Goal: Task Accomplishment & Management: Complete application form

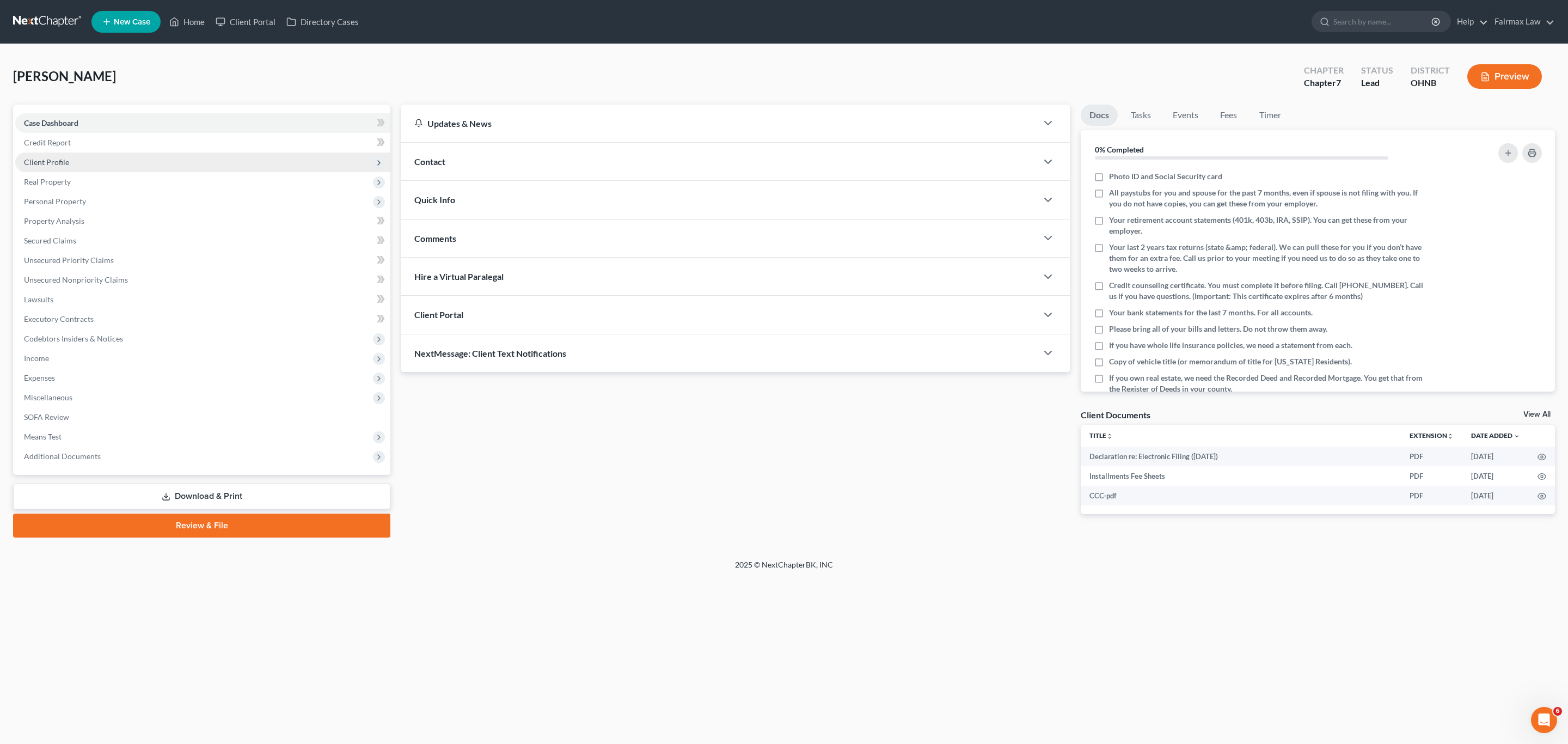
click at [102, 160] on span "Client Profile" at bounding box center [202, 162] width 375 height 20
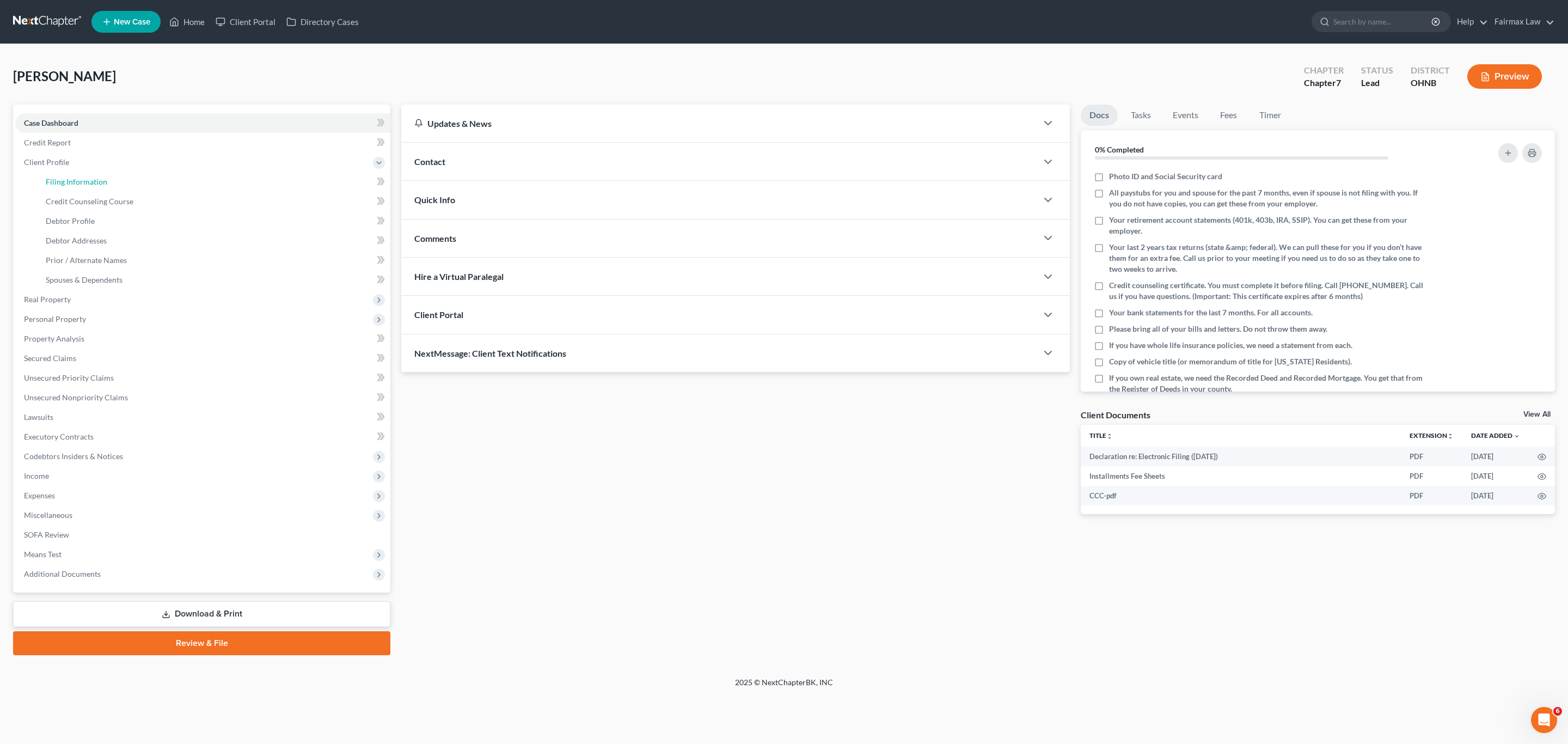
drag, startPoint x: 108, startPoint y: 177, endPoint x: 770, endPoint y: 69, distance: 670.8
click at [108, 177] on link "Filing Information" at bounding box center [214, 182] width 354 height 20
select select "1"
select select "0"
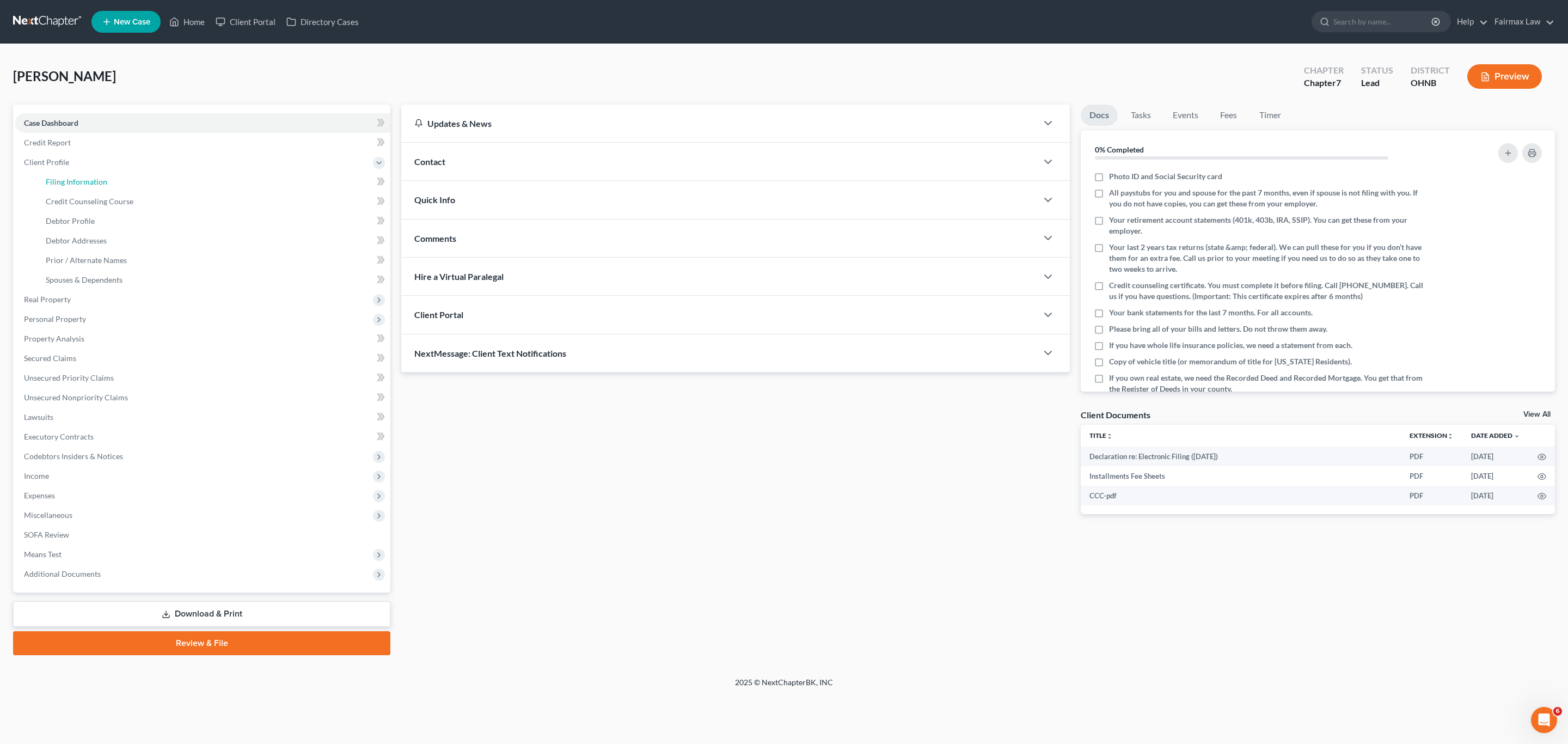
select select "0"
select select "36"
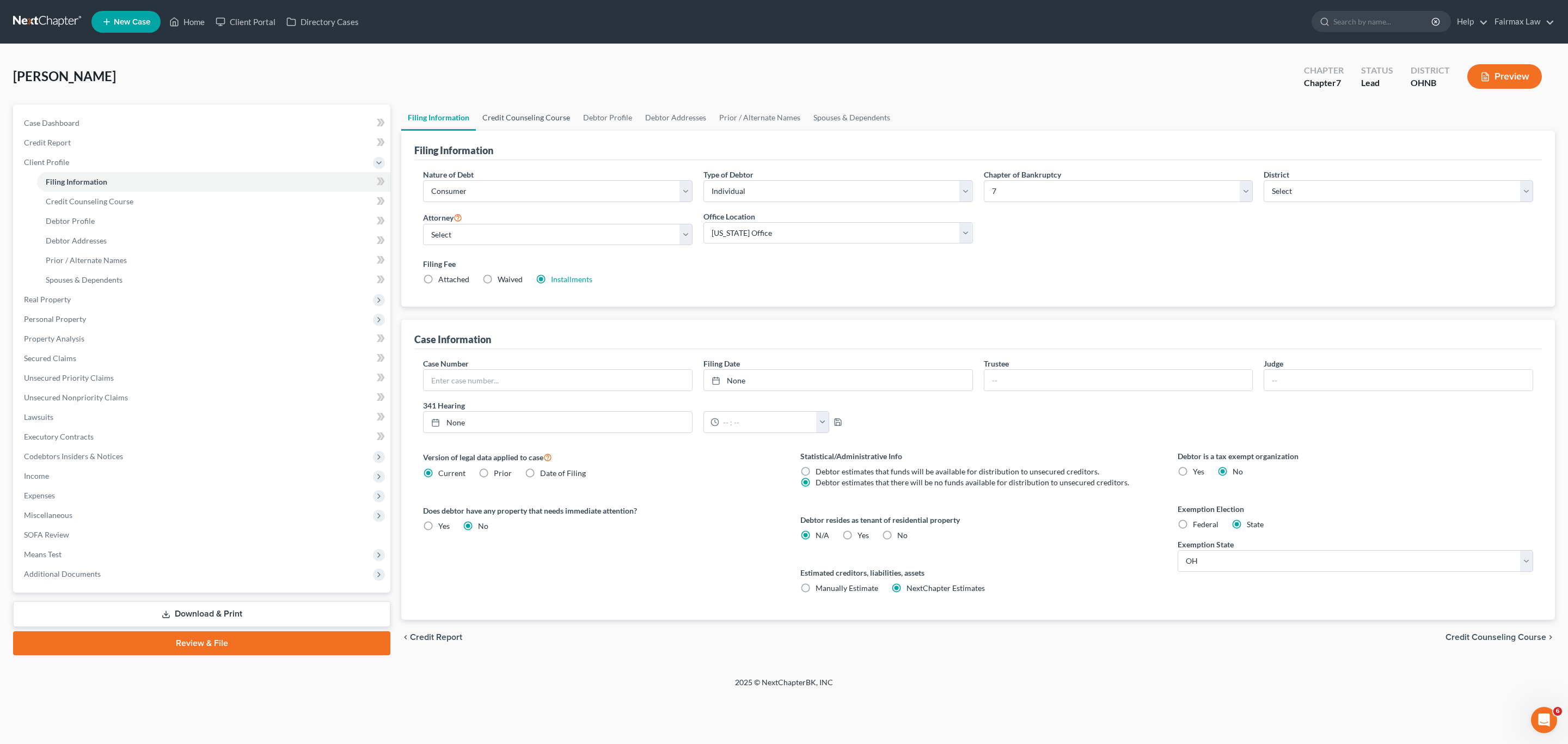
click at [523, 114] on link "Credit Counseling Course" at bounding box center [526, 117] width 101 height 26
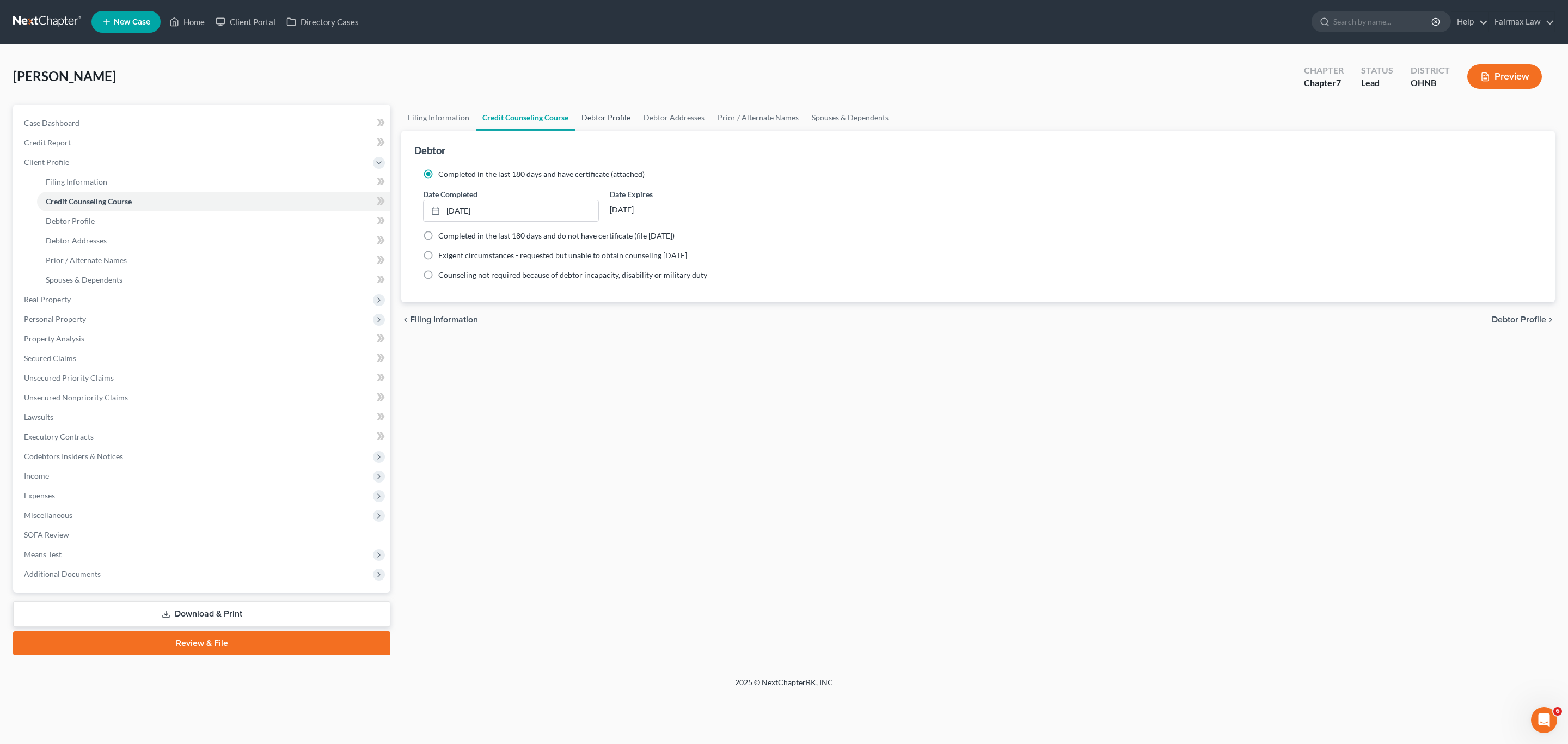
click at [602, 116] on link "Debtor Profile" at bounding box center [606, 117] width 62 height 26
select select "0"
select select "4"
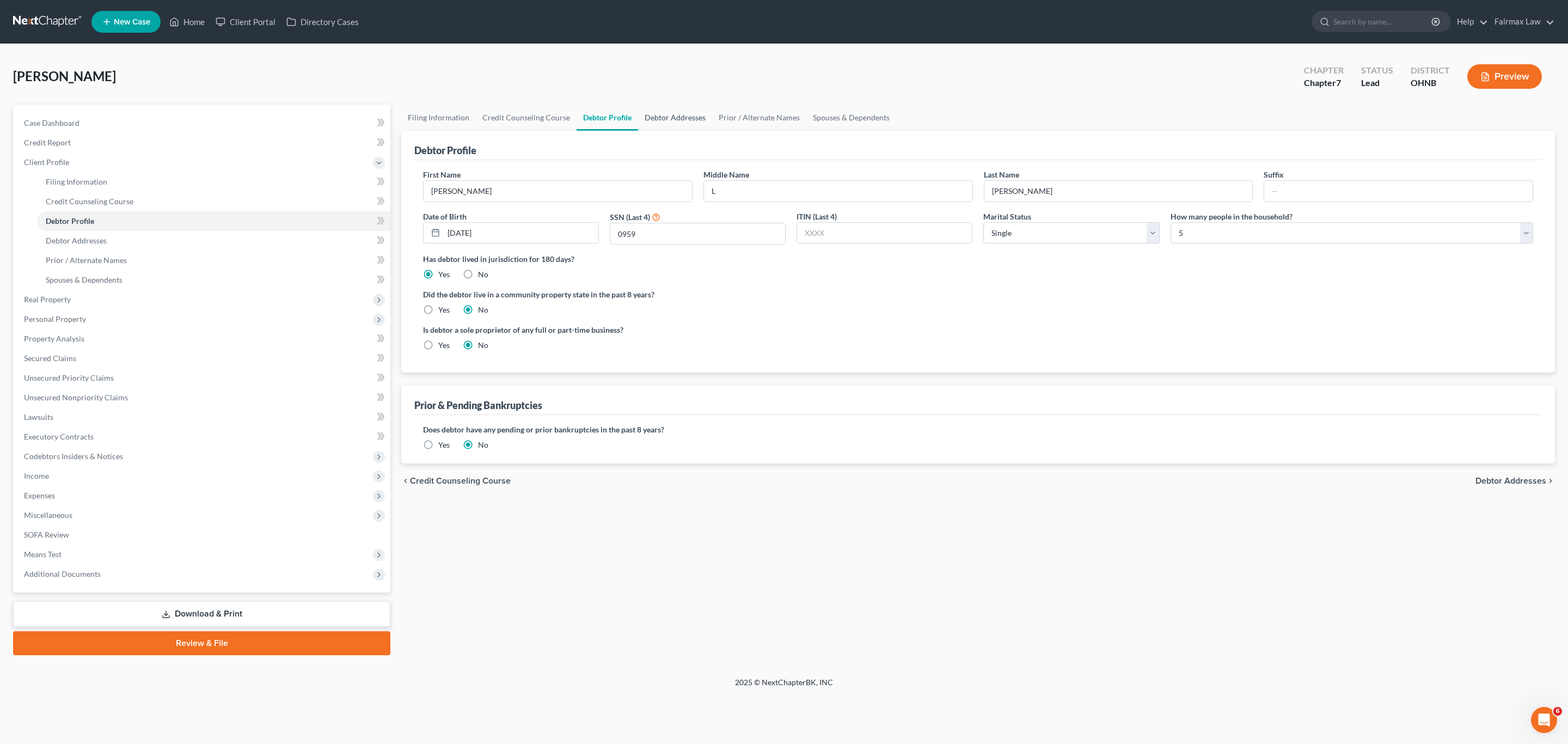
click at [684, 120] on link "Debtor Addresses" at bounding box center [676, 117] width 74 height 26
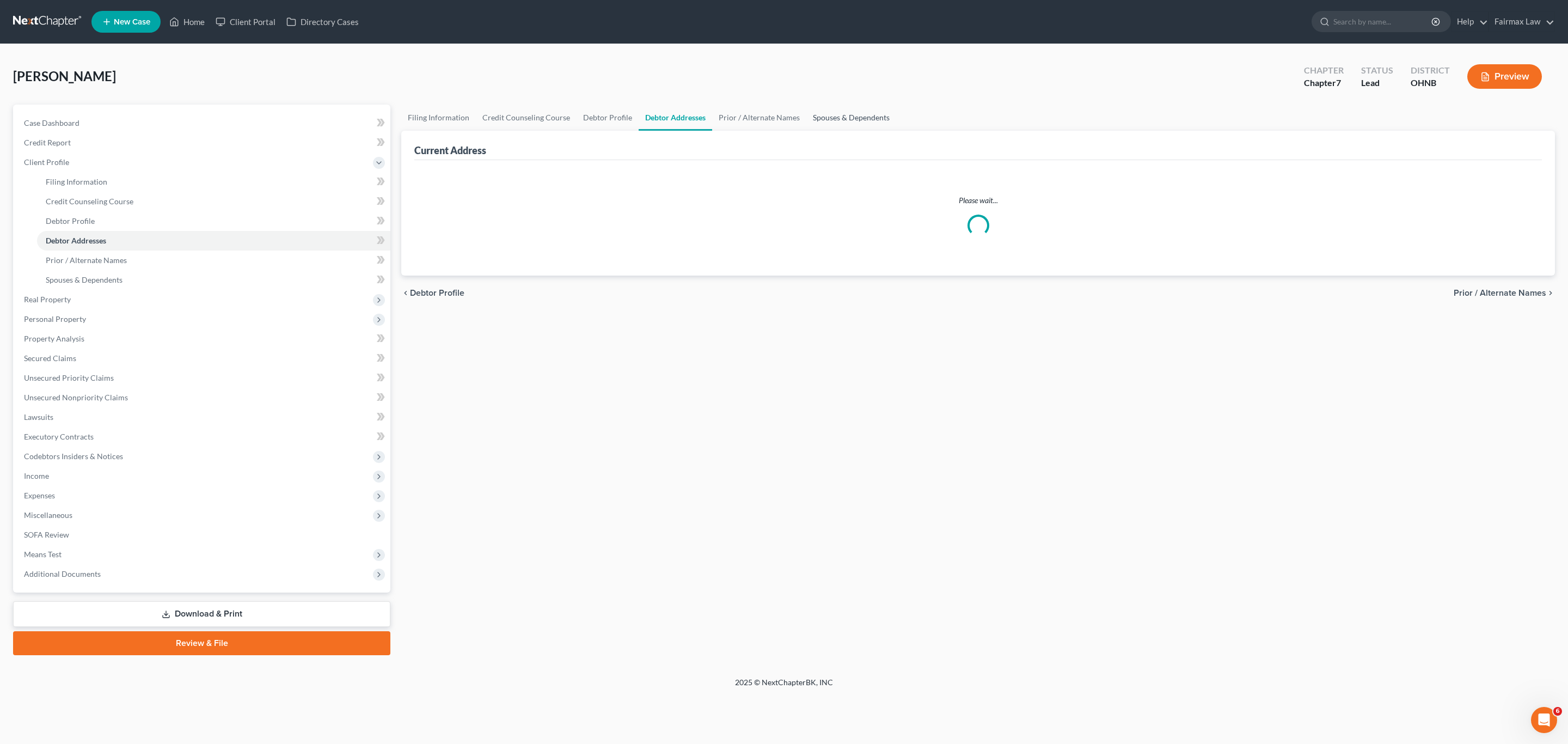
drag, startPoint x: 810, startPoint y: 120, endPoint x: 858, endPoint y: 120, distance: 48.0
click at [812, 120] on link "Spouses & Dependents" at bounding box center [851, 117] width 90 height 26
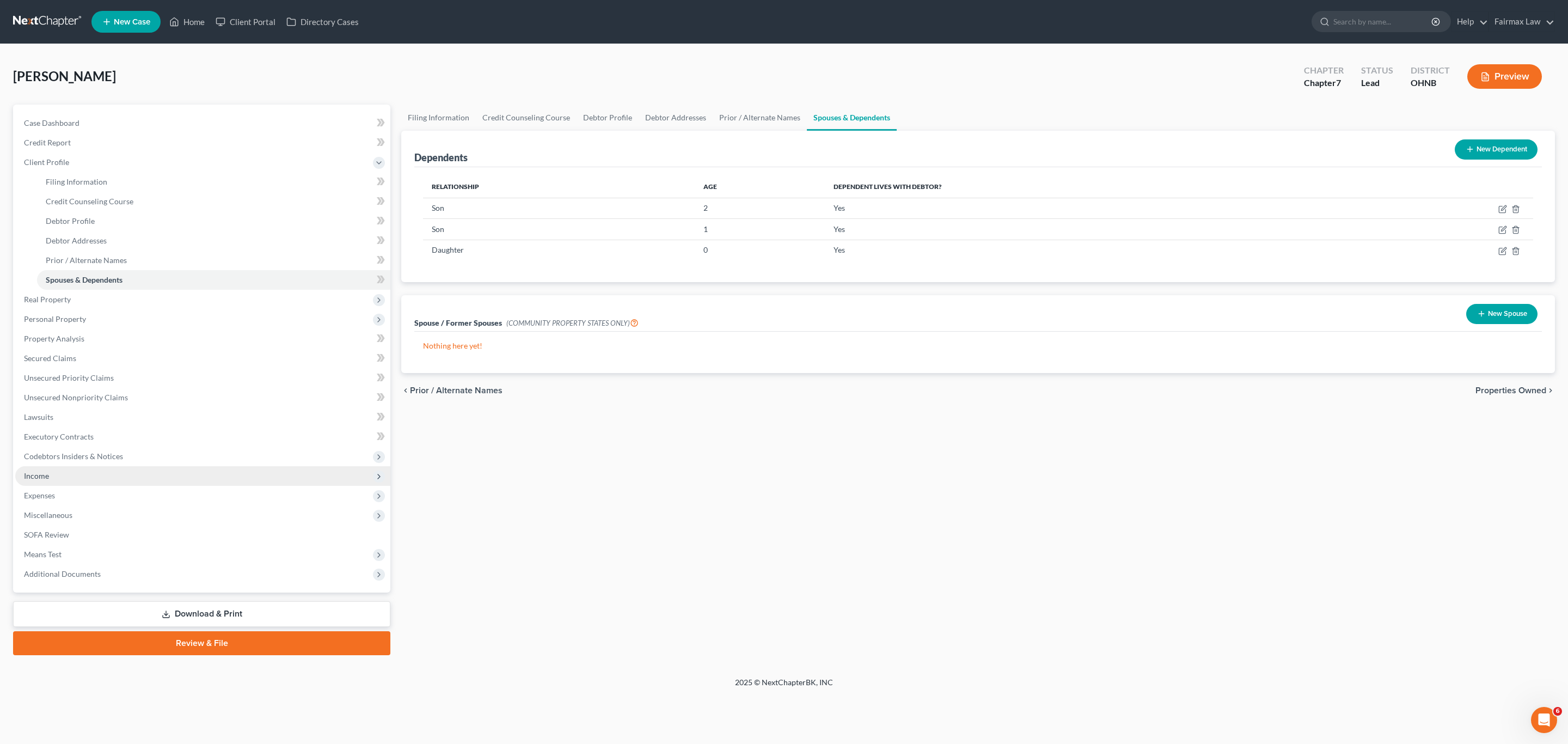
click at [45, 475] on span "Income" at bounding box center [37, 475] width 25 height 9
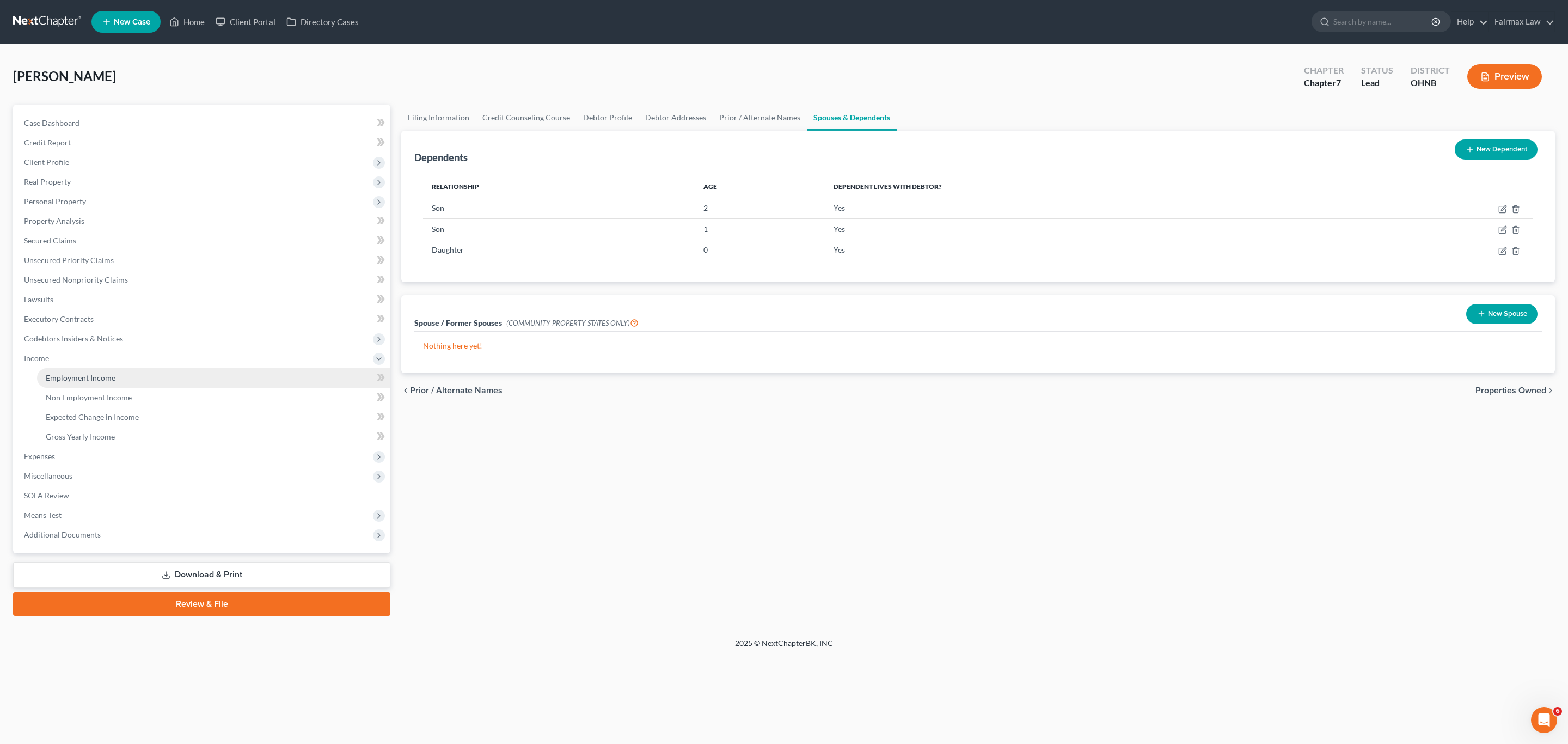
click at [90, 379] on span "Employment Income" at bounding box center [81, 378] width 70 height 9
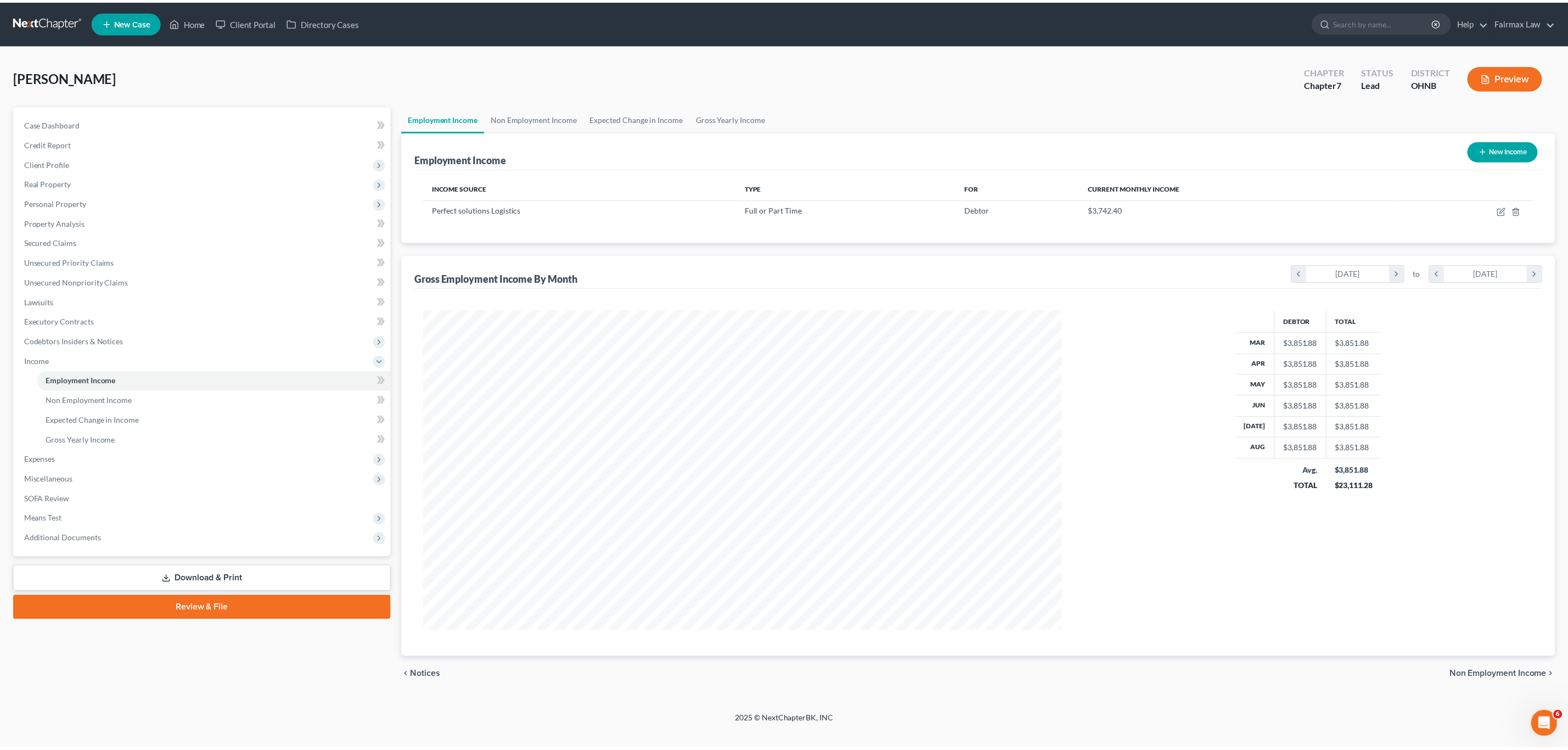
scroll to position [321, 665]
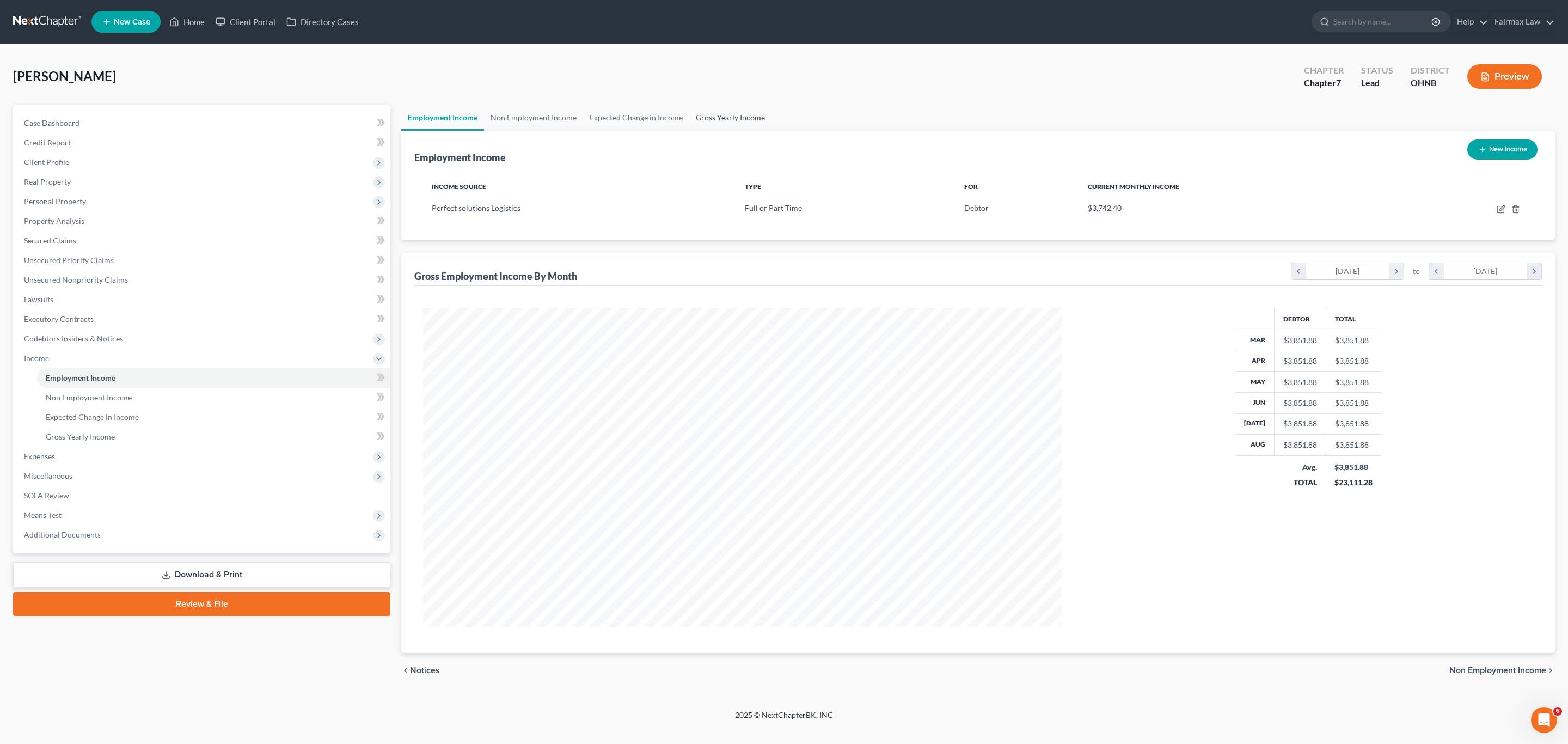
click at [722, 118] on link "Gross Yearly Income" at bounding box center [730, 117] width 82 height 26
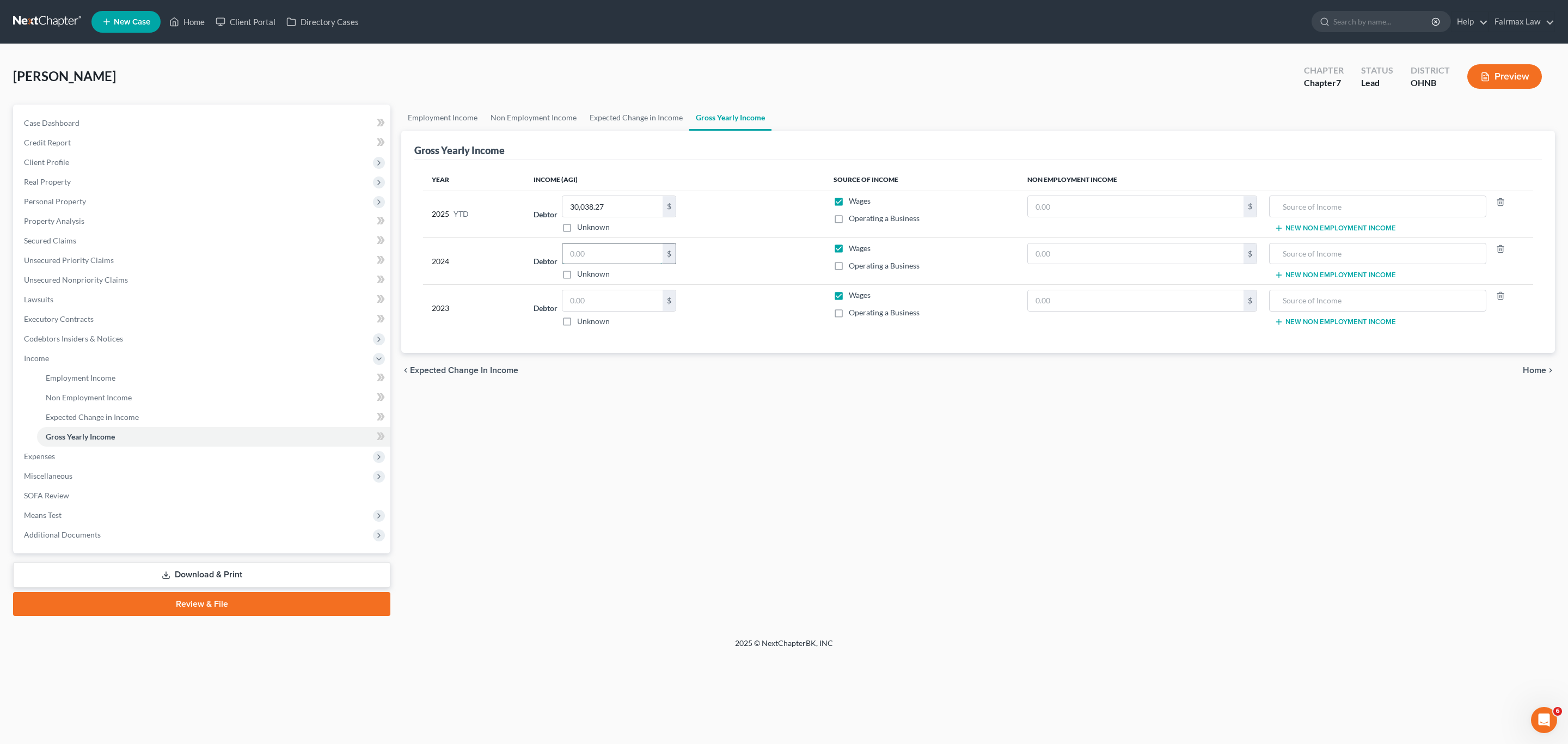
click at [600, 252] on input "text" at bounding box center [612, 253] width 100 height 21
type input "43,129"
click at [629, 307] on input "text" at bounding box center [612, 301] width 100 height 21
type input "17,236"
click at [600, 115] on link "Expected Change in Income" at bounding box center [636, 117] width 106 height 26
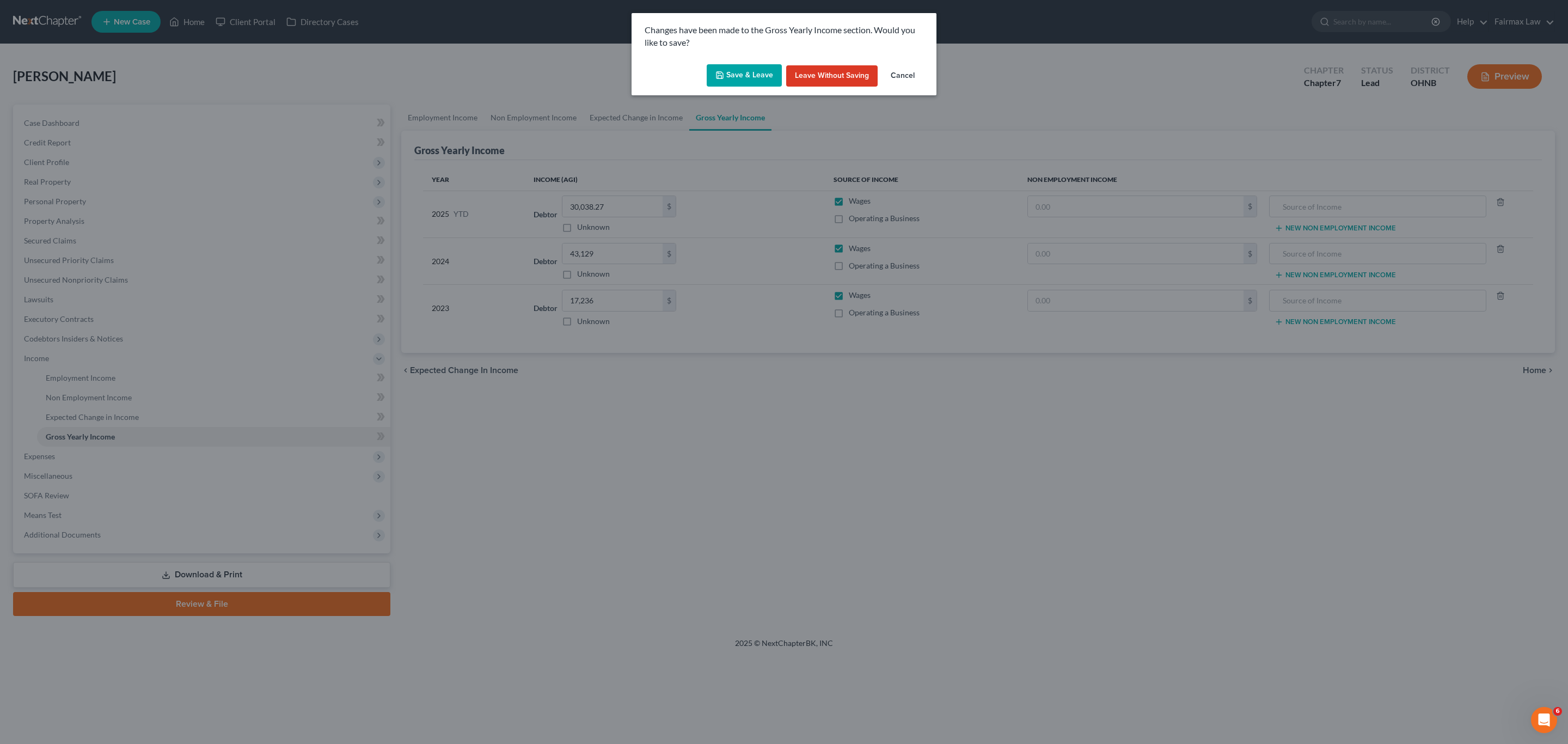
click at [735, 70] on button "Save & Leave" at bounding box center [744, 76] width 75 height 23
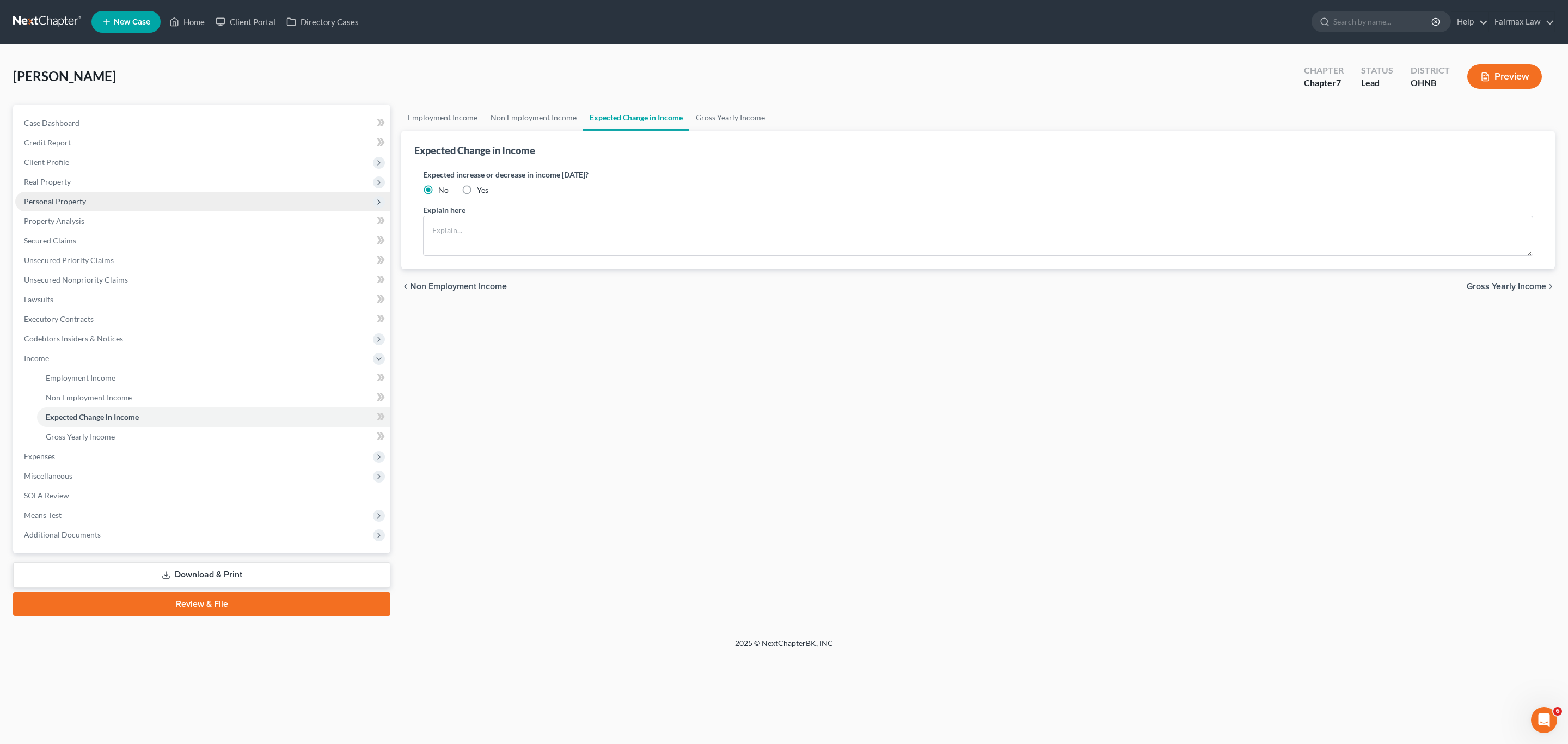
click at [56, 203] on span "Personal Property" at bounding box center [55, 201] width 62 height 9
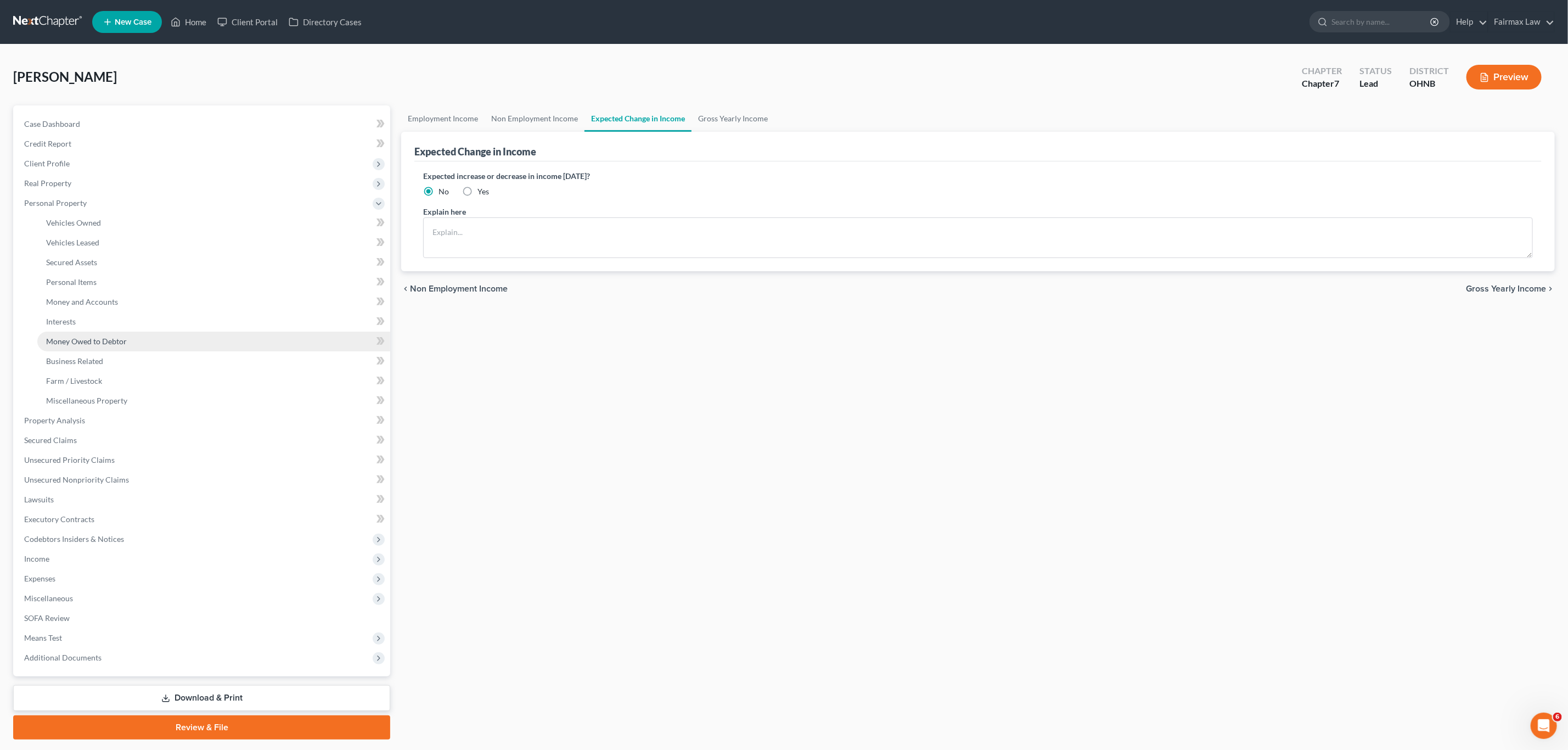
click at [83, 339] on span "Money Owed to Debtor" at bounding box center [86, 341] width 81 height 10
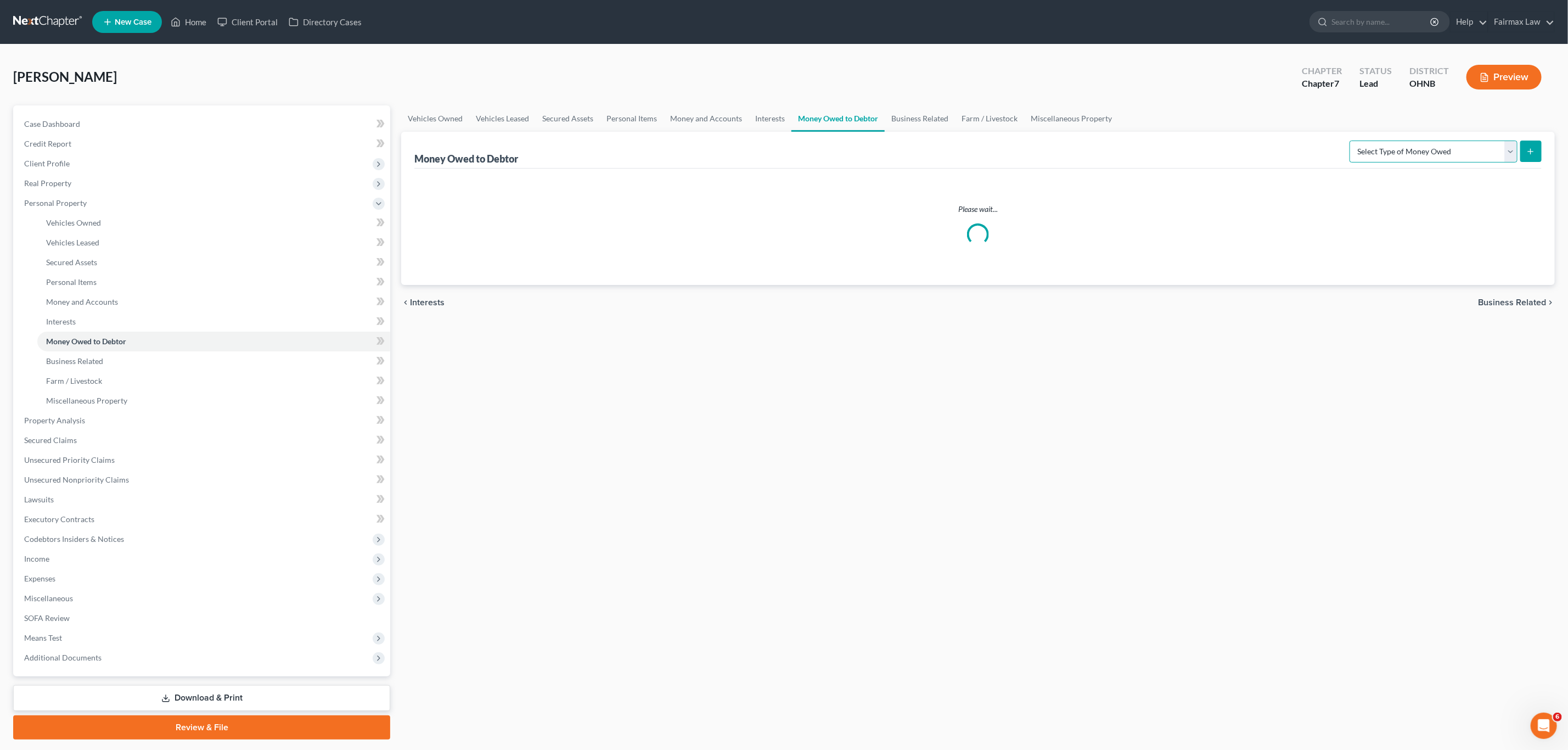
click at [1391, 155] on select "Select Type of Money Owed Accounts Receivable Alimony Child Support Claims Agai…" at bounding box center [1434, 151] width 168 height 22
select select "expected_tax_refund"
click at [1351, 140] on select "Select Type of Money Owed Accounts Receivable Alimony Child Support Claims Agai…" at bounding box center [1434, 151] width 168 height 22
click at [1524, 154] on button "submit" at bounding box center [1531, 151] width 22 height 22
select select "0"
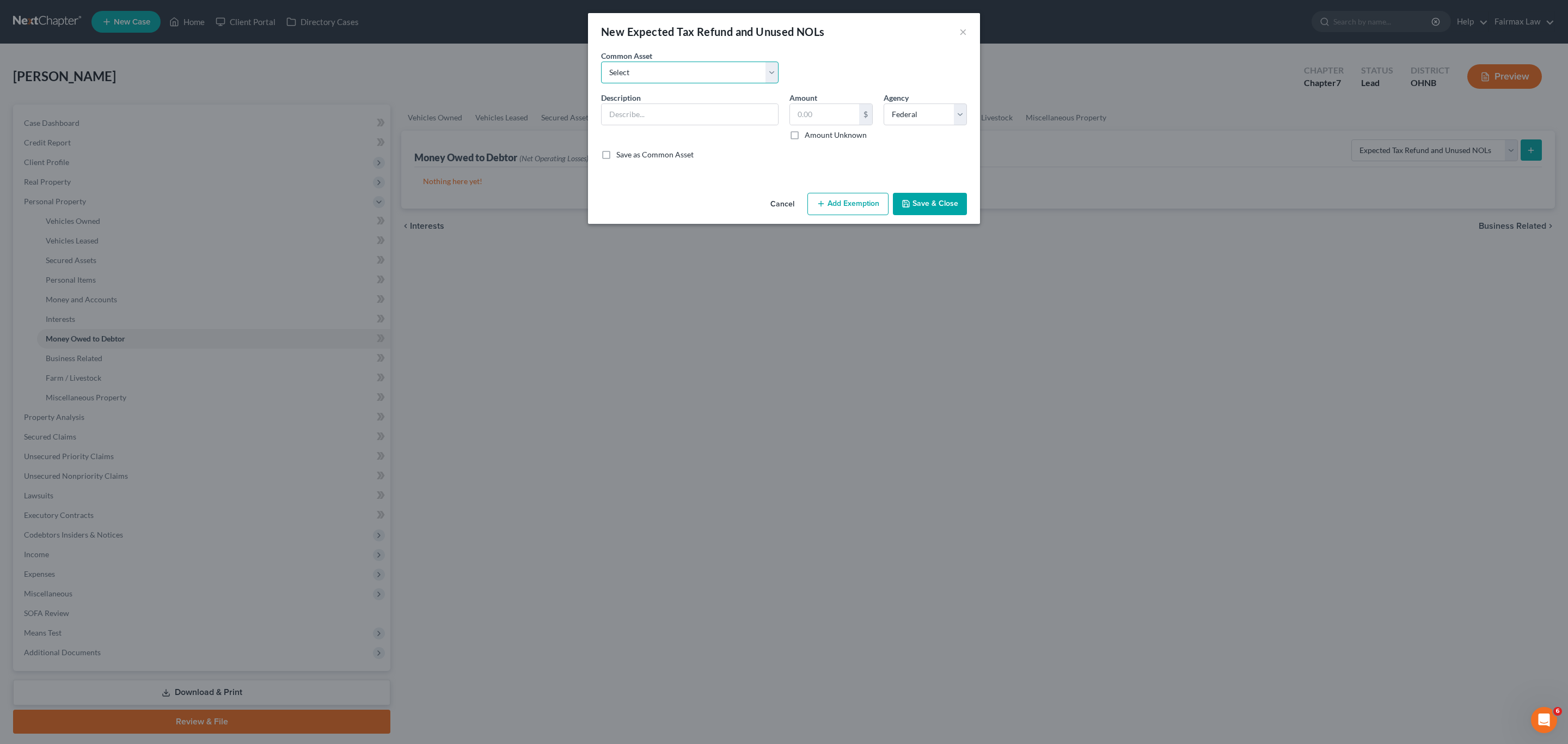
click at [701, 70] on select "Select Potential 2025 tax refunds - estimated and prorated for September Potent…" at bounding box center [690, 73] width 178 height 22
select select "1"
click at [601, 62] on select "Select Potential 2025 tax refunds - estimated and prorated for September Potent…" at bounding box center [690, 73] width 178 height 22
type input "Potential 2025 tax refunds - estimated and prorated for September"
click at [823, 123] on input "618.00" at bounding box center [825, 114] width 69 height 21
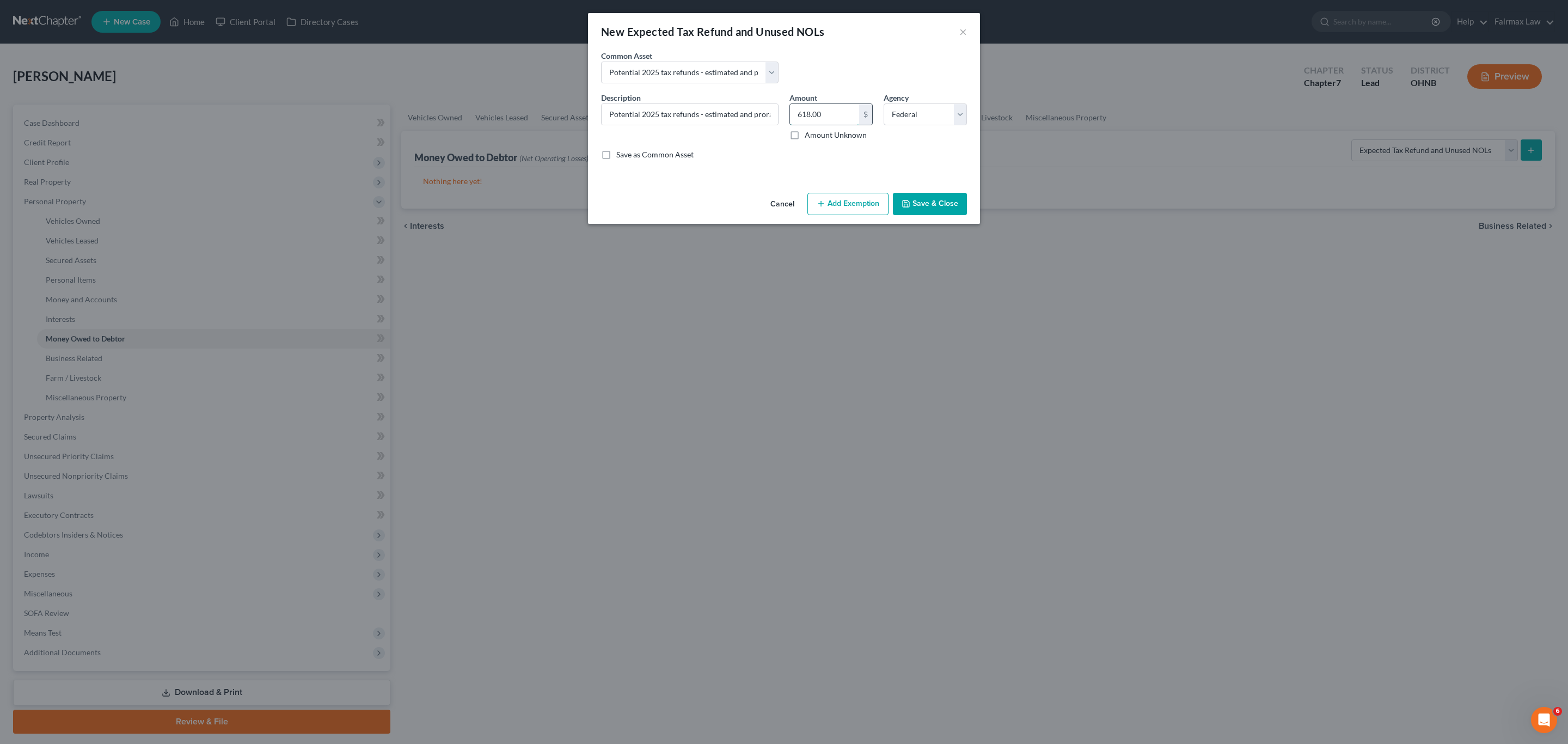
paste input "515.25"
type input "515.25"
click at [858, 192] on div "Cancel Add Exemption Save & Close" at bounding box center [784, 206] width 392 height 36
click at [846, 207] on button "Add Exemption" at bounding box center [848, 204] width 81 height 23
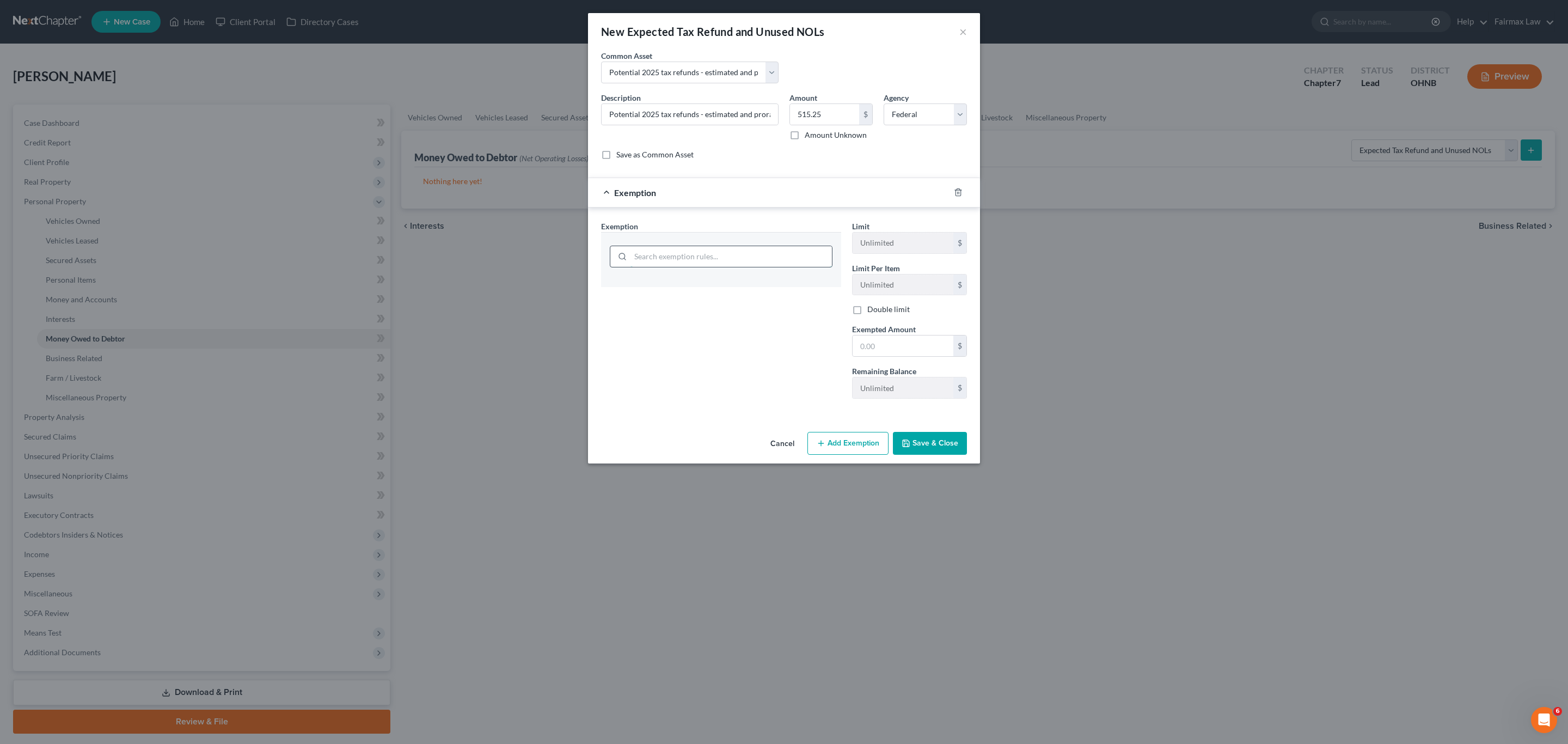
click at [747, 252] on input "search" at bounding box center [731, 257] width 202 height 21
type input "expe"
click at [691, 319] on li "28 - Expected Tax Refund - 2329.66(A)(3)" at bounding box center [721, 312] width 222 height 20
click at [730, 275] on input "expe" at bounding box center [731, 276] width 202 height 21
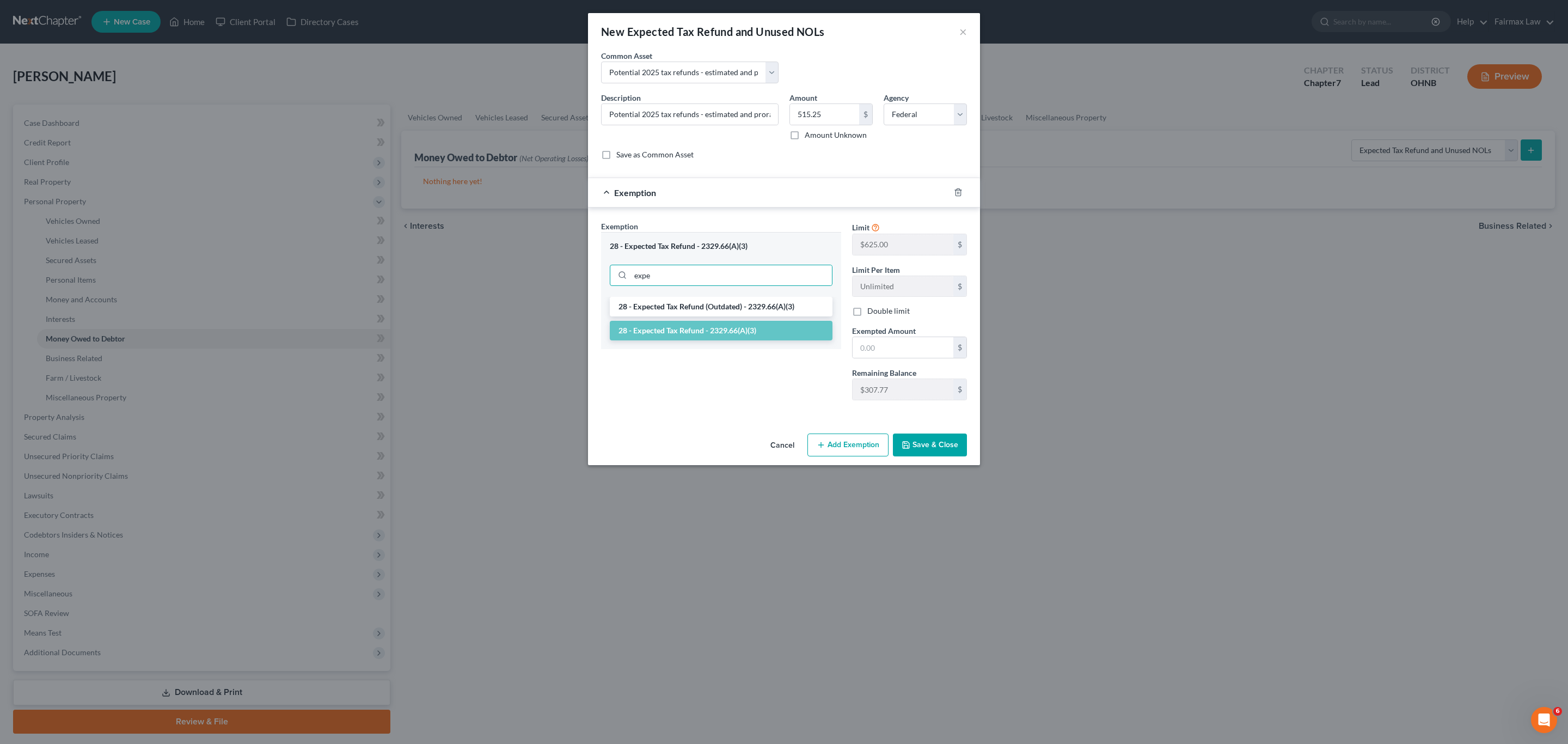
click at [712, 307] on li "28 - Expected Tax Refund (Outdated) - 2329.66(A)(3)" at bounding box center [721, 306] width 222 height 20
click at [897, 351] on input "text" at bounding box center [903, 347] width 101 height 21
type input "500"
drag, startPoint x: 773, startPoint y: 346, endPoint x: 879, endPoint y: 410, distance: 123.8
click at [773, 346] on div "Exemption Set must be selected for CA. Exemption * 28 - Expected Tax Refund (Ou…" at bounding box center [721, 315] width 251 height 189
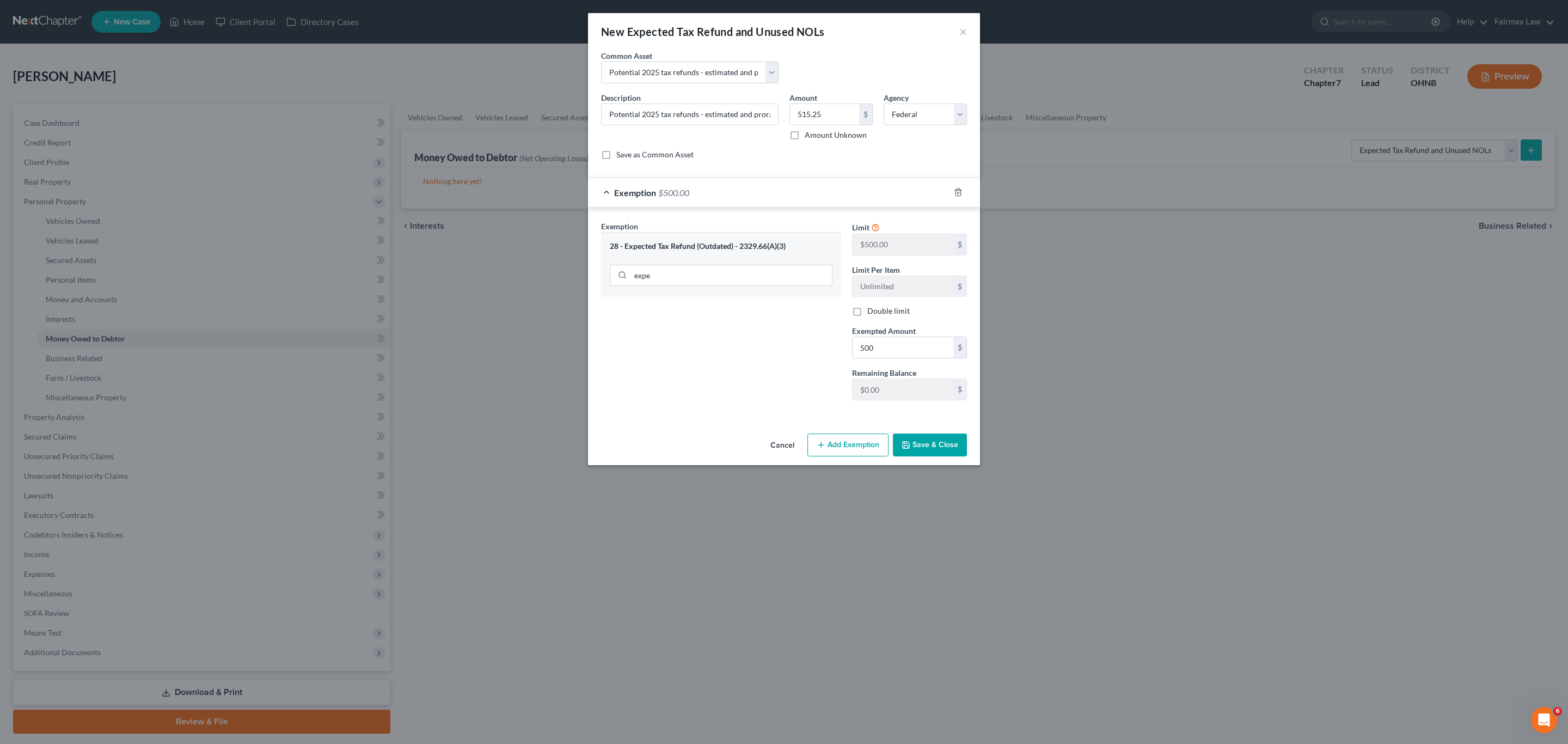
click at [944, 442] on button "Save & Close" at bounding box center [930, 445] width 74 height 23
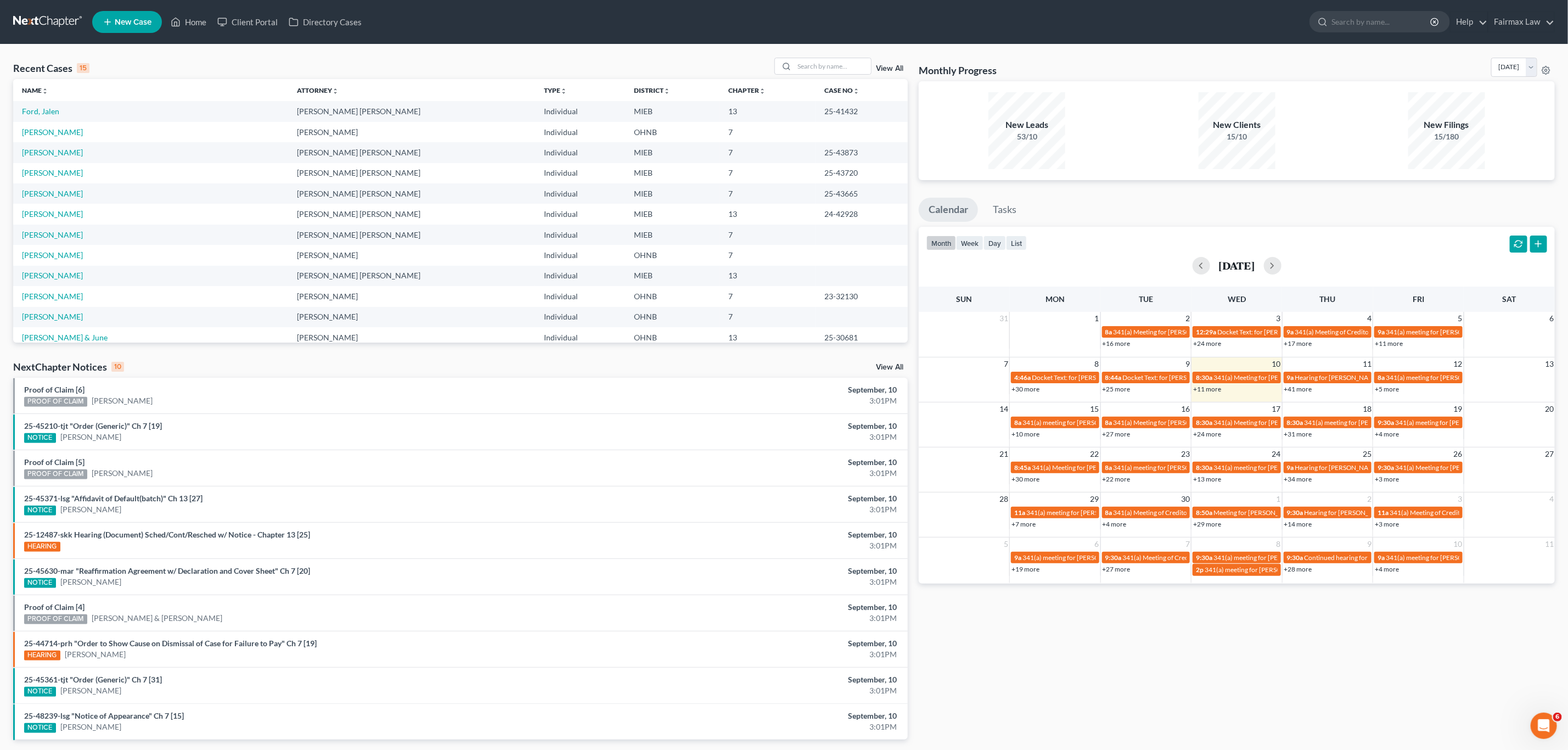
click at [119, 17] on link "New Case" at bounding box center [127, 22] width 70 height 22
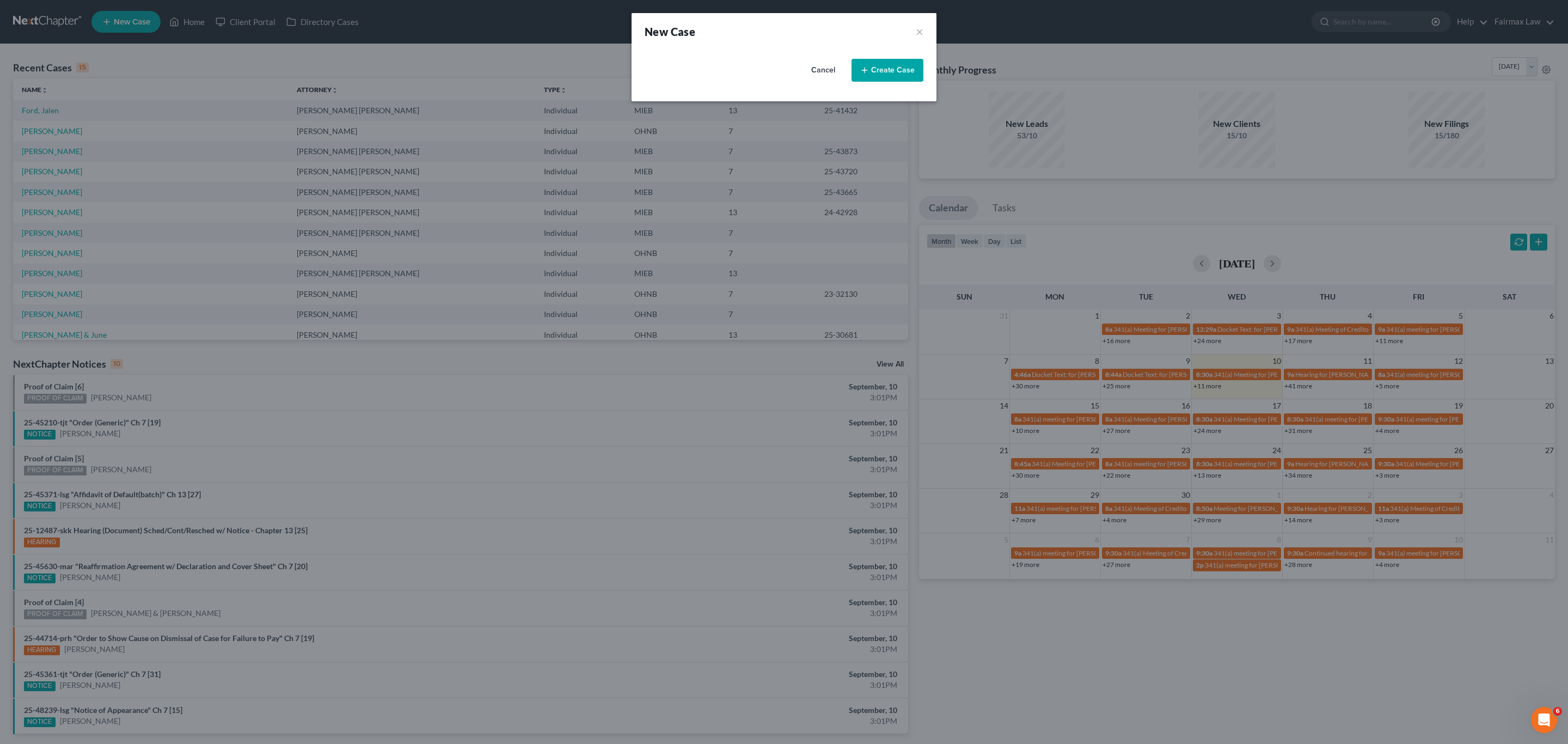
select select "40"
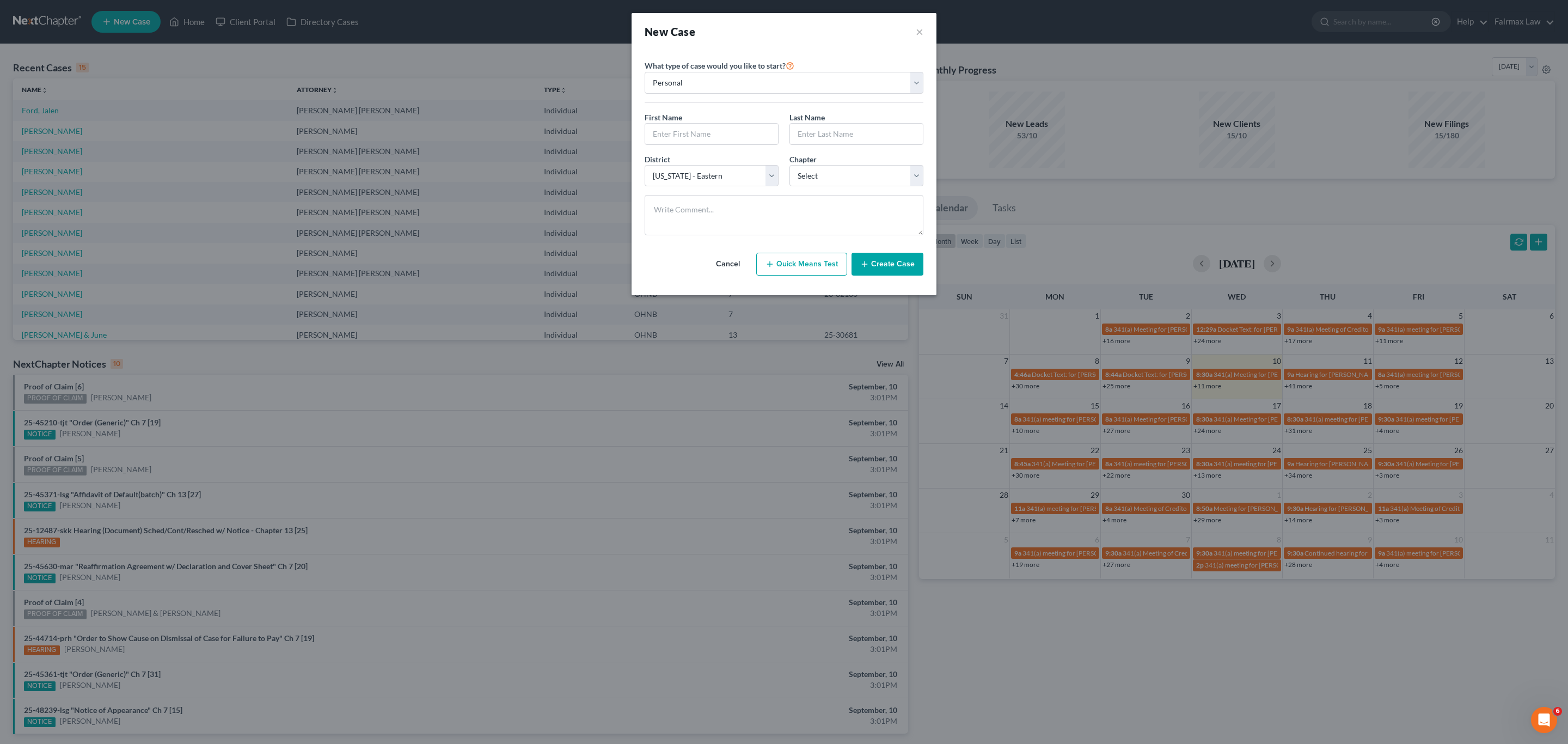
click at [905, 158] on div "Chapter * Select 7 11 12 13" at bounding box center [856, 170] width 145 height 33
click at [715, 142] on input "text" at bounding box center [712, 134] width 133 height 21
paste input "Andrew"
type input "Andrew"
click at [902, 141] on input "text" at bounding box center [856, 134] width 133 height 21
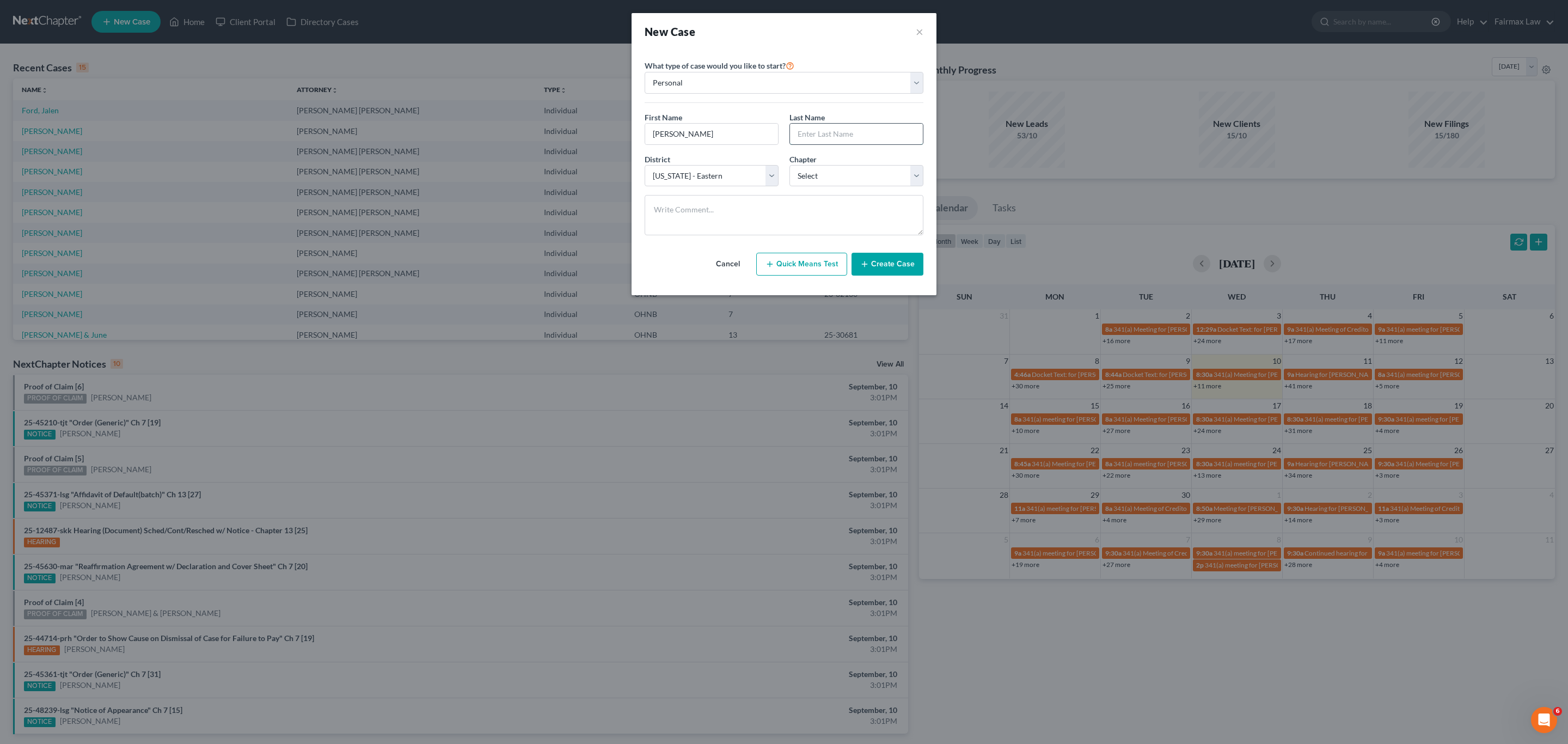
paste input "Colston"
type input "Colston"
click at [814, 171] on select "Select 7 11 12 13" at bounding box center [856, 176] width 134 height 22
select select "0"
click at [790, 166] on select "Select 7 11 12 13" at bounding box center [856, 176] width 134 height 22
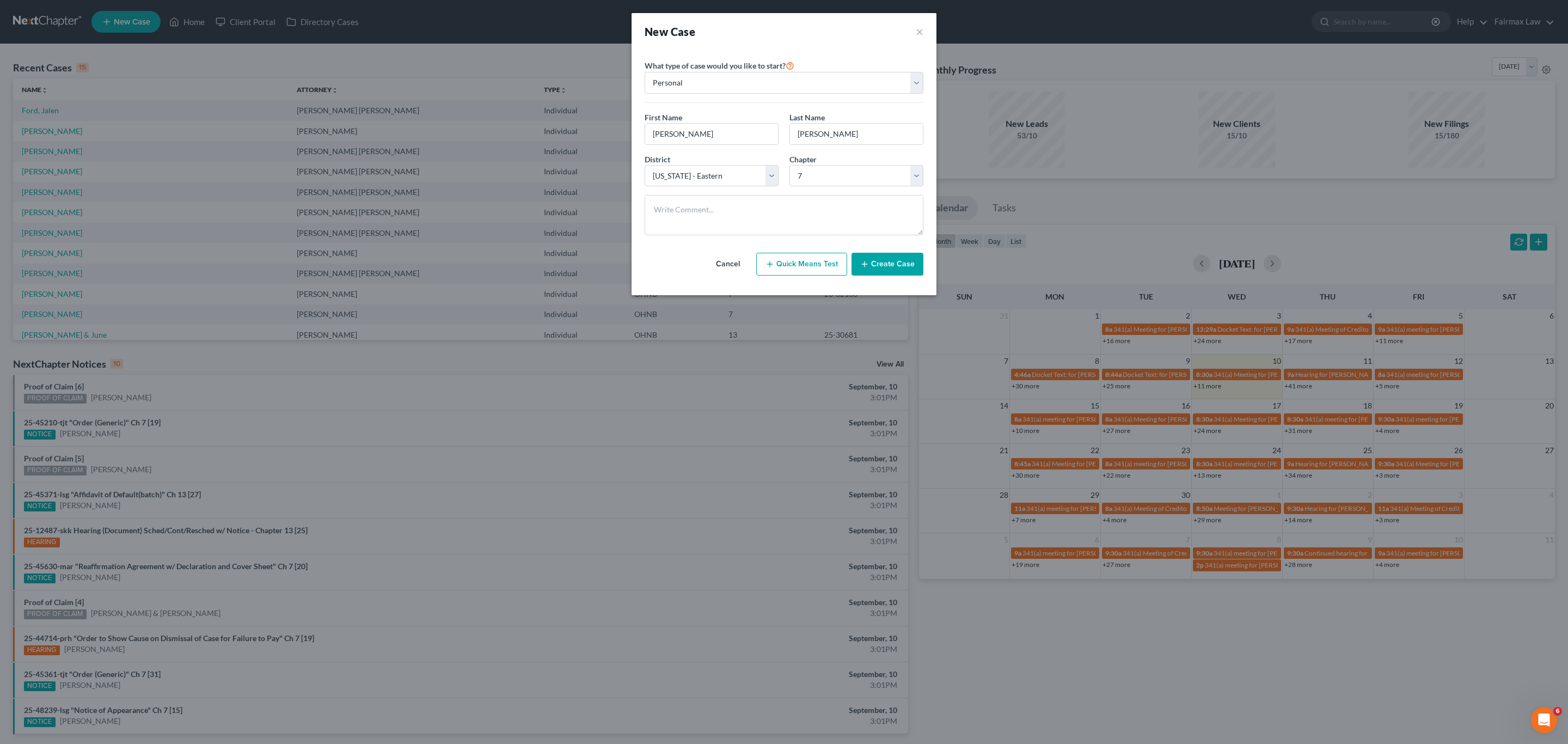
click at [887, 269] on button "Create Case" at bounding box center [887, 264] width 72 height 23
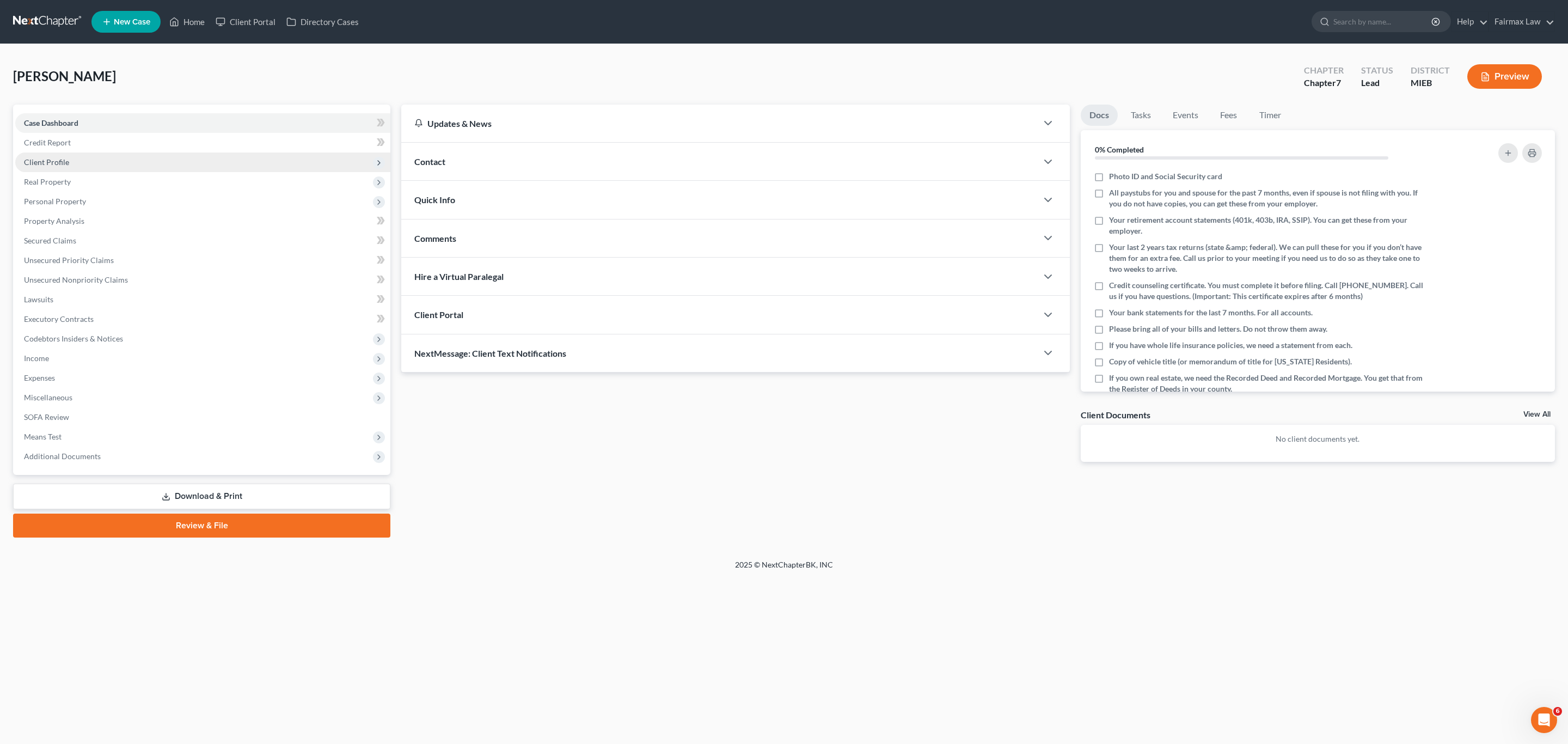
click at [88, 159] on span "Client Profile" at bounding box center [202, 162] width 375 height 20
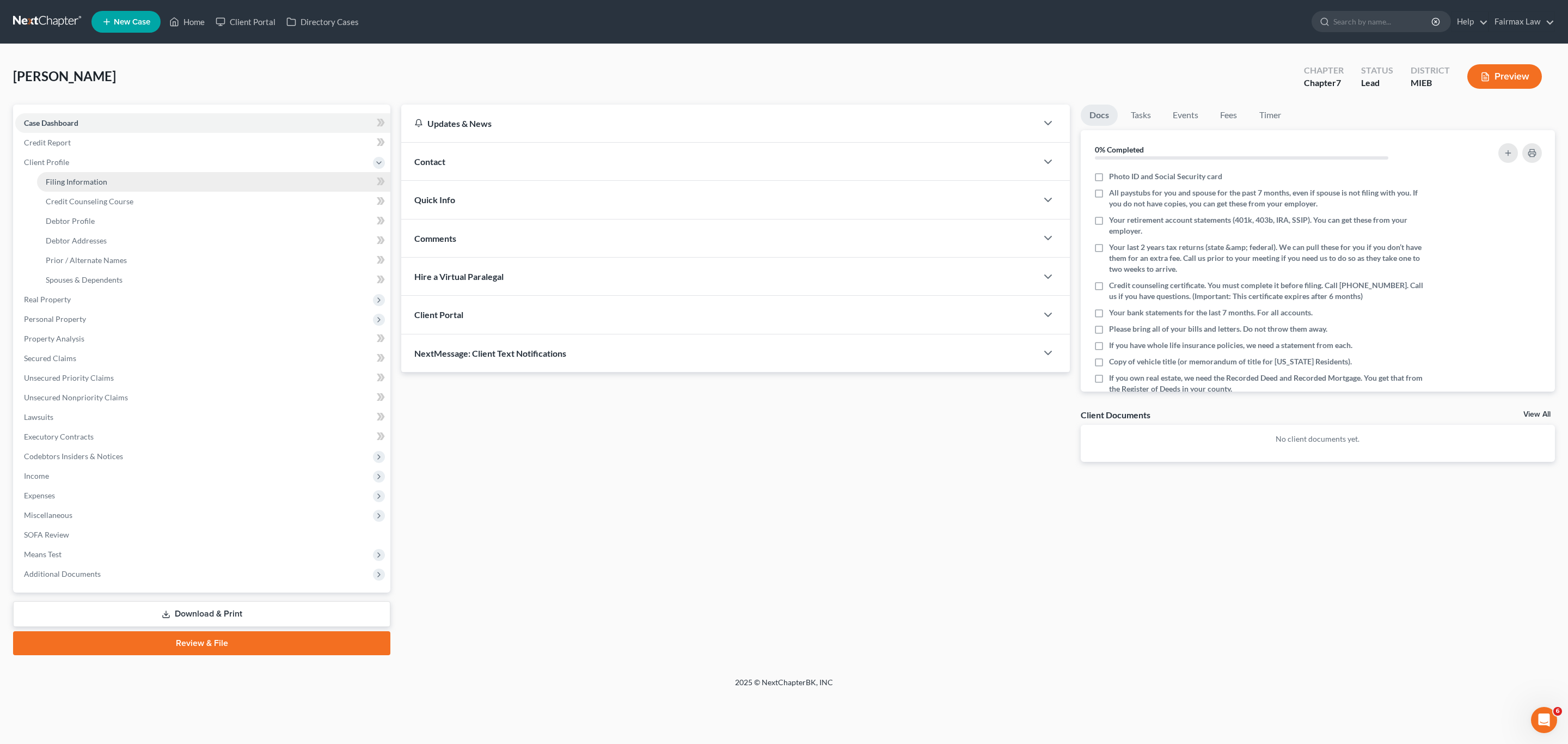
click at [85, 183] on span "Filing Information" at bounding box center [77, 182] width 62 height 9
select select "1"
select select "0"
select select "40"
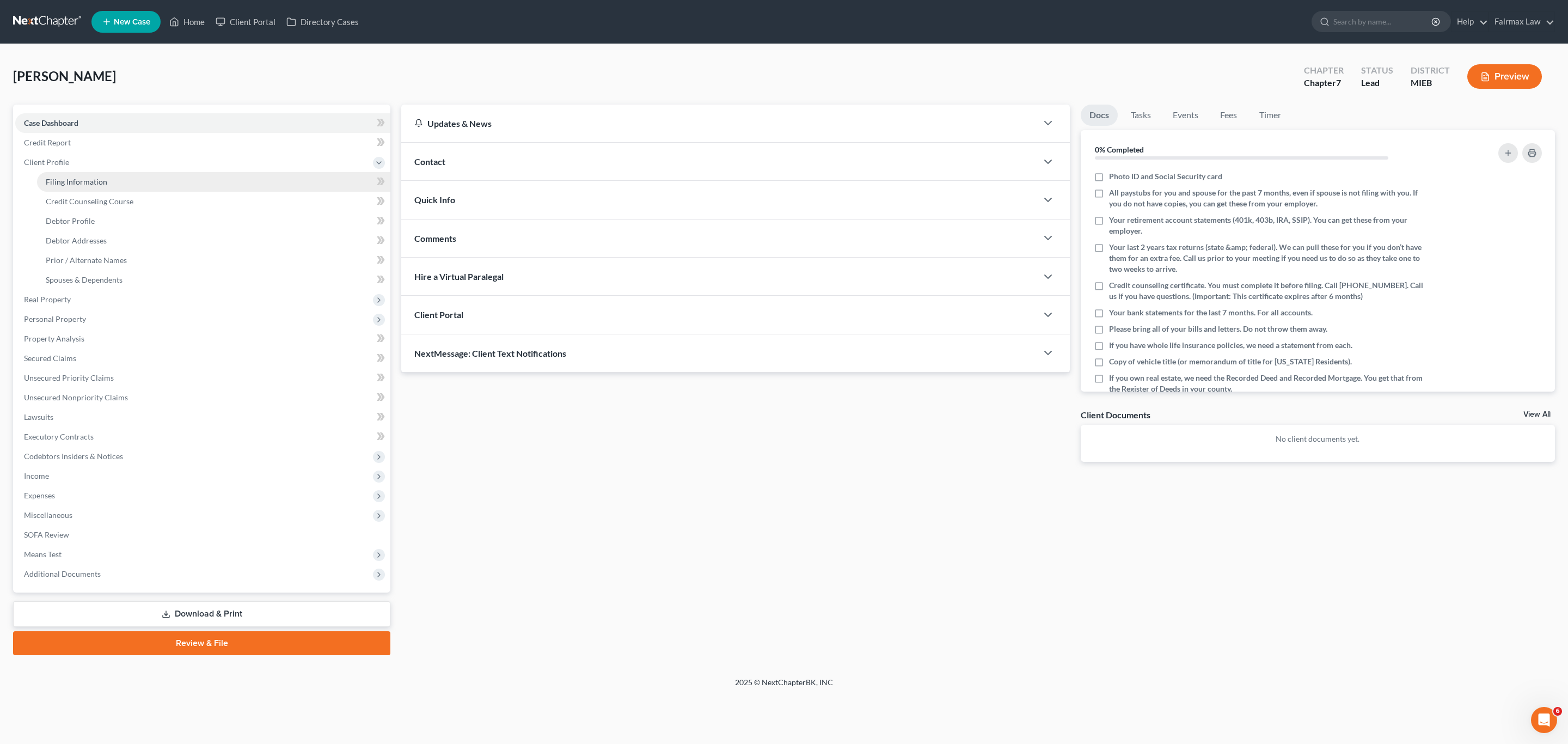
select select "23"
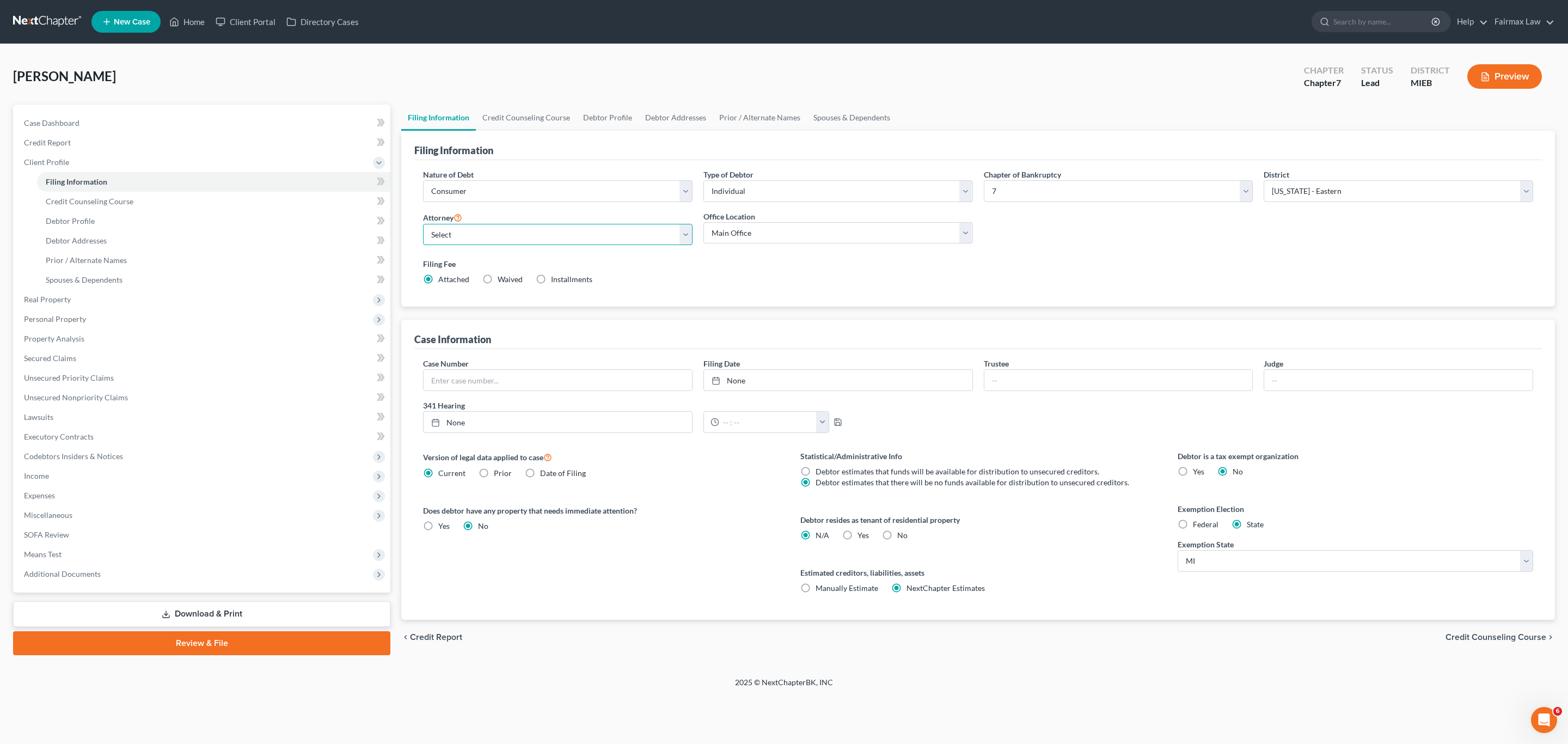
click at [624, 238] on select "Select" at bounding box center [558, 235] width 270 height 22
select select "0"
click at [423, 224] on select "Select David Ross Ienna - MIEB David Ross Ienna - OHNB David Ross Ienna - MIWB …" at bounding box center [558, 235] width 270 height 22
click at [800, 230] on select "Main Office Ohio Office North Muskegon Office" at bounding box center [838, 233] width 270 height 22
drag, startPoint x: 800, startPoint y: 230, endPoint x: 872, endPoint y: 242, distance: 73.0
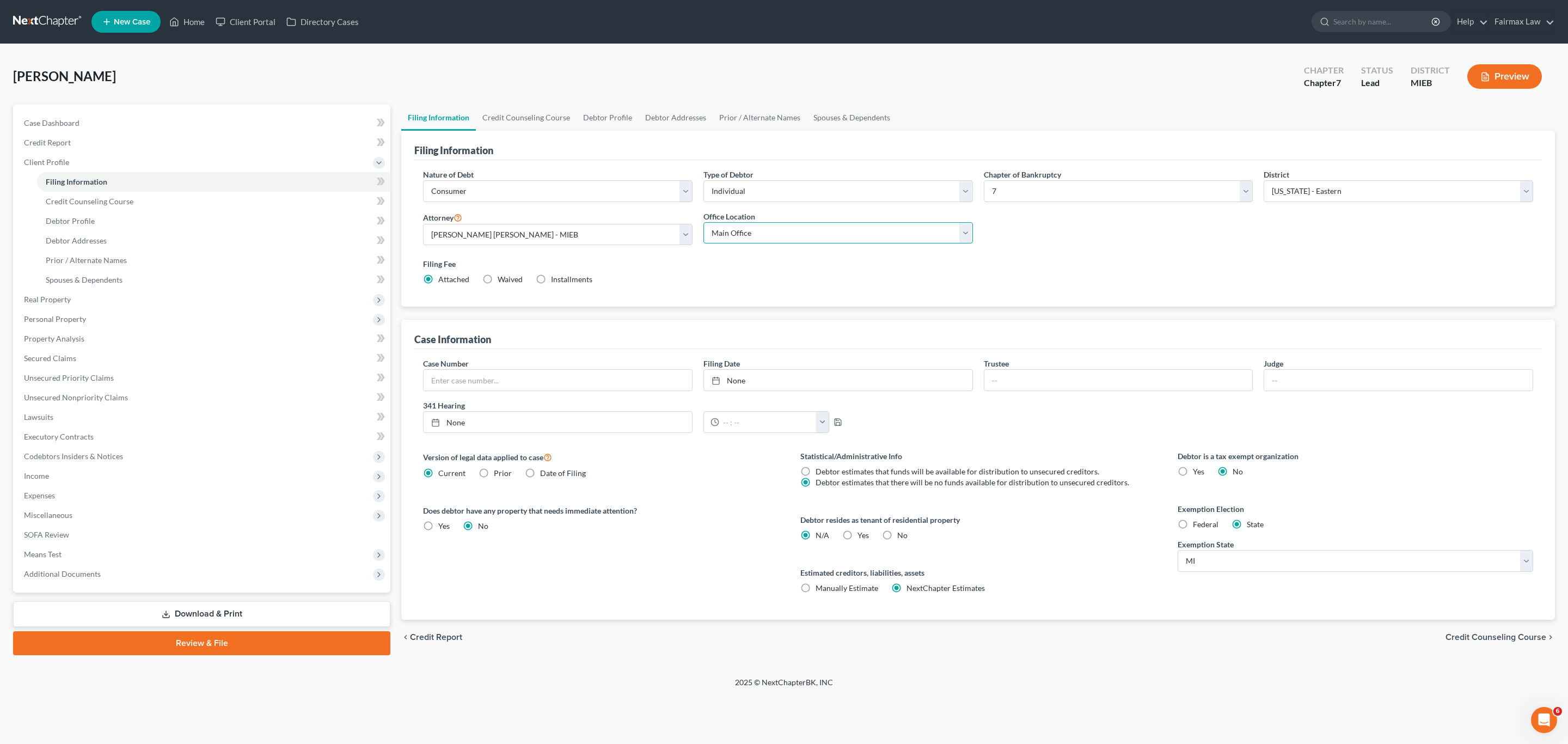
click at [800, 230] on select "Main Office Ohio Office North Muskegon Office" at bounding box center [838, 233] width 270 height 22
click at [1193, 528] on label "Federal" at bounding box center [1206, 524] width 26 height 11
click at [1197, 526] on input "Federal" at bounding box center [1201, 522] width 7 height 7
radio input "true"
radio input "false"
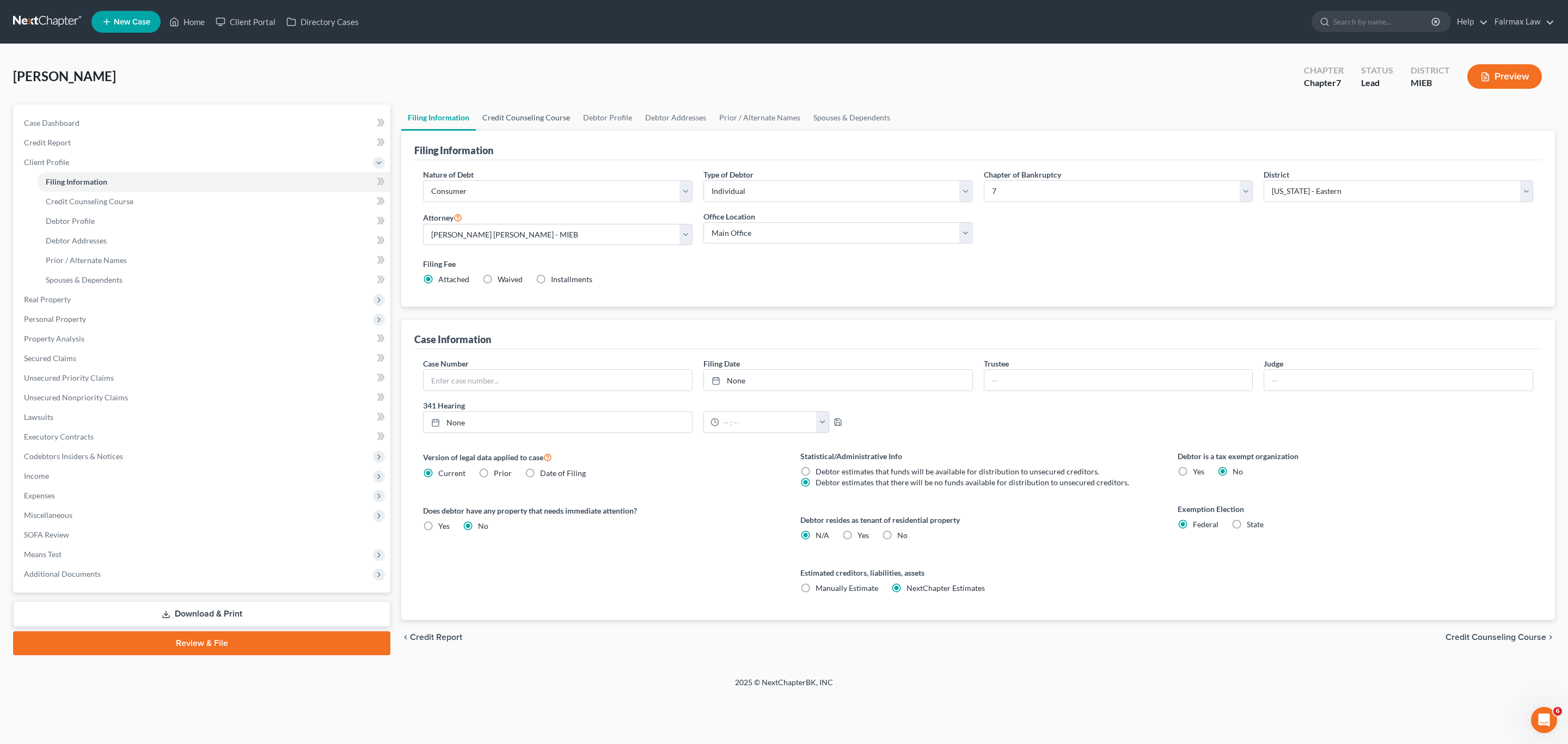
click at [533, 120] on link "Credit Counseling Course" at bounding box center [526, 117] width 101 height 26
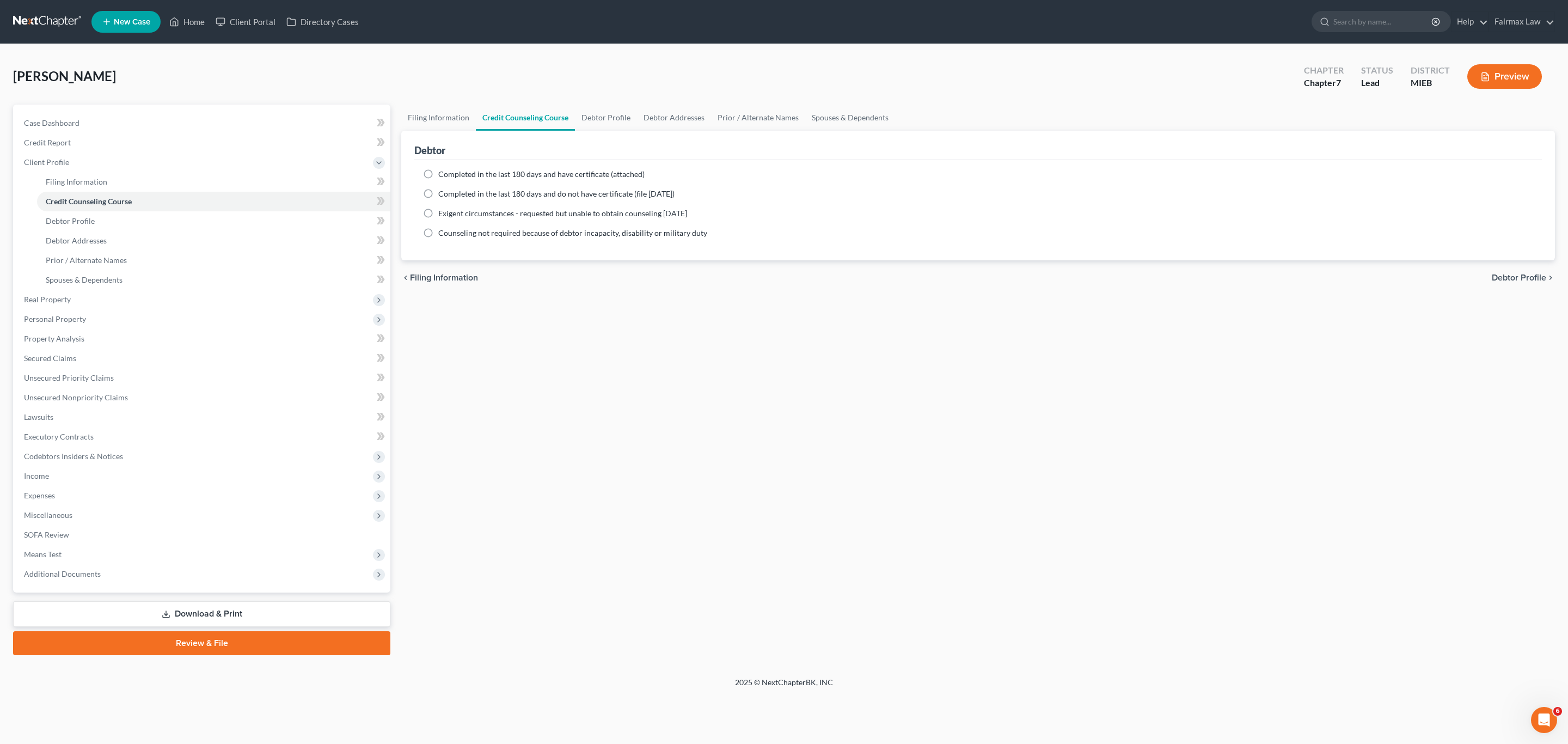
click at [468, 175] on span "Completed in the last 180 days and have certificate (attached)" at bounding box center [541, 174] width 206 height 9
click at [450, 175] on input "Completed in the last 180 days and have certificate (attached)" at bounding box center [446, 172] width 7 height 7
radio input "true"
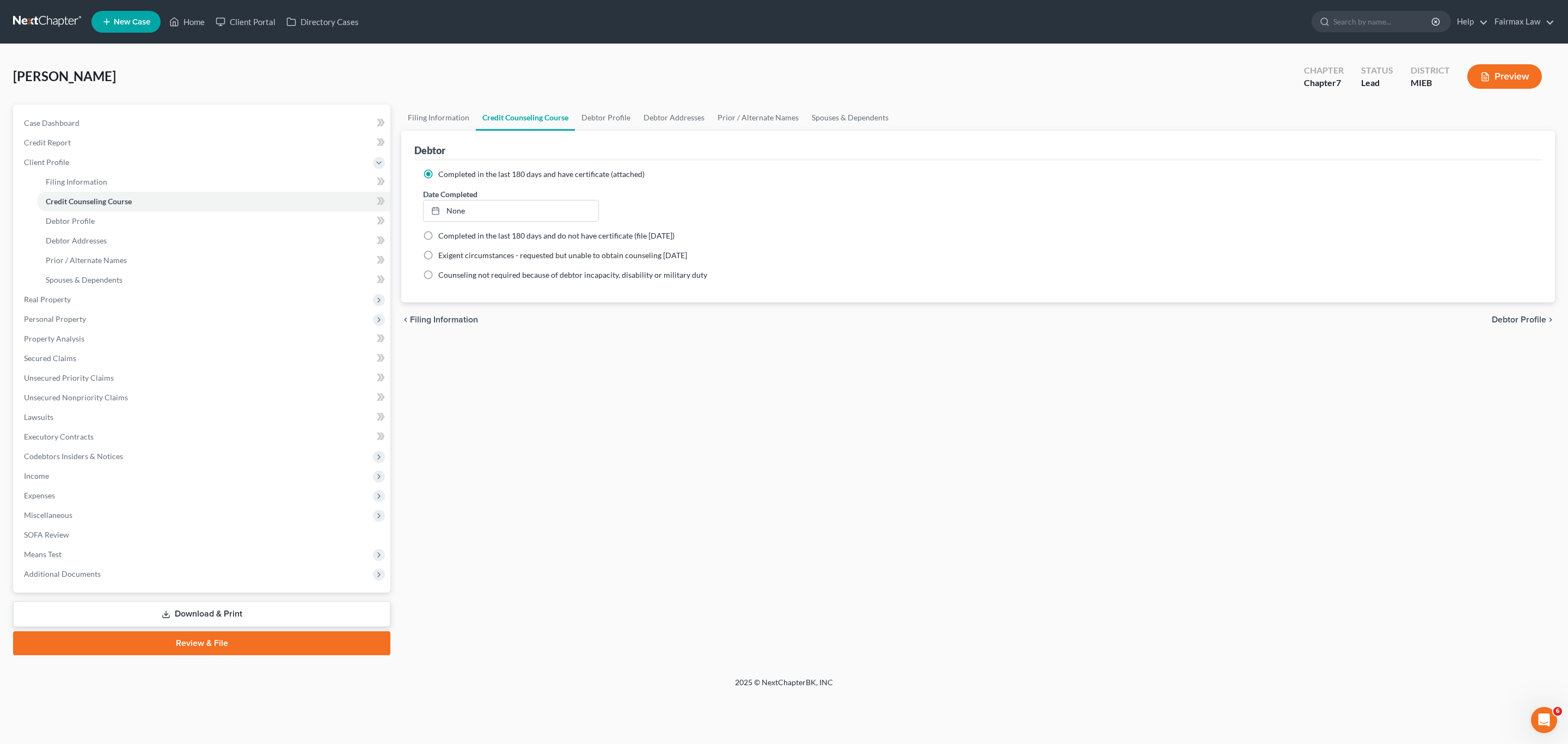
drag, startPoint x: 1102, startPoint y: 185, endPoint x: 1095, endPoint y: 186, distance: 7.1
click at [1102, 185] on ng-include "Completed in the last 180 days and have certificate (attached) Date Completed N…" at bounding box center [978, 224] width 1110 height 112
click at [454, 211] on link "None" at bounding box center [510, 211] width 175 height 21
type input "9/10/2025"
click at [595, 126] on link "Debtor Profile" at bounding box center [606, 117] width 62 height 26
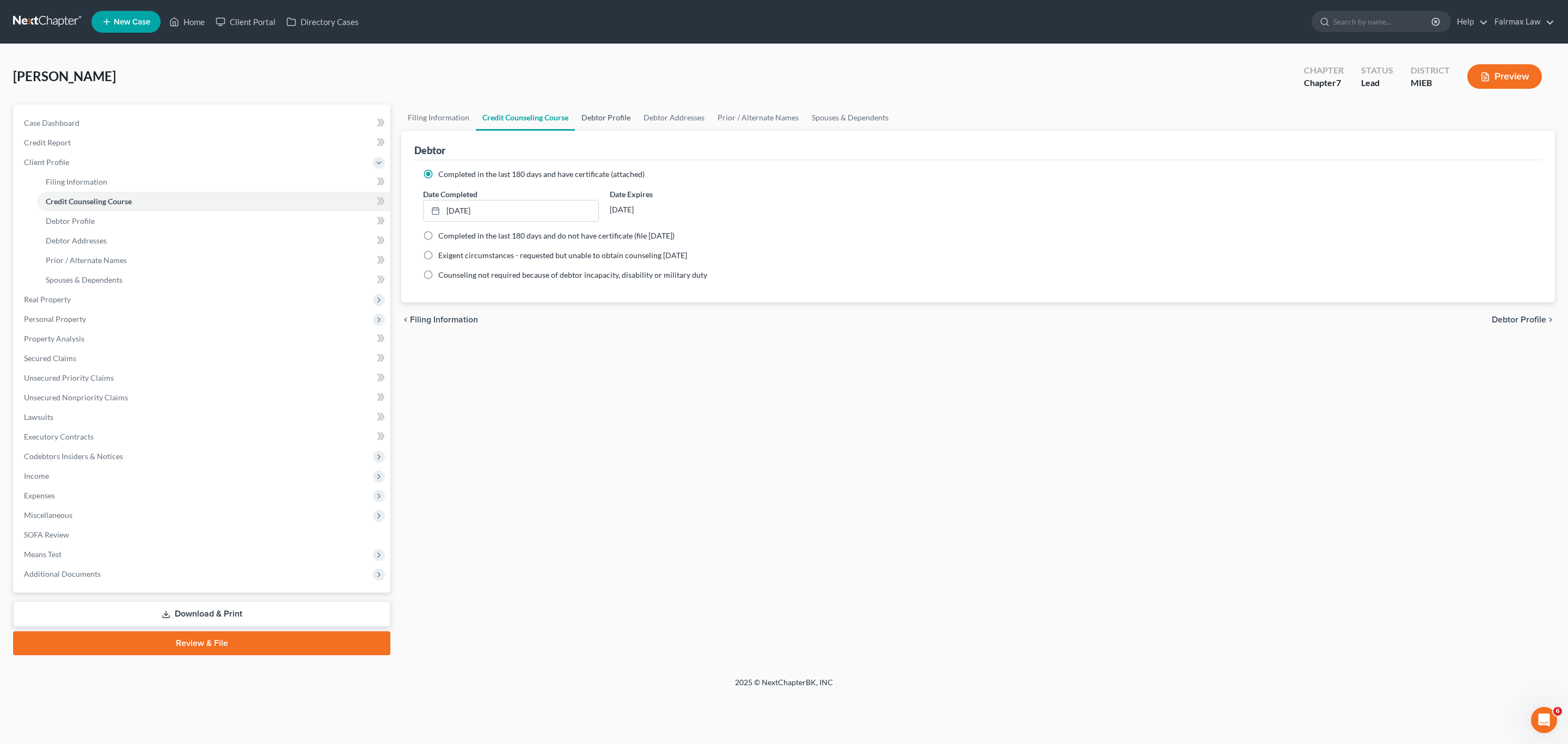
select select "0"
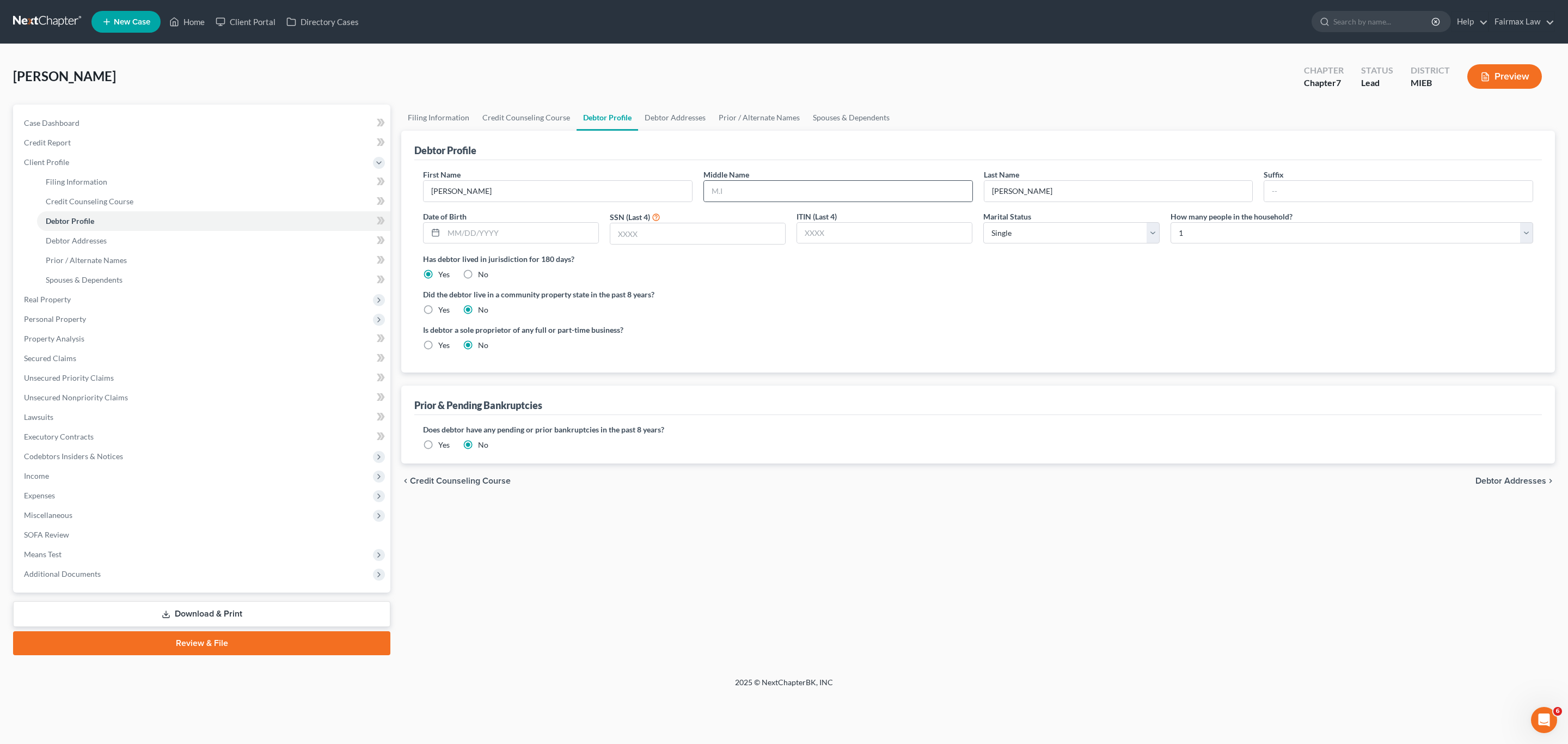
click at [798, 180] on div at bounding box center [838, 191] width 270 height 22
click at [794, 195] on input "text" at bounding box center [838, 191] width 268 height 21
type input "W"
click at [534, 230] on input "text" at bounding box center [521, 233] width 154 height 21
paste input "01/11/1991"
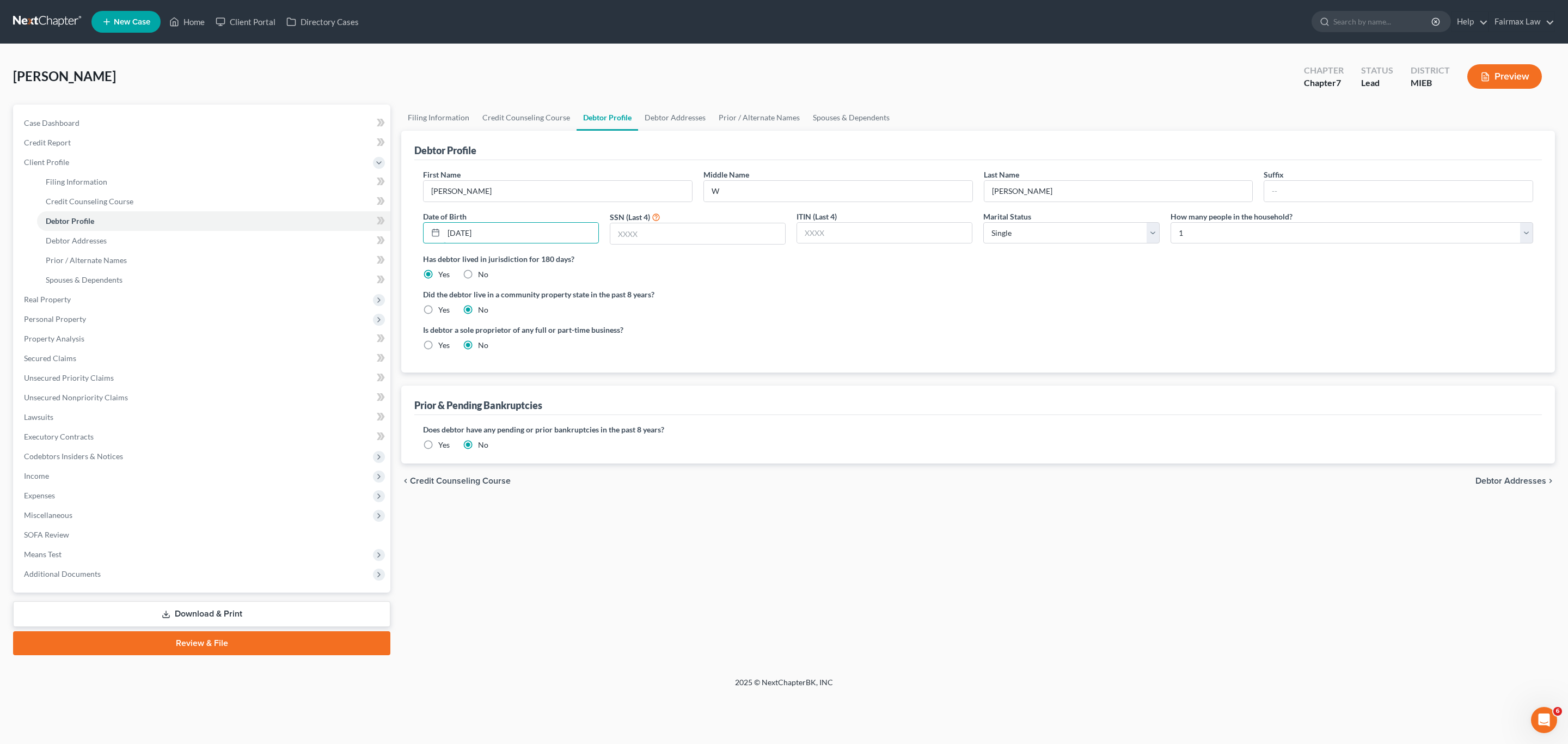
type input "01/11/1991"
drag, startPoint x: 1054, startPoint y: 301, endPoint x: 1047, endPoint y: 301, distance: 7.0
click at [1055, 300] on label "Did the debtor live in a community property state in the past 8 years?" at bounding box center [978, 294] width 1110 height 11
click at [720, 244] on input "text" at bounding box center [698, 233] width 175 height 21
paste input "3142"
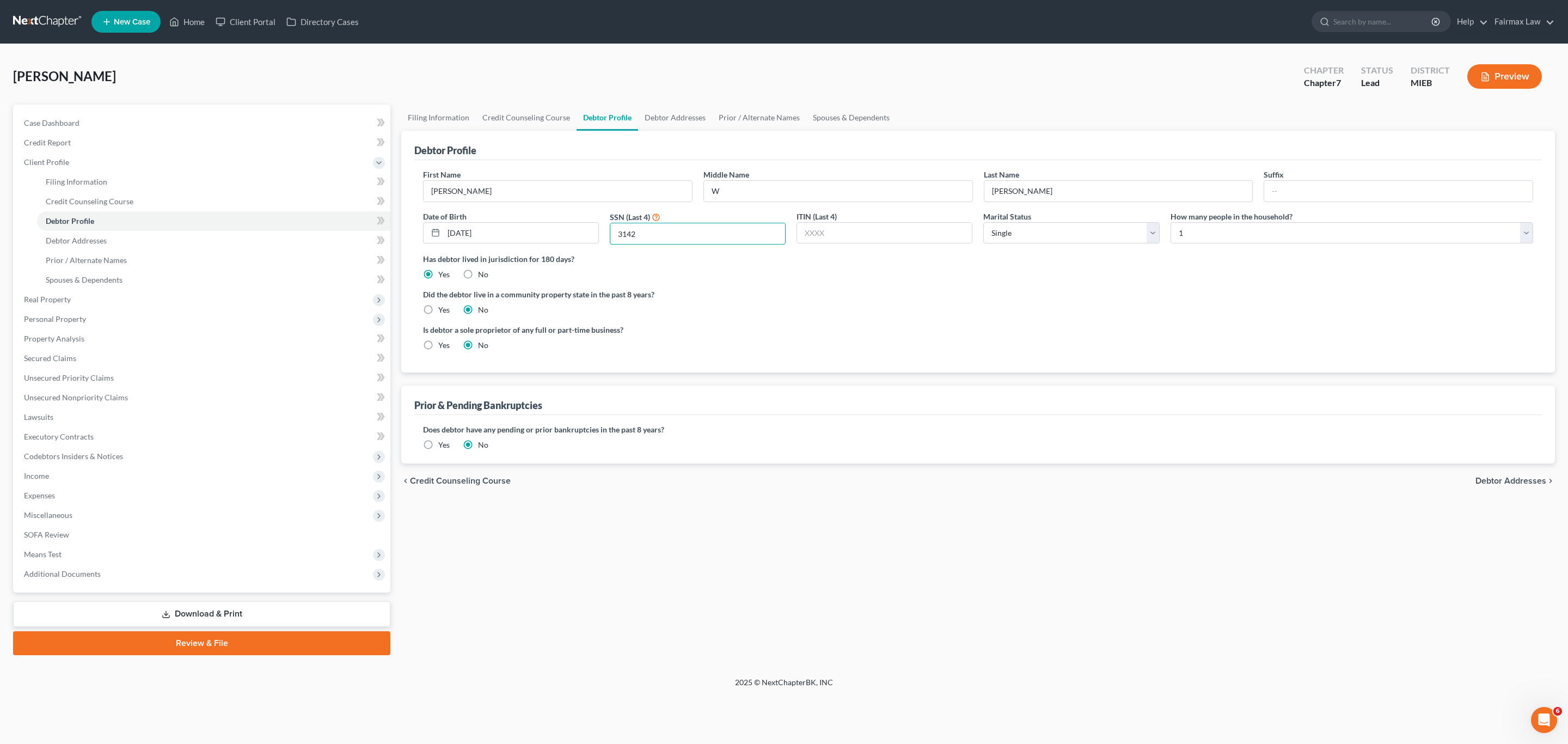
type input "3142"
click at [948, 300] on label "Did the debtor live in a community property state in the past 8 years?" at bounding box center [978, 294] width 1110 height 11
click at [474, 91] on div "Colston, Andrew Upgraded Chapter Chapter 7 Status Lead District MIEB Preview" at bounding box center [784, 81] width 1542 height 47
click at [695, 116] on link "Debtor Addresses" at bounding box center [676, 117] width 74 height 26
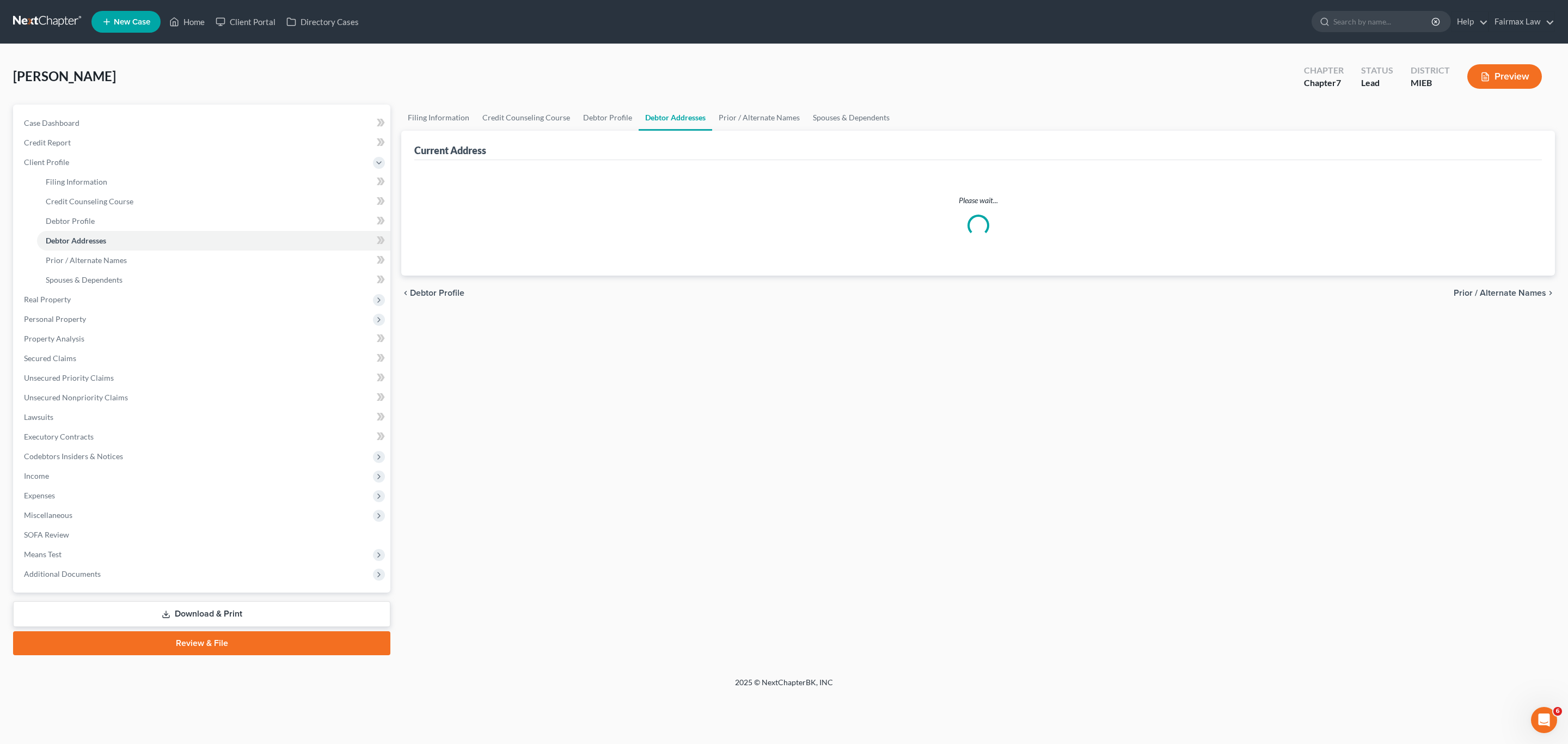
select select "0"
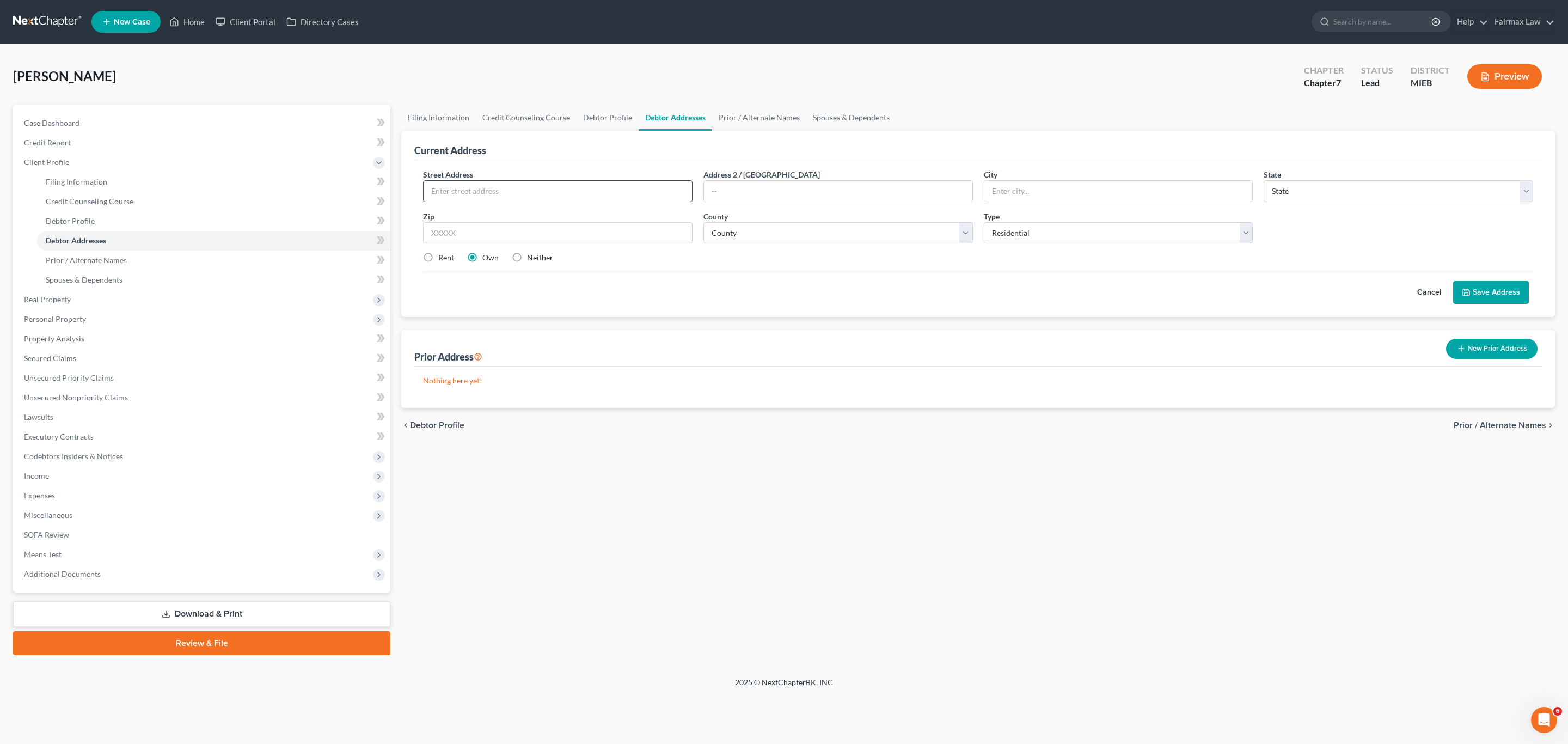
click at [492, 192] on input "text" at bounding box center [558, 191] width 268 height 21
paste input "3989 10th Street"
type input "3989 10th Street"
drag, startPoint x: 1056, startPoint y: 500, endPoint x: 988, endPoint y: 479, distance: 71.2
click at [1056, 499] on div "Filing Information Credit Counseling Course Debtor Profile Debtor Addresses Pri…" at bounding box center [978, 380] width 1165 height 550
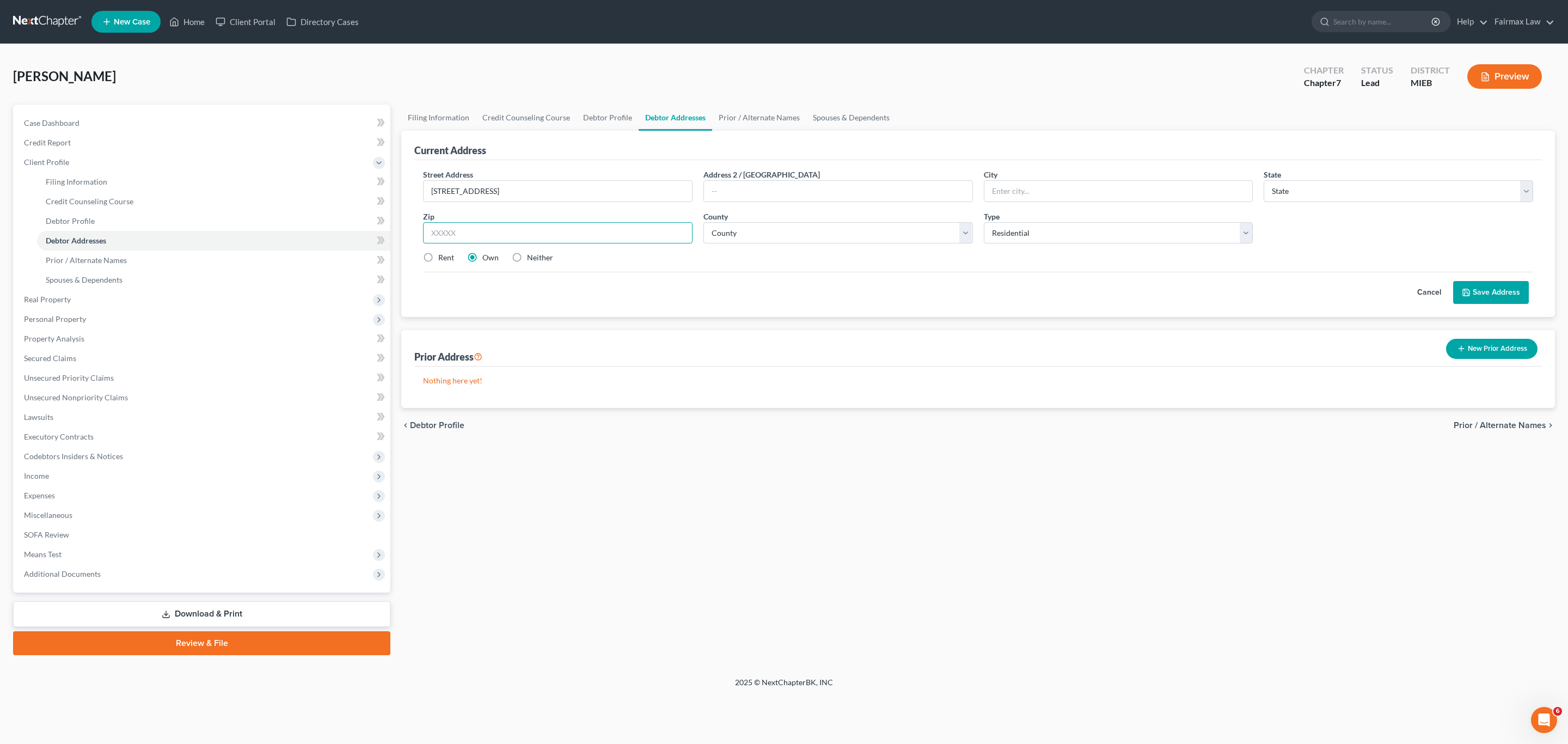
click at [523, 223] on input "text" at bounding box center [558, 233] width 270 height 22
paste input "48229"
type input "48229"
click at [527, 257] on label "Neither" at bounding box center [539, 257] width 26 height 11
click at [531, 257] on input "Neither" at bounding box center [534, 255] width 7 height 7
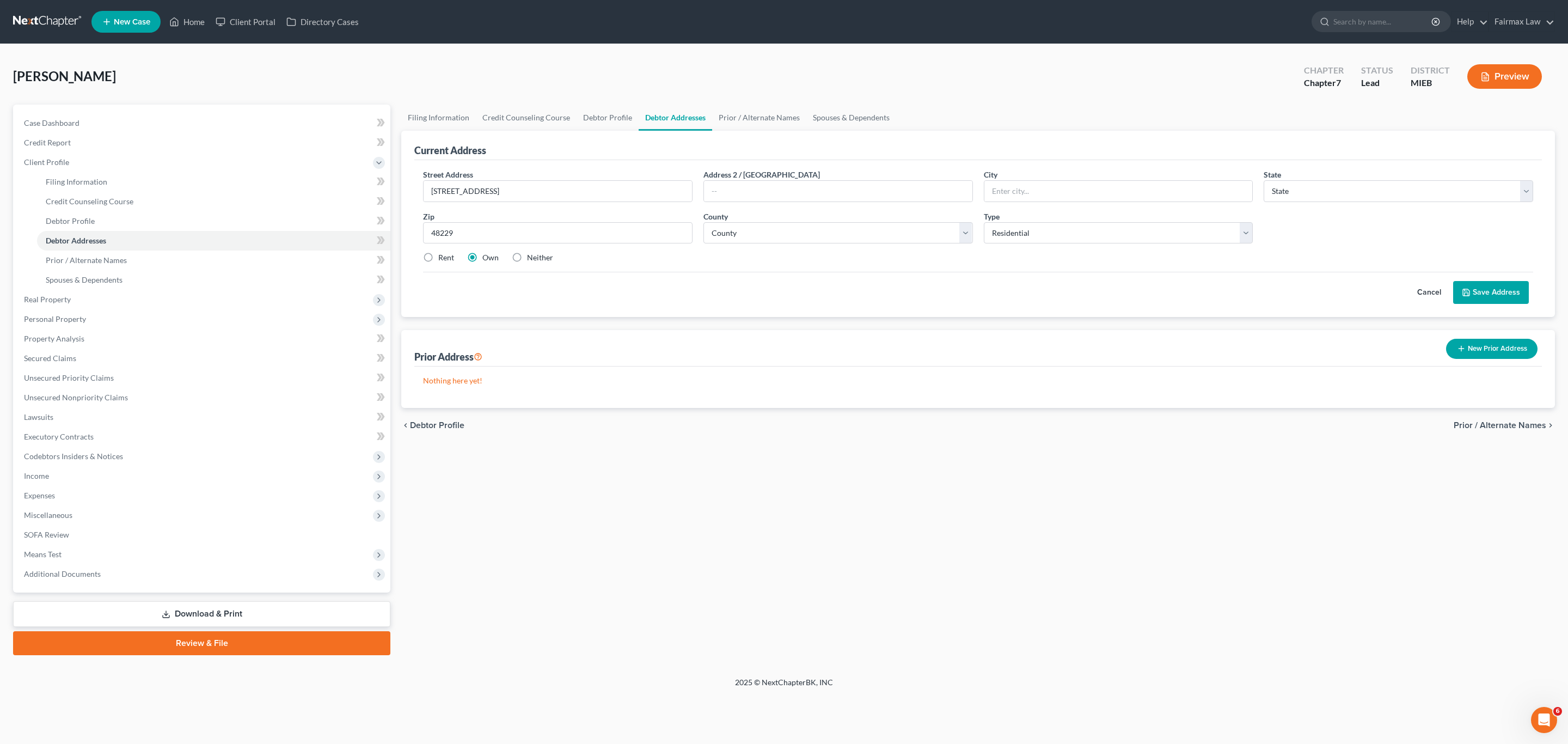
radio input "true"
type input "Ecorse"
select select "23"
click at [743, 236] on select "County Alcona County Alger County Allegan County Alpena County Antrim County Ar…" at bounding box center [838, 233] width 270 height 22
select select "81"
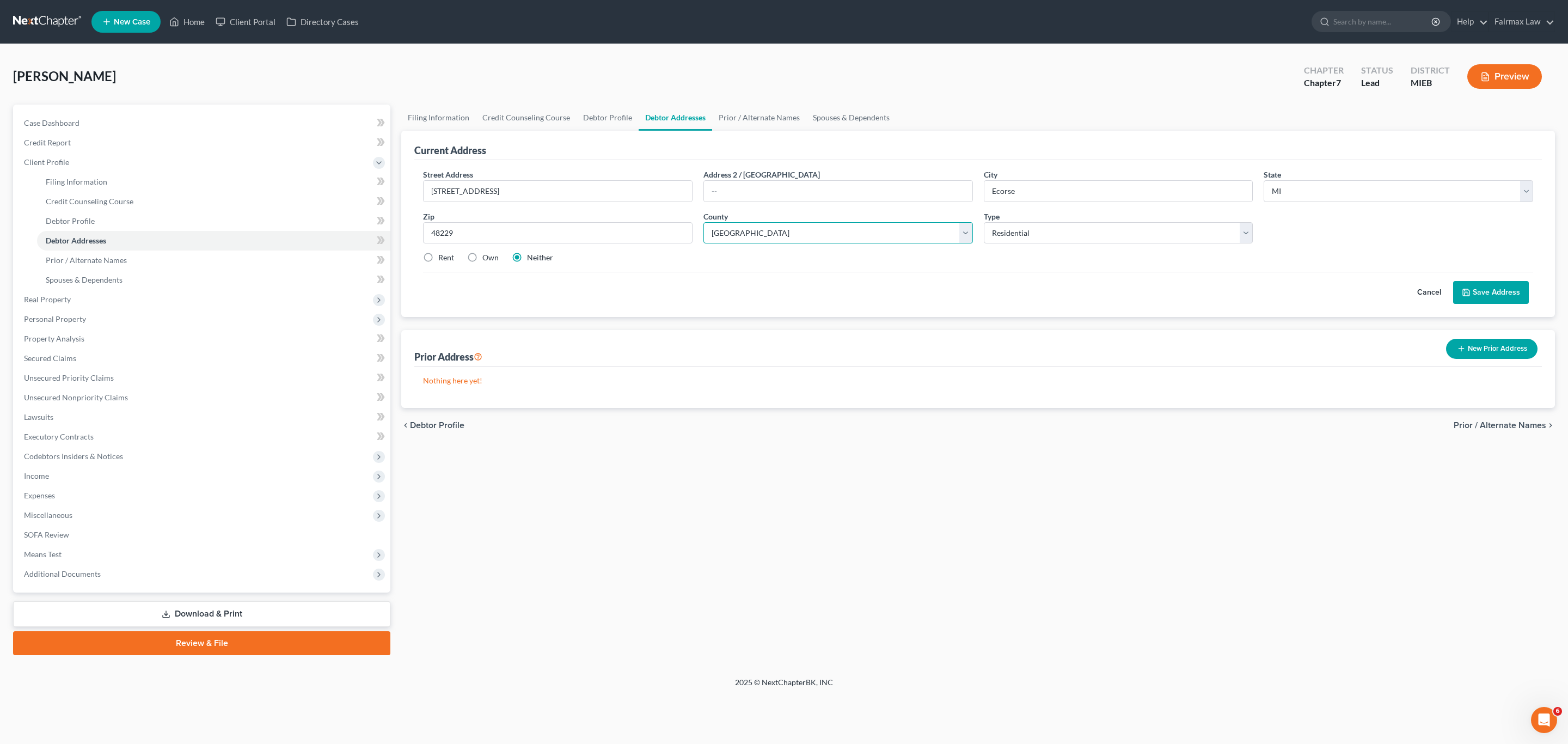
click at [703, 223] on select "County Alcona County Alger County Allegan County Alpena County Antrim County Ar…" at bounding box center [838, 233] width 270 height 22
click at [909, 462] on div "Filing Information Credit Counseling Course Debtor Profile Debtor Addresses Pri…" at bounding box center [978, 380] width 1165 height 550
click at [1493, 294] on button "Save Address" at bounding box center [1491, 293] width 76 height 23
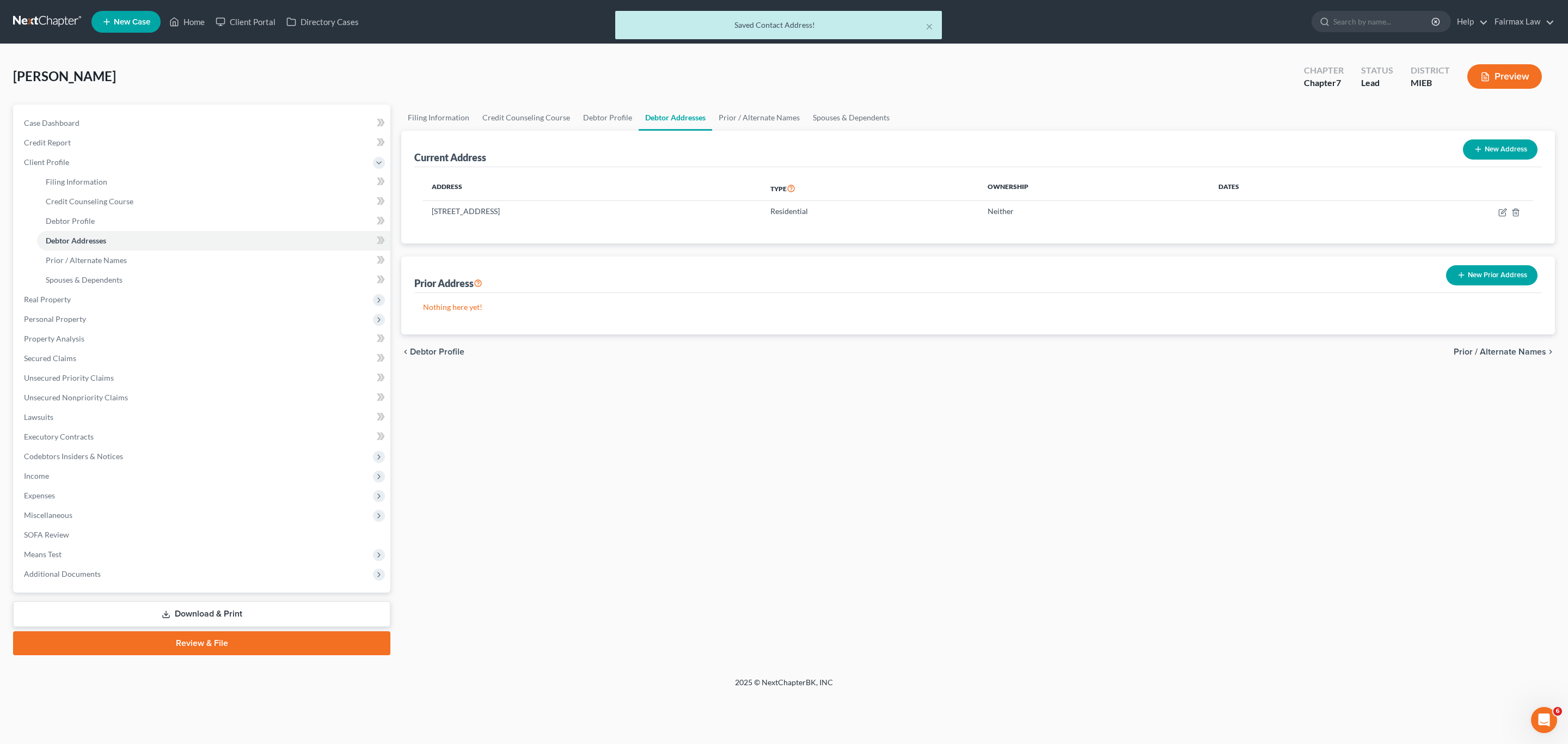
click at [894, 113] on ul "Filing Information Credit Counseling Course Debtor Profile Debtor Addresses Pri…" at bounding box center [978, 117] width 1154 height 26
click at [851, 122] on link "Spouses & Dependents" at bounding box center [851, 117] width 90 height 26
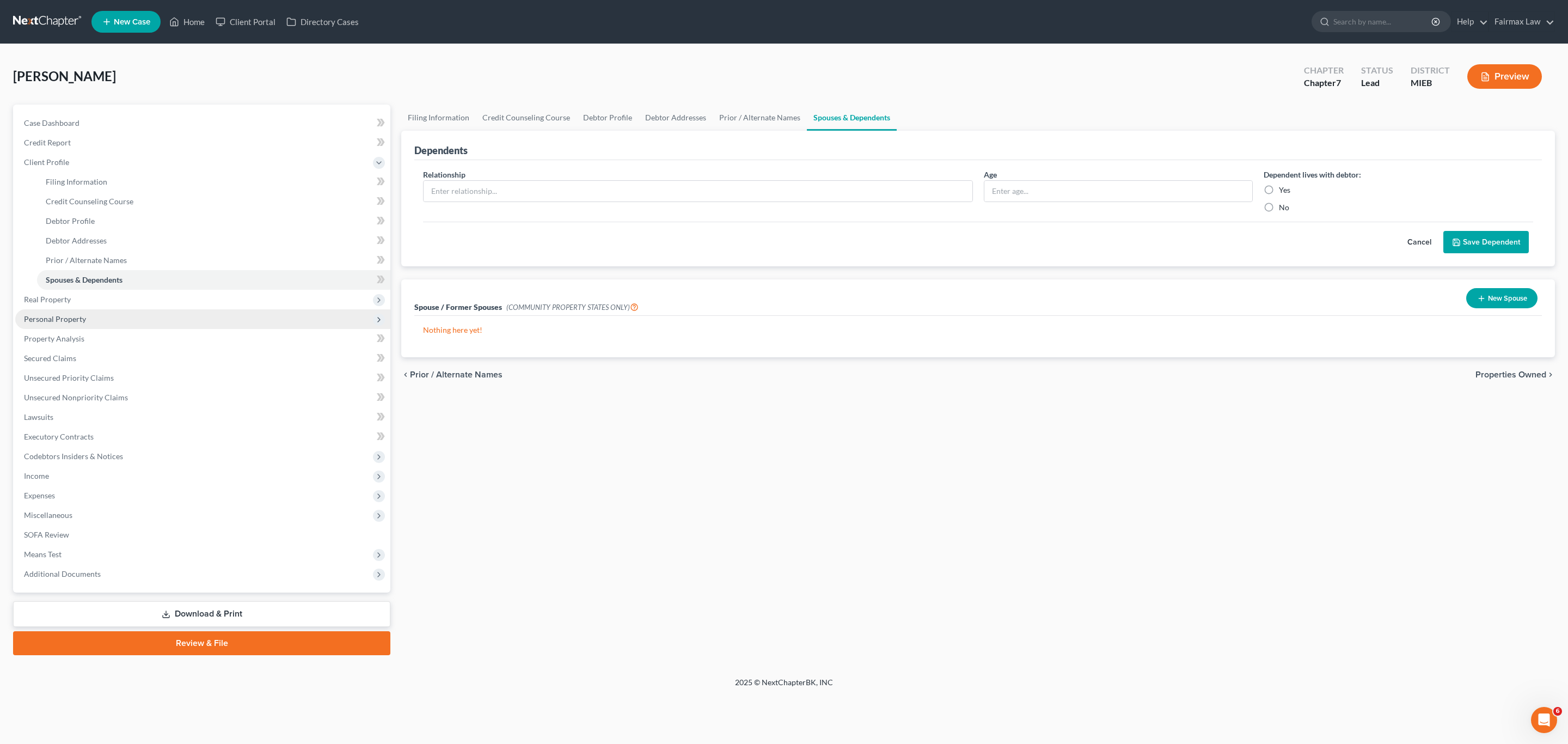
click at [61, 327] on span "Personal Property" at bounding box center [202, 319] width 375 height 20
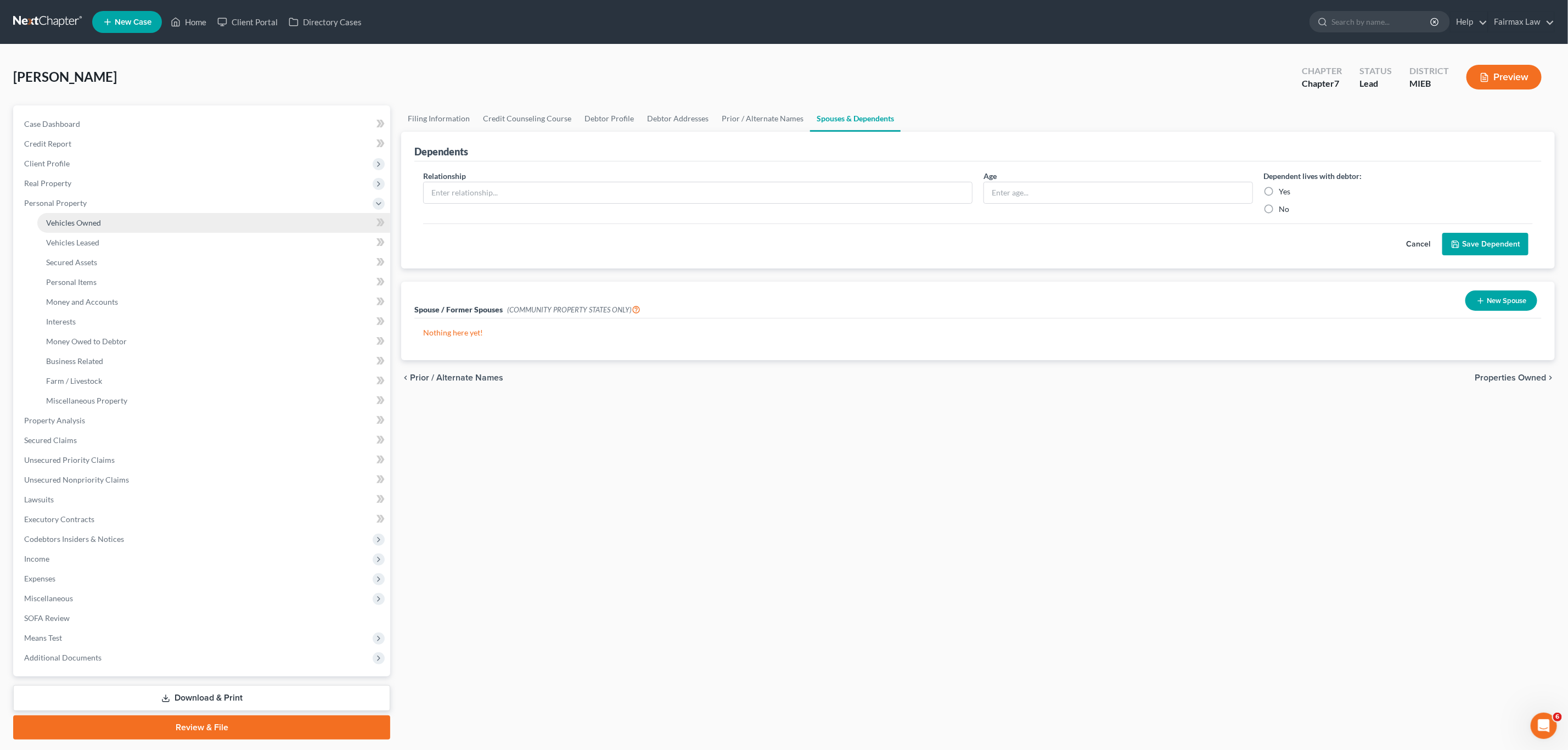
click at [95, 226] on span "Vehicles Owned" at bounding box center [74, 222] width 55 height 10
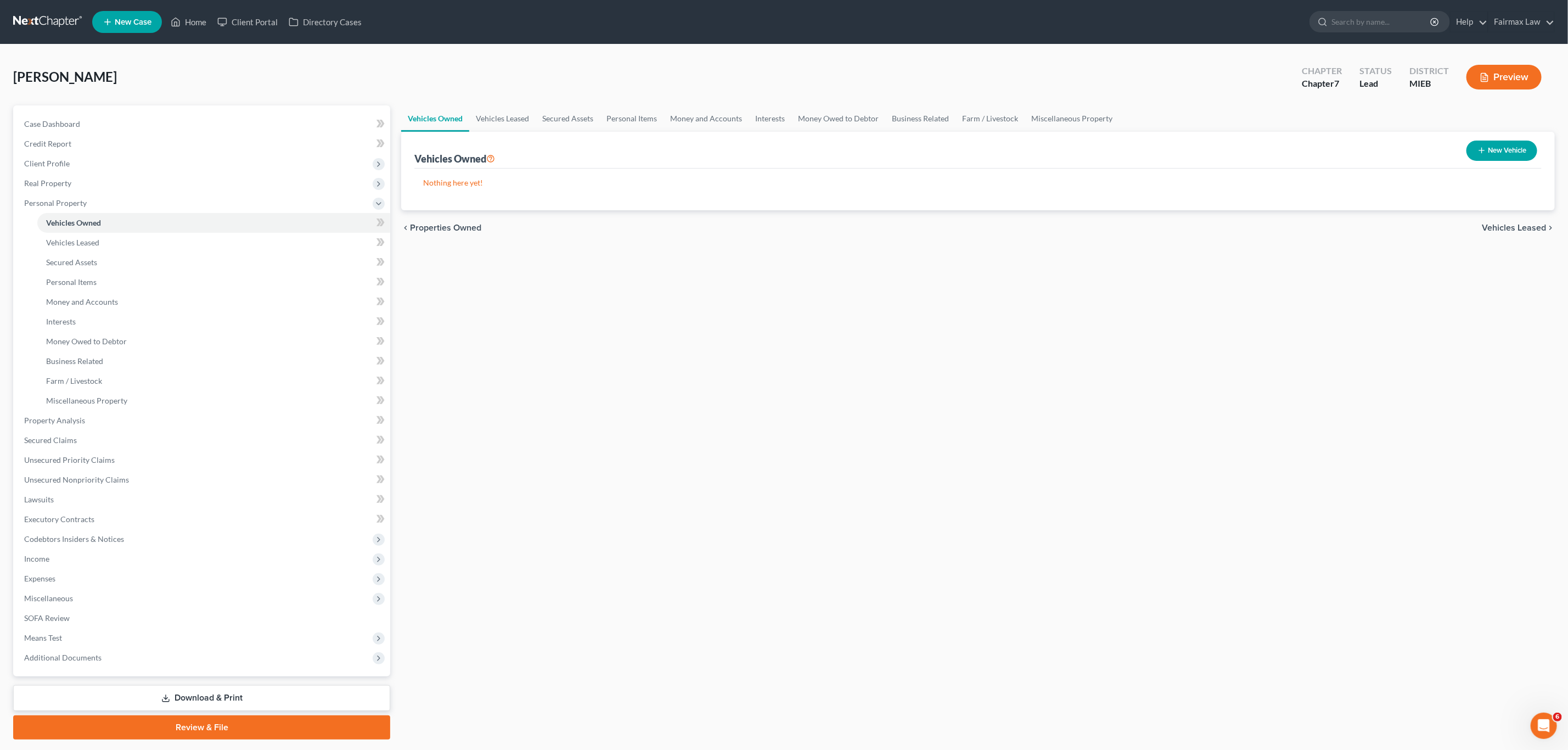
click at [1501, 155] on button "New Vehicle" at bounding box center [1502, 151] width 71 height 20
select select "0"
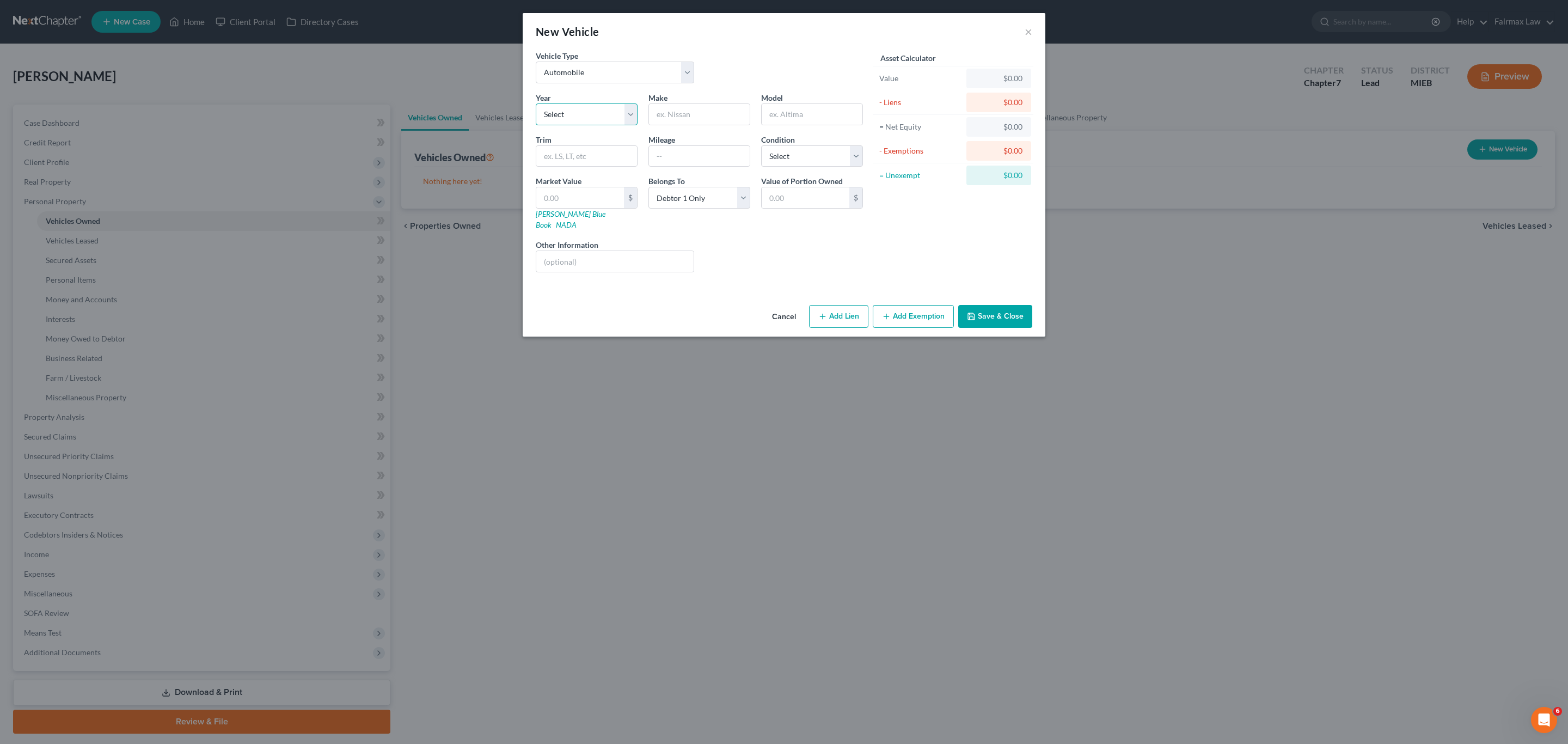
click at [579, 121] on select "Select 2026 2025 2024 2023 2022 2021 2020 2019 2018 2017 2016 2015 2014 2013 20…" at bounding box center [587, 114] width 102 height 22
select select "15"
click at [536, 103] on select "Select 2026 2025 2024 2023 2022 2021 2020 2019 2018 2017 2016 2015 2014 2013 20…" at bounding box center [587, 114] width 102 height 22
click at [693, 119] on input "text" at bounding box center [700, 114] width 101 height 21
type input "Nissan"
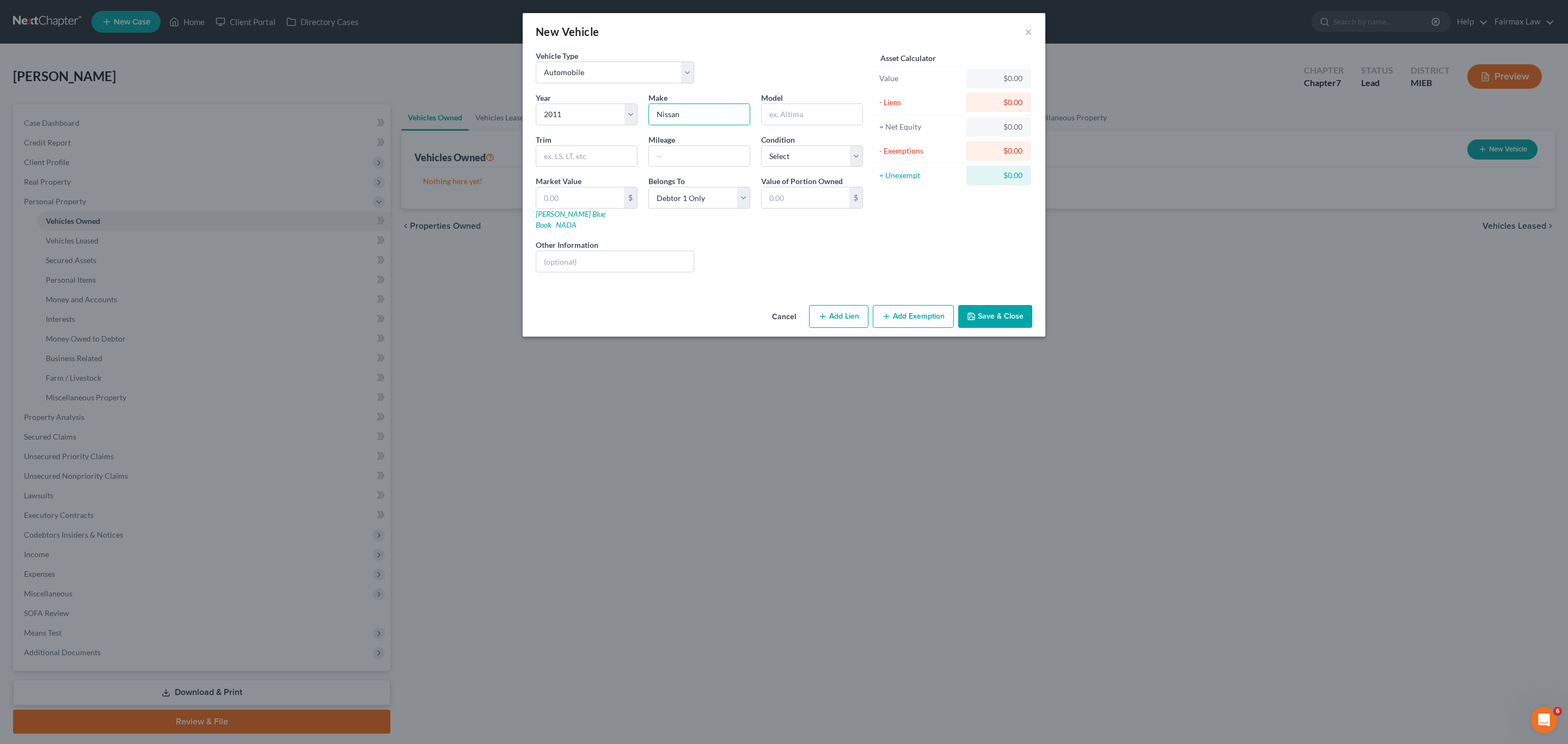
drag, startPoint x: 815, startPoint y: 127, endPoint x: 817, endPoint y: 122, distance: 5.4
click at [815, 126] on div "Year Select 2026 2025 2024 2023 2022 2021 2020 2019 2018 2017 2016 2015 2014 20…" at bounding box center [700, 187] width 338 height 189
click at [817, 113] on input "text" at bounding box center [812, 114] width 101 height 21
type input "f"
type input "Frontier"
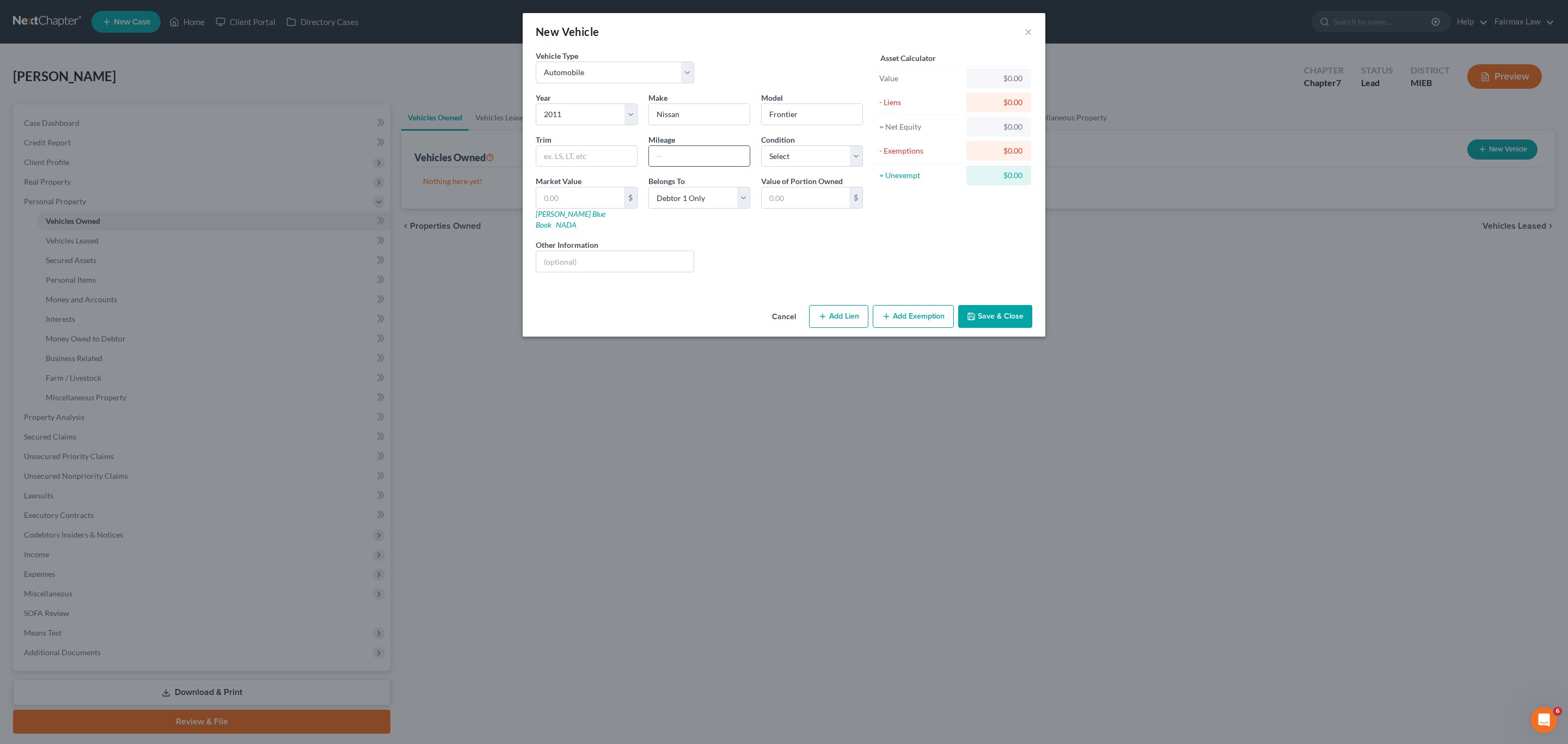
click at [695, 162] on input "text" at bounding box center [700, 156] width 101 height 21
paste input "185000"
type input "185000"
click at [815, 148] on select "Select Excellent Very Good Good Fair Poor" at bounding box center [812, 156] width 102 height 22
select select "3"
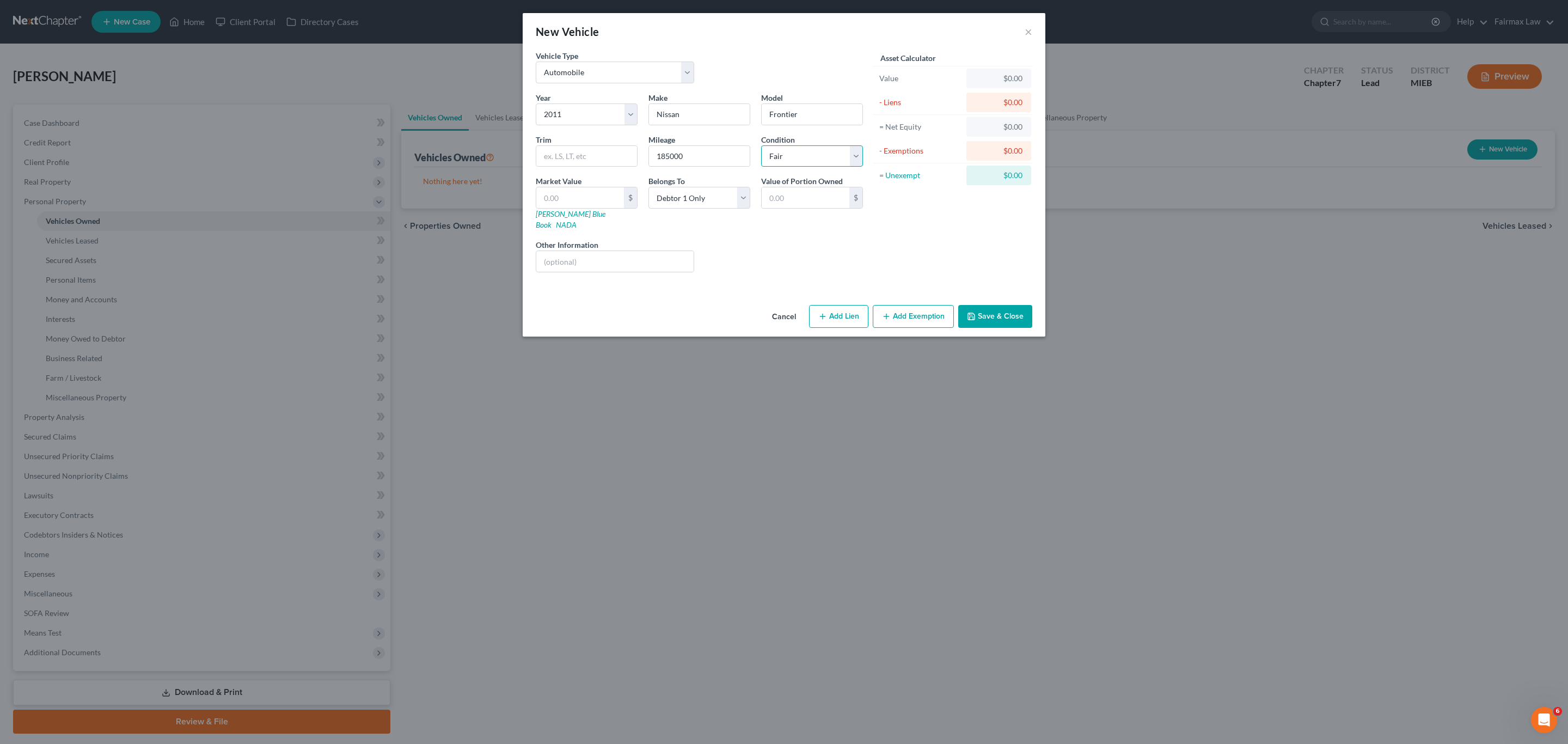
click at [761, 146] on select "Select Excellent Very Good Good Fair Poor" at bounding box center [812, 156] width 102 height 22
click at [590, 202] on input "text" at bounding box center [580, 197] width 88 height 21
type input "3"
type input "3.00"
type input "31"
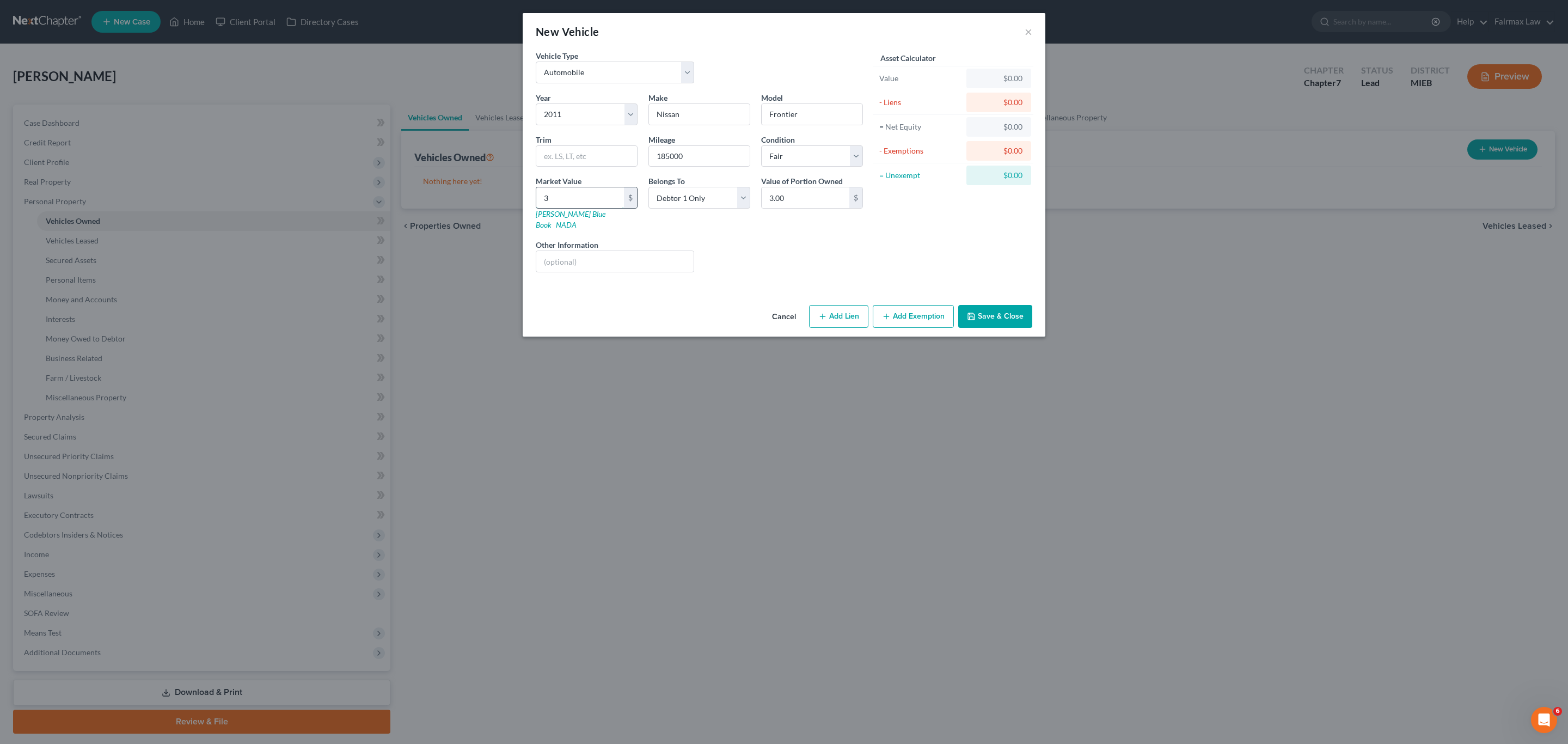
type input "31.00"
type input "312"
type input "312.00"
type input "3120"
type input "3,120.00"
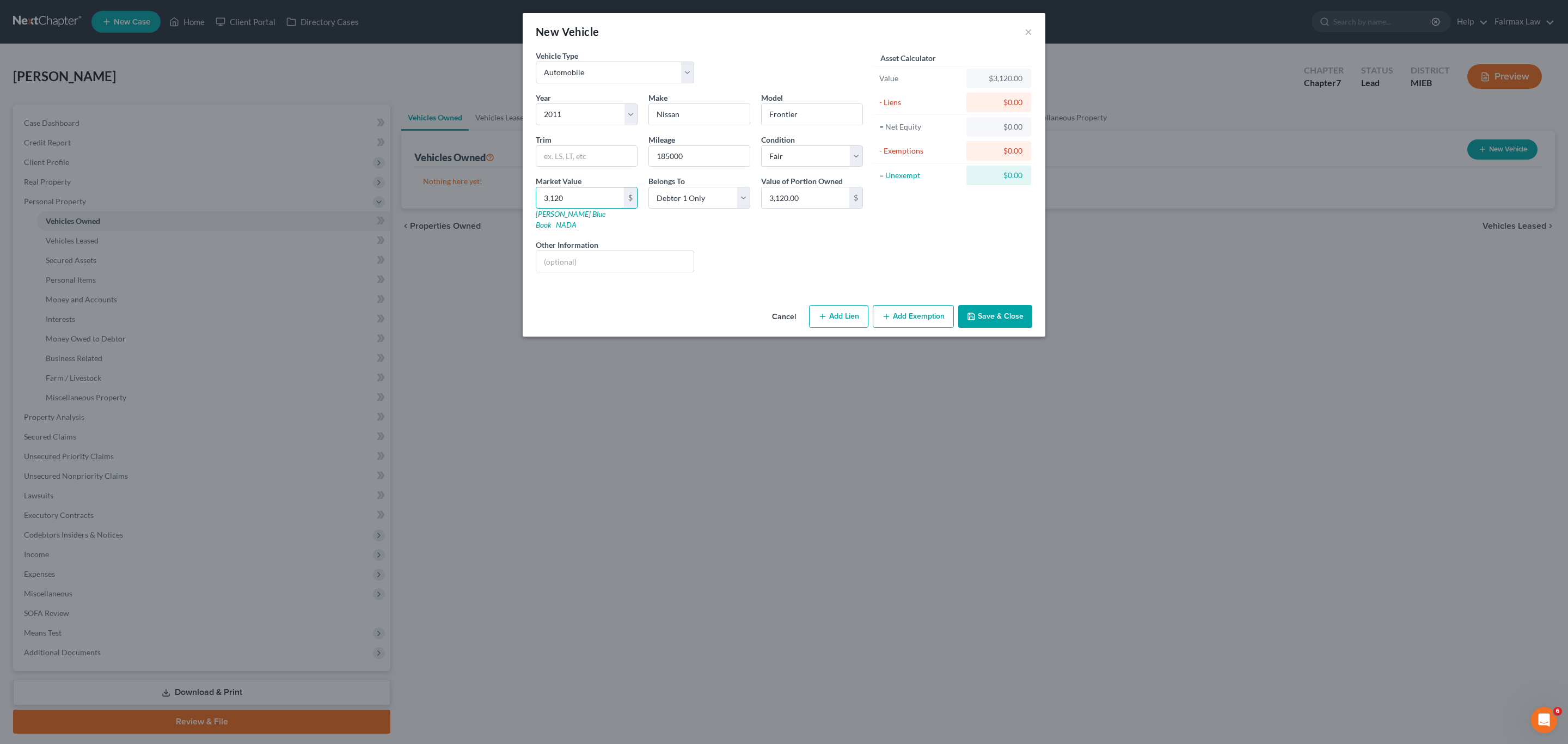
type input "3,120"
click at [997, 305] on button "Save & Close" at bounding box center [996, 317] width 74 height 23
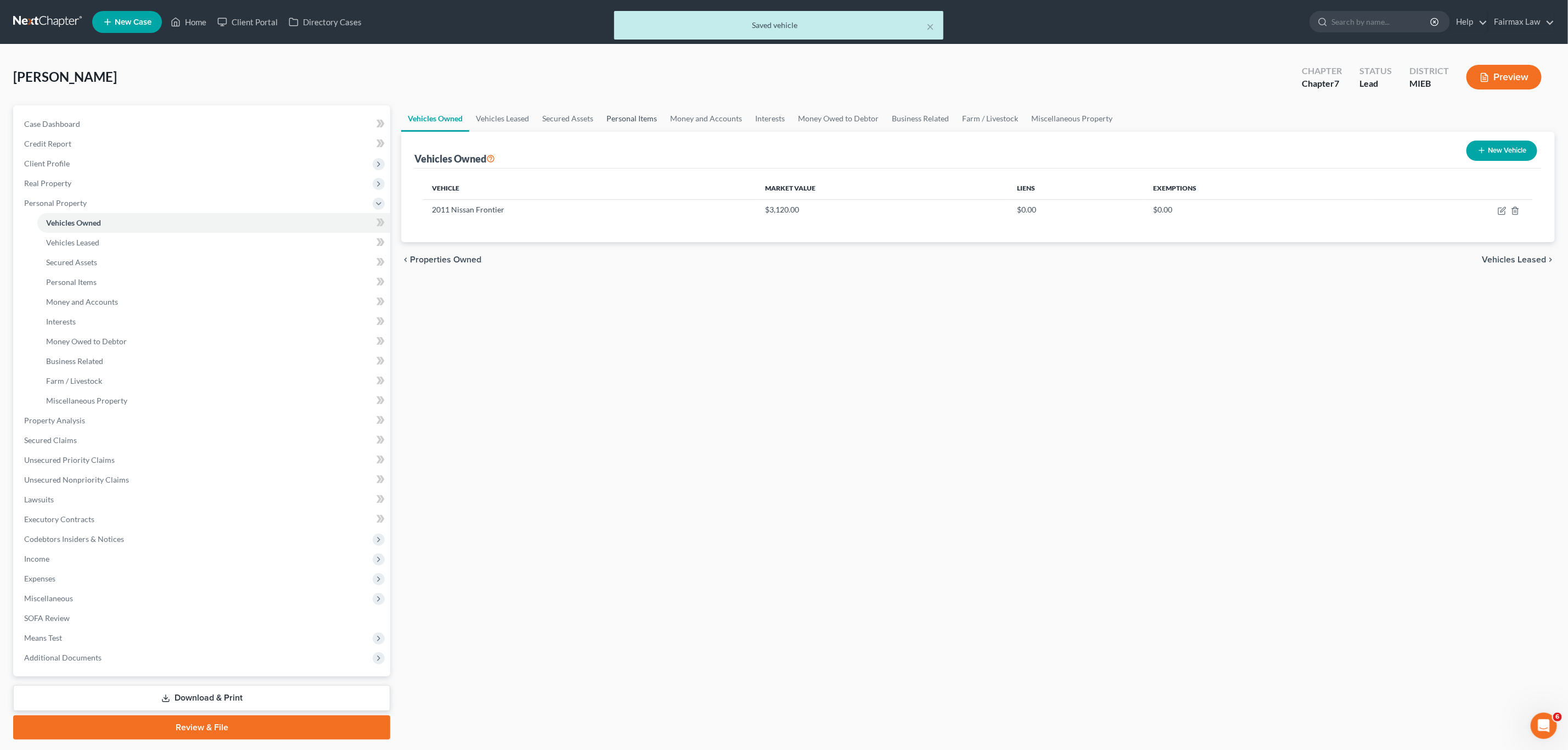
drag, startPoint x: 632, startPoint y: 121, endPoint x: 567, endPoint y: 59, distance: 89.8
click at [632, 119] on link "Personal Items" at bounding box center [632, 118] width 64 height 26
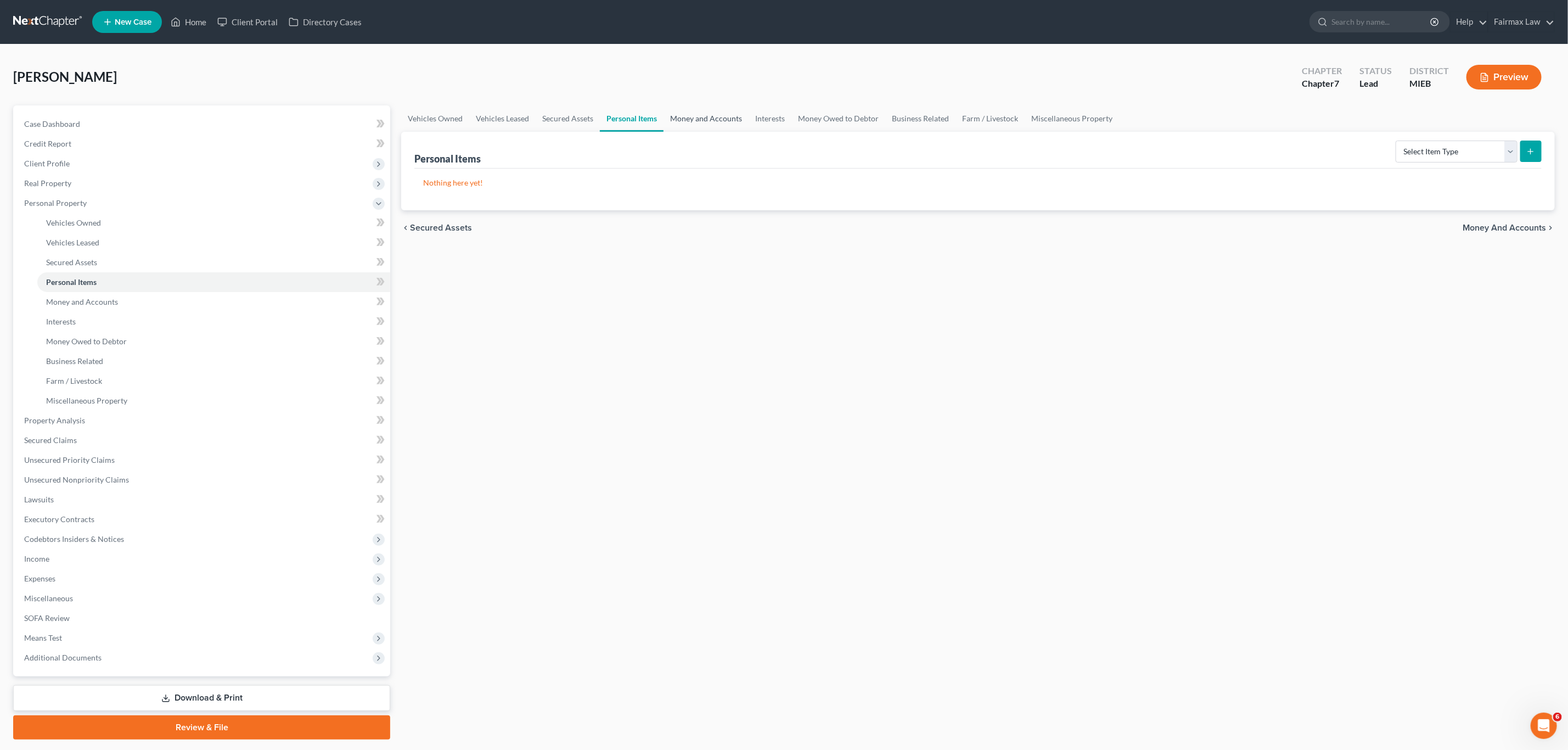
click at [724, 114] on link "Money and Accounts" at bounding box center [706, 118] width 85 height 26
drag, startPoint x: 631, startPoint y: 104, endPoint x: 673, endPoint y: 112, distance: 42.8
click at [631, 104] on div "[PERSON_NAME] Upgraded Chapter Chapter 7 Status Lead District MIEB Preview" at bounding box center [784, 81] width 1542 height 48
click at [634, 119] on link "Personal Items" at bounding box center [632, 118] width 64 height 26
click at [1430, 155] on select "Select Item Type Clothing Collectibles Of Value Electronics Firearms Household …" at bounding box center [1457, 151] width 122 height 22
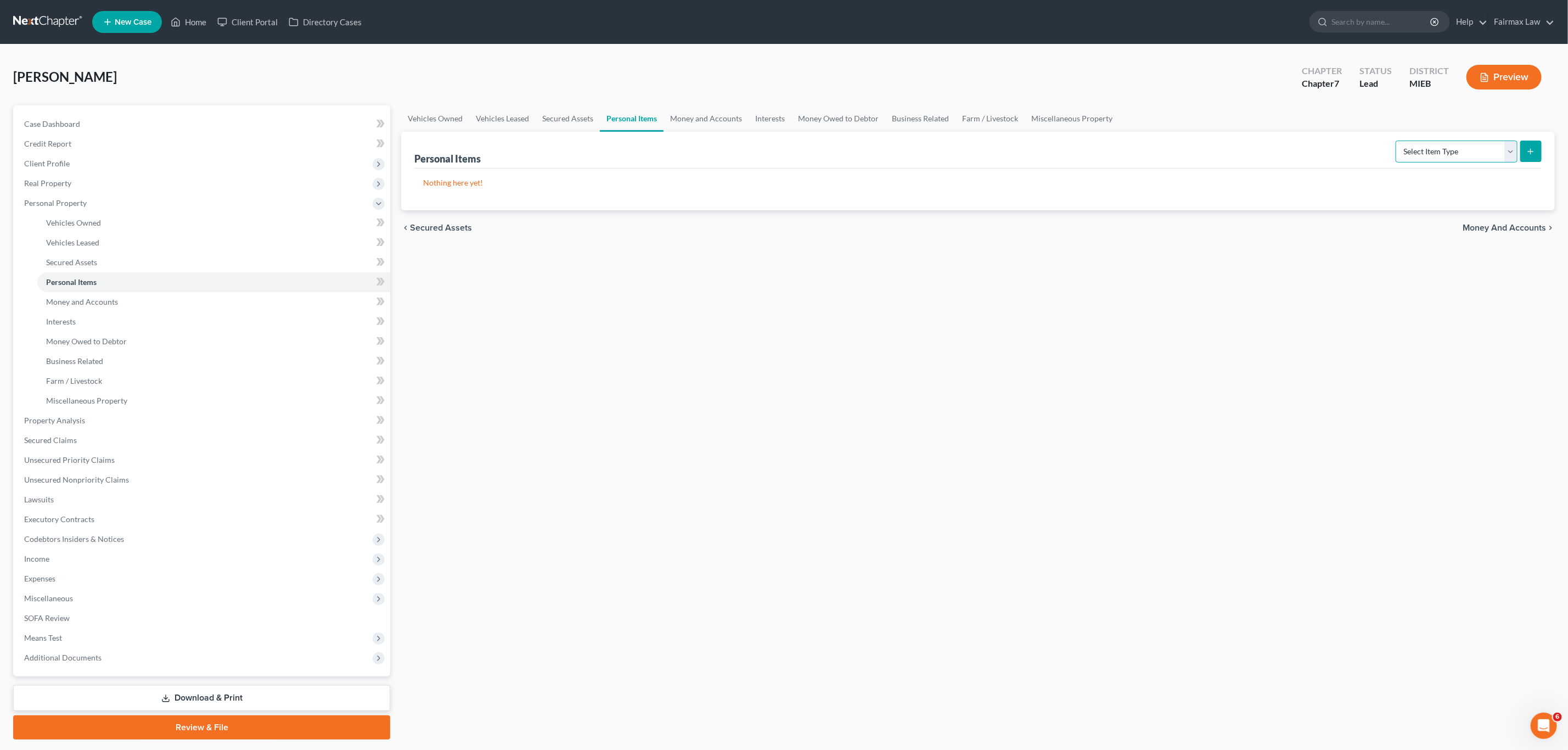
select select "electronics"
click at [1396, 140] on select "Select Item Type Clothing Collectibles Of Value Electronics Firearms Household …" at bounding box center [1457, 151] width 122 height 22
click at [1524, 149] on button "submit" at bounding box center [1531, 151] width 22 height 22
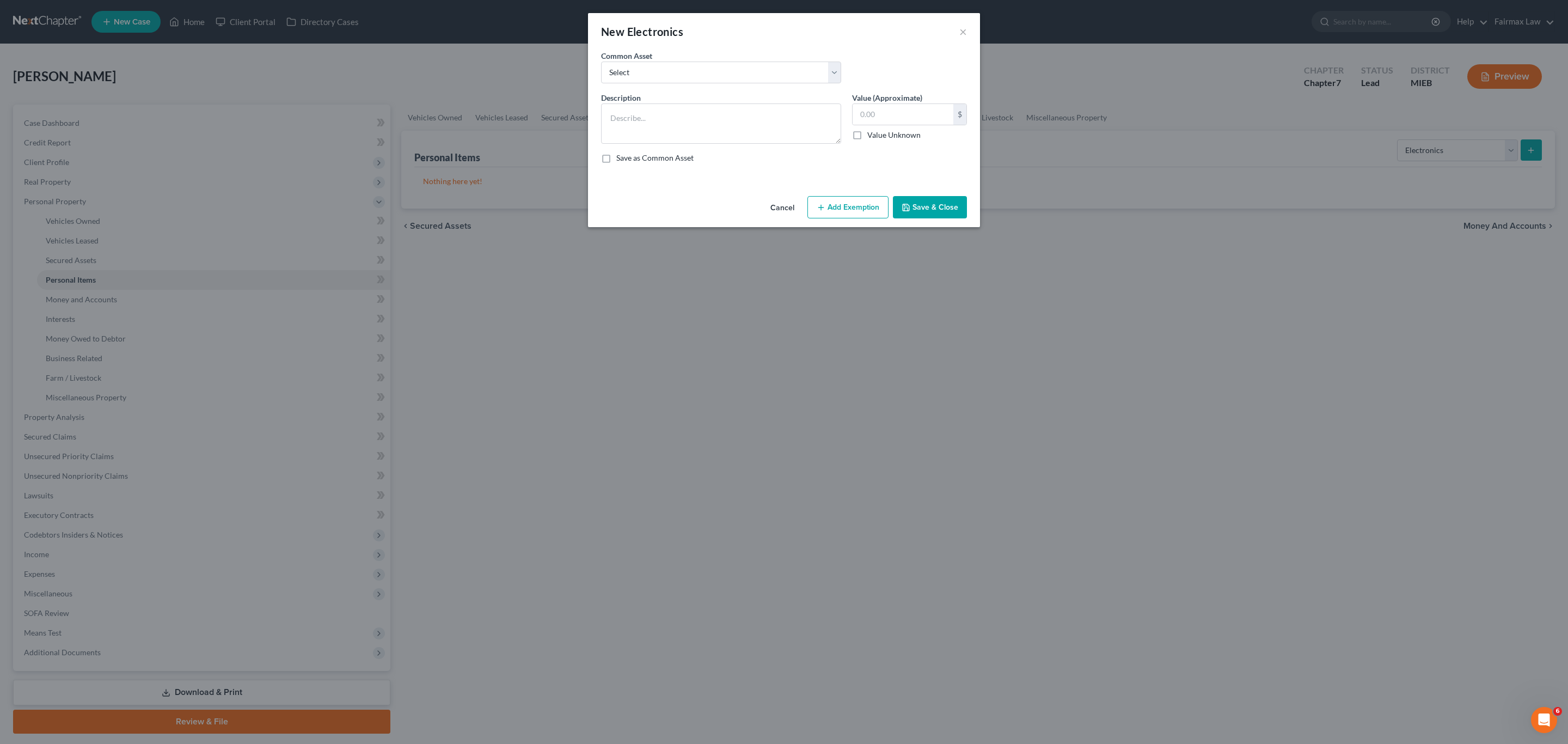
click at [705, 85] on div "Common Asset Select Household Electronics, including cell phones, PC or tablet …" at bounding box center [784, 71] width 377 height 42
click at [682, 71] on select "Select Household Electronics, including cell phones, PC or tablet device, telev…" at bounding box center [721, 73] width 240 height 22
select select "2"
click at [601, 62] on select "Select Household Electronics, including cell phones, PC or tablet device, telev…" at bounding box center [721, 73] width 240 height 22
type textarea "TV, computer, mobile phone"
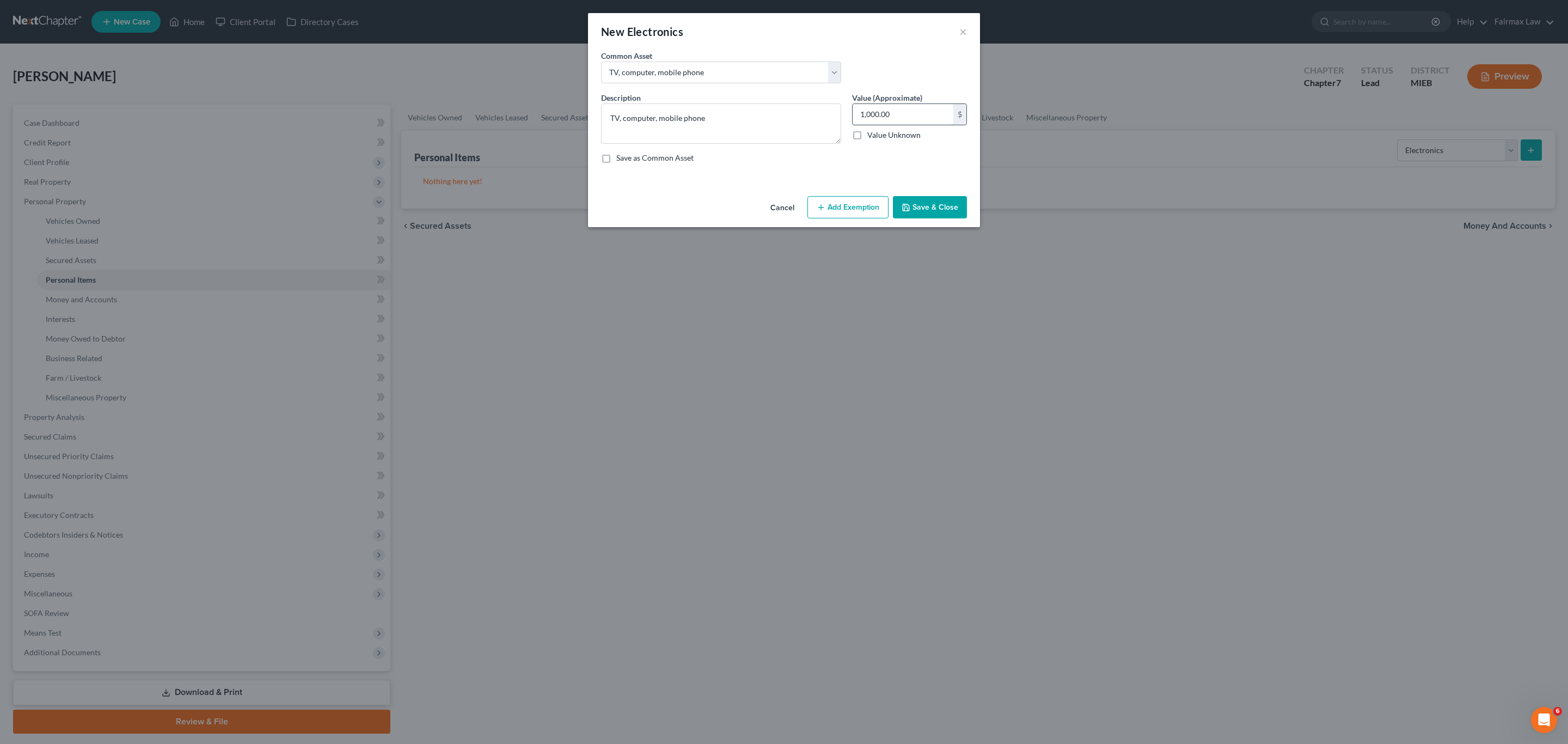
click at [894, 106] on input "1,000.00" at bounding box center [903, 114] width 101 height 21
type input "150"
click at [841, 212] on button "Add Exemption" at bounding box center [848, 207] width 81 height 23
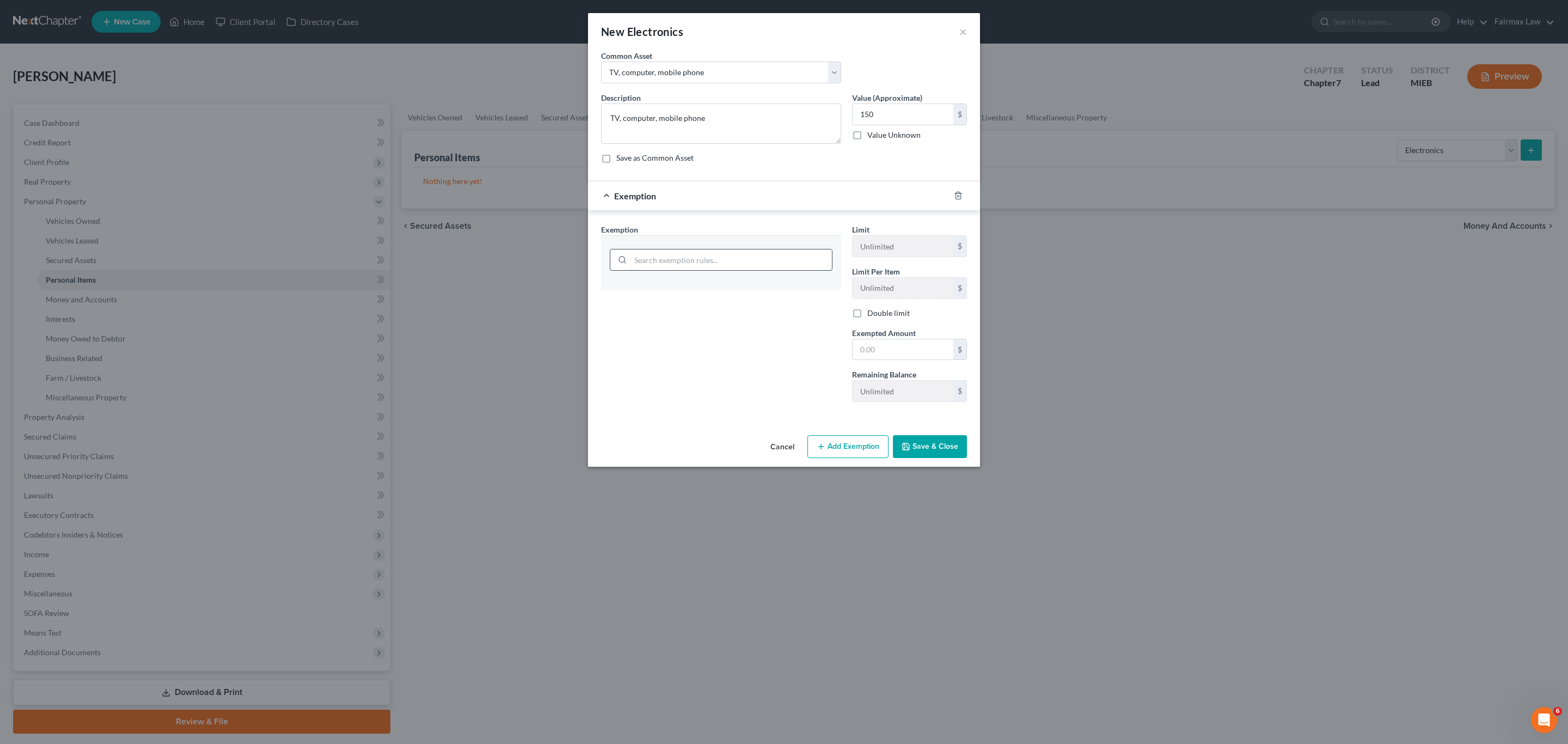
click at [693, 254] on input "search" at bounding box center [731, 260] width 202 height 21
type input "hous"
click at [693, 290] on li "6 - Household Goods and Furnishings - 11 USC § 522(d)(3)" at bounding box center [721, 291] width 222 height 20
click at [881, 348] on input "text" at bounding box center [903, 349] width 101 height 21
type input "150"
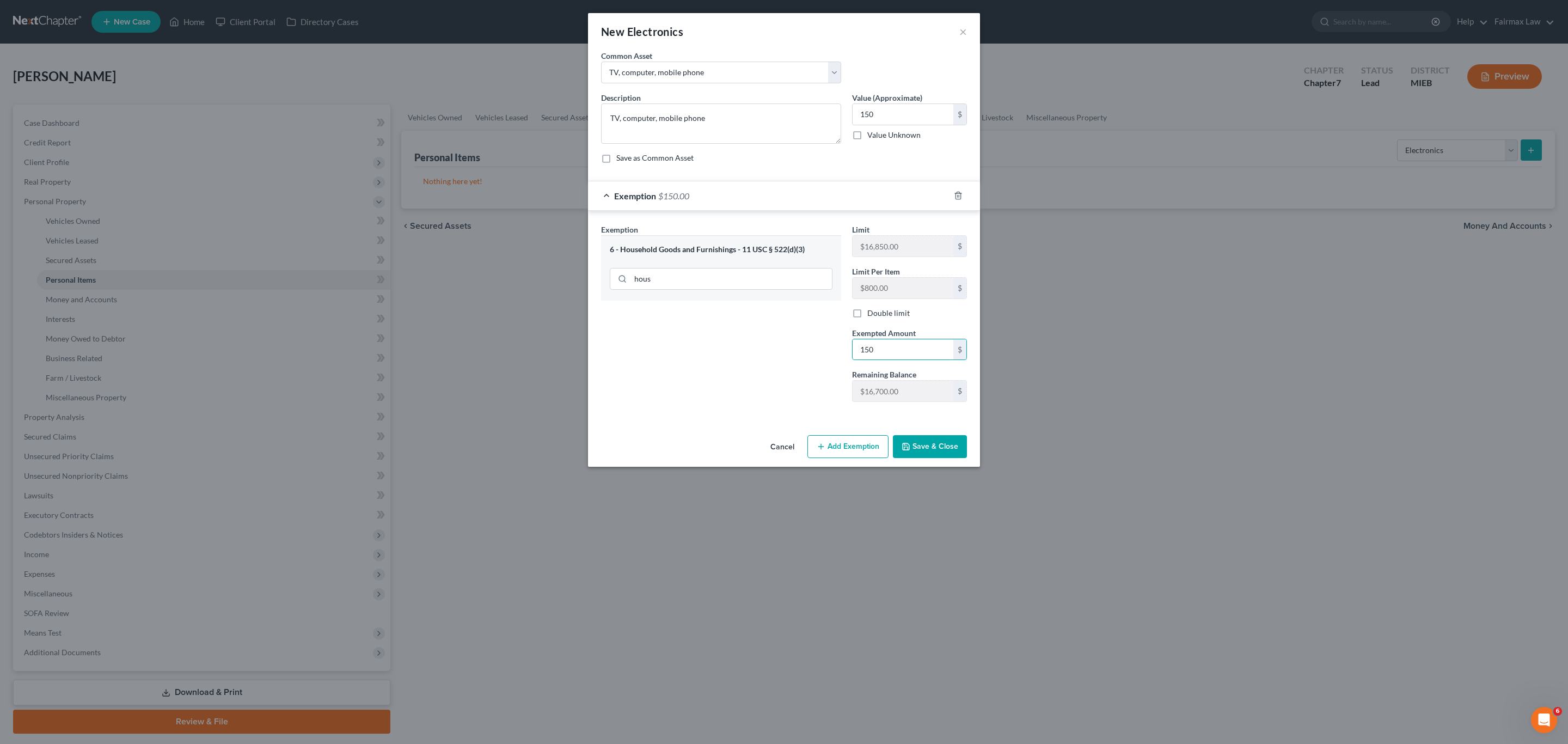
click at [699, 381] on div "Exemption Set must be selected for CA. Exemption * 6 - Household Goods and Furn…" at bounding box center [721, 317] width 251 height 187
click at [938, 455] on button "Save & Close" at bounding box center [930, 446] width 74 height 23
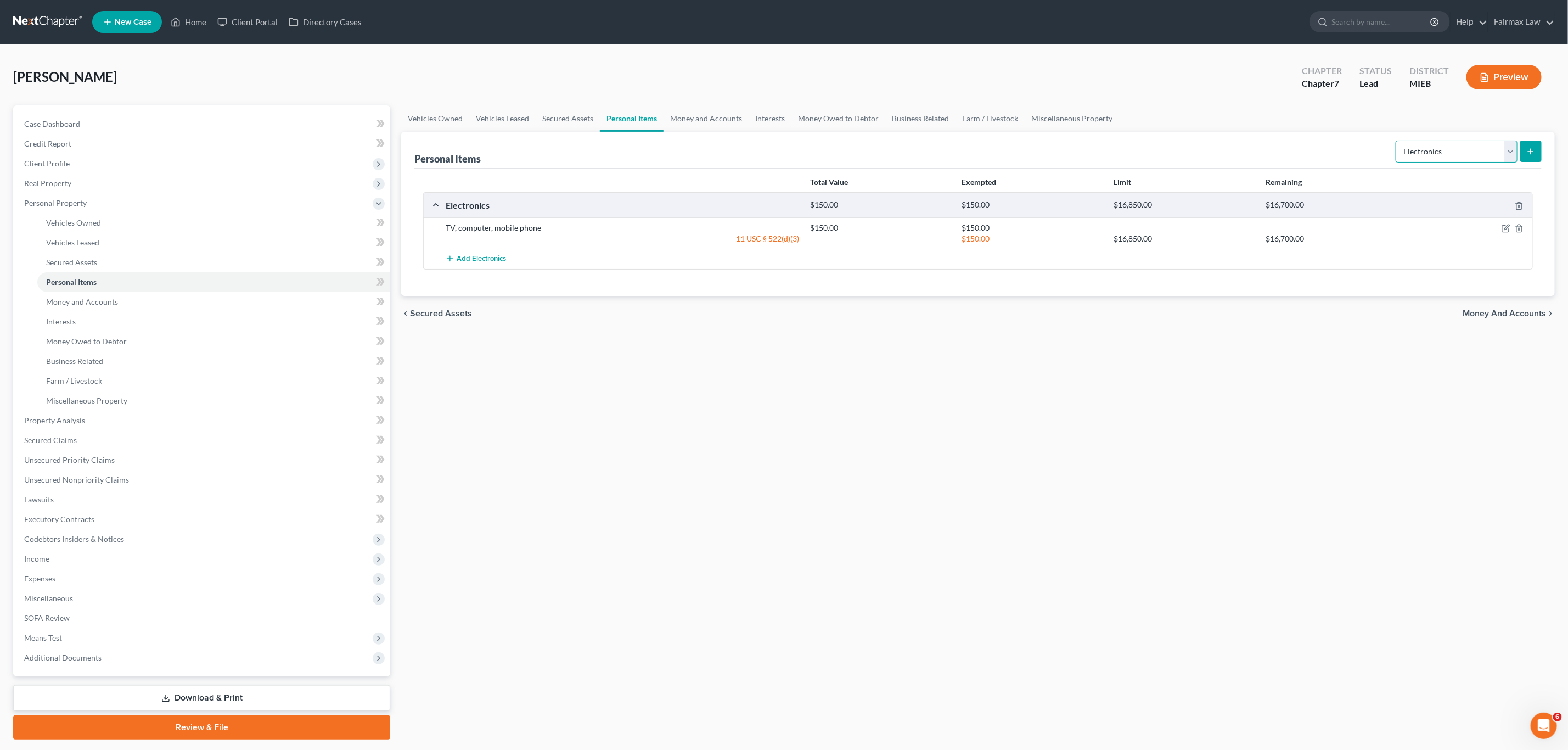
click at [1421, 153] on select "Select Item Type Clothing Collectibles Of Value Electronics Firearms Household …" at bounding box center [1457, 151] width 122 height 22
select select "firearms"
click at [1396, 140] on select "Select Item Type Clothing Collectibles Of Value Electronics Firearms Household …" at bounding box center [1457, 151] width 122 height 22
click at [1539, 151] on button "submit" at bounding box center [1531, 151] width 22 height 22
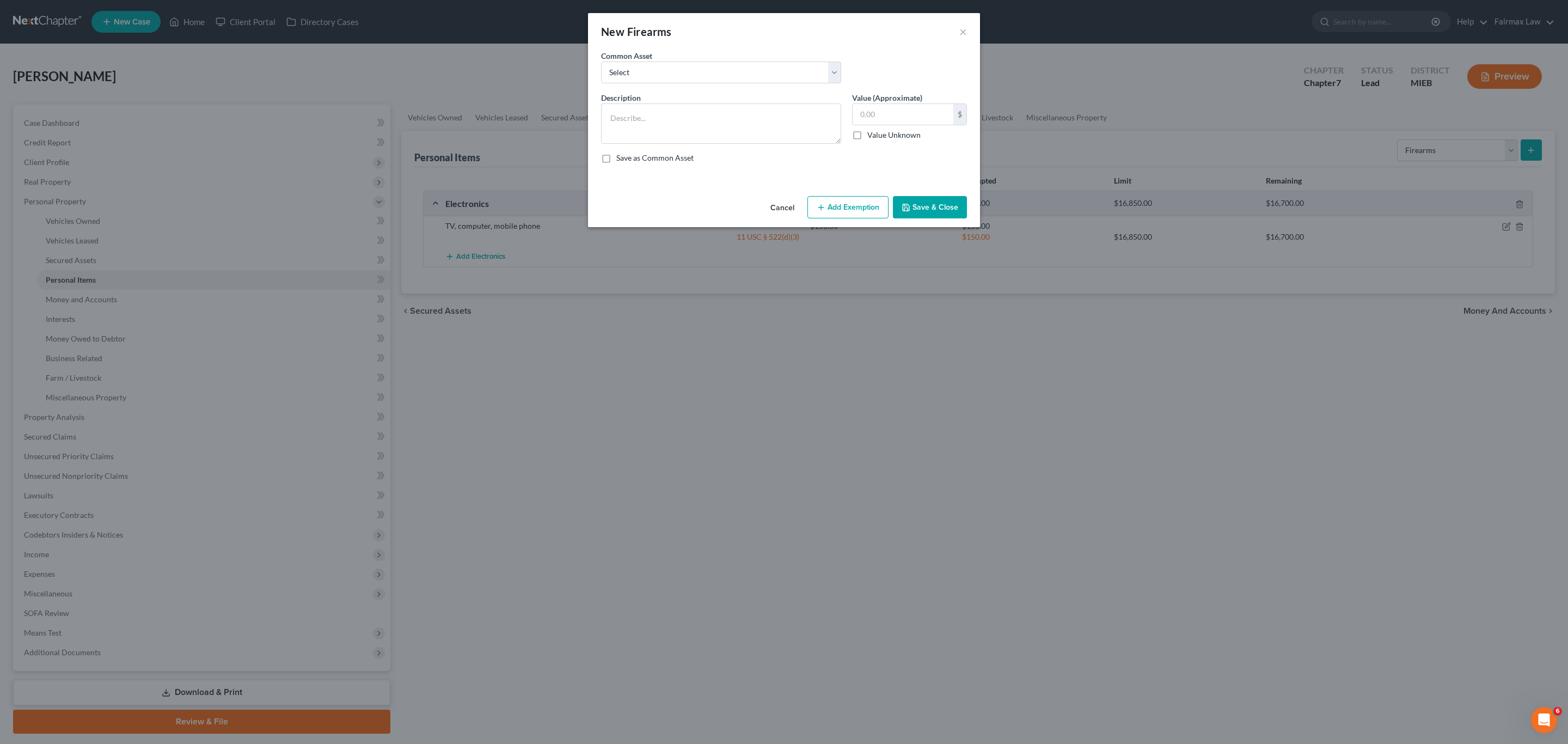
click at [667, 55] on div "Common Asset Select Firearms" at bounding box center [721, 66] width 251 height 33
click at [666, 67] on select "Select Firearms" at bounding box center [721, 73] width 240 height 22
select select "0"
click at [601, 62] on select "Select Firearms" at bounding box center [721, 73] width 240 height 22
type textarea "Firearms"
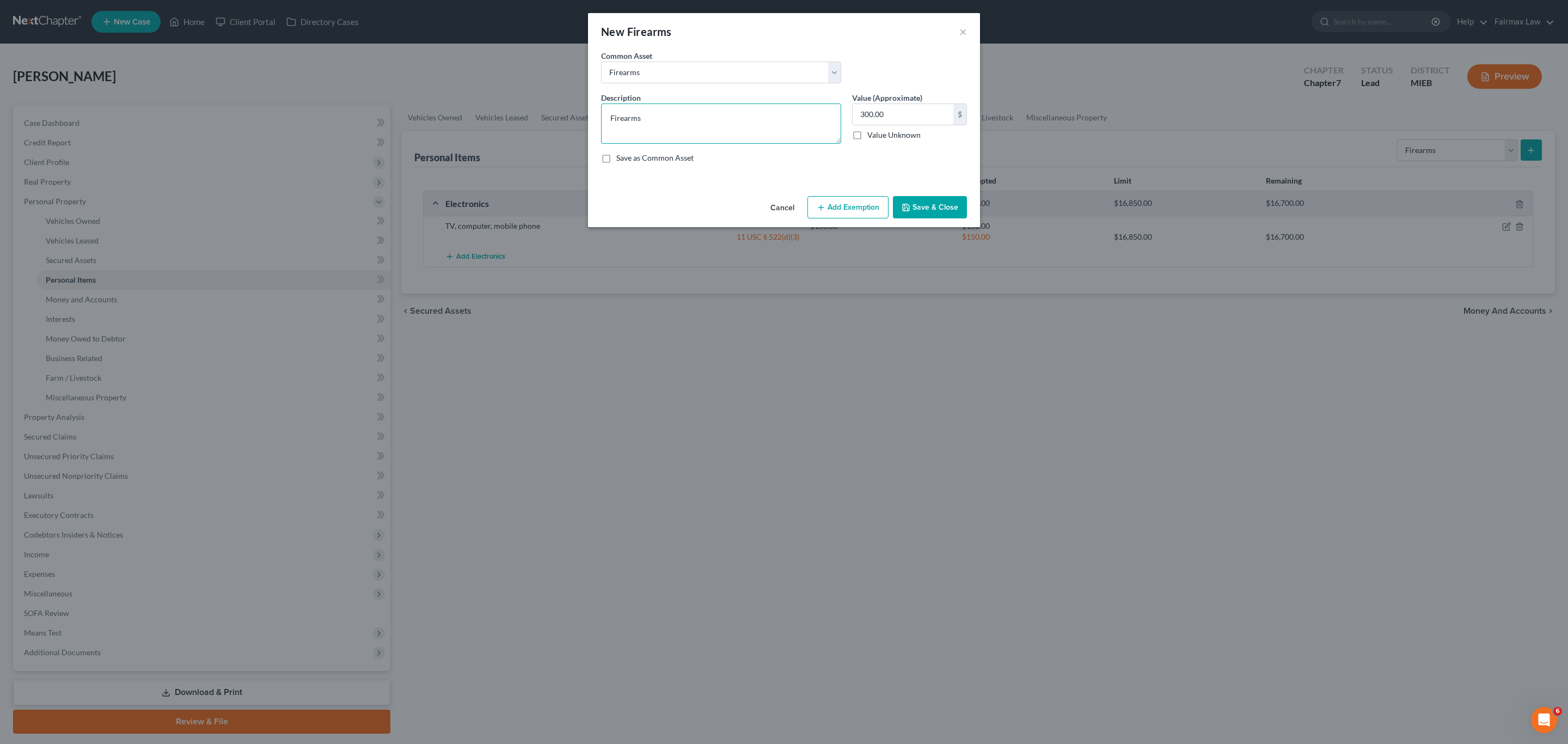
click at [665, 136] on textarea "Firearms" at bounding box center [721, 124] width 240 height 40
click at [907, 118] on input "300.00" at bounding box center [903, 114] width 101 height 21
type input "582"
click at [851, 212] on button "Add Exemption" at bounding box center [848, 207] width 81 height 23
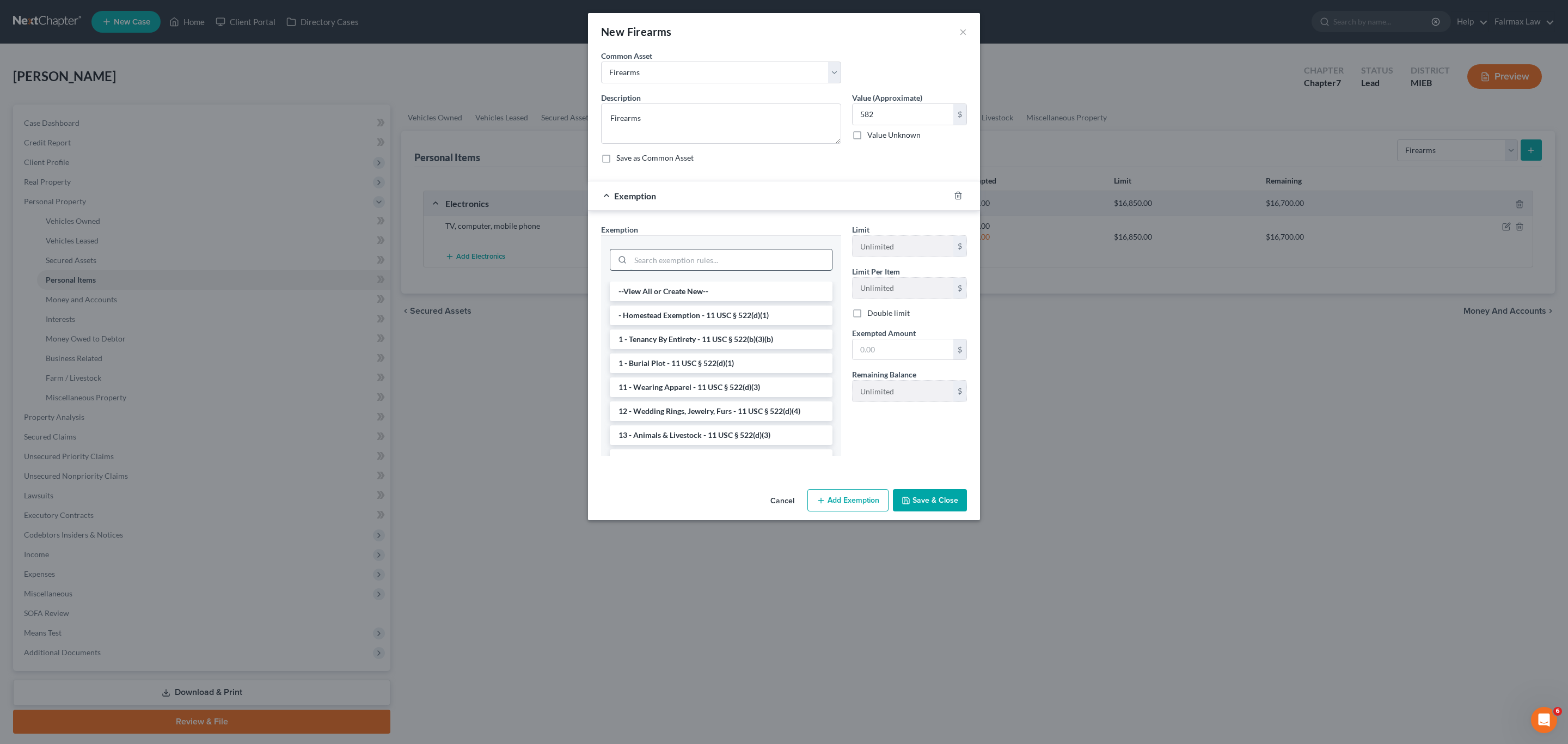
click at [666, 260] on input "search" at bounding box center [731, 260] width 202 height 21
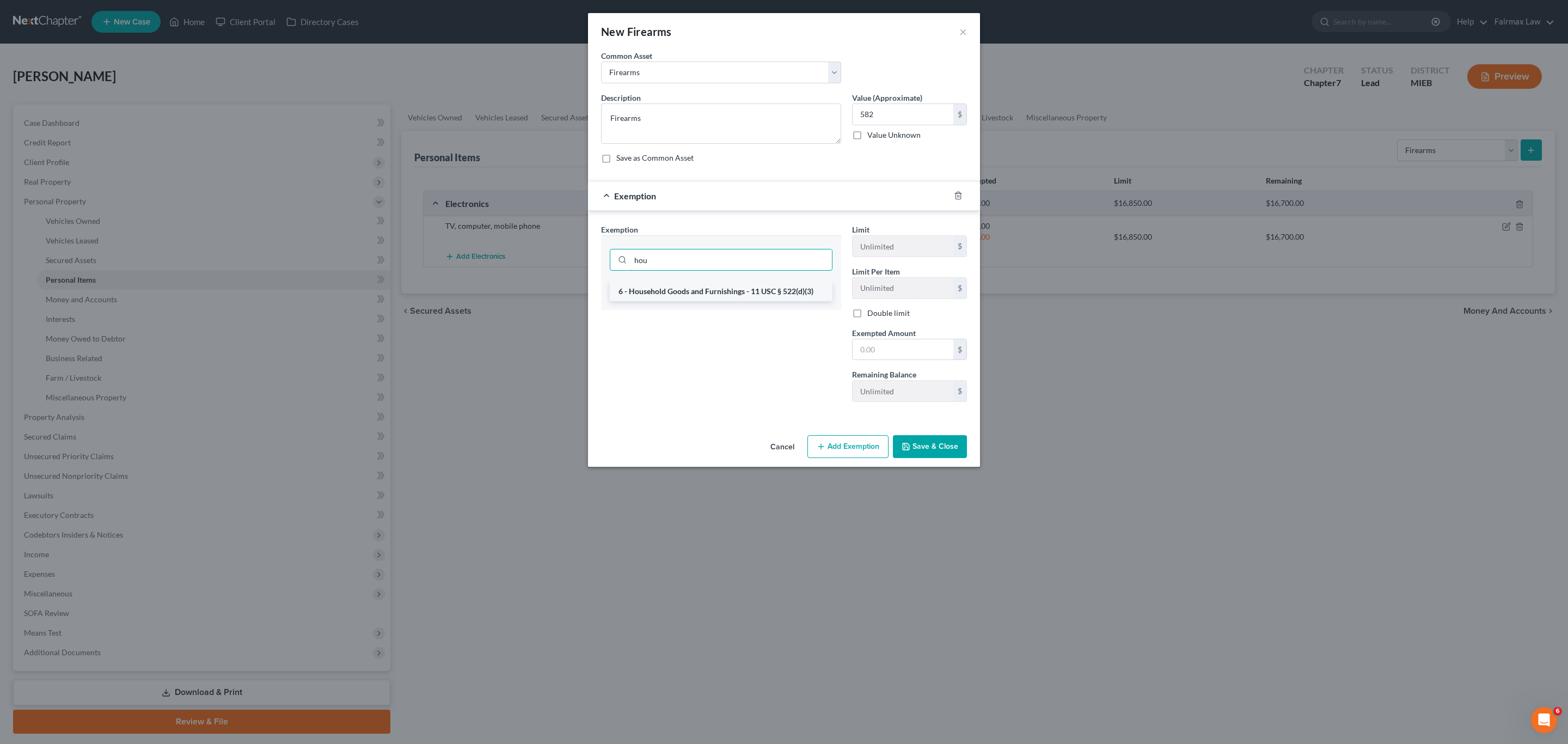
type input "hou"
click at [685, 298] on li "6 - Household Goods and Furnishings - 11 USC § 522(d)(3)" at bounding box center [721, 291] width 222 height 20
click at [880, 351] on input "text" at bounding box center [903, 349] width 101 height 21
type input "582"
click at [933, 446] on button "Save & Close" at bounding box center [930, 446] width 74 height 23
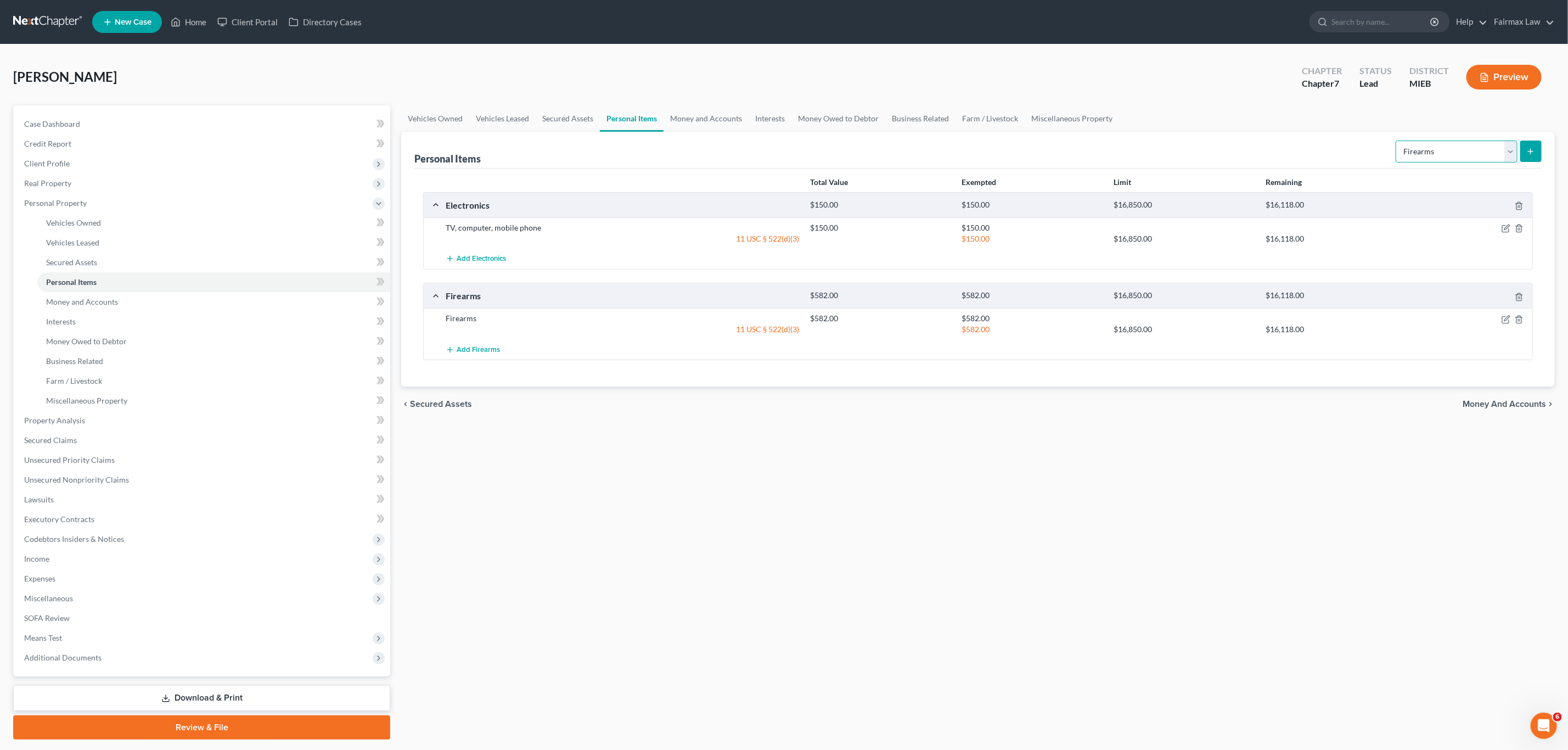
click at [1407, 150] on select "Select Item Type Clothing Collectibles Of Value Electronics Firearms Household …" at bounding box center [1457, 151] width 122 height 22
drag, startPoint x: 692, startPoint y: 120, endPoint x: 715, endPoint y: 123, distance: 23.2
click at [692, 120] on link "Money and Accounts" at bounding box center [706, 118] width 85 height 26
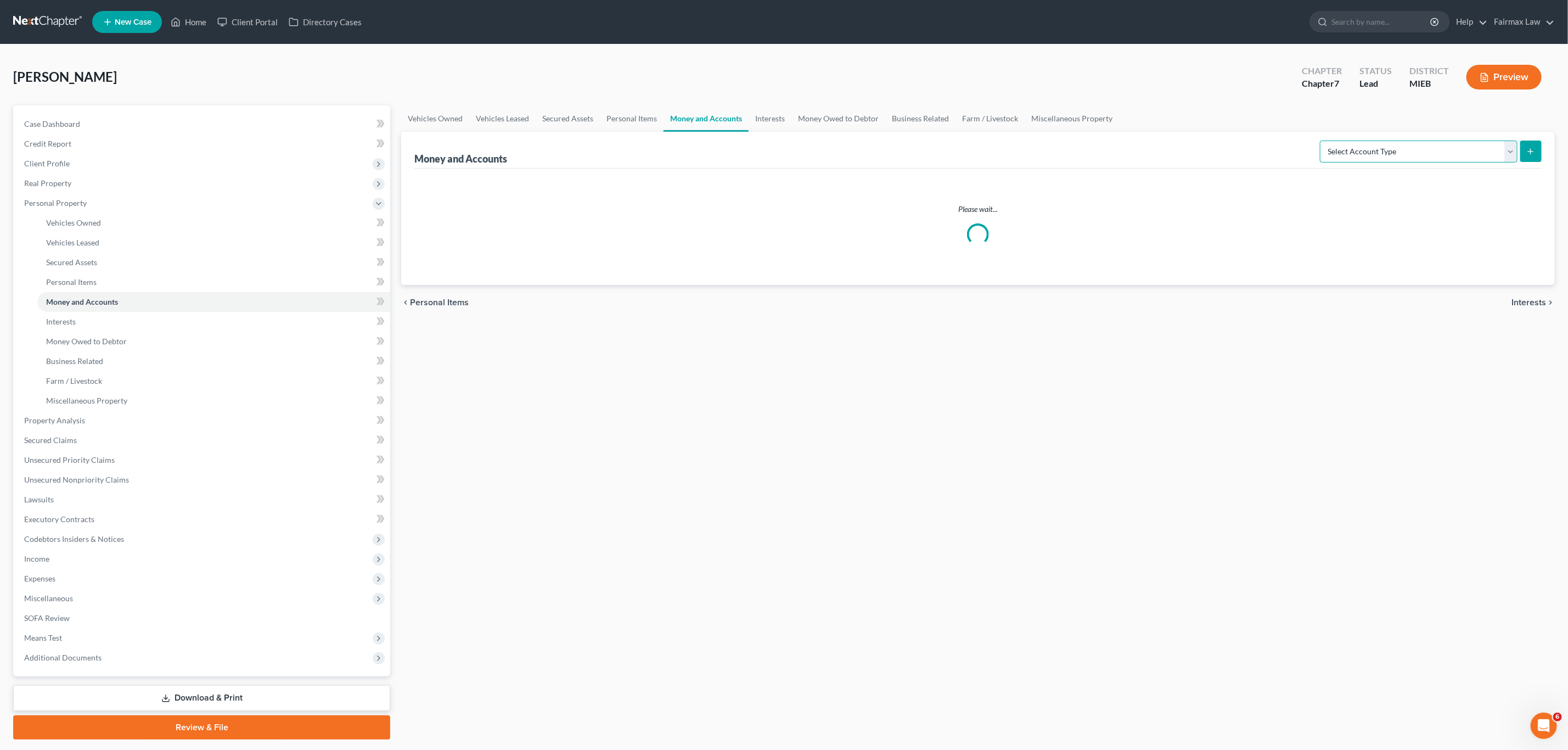
click at [1411, 150] on select "Select Account Type Brokerage Cash on Hand Certificates of Deposit Checking Acc…" at bounding box center [1419, 151] width 198 height 22
select select "other"
click at [1321, 140] on select "Select Account Type Brokerage Cash on Hand Certificates of Deposit Checking Acc…" at bounding box center [1419, 151] width 198 height 22
click at [1532, 162] on button "submit" at bounding box center [1531, 151] width 22 height 22
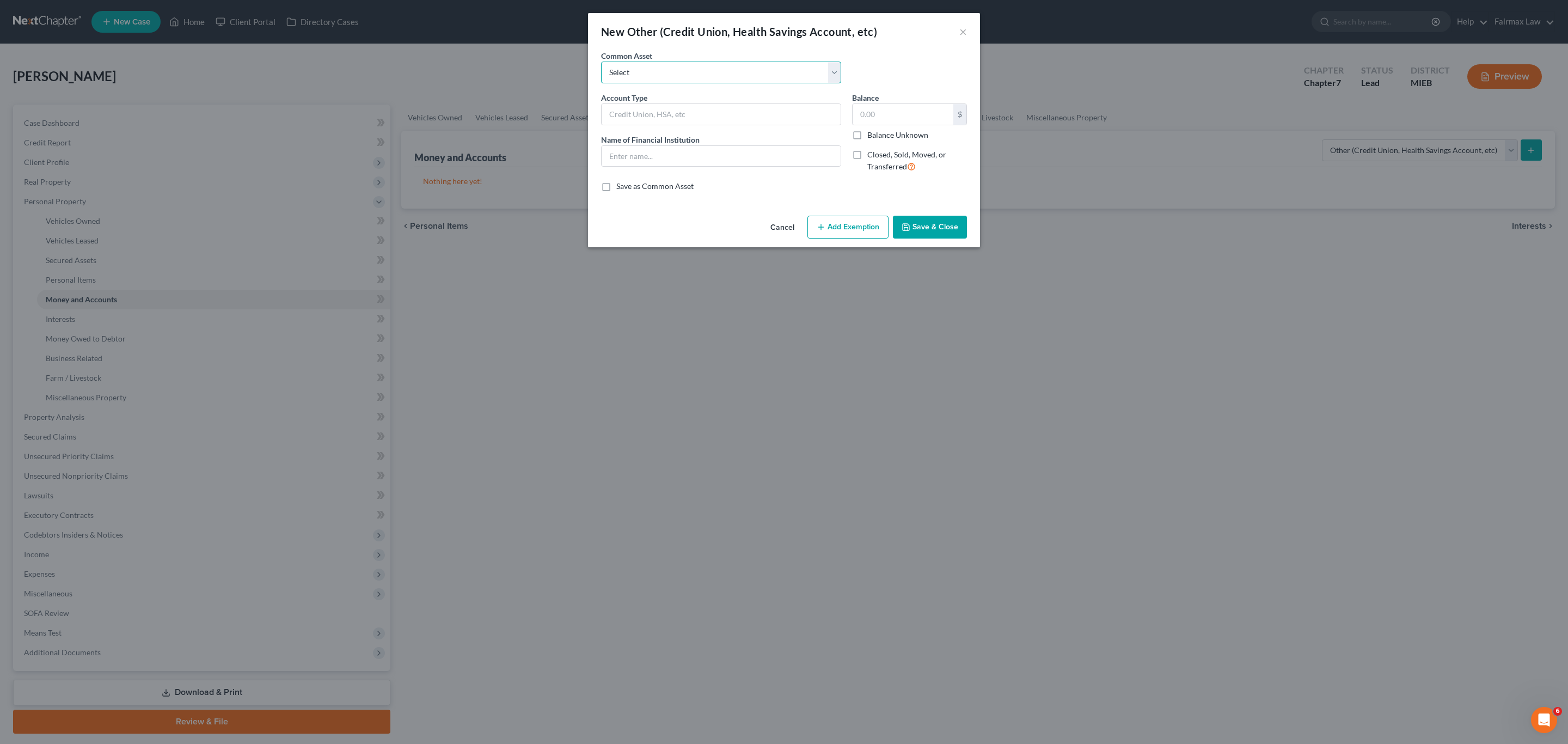
click at [639, 69] on select "Select Prepaid Debit Card - Chime Credit Builder Prepaid Debit Card - CashApp I…" at bounding box center [721, 73] width 240 height 22
select select "5"
click at [601, 62] on select "Select Prepaid Debit Card - Chime Credit Builder Prepaid Debit Card - CashApp I…" at bounding box center [721, 73] width 240 height 22
type input "Prepaid Debit Card"
type input "Sole"
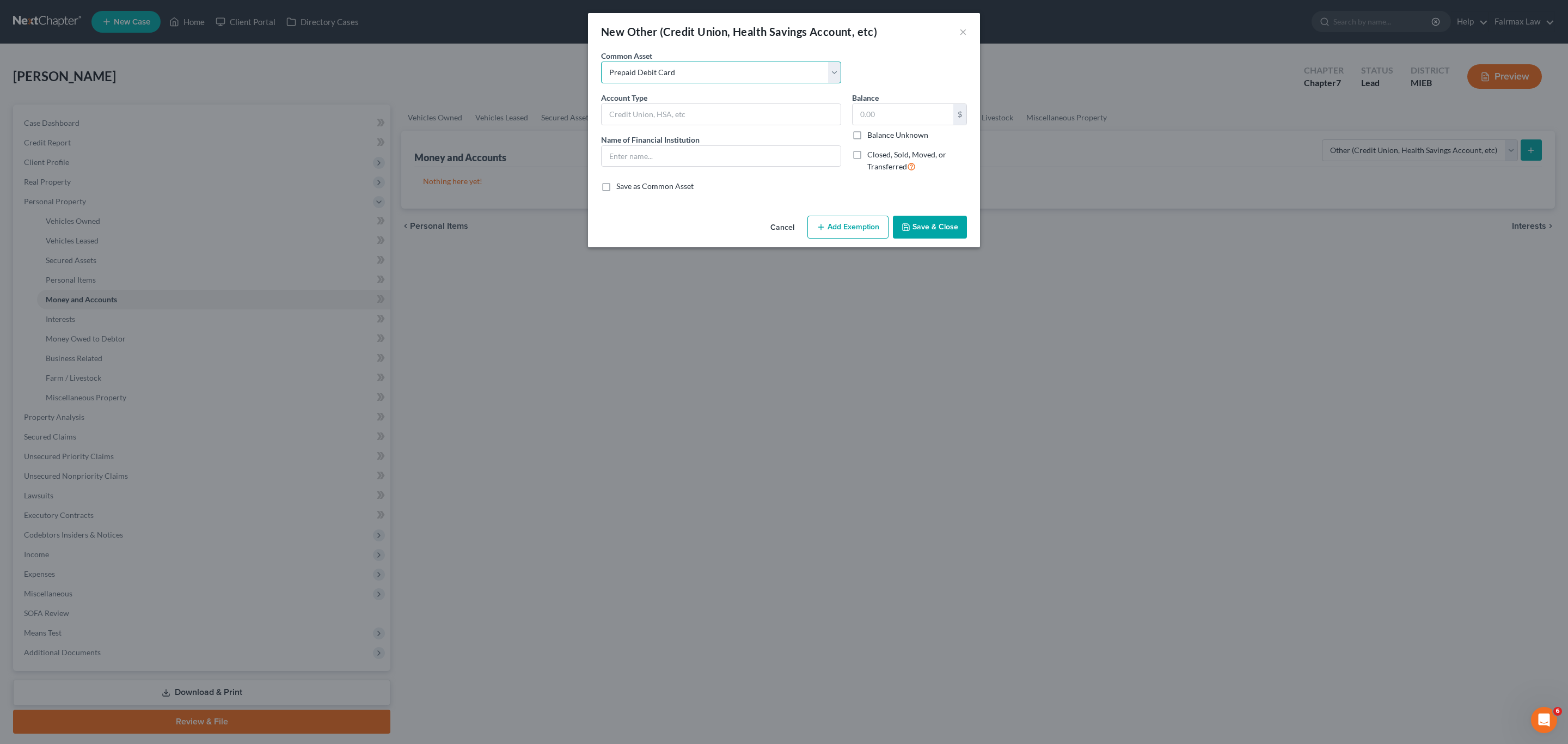
type input "278.00"
click at [734, 110] on input "Prepaid Debit Card" at bounding box center [721, 114] width 239 height 21
type input "Prepaid Debit Card - Cash App"
click at [725, 152] on input "Sole" at bounding box center [721, 156] width 239 height 21
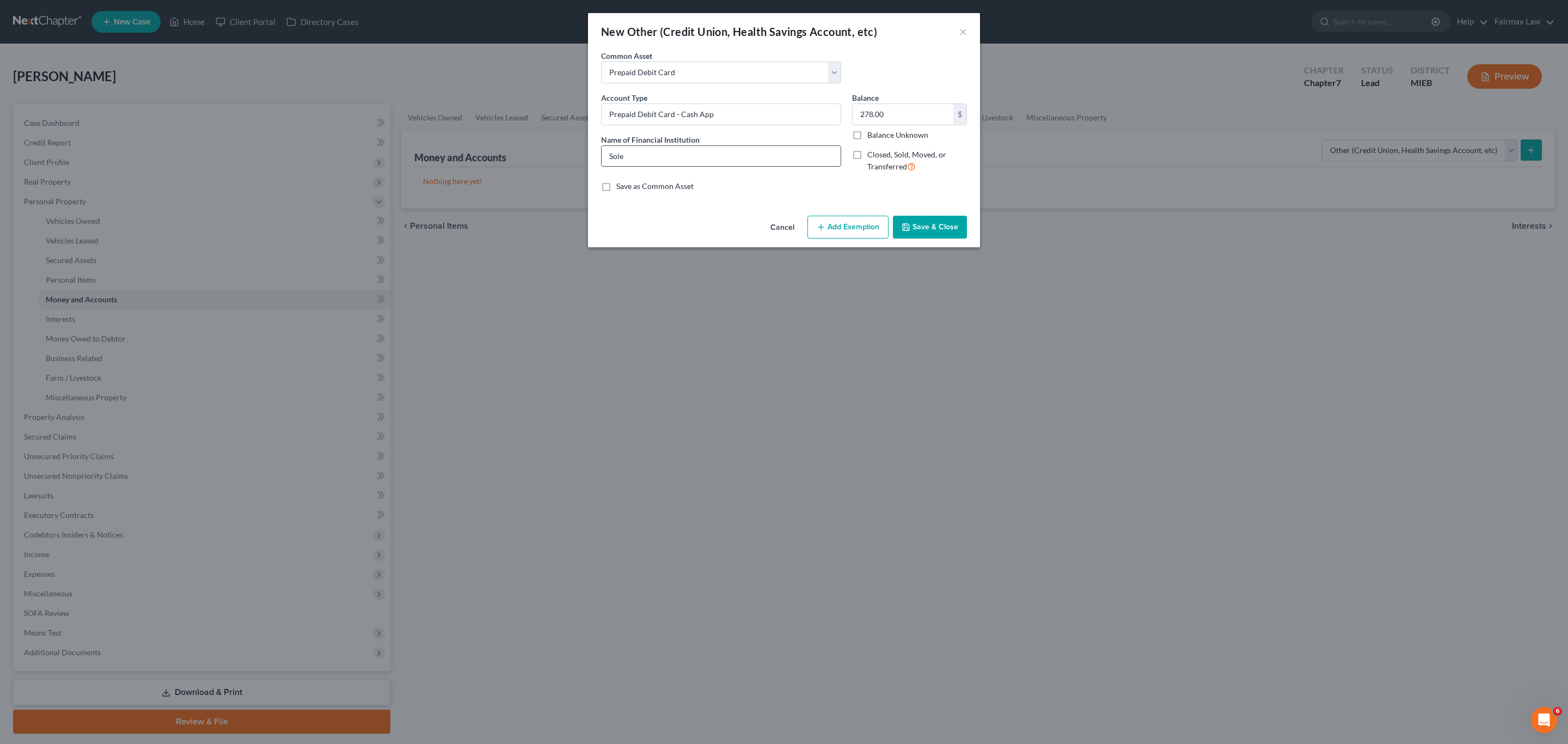
click at [725, 152] on input "Sole" at bounding box center [721, 156] width 239 height 21
type input "Cash App"
click at [923, 118] on input "278.00" at bounding box center [903, 114] width 101 height 21
type input "0"
click at [930, 238] on button "Save & Close" at bounding box center [930, 227] width 74 height 23
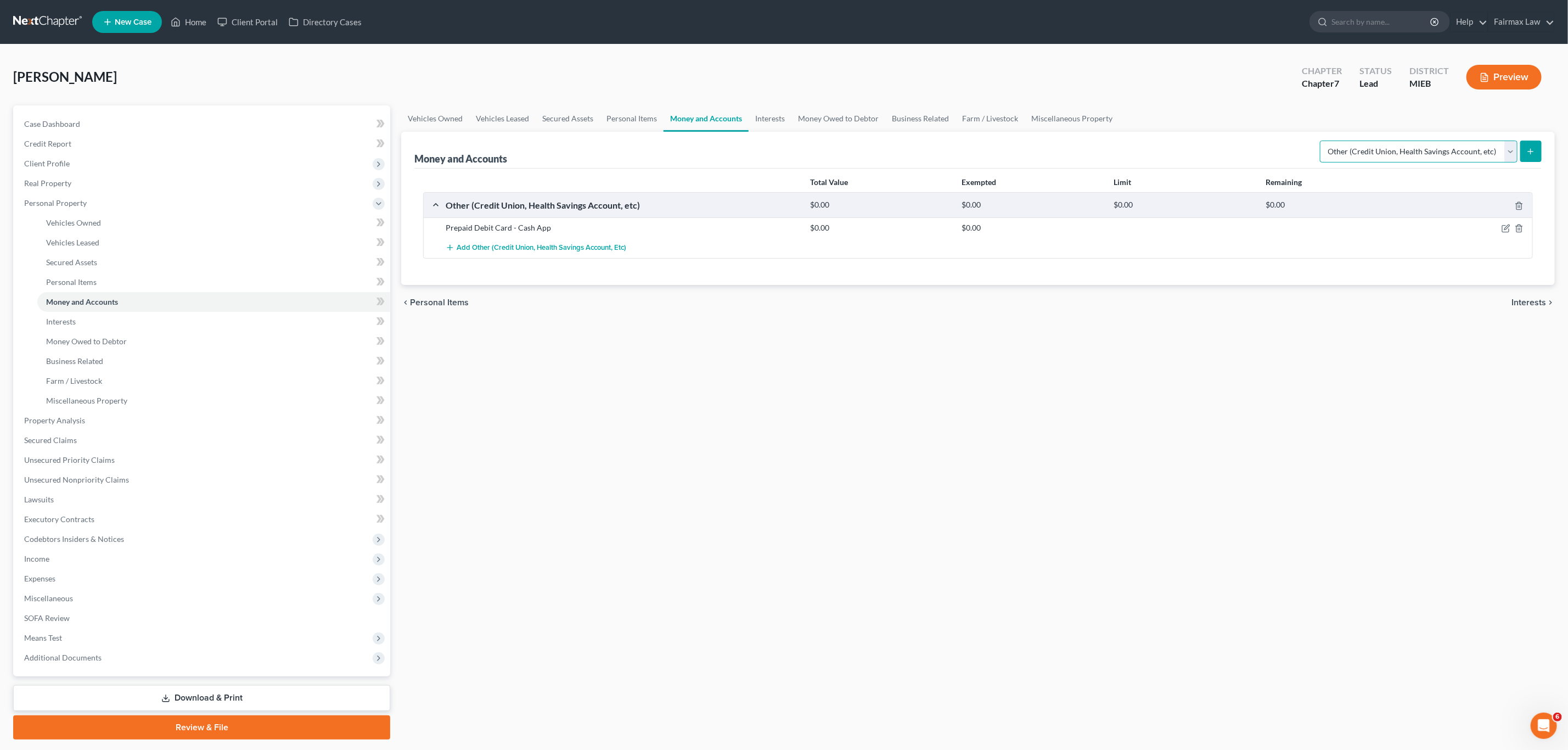
click at [1445, 151] on select "Select Account Type Brokerage Cash on Hand Certificates of Deposit Checking Acc…" at bounding box center [1419, 151] width 198 height 22
click at [1531, 149] on line "submit" at bounding box center [1531, 151] width 0 height 5
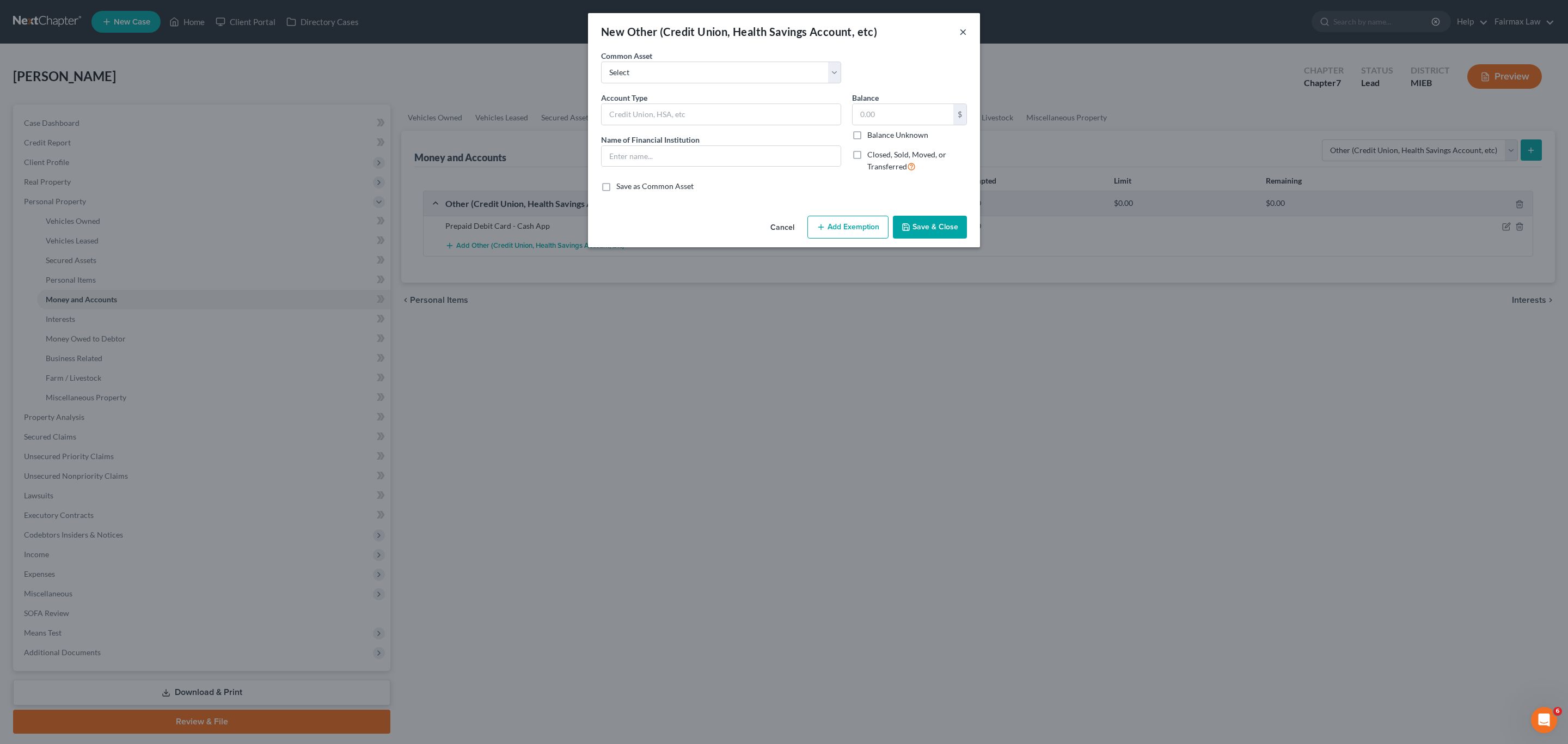
click at [963, 28] on button "×" at bounding box center [963, 32] width 8 height 13
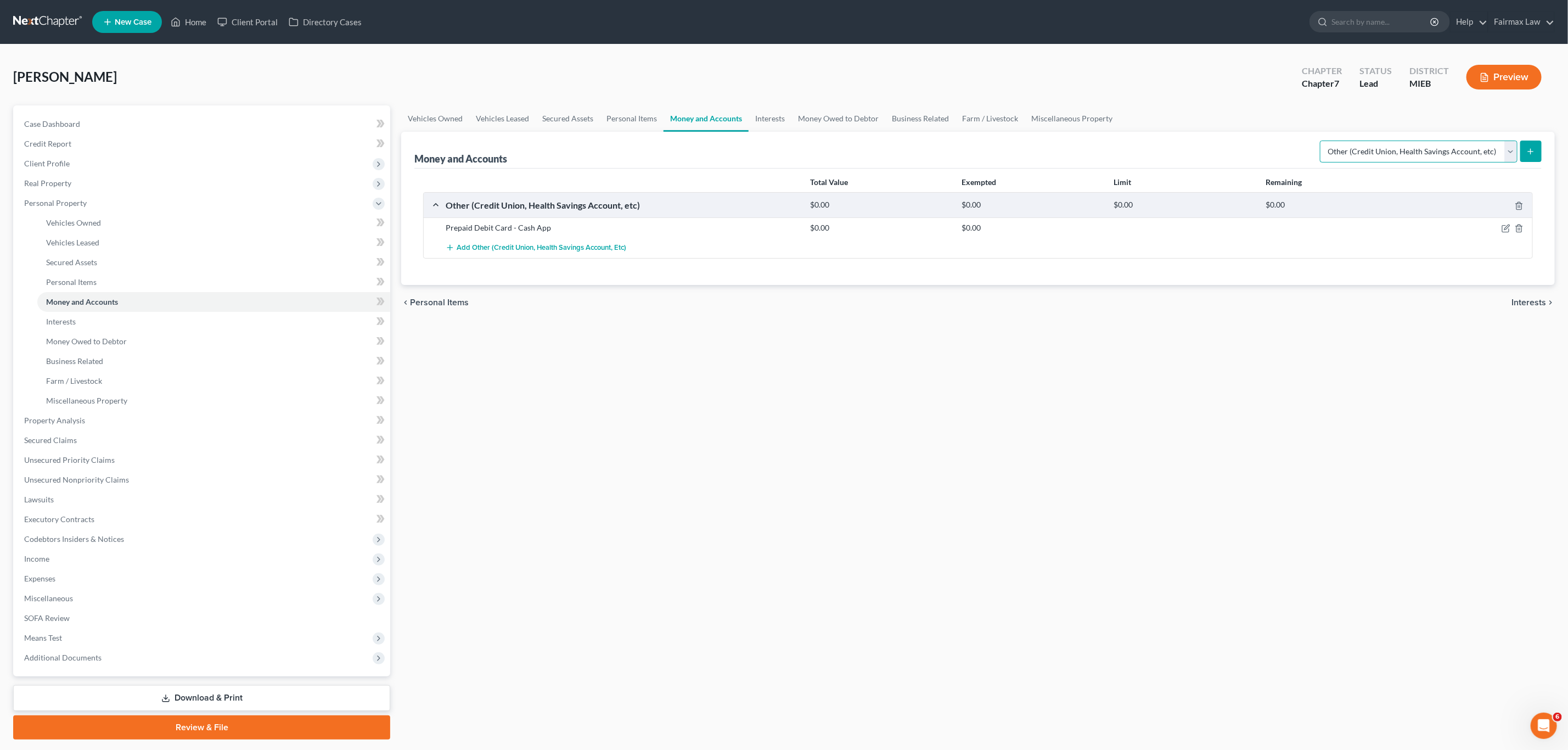
click at [1464, 151] on select "Select Account Type Brokerage Cash on Hand Certificates of Deposit Checking Acc…" at bounding box center [1419, 151] width 198 height 22
select select "checking"
click at [1321, 140] on select "Select Account Type Brokerage Cash on Hand Certificates of Deposit Checking Acc…" at bounding box center [1419, 151] width 198 height 22
click at [1534, 148] on icon "submit" at bounding box center [1531, 152] width 9 height 9
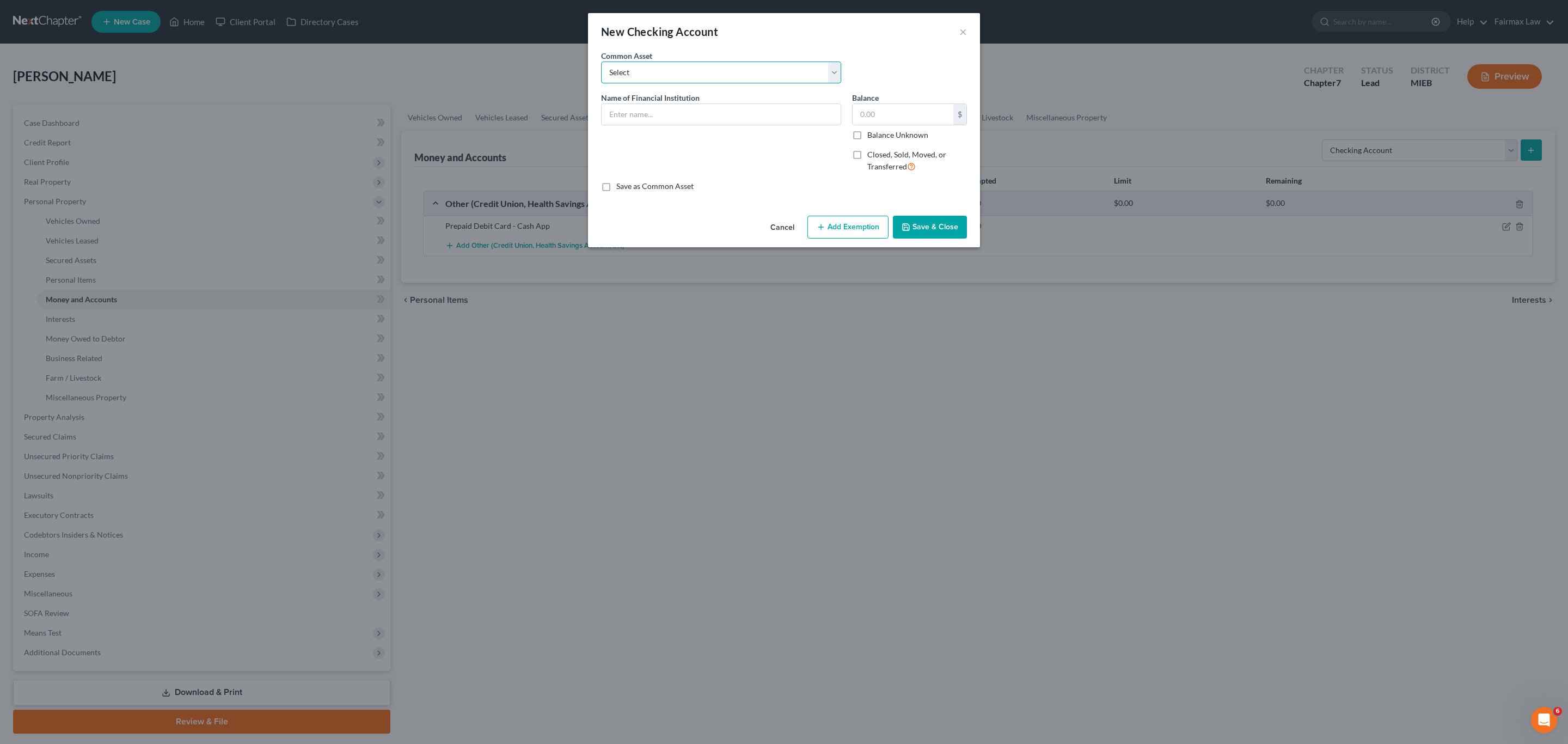
click at [631, 69] on select "Select Day Air FCU Daily Pay Dollar Bank Wisely Comerica Bank USAA Huntington B…" at bounding box center [721, 73] width 240 height 22
select select "15"
click at [601, 62] on select "Select Day Air FCU Daily Pay Dollar Bank Wisely Comerica Bank USAA Huntington B…" at bounding box center [721, 73] width 240 height 22
type input "Chime Bank"
click at [902, 107] on input "1.01" at bounding box center [903, 114] width 101 height 21
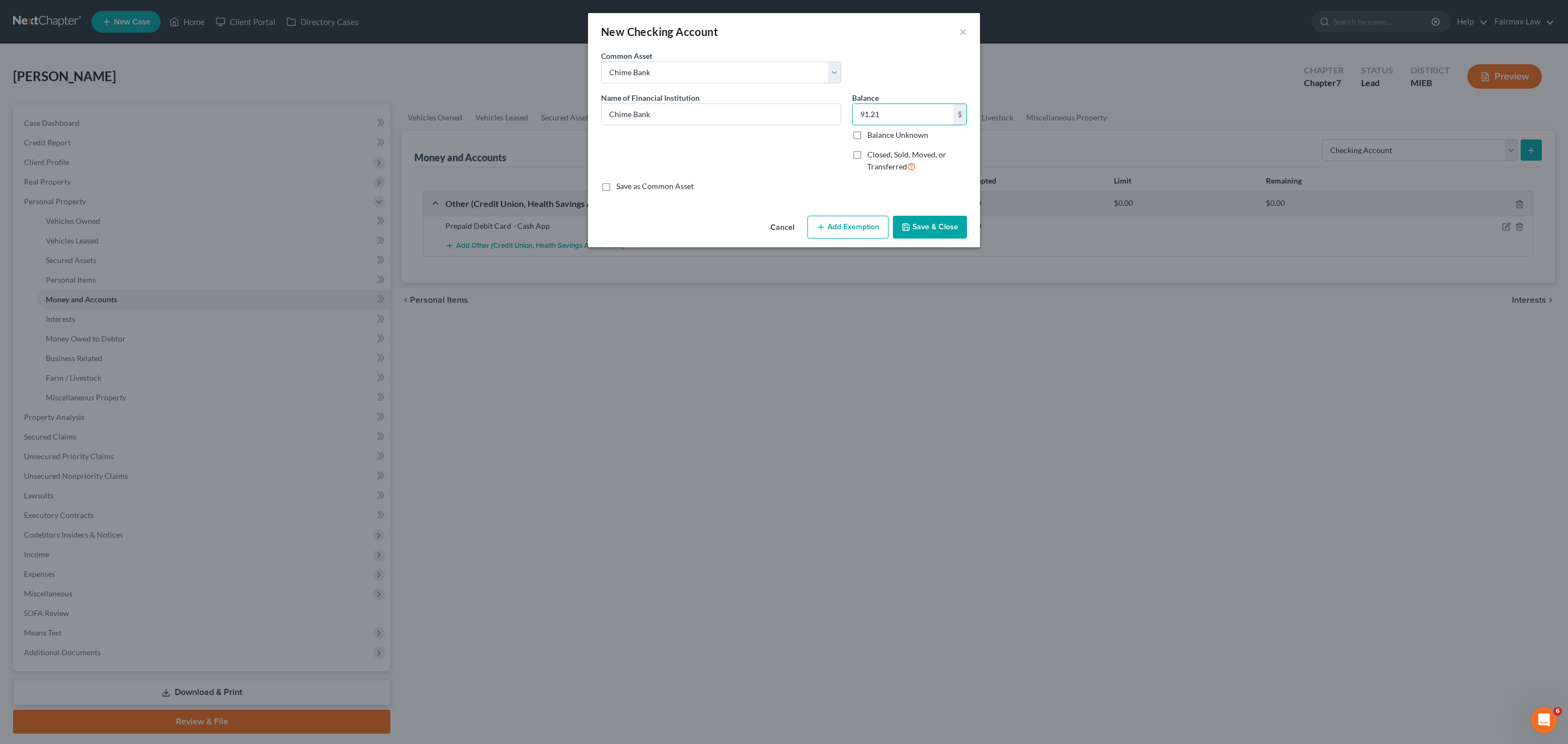
type input "91.21"
click at [827, 219] on button "Add Exemption" at bounding box center [848, 227] width 81 height 23
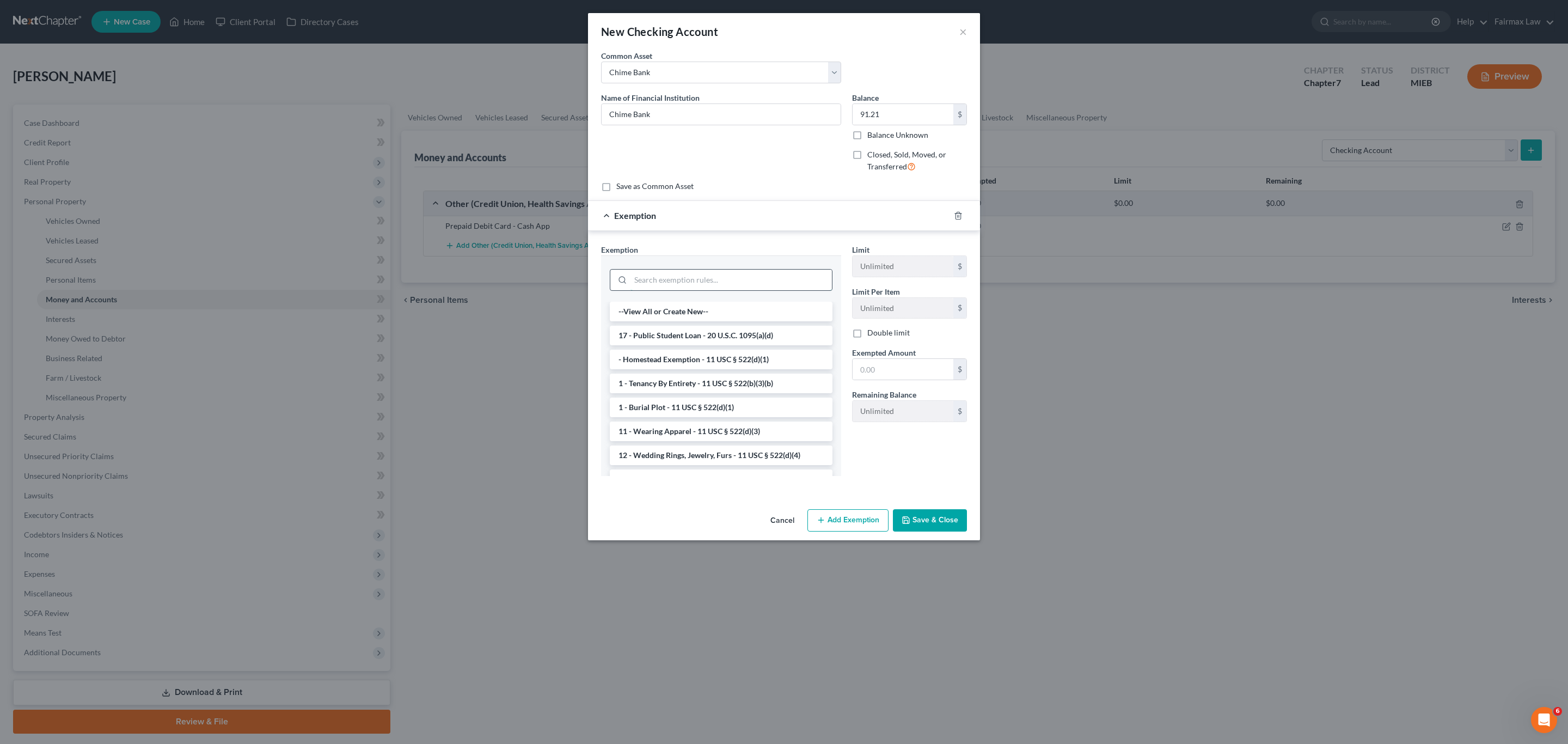
click at [713, 274] on input "search" at bounding box center [731, 280] width 202 height 21
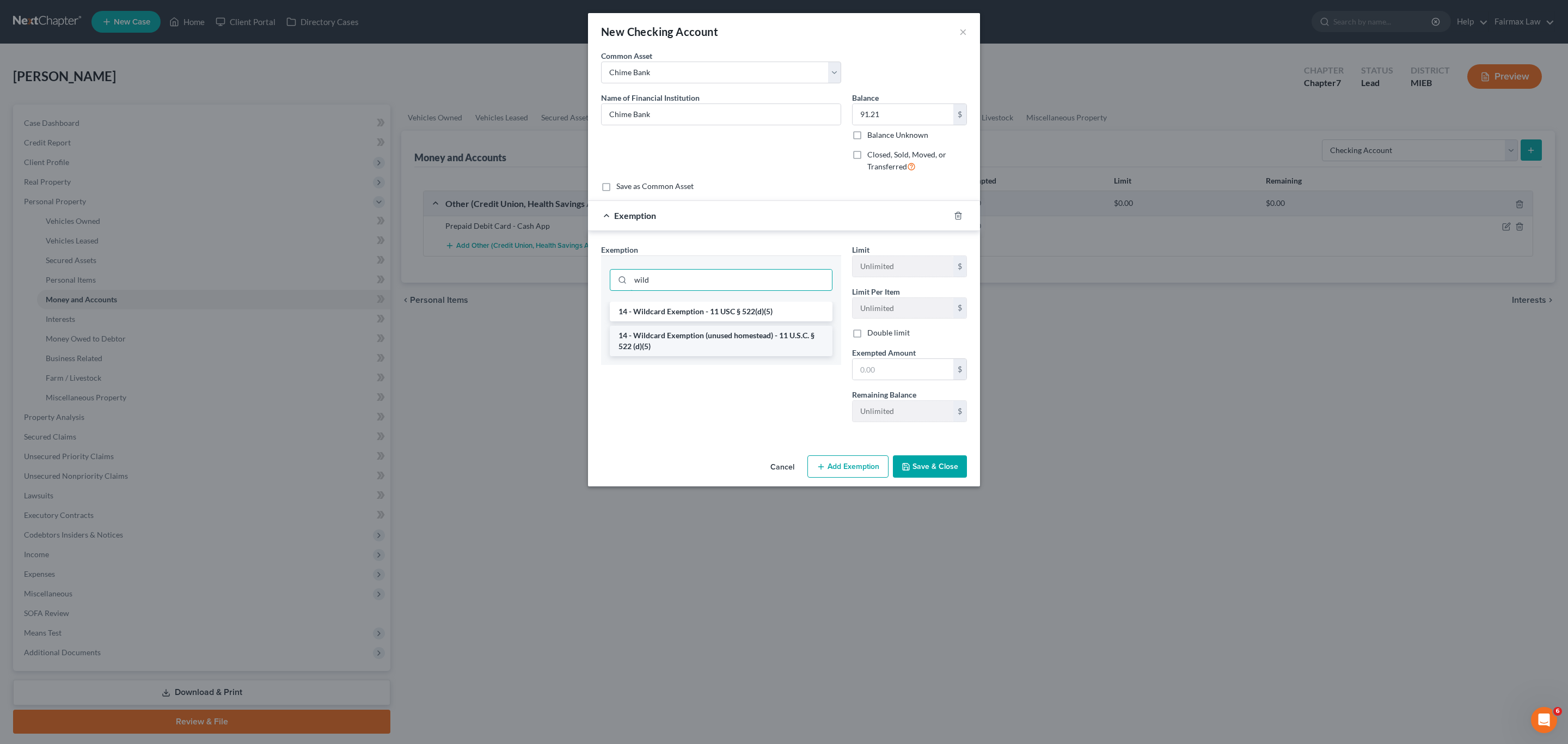
type input "wild"
click at [723, 335] on li "14 - Wildcard Exemption (unused homestead) - 11 U.S.C. § 522 (d)(5)" at bounding box center [721, 341] width 222 height 30
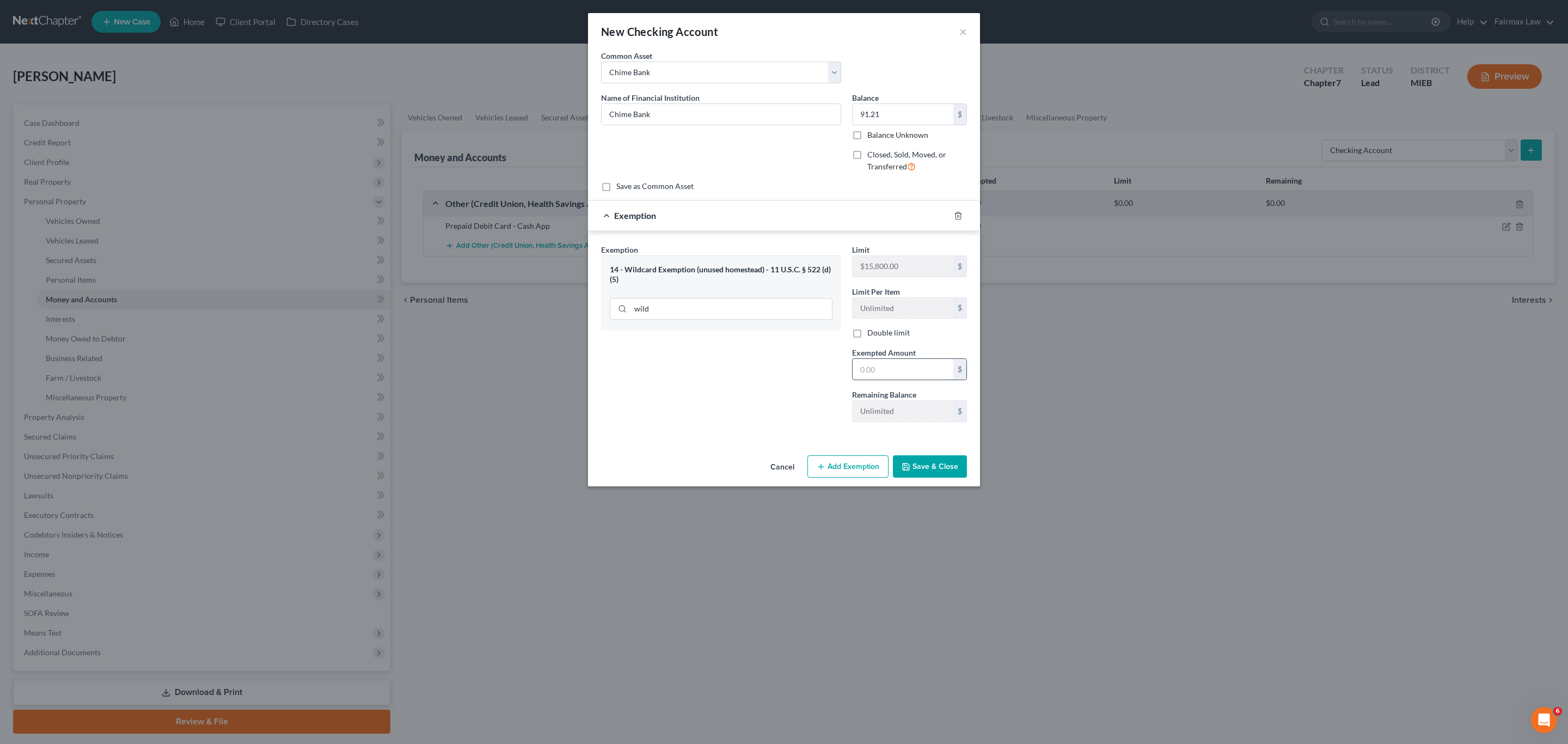
click at [899, 379] on input "text" at bounding box center [903, 369] width 101 height 21
type input "91.21"
click at [950, 471] on button "Save & Close" at bounding box center [930, 467] width 74 height 23
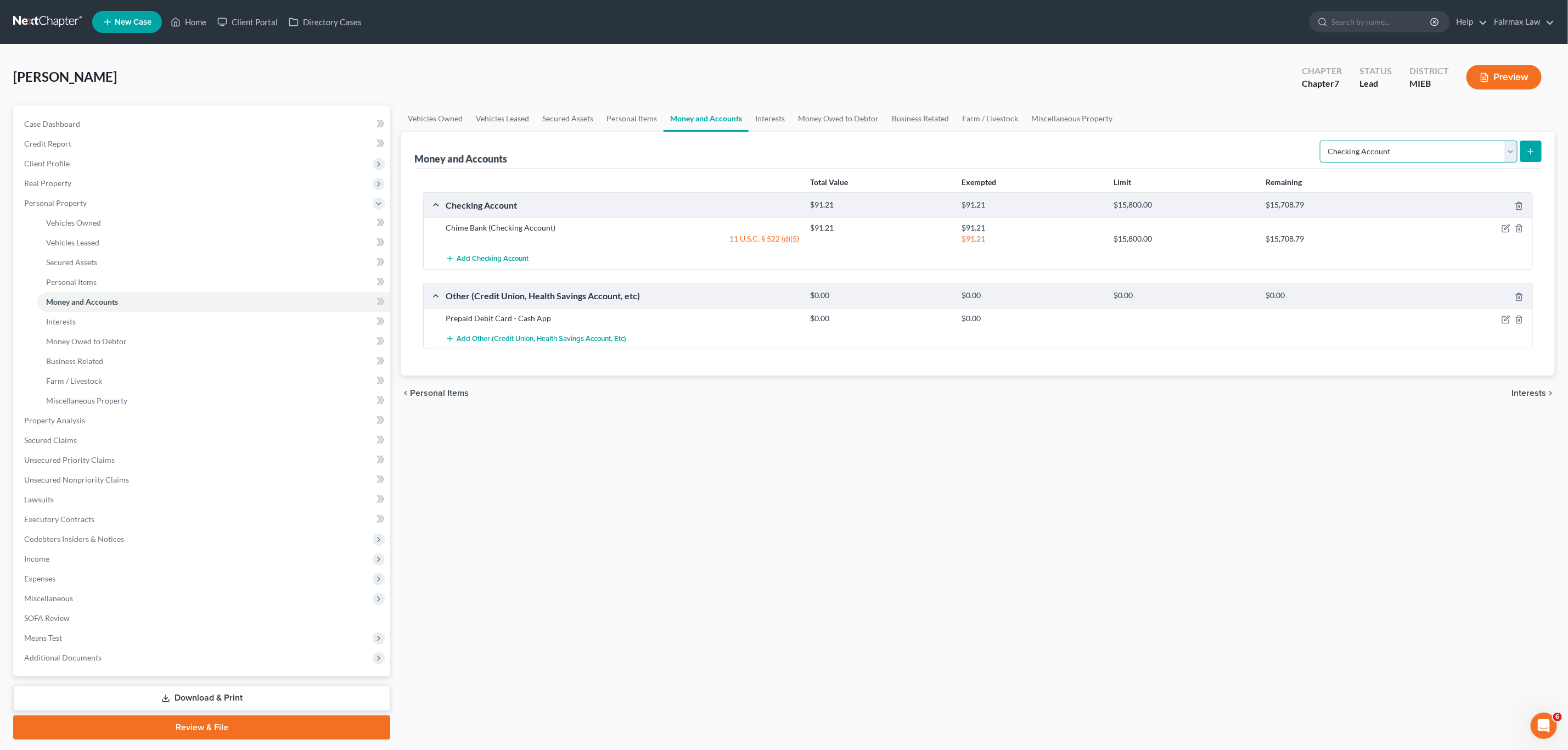
drag, startPoint x: 1361, startPoint y: 147, endPoint x: 1367, endPoint y: 156, distance: 10.8
click at [1361, 147] on select "Select Account Type Brokerage Cash on Hand Certificates of Deposit Checking Acc…" at bounding box center [1419, 151] width 198 height 22
select select "other"
click at [1321, 140] on select "Select Account Type Brokerage Cash on Hand Certificates of Deposit Checking Acc…" at bounding box center [1419, 151] width 198 height 22
click at [1534, 163] on div "Select Account Type Brokerage Cash on Hand Certificates of Deposit Checking Acc…" at bounding box center [1429, 151] width 226 height 29
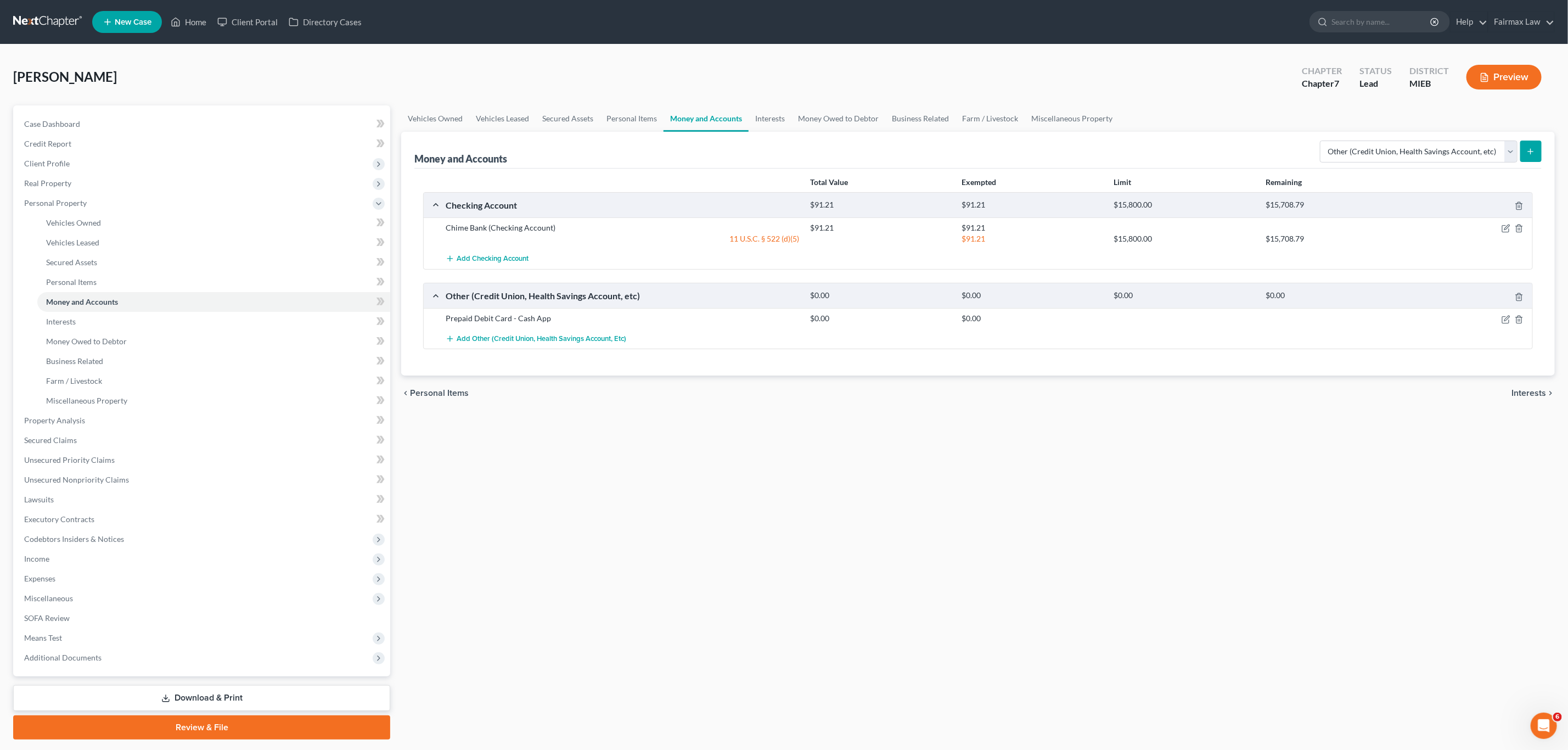
click at [1530, 155] on icon "submit" at bounding box center [1531, 152] width 9 height 9
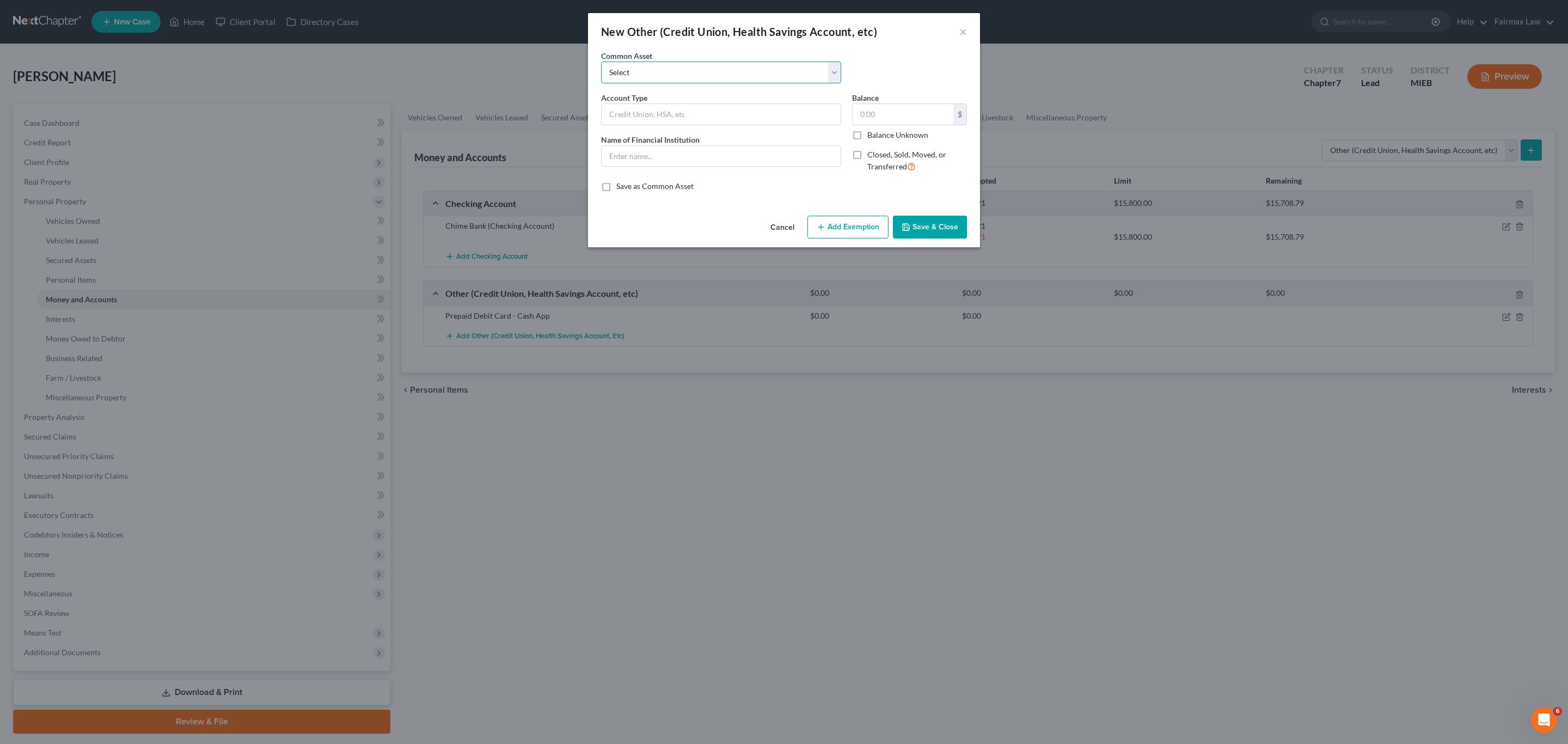
click at [613, 74] on select "Select Prepaid Debit Card - Chime Credit Builder Prepaid Debit Card - CashApp I…" at bounding box center [721, 73] width 240 height 22
select select "5"
click at [601, 62] on select "Select Prepaid Debit Card - Chime Credit Builder Prepaid Debit Card - CashApp I…" at bounding box center [721, 73] width 240 height 22
type input "Prepaid Debit Card"
type input "Sole"
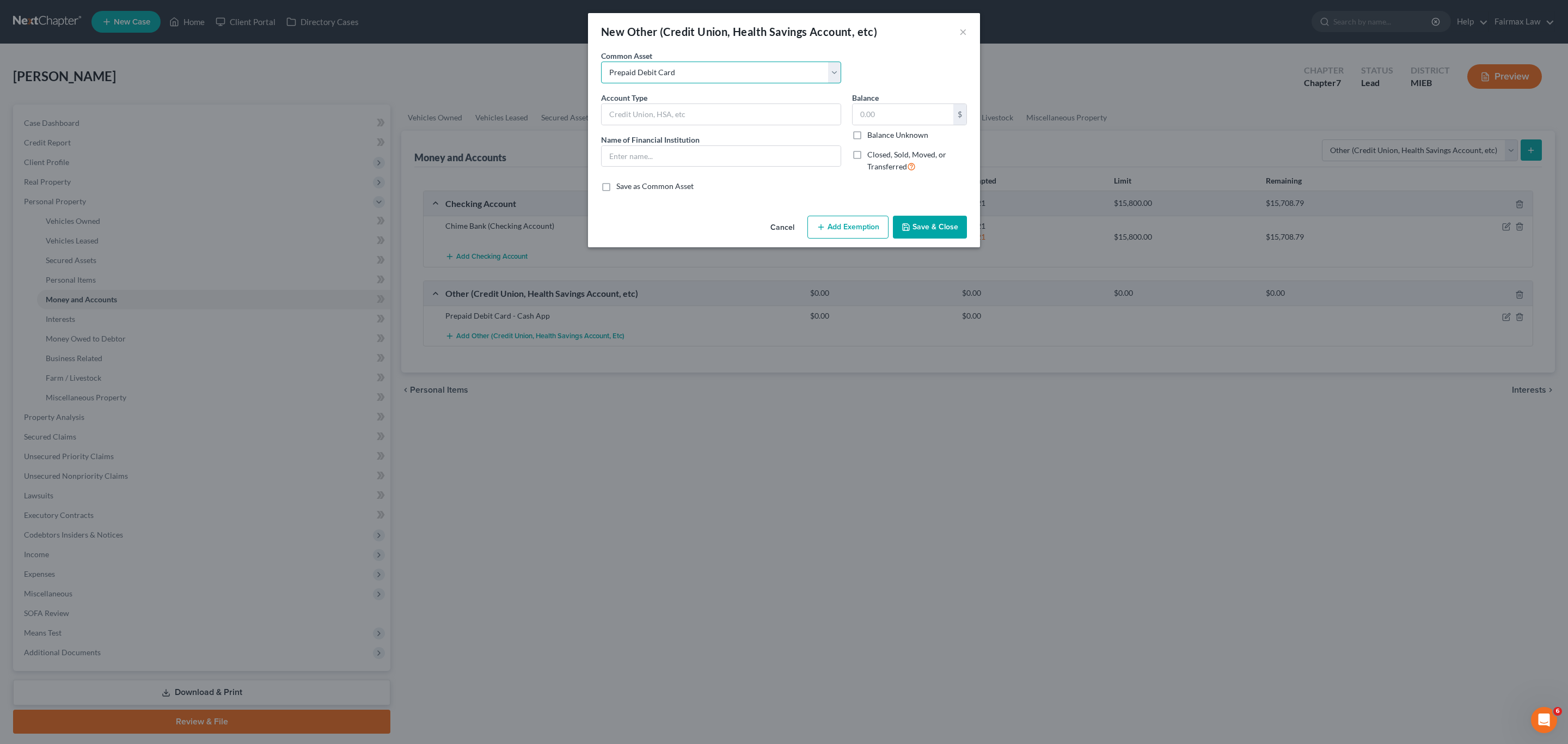
type input "278.00"
click at [771, 106] on input "Prepaid Debit Card" at bounding box center [721, 114] width 239 height 21
type input "Prepaid Debit Card - Chime Credit Builder"
click at [732, 158] on input "Sole" at bounding box center [721, 156] width 239 height 21
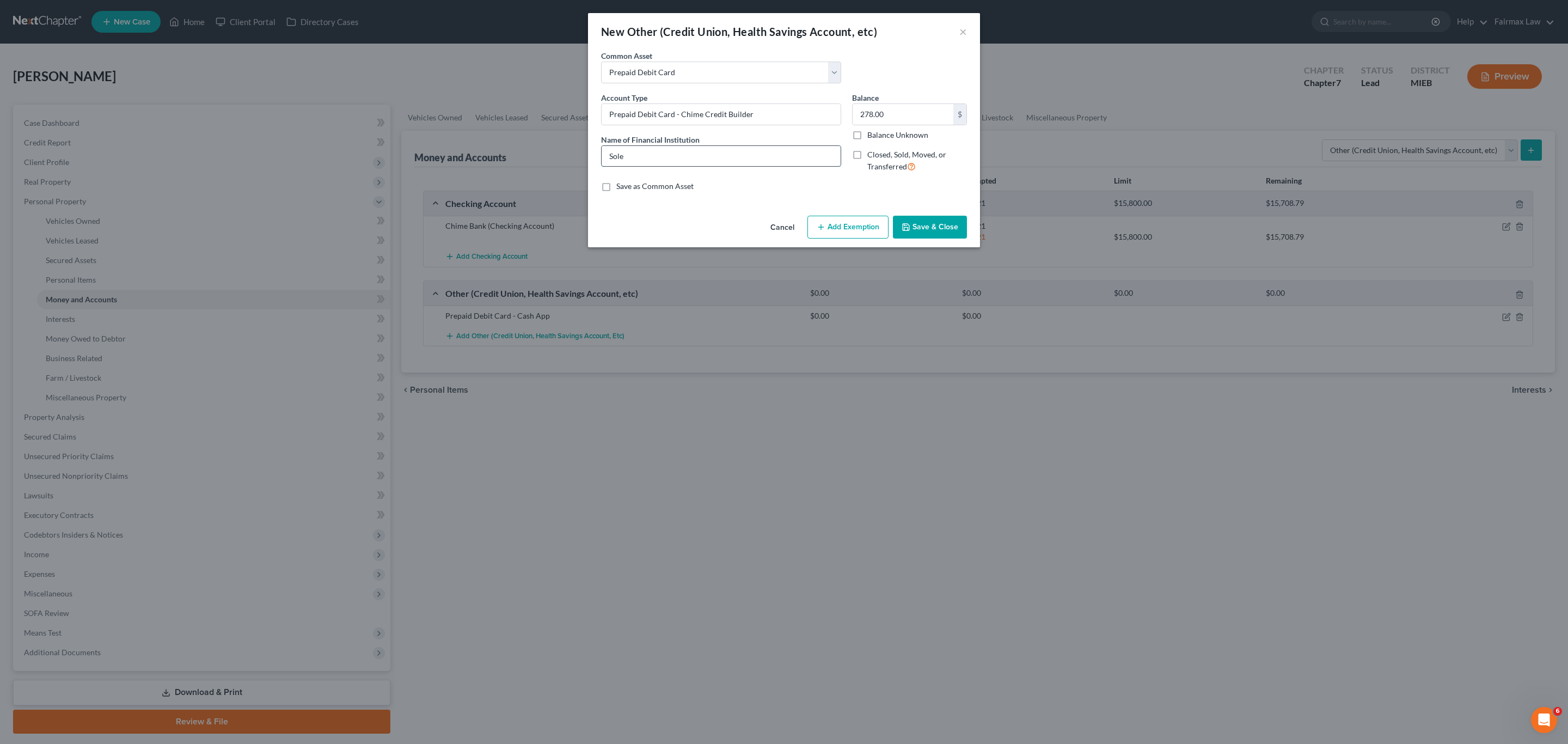
click at [732, 158] on input "Sole" at bounding box center [721, 156] width 239 height 21
type input "Chime Credit Builder"
click at [905, 115] on input "278.00" at bounding box center [903, 114] width 101 height 21
type input "0"
click at [912, 223] on button "Save & Close" at bounding box center [930, 227] width 74 height 23
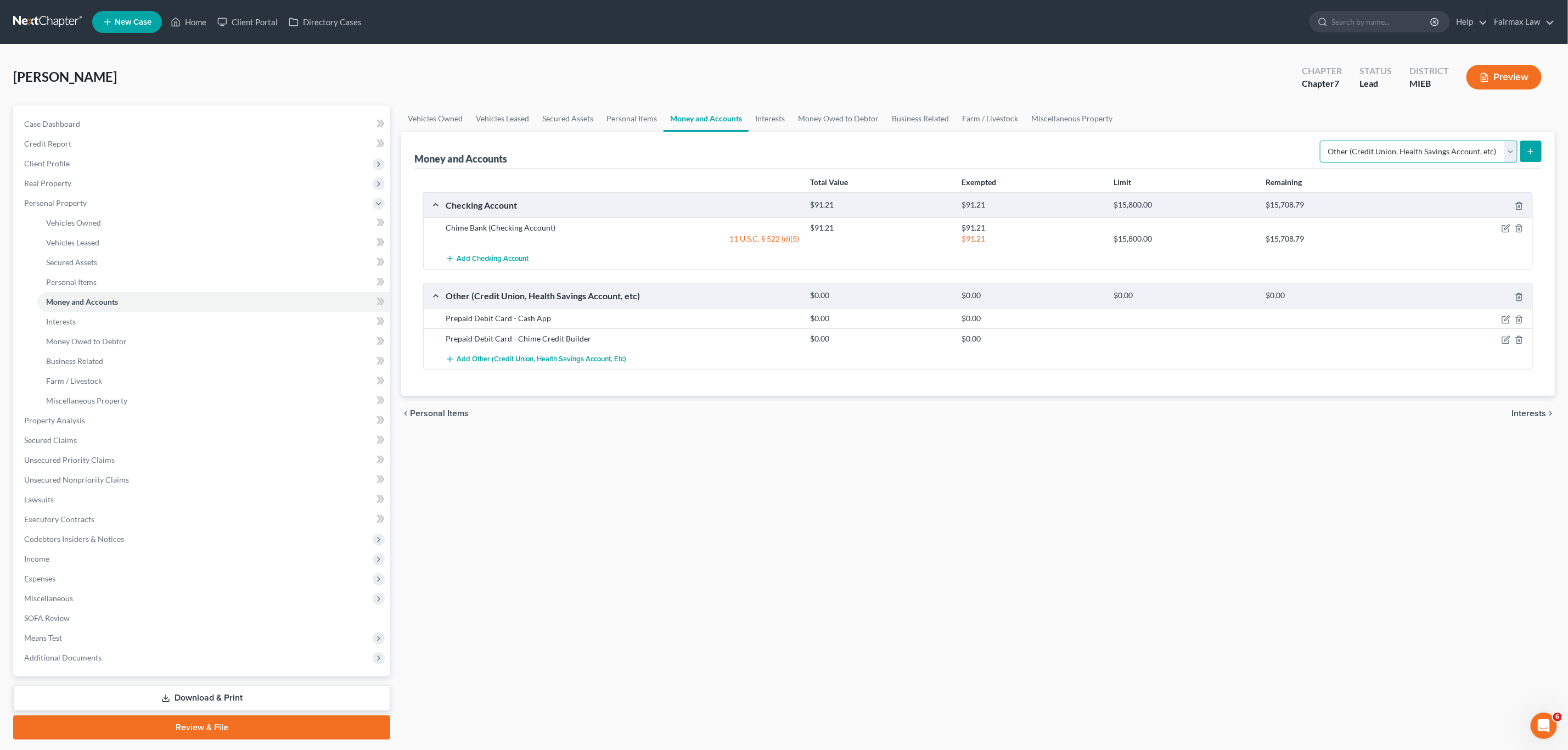
click at [1412, 151] on select "Select Account Type Brokerage Cash on Hand Certificates of Deposit Checking Acc…" at bounding box center [1419, 151] width 198 height 22
click at [1321, 140] on select "Select Account Type Brokerage Cash on Hand Certificates of Deposit Checking Acc…" at bounding box center [1419, 151] width 198 height 22
click at [1536, 153] on button "submit" at bounding box center [1531, 151] width 22 height 22
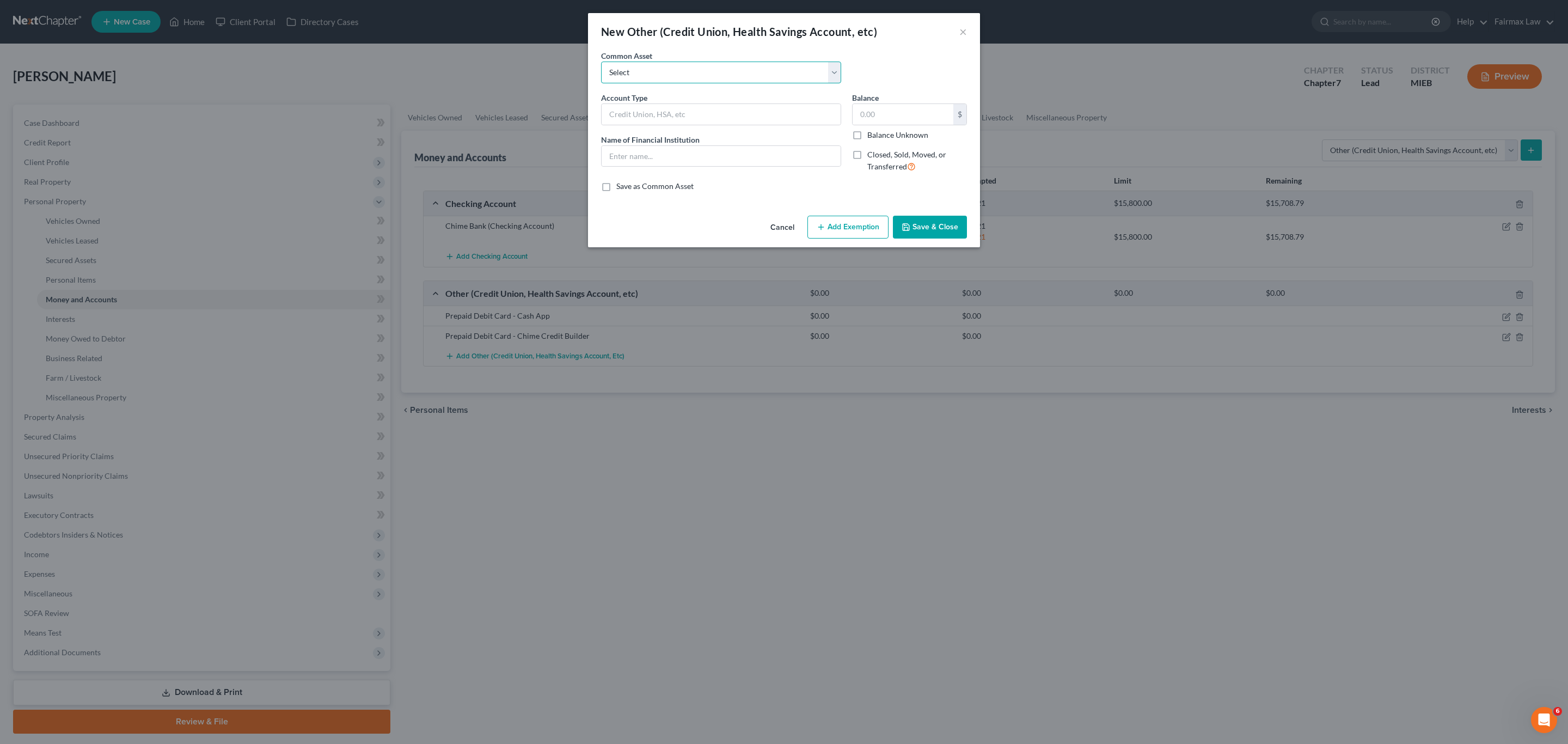
click at [623, 71] on select "Select Prepaid Debit Card - Chime Credit Builder Prepaid Debit Card - CashApp I…" at bounding box center [721, 73] width 240 height 22
click at [775, 71] on select "Select Prepaid Debit Card - Chime Credit Builder Prepaid Debit Card - CashApp I…" at bounding box center [721, 73] width 240 height 22
click at [695, 71] on select "Select Prepaid Debit Card - Chime Credit Builder Prepaid Debit Card - CashApp I…" at bounding box center [721, 73] width 240 height 22
select select "5"
click at [601, 62] on select "Select Prepaid Debit Card - Chime Credit Builder Prepaid Debit Card - CashApp I…" at bounding box center [721, 73] width 240 height 22
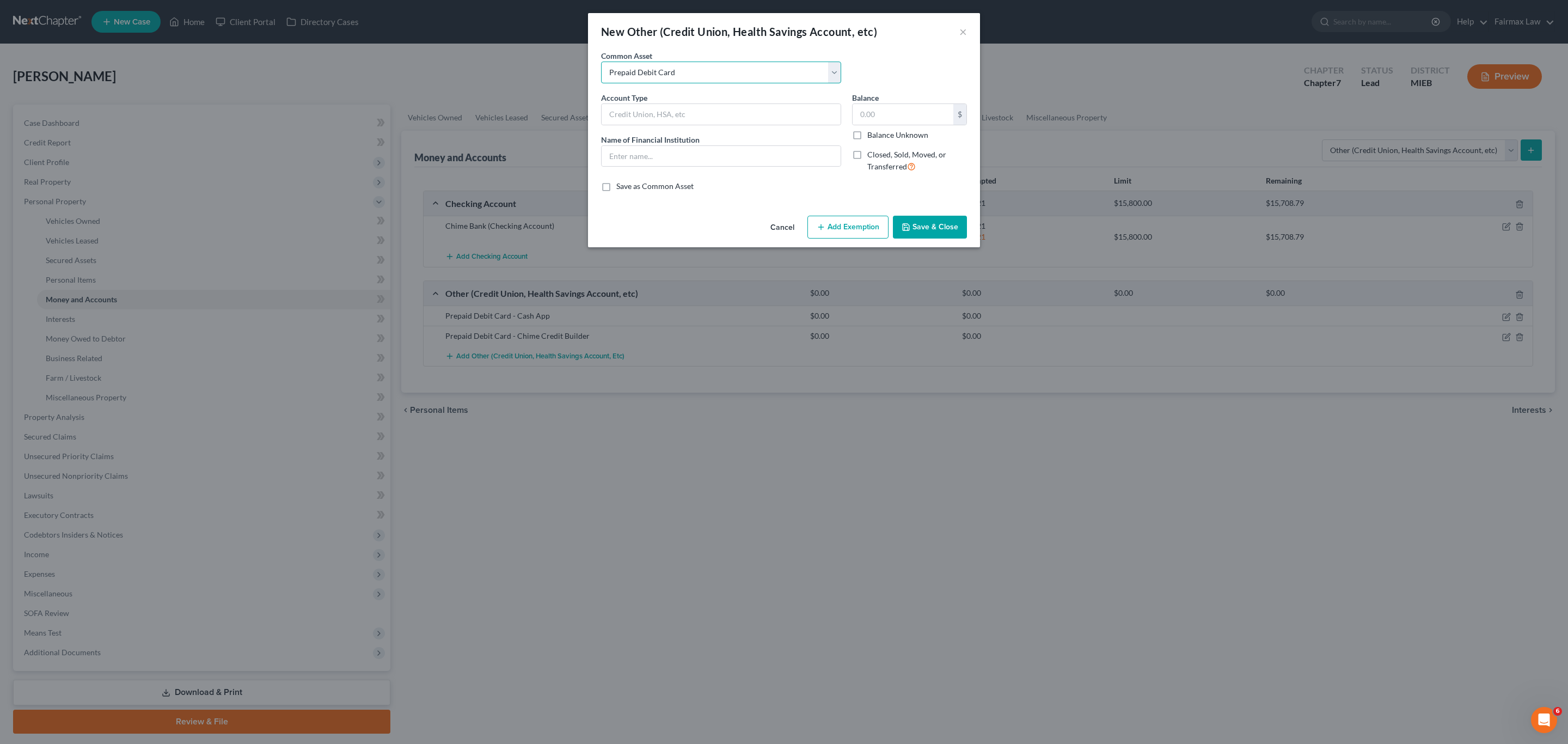
type input "Prepaid Debit Card"
type input "Sole"
type input "278.00"
click at [748, 112] on input "Prepaid Debit Card" at bounding box center [721, 114] width 239 height 21
type input "Prepaid Debit Card - HSA Bank"
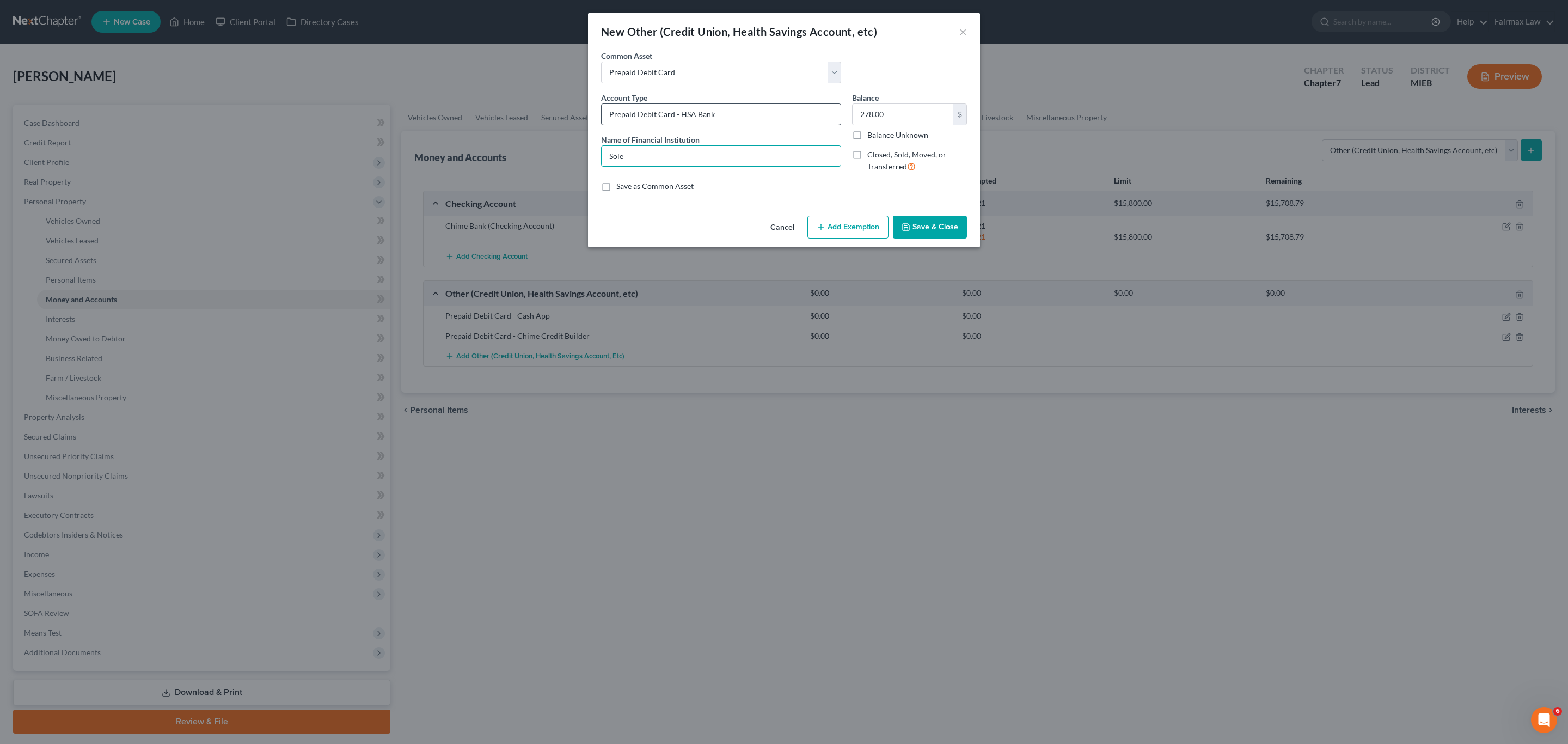
paste input "HSA Bank"
type input "HSA Bank"
click at [887, 111] on input "278.00" at bounding box center [903, 114] width 101 height 21
type input "1,912.79"
click at [851, 226] on button "Add Exemption" at bounding box center [848, 227] width 81 height 23
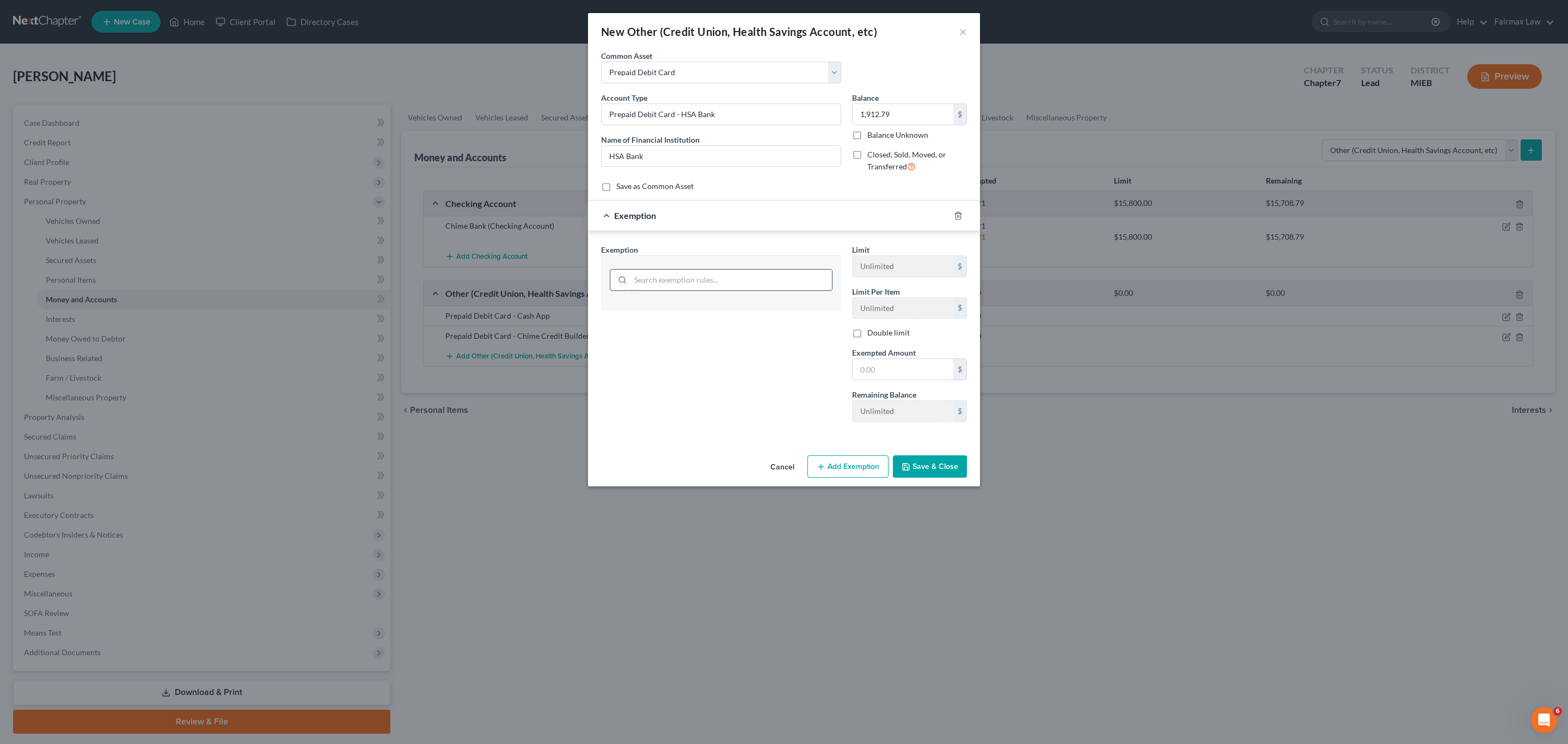
click at [700, 288] on input "search" at bounding box center [731, 280] width 202 height 21
type input "wild"
click at [734, 334] on li "14 - Wildcard Exemption (unused homestead) - 11 U.S.C. § 522 (d)(5)" at bounding box center [721, 341] width 222 height 30
click at [889, 386] on div "Limit $15,800.00 $ Limit Per Item Unlimited $ Double limit Exempted Amount * $ …" at bounding box center [909, 337] width 126 height 187
click at [887, 368] on input "text" at bounding box center [903, 369] width 101 height 21
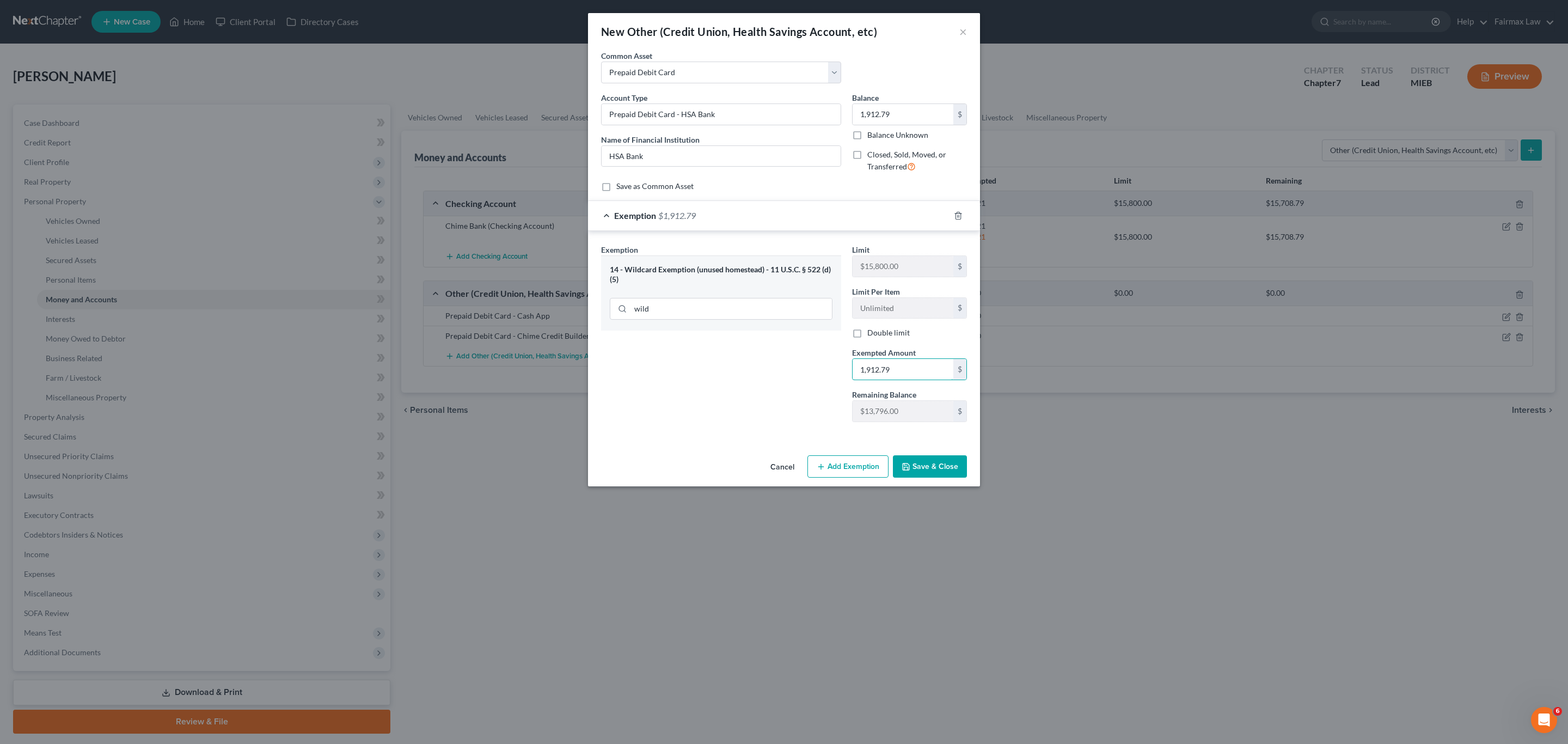
type input "1,912.79"
click at [930, 464] on button "Save & Close" at bounding box center [930, 467] width 74 height 23
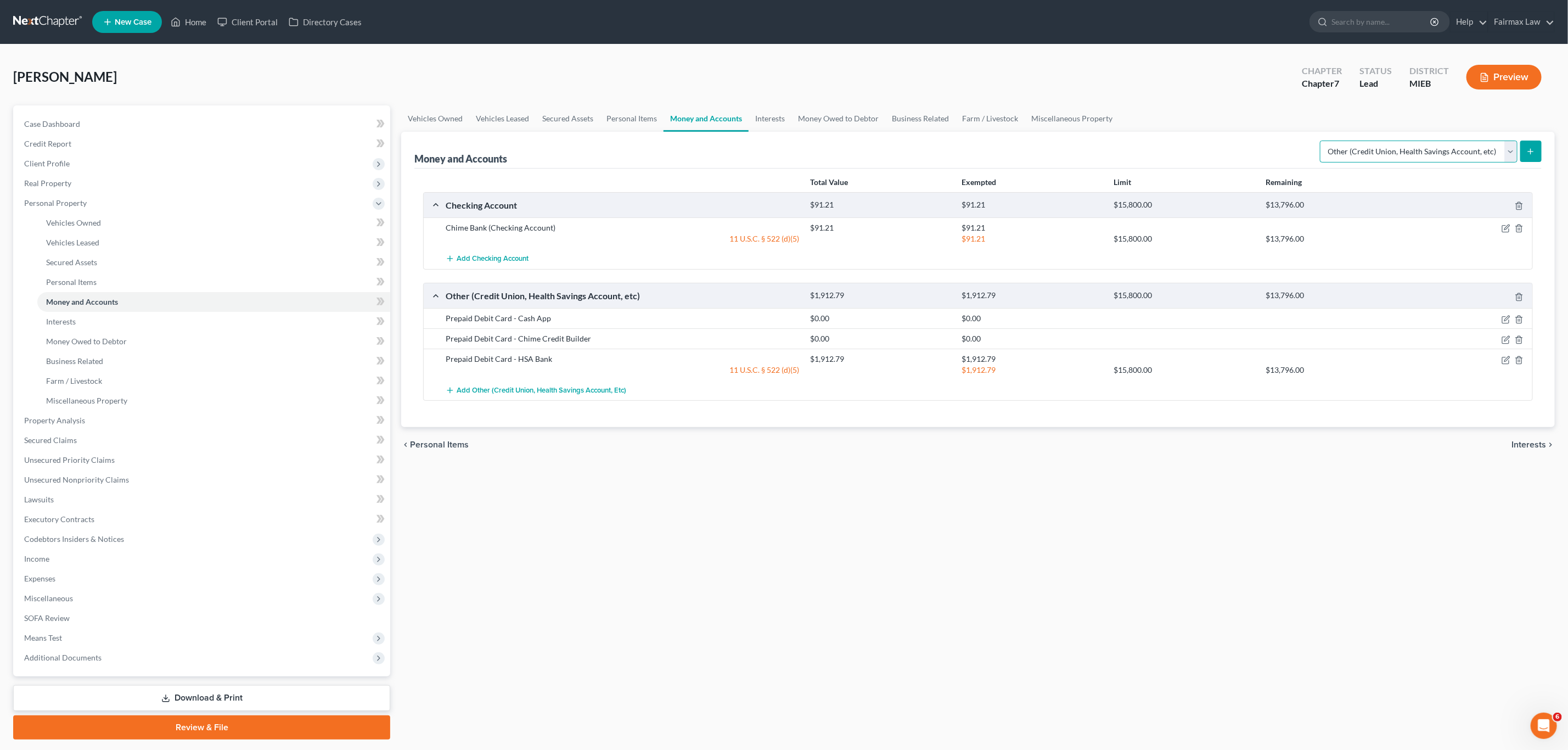
click at [1380, 153] on select "Select Account Type Brokerage Cash on Hand Certificates of Deposit Checking Acc…" at bounding box center [1419, 151] width 198 height 22
click at [1358, 149] on select "Select Account Type Brokerage Cash on Hand Certificates of Deposit Checking Acc…" at bounding box center [1419, 151] width 198 height 22
select select "savings"
click at [1321, 140] on select "Select Account Type Brokerage Cash on Hand Certificates of Deposit Checking Acc…" at bounding box center [1419, 151] width 198 height 22
click at [1525, 149] on button "submit" at bounding box center [1531, 151] width 22 height 22
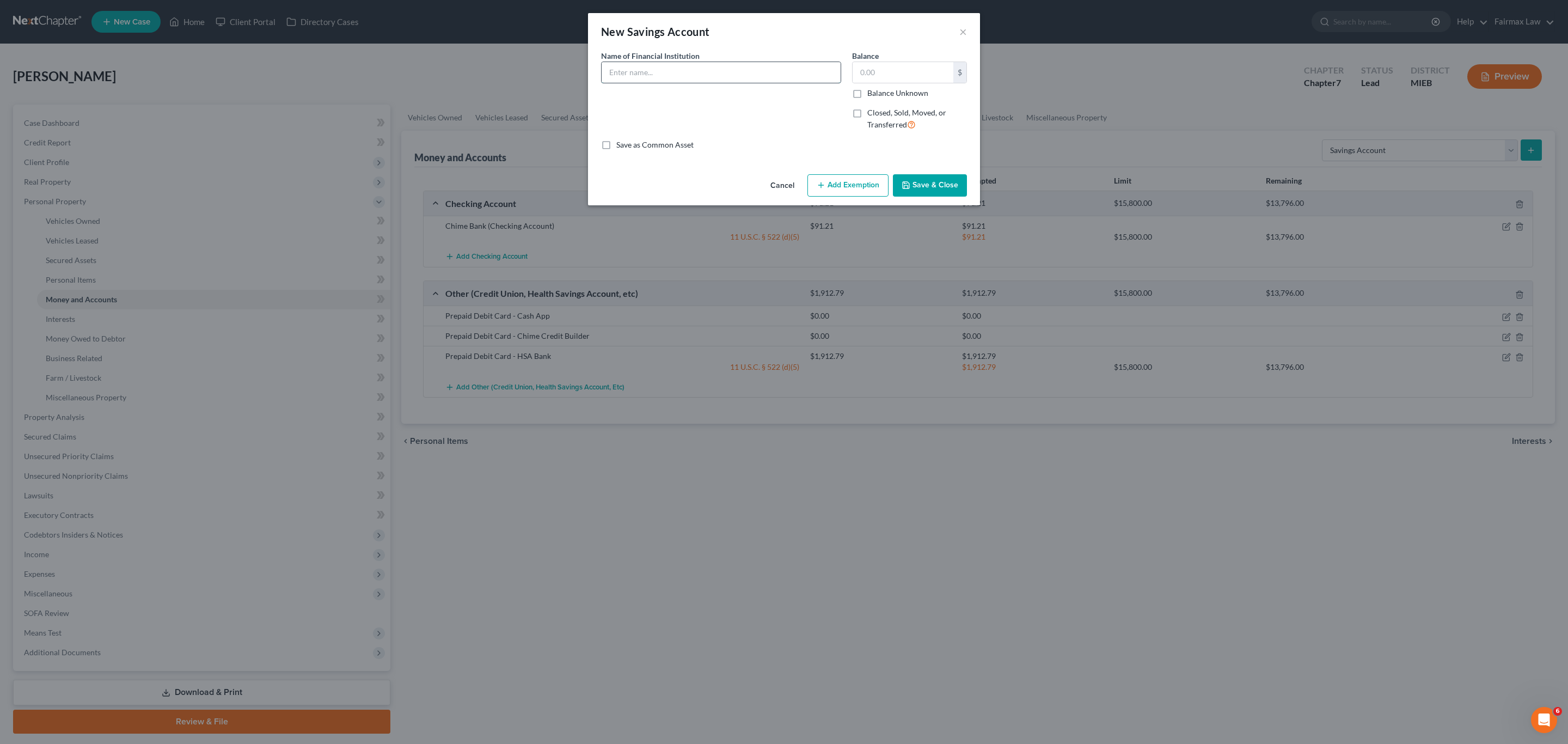
click at [650, 67] on input "text" at bounding box center [721, 72] width 239 height 21
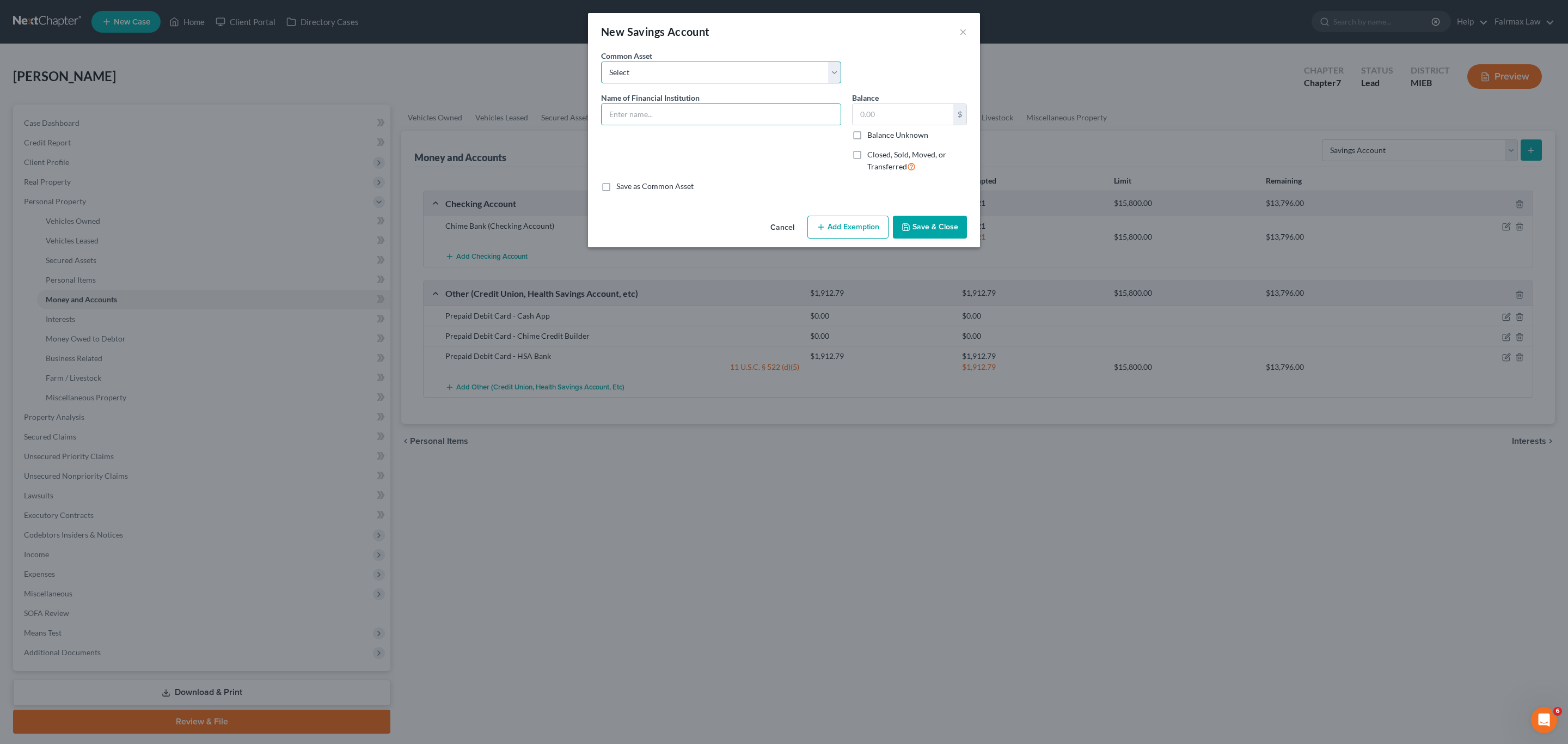
click at [652, 67] on select "Select Current Bank of America Comerica Bank USAA Huntington Bank Diversified C…" at bounding box center [721, 73] width 240 height 22
select select "24"
click at [601, 62] on select "Select Current Bank of America Comerica Bank USAA Huntington Bank Diversified C…" at bounding box center [721, 73] width 240 height 22
type input "Michigan First Credit Union"
click at [880, 113] on input "0" at bounding box center [903, 114] width 101 height 21
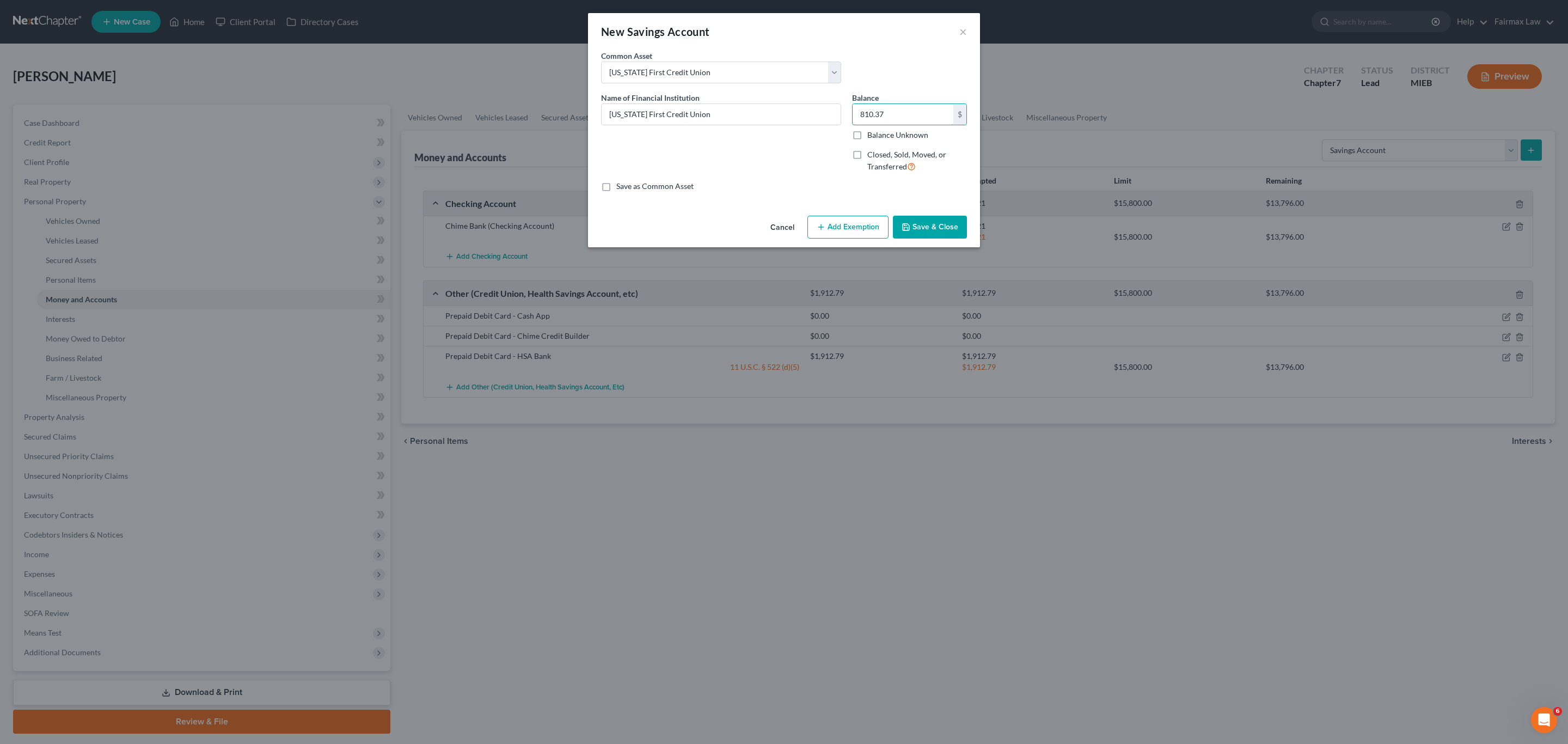
type input "810.37"
click at [820, 226] on icon "button" at bounding box center [821, 227] width 9 height 9
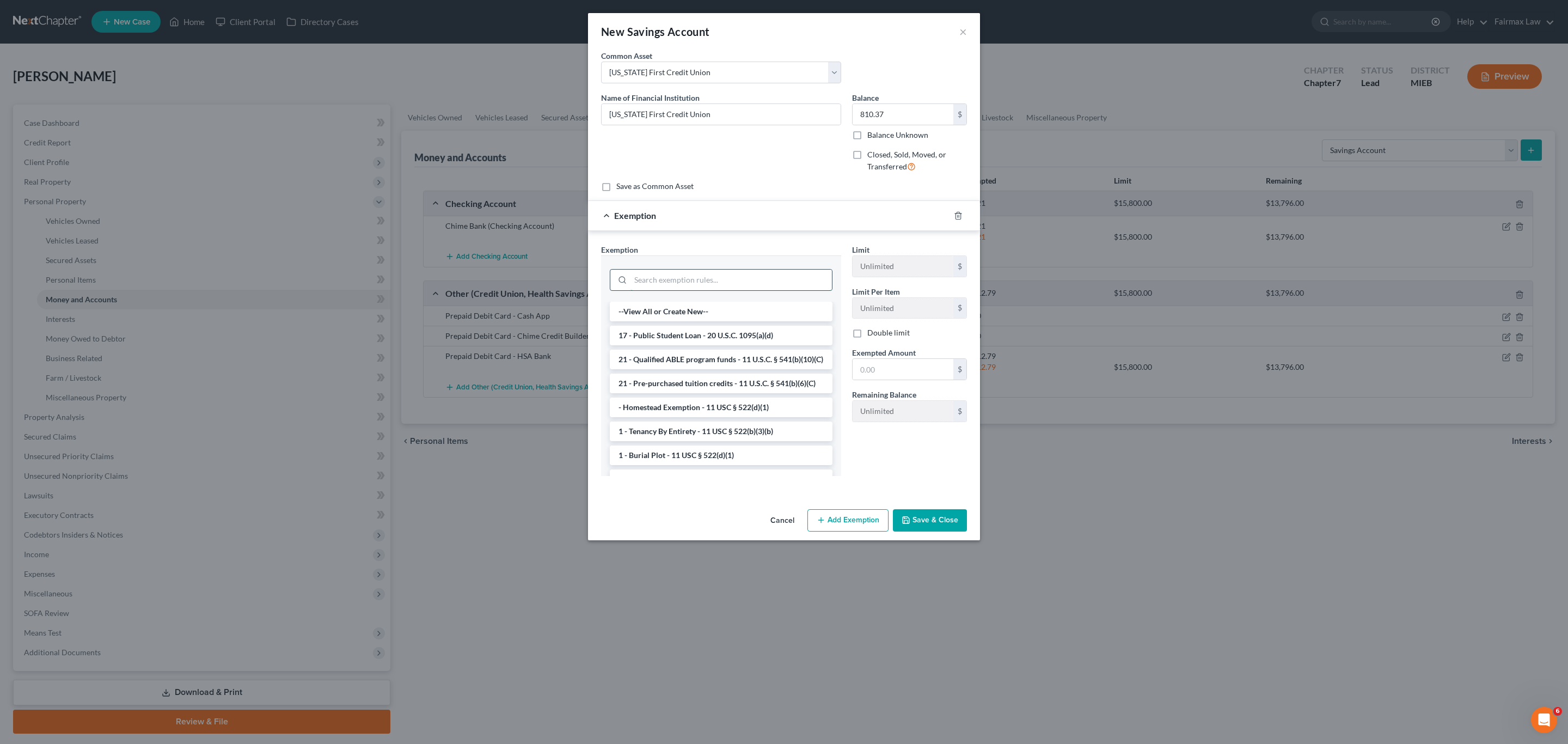
click at [716, 277] on input "search" at bounding box center [731, 280] width 202 height 21
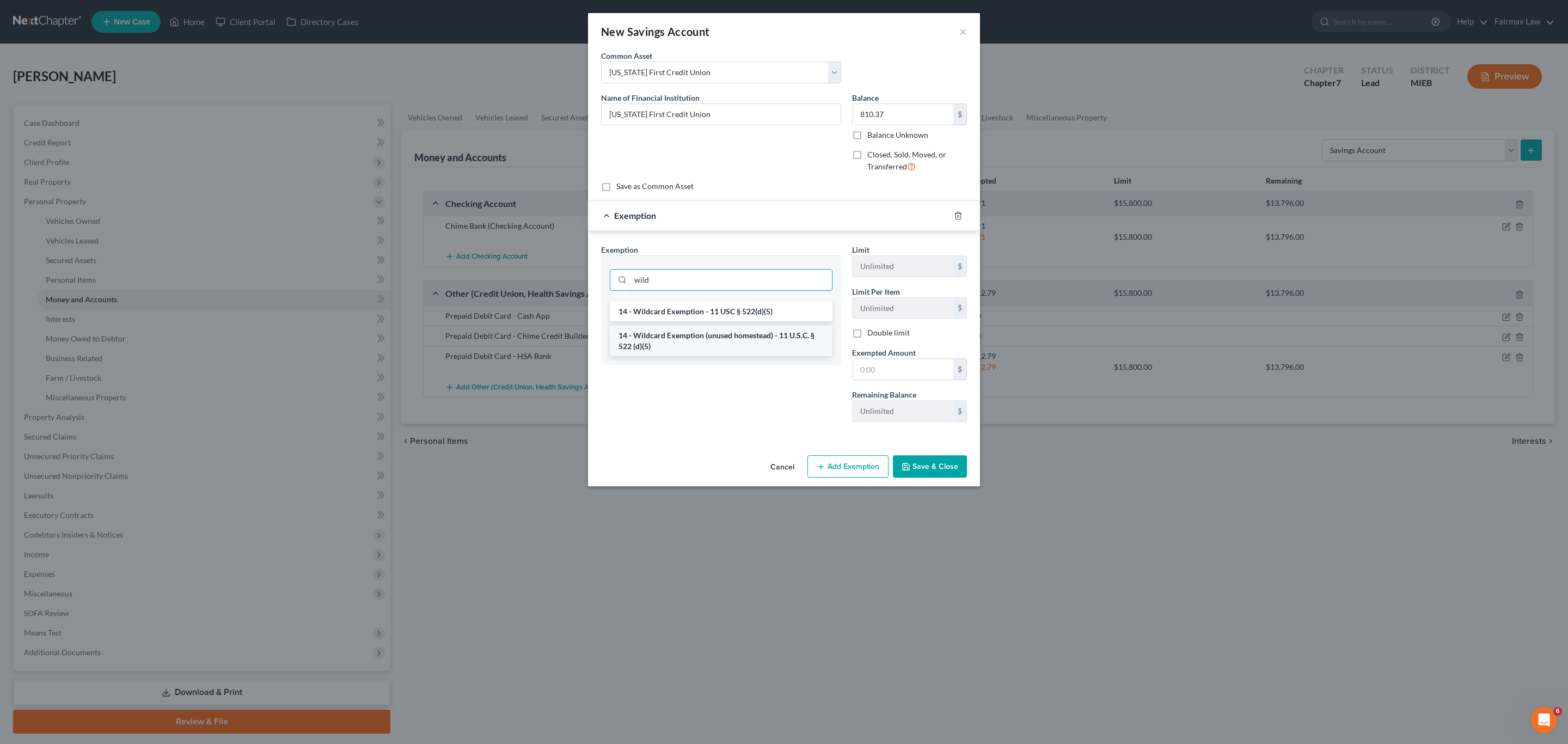
type input "wild"
click at [749, 337] on li "14 - Wildcard Exemption (unused homestead) - 11 U.S.C. § 522 (d)(5)" at bounding box center [721, 341] width 222 height 30
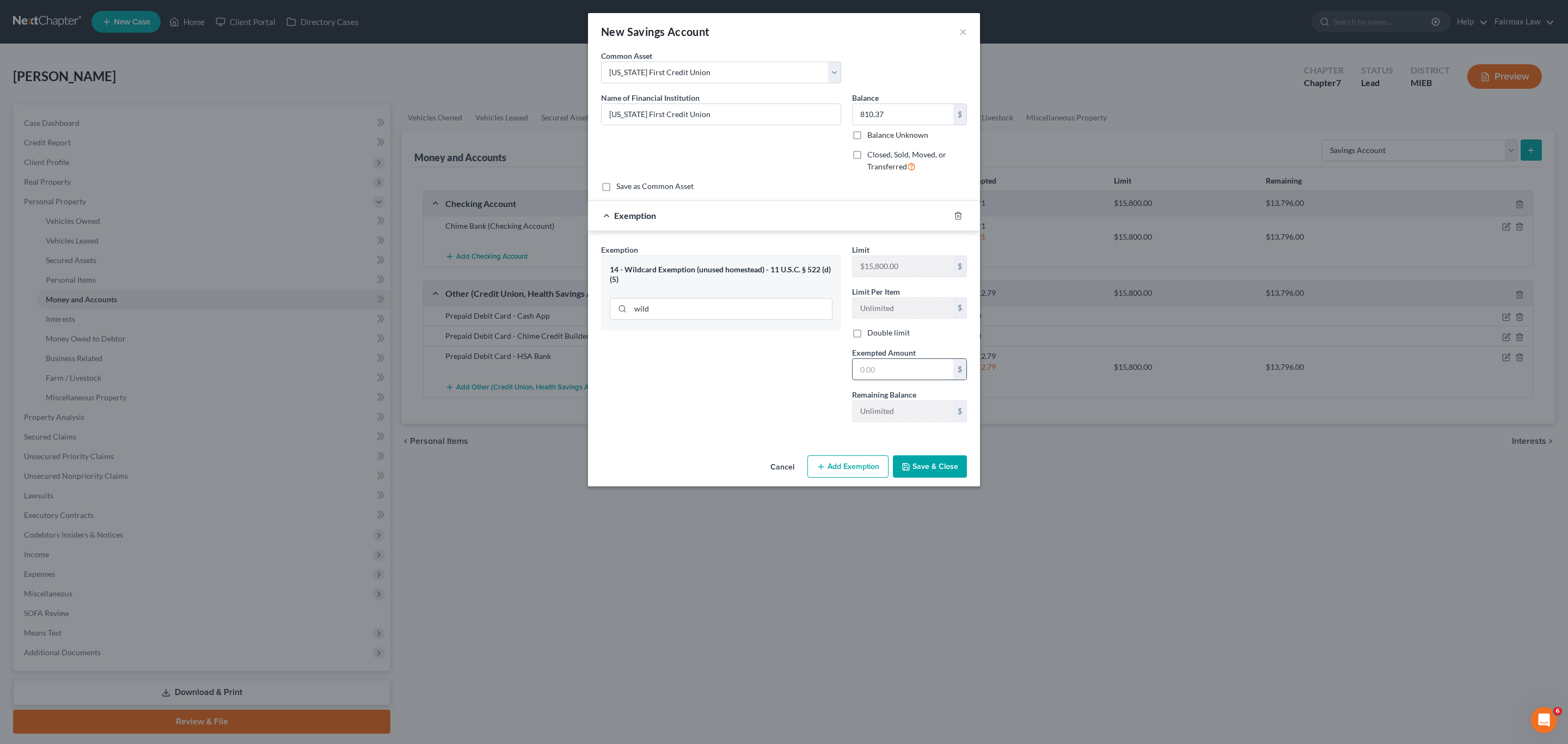
click at [891, 373] on input "text" at bounding box center [903, 369] width 101 height 21
type input "810.37"
click at [931, 462] on button "Save & Close" at bounding box center [930, 467] width 74 height 23
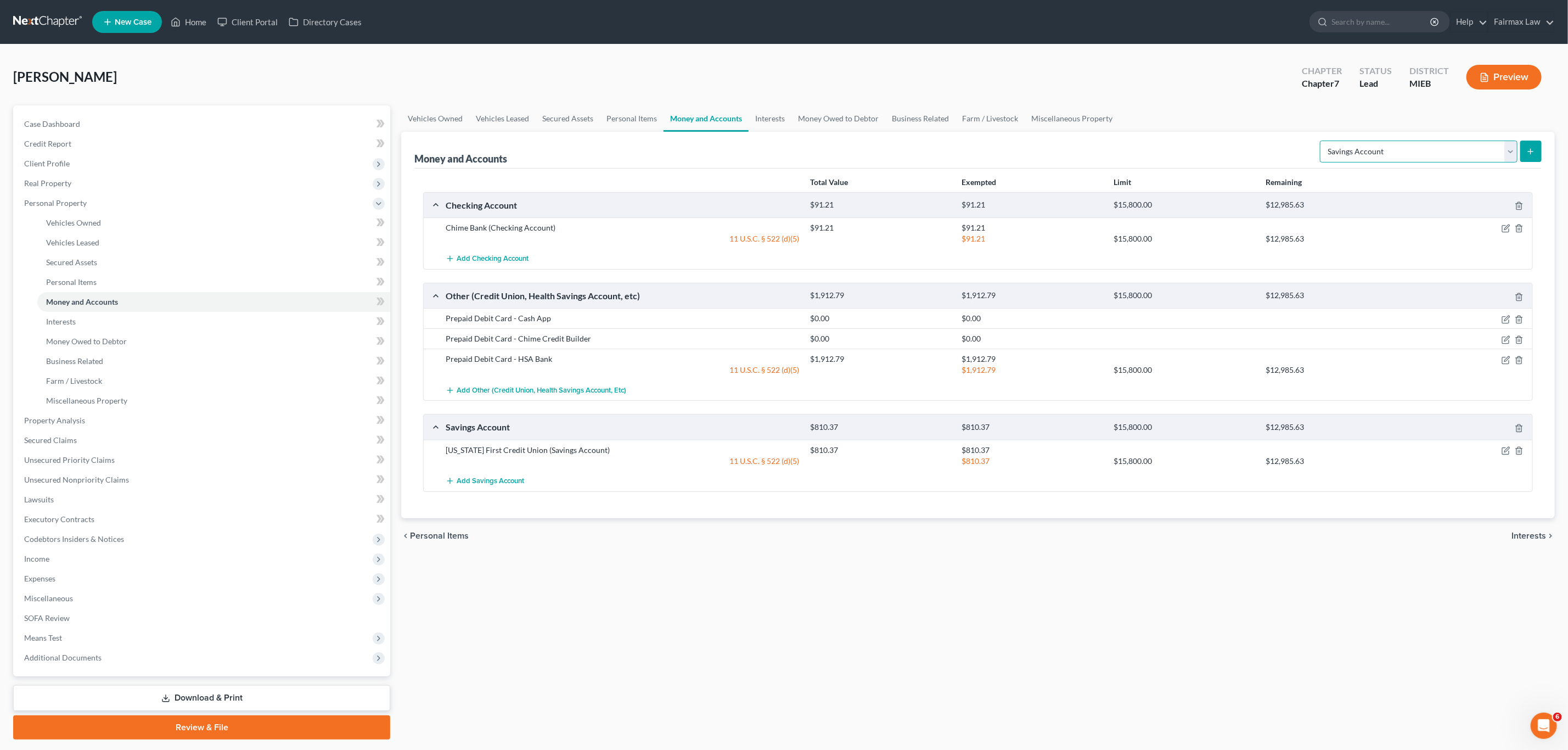
click at [1423, 142] on select "Select Account Type Brokerage Cash on Hand Certificates of Deposit Checking Acc…" at bounding box center [1419, 151] width 198 height 22
select select "checking"
click at [1321, 140] on select "Select Account Type Brokerage Cash on Hand Certificates of Deposit Checking Acc…" at bounding box center [1419, 151] width 198 height 22
click at [1537, 154] on button "submit" at bounding box center [1531, 151] width 22 height 22
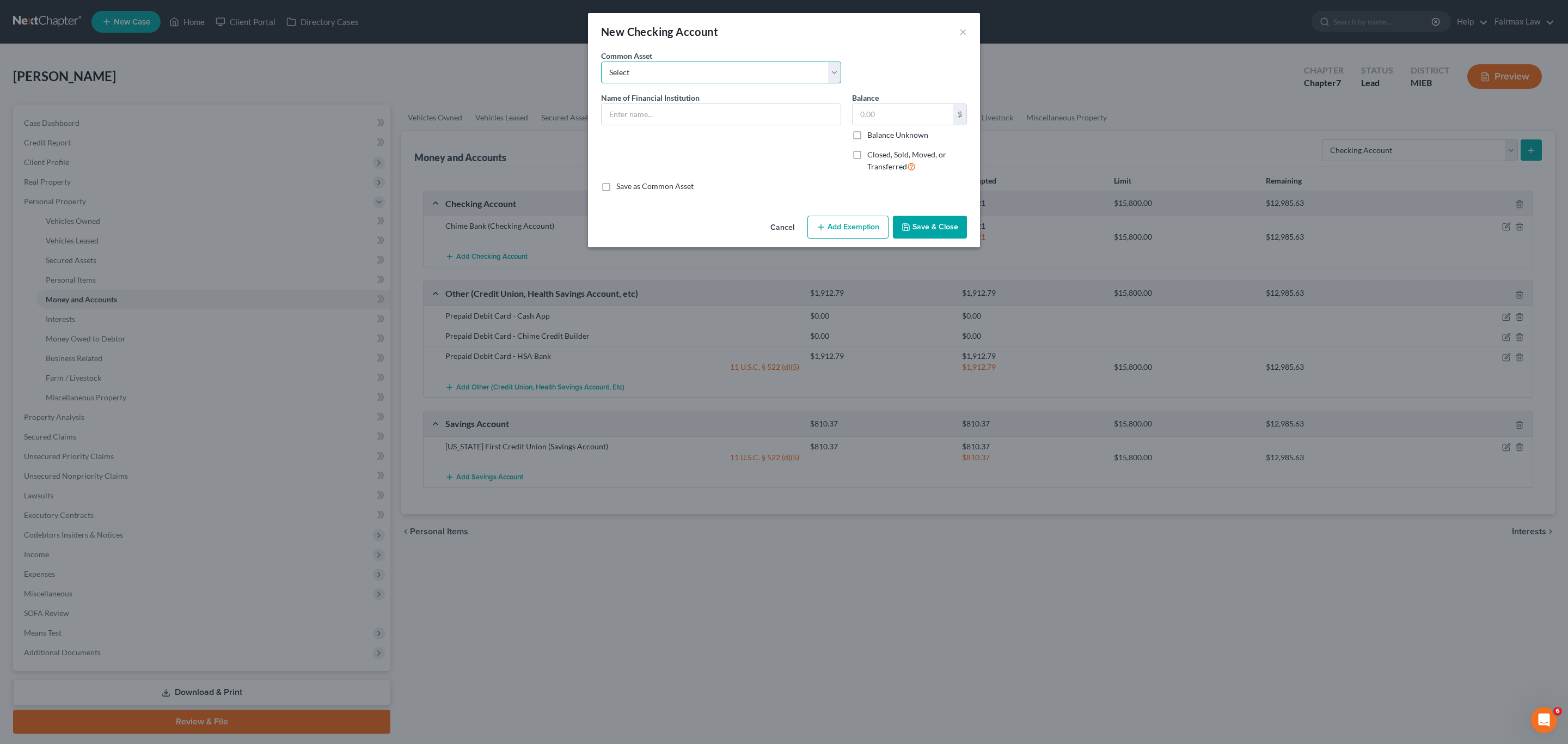
click at [649, 76] on select "Select Day Air FCU Daily Pay Dollar Bank Wisely Comerica Bank USAA Huntington B…" at bounding box center [721, 73] width 240 height 22
select select "41"
click at [601, 62] on select "Select Day Air FCU Daily Pay Dollar Bank Wisely Comerica Bank USAA Huntington B…" at bounding box center [721, 73] width 240 height 22
type input "Michigan First Credit Union"
type input "0"
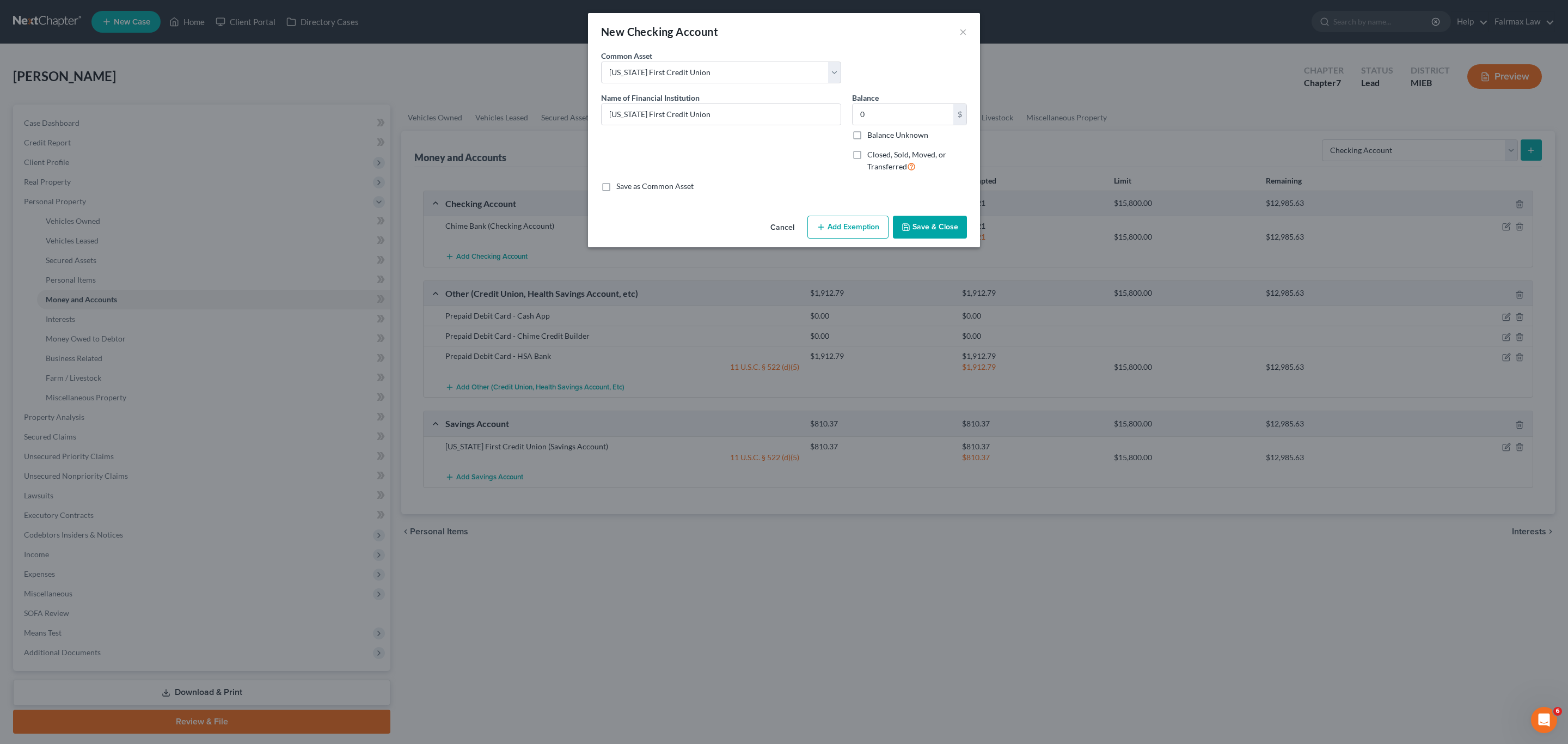
click at [951, 235] on button "Save & Close" at bounding box center [930, 227] width 74 height 23
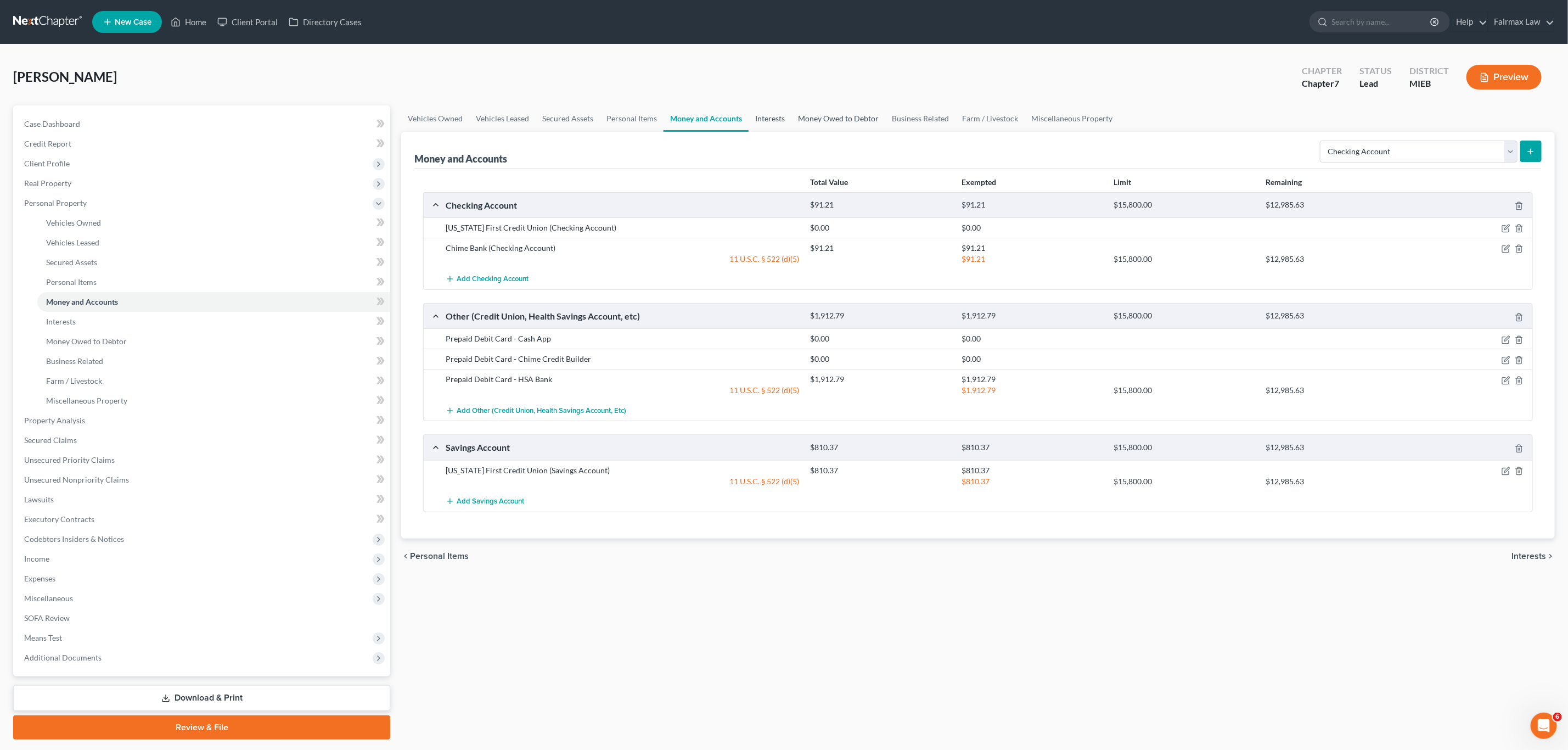
drag, startPoint x: 774, startPoint y: 117, endPoint x: 816, endPoint y: 119, distance: 42.0
click at [774, 117] on link "Interests" at bounding box center [769, 118] width 43 height 26
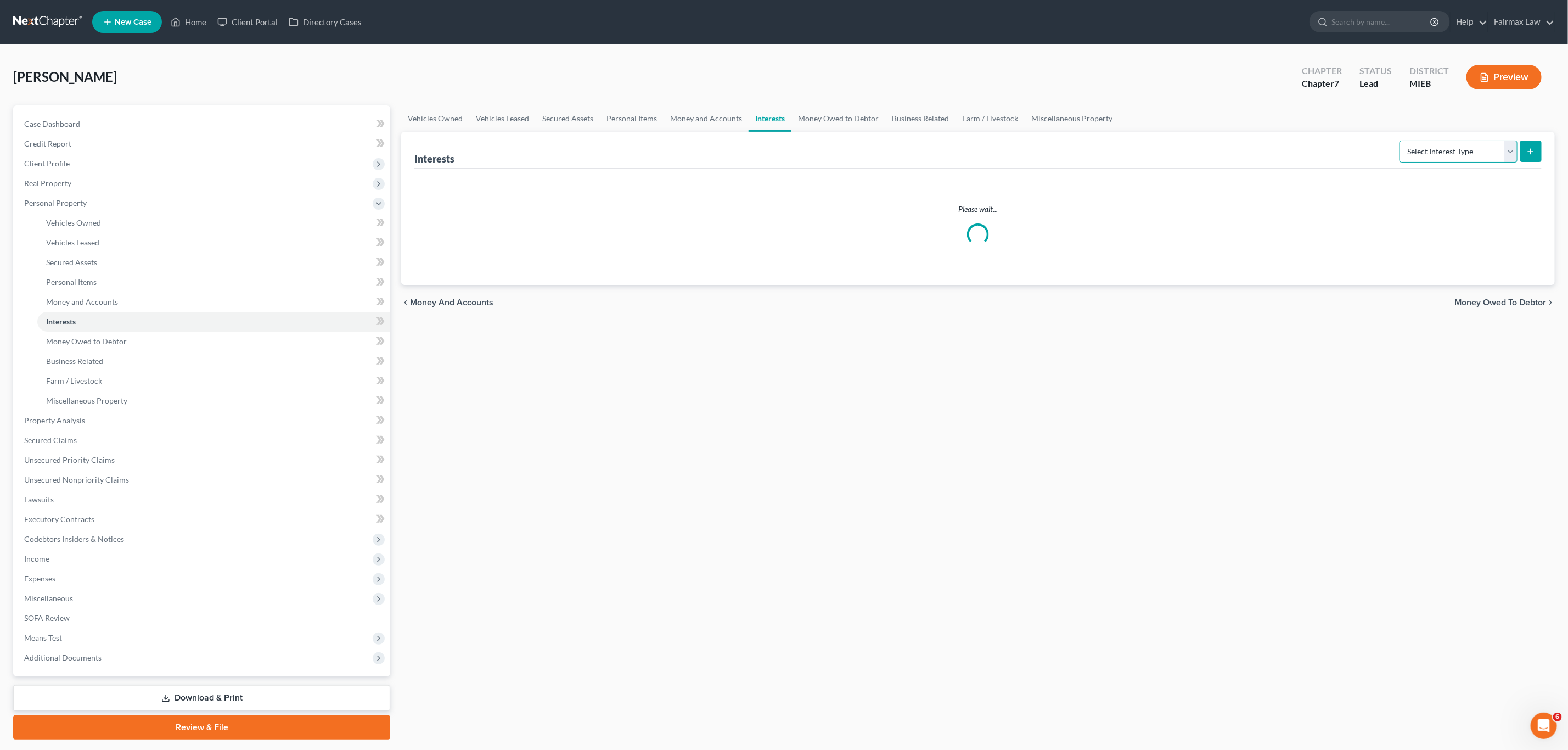
click at [1438, 145] on select "Select Interest Type 401K Annuity Bond Education IRA Government Bond Government…" at bounding box center [1459, 151] width 118 height 22
select select "401k"
click at [1401, 140] on select "Select Interest Type 401K Annuity Bond Education IRA Government Bond Government…" at bounding box center [1459, 151] width 118 height 22
click at [1528, 152] on icon "submit" at bounding box center [1531, 152] width 9 height 9
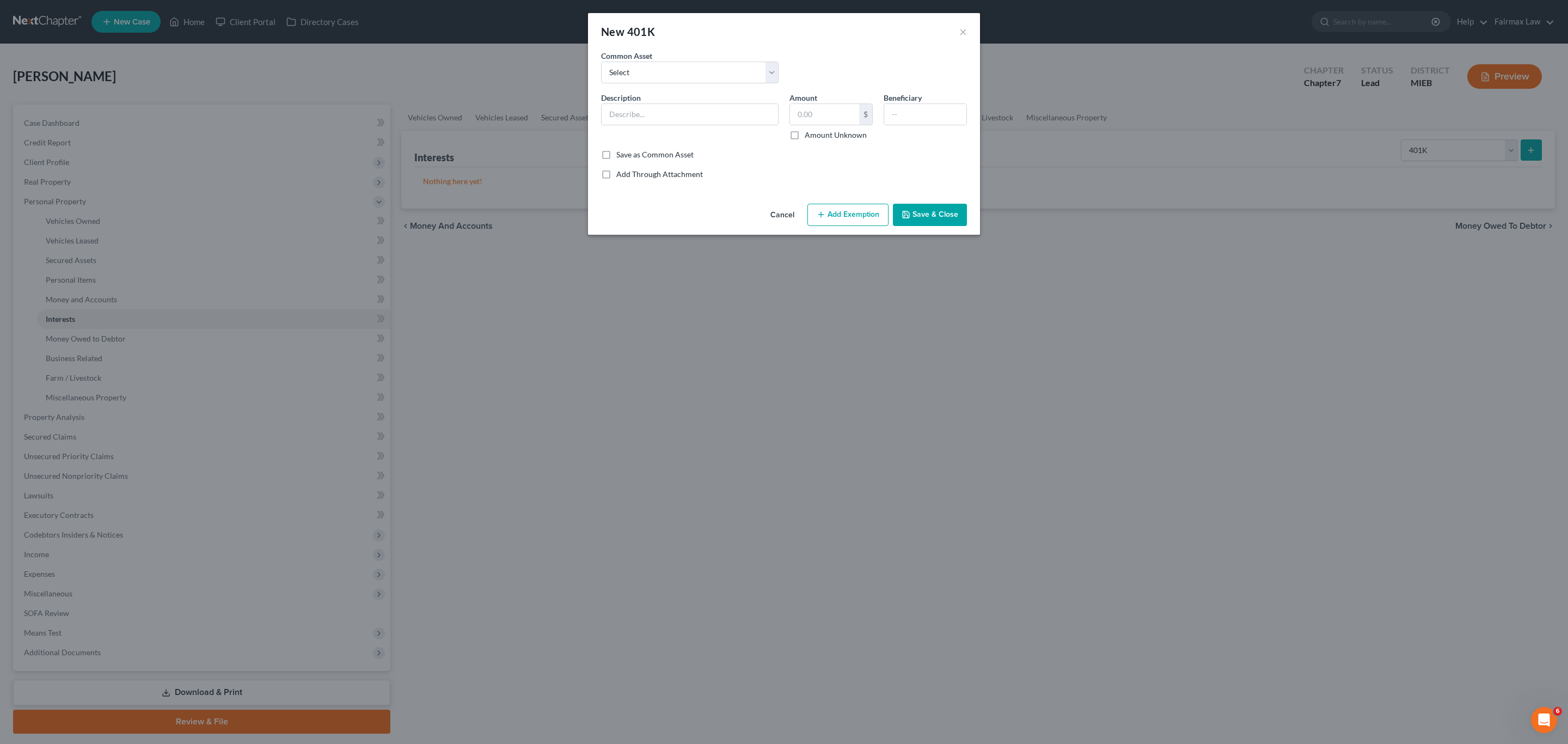
click at [667, 61] on div "Common Asset Select Sentry Sodexo Retirement Plant Fidelity Vanguard John Handc…" at bounding box center [689, 66] width 188 height 33
click at [668, 67] on select "Select Sentry Sodexo Retirement Plant Fidelity Vanguard John Handcock 401K Prof…" at bounding box center [690, 73] width 178 height 22
click at [700, 115] on input "text" at bounding box center [690, 114] width 176 height 21
click at [699, 69] on select "Select Sentry Sodexo Retirement Plant Fidelity Vanguard John Handcock 401K Prof…" at bounding box center [690, 73] width 178 height 22
select select "2"
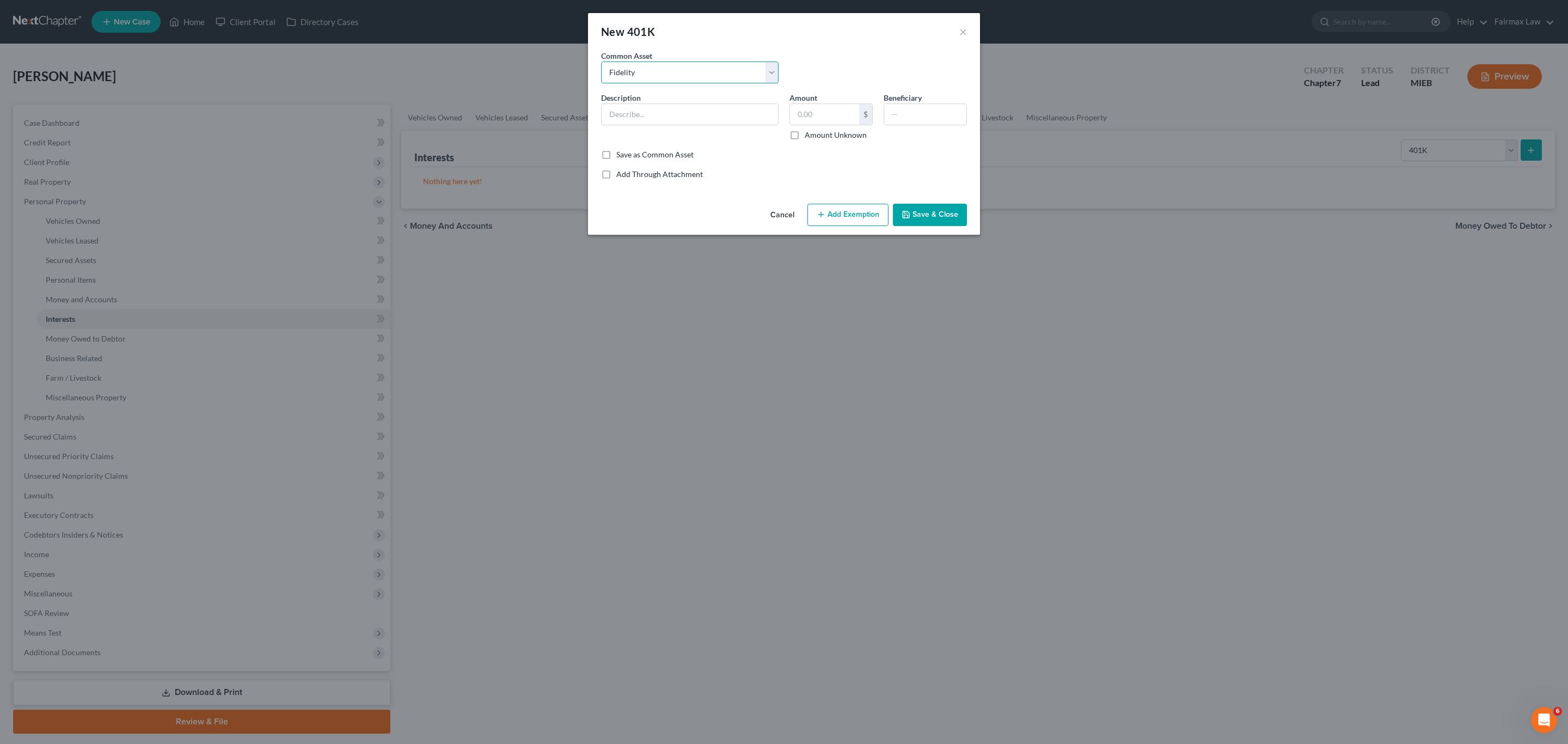
click at [601, 62] on select "Select Sentry Sodexo Retirement Plant Fidelity Vanguard John Handcock 401K Prof…" at bounding box center [690, 73] width 178 height 22
type input "Fidelity"
click at [829, 114] on input "3,982.11" at bounding box center [825, 114] width 69 height 21
click at [834, 113] on input "2,612." at bounding box center [825, 114] width 69 height 21
type input "2,612.62"
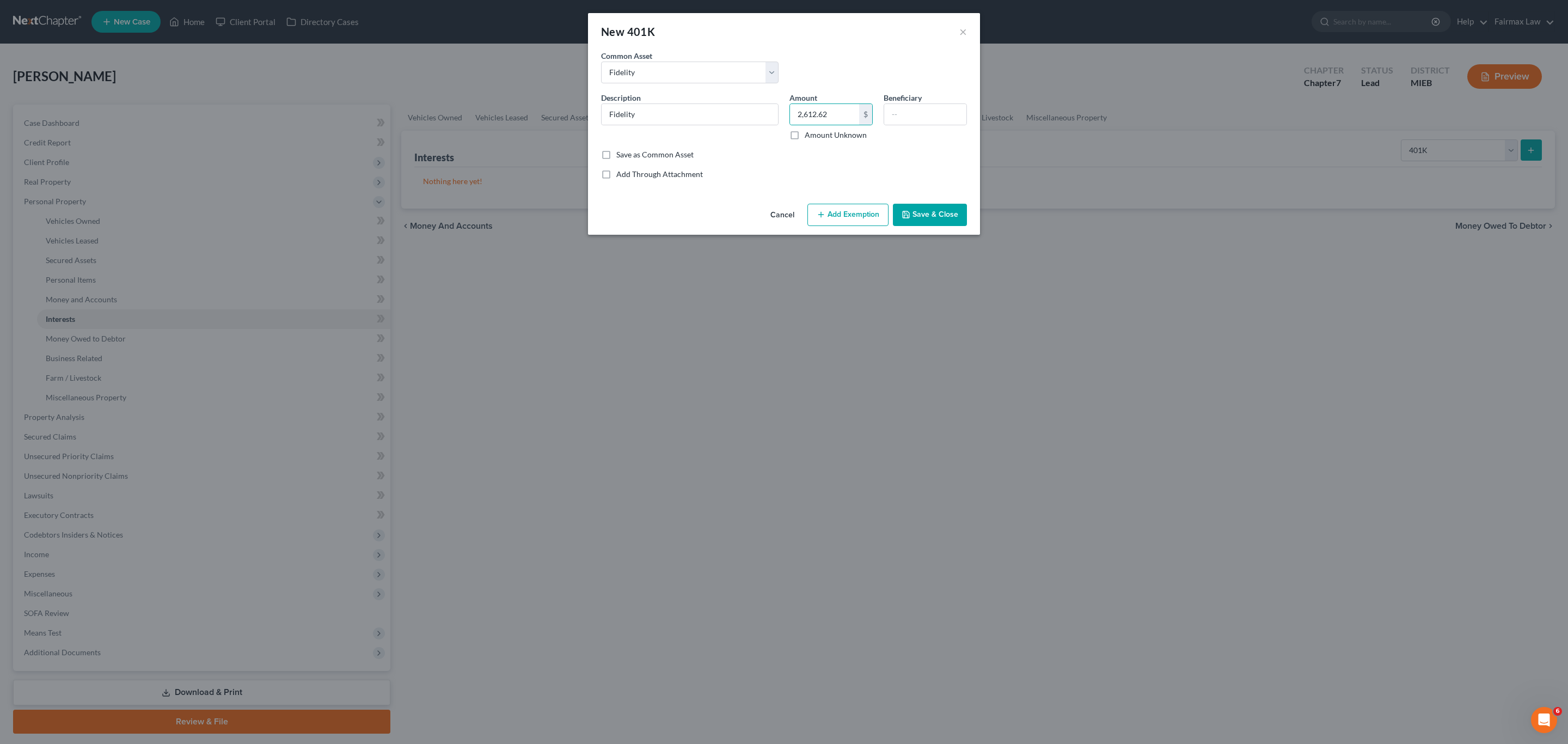
click at [850, 221] on button "Add Exemption" at bounding box center [848, 215] width 81 height 23
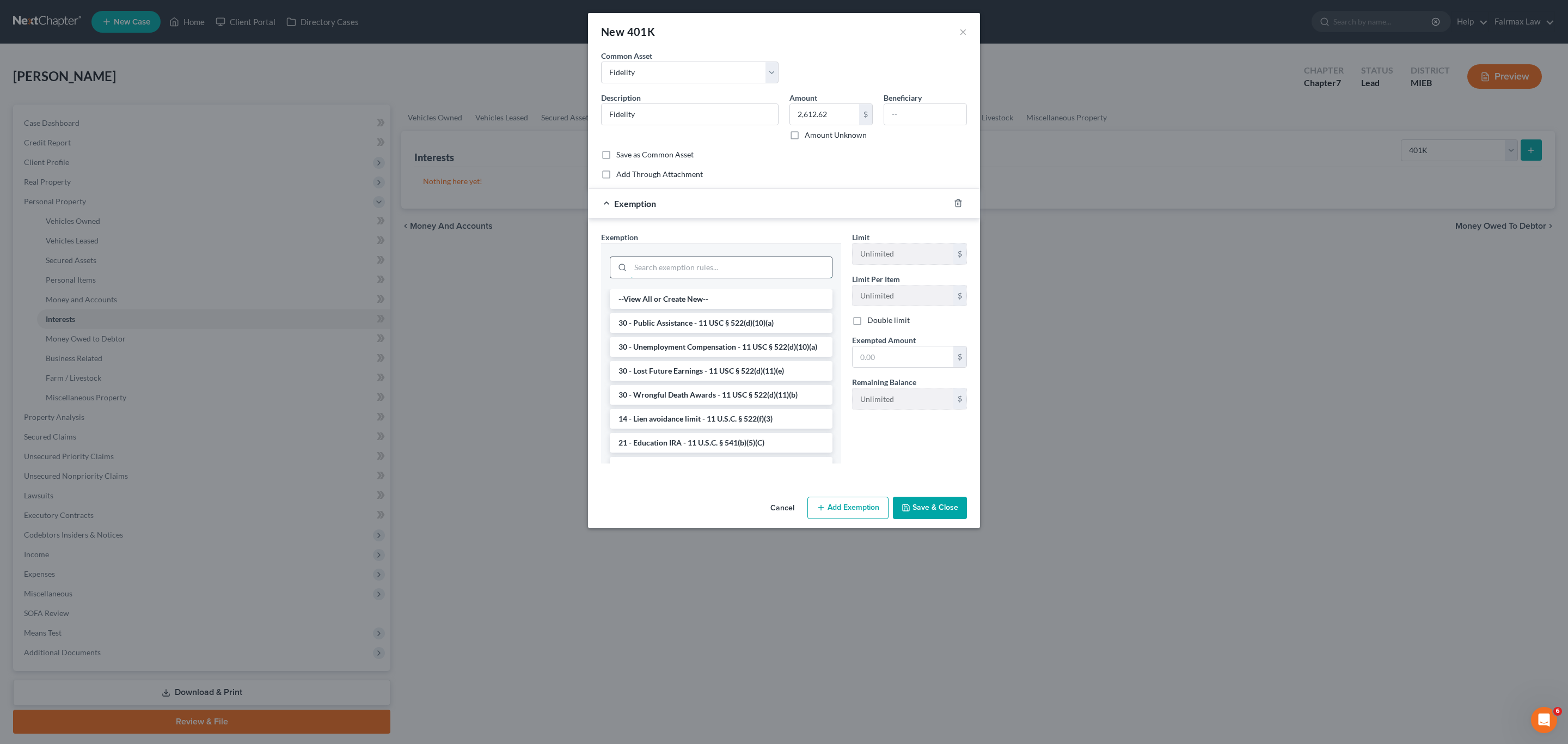
click at [696, 270] on input "search" at bounding box center [731, 267] width 202 height 21
type input "t"
type input "e"
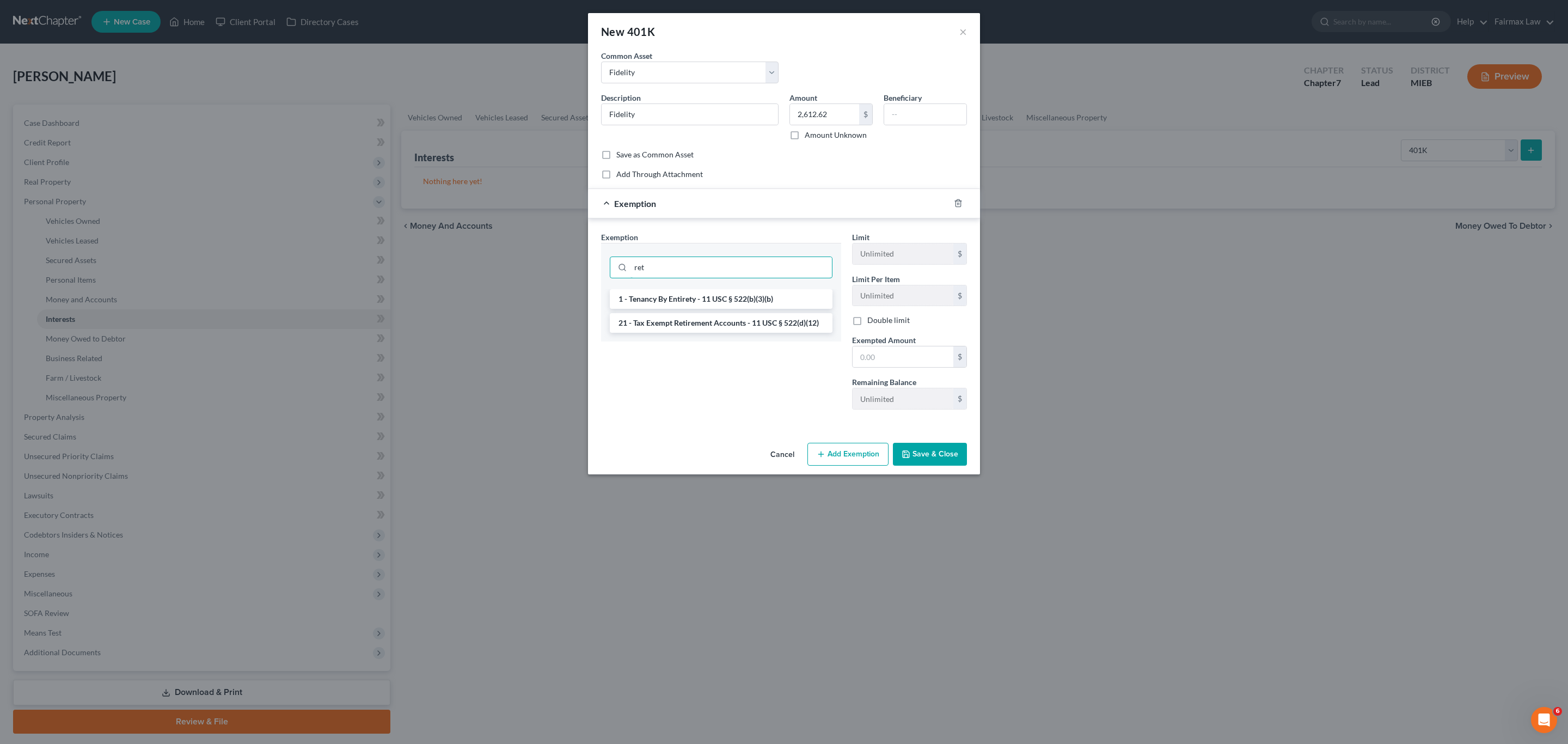
type input "ret"
click at [765, 324] on li "21 - Tax Exempt Retirement Accounts - 11 USC § 522(d)(12)" at bounding box center [721, 323] width 222 height 20
click at [897, 362] on input "text" at bounding box center [903, 356] width 101 height 21
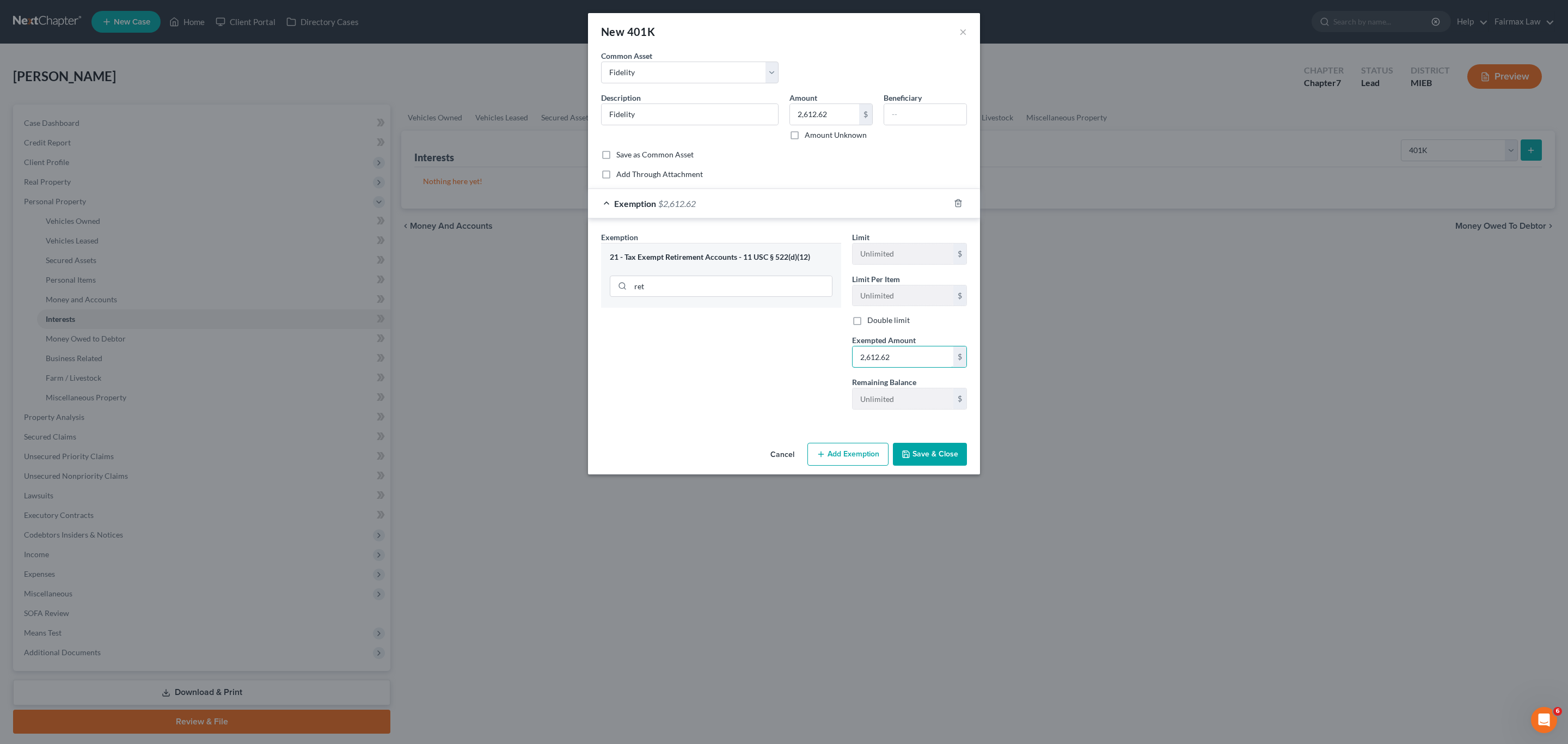
type input "2,612.62"
click at [923, 450] on button "Save & Close" at bounding box center [930, 454] width 74 height 23
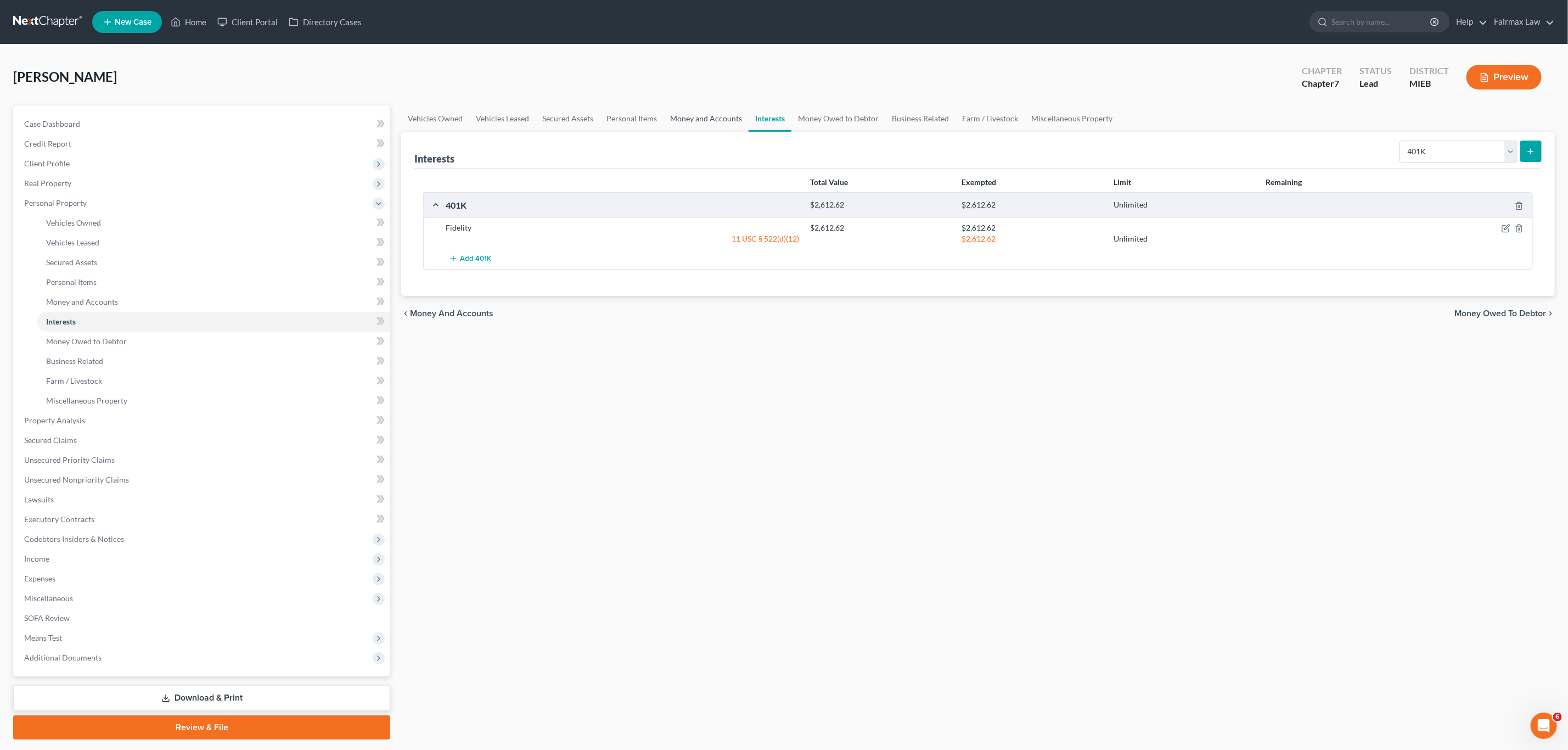
click at [705, 107] on link "Money and Accounts" at bounding box center [706, 118] width 85 height 26
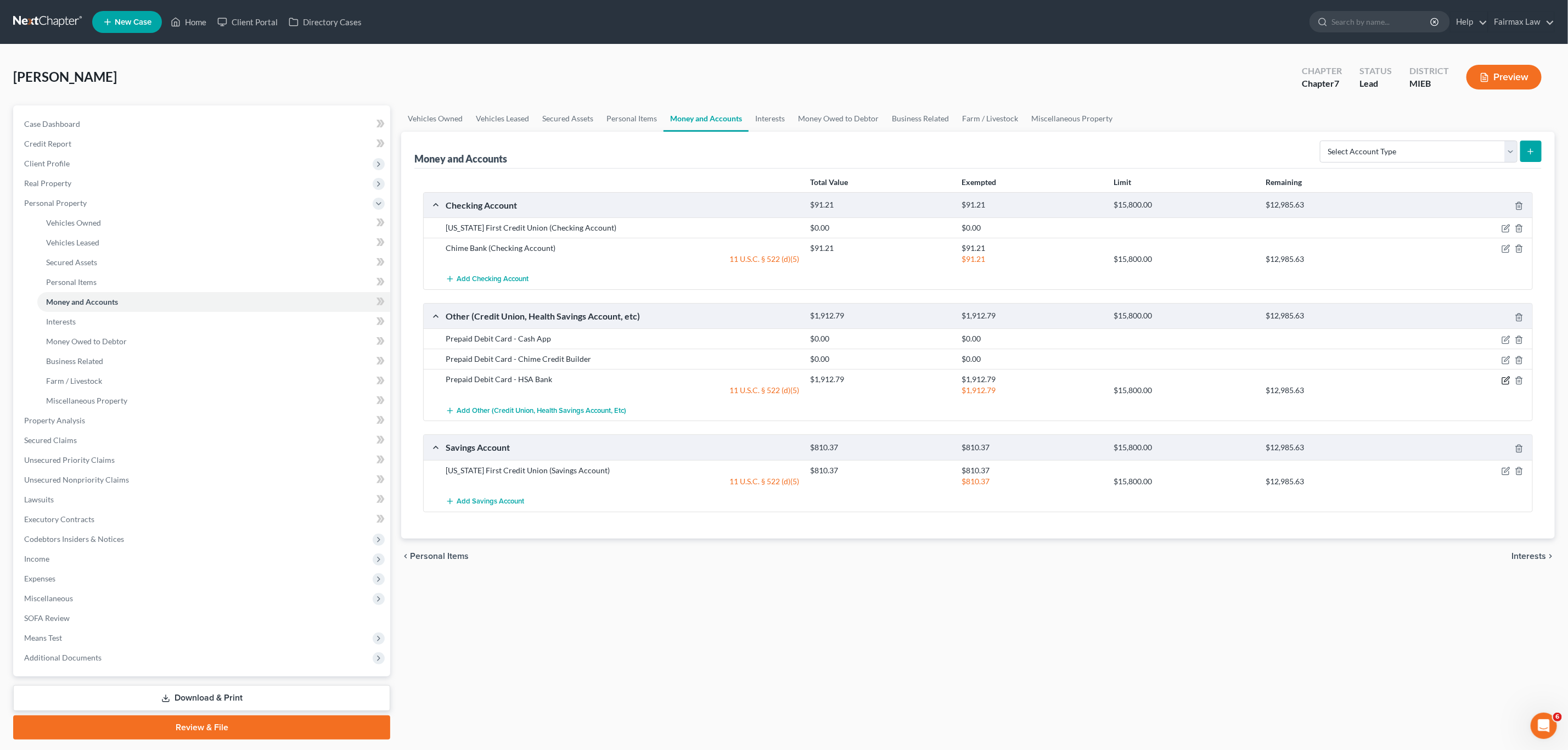
click at [1507, 385] on icon "button" at bounding box center [1506, 381] width 9 height 9
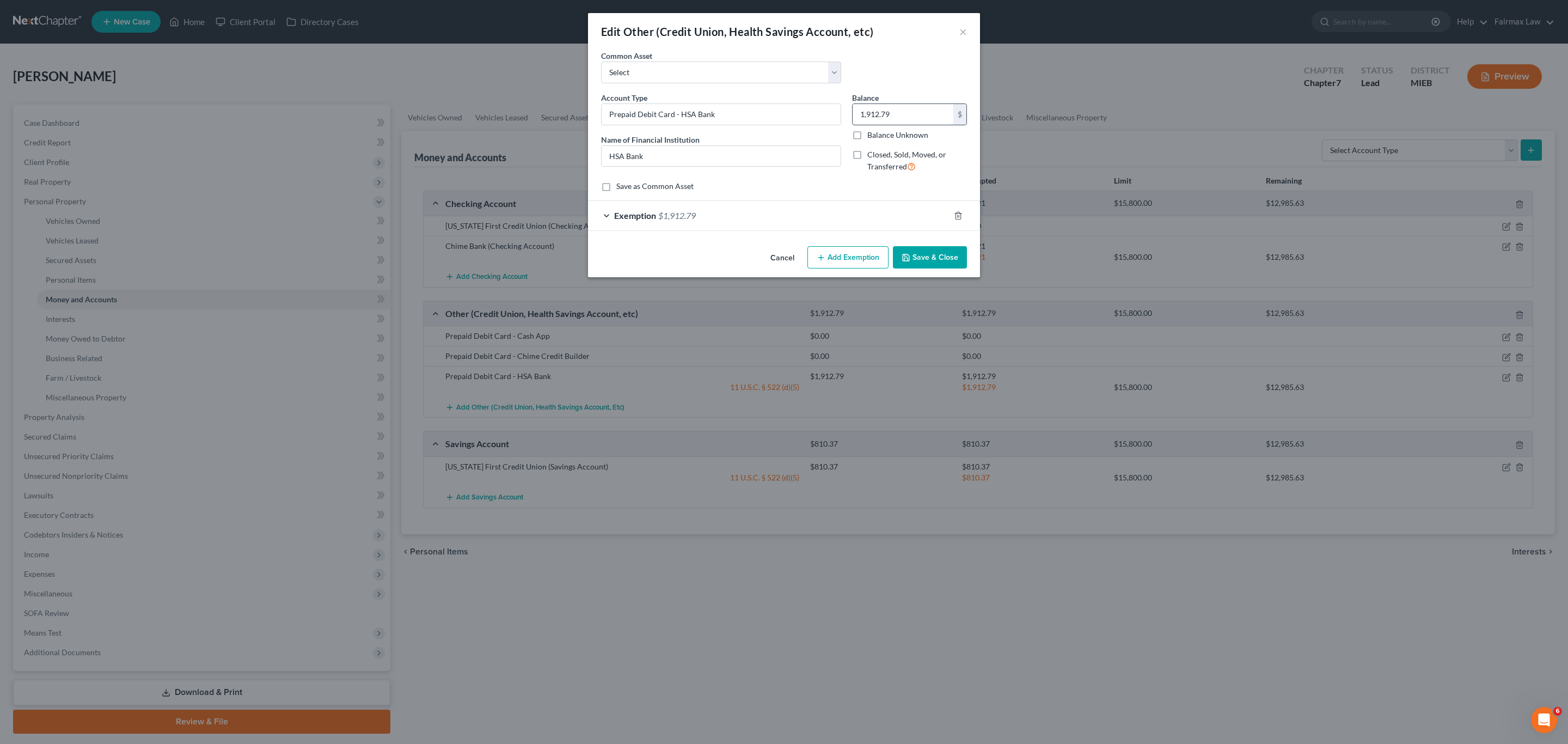
click at [905, 118] on input "1,912.79" at bounding box center [903, 114] width 101 height 21
click at [899, 114] on input "1,534" at bounding box center [903, 114] width 101 height 21
drag, startPoint x: 892, startPoint y: 112, endPoint x: 851, endPoint y: 114, distance: 41.0
click at [852, 114] on div "1,534.64 $" at bounding box center [909, 114] width 115 height 22
type input "1,534.64"
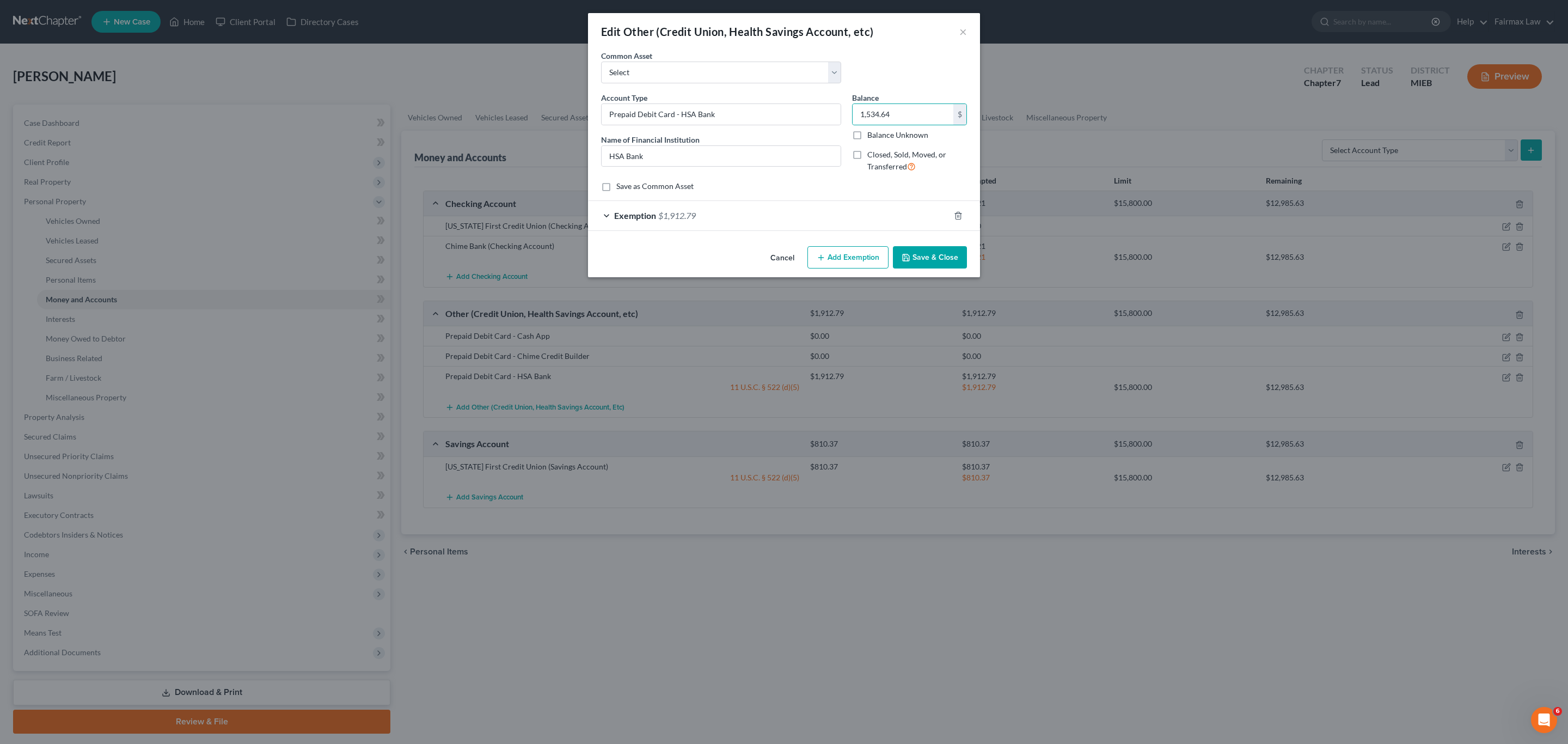
click at [800, 216] on div "Exemption $1,912.79" at bounding box center [769, 216] width 362 height 29
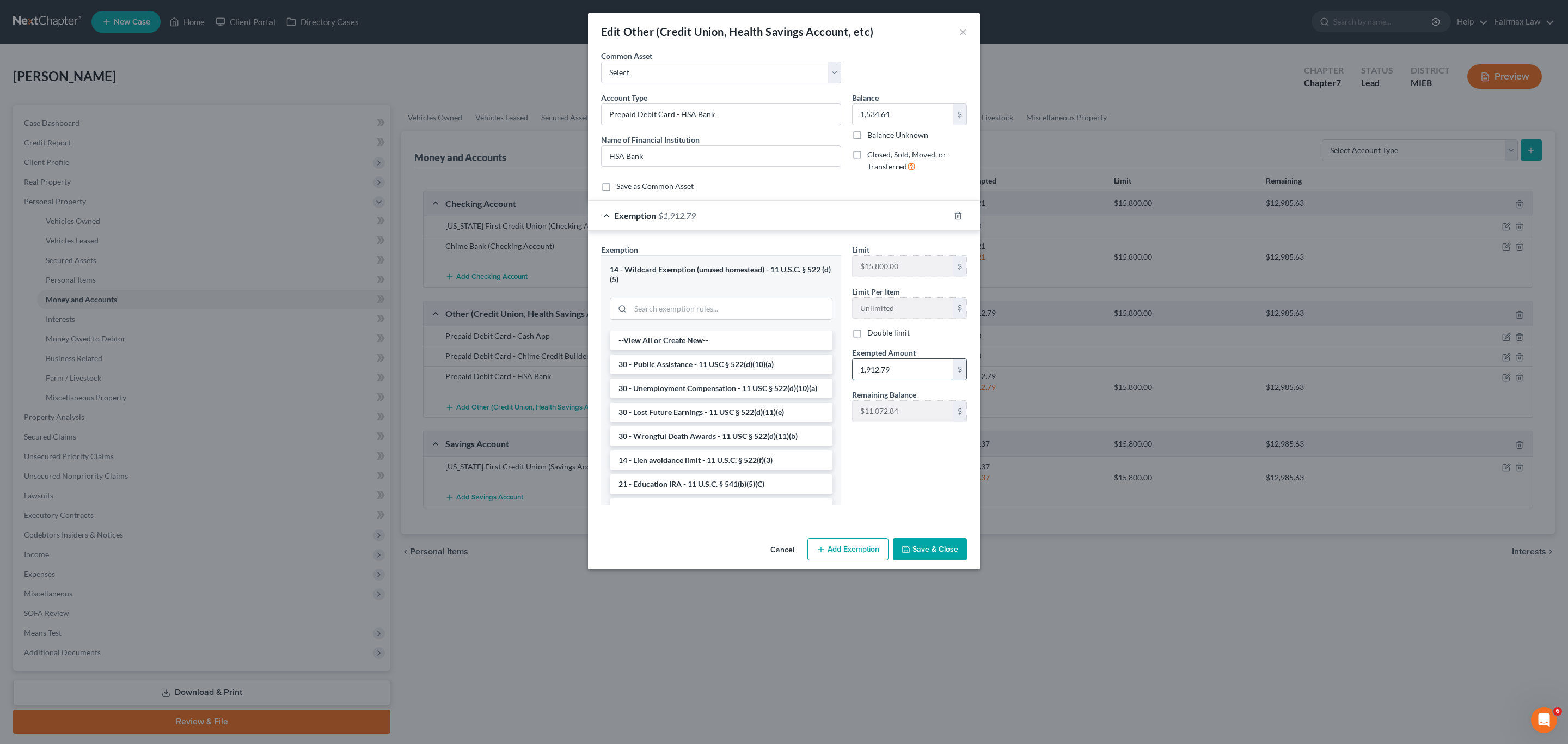
click at [897, 368] on input "1,912.79" at bounding box center [903, 369] width 101 height 21
paste input "534.64"
type input "1,534.64"
click at [933, 547] on button "Save & Close" at bounding box center [930, 550] width 74 height 23
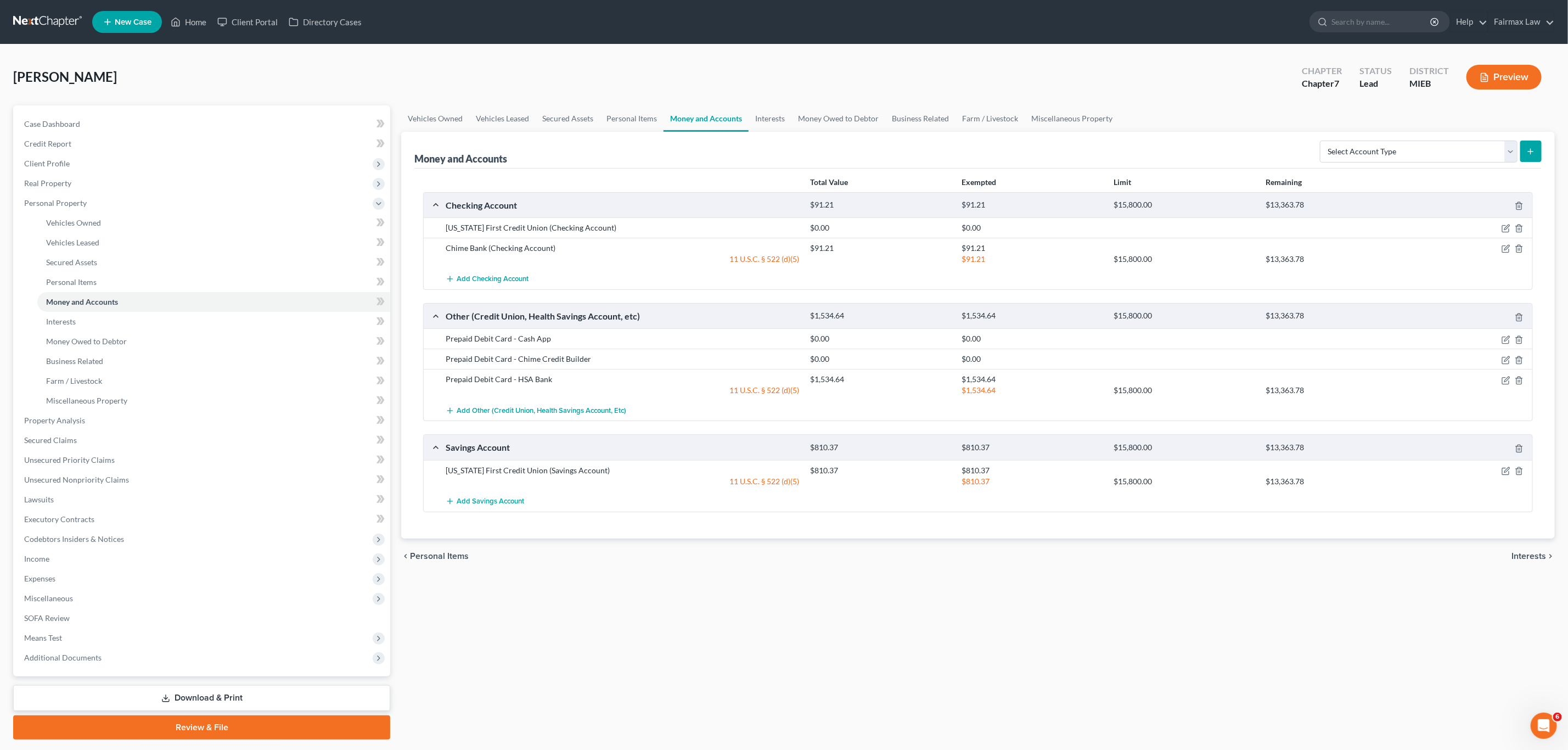
click at [1015, 662] on div "Vehicles Owned Vehicles Leased Secured Assets Personal Items Money and Accounts…" at bounding box center [978, 423] width 1165 height 634
click at [1400, 154] on select "Select Account Type Brokerage Cash on Hand Certificates of Deposit Checking Acc…" at bounding box center [1419, 151] width 198 height 22
select select "other"
click at [1321, 140] on select "Select Account Type Brokerage Cash on Hand Certificates of Deposit Checking Acc…" at bounding box center [1419, 151] width 198 height 22
click at [1532, 142] on button "submit" at bounding box center [1531, 151] width 22 height 22
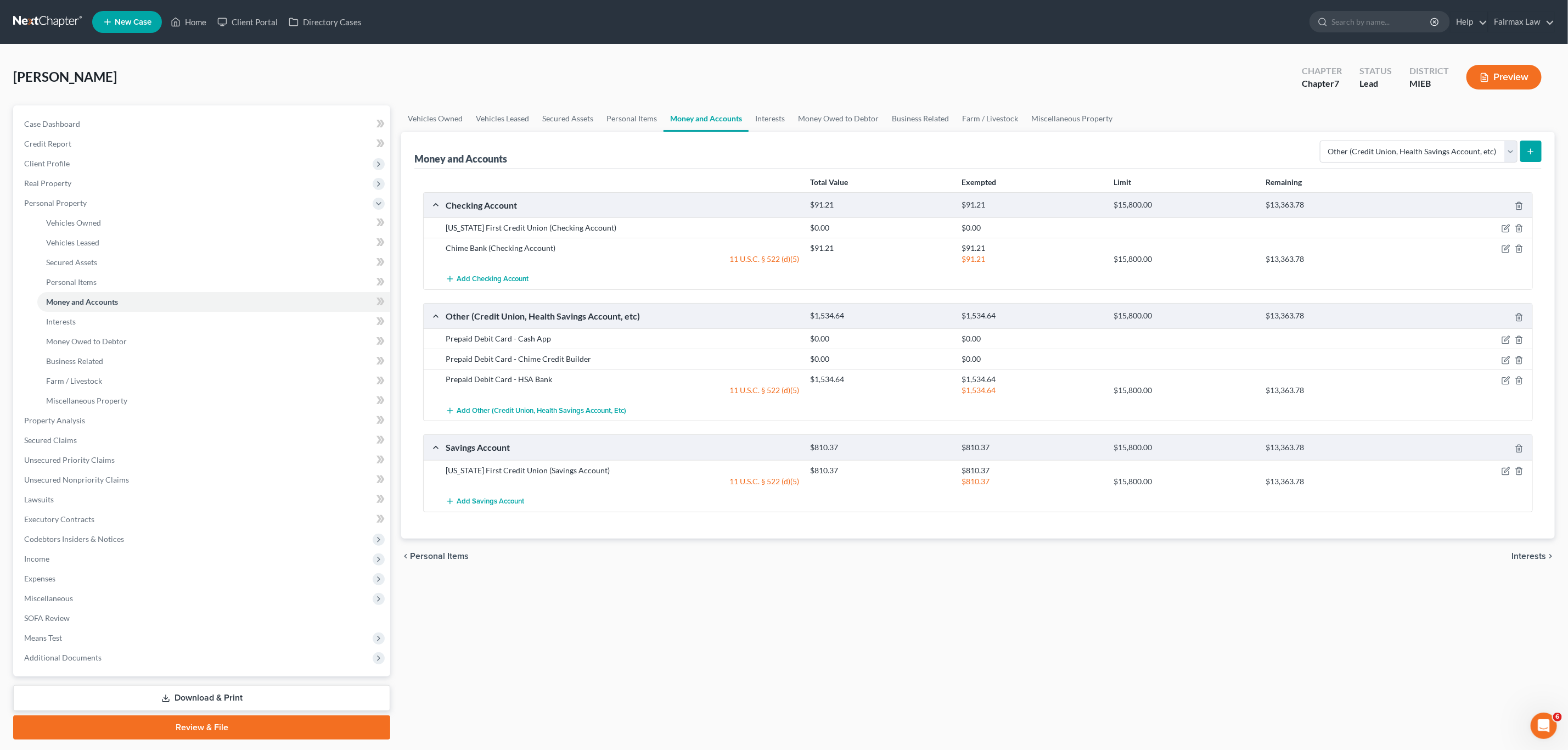
click at [1541, 151] on button "submit" at bounding box center [1531, 151] width 22 height 22
click at [1538, 146] on button "submit" at bounding box center [1531, 151] width 22 height 22
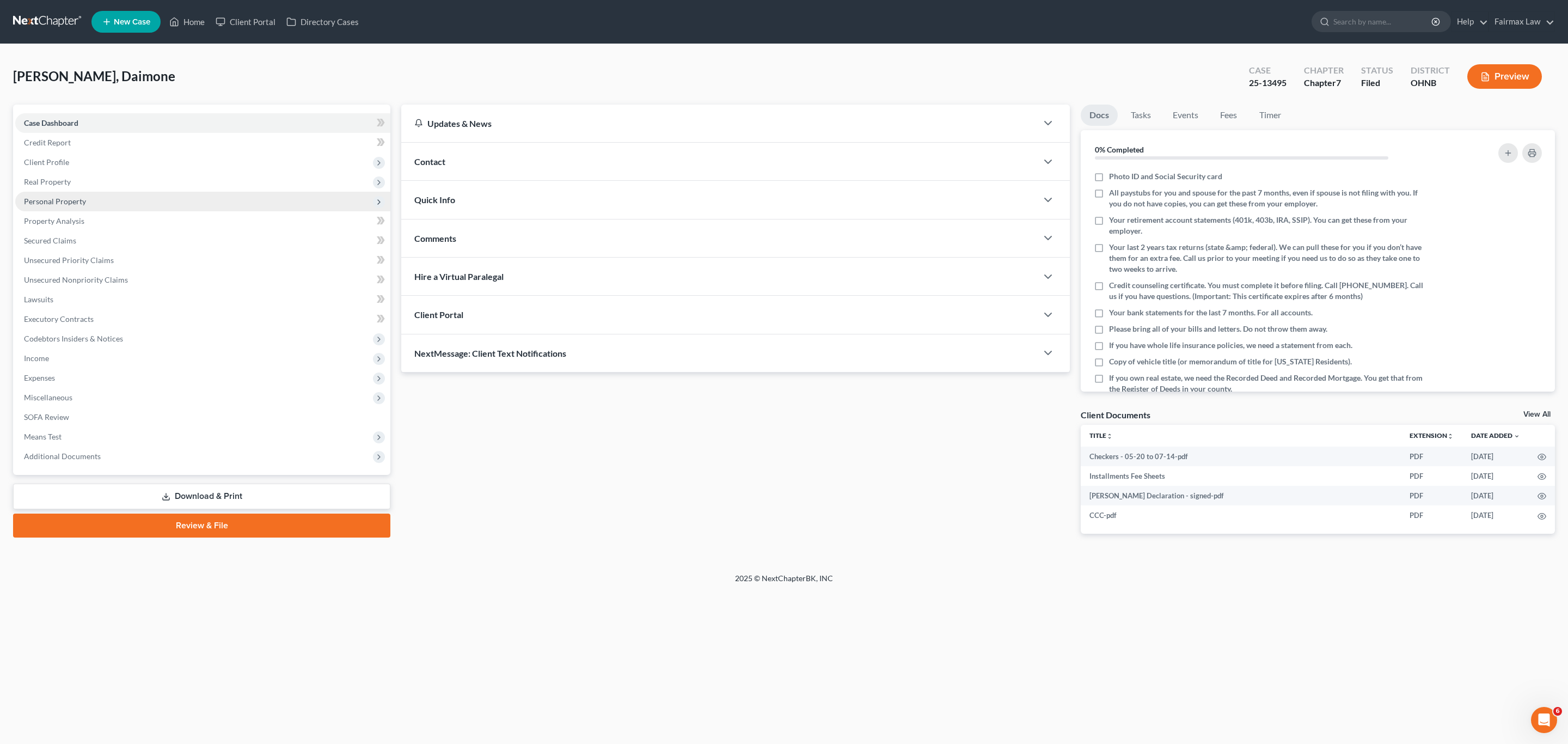
click at [66, 200] on span "Personal Property" at bounding box center [55, 201] width 62 height 9
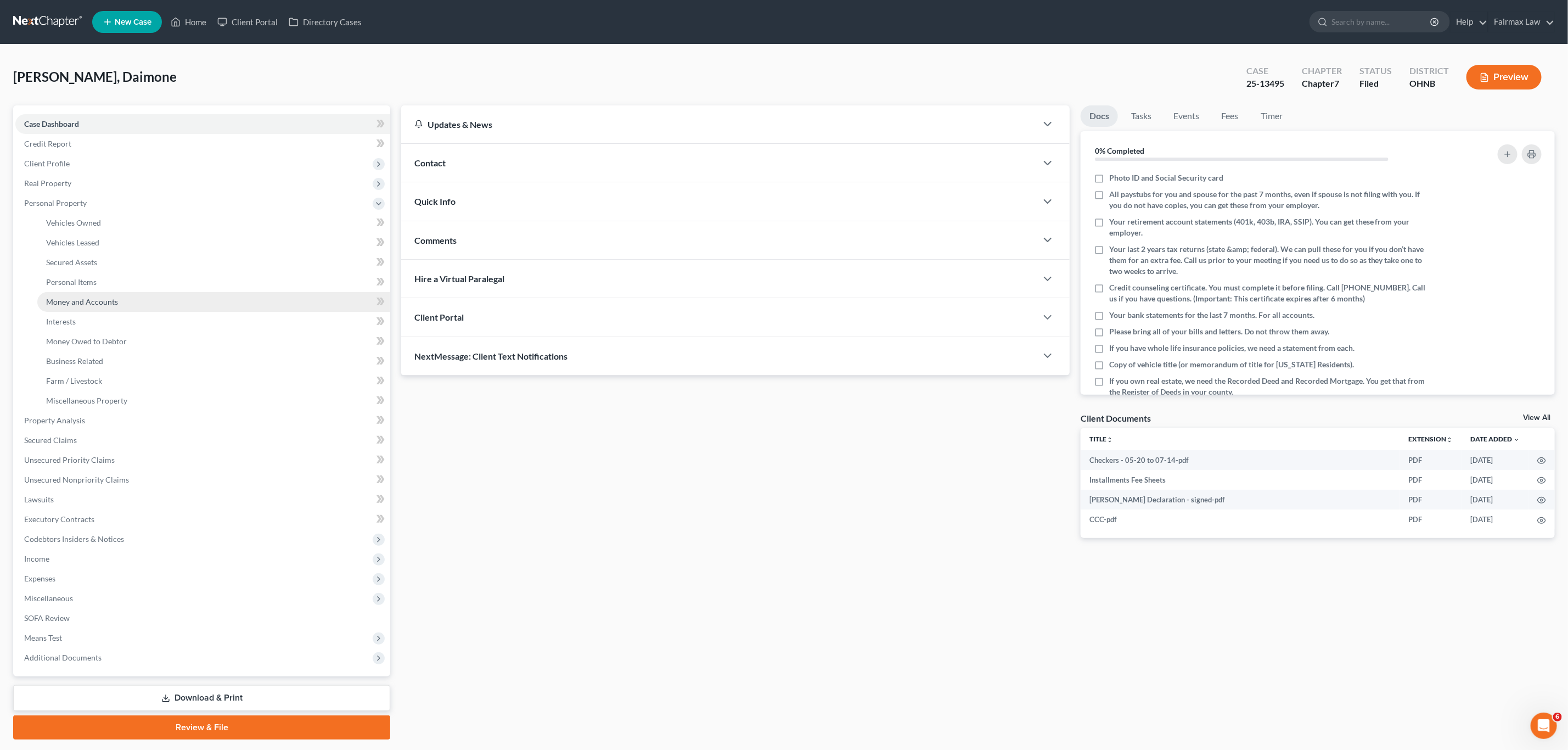
click at [97, 297] on span "Money and Accounts" at bounding box center [82, 301] width 72 height 10
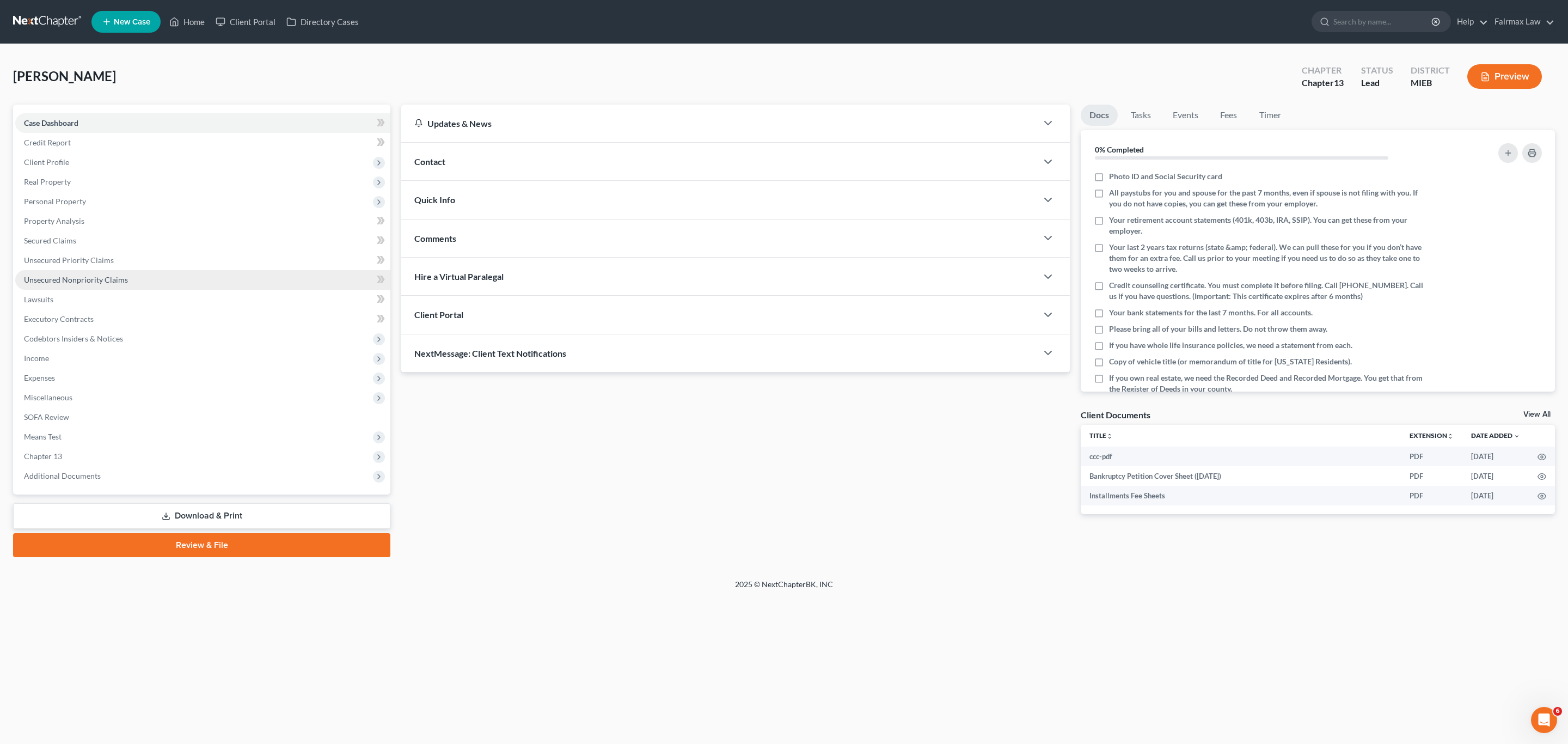
click at [69, 282] on span "Unsecured Nonpriority Claims" at bounding box center [76, 279] width 104 height 9
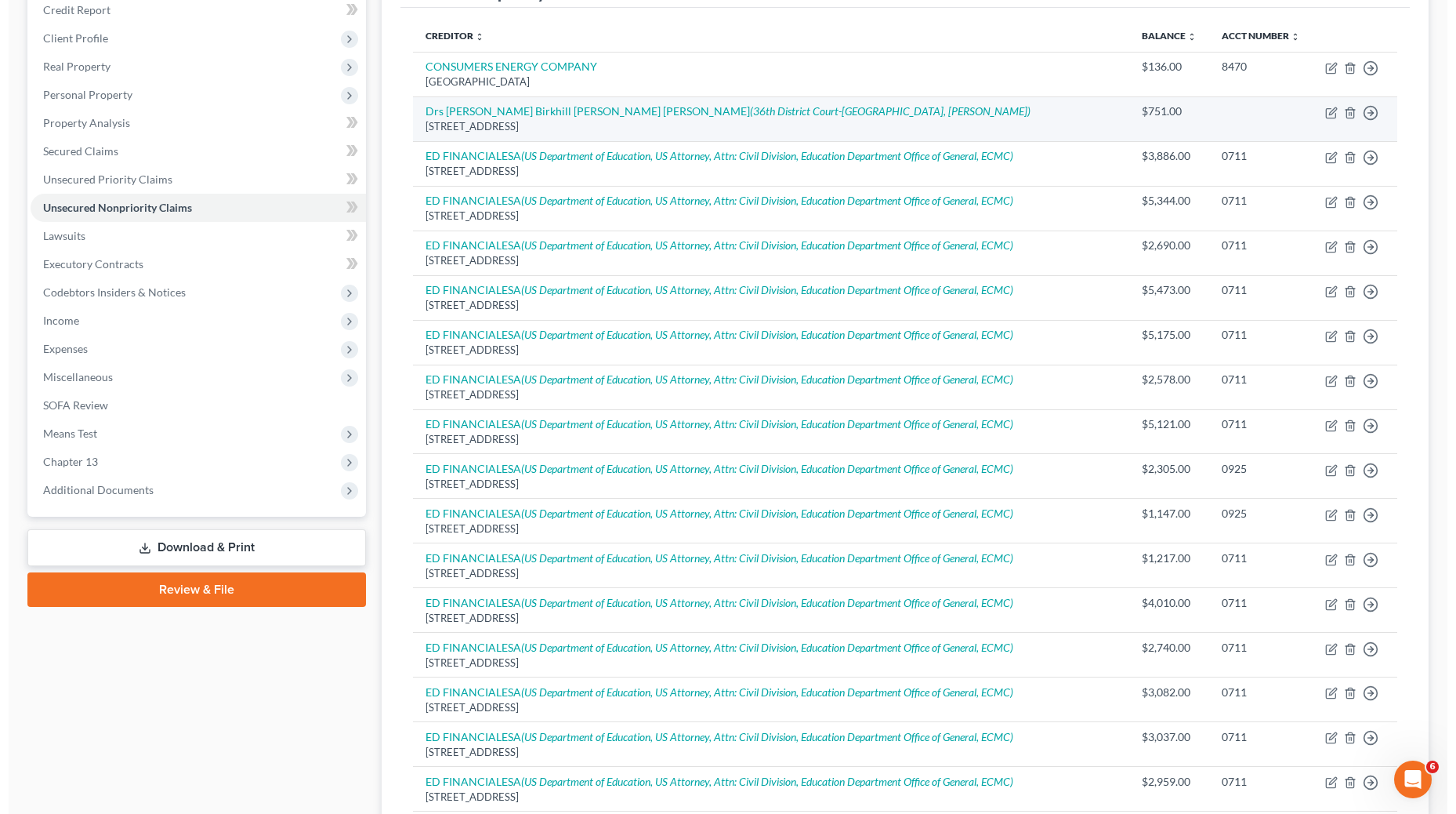
scroll to position [52, 0]
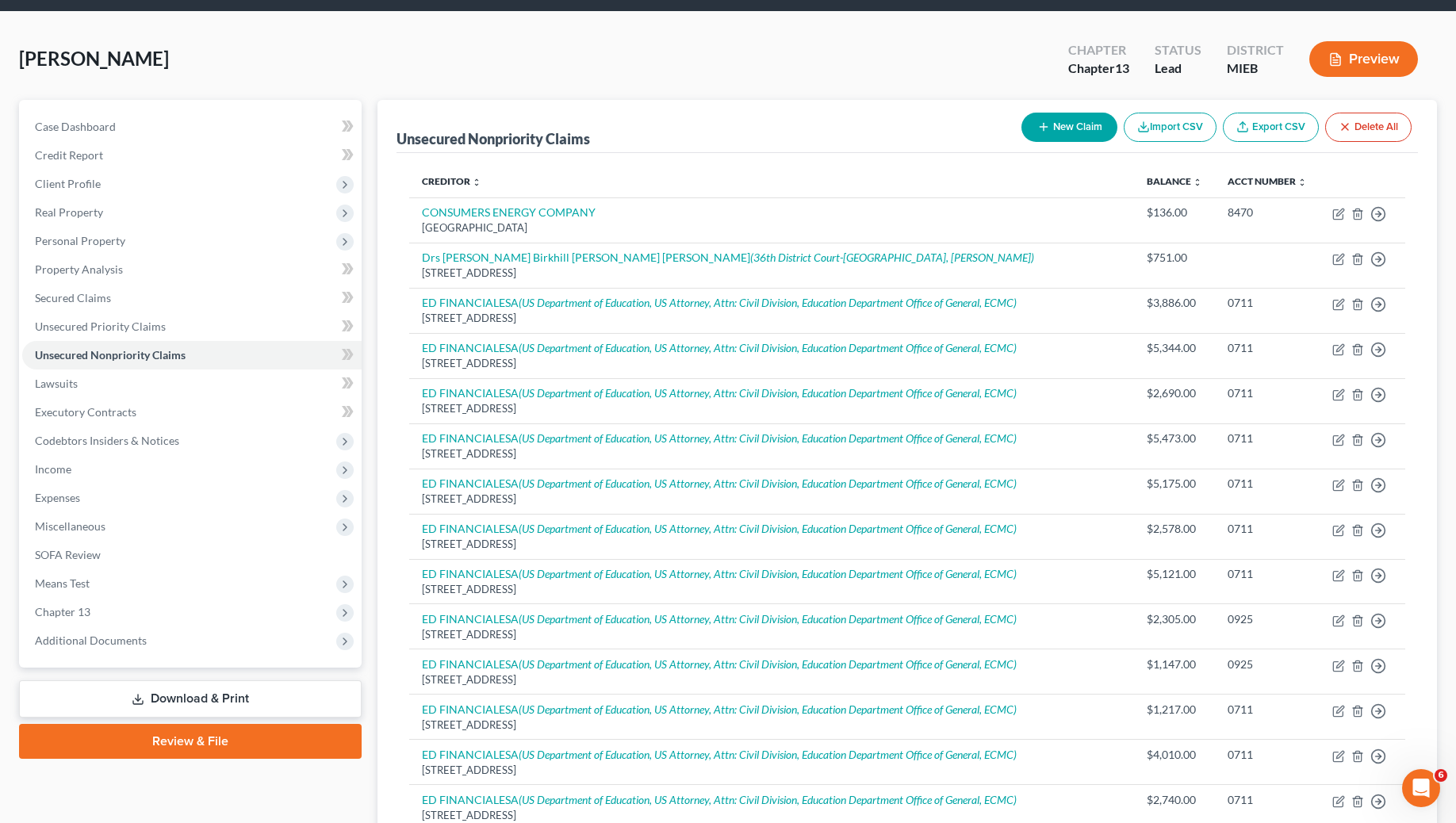
click at [1025, 113] on button "New Claim" at bounding box center [1070, 128] width 96 height 29
select select "0"
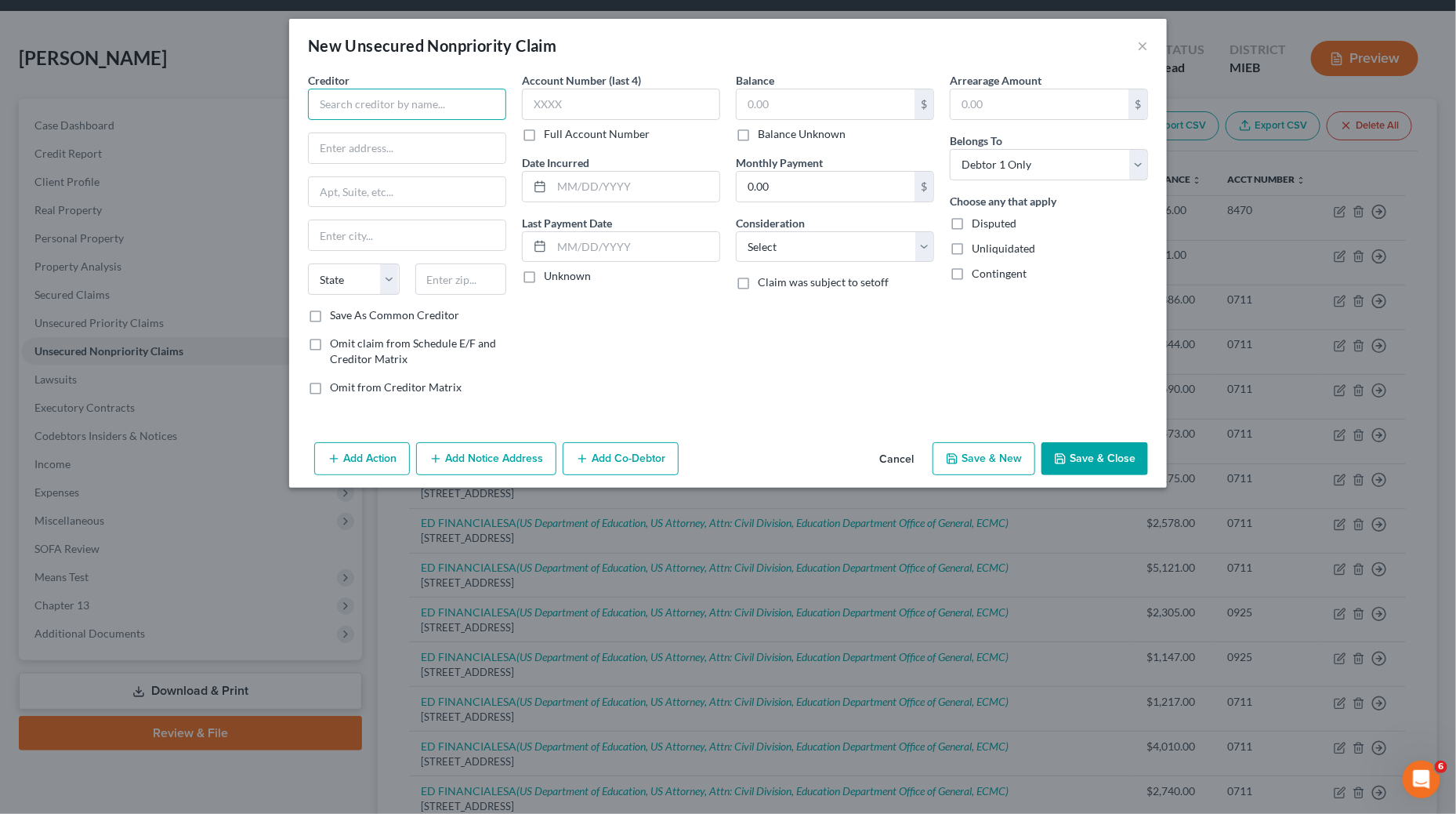
click at [415, 107] on input "text" at bounding box center [407, 104] width 199 height 32
click at [383, 140] on div "P O Box 1838, Ann Arbor, MI 48103-0000" at bounding box center [404, 146] width 167 height 14
type input "L J Ross Associates In"
type input "P O Box 1838"
type input "Ann Arbor"
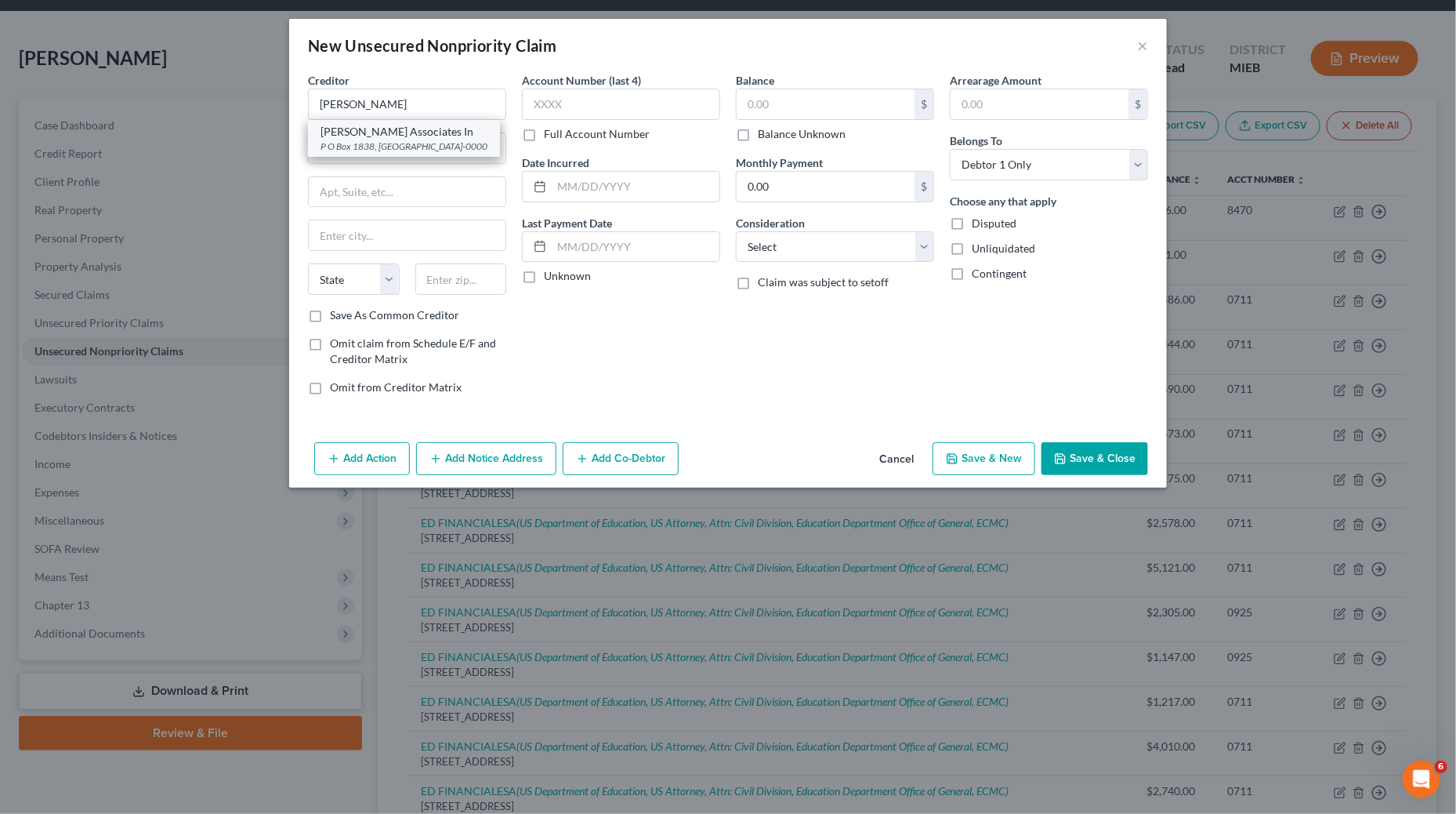
select select "23"
type input "48103-0000"
click at [407, 146] on input "P O Box 1838" at bounding box center [406, 148] width 197 height 30
type input "P O Box 6099"
click at [482, 292] on input "48103-0000" at bounding box center [461, 279] width 92 height 32
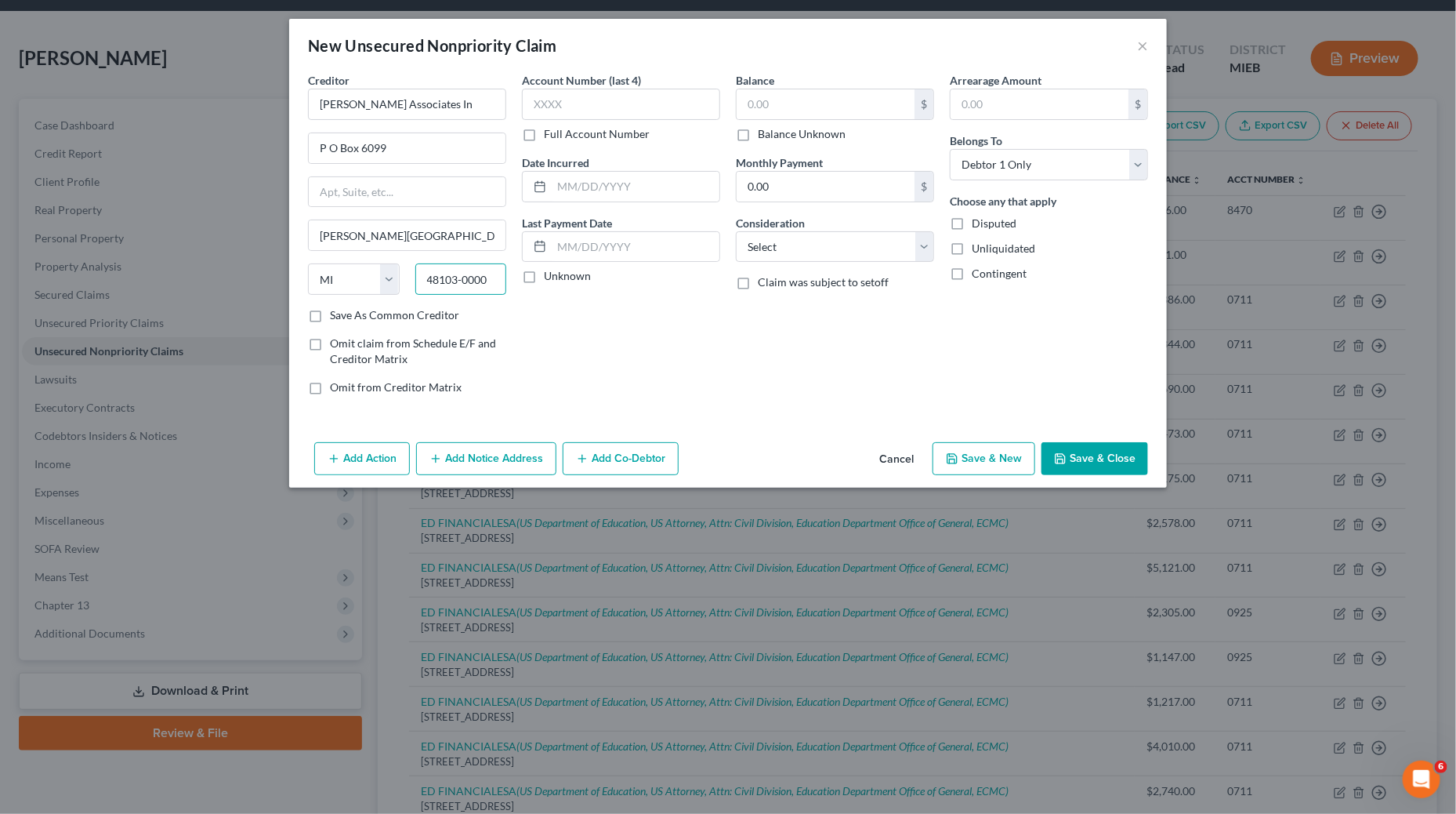
click at [482, 292] on input "48103-0000" at bounding box center [461, 279] width 92 height 32
type input "49202"
click at [591, 372] on div "Account Number (last 4) Full Account Number Date Incurred Last Payment Date Unk…" at bounding box center [621, 240] width 214 height 336
type input "Jackson"
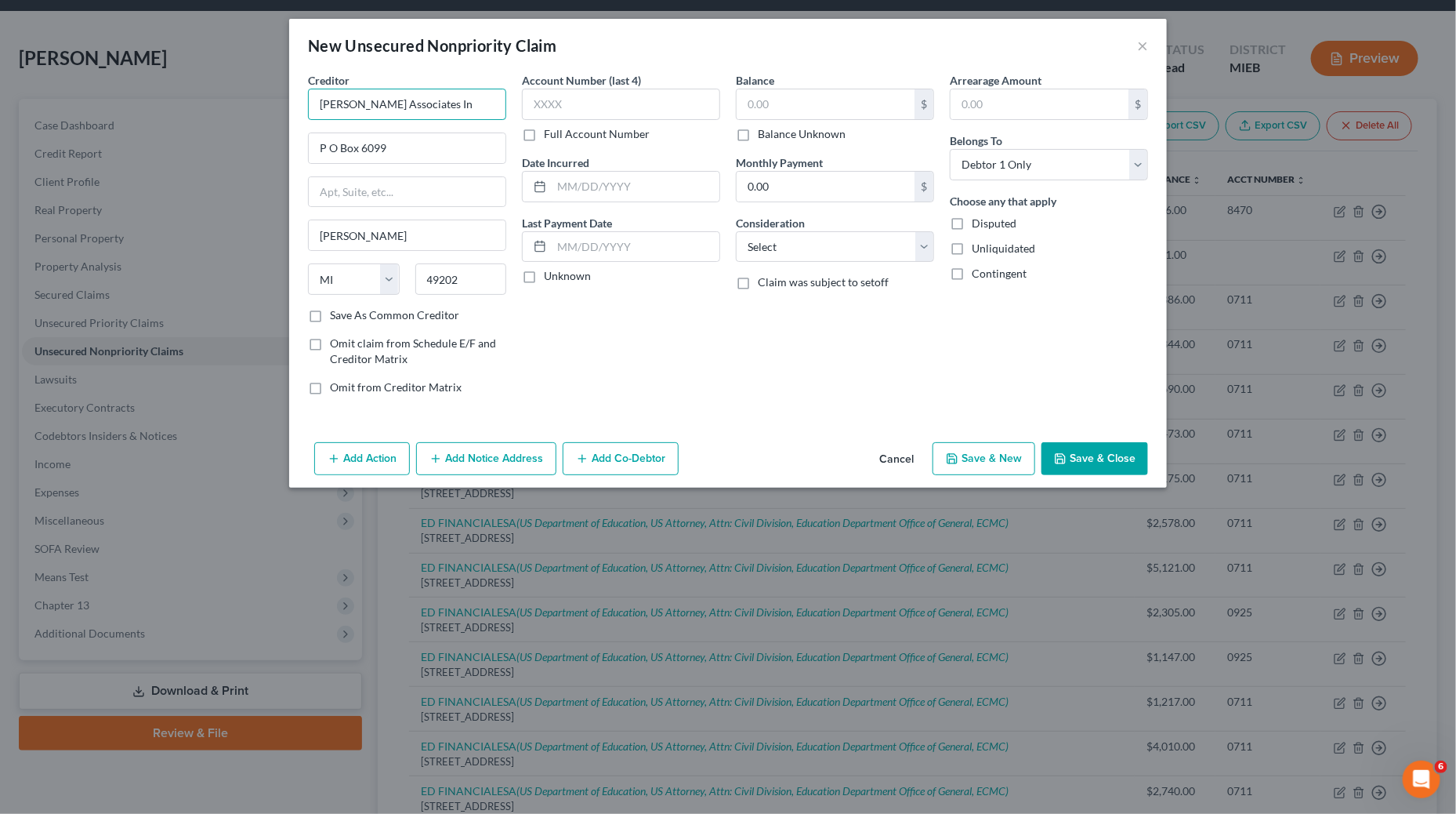
click at [438, 100] on input "L J Ross Associates In" at bounding box center [407, 104] width 199 height 32
type input "L J Ross Associates INC"
click at [656, 118] on input "text" at bounding box center [621, 104] width 199 height 32
click at [806, 112] on input "text" at bounding box center [826, 103] width 178 height 30
type input "8"
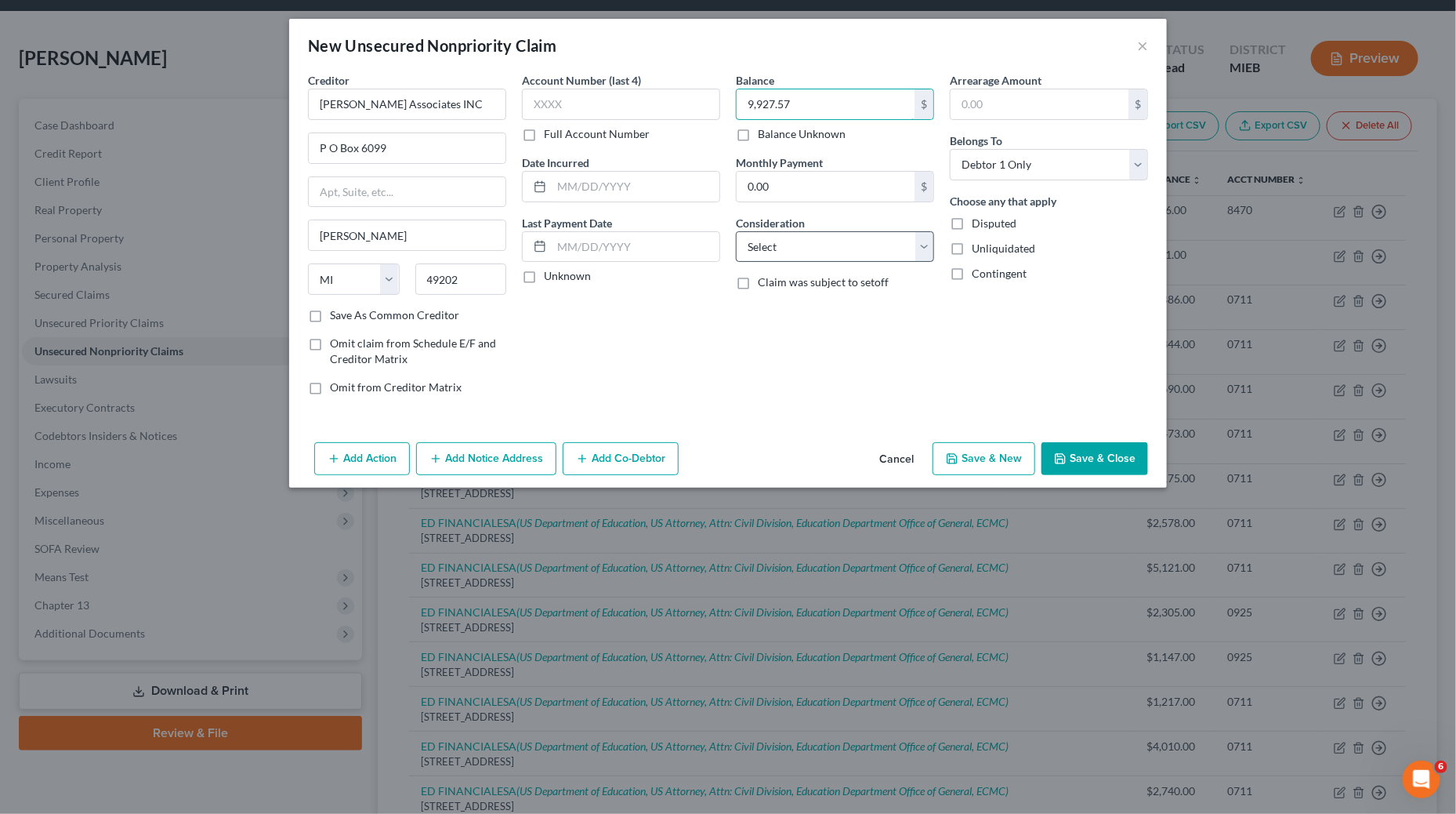
type input "9,927.57"
click at [855, 255] on select "Select Cable / Satellite Services Collection Agency Credit Card Debt Debt Couns…" at bounding box center [835, 247] width 199 height 32
select select "20"
click at [736, 232] on select "Select Cable / Satellite Services Collection Agency Credit Card Debt Debt Couns…" at bounding box center [835, 247] width 199 height 32
click at [629, 193] on input "text" at bounding box center [635, 186] width 168 height 30
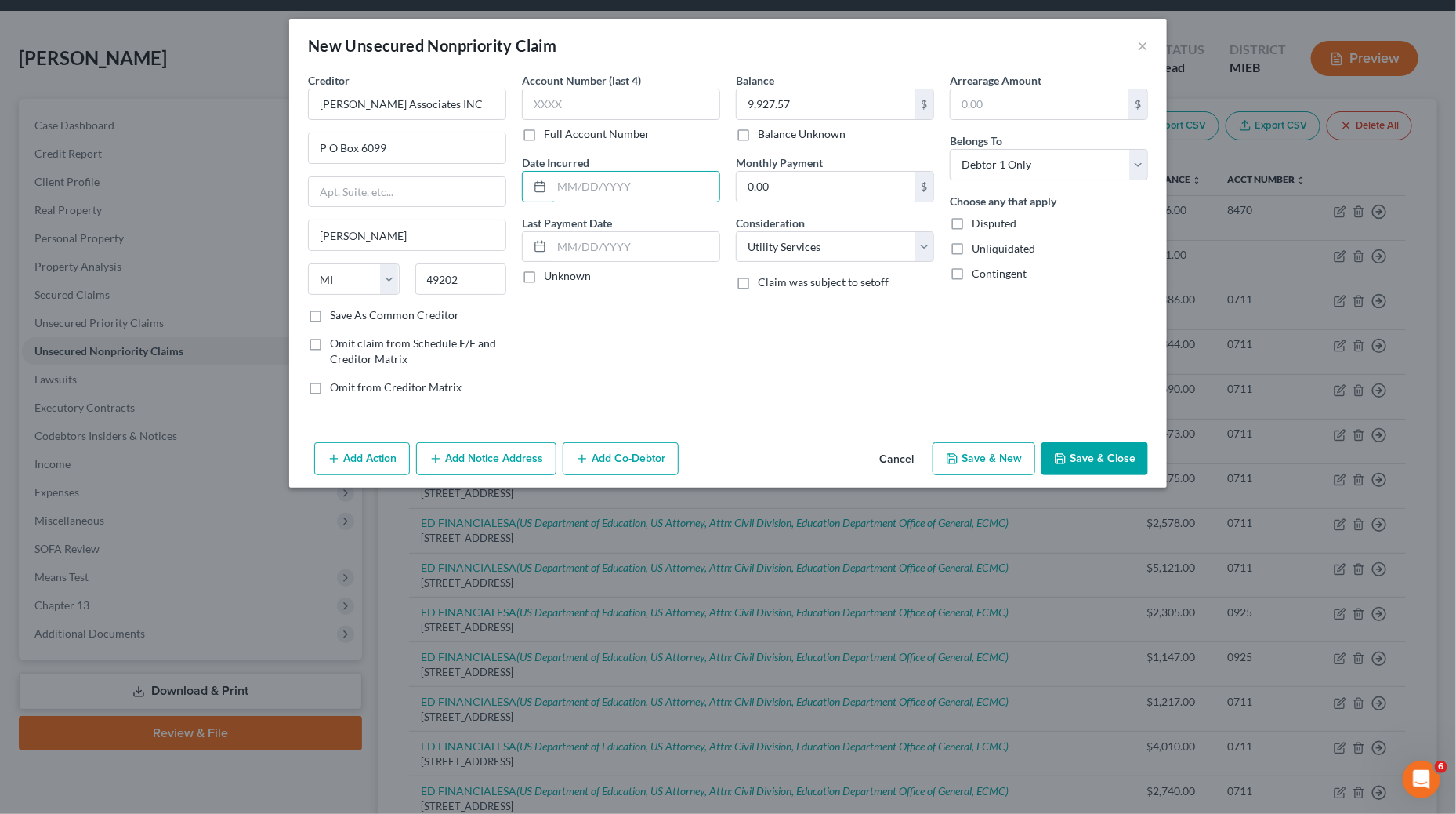
type input "5"
type input "5568"
click at [598, 96] on input "text" at bounding box center [621, 104] width 199 height 32
type input "5568"
click at [597, 186] on input "5568" at bounding box center [635, 186] width 168 height 30
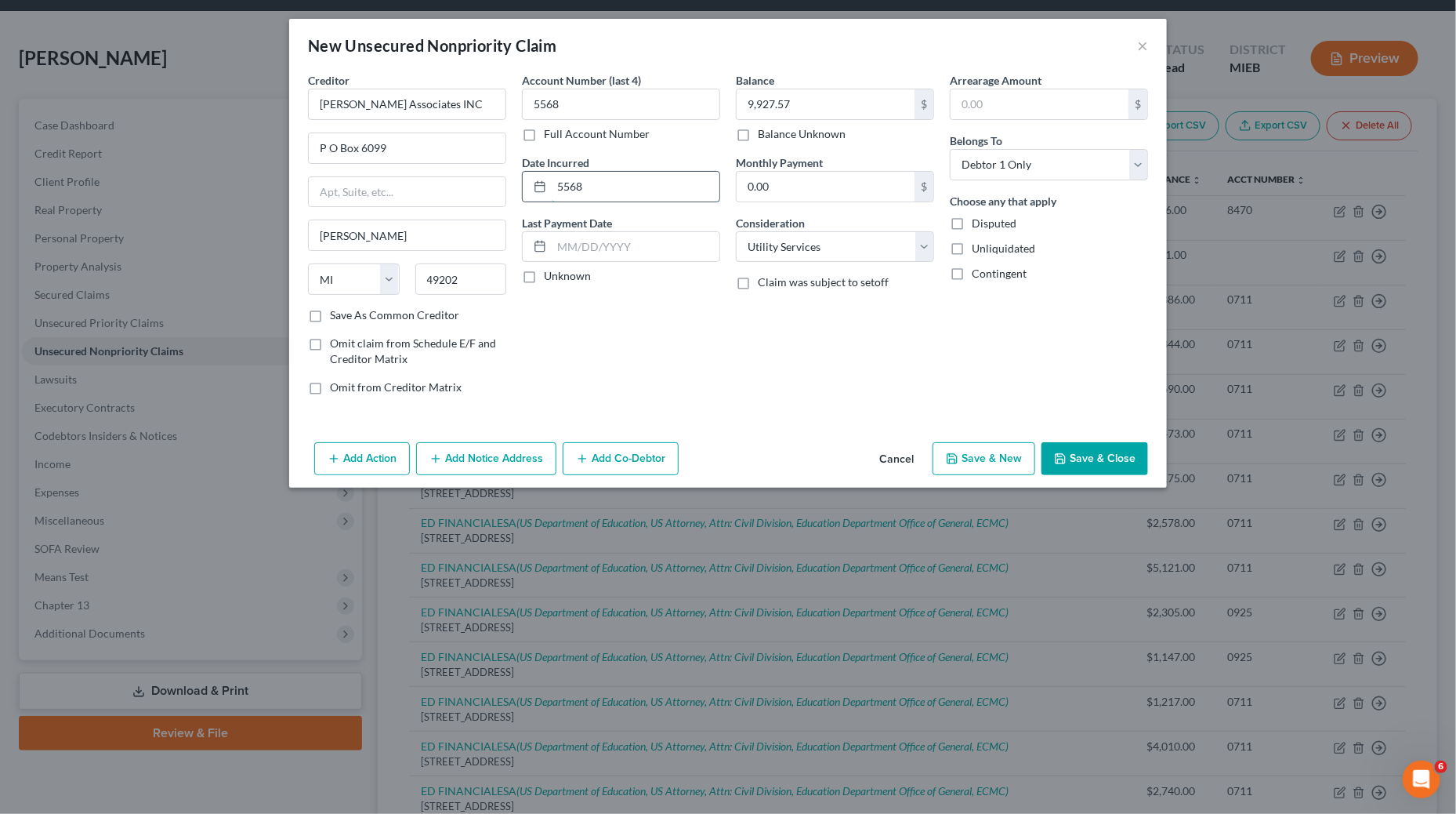
click at [597, 186] on input "5568" at bounding box center [635, 186] width 168 height 30
type input "06/16/2025"
click at [360, 469] on button "Add Action" at bounding box center [361, 458] width 95 height 33
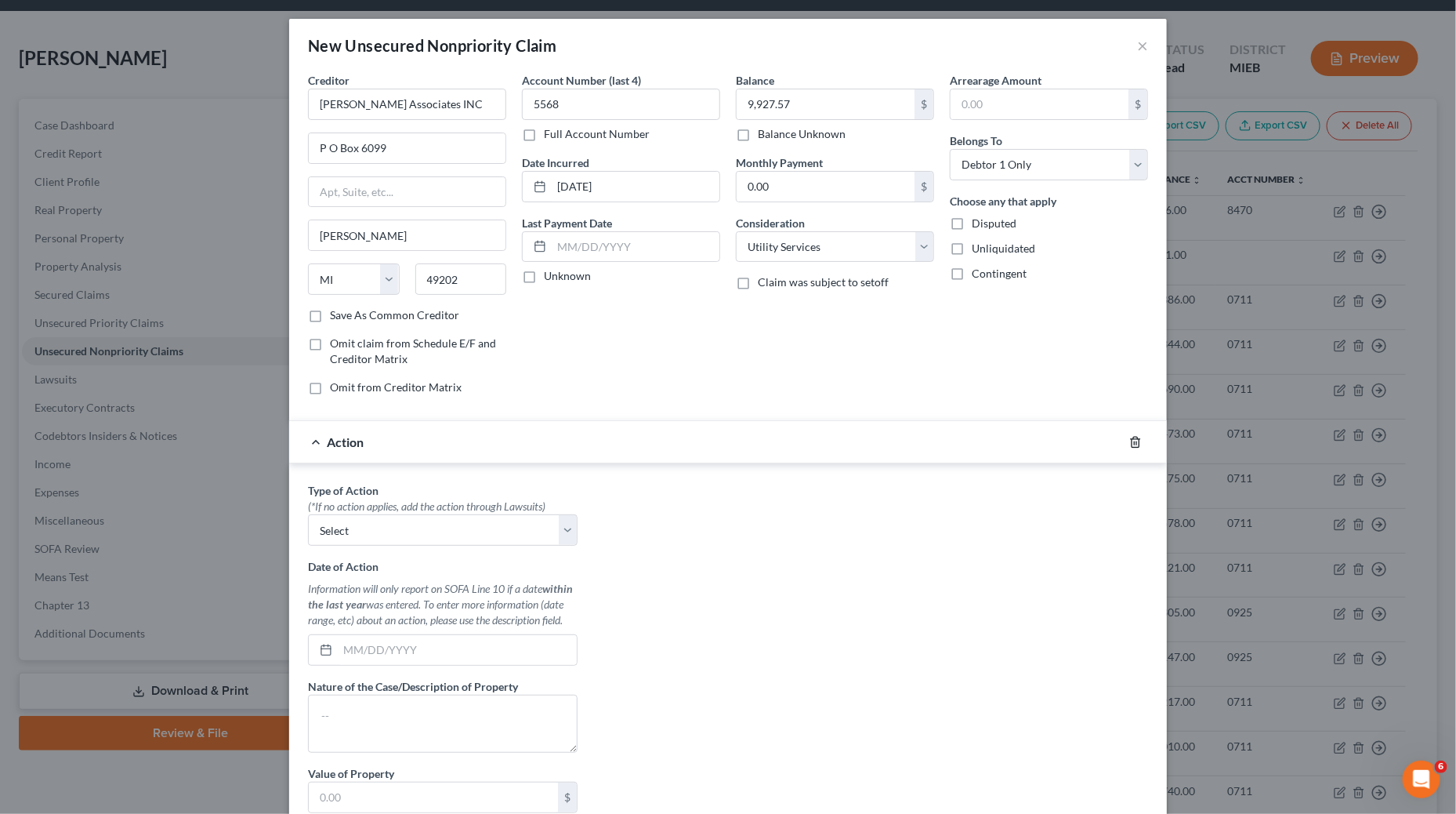
click at [1129, 442] on icon "button" at bounding box center [1136, 442] width 13 height 13
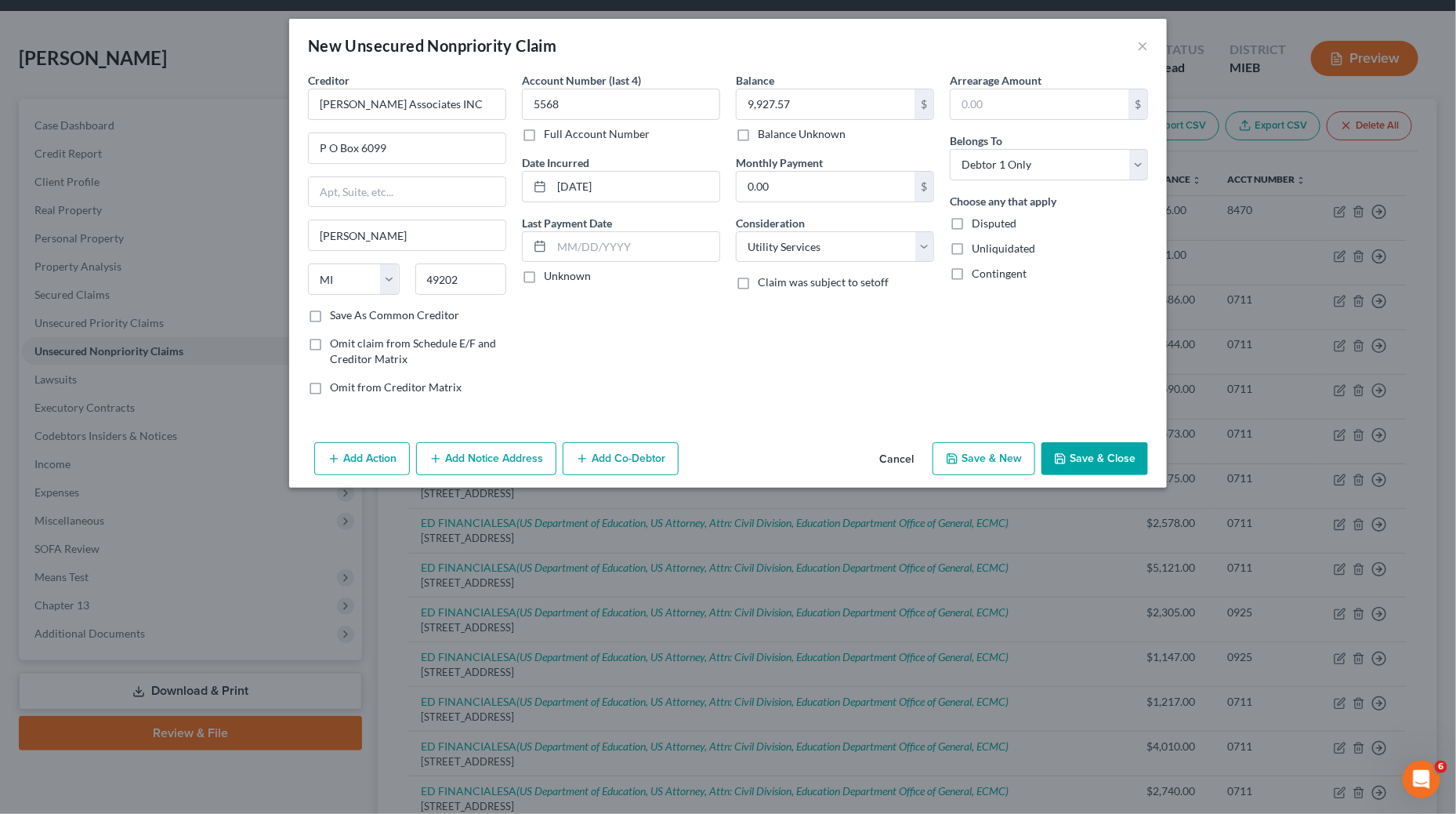
click at [505, 466] on button "Add Notice Address" at bounding box center [486, 458] width 141 height 33
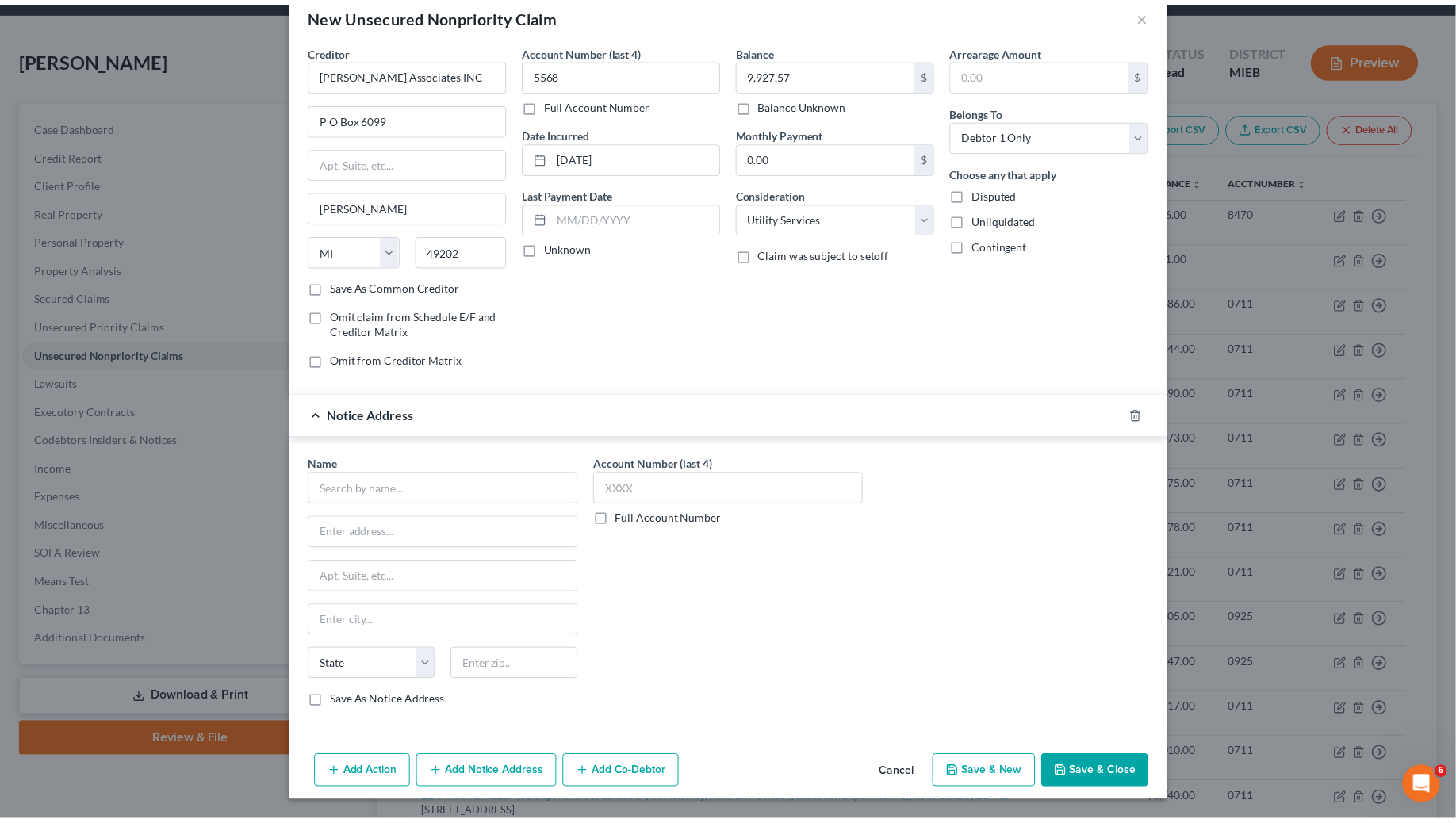
scroll to position [39, 0]
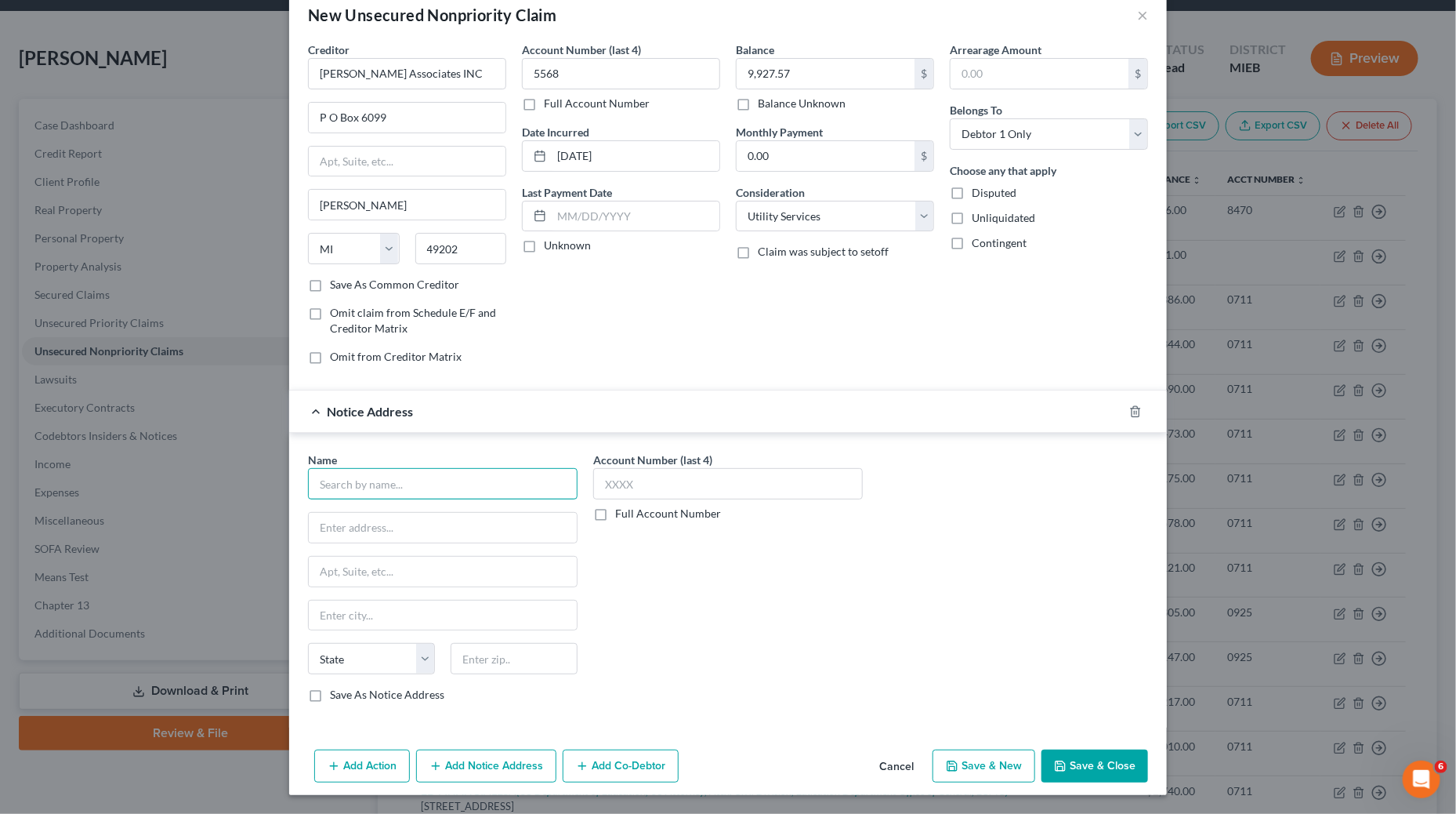
click at [426, 494] on input "text" at bounding box center [443, 484] width 269 height 32
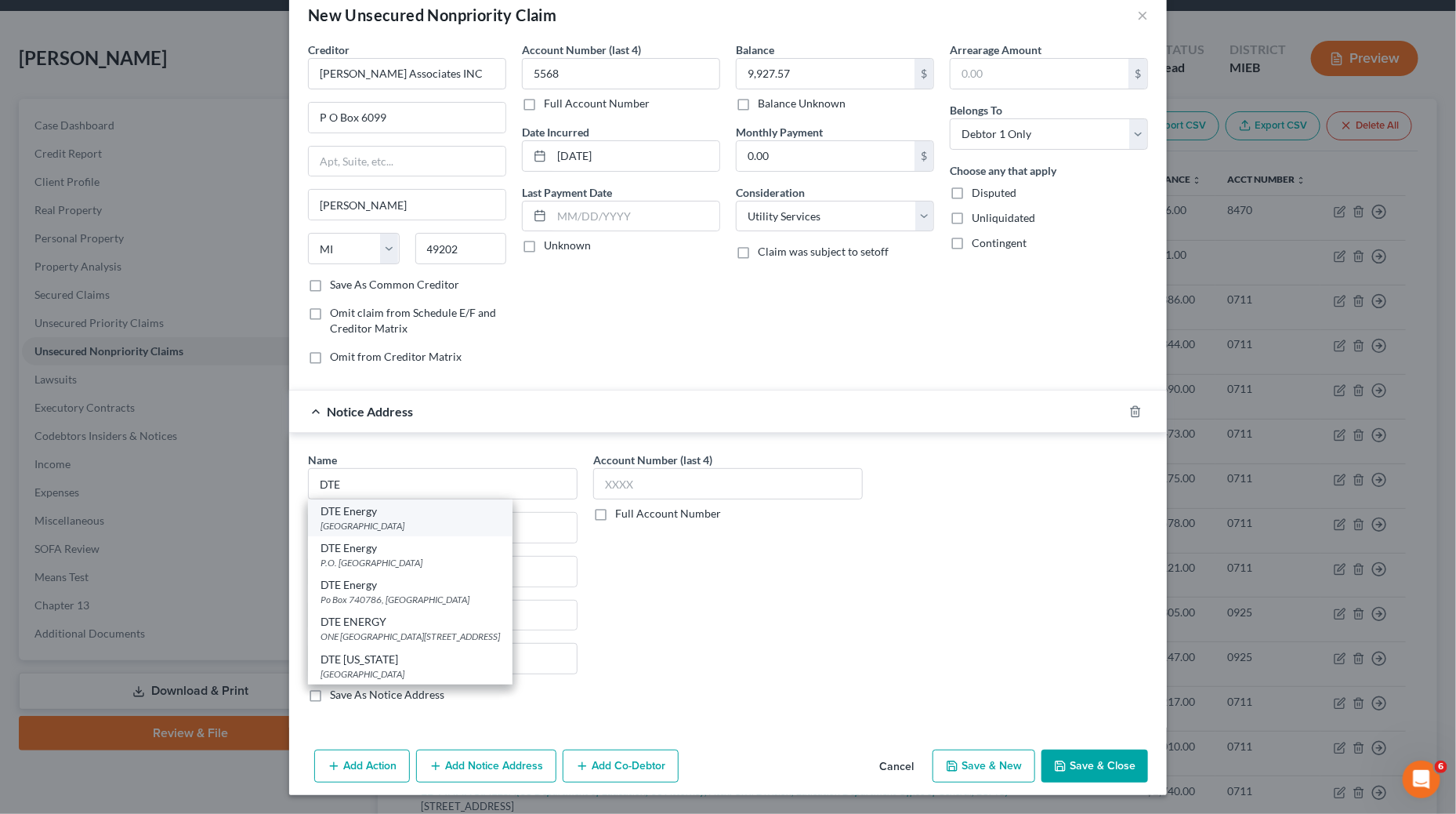
click at [375, 519] on div "One Energy Plaza, Detroit, MI 48226" at bounding box center [410, 525] width 180 height 14
type input "DTE Energy"
type input "One Energy Plaza"
type input "Detroit"
select select "23"
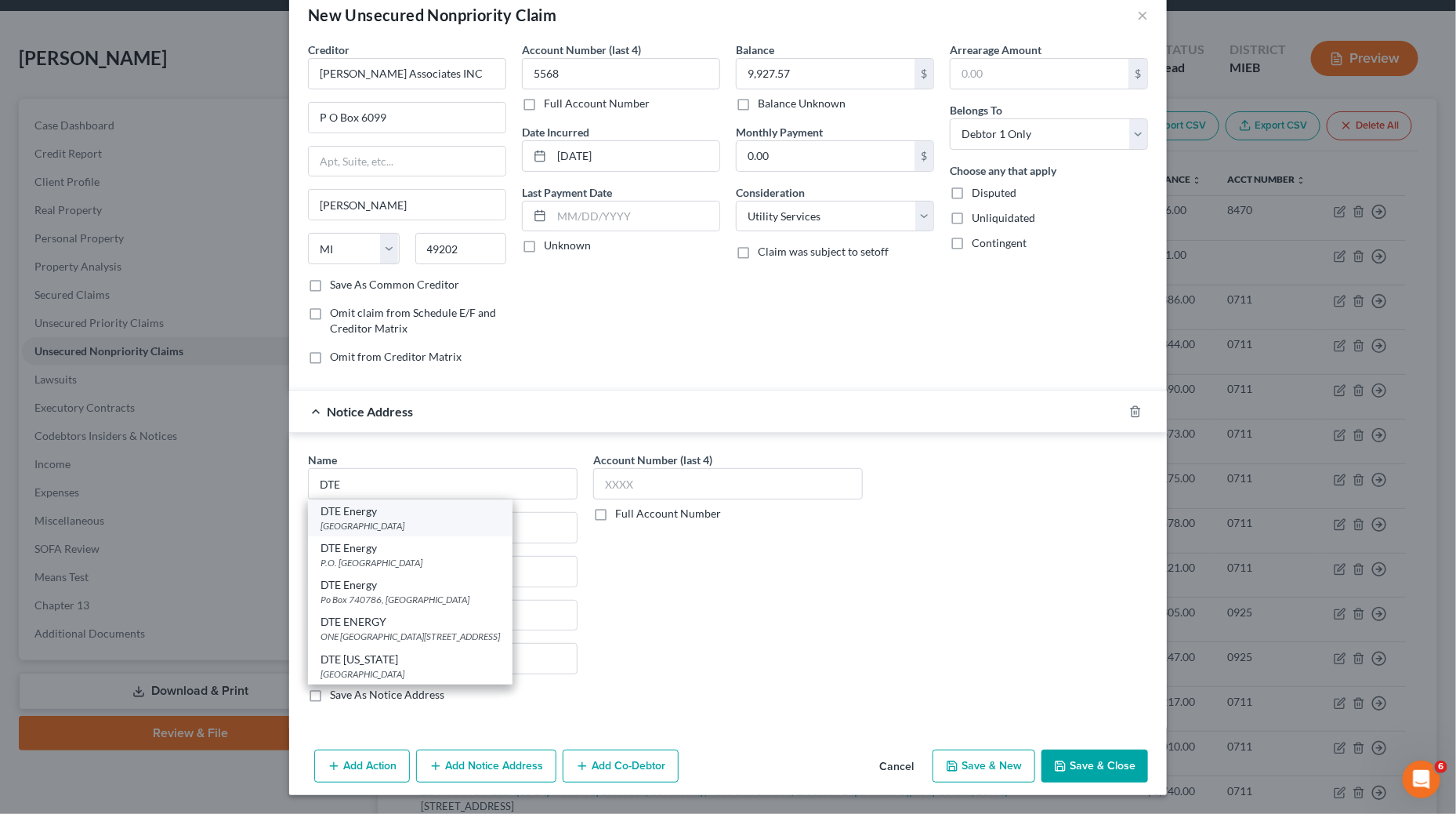
type input "48226"
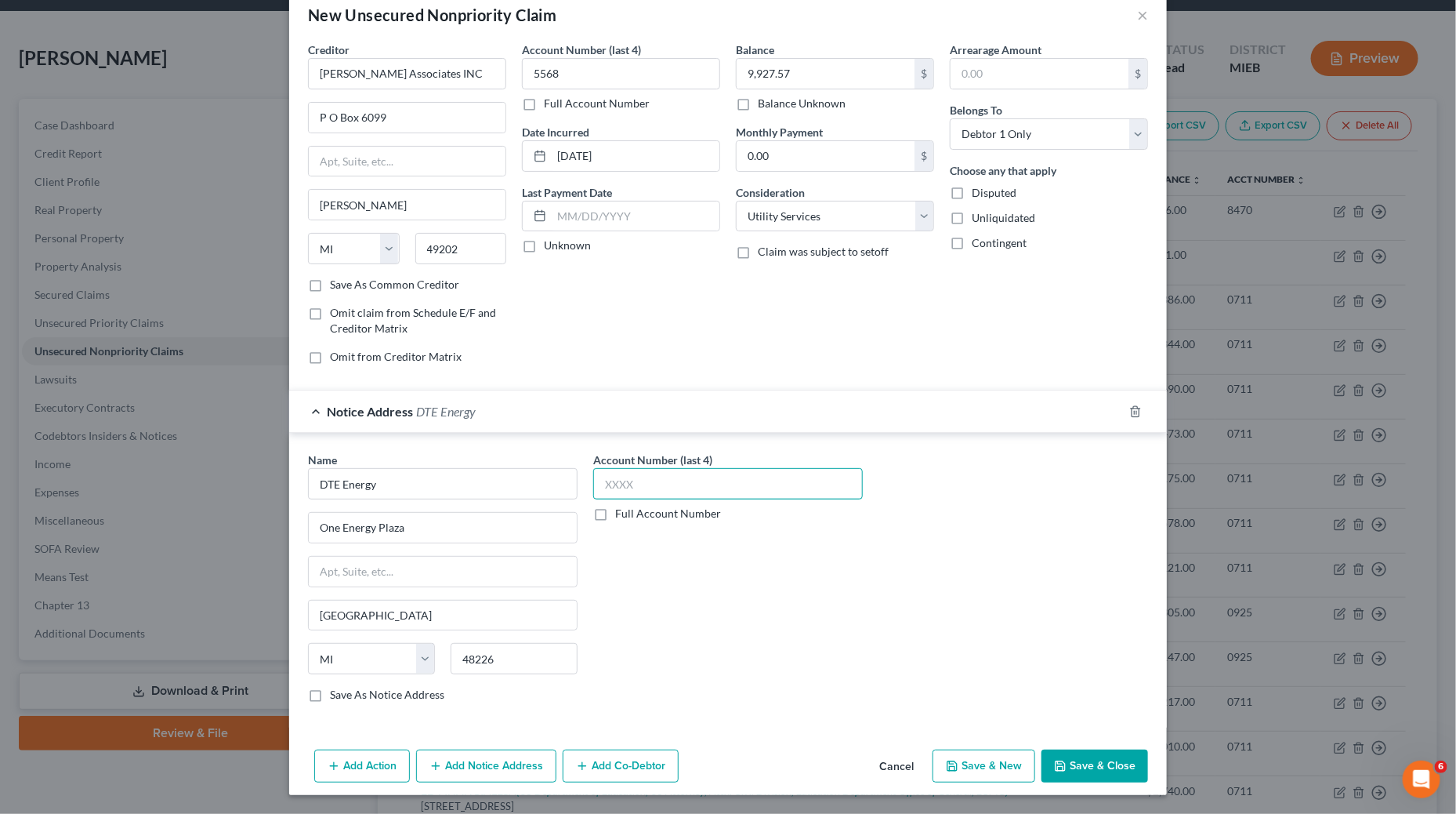
click at [675, 477] on input "text" at bounding box center [728, 484] width 269 height 32
type input "9024"
click at [1084, 763] on button "Save & Close" at bounding box center [1095, 766] width 107 height 33
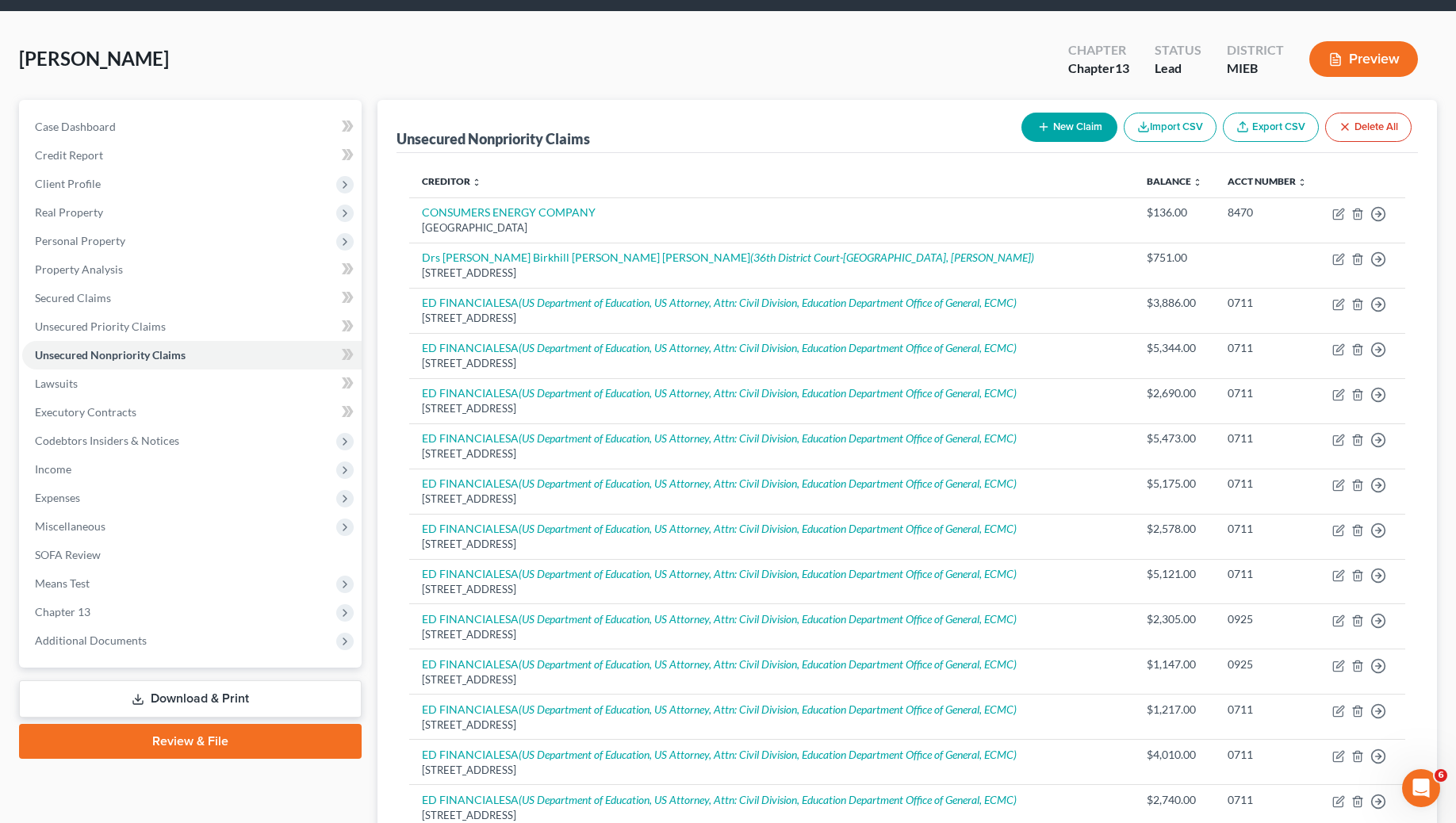
click at [1037, 131] on icon "button" at bounding box center [1044, 127] width 13 height 13
select select "0"
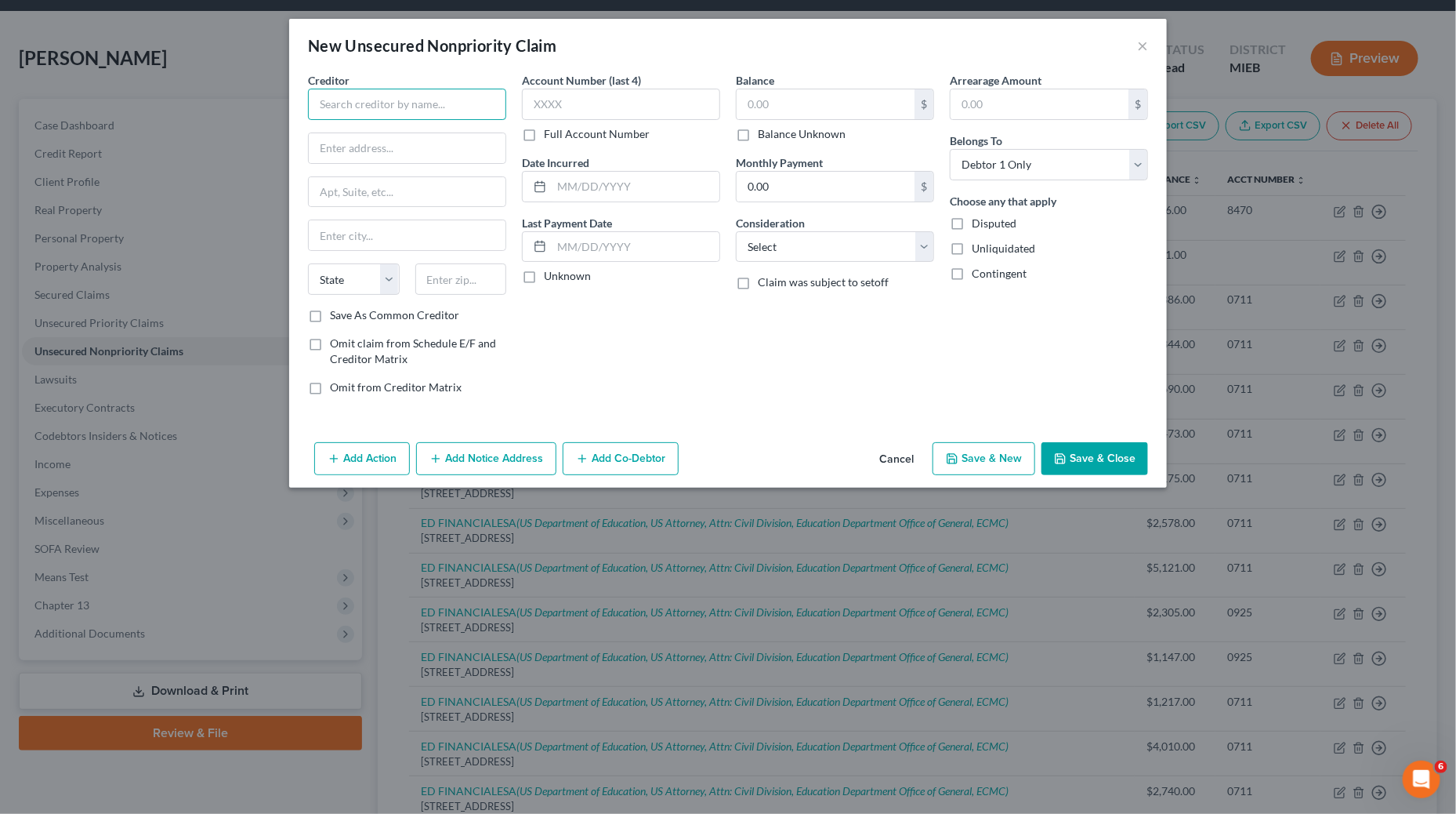
click at [410, 116] on input "text" at bounding box center [407, 104] width 199 height 32
type input "Qualia Collection Services"
type input "PO BOX 4699"
click at [474, 294] on input "text" at bounding box center [461, 279] width 92 height 32
type input "94955"
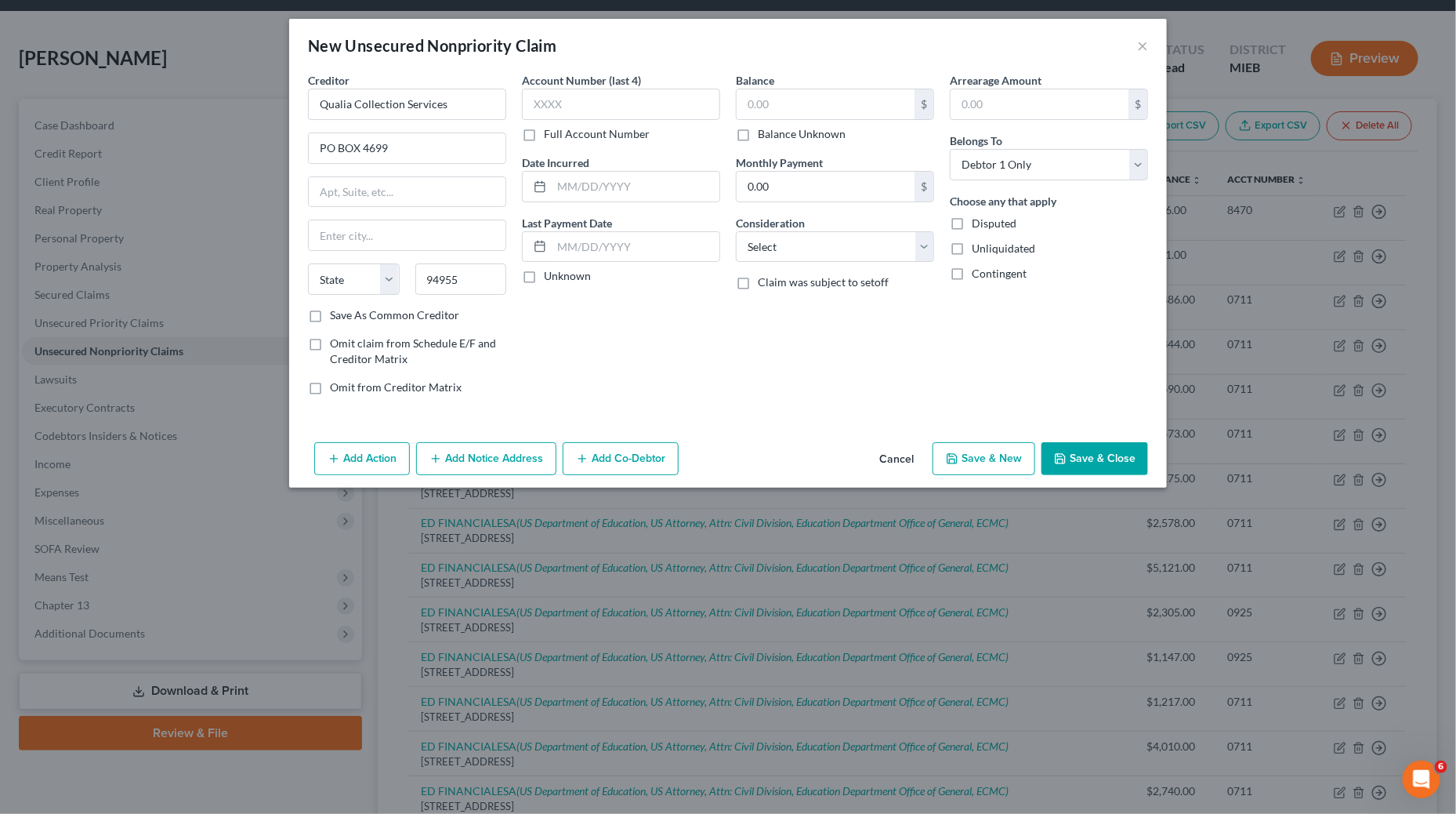
click at [649, 358] on div "Account Number (last 4) Full Account Number Date Incurred Last Payment Date Unk…" at bounding box center [621, 240] width 214 height 336
type input "Petaluma"
select select "4"
click at [684, 99] on input "text" at bounding box center [621, 104] width 199 height 32
type input "6629"
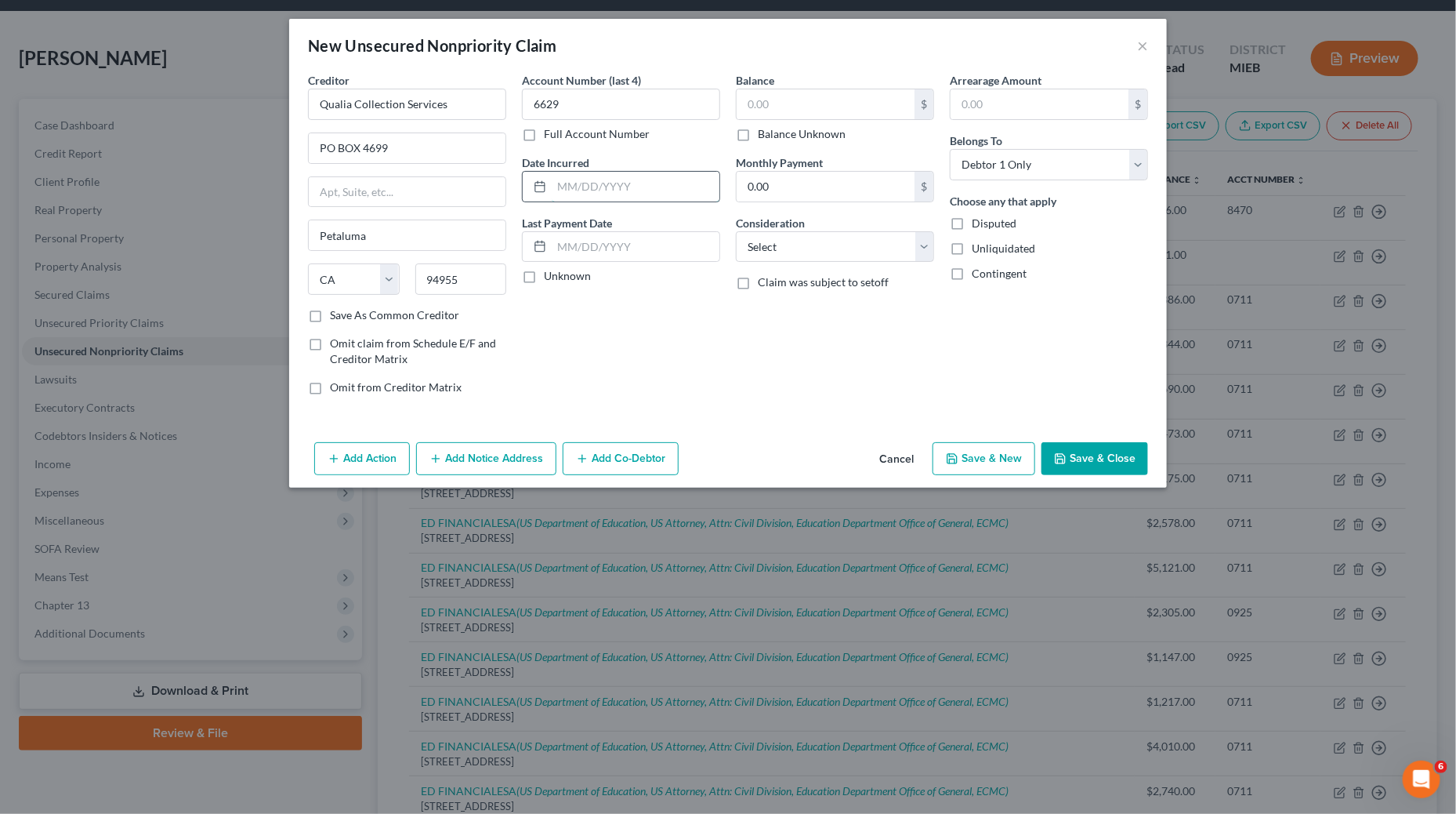
click at [666, 191] on input "text" at bounding box center [635, 186] width 168 height 30
click at [675, 188] on input "text" at bounding box center [635, 186] width 168 height 30
type input "0"
type input "10/28/2022"
click at [887, 99] on input "text" at bounding box center [826, 103] width 178 height 30
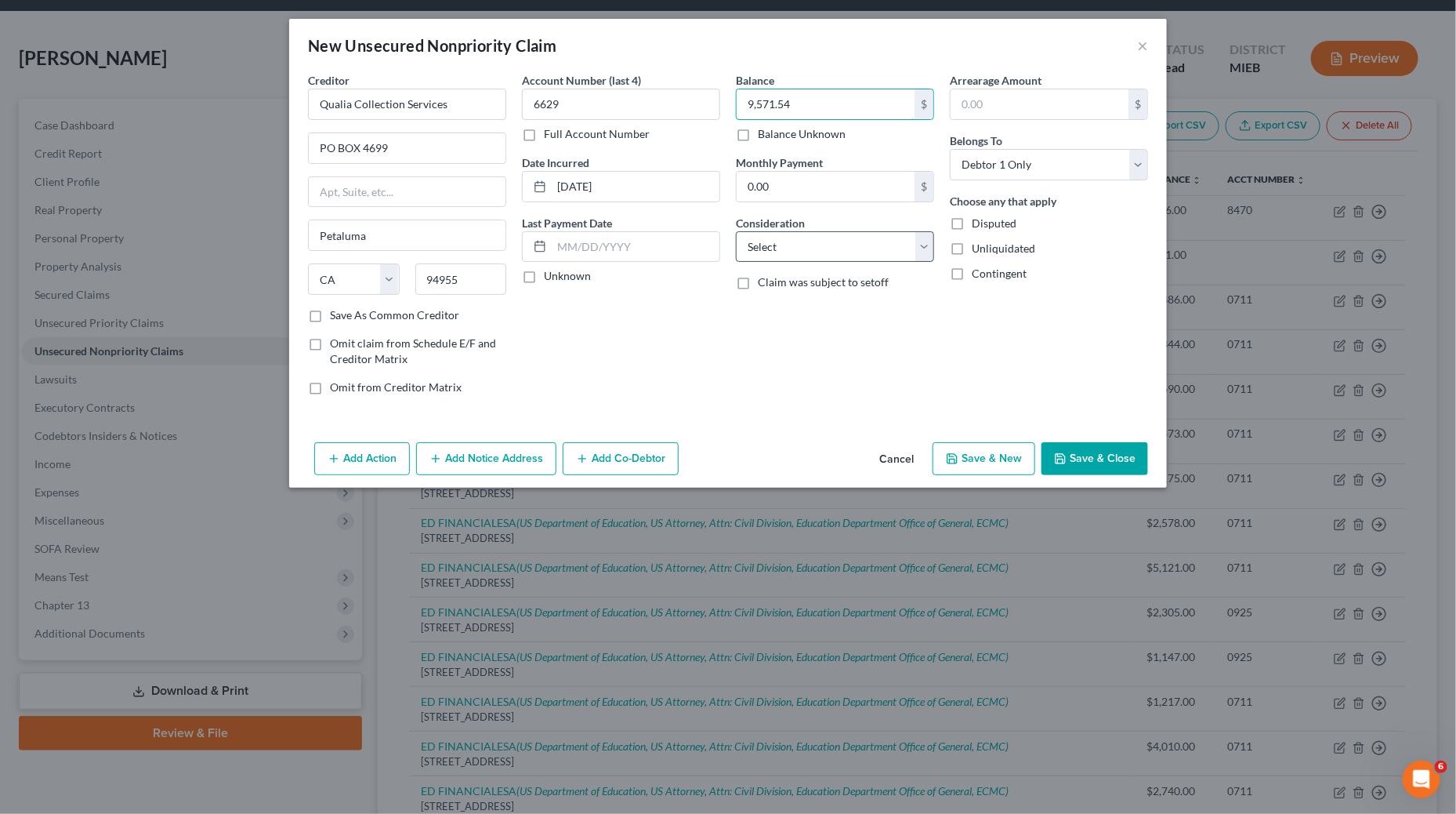
type input "9,571.54"
click at [868, 259] on select "Select Cable / Satellite Services Collection Agency Credit Card Debt Debt Couns…" at bounding box center [835, 247] width 199 height 32
select select "1"
click at [736, 232] on select "Select Cable / Satellite Services Collection Agency Credit Card Debt Debt Couns…" at bounding box center [835, 247] width 199 height 32
click at [496, 455] on button "Add Notice Address" at bounding box center [486, 458] width 141 height 33
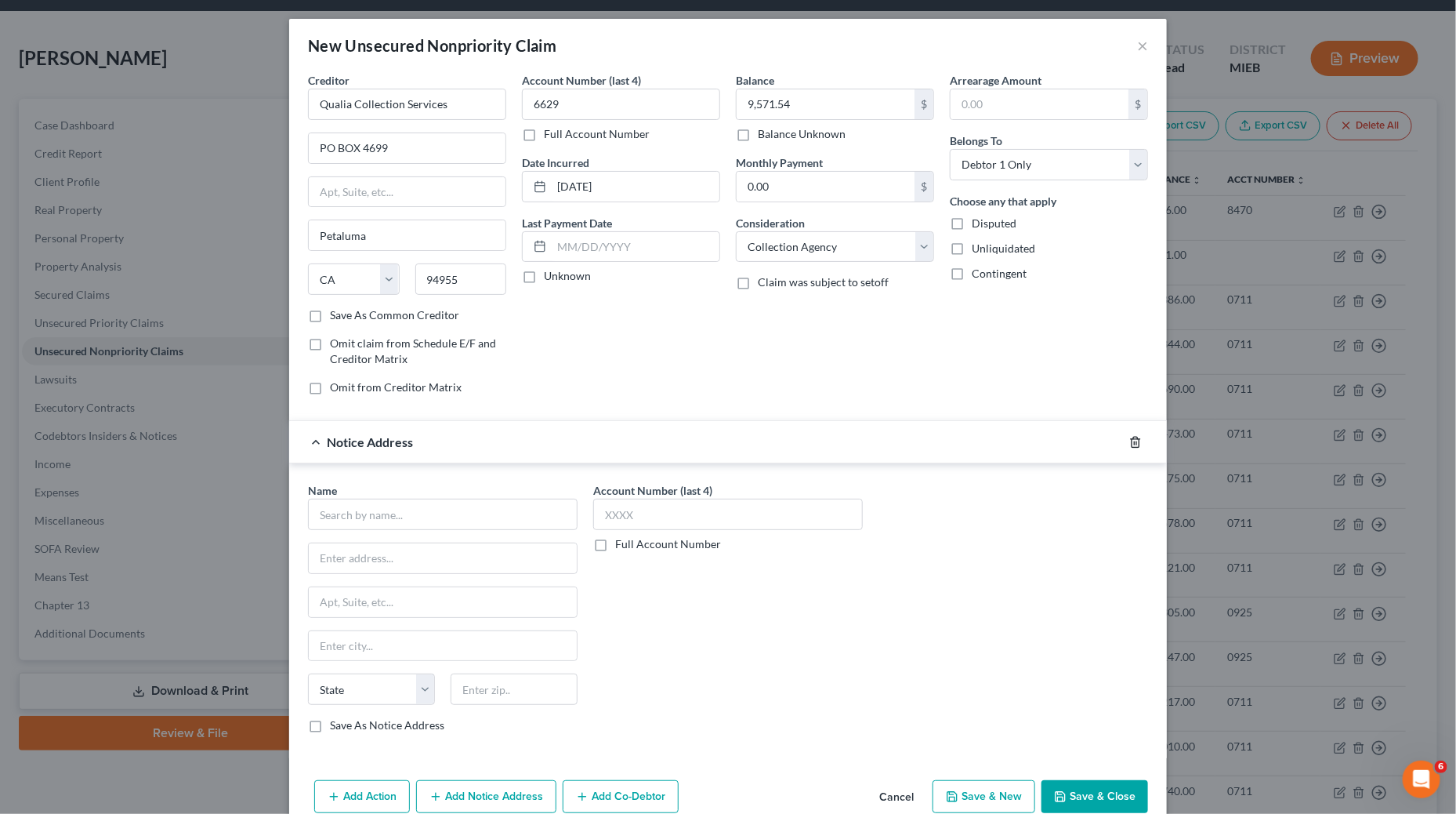
click at [1129, 446] on icon "button" at bounding box center [1136, 442] width 13 height 13
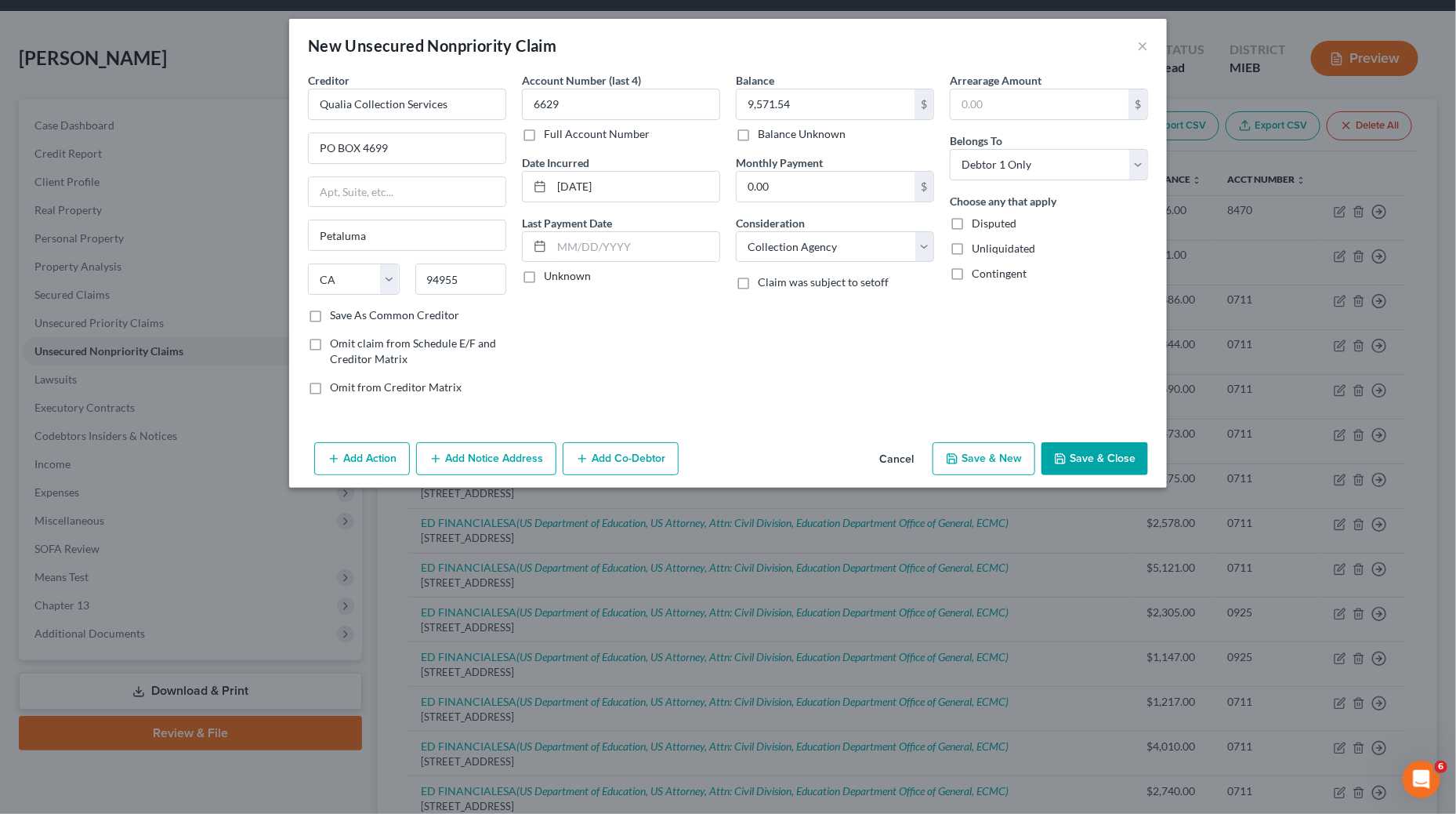
click at [1108, 457] on button "Save & Close" at bounding box center [1095, 458] width 107 height 33
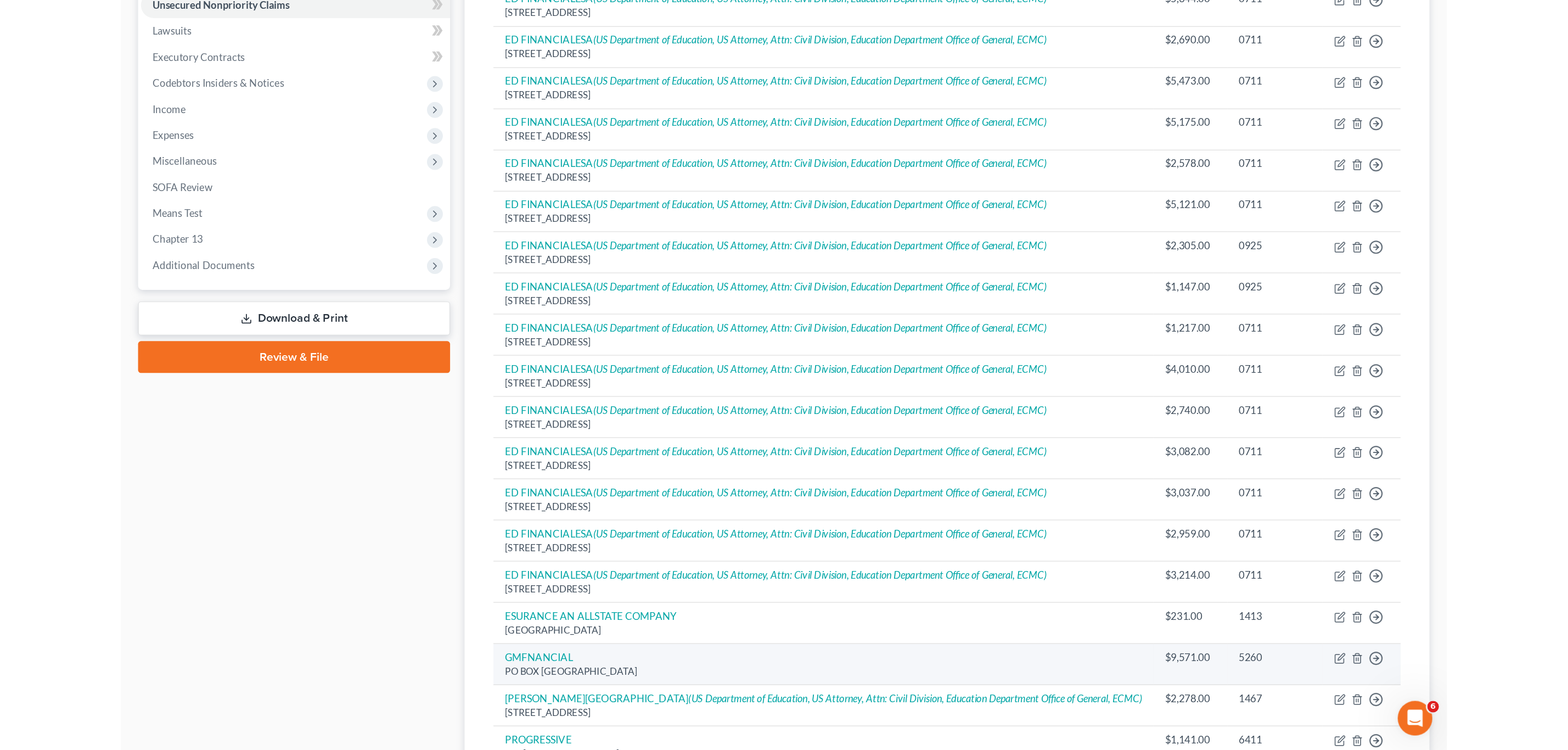
scroll to position [119, 0]
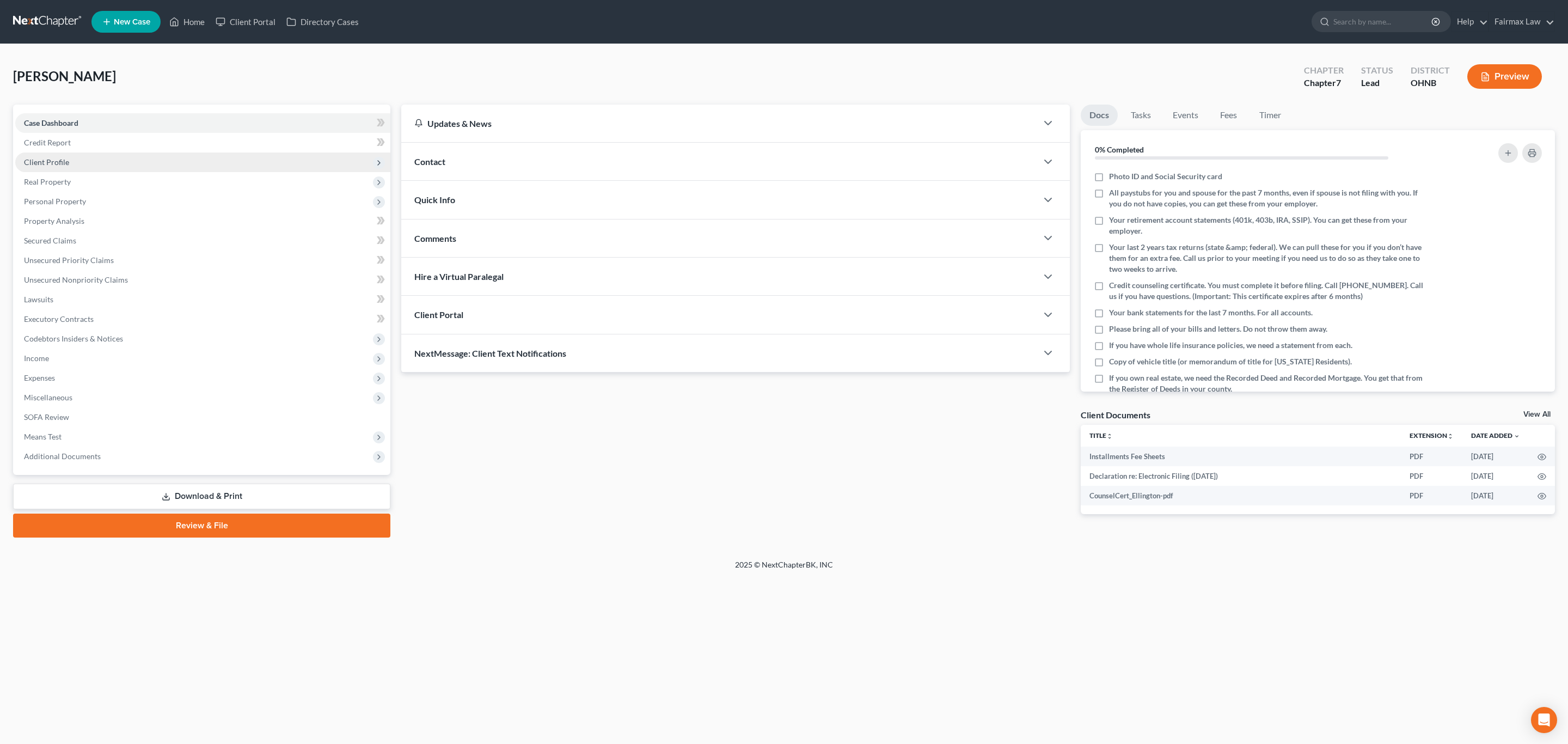
click at [43, 166] on span "Client Profile" at bounding box center [202, 162] width 375 height 20
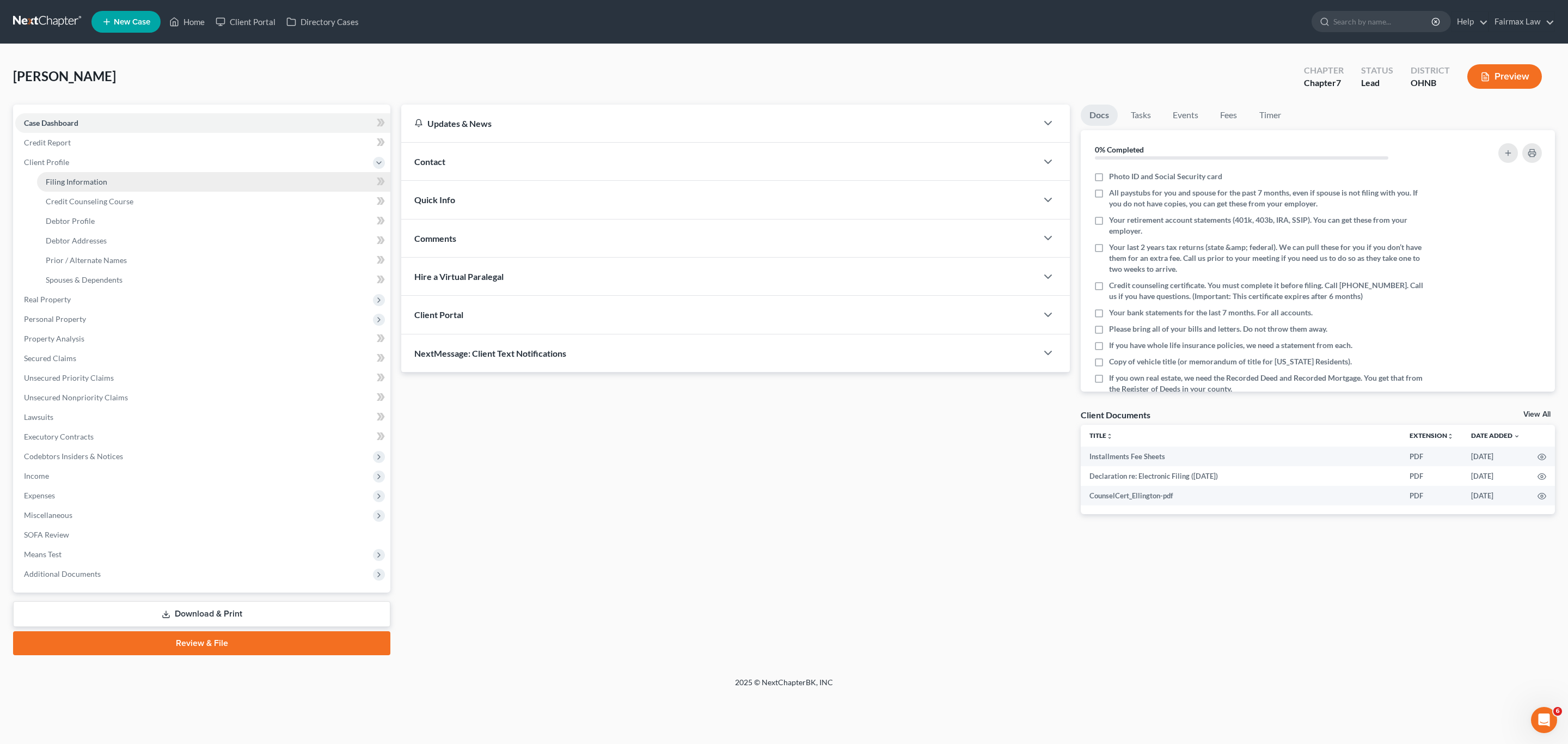
click at [67, 185] on span "Filing Information" at bounding box center [77, 182] width 62 height 9
select select "1"
select select "0"
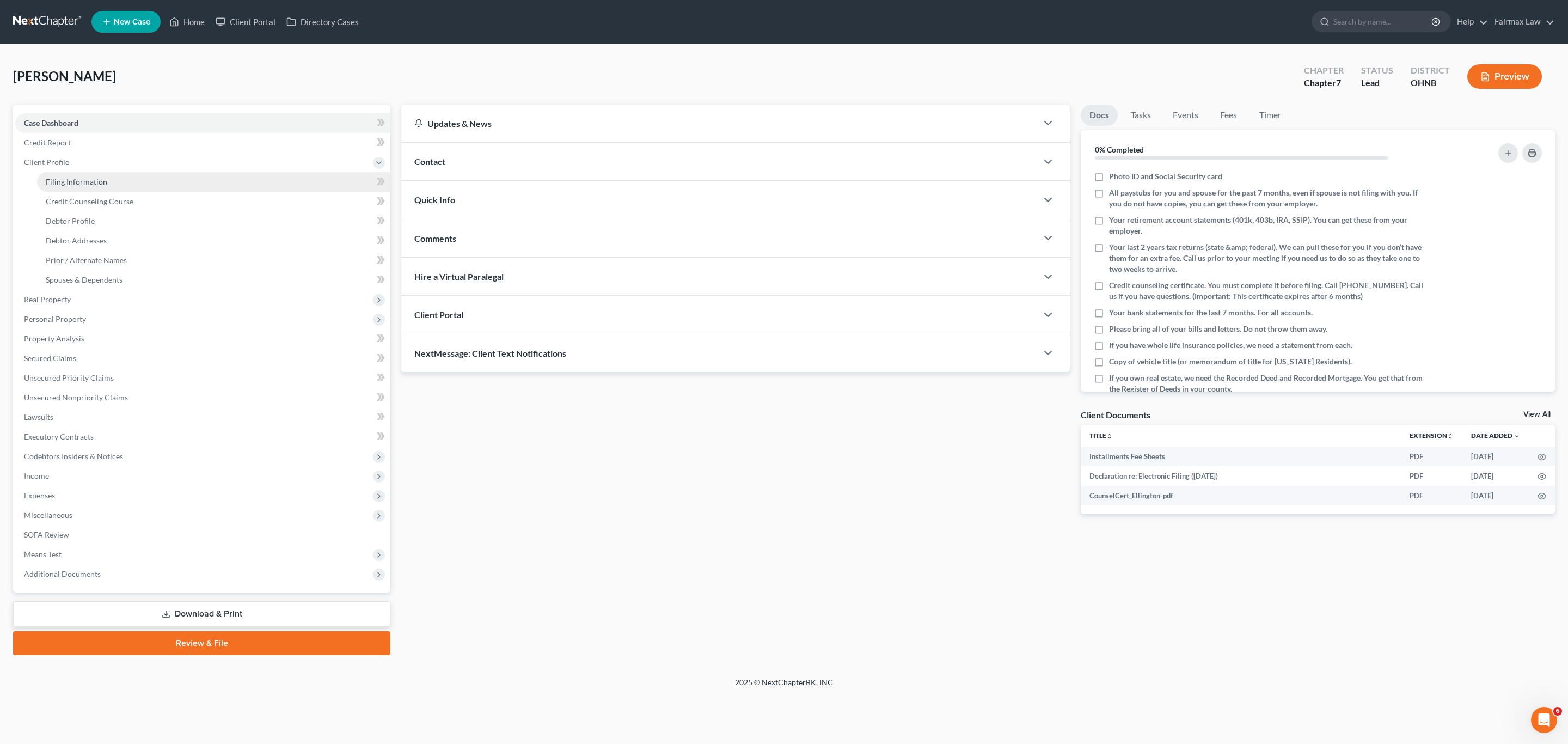
select select "36"
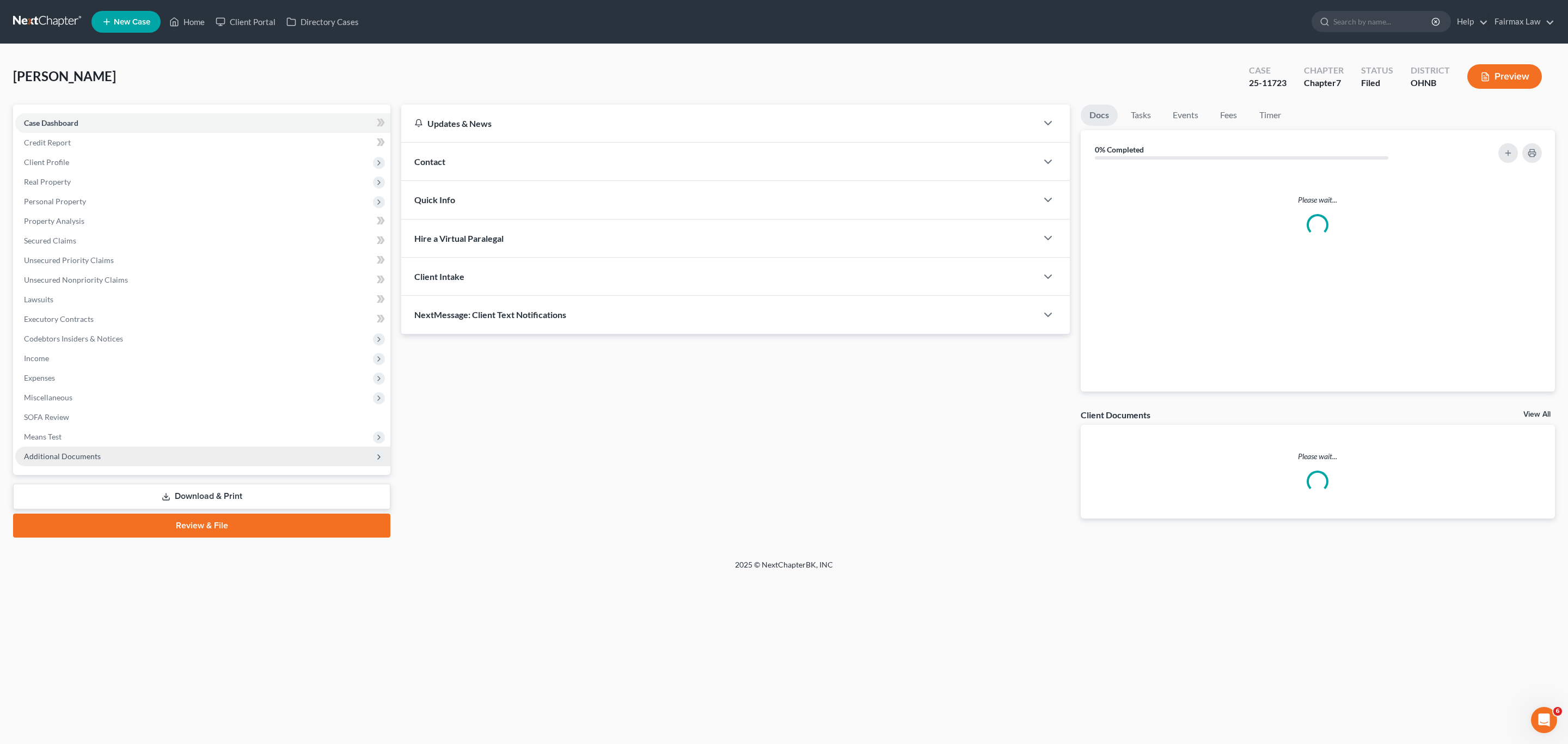
click at [101, 453] on span "Additional Documents" at bounding box center [202, 456] width 375 height 20
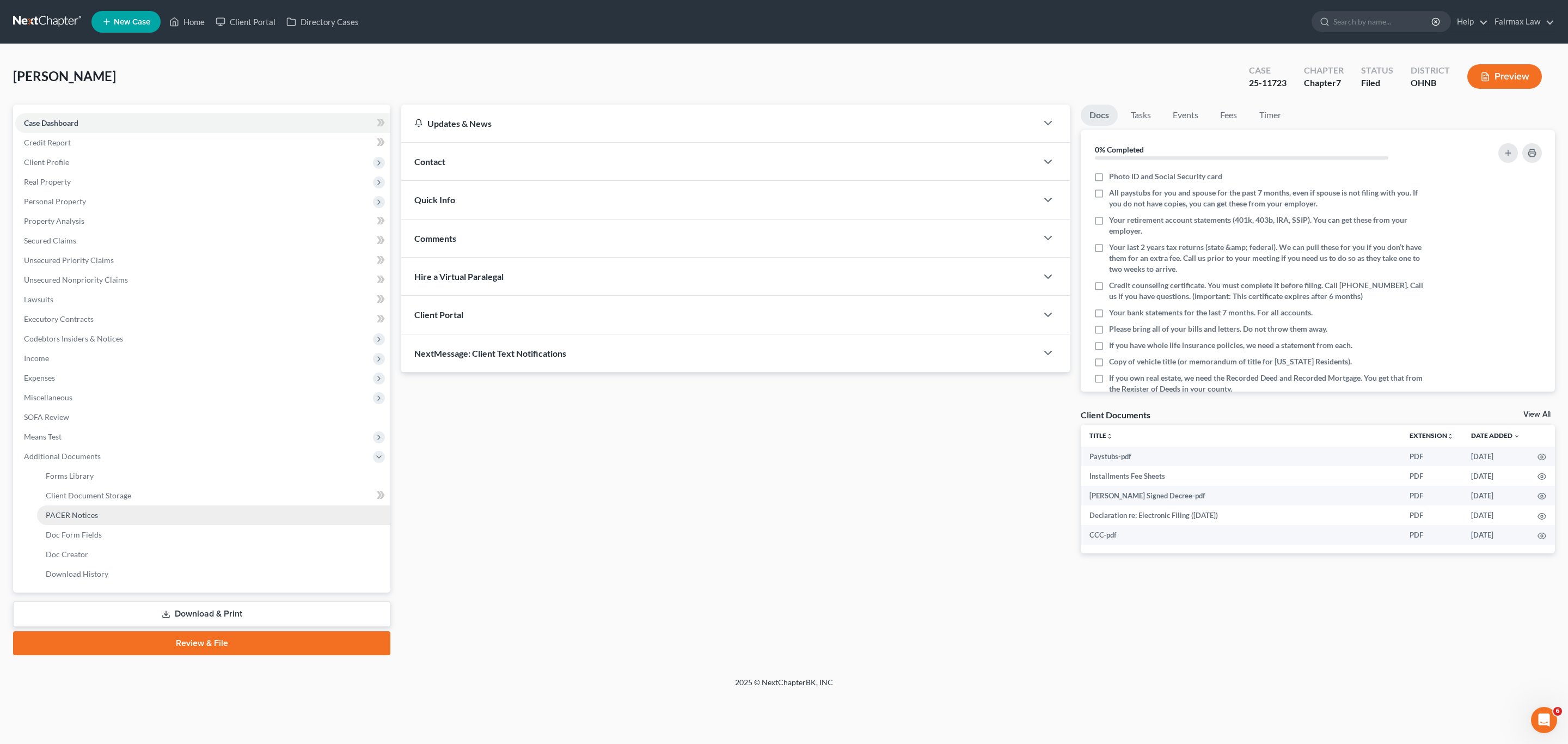
click at [96, 512] on span "PACER Notices" at bounding box center [72, 515] width 52 height 9
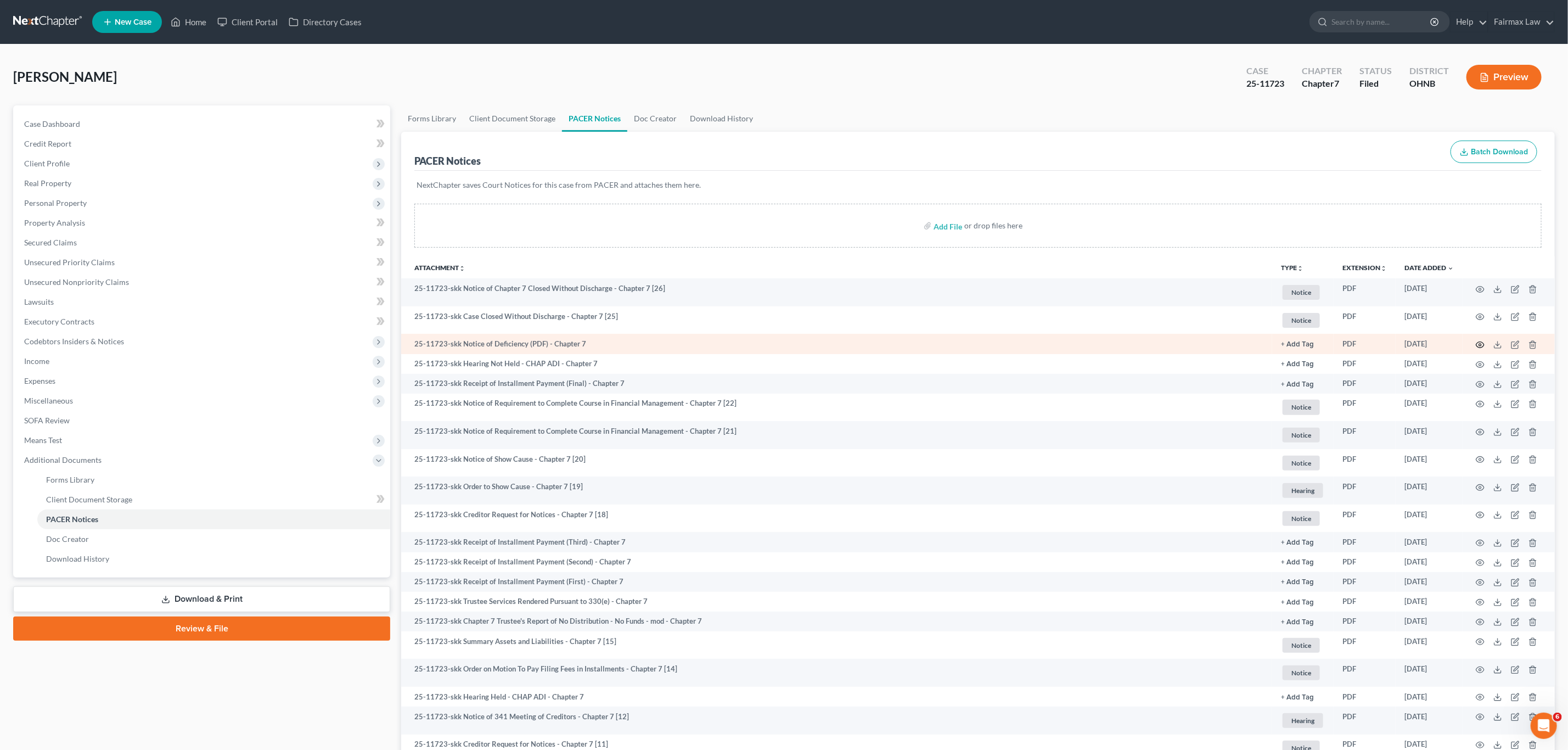
click at [1479, 344] on icon "button" at bounding box center [1480, 345] width 9 height 9
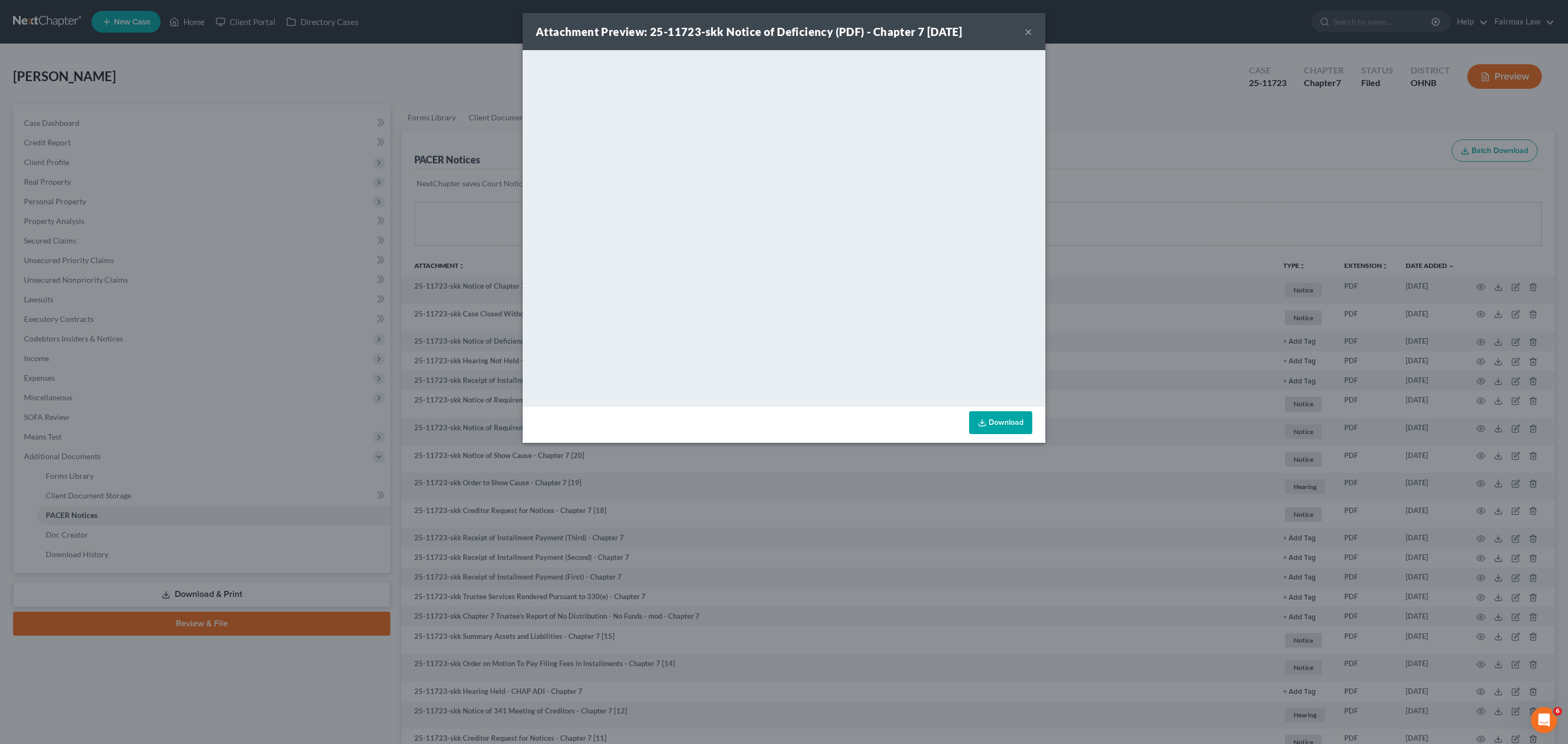
click at [1025, 30] on button "×" at bounding box center [1029, 32] width 8 height 13
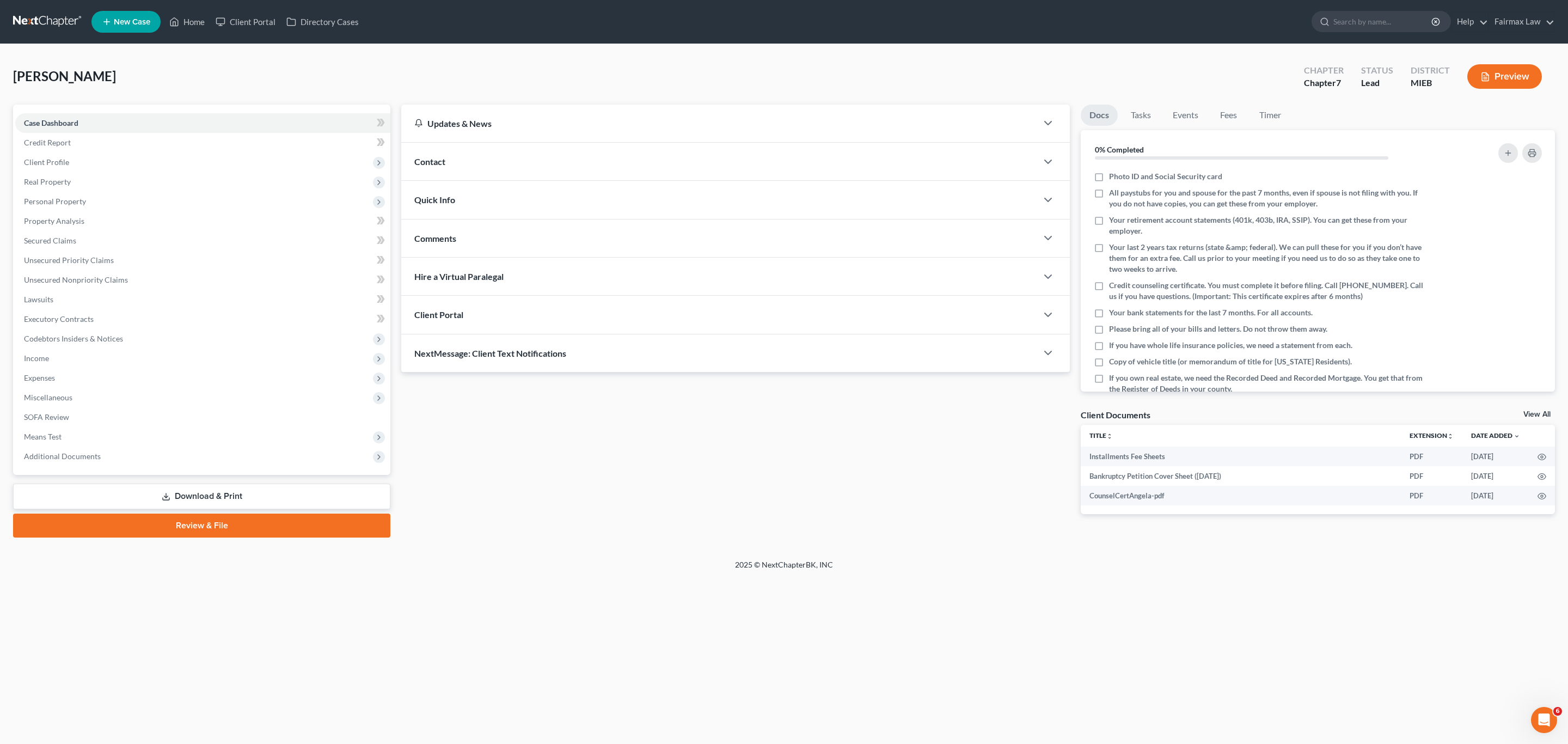
click at [226, 497] on link "Download & Print" at bounding box center [202, 496] width 378 height 26
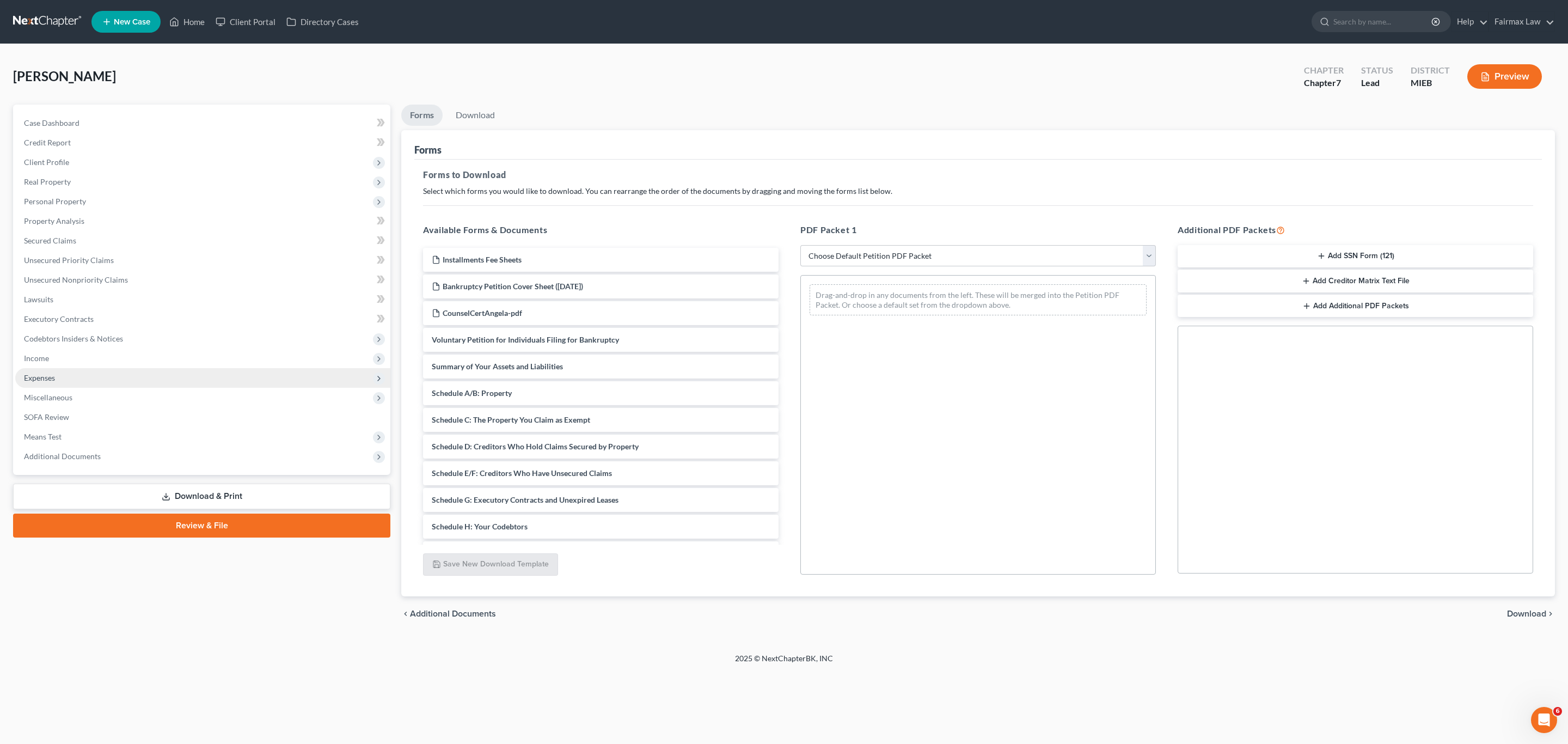
click at [59, 387] on span "Expenses" at bounding box center [202, 378] width 375 height 20
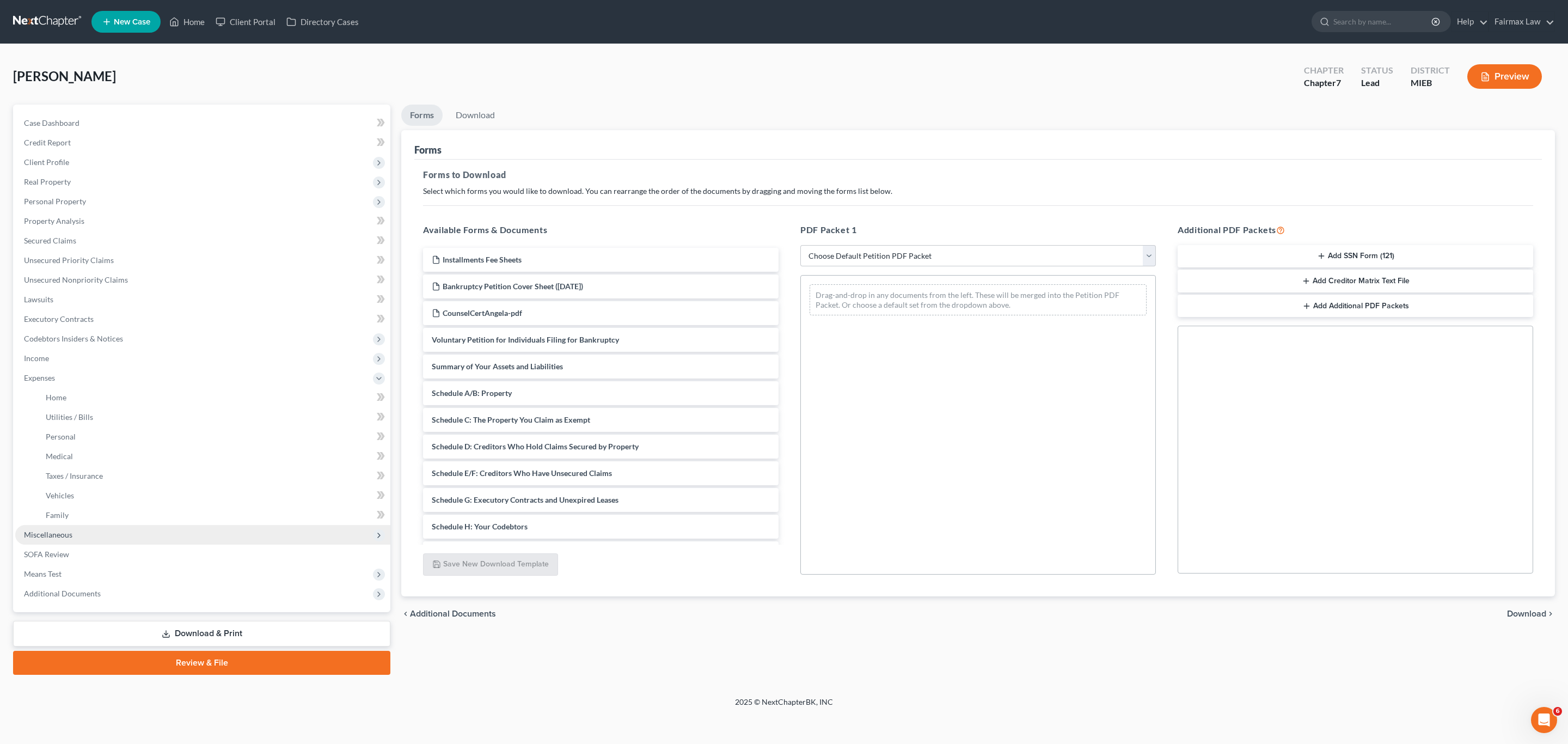
click at [55, 532] on span "Miscellaneous" at bounding box center [48, 535] width 49 height 9
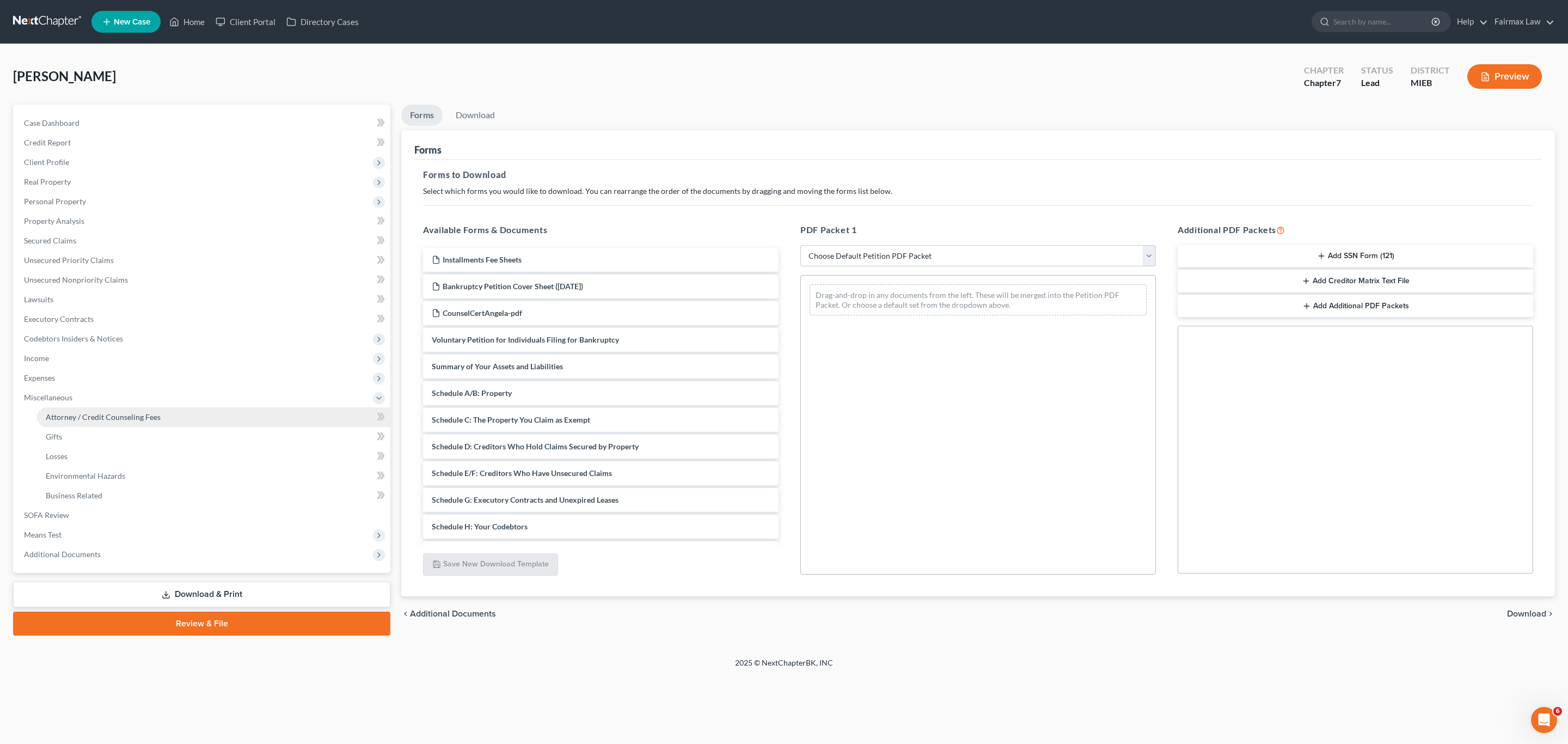
click at [100, 422] on link "Attorney / Credit Counseling Fees" at bounding box center [214, 417] width 354 height 20
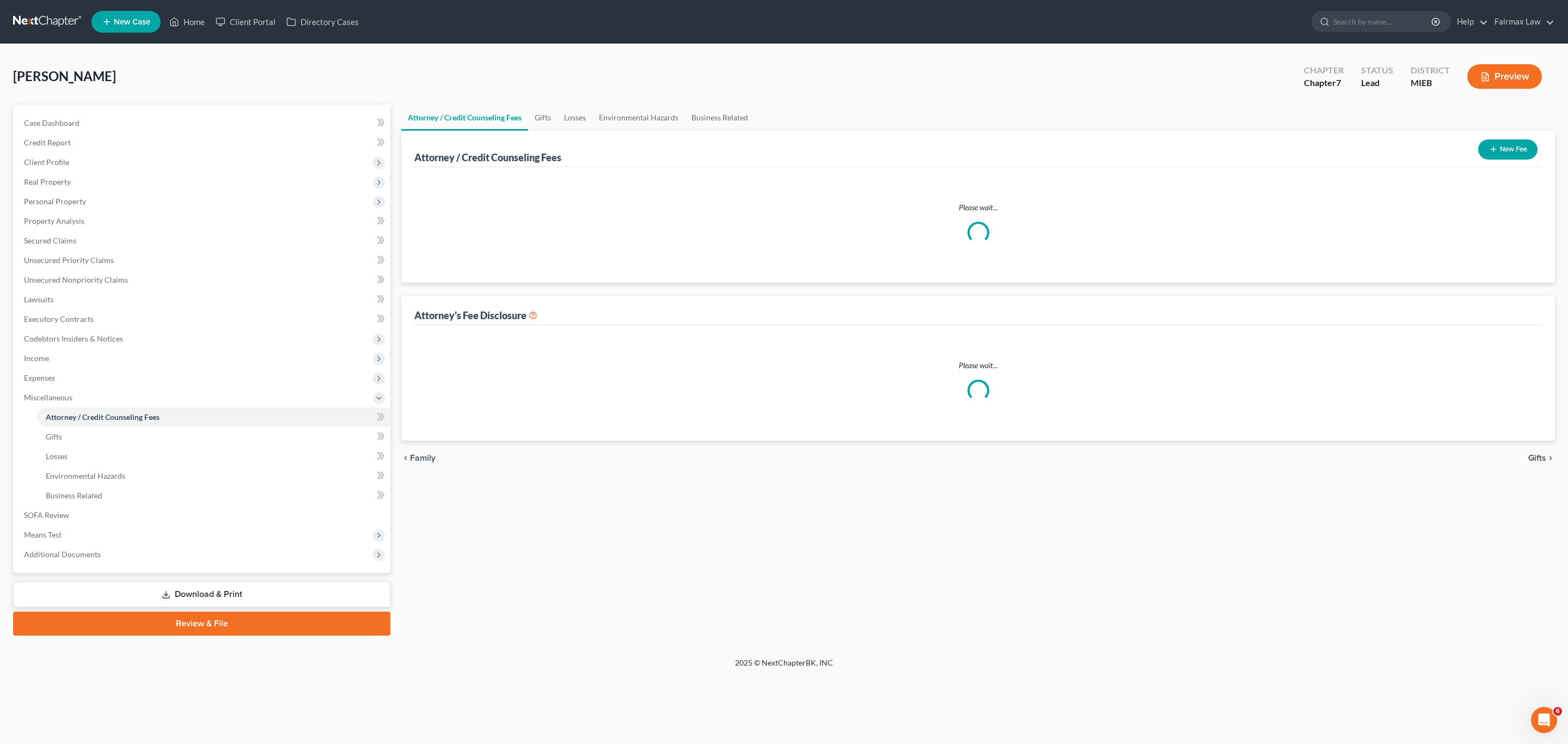
select select "2"
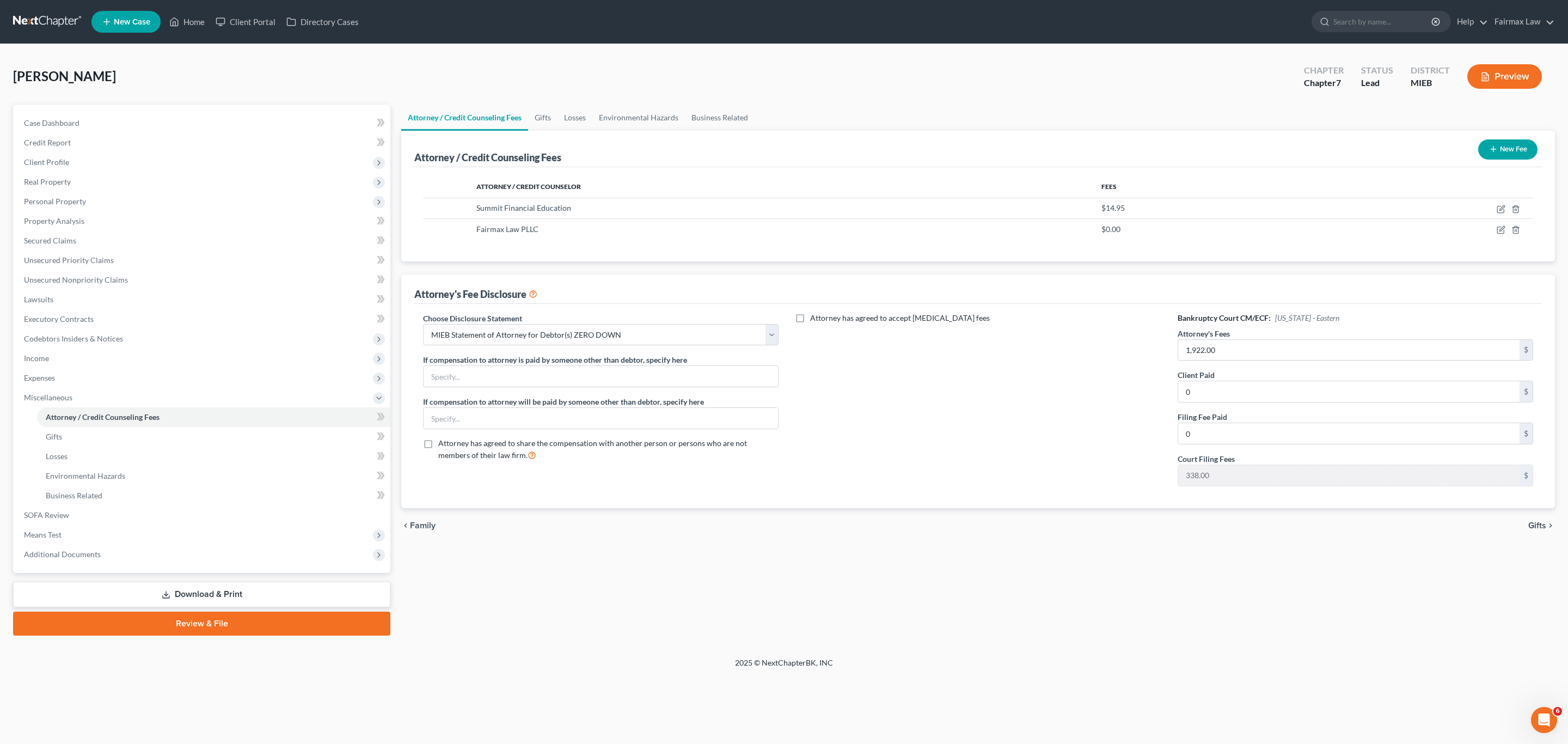
drag, startPoint x: 128, startPoint y: 596, endPoint x: 246, endPoint y: 587, distance: 118.3
click at [128, 596] on link "Download & Print" at bounding box center [202, 595] width 378 height 26
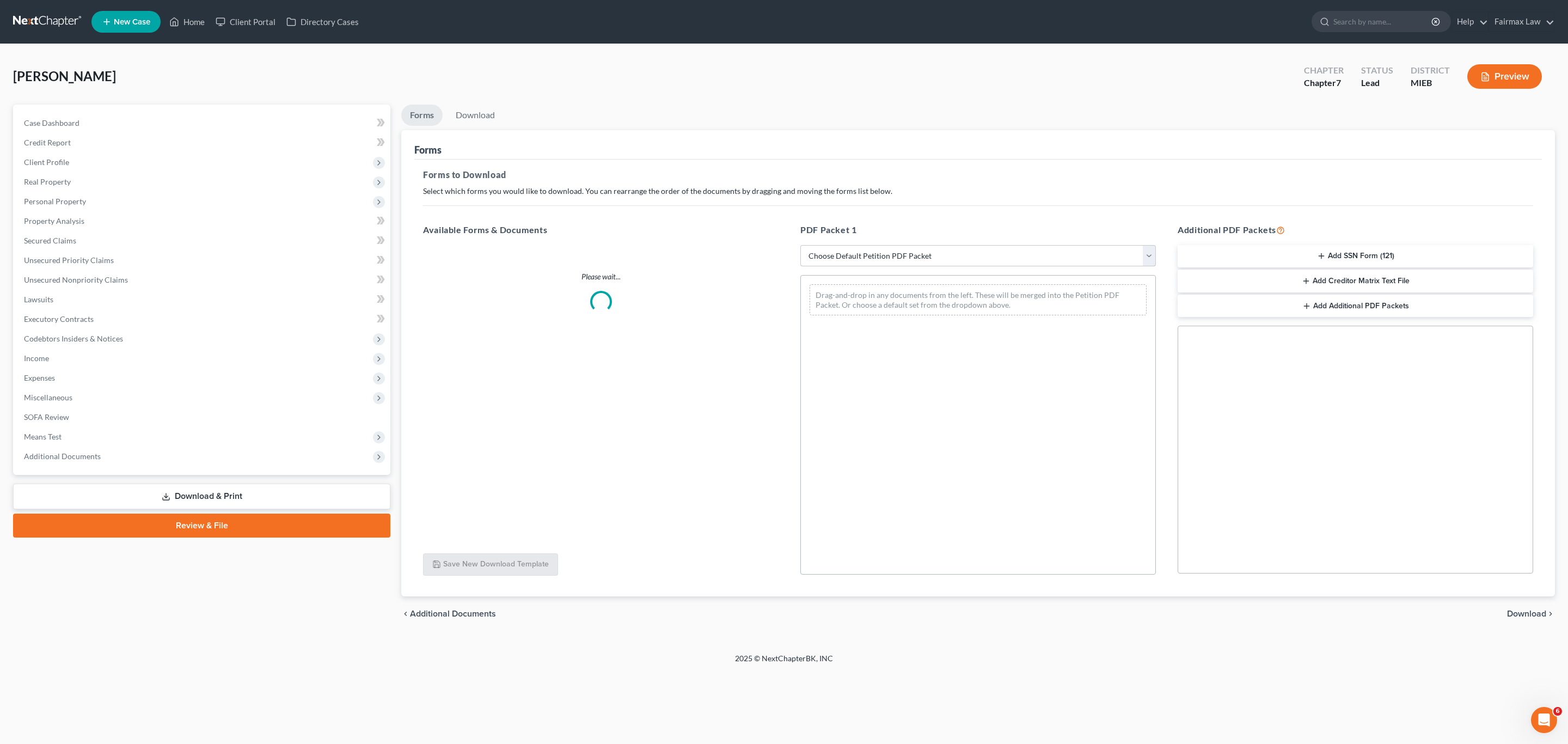
click at [1083, 257] on select "Choose Default Petition PDF Packet Complete Bankruptcy Petition (all forms and …" at bounding box center [978, 256] width 355 height 22
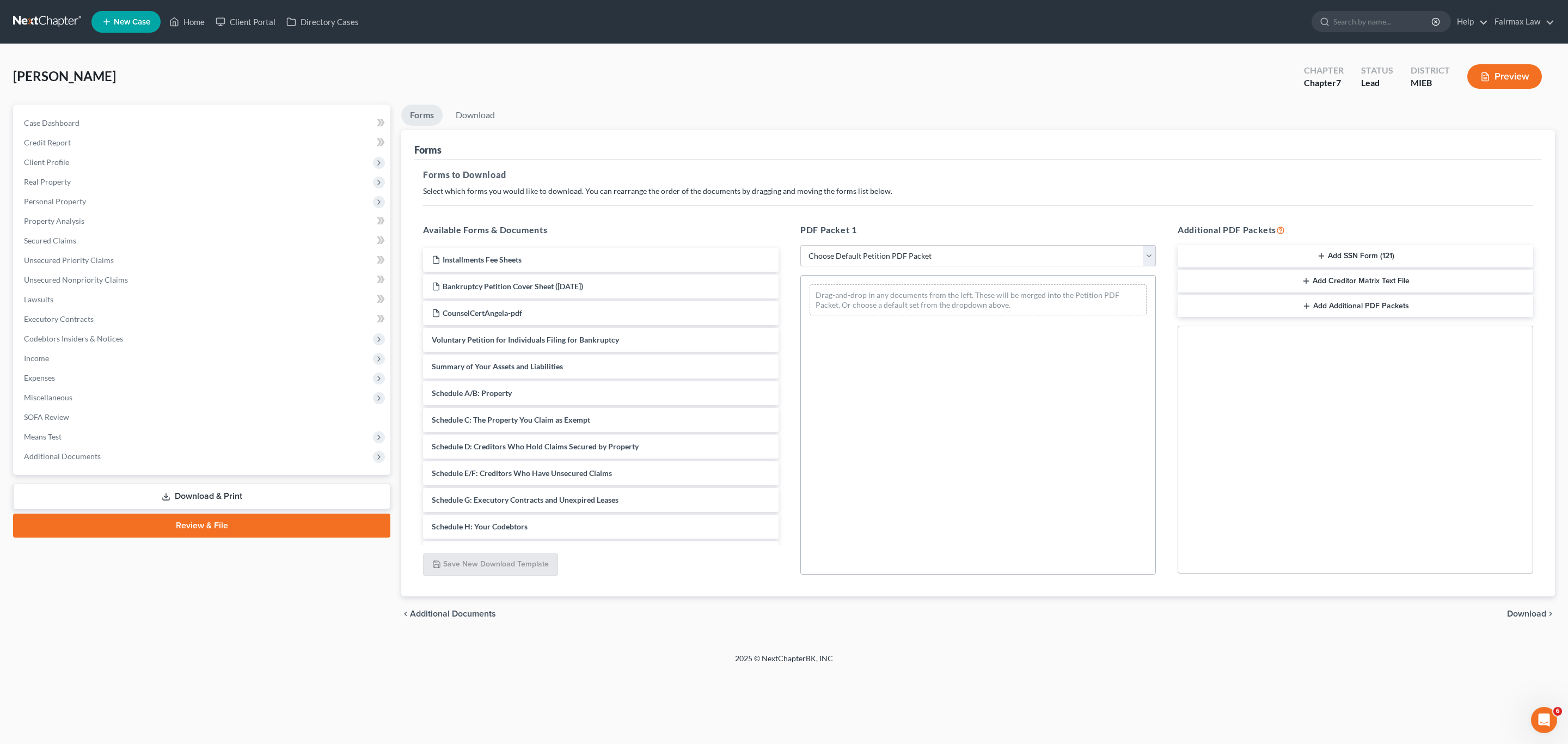
select select "1"
click at [800, 245] on select "Choose Default Petition PDF Packet Complete Bankruptcy Petition (all forms and …" at bounding box center [978, 256] width 355 height 22
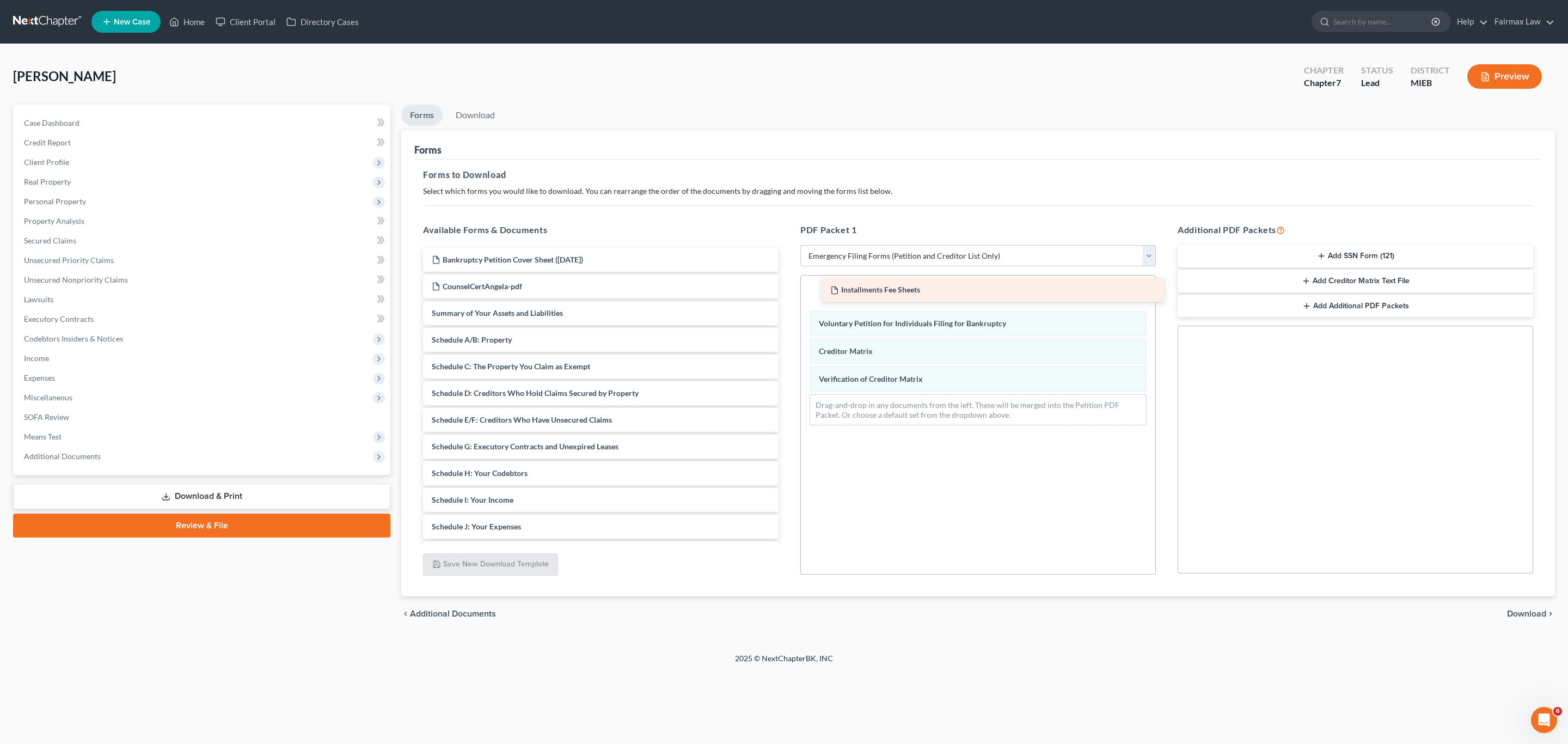
drag, startPoint x: 511, startPoint y: 255, endPoint x: 896, endPoint y: 286, distance: 386.2
click at [787, 285] on div "Installments Fee Sheets Installments Fee Sheets Bankruptcy Petition Cover Sheet…" at bounding box center [601, 473] width 373 height 451
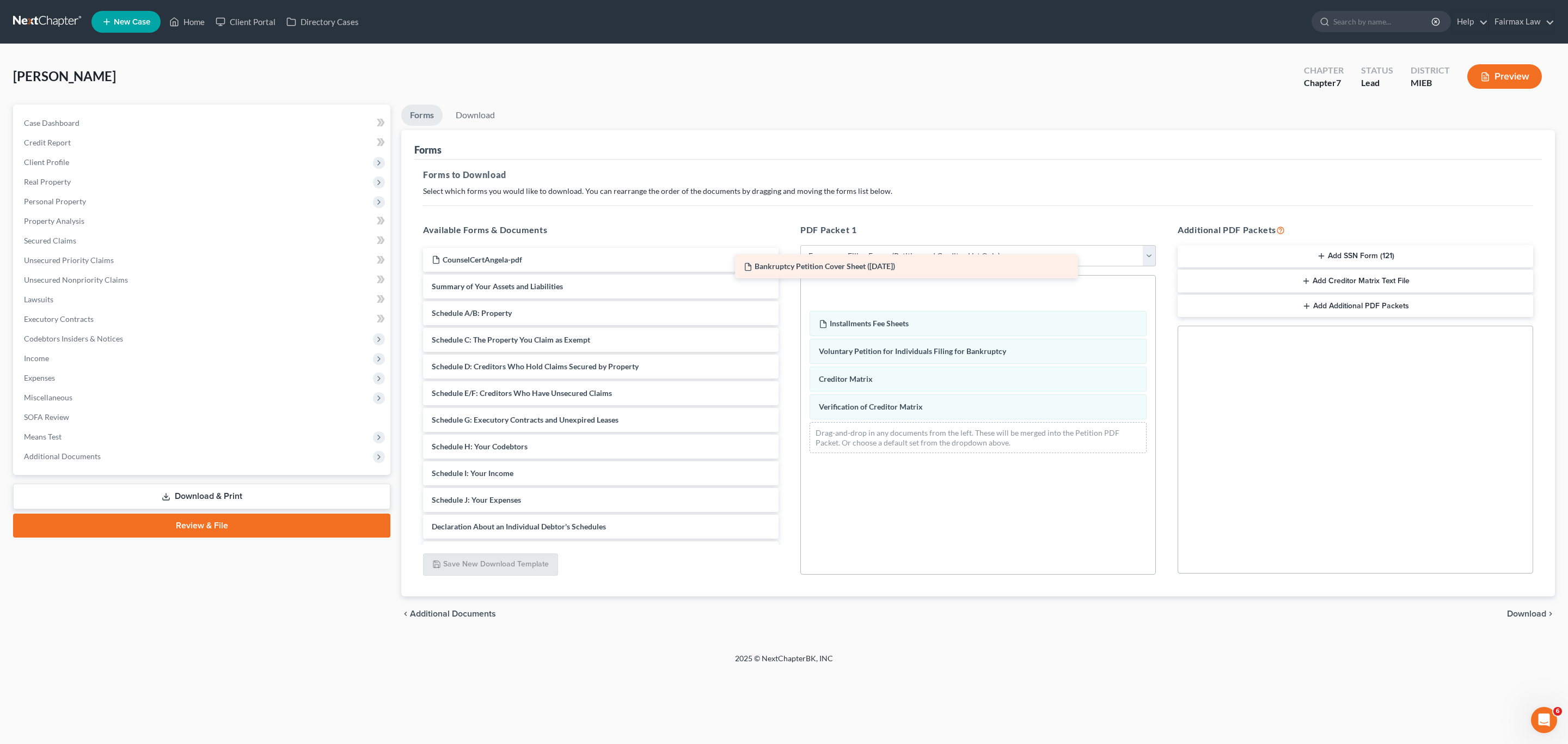
drag, startPoint x: 485, startPoint y: 260, endPoint x: 861, endPoint y: 269, distance: 376.1
click at [787, 269] on div "Bankruptcy Petition Cover Sheet (09/10/2025) Bankruptcy Petition Cover Sheet (0…" at bounding box center [601, 460] width 373 height 424
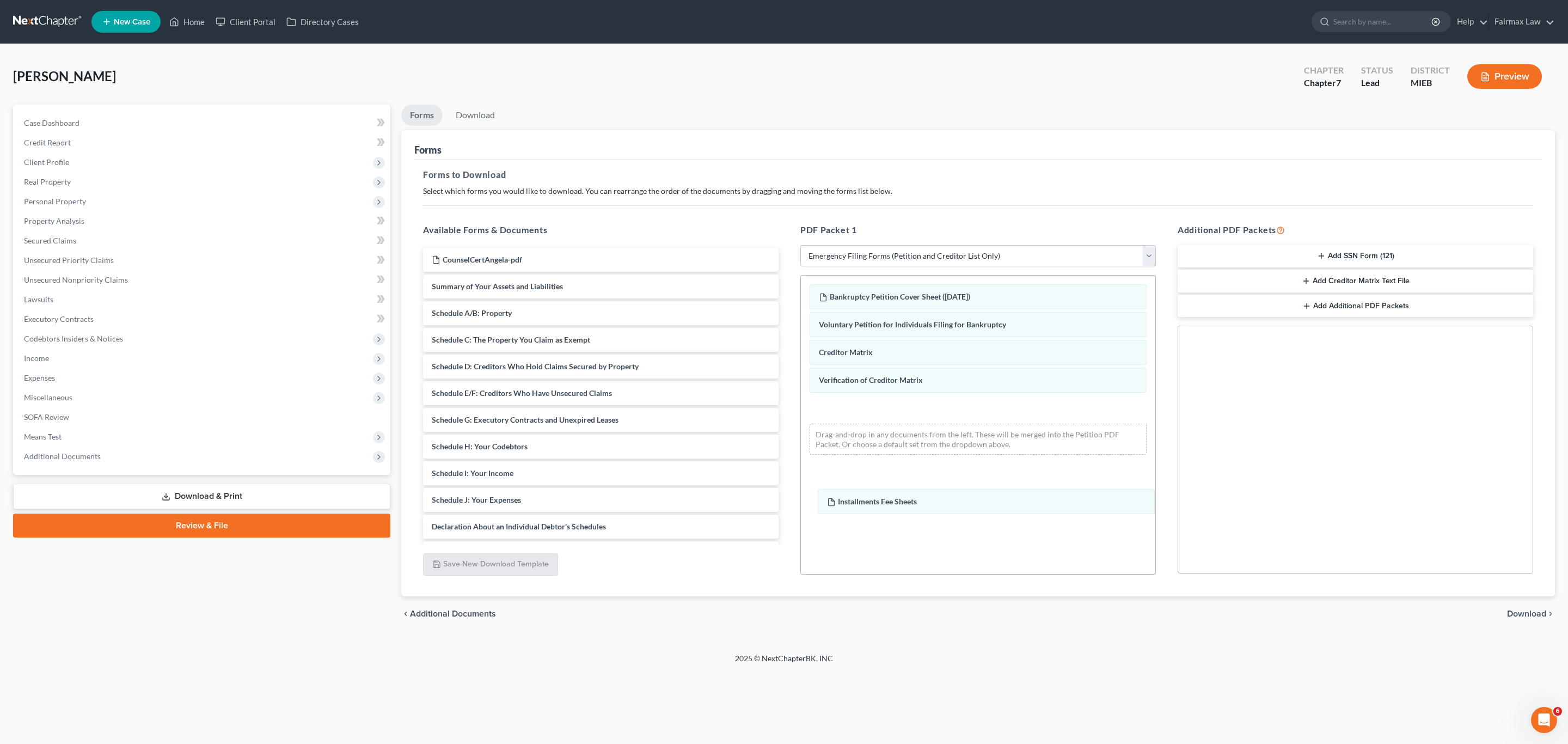
drag, startPoint x: 864, startPoint y: 323, endPoint x: 879, endPoint y: 478, distance: 155.7
click at [875, 463] on div "Installments Fee Sheets Bankruptcy Petition Cover Sheet (09/10/2025) Installmen…" at bounding box center [978, 369] width 354 height 188
click at [739, 59] on div "Henderson, Angela Upgraded Chapter Chapter 7 Status Lead District MIEB Preview" at bounding box center [784, 81] width 1542 height 47
click at [1330, 257] on button "Add SSN Form (121)" at bounding box center [1356, 257] width 355 height 23
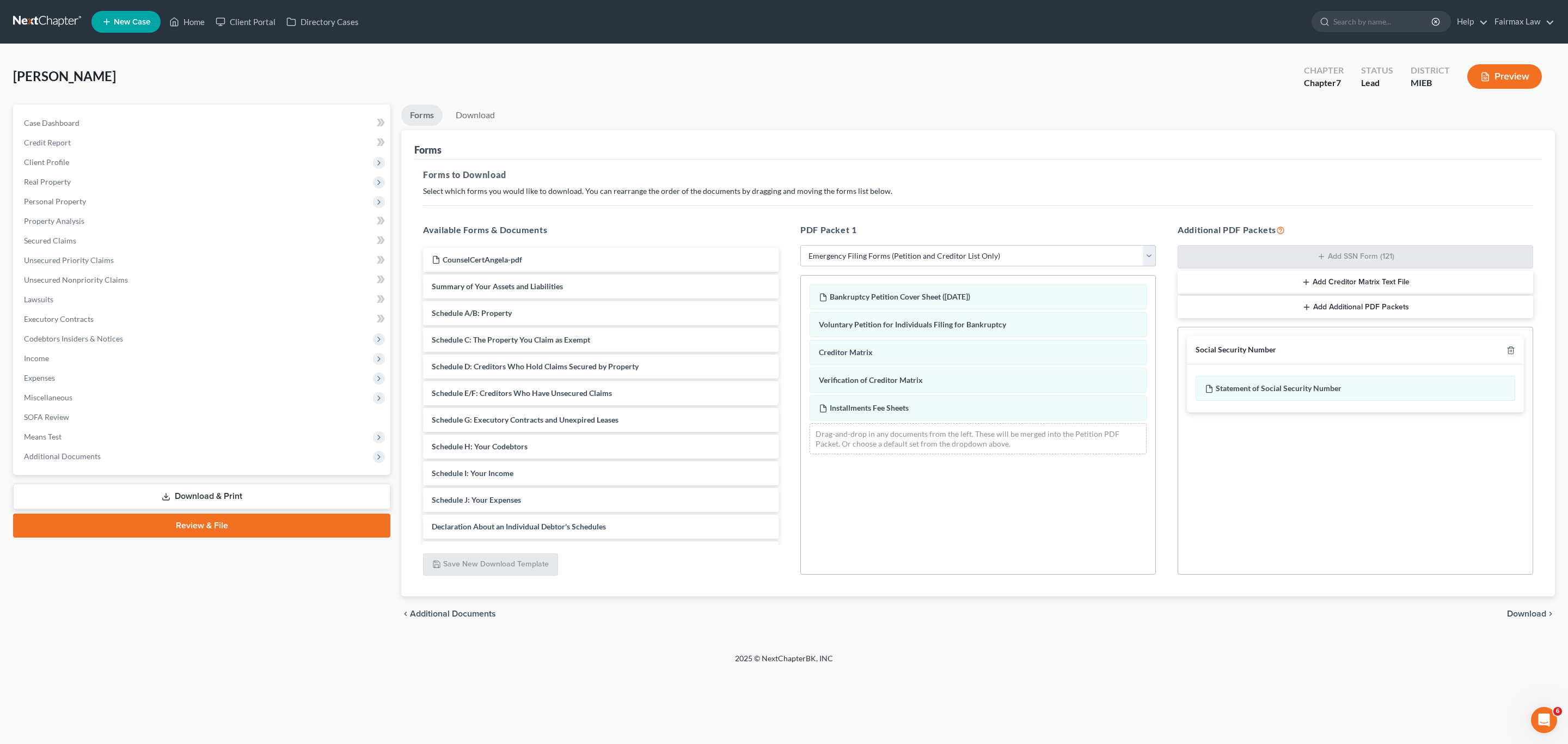
click at [663, 110] on ul "Forms Download" at bounding box center [978, 117] width 1154 height 26
click at [1540, 613] on span "Download" at bounding box center [1526, 614] width 39 height 9
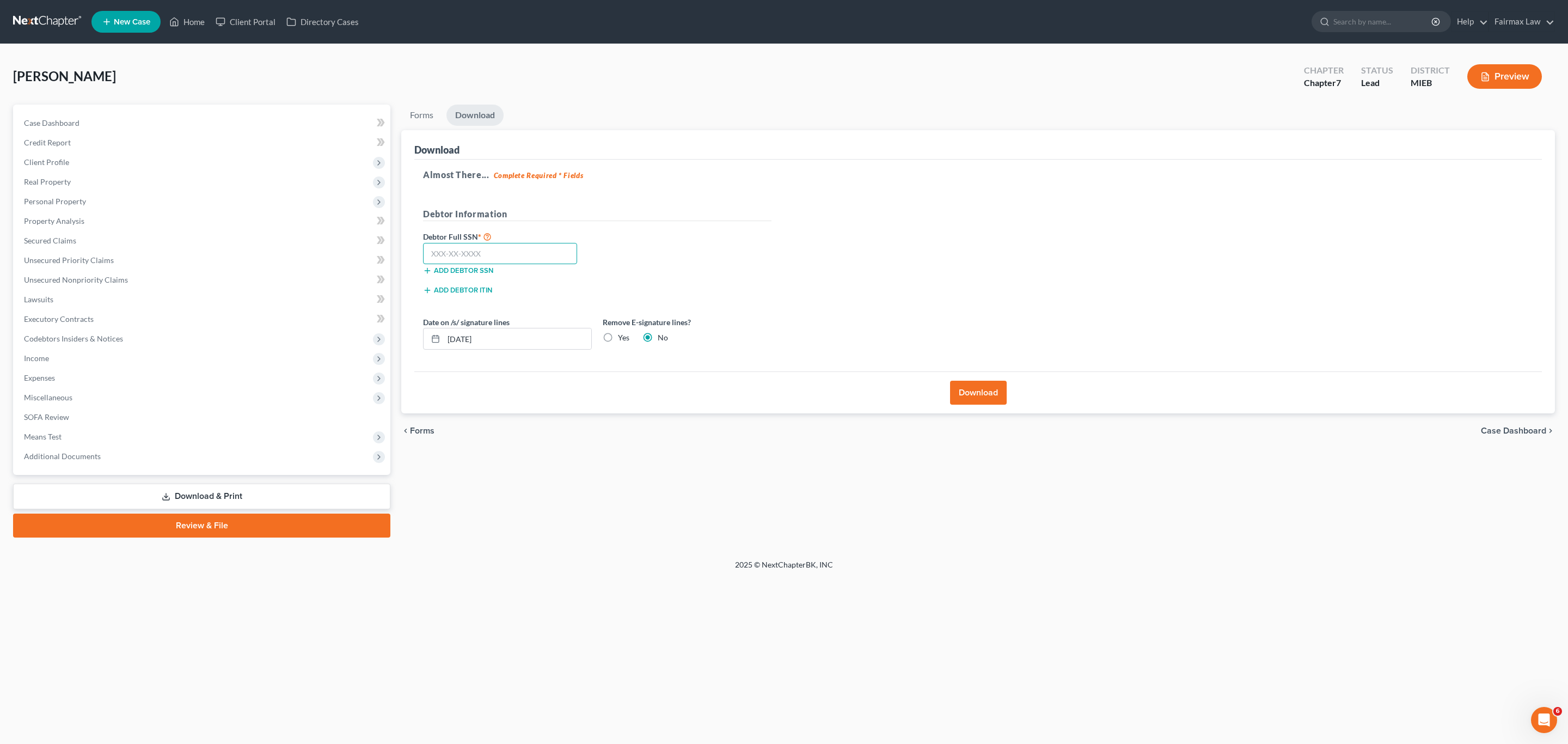
click at [528, 254] on input "text" at bounding box center [500, 253] width 154 height 22
paste input "375-82-0955"
type input "375-82-0955"
click at [988, 399] on button "Download" at bounding box center [979, 393] width 57 height 24
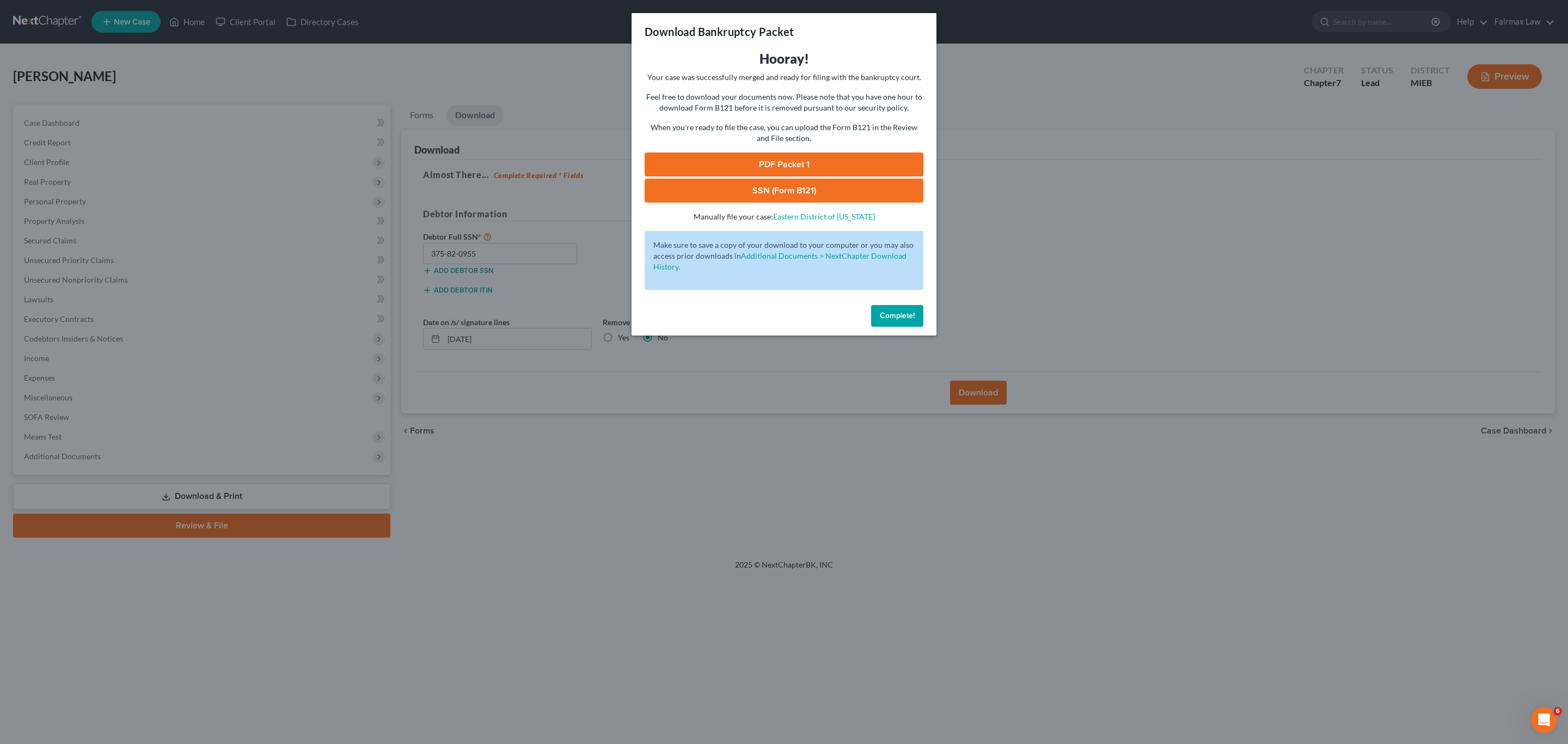
click at [801, 155] on link "PDF Packet 1" at bounding box center [784, 165] width 279 height 24
click at [763, 193] on link "SSN (Form B121)" at bounding box center [784, 190] width 279 height 24
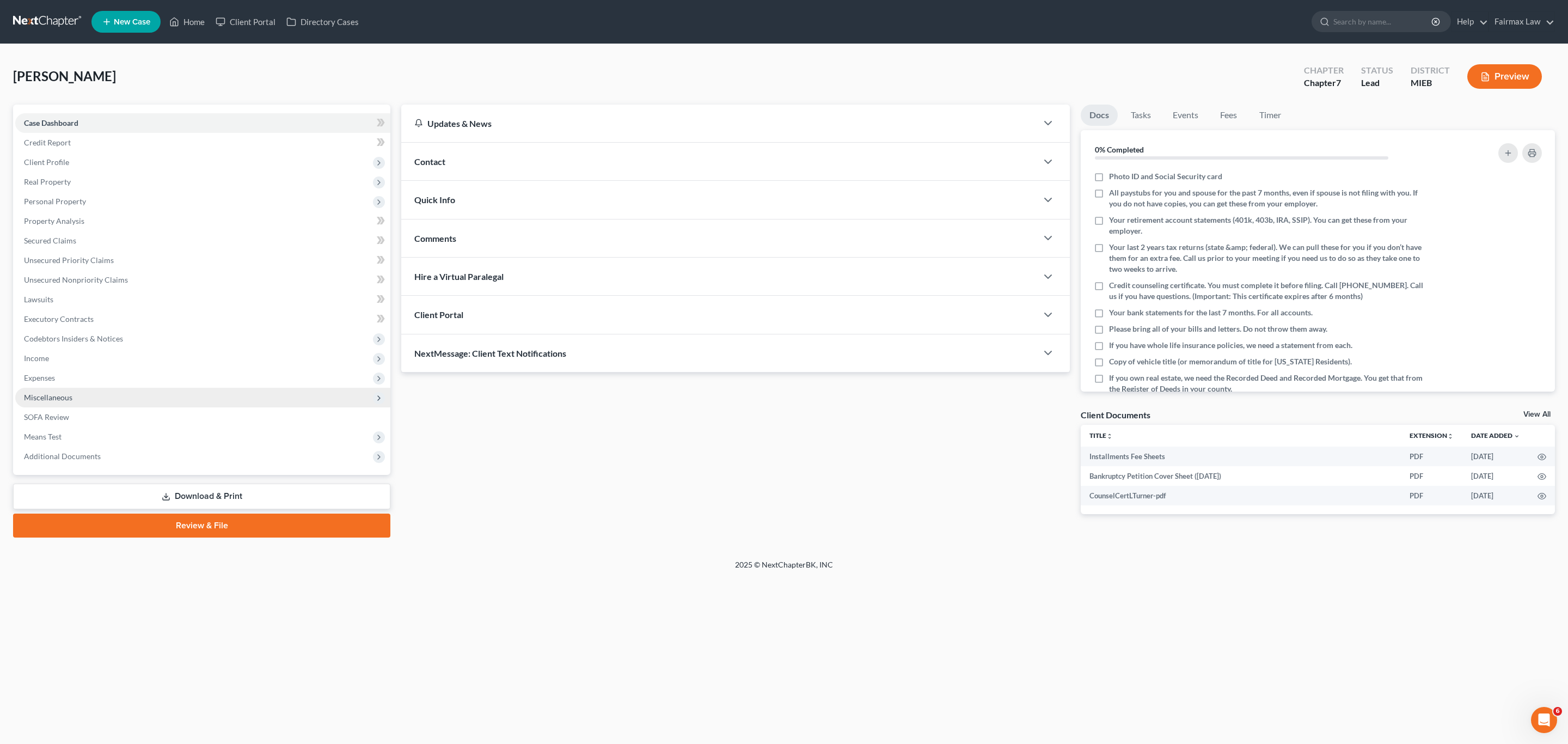
click at [62, 404] on span "Miscellaneous" at bounding box center [202, 397] width 375 height 20
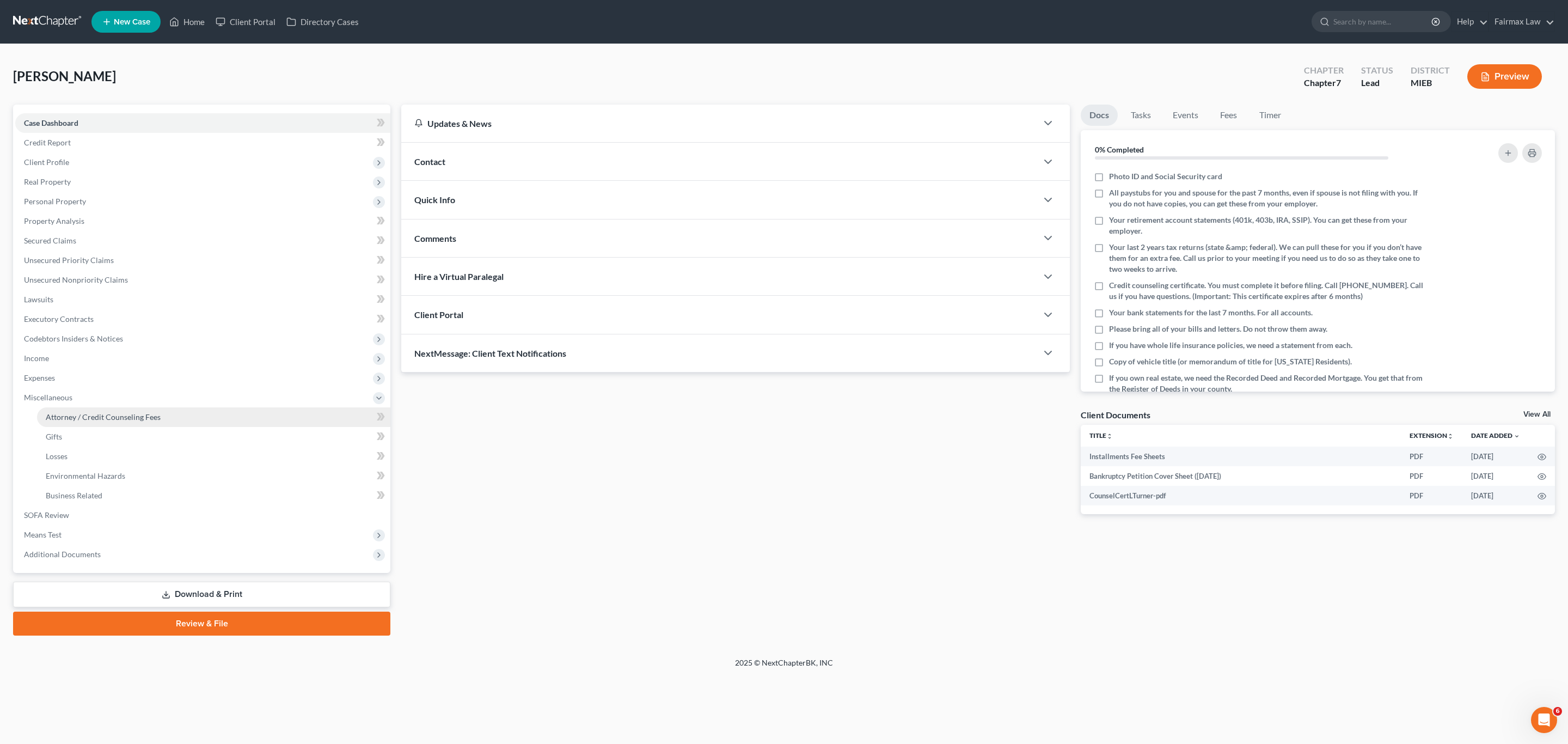
click at [74, 420] on span "Attorney / Credit Counseling Fees" at bounding box center [103, 417] width 115 height 9
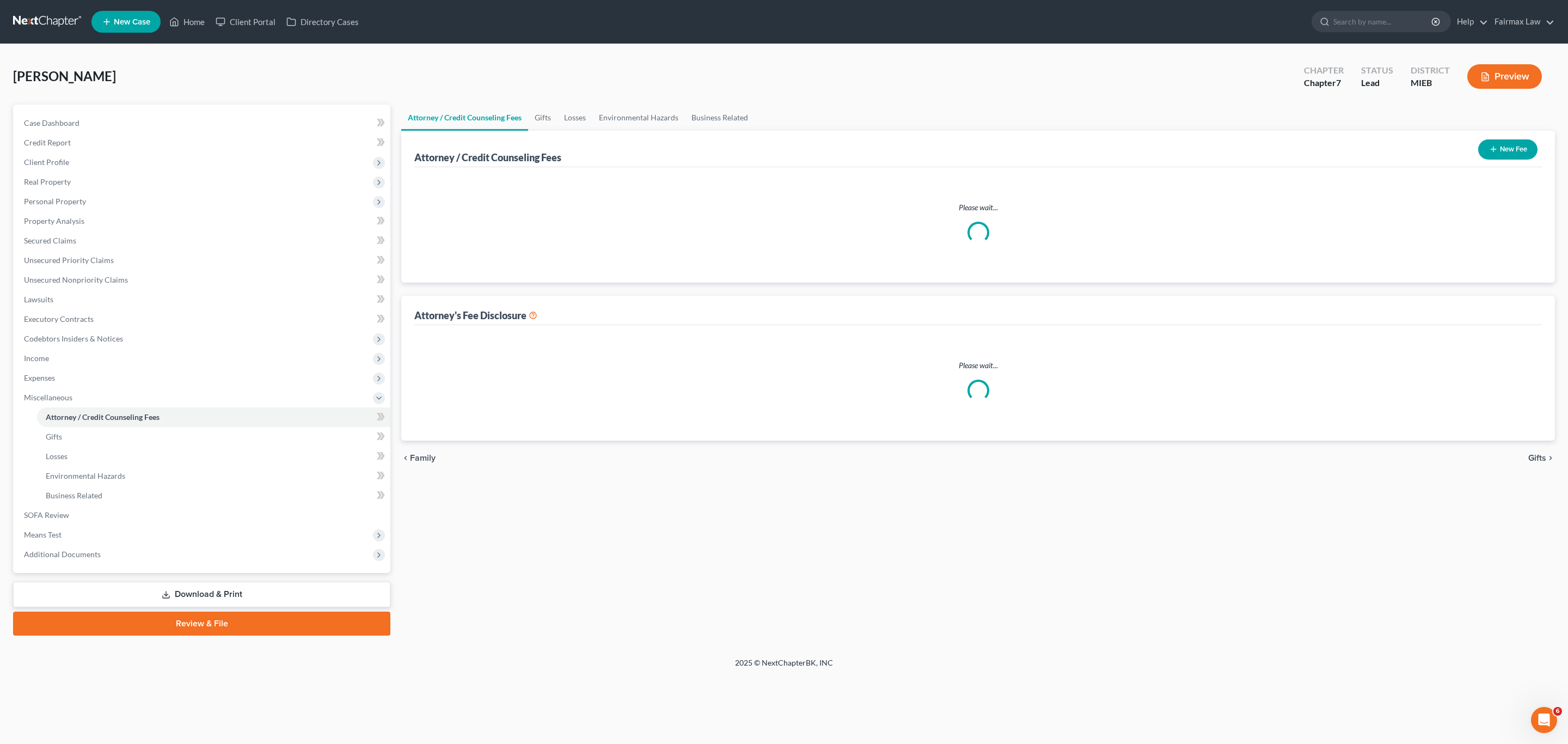
select select "2"
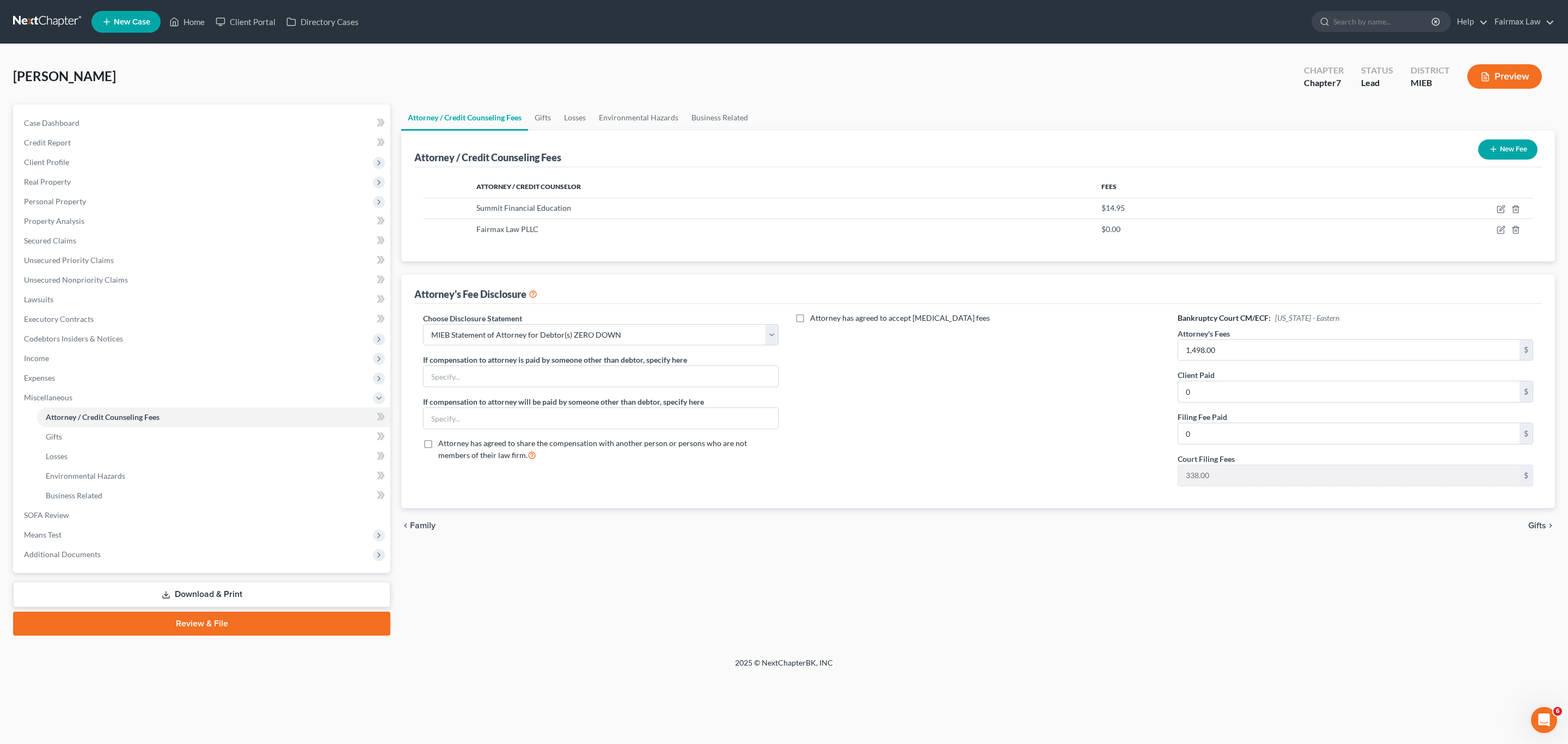
click at [180, 597] on link "Download & Print" at bounding box center [202, 595] width 378 height 26
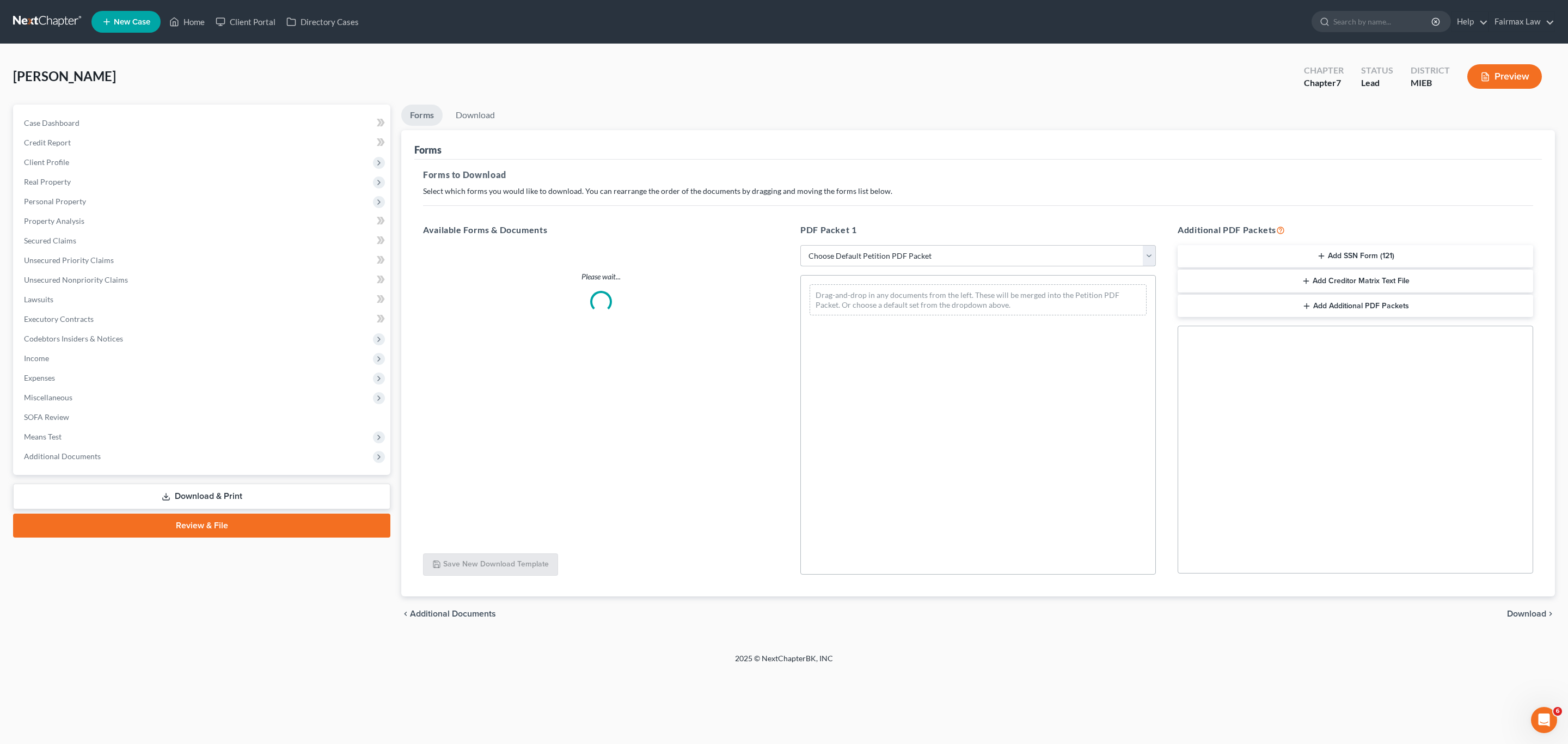
click at [943, 257] on select "Choose Default Petition PDF Packet Complete Bankruptcy Petition (all forms and …" at bounding box center [978, 256] width 355 height 22
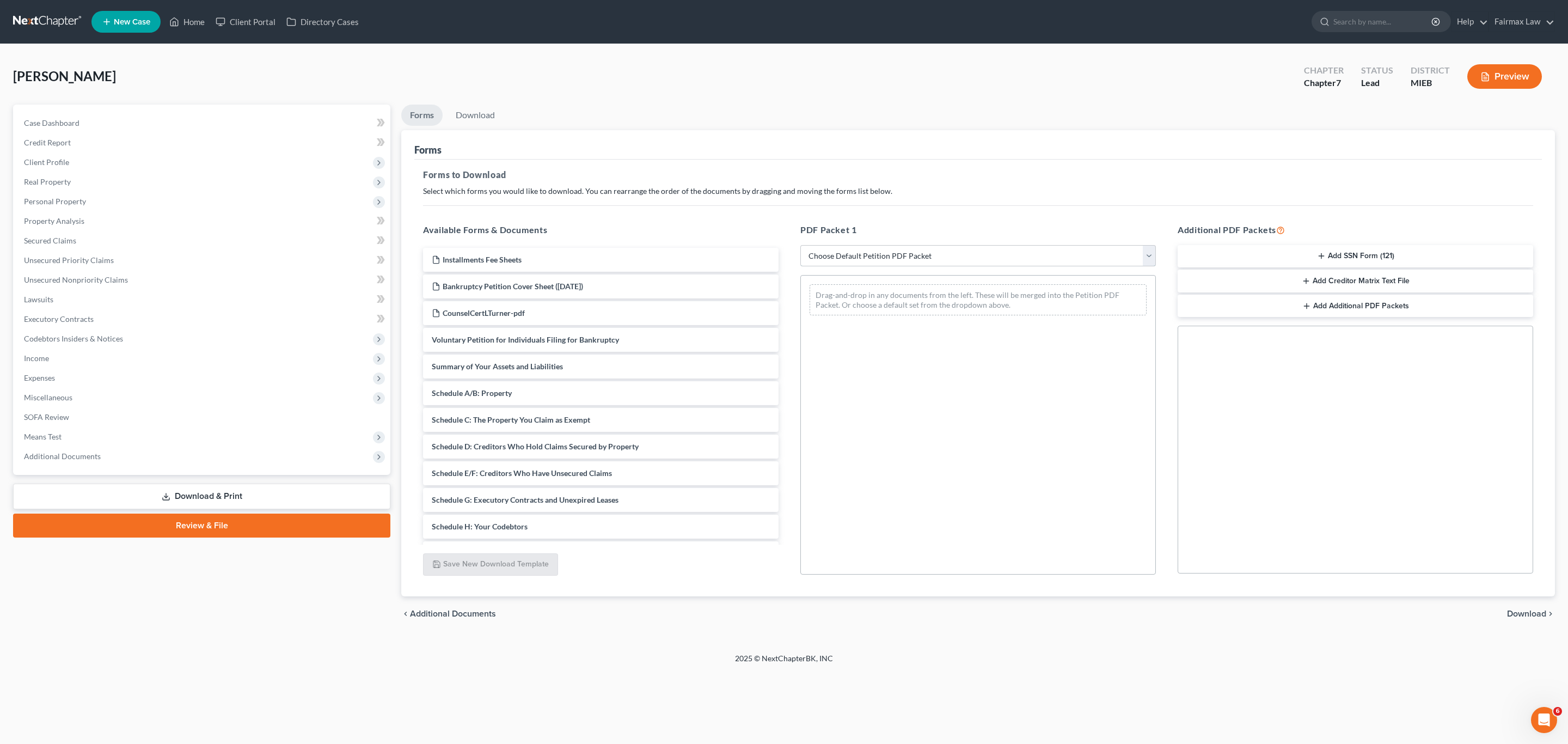
select select "1"
click at [800, 245] on select "Choose Default Petition PDF Packet Complete Bankruptcy Petition (all forms and …" at bounding box center [978, 256] width 355 height 22
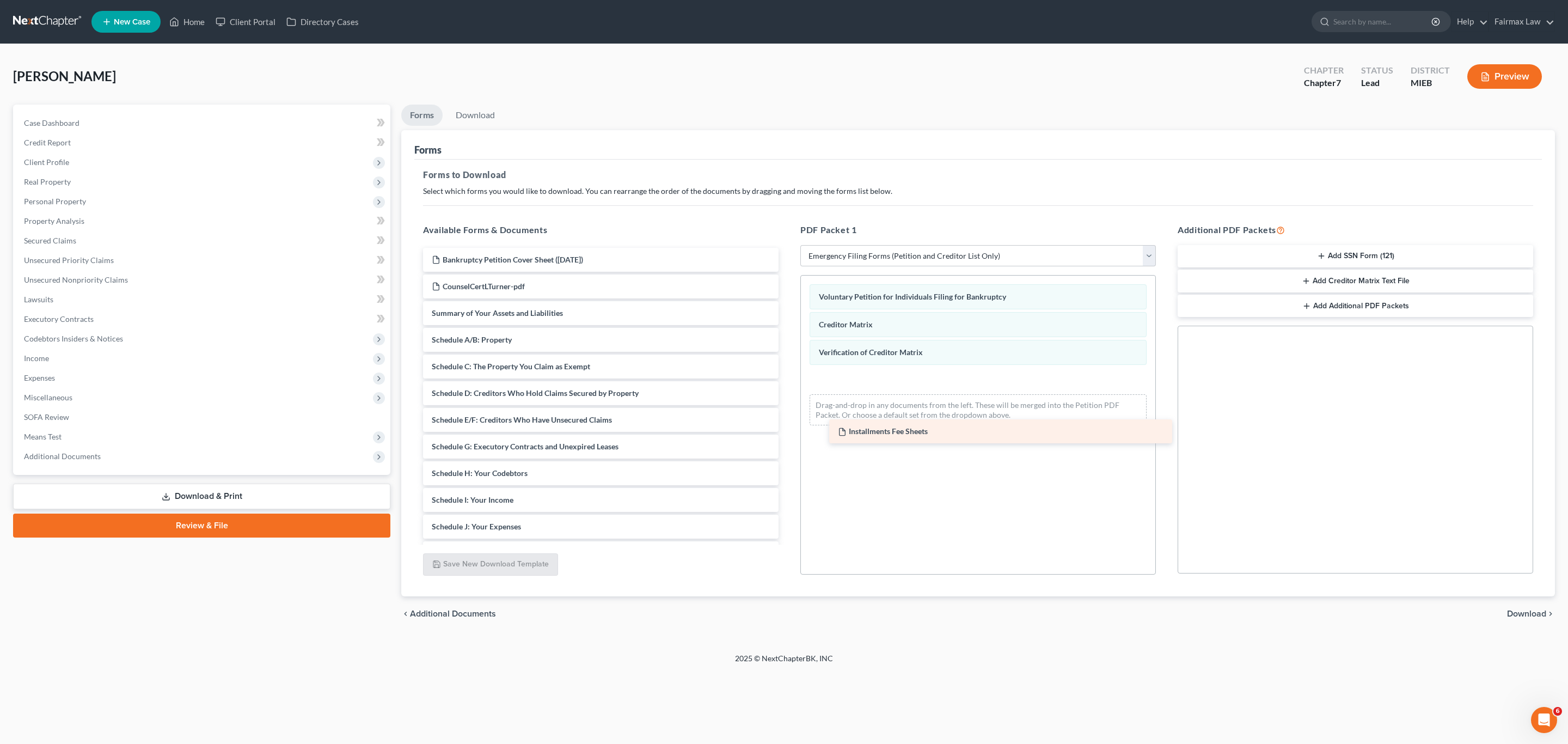
drag, startPoint x: 539, startPoint y: 262, endPoint x: 946, endPoint y: 433, distance: 441.5
click at [787, 433] on div "Installments Fee Sheets Installments Fee Sheets Bankruptcy Petition Cover Sheet…" at bounding box center [601, 473] width 373 height 451
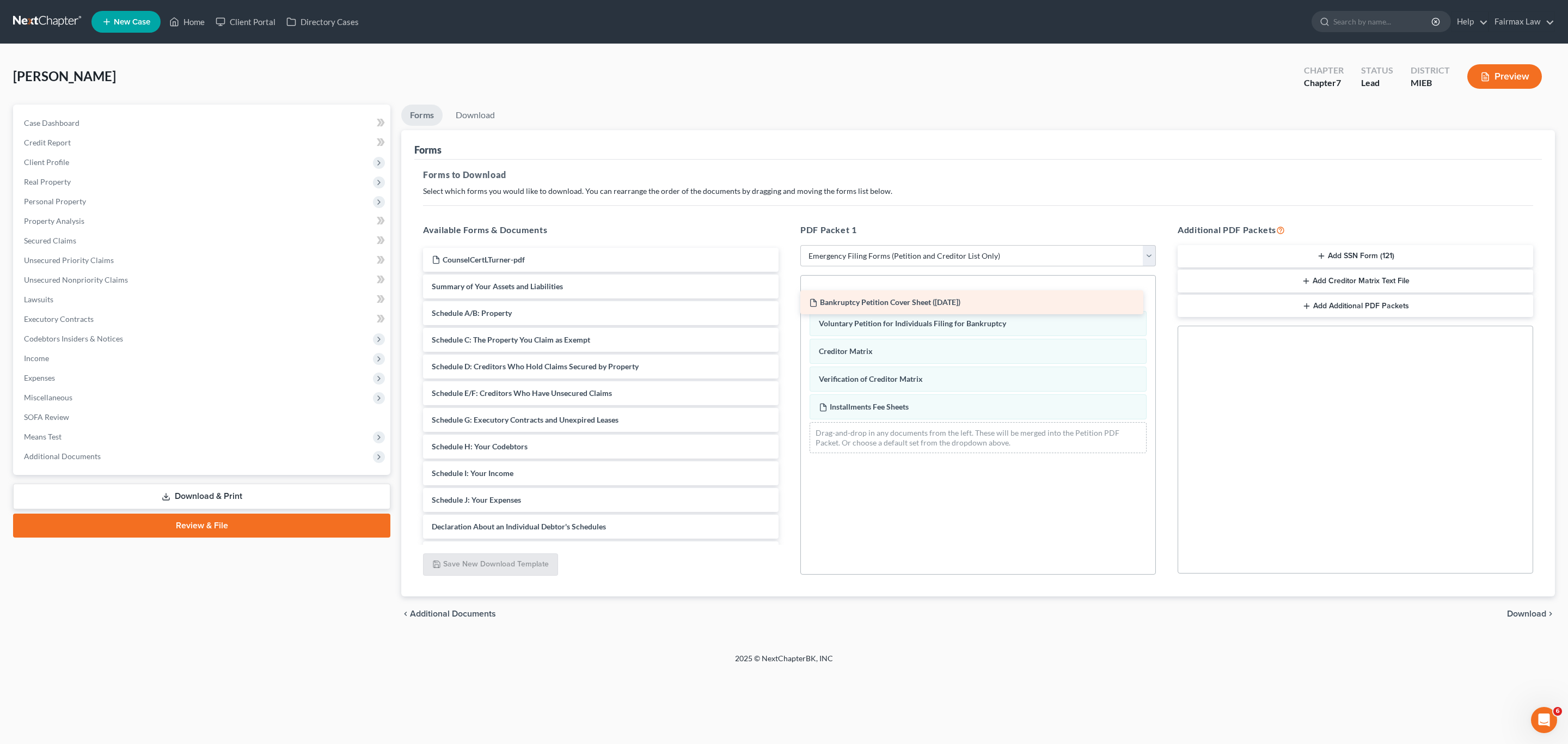
drag, startPoint x: 495, startPoint y: 257, endPoint x: 873, endPoint y: 299, distance: 380.3
click at [787, 299] on div "Bankruptcy Petition Cover Sheet ([DATE]) Bankruptcy Petition Cover Sheet ([DATE…" at bounding box center [601, 460] width 373 height 424
click at [1306, 249] on button "Add SSN Form (121)" at bounding box center [1356, 257] width 355 height 23
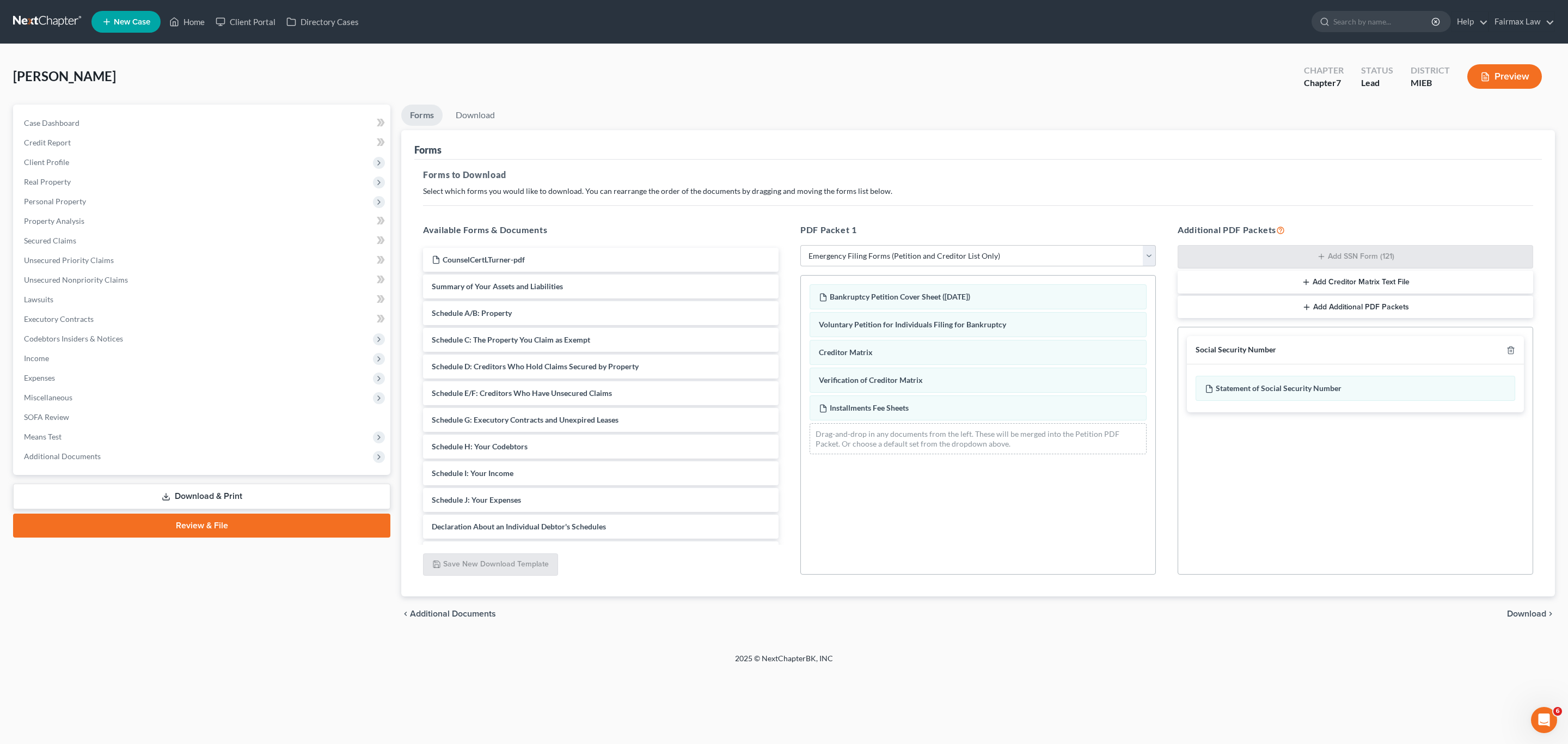
click at [1518, 615] on span "Download" at bounding box center [1526, 614] width 39 height 9
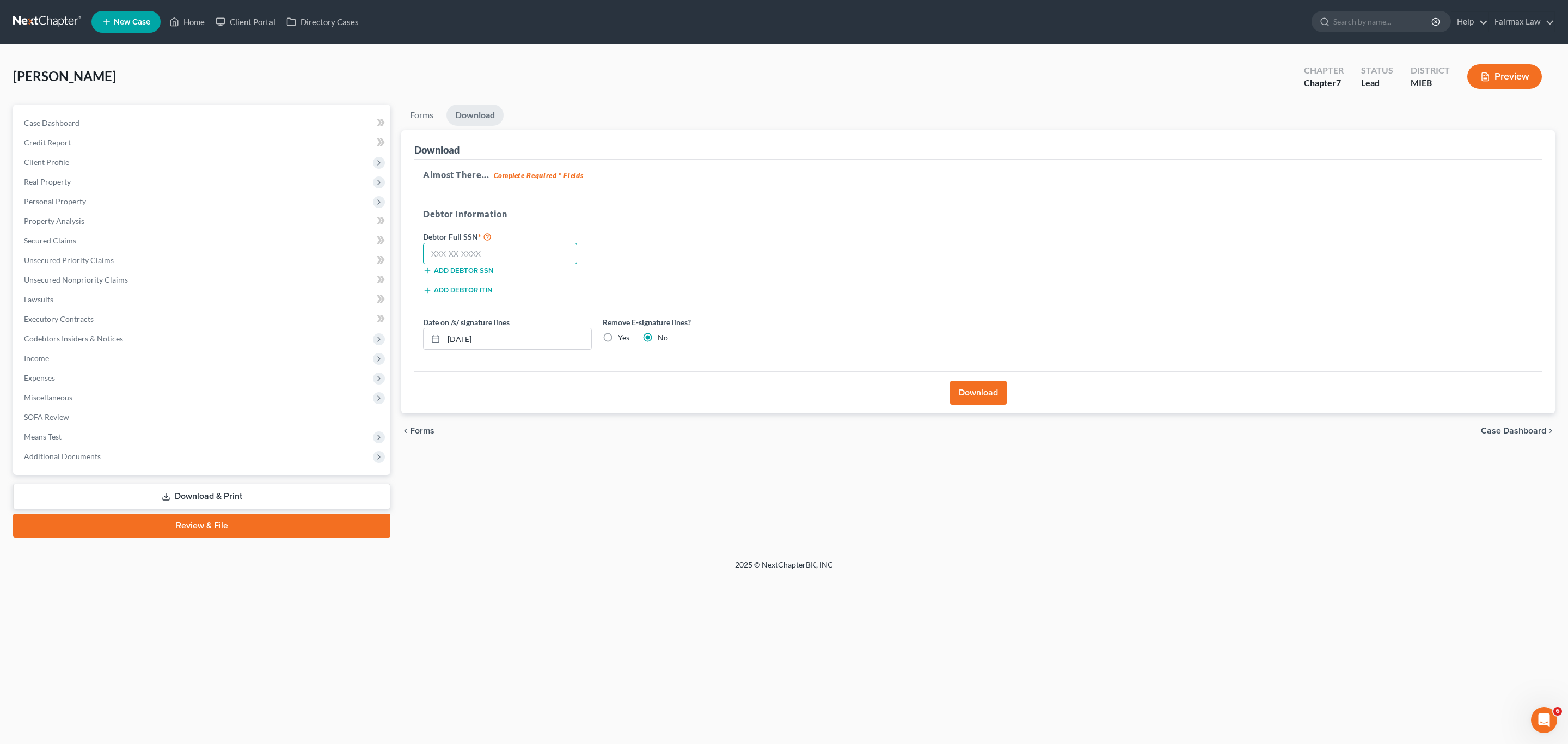
click at [531, 262] on input "text" at bounding box center [500, 253] width 154 height 22
paste input "302-60-9031"
type input "302-60-9031"
click at [955, 613] on div "Home New Case Client Portal Directory Cases Fairmax Law [PERSON_NAME][EMAIL_ADD…" at bounding box center [784, 372] width 1568 height 744
click at [966, 400] on button "Download" at bounding box center [979, 393] width 57 height 24
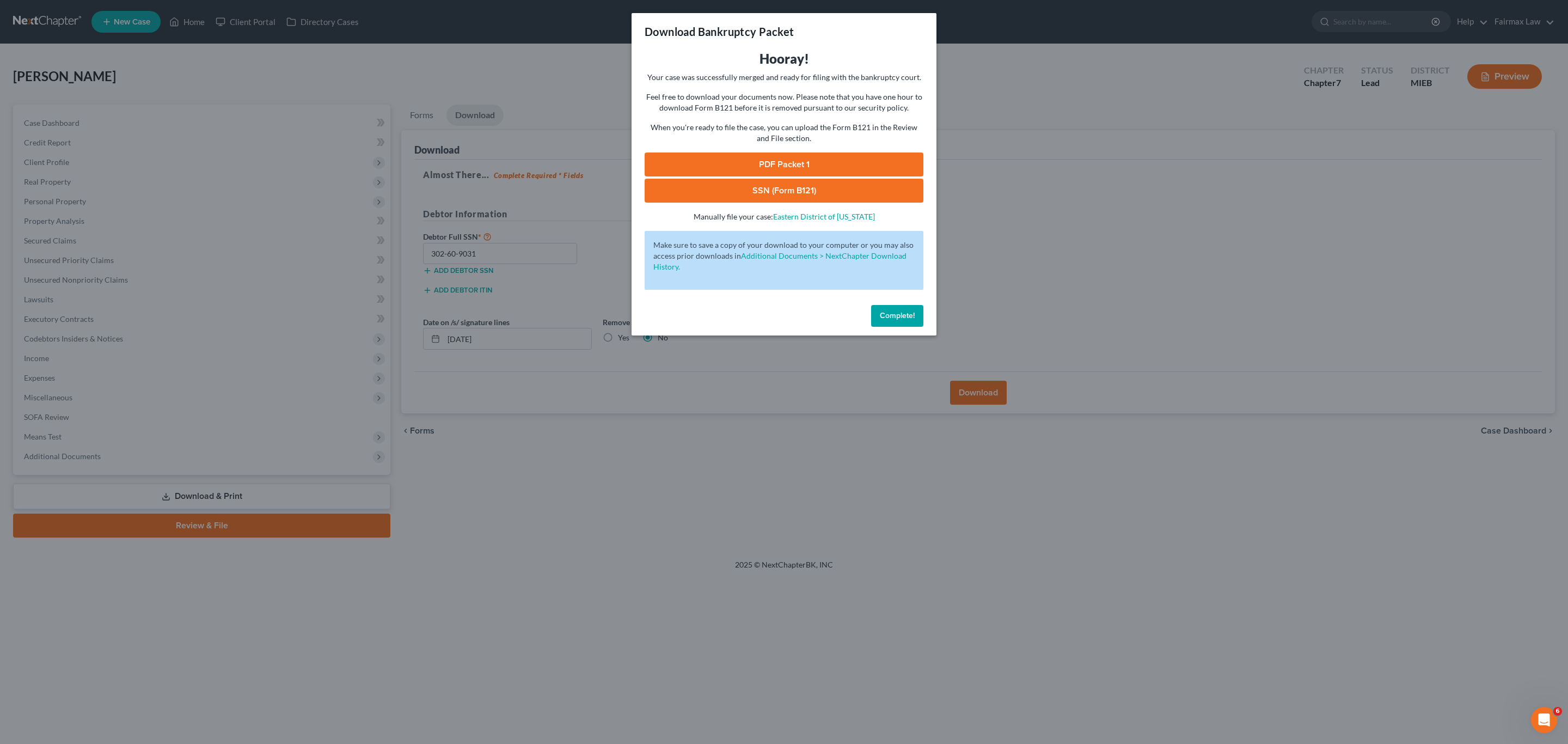
drag, startPoint x: 768, startPoint y: 163, endPoint x: 780, endPoint y: 164, distance: 12.0
click at [768, 163] on link "PDF Packet 1" at bounding box center [784, 165] width 279 height 24
click at [716, 192] on link "SSN (Form B121)" at bounding box center [784, 190] width 279 height 24
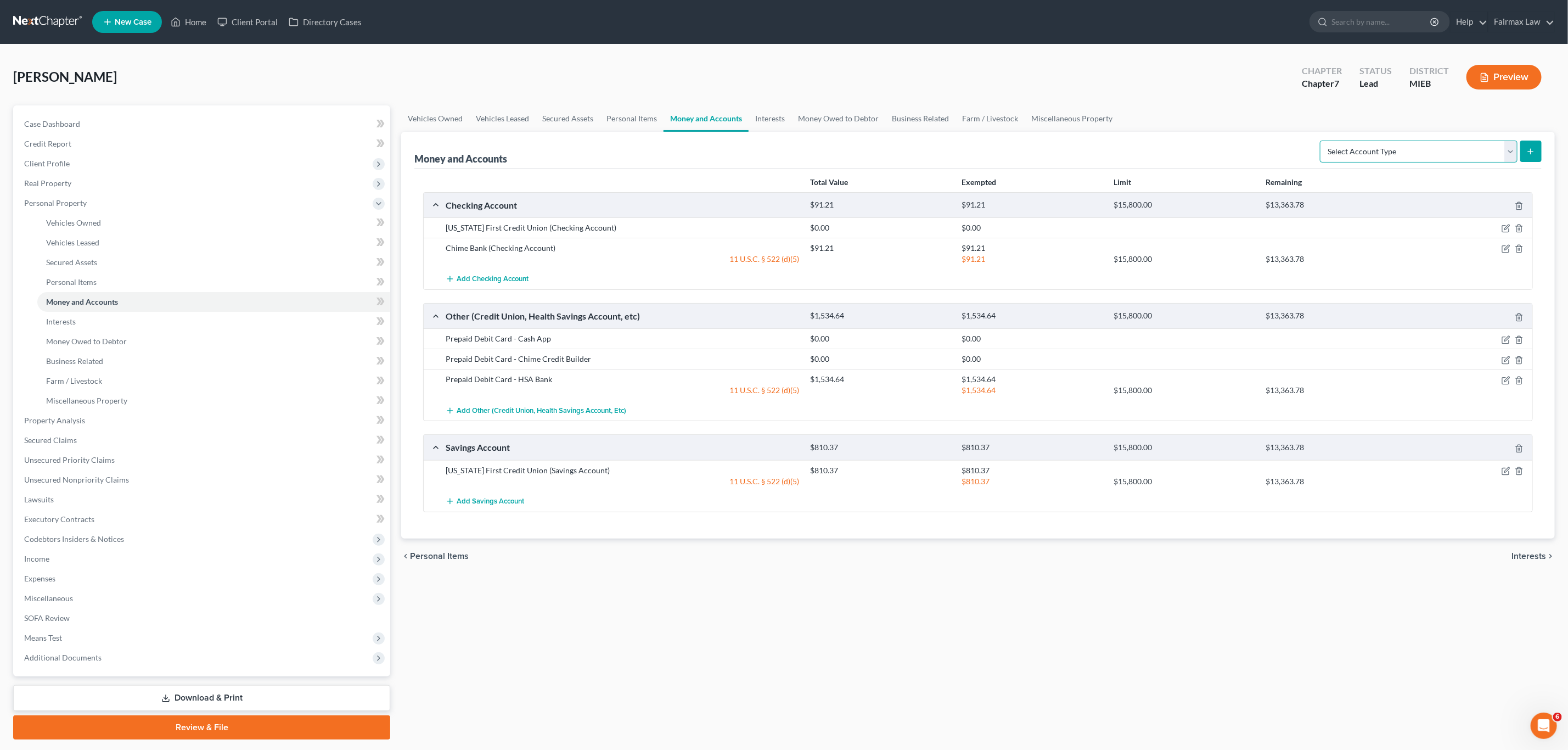
click at [1445, 145] on select "Select Account Type Brokerage Cash on Hand Certificates of Deposit Checking Acc…" at bounding box center [1419, 151] width 198 height 22
select select "other"
click at [1321, 140] on select "Select Account Type Brokerage Cash on Hand Certificates of Deposit Checking Acc…" at bounding box center [1419, 151] width 198 height 22
click at [1536, 151] on icon "submit" at bounding box center [1531, 152] width 9 height 9
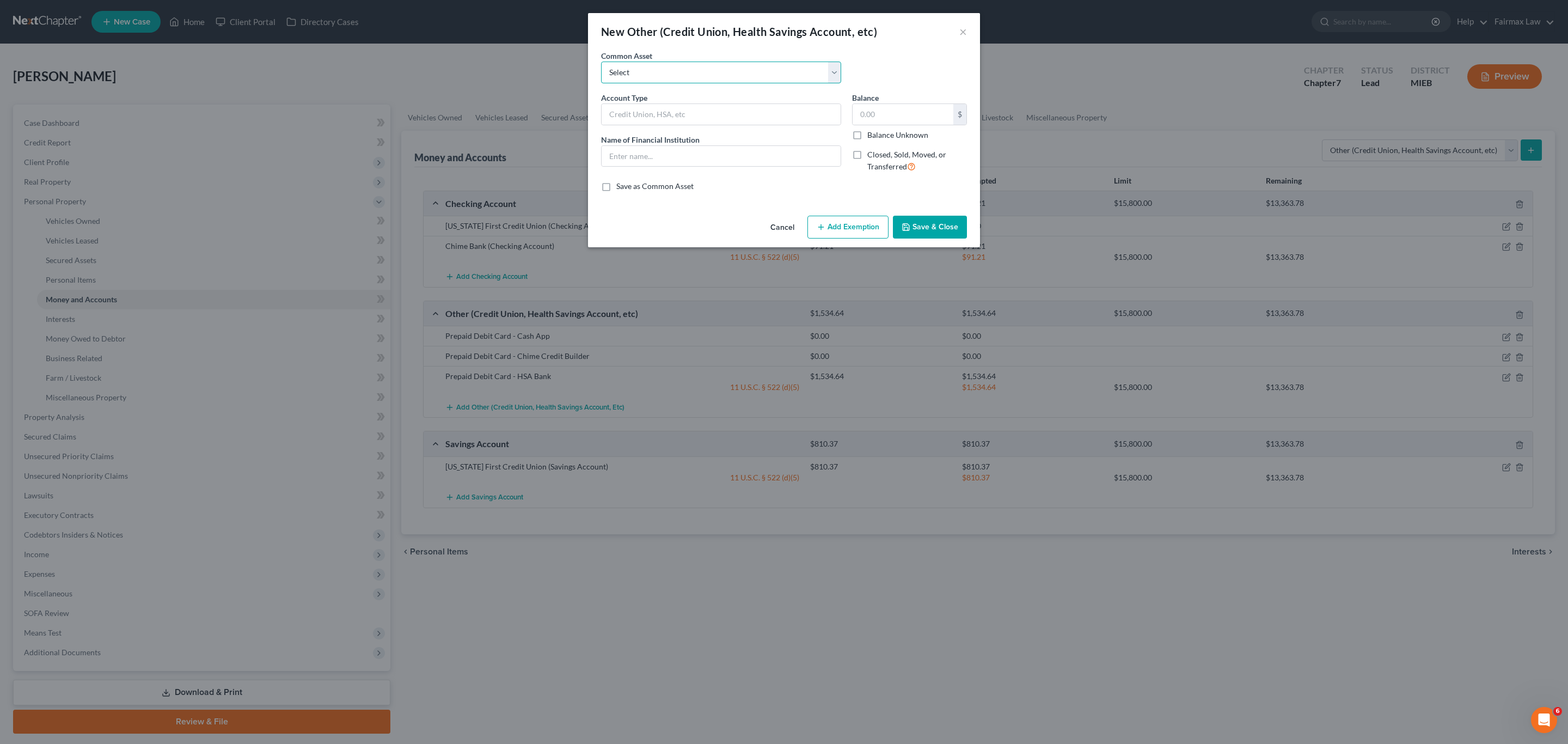
click at [695, 74] on select "Select Prepaid Debit Card - Chime Credit Builder Prepaid Debit Card - CashApp I…" at bounding box center [721, 73] width 240 height 22
select select "2"
click at [601, 62] on select "Select Prepaid Debit Card - Chime Credit Builder Prepaid Debit Card - CashApp I…" at bounding box center [721, 73] width 240 height 22
type input "Investment"
type input "Acorn"
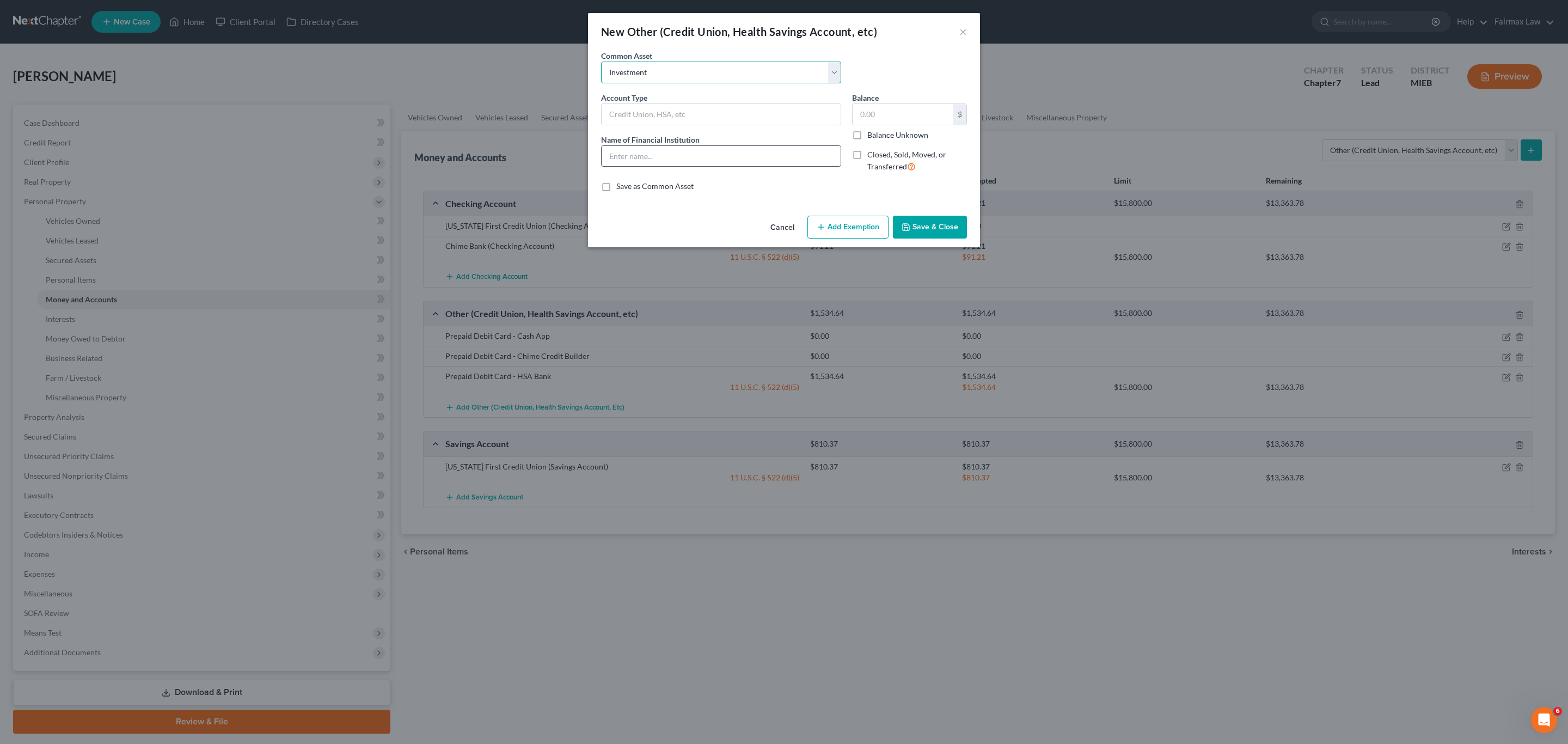
type input "0"
click at [894, 110] on input "0" at bounding box center [903, 114] width 101 height 21
click at [707, 162] on input "Acorn" at bounding box center [721, 156] width 239 height 21
type input "[PERSON_NAME]"
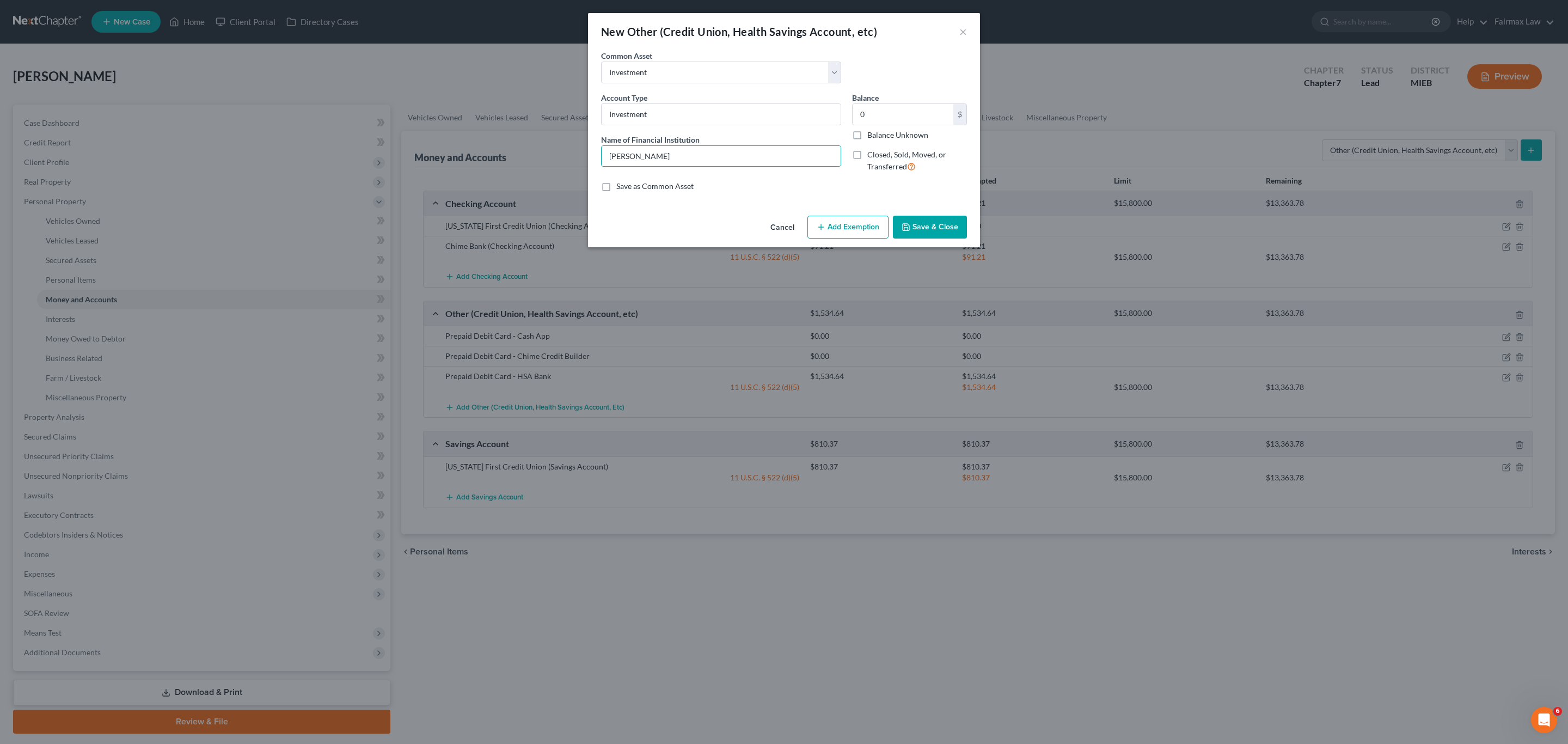
click at [931, 230] on button "Save & Close" at bounding box center [930, 227] width 74 height 23
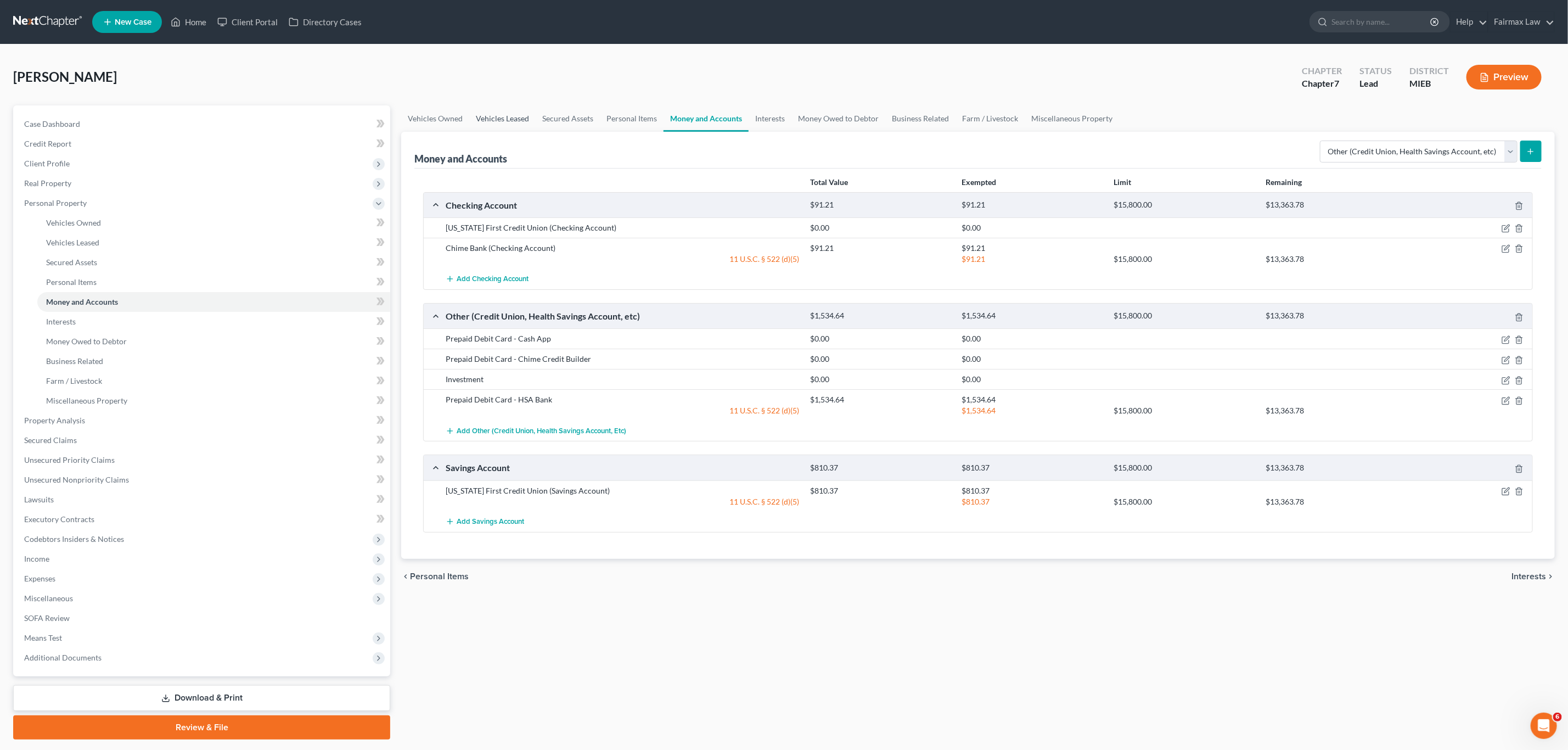
click at [511, 114] on link "Vehicles Leased" at bounding box center [503, 118] width 67 height 26
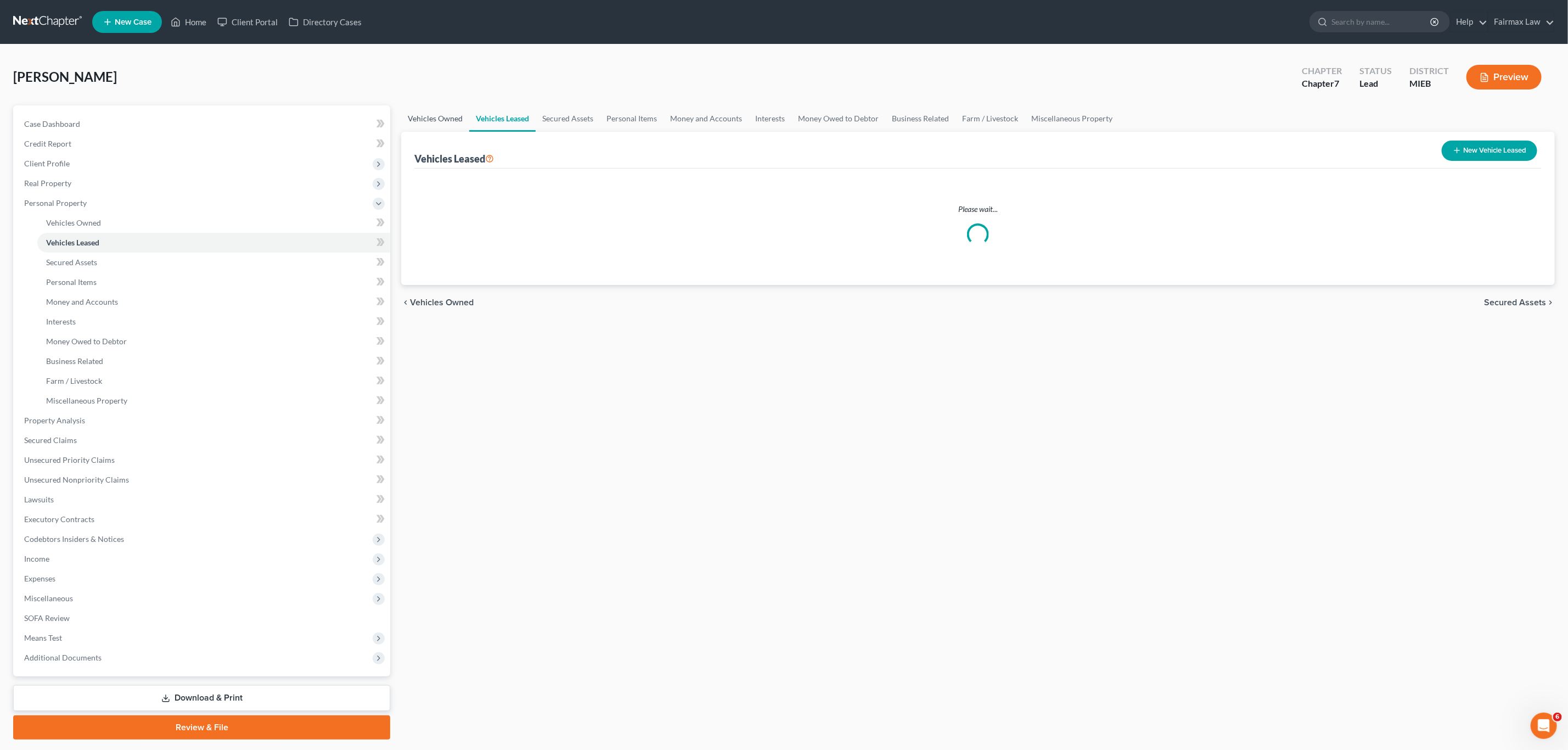
click at [417, 112] on link "Vehicles Owned" at bounding box center [435, 118] width 68 height 26
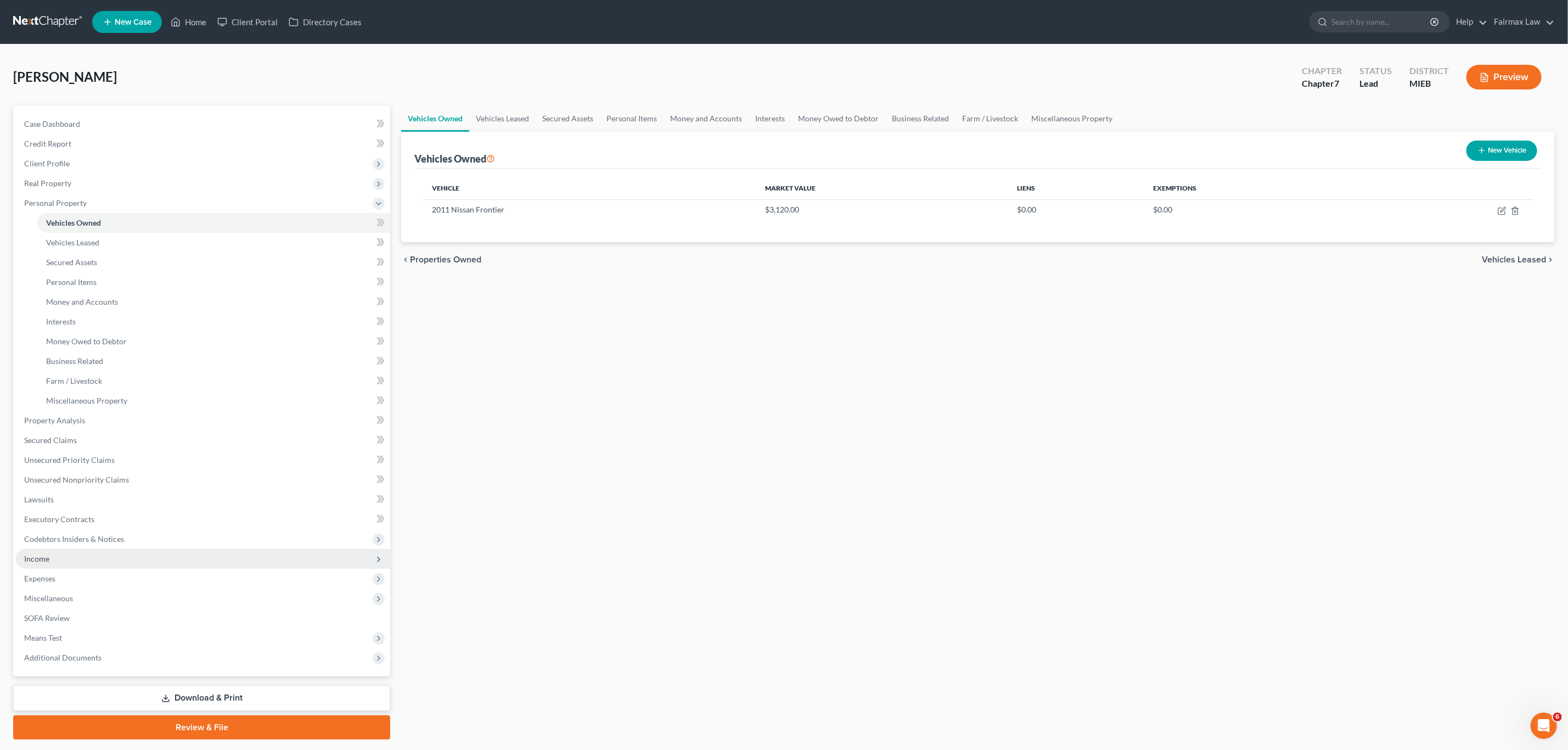
click at [44, 560] on span "Income" at bounding box center [37, 559] width 25 height 10
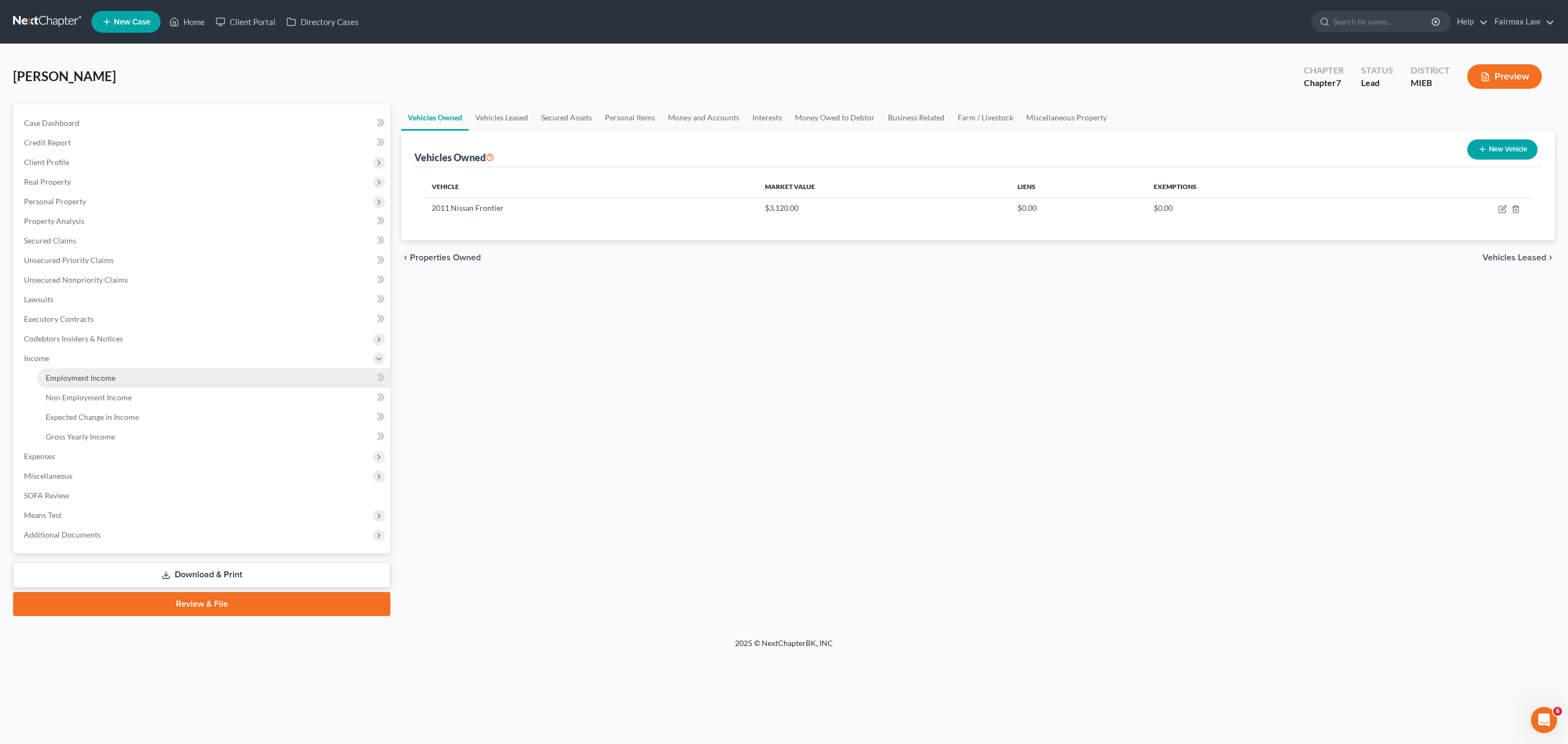
click at [57, 373] on span "Employment Income" at bounding box center [81, 378] width 70 height 9
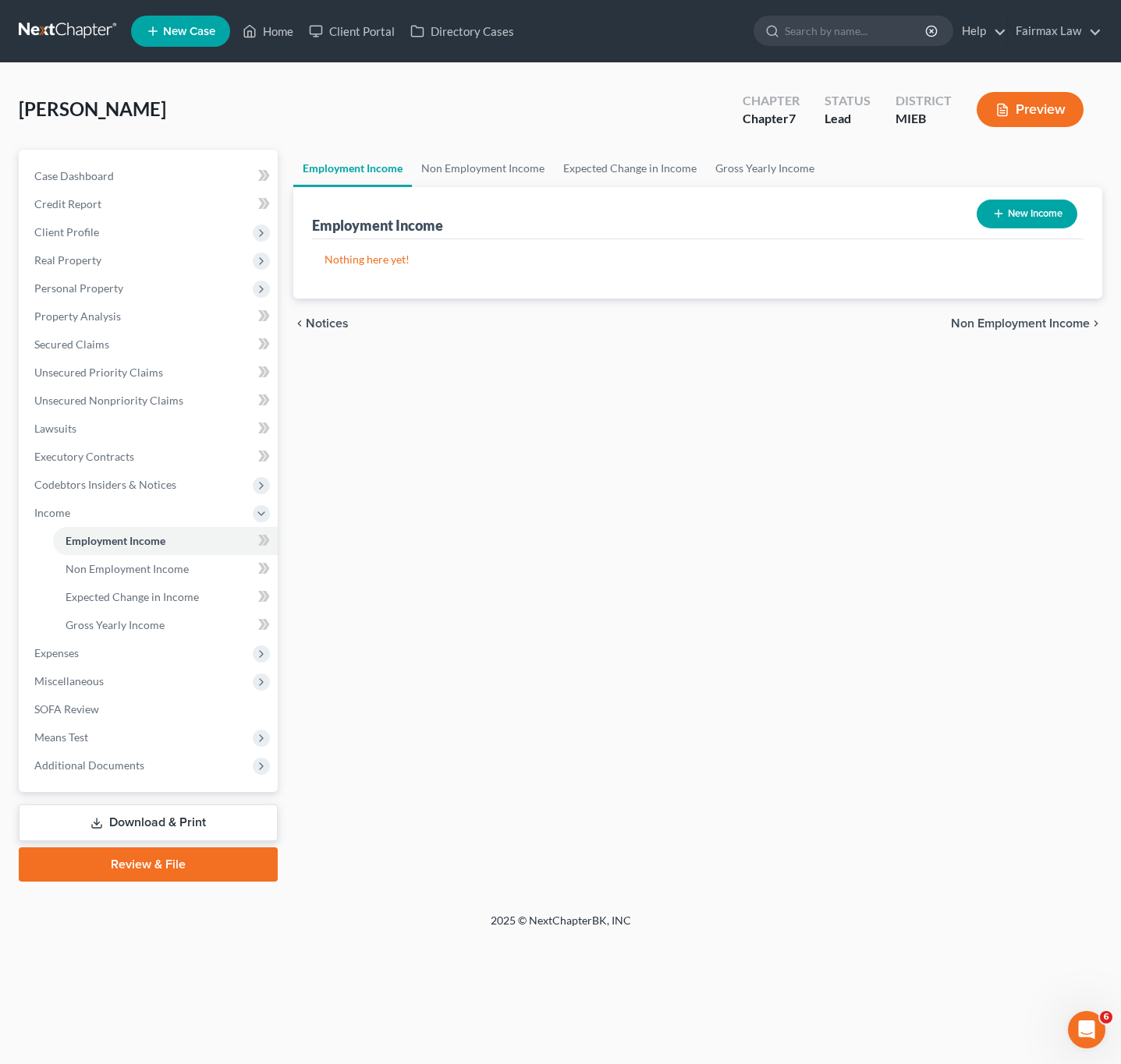
click at [614, 408] on div "Employment Income Non Employment Income Expected Change in Income Gross Yearly …" at bounding box center [697, 515] width 824 height 732
click at [1024, 206] on button "New Income" at bounding box center [1026, 214] width 100 height 29
select select "0"
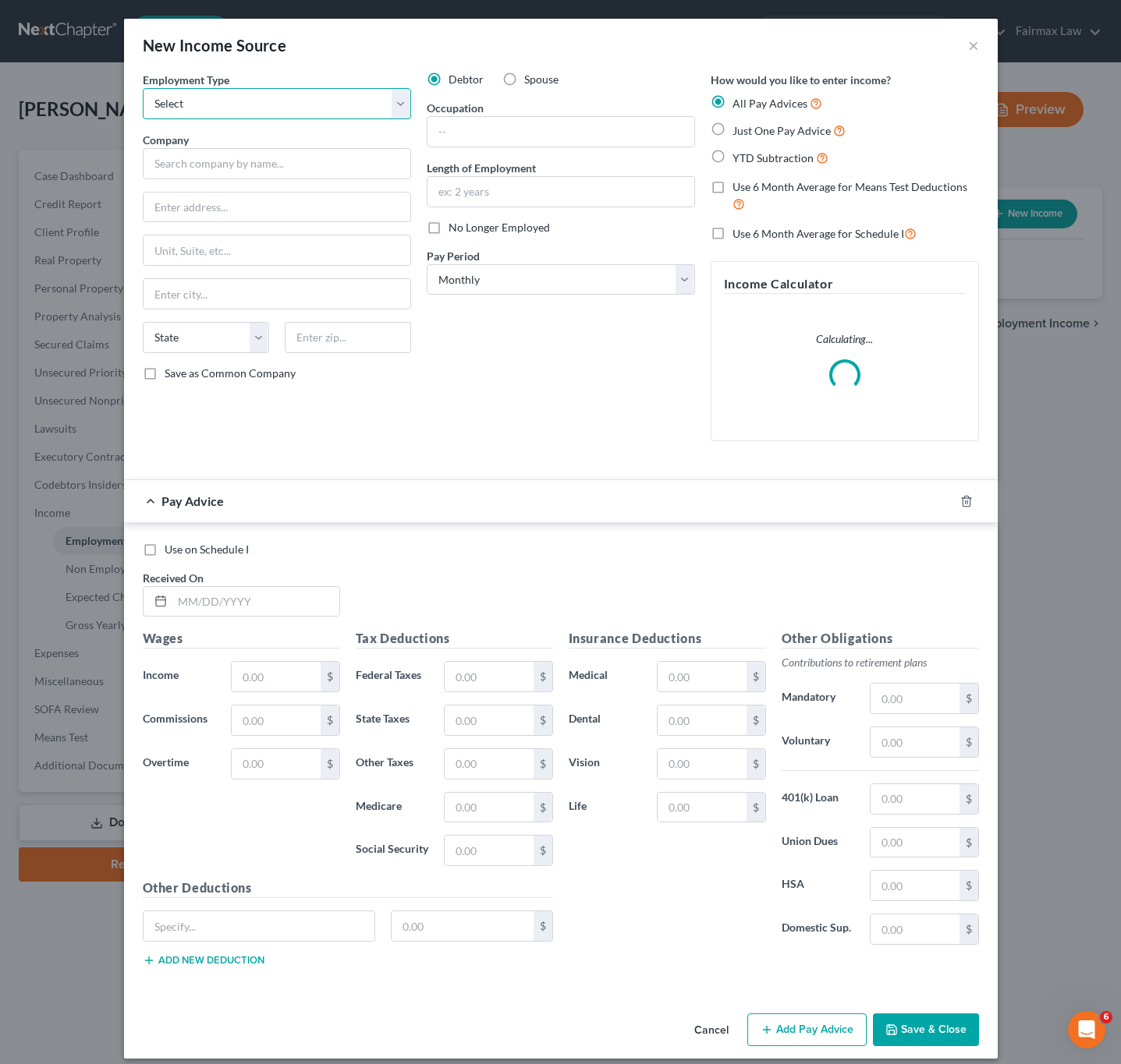
drag, startPoint x: 337, startPoint y: 96, endPoint x: 329, endPoint y: 117, distance: 22.5
click at [337, 96] on select "Select Full or [DEMOGRAPHIC_DATA] Employment Self Employment" at bounding box center [276, 104] width 268 height 32
select select "0"
click at [143, 88] on select "Select Full or [DEMOGRAPHIC_DATA] Employment Self Employment" at bounding box center [276, 104] width 268 height 32
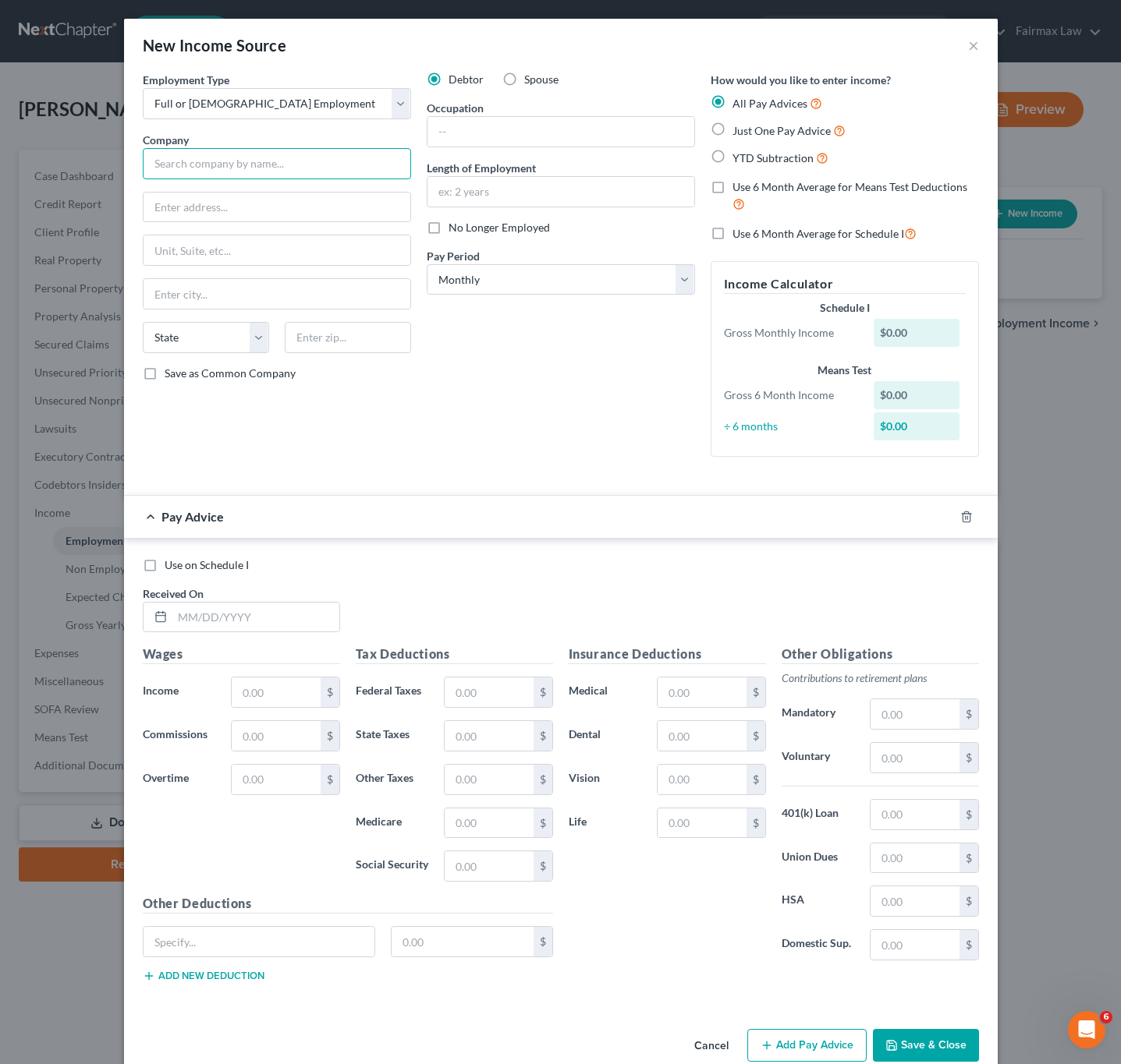
click at [210, 157] on input "text" at bounding box center [276, 163] width 268 height 32
paste input "Little Caesar Enterprises Inc."
type input "Little Caesar Enterprises Inc."
click at [258, 216] on input "text" at bounding box center [276, 207] width 266 height 30
paste input "[STREET_ADDRESS][PERSON_NAME]"
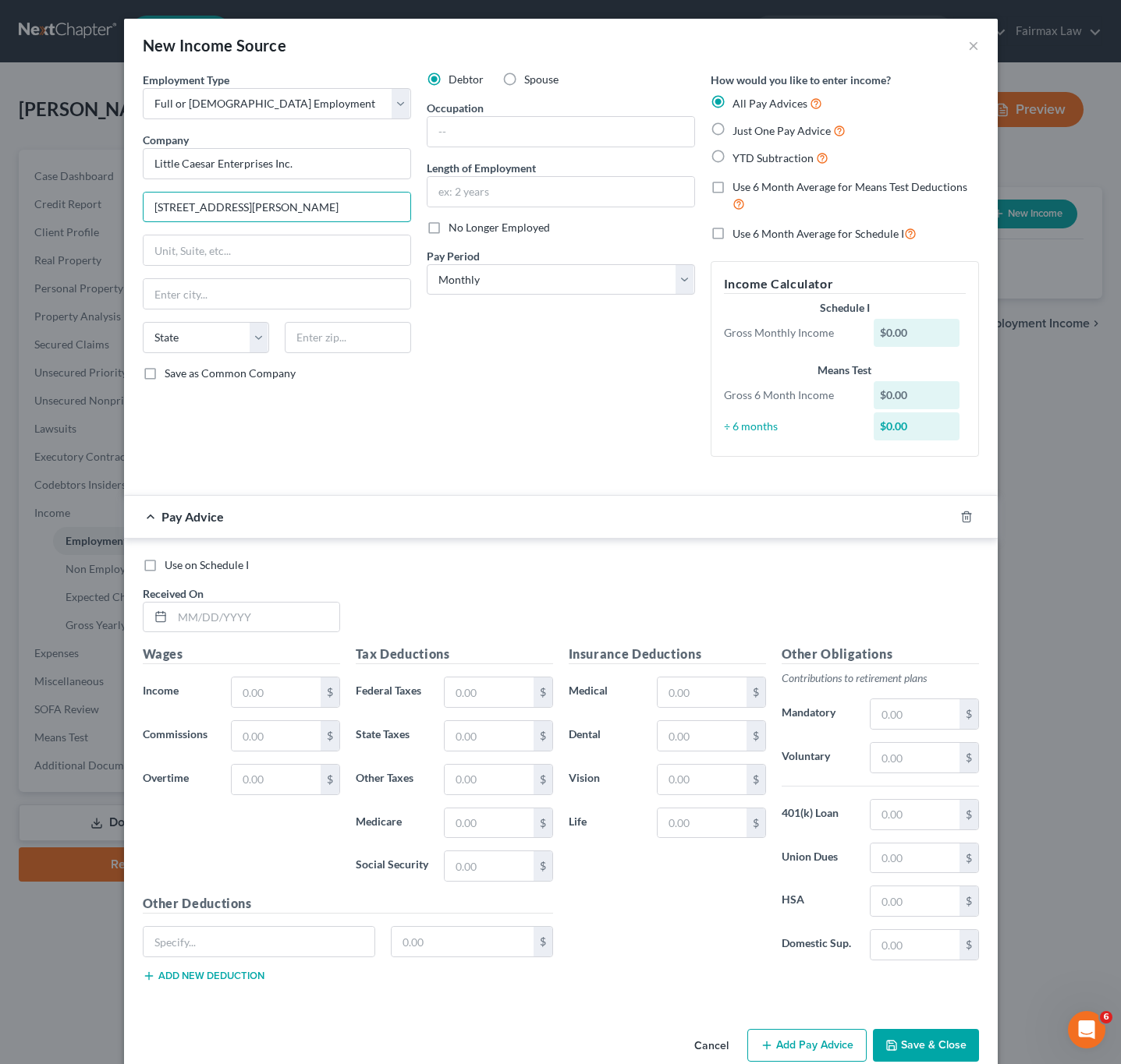
type input "[STREET_ADDRESS][PERSON_NAME]"
click at [372, 347] on input "text" at bounding box center [347, 338] width 126 height 32
paste input "48201"
type input "48201"
click at [570, 367] on div "Debtor Spouse Occupation Length of Employment No Longer Employed Pay Period * S…" at bounding box center [560, 270] width 283 height 398
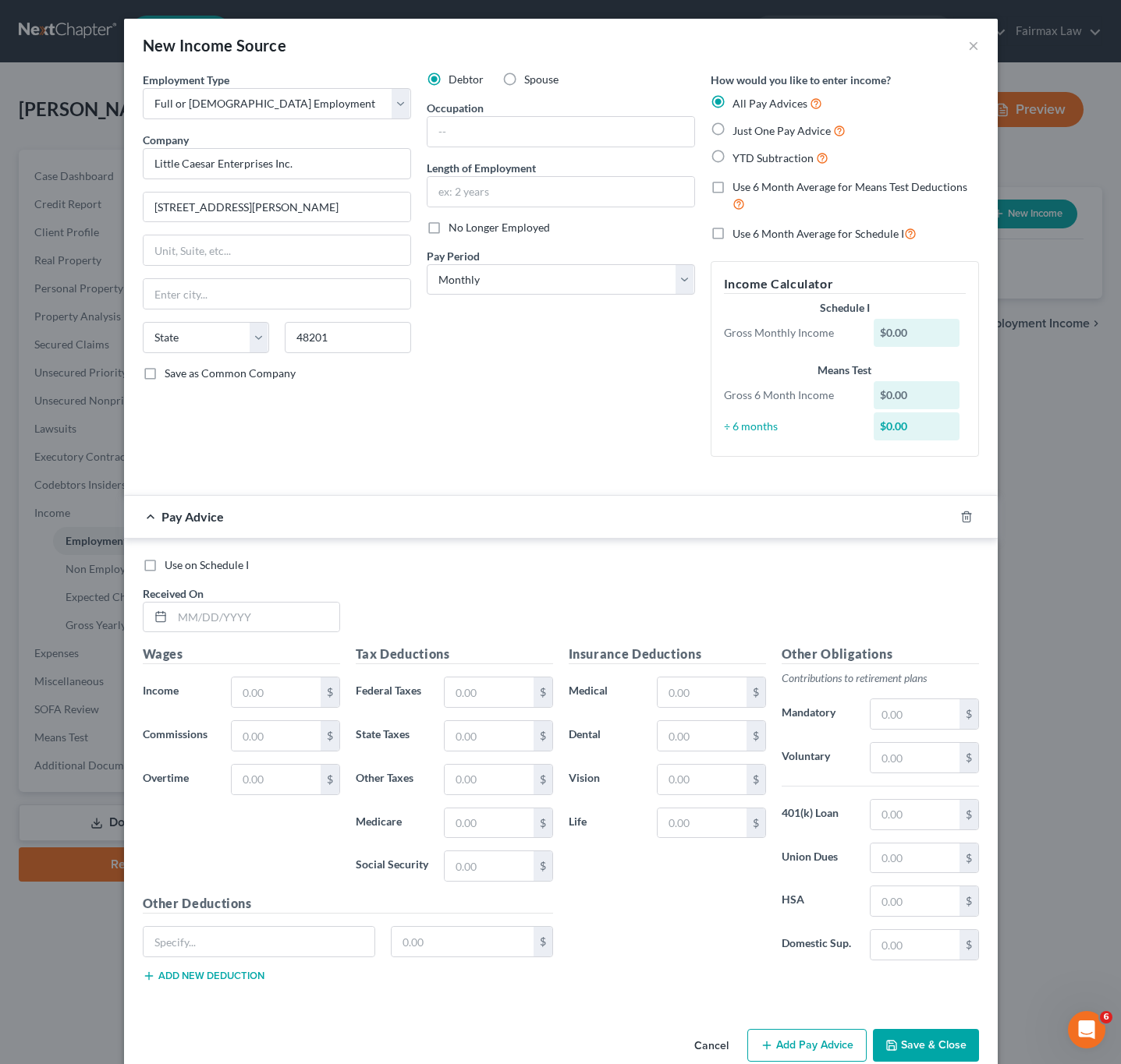
type input "[GEOGRAPHIC_DATA]"
select select "23"
click at [732, 157] on label "YTD Subtraction" at bounding box center [780, 158] width 96 height 18
click at [738, 157] on input "YTD Subtraction" at bounding box center [743, 153] width 10 height 10
radio input "true"
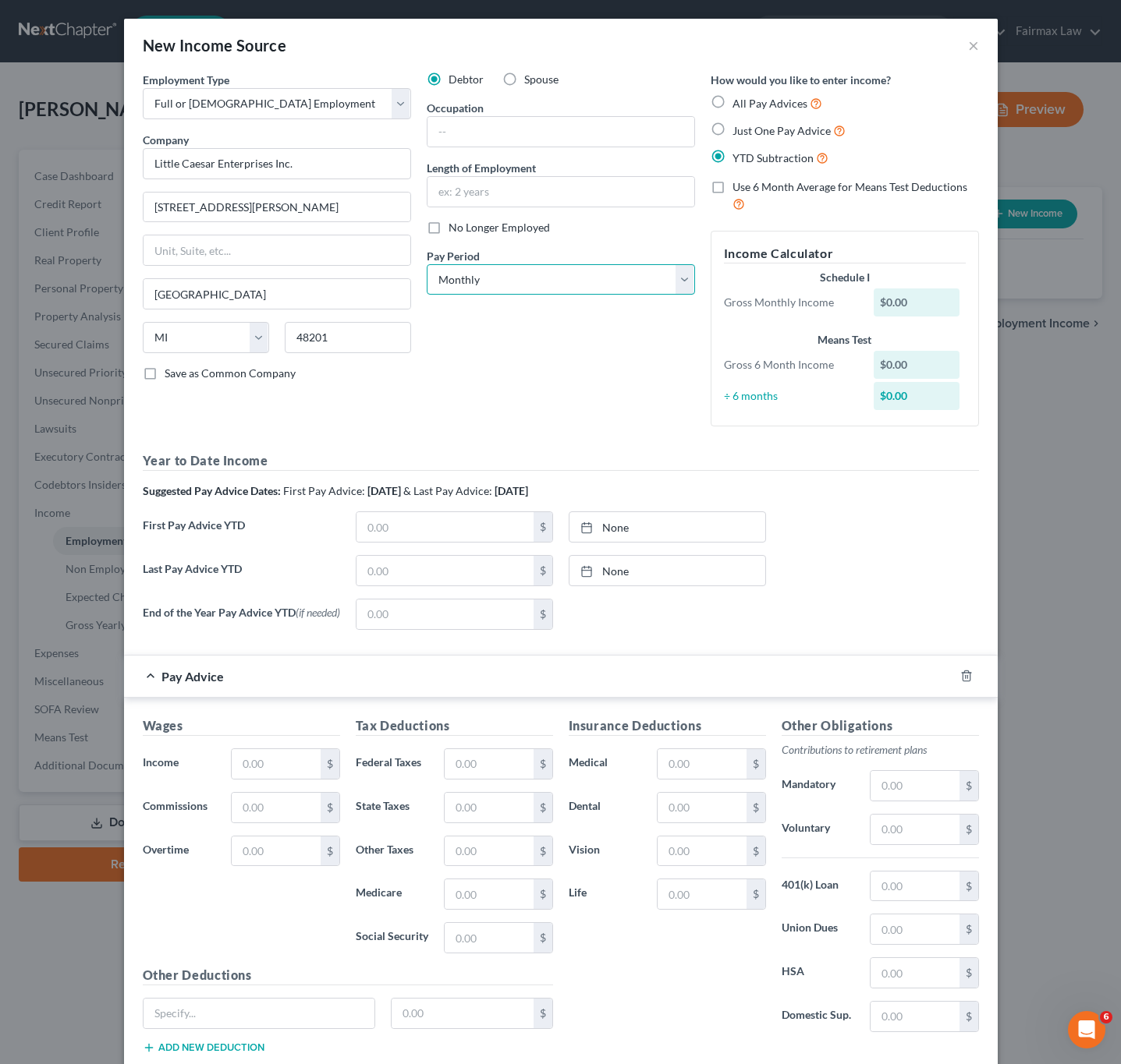
click at [609, 269] on select "Select Monthly Twice Monthly Every Other Week Weekly" at bounding box center [560, 280] width 268 height 32
select select "3"
click at [427, 265] on select "Select Monthly Twice Monthly Every Other Week Weekly" at bounding box center [560, 280] width 268 height 32
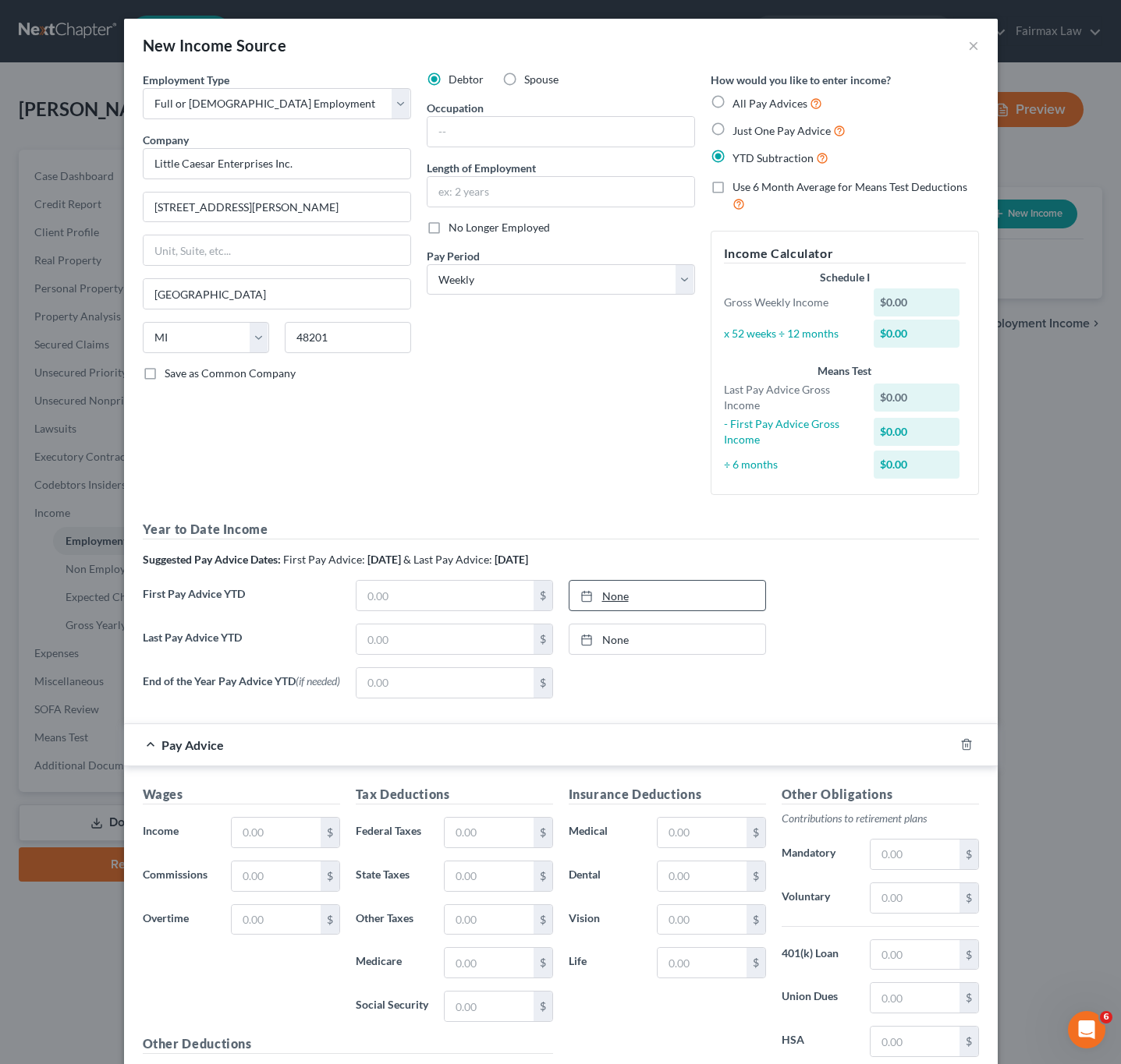
click at [625, 608] on link "None" at bounding box center [667, 596] width 196 height 30
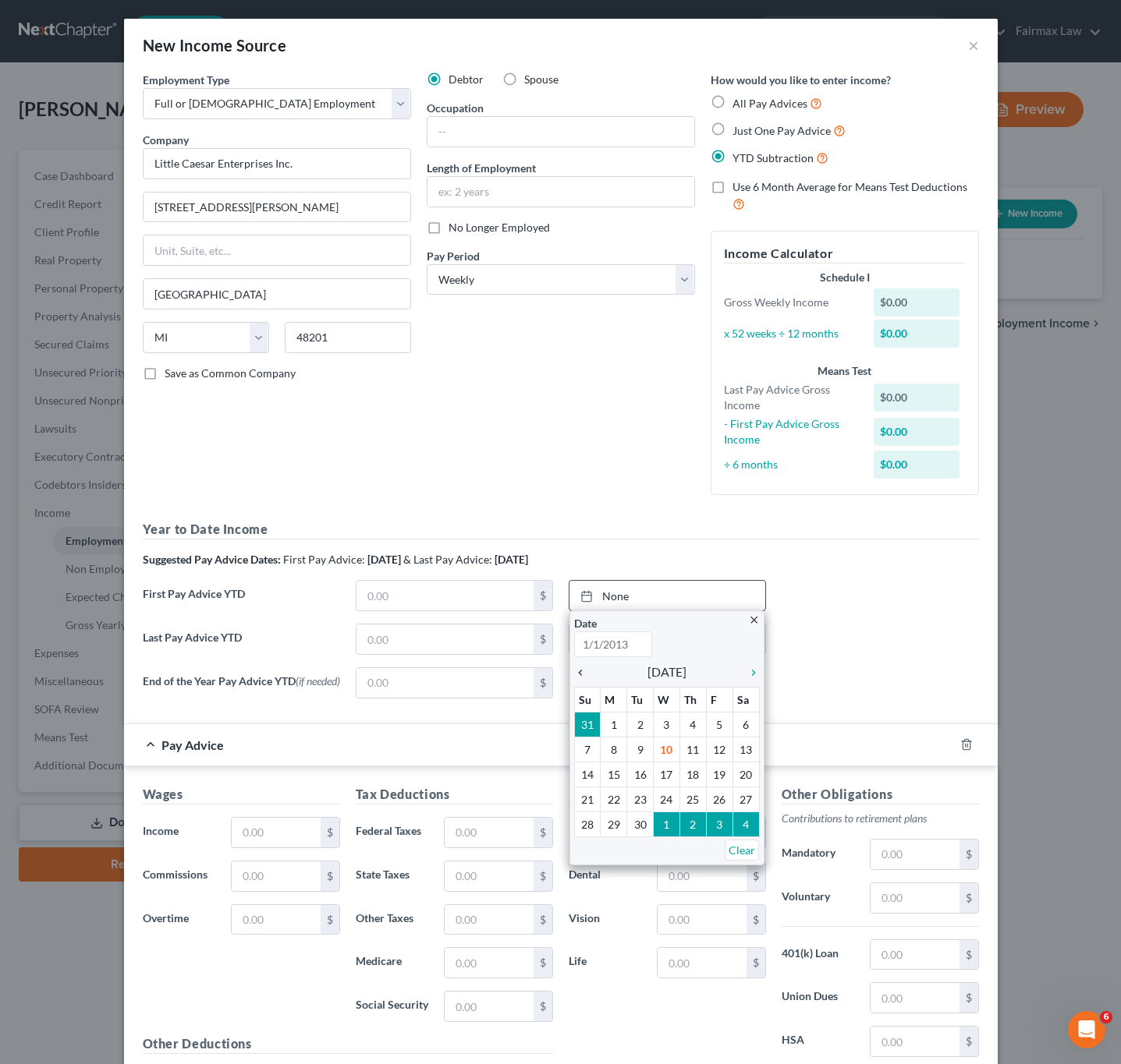
click at [574, 673] on icon "chevron_left" at bounding box center [584, 673] width 20 height 13
type input "[DATE]"
click at [574, 673] on icon "chevron_left" at bounding box center [584, 673] width 20 height 13
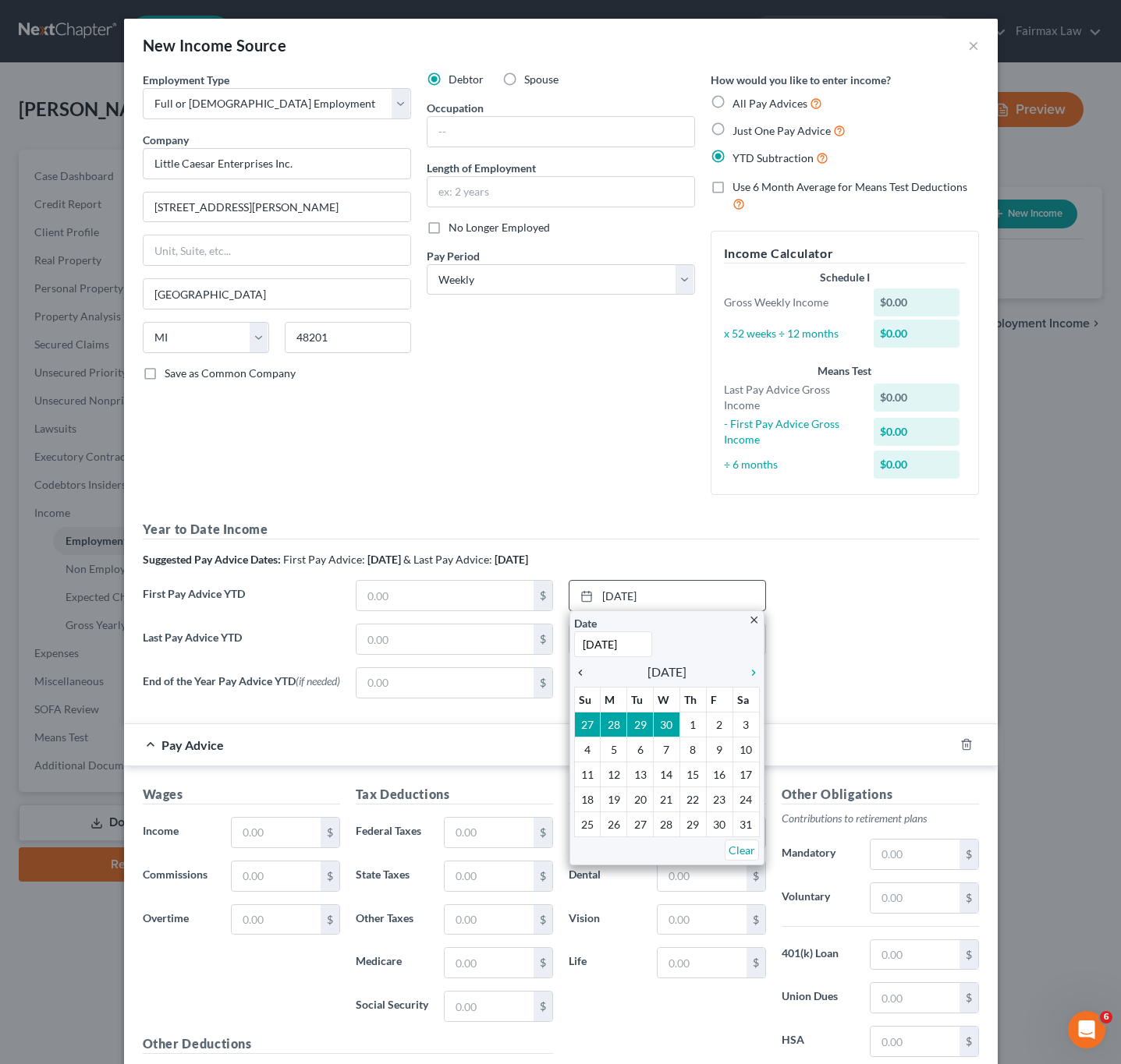
click at [574, 673] on icon "chevron_left" at bounding box center [584, 673] width 20 height 13
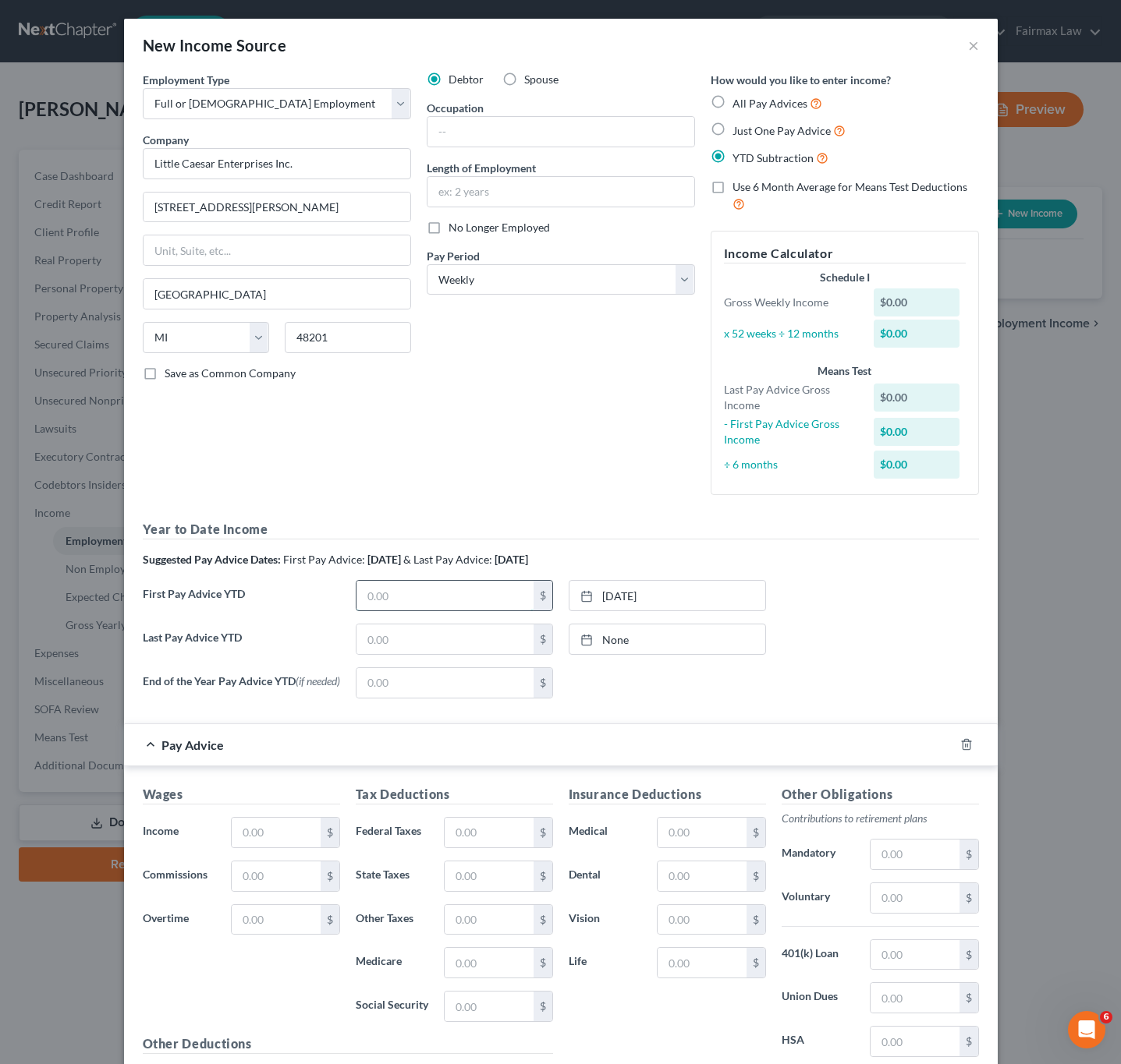
click at [439, 602] on input "text" at bounding box center [445, 596] width 177 height 30
click at [496, 597] on input "text" at bounding box center [445, 596] width 177 height 30
paste input "8,118.17"
type input "8,118.17"
click at [838, 634] on div "Last Pay Advice YTD $ None close Date Time chevron_left [DATE] chevron_right Su…" at bounding box center [560, 645] width 851 height 43
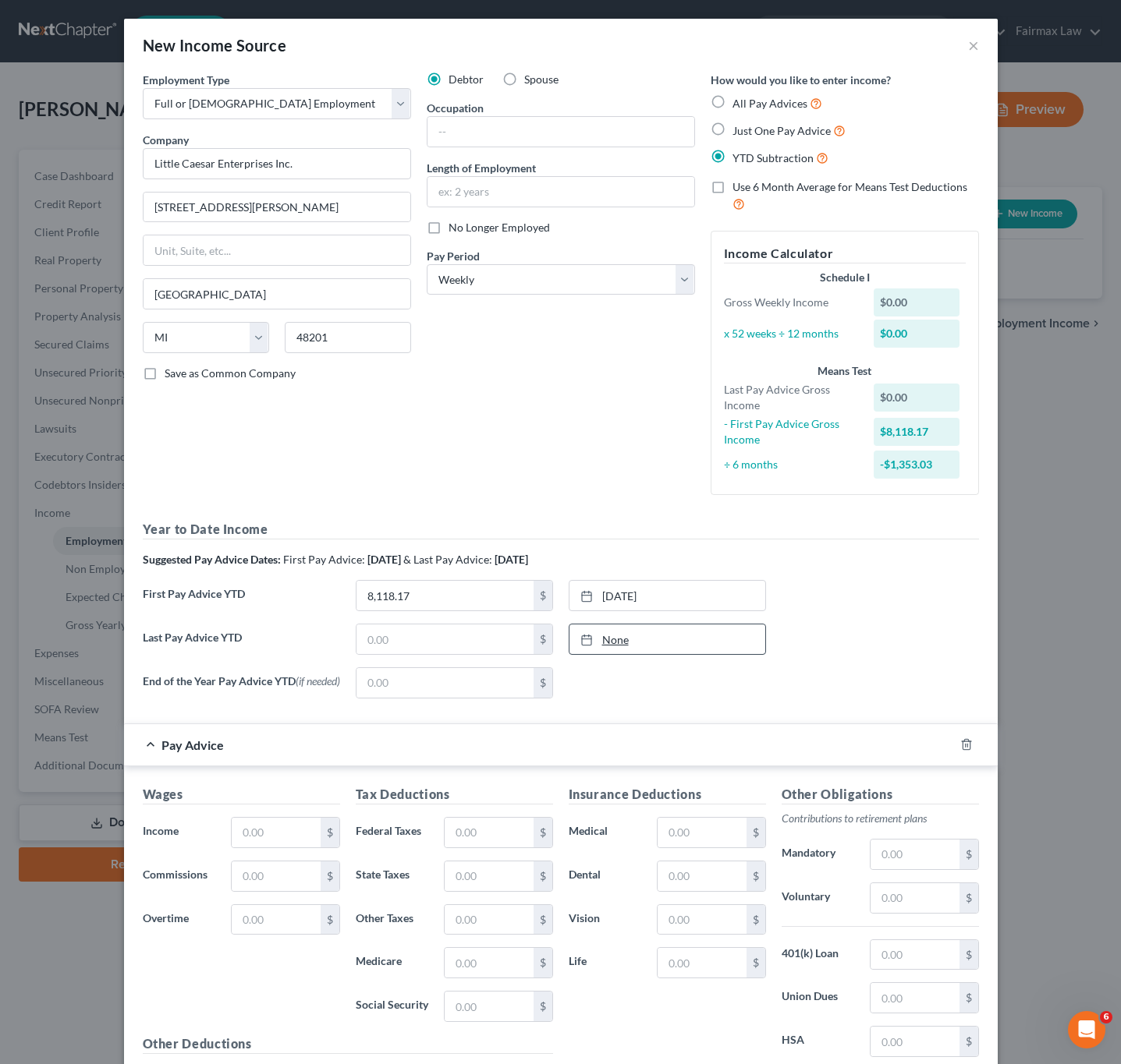
click at [636, 648] on link "None" at bounding box center [667, 639] width 196 height 30
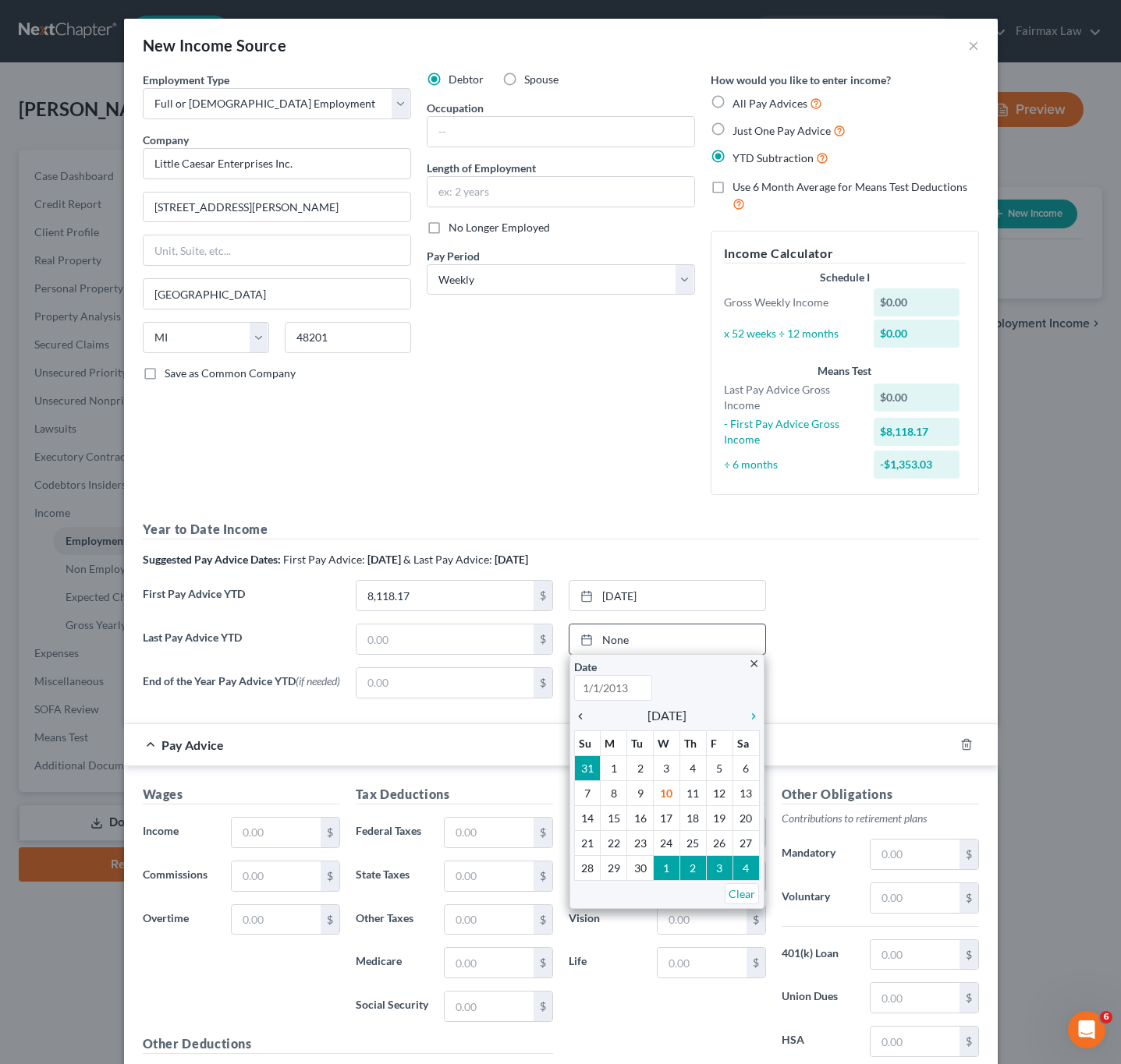
click at [574, 716] on icon "chevron_left" at bounding box center [584, 717] width 20 height 13
type input "[DATE]"
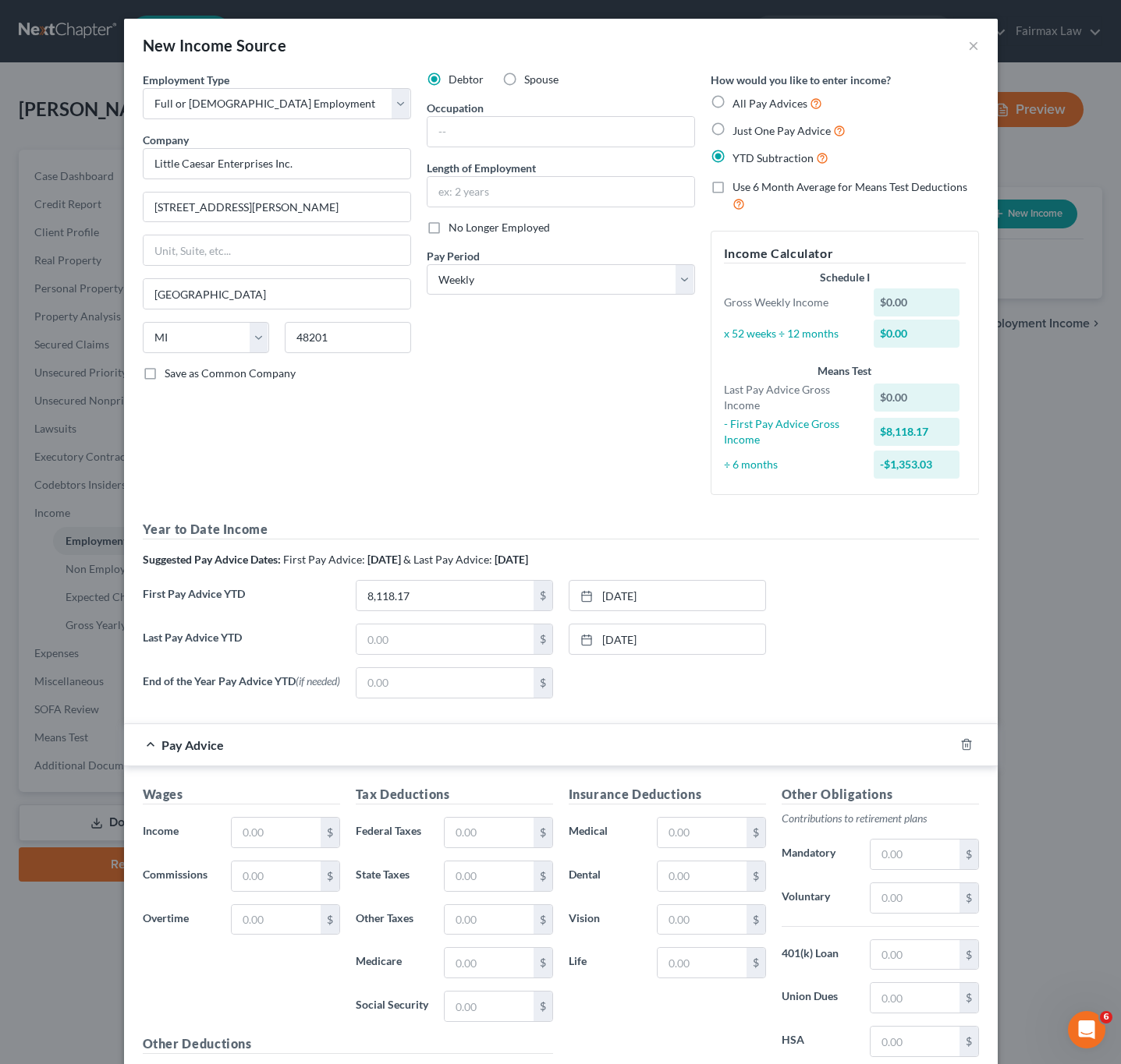
click at [459, 661] on div "Last Pay Advice YTD $ [DATE] close Date [DATE] Time 12:00 AM chevron_left [DATE…" at bounding box center [560, 645] width 851 height 43
click at [440, 641] on input "text" at bounding box center [445, 639] width 177 height 30
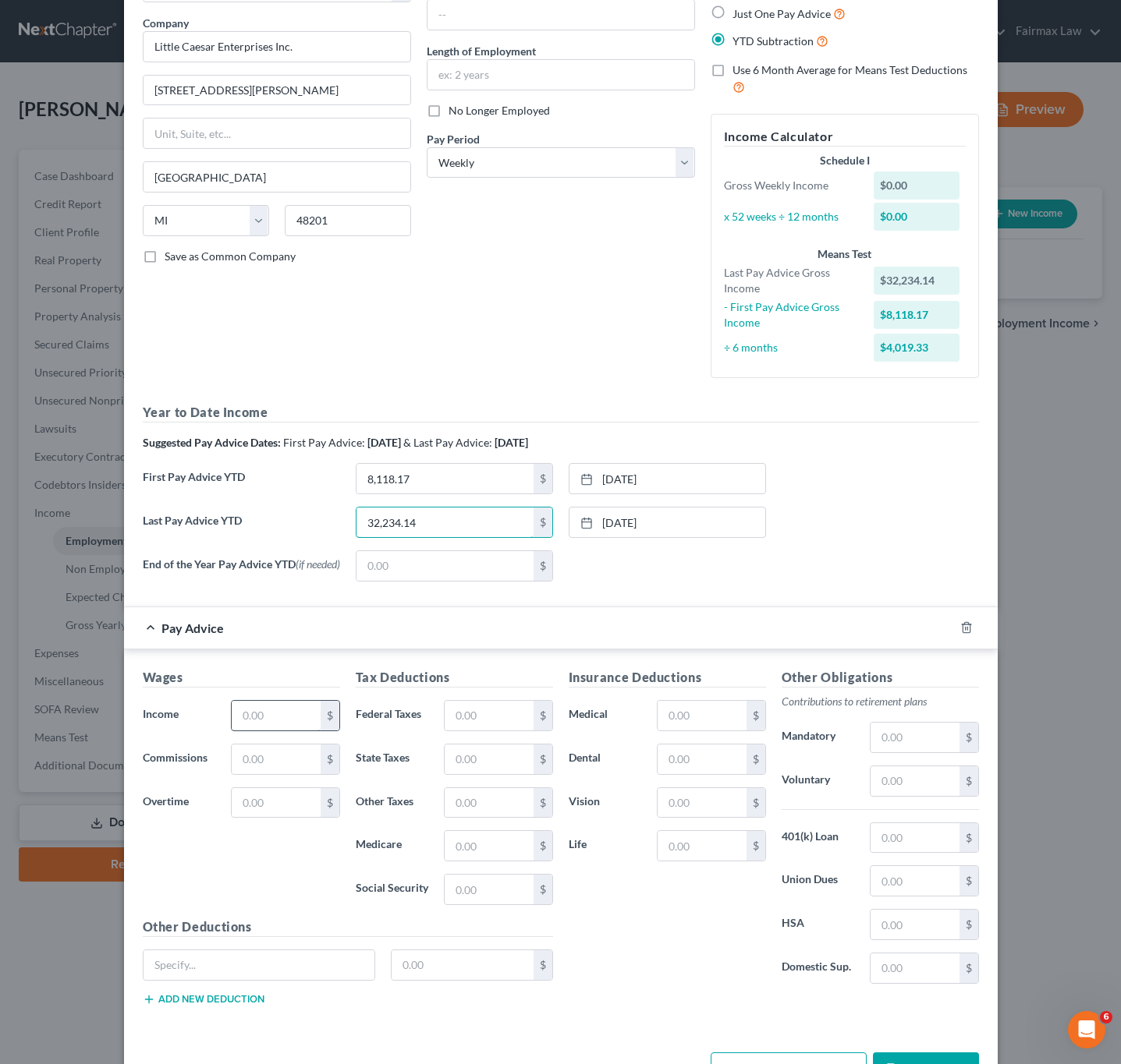
type input "32,234.14"
click at [283, 711] on input "text" at bounding box center [276, 716] width 88 height 30
type input "660.24"
click at [459, 904] on input "text" at bounding box center [488, 889] width 88 height 30
type input "38.44"
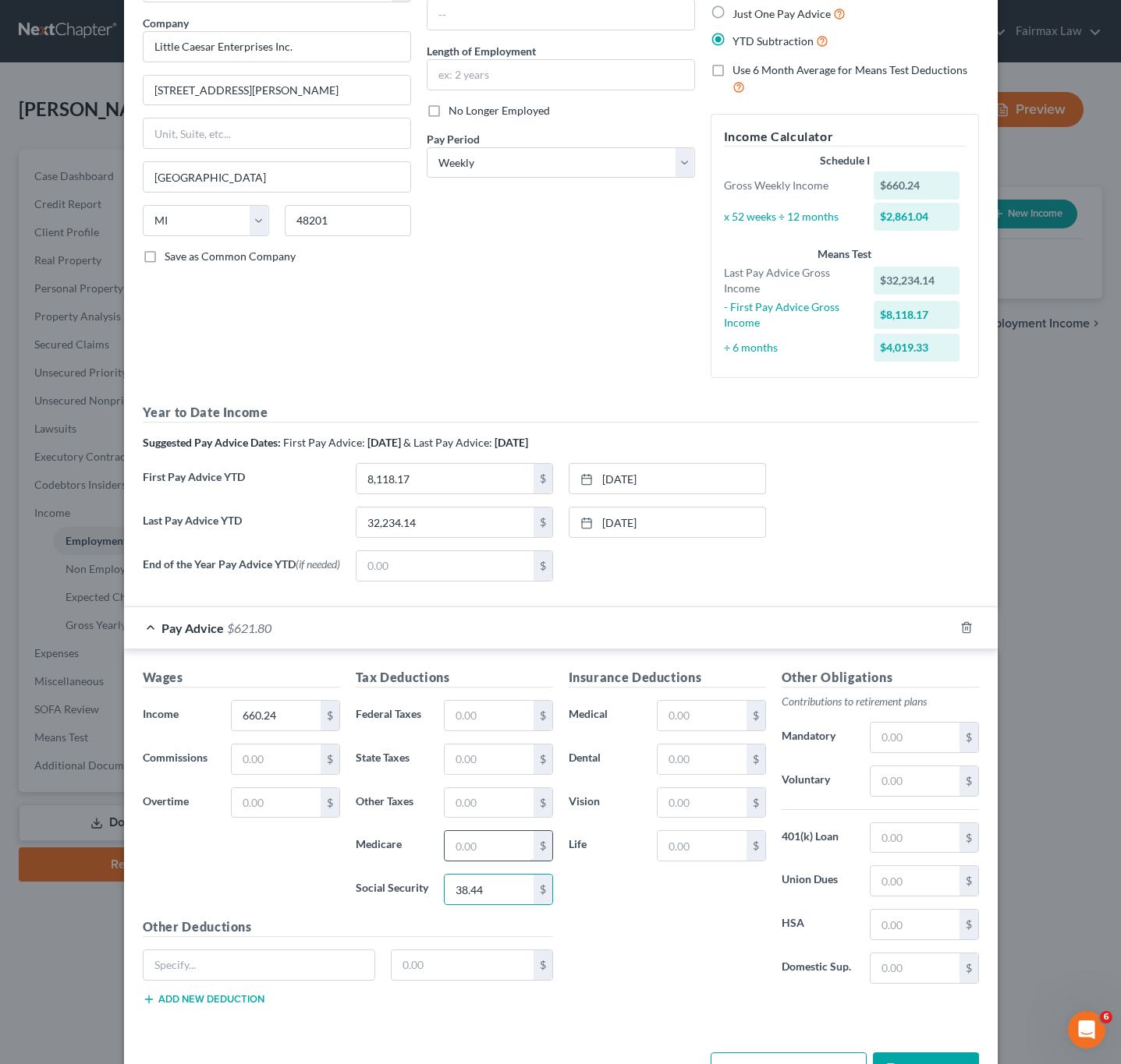
click at [456, 855] on input "text" at bounding box center [488, 846] width 88 height 30
type input "8.99"
click at [456, 728] on input "text" at bounding box center [488, 716] width 88 height 30
type input "22.27"
click at [468, 758] on input "text" at bounding box center [488, 759] width 88 height 30
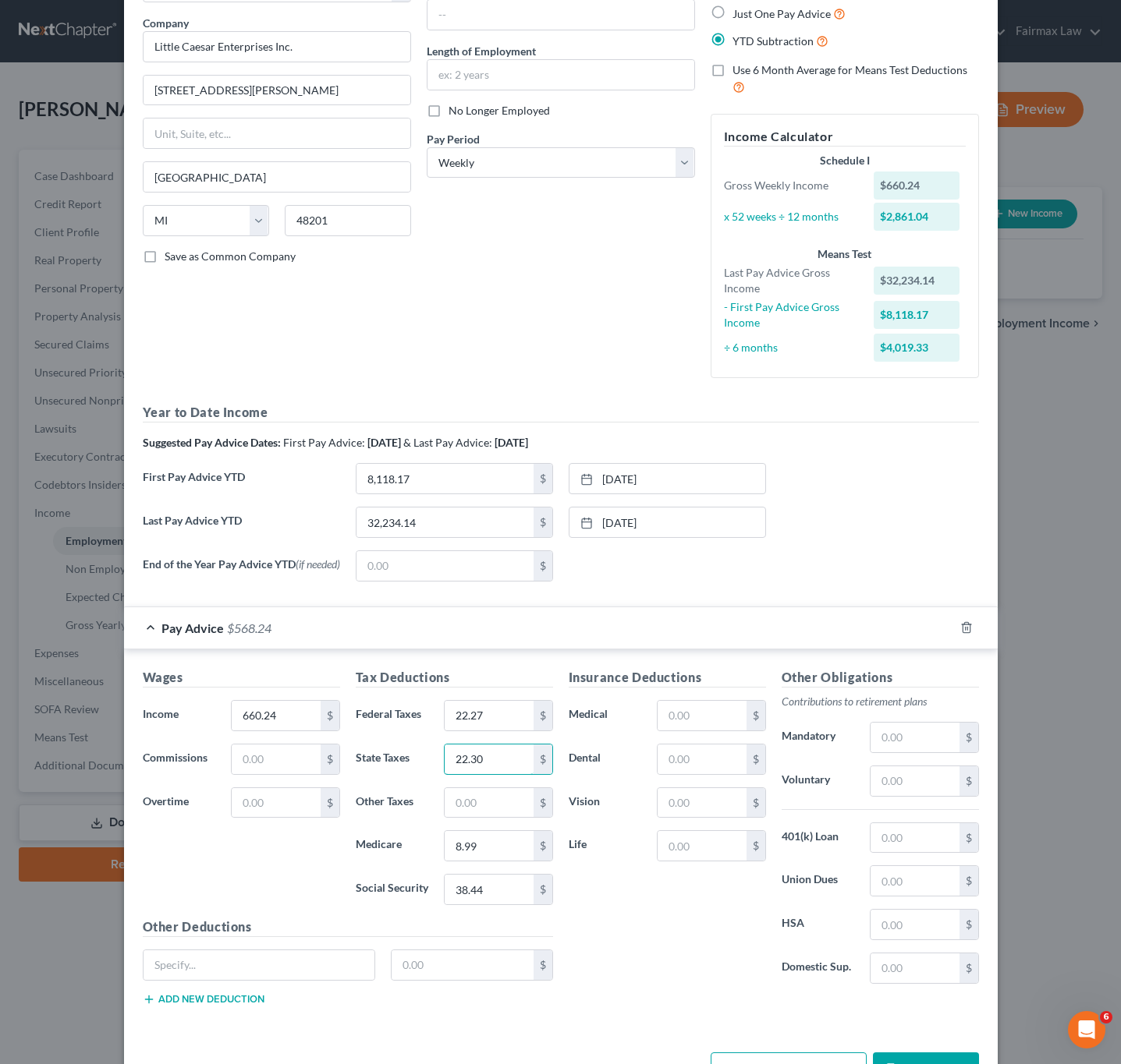
scroll to position [180, 0]
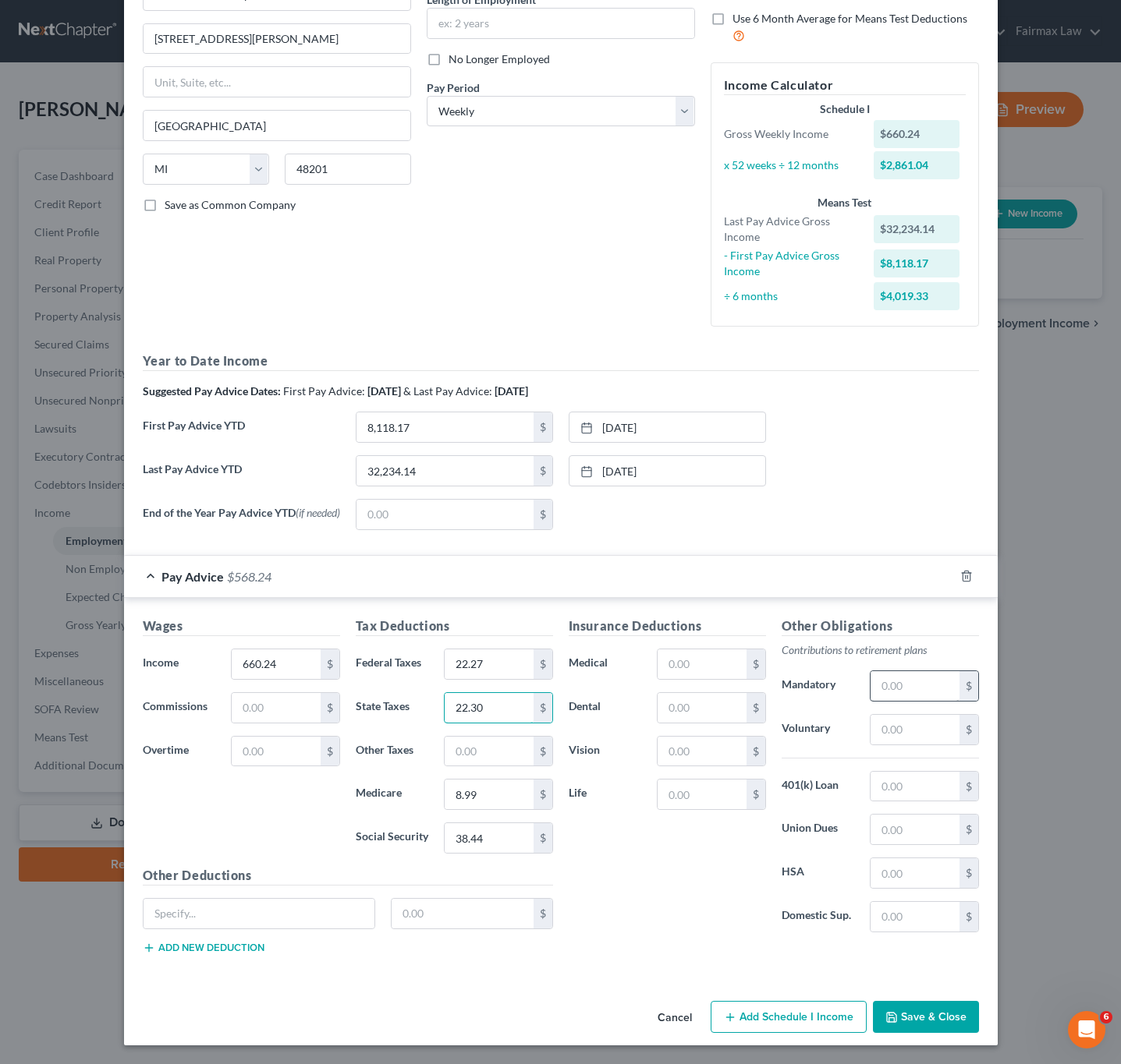
type input "22.30"
click at [880, 690] on input "text" at bounding box center [914, 686] width 88 height 30
type input "118.85"
click at [662, 707] on input "text" at bounding box center [701, 708] width 88 height 30
type input "2.97"
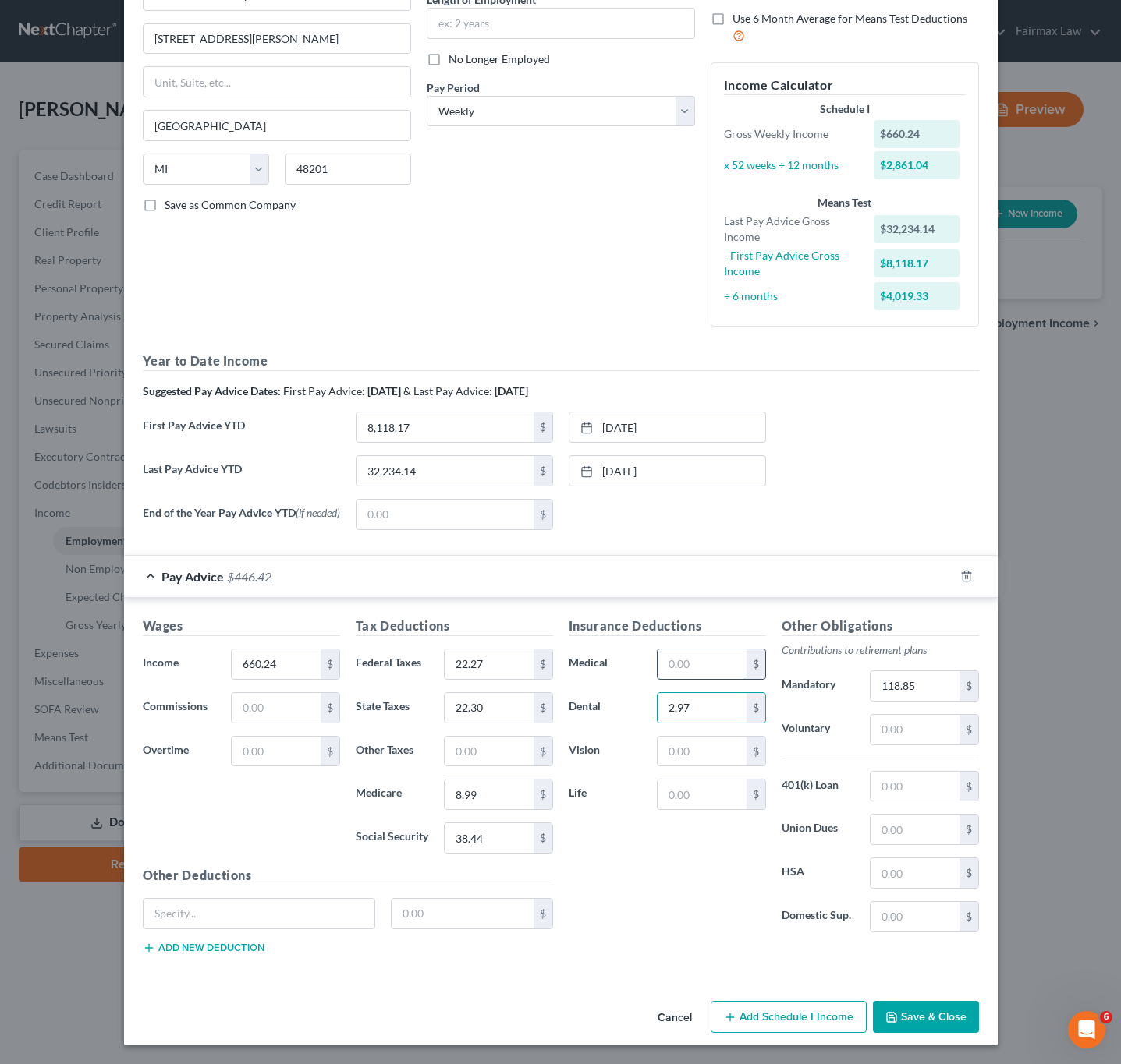
click at [696, 661] on input "text" at bounding box center [701, 664] width 88 height 30
click at [910, 735] on input "text" at bounding box center [914, 729] width 88 height 30
type input "1"
click at [657, 650] on input "text" at bounding box center [701, 664] width 88 height 30
type input "36.35"
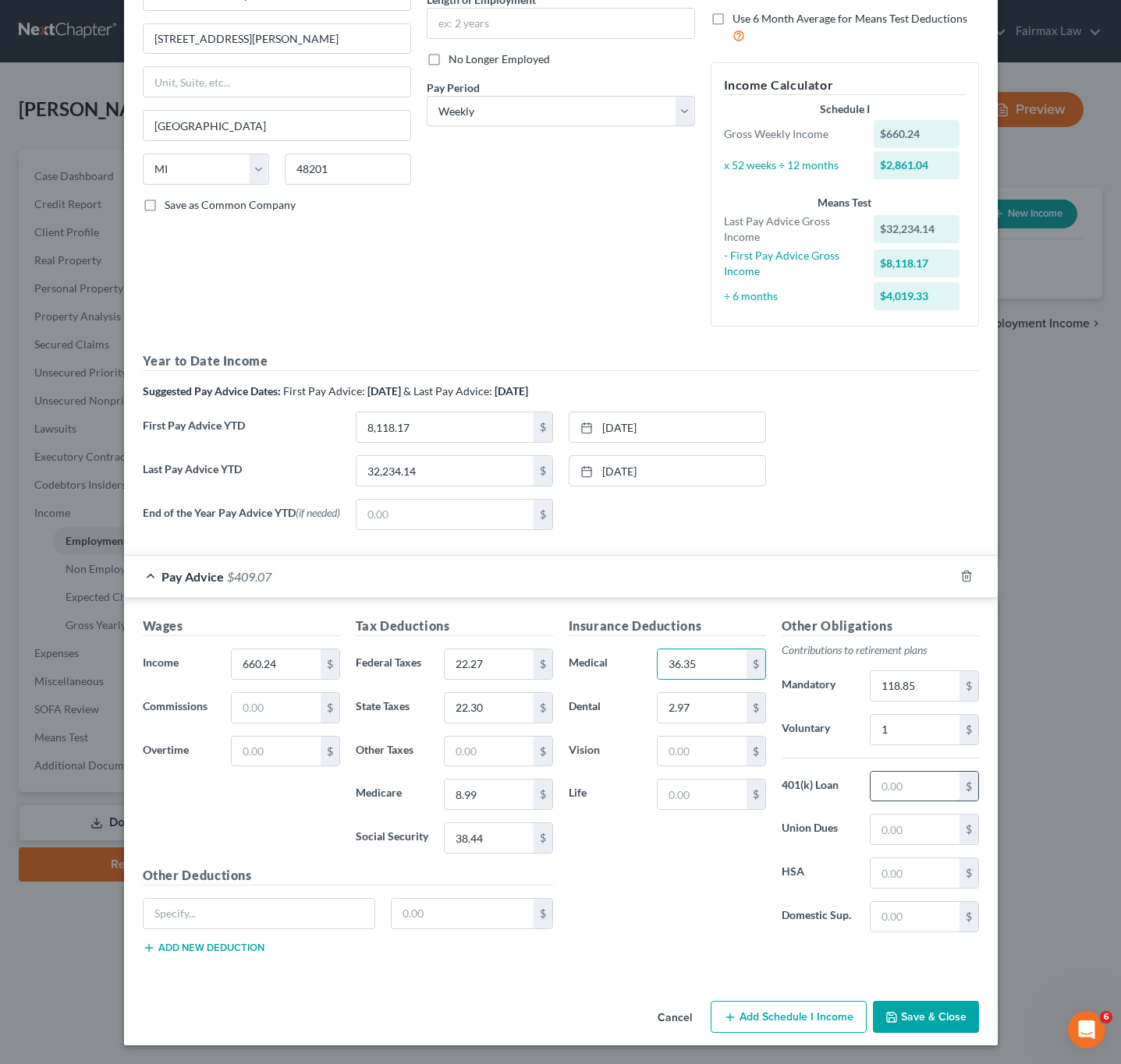
click at [875, 777] on input "text" at bounding box center [914, 786] width 88 height 30
drag, startPoint x: 723, startPoint y: 937, endPoint x: 821, endPoint y: 761, distance: 201.4
click at [723, 937] on div "Insurance Deductions Medical 36.35 $ Dental 2.97 $ Vision $ Life $" at bounding box center [667, 781] width 213 height 328
click at [894, 772] on input "text" at bounding box center [914, 786] width 88 height 30
paste input "40.4"
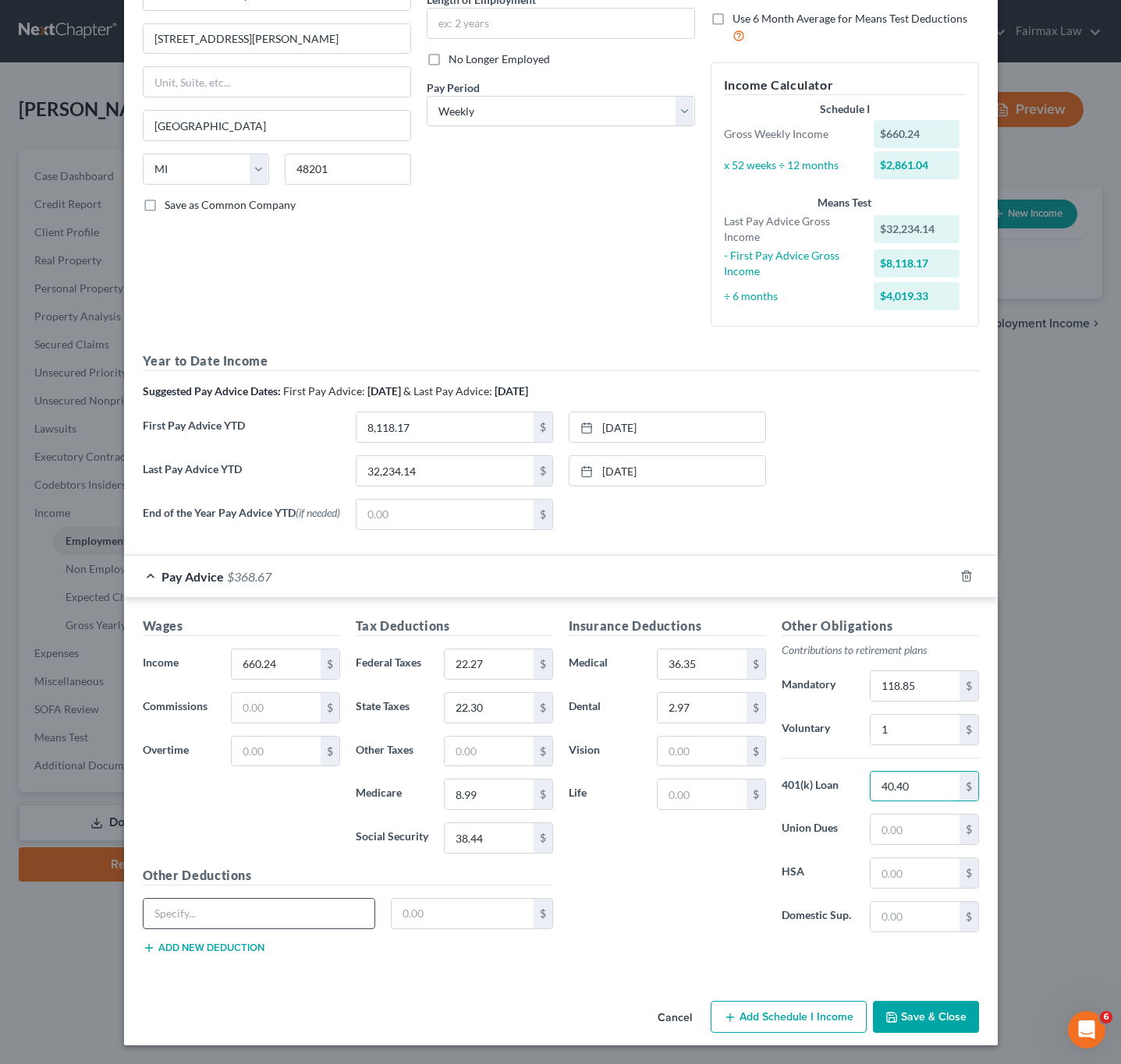
type input "40.40"
click at [313, 917] on input "text" at bounding box center [259, 913] width 232 height 30
type input "a"
type input "Accident Insurance"
type input "2.43"
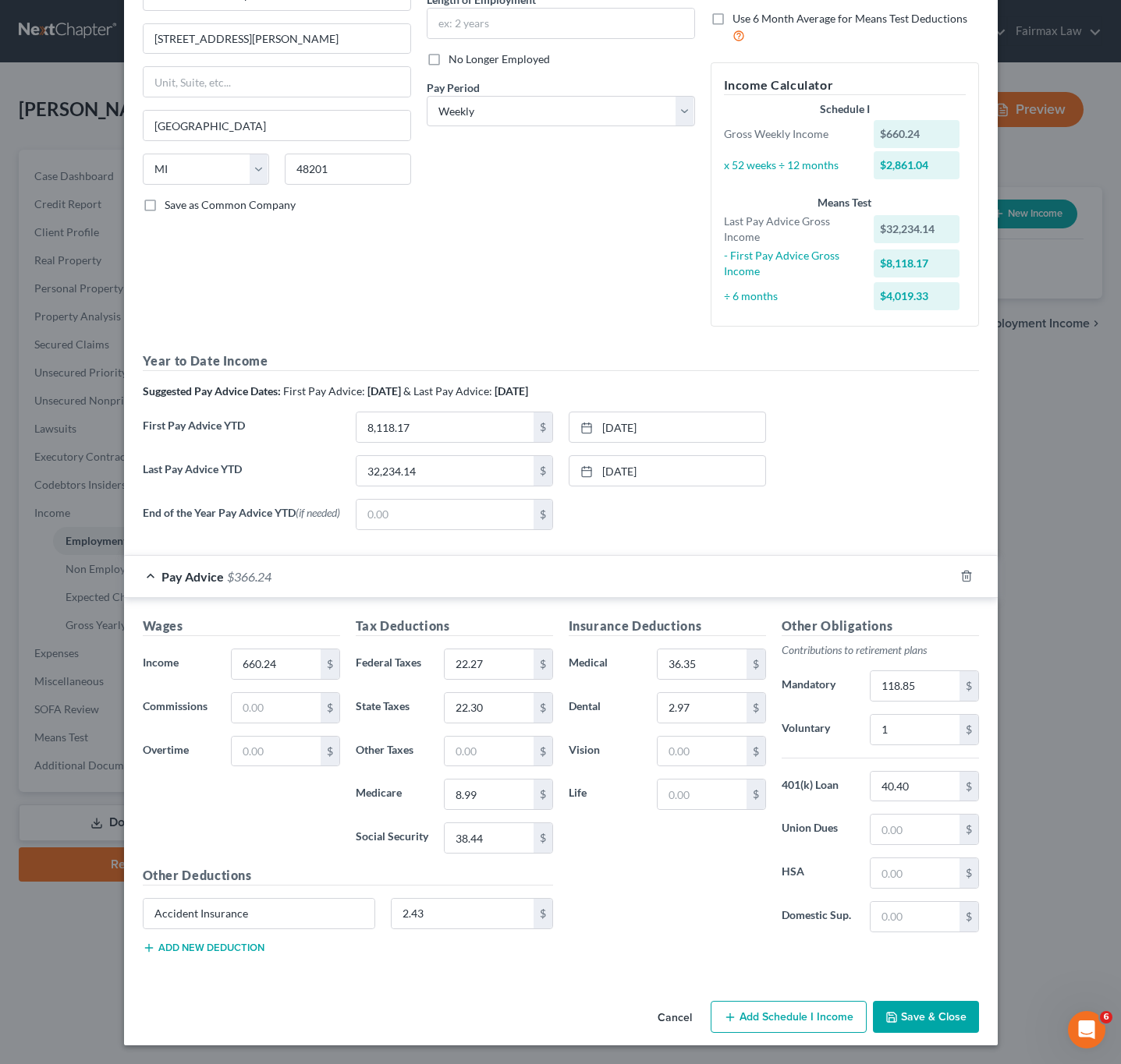
click at [915, 1011] on button "Save & Close" at bounding box center [926, 1017] width 107 height 32
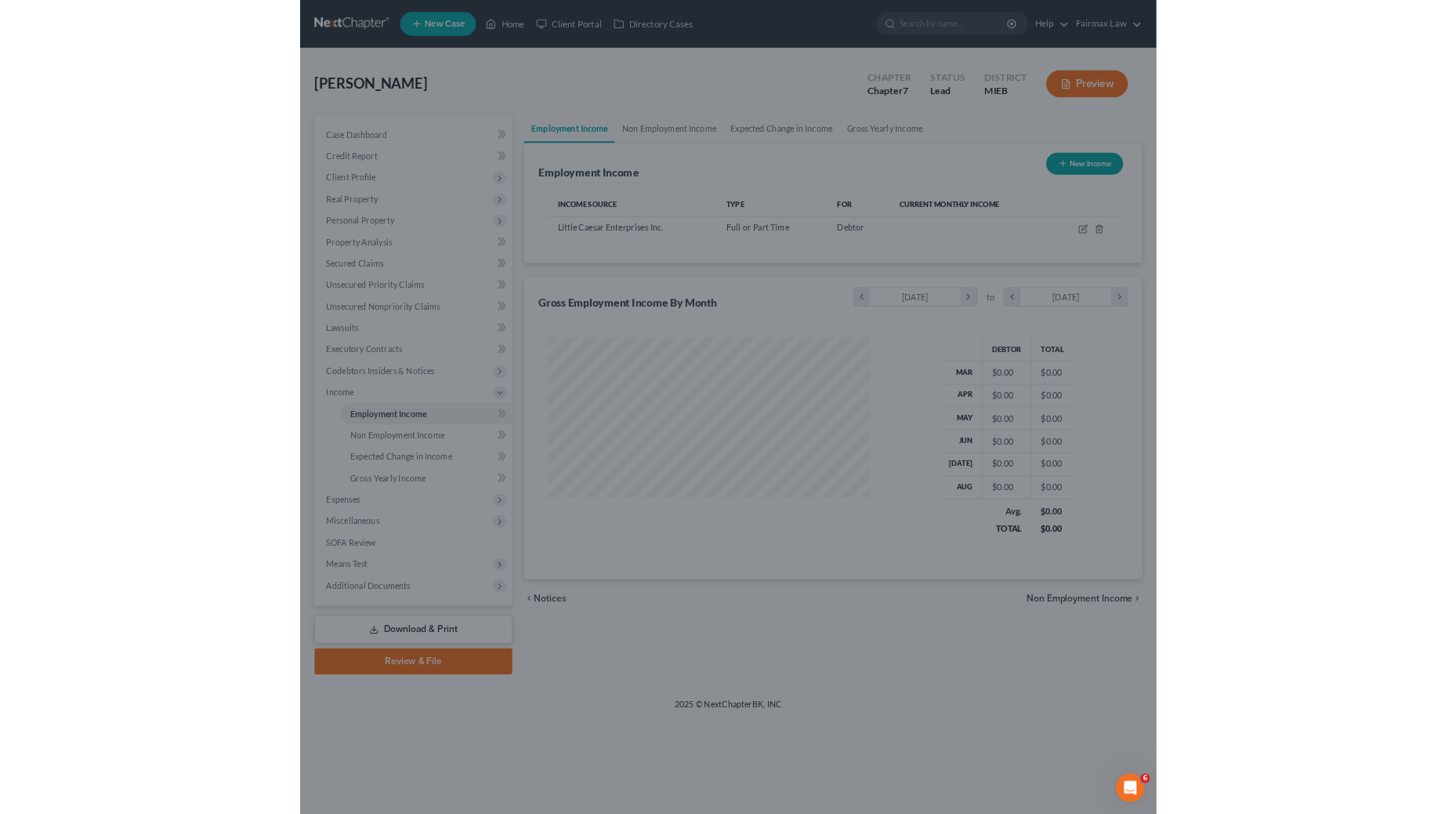
scroll to position [283, 454]
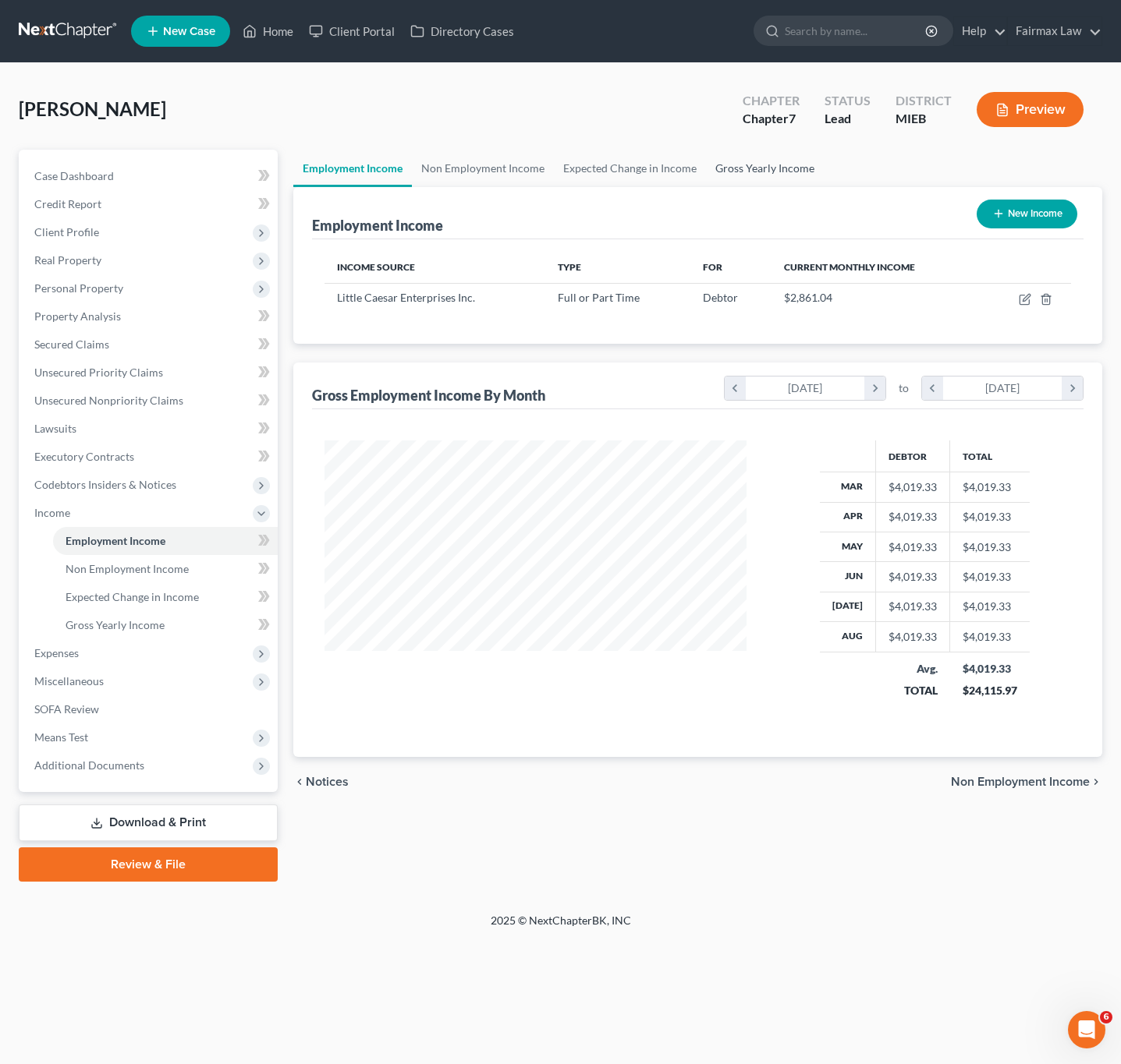
click at [771, 160] on link "Gross Yearly Income" at bounding box center [764, 168] width 117 height 37
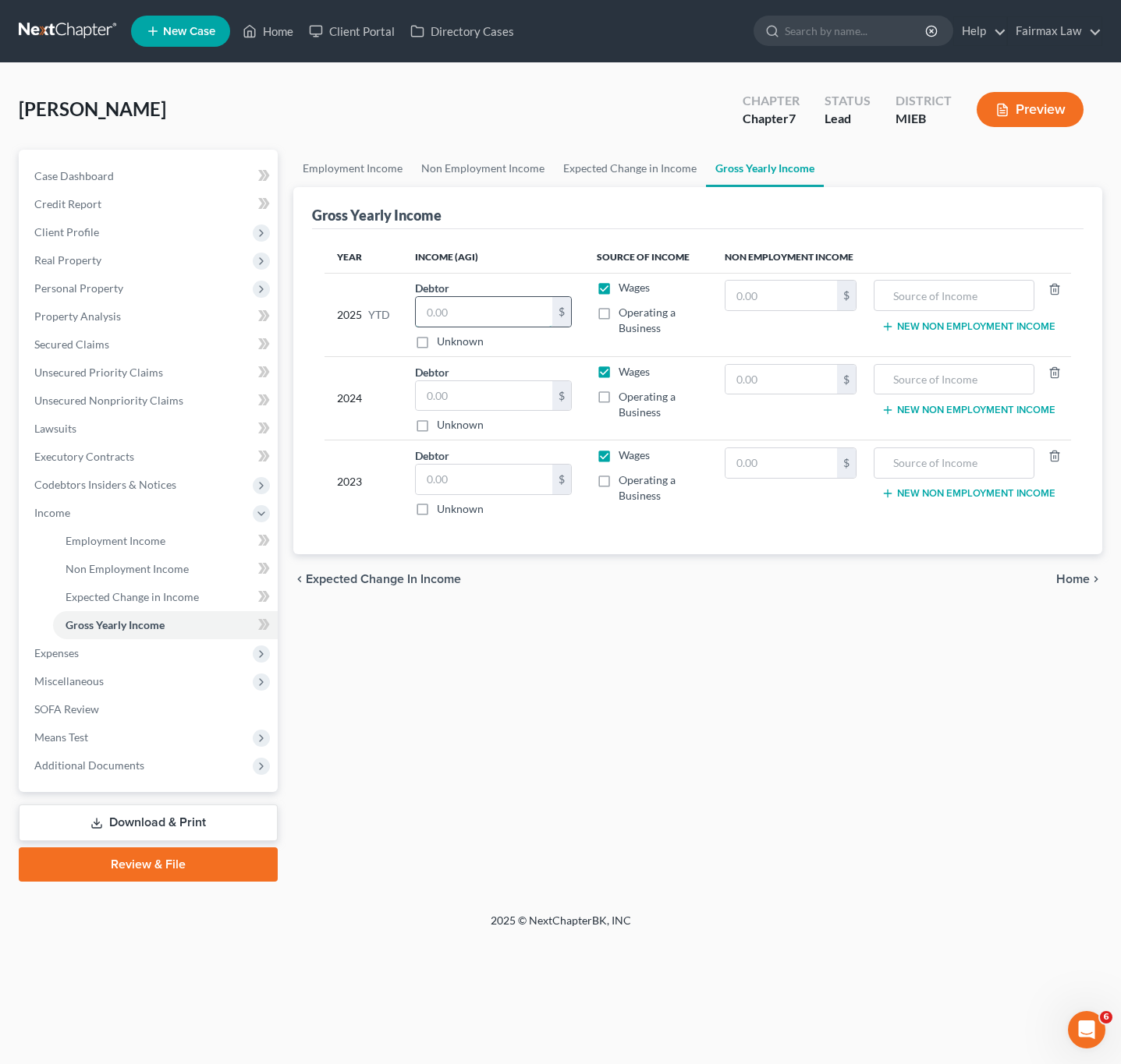
click at [489, 317] on input "text" at bounding box center [484, 311] width 136 height 30
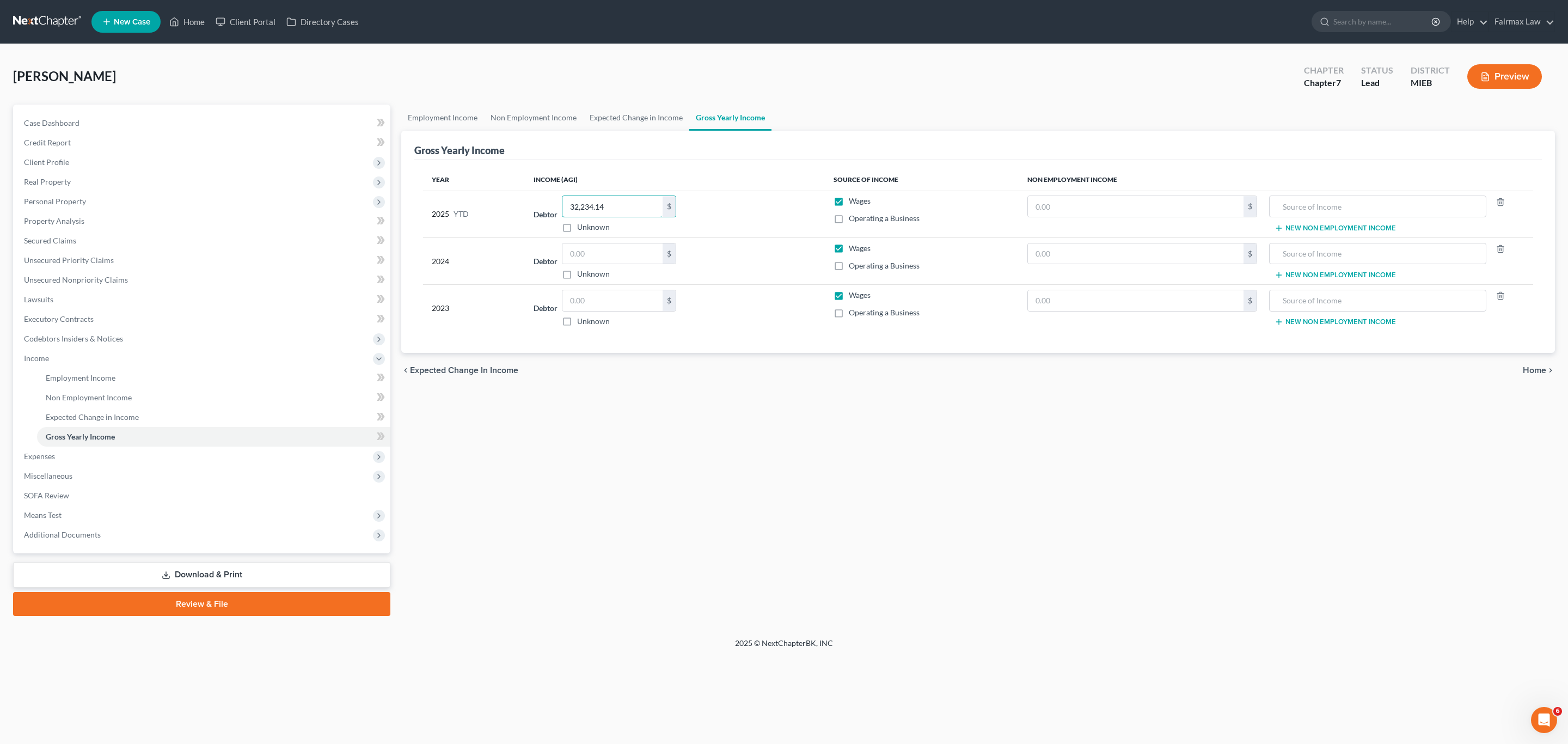
type input "32,234.14"
click at [614, 255] on input "text" at bounding box center [612, 253] width 100 height 21
type input "40,709"
click at [635, 298] on input "text" at bounding box center [612, 301] width 100 height 21
type input "35,077"
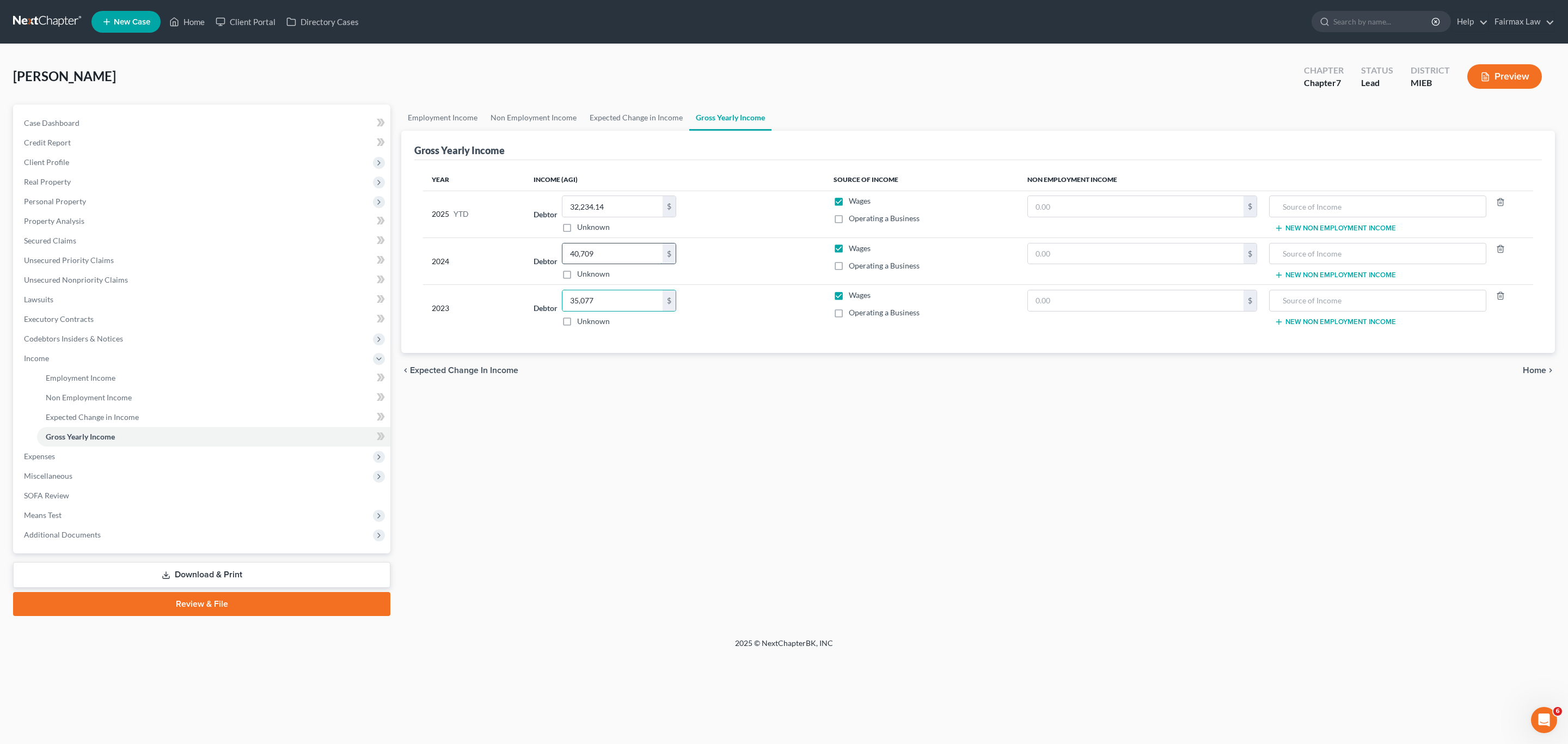
click at [608, 250] on input "40,709" at bounding box center [612, 253] width 100 height 21
type input "40,710"
drag, startPoint x: 743, startPoint y: 311, endPoint x: 715, endPoint y: 284, distance: 38.9
click at [743, 310] on div "Debtor 35,077.00 $ Unknown Balance Undetermined 35,077 $ Unknown" at bounding box center [675, 308] width 282 height 37
click at [610, 113] on link "Expected Change in Income" at bounding box center [636, 117] width 106 height 26
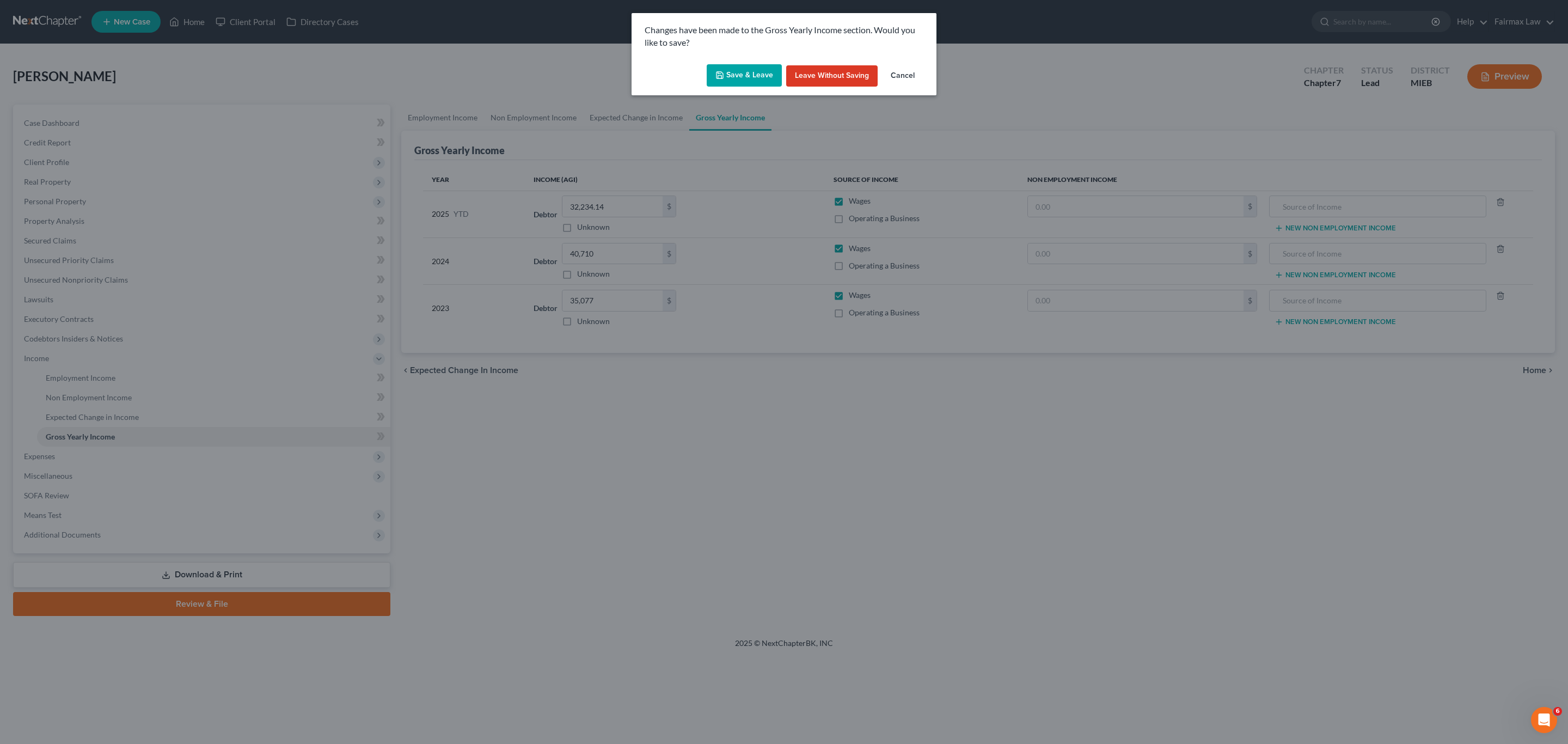
click at [715, 82] on button "Save & Leave" at bounding box center [744, 76] width 75 height 23
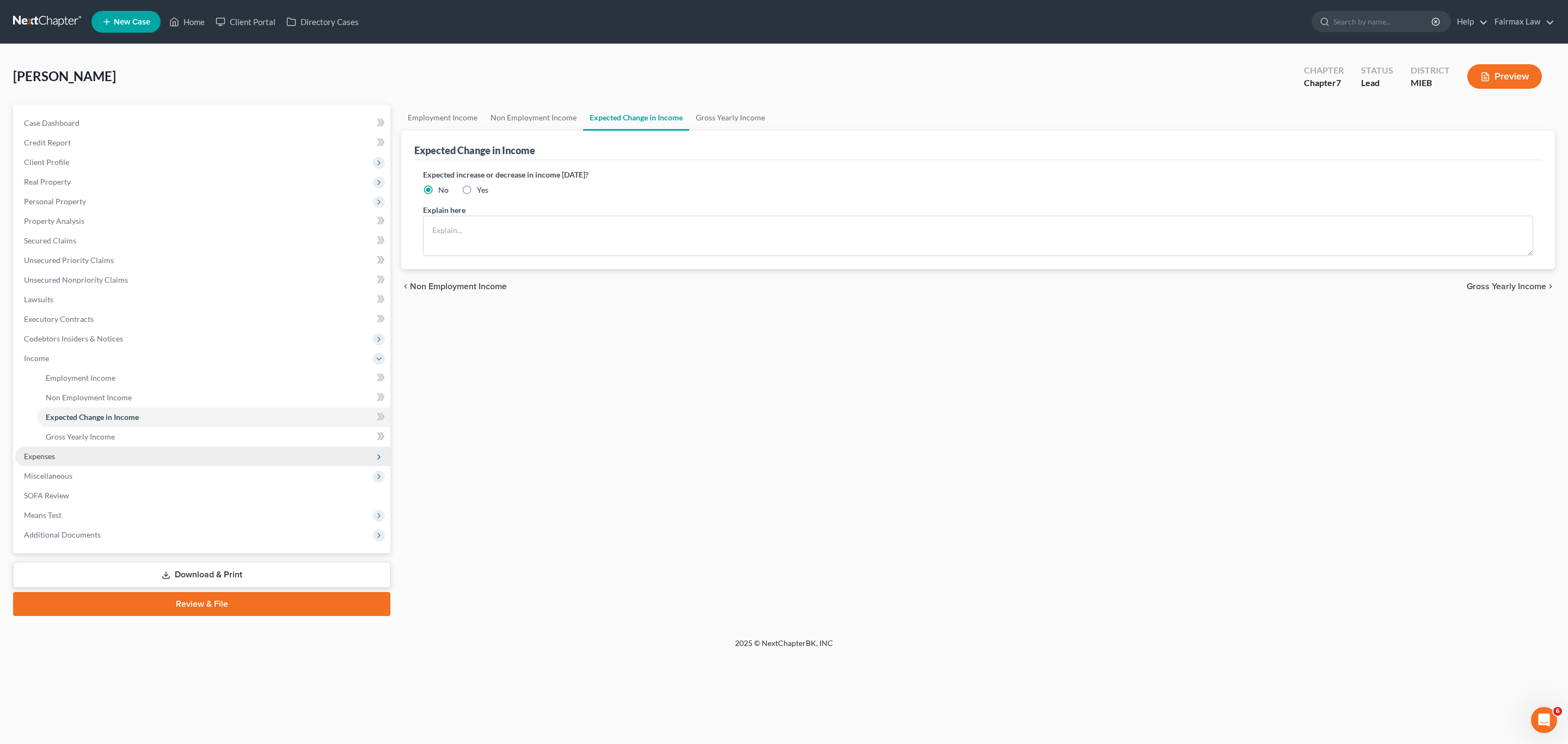
click at [51, 446] on span "Expenses" at bounding box center [202, 456] width 375 height 20
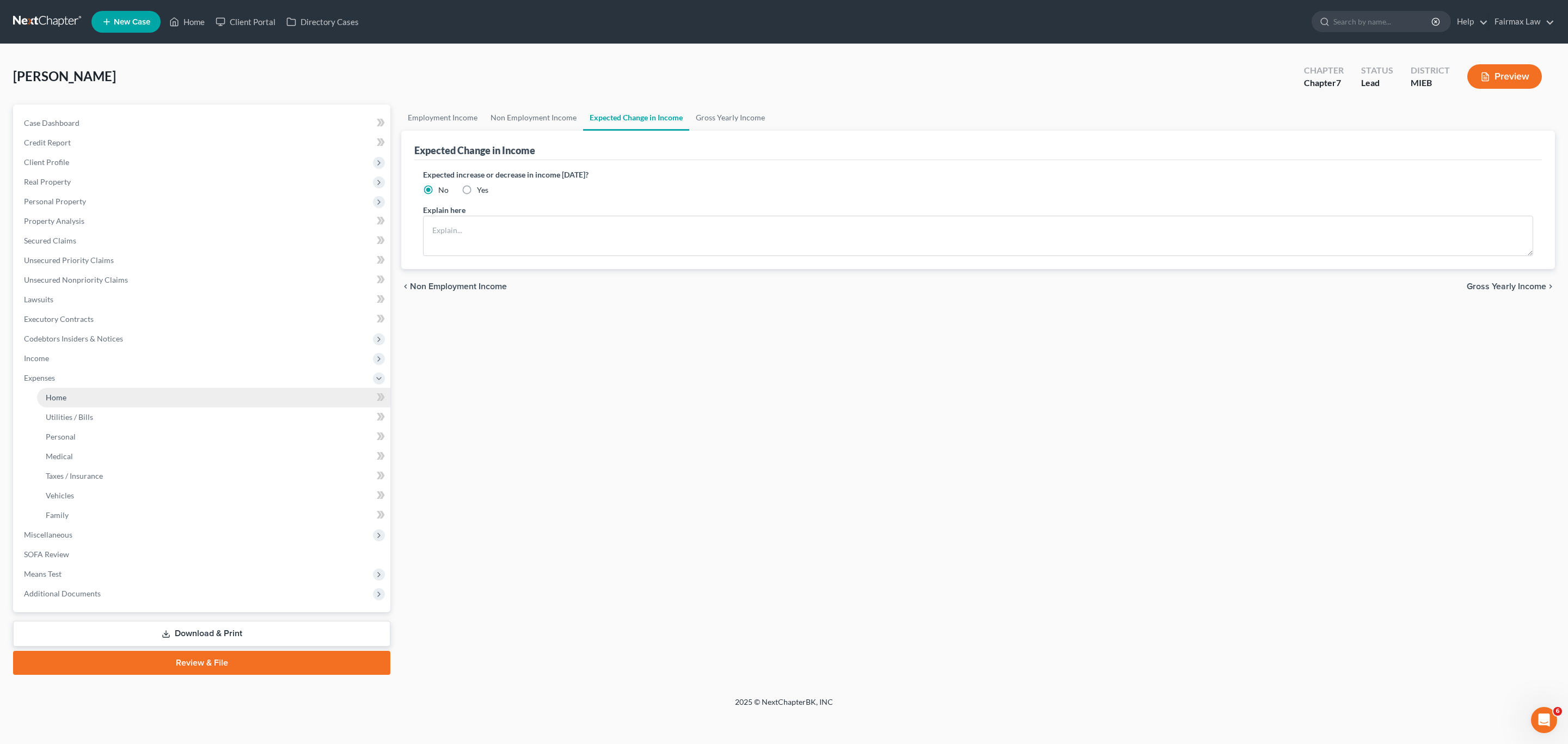
click at [61, 393] on span "Home" at bounding box center [56, 397] width 21 height 9
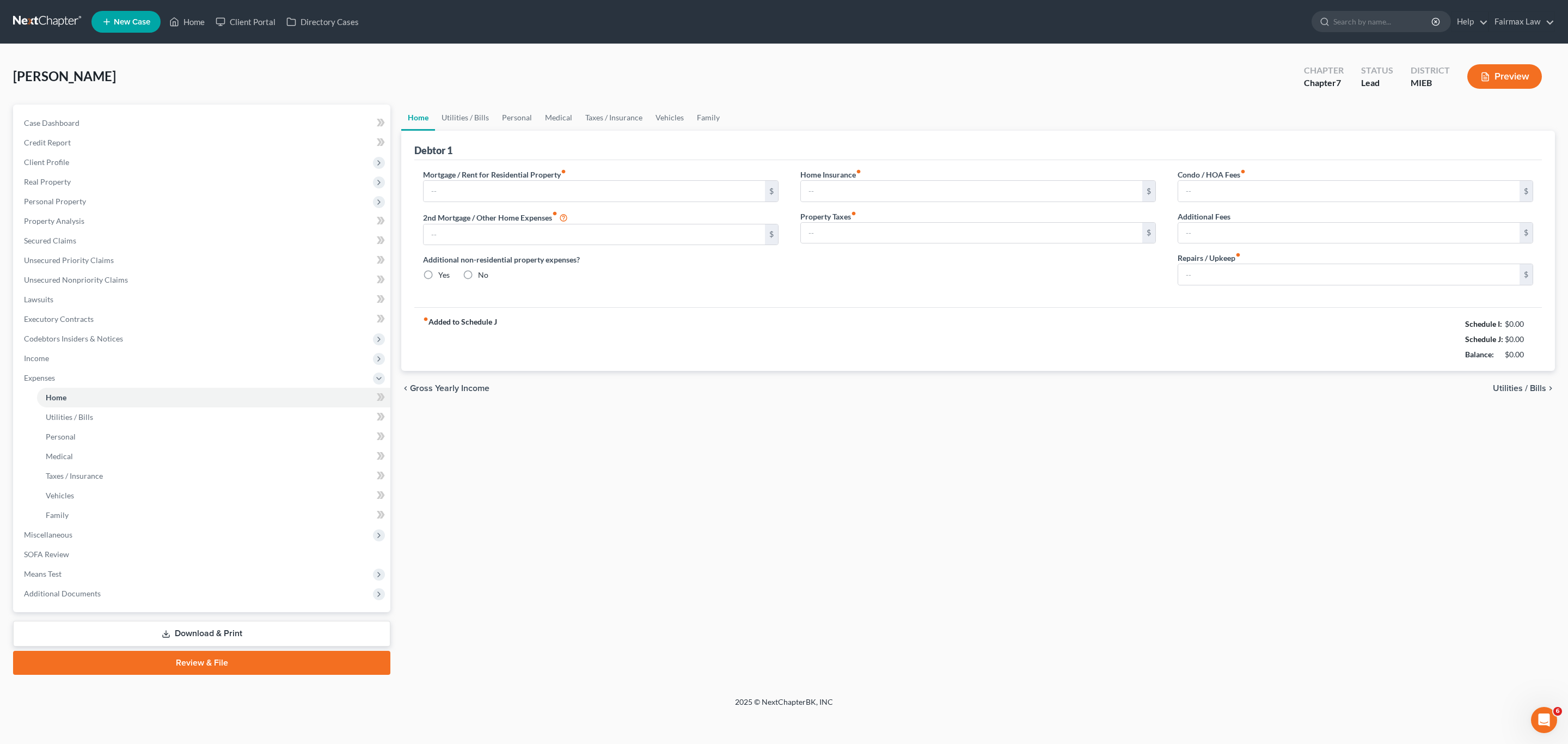
type input "0.00"
radio input "true"
type input "0.00"
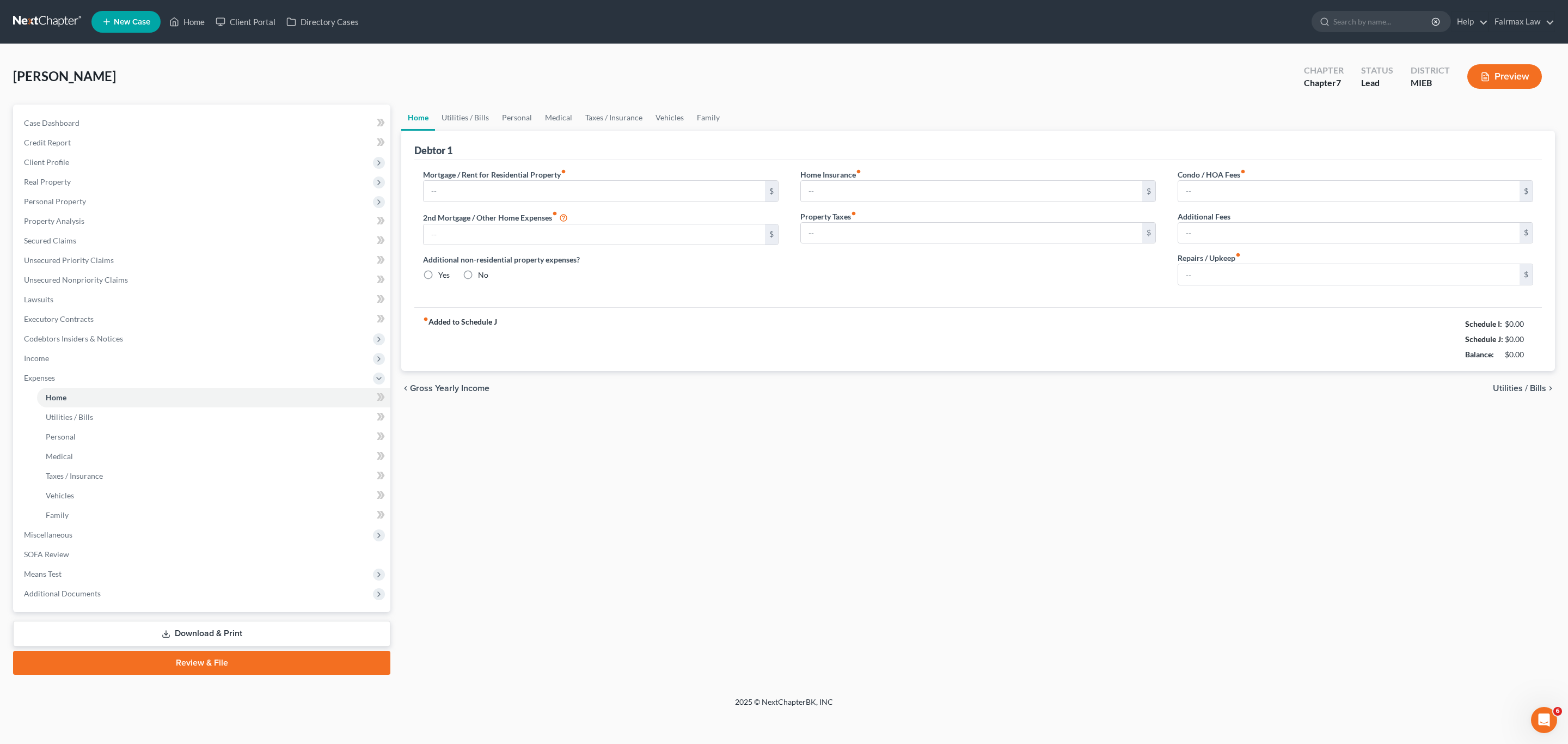
type input "0.00"
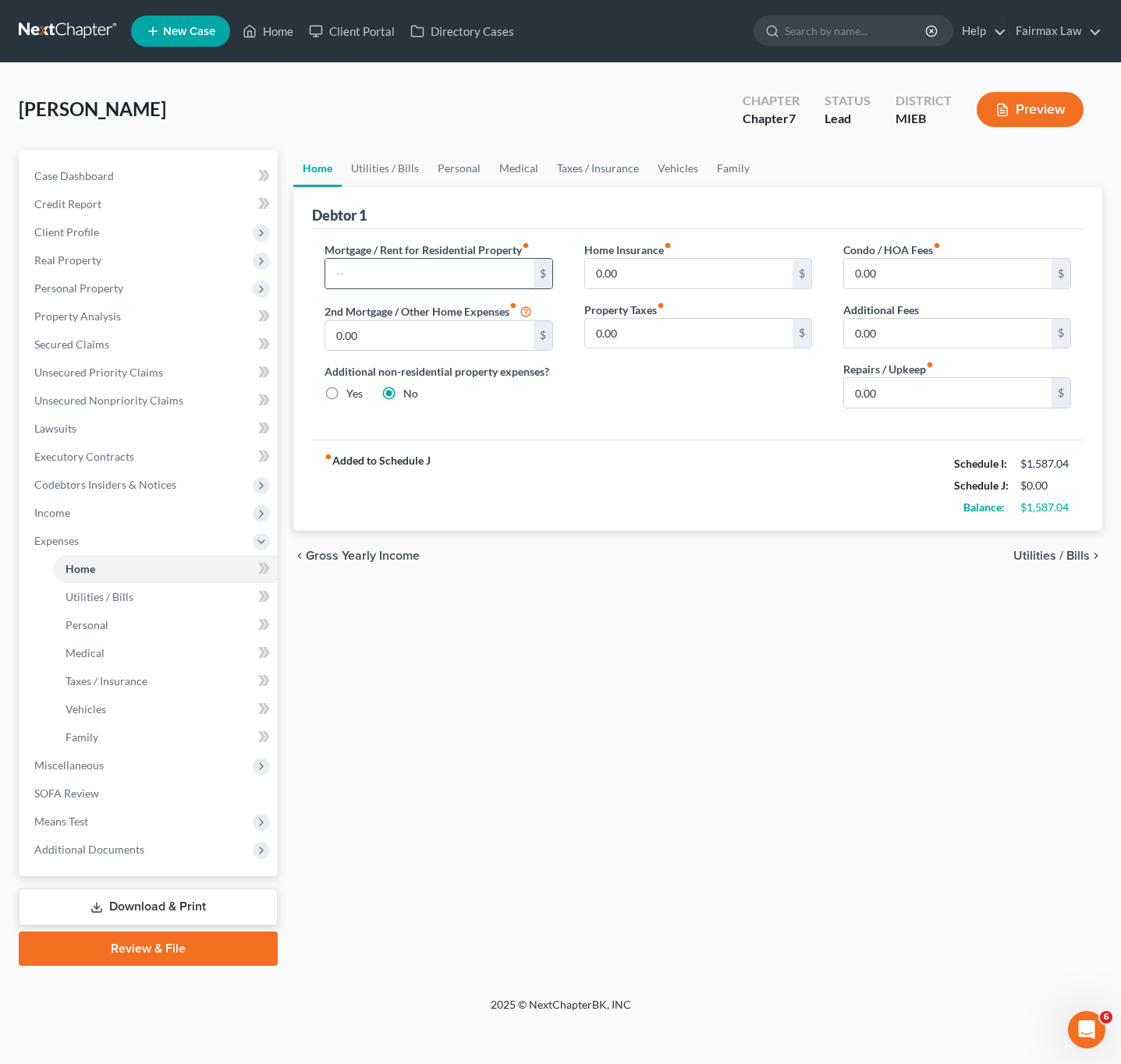
click at [456, 281] on input "text" at bounding box center [429, 273] width 208 height 30
type input "400"
click at [440, 174] on link "Personal" at bounding box center [459, 168] width 61 height 37
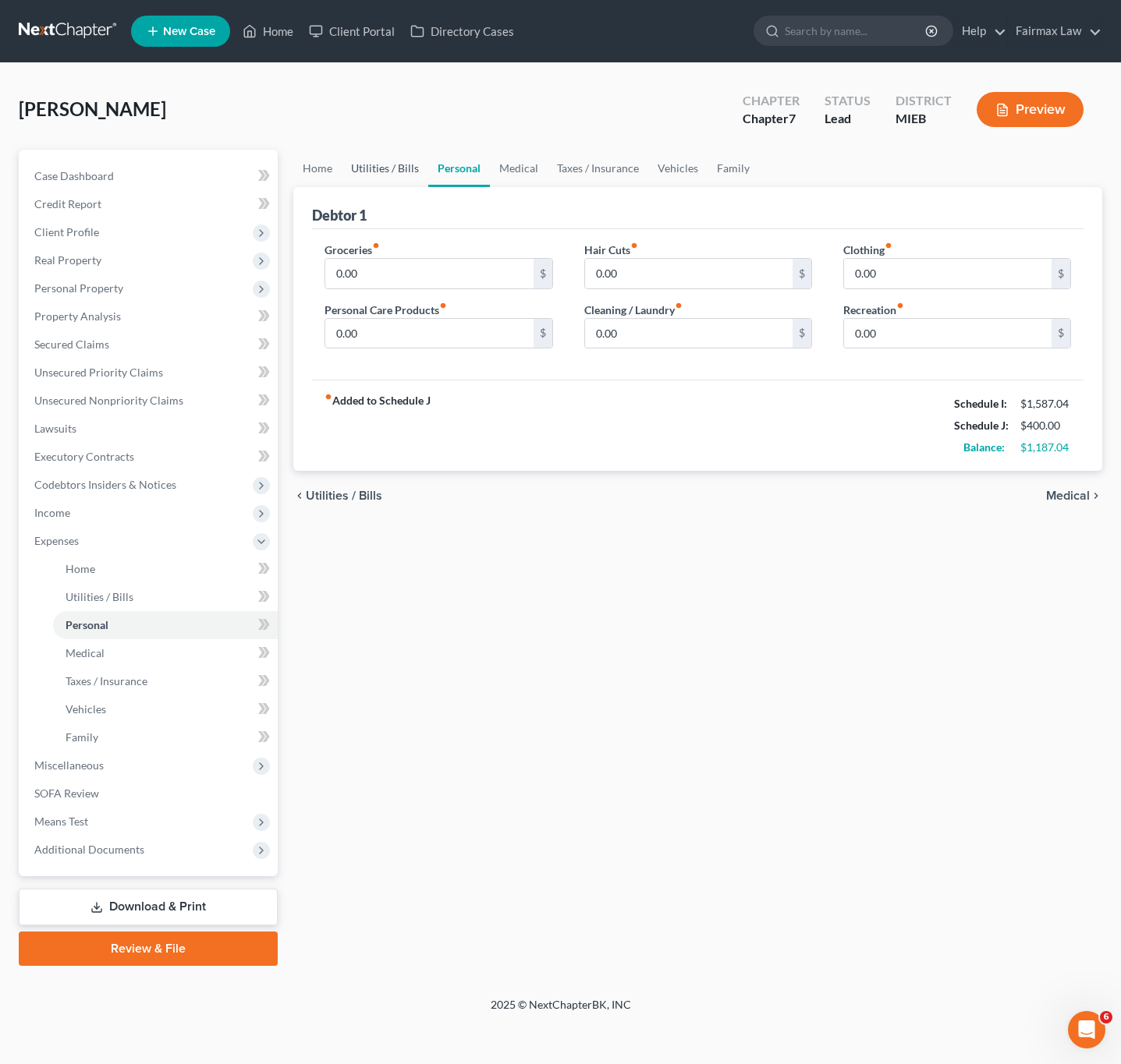
click at [372, 175] on link "Utilities / Bills" at bounding box center [384, 168] width 87 height 37
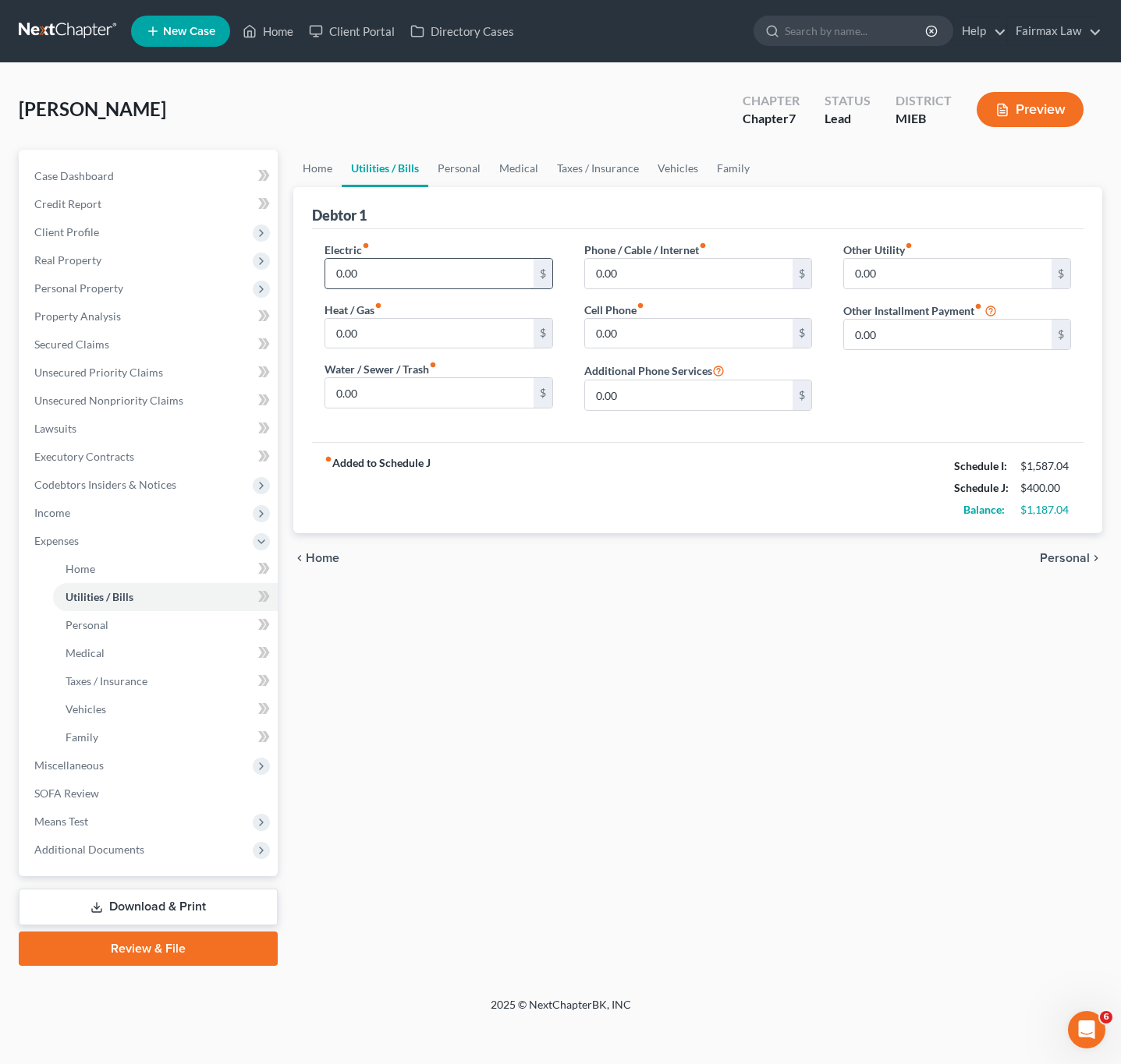
click at [420, 270] on input "0.00" at bounding box center [429, 273] width 208 height 30
click at [670, 169] on link "Vehicles" at bounding box center [678, 168] width 60 height 37
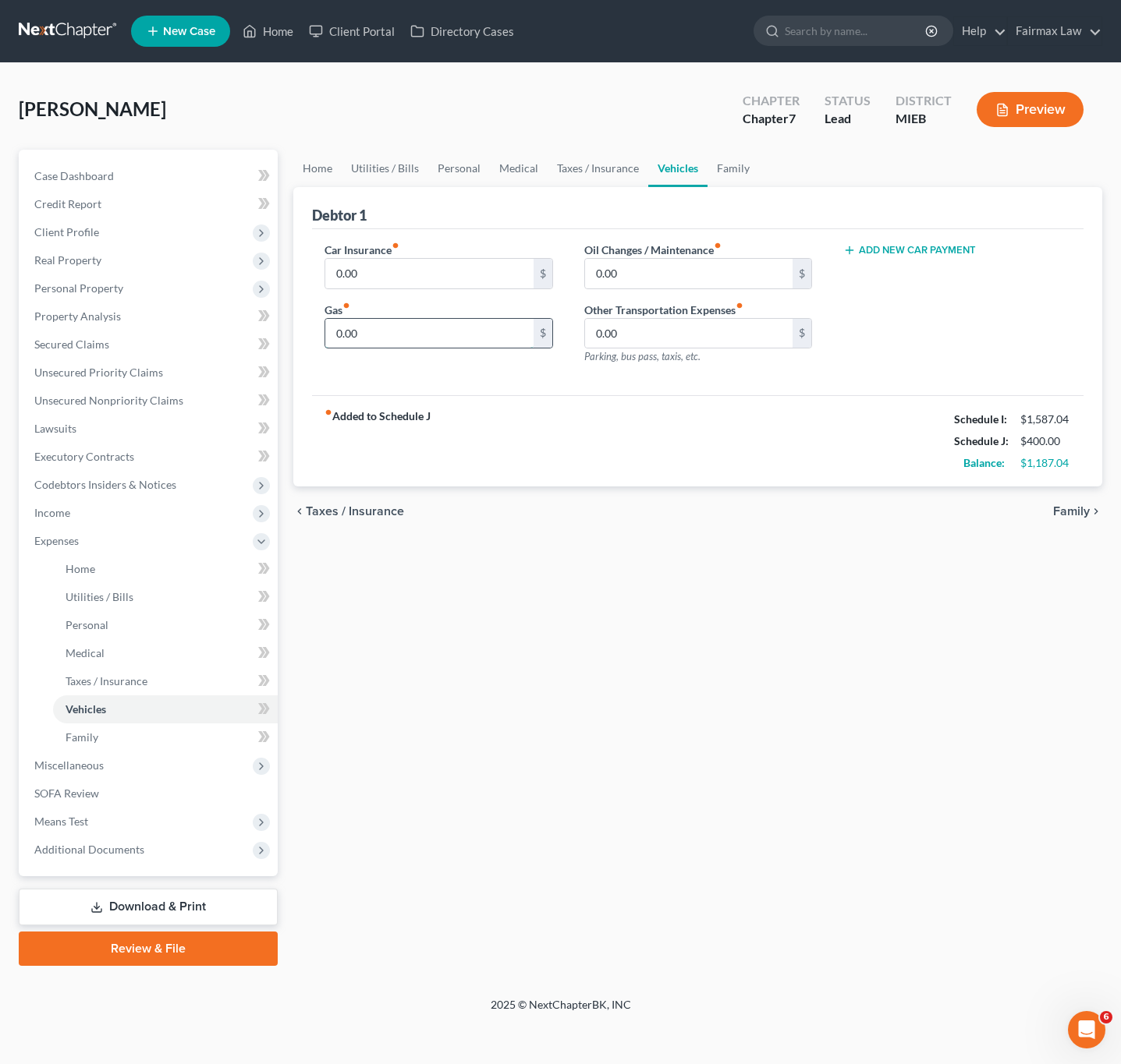
click at [424, 342] on input "0.00" at bounding box center [429, 333] width 208 height 30
type input "220.50"
click at [391, 175] on link "Utilities / Bills" at bounding box center [384, 168] width 87 height 37
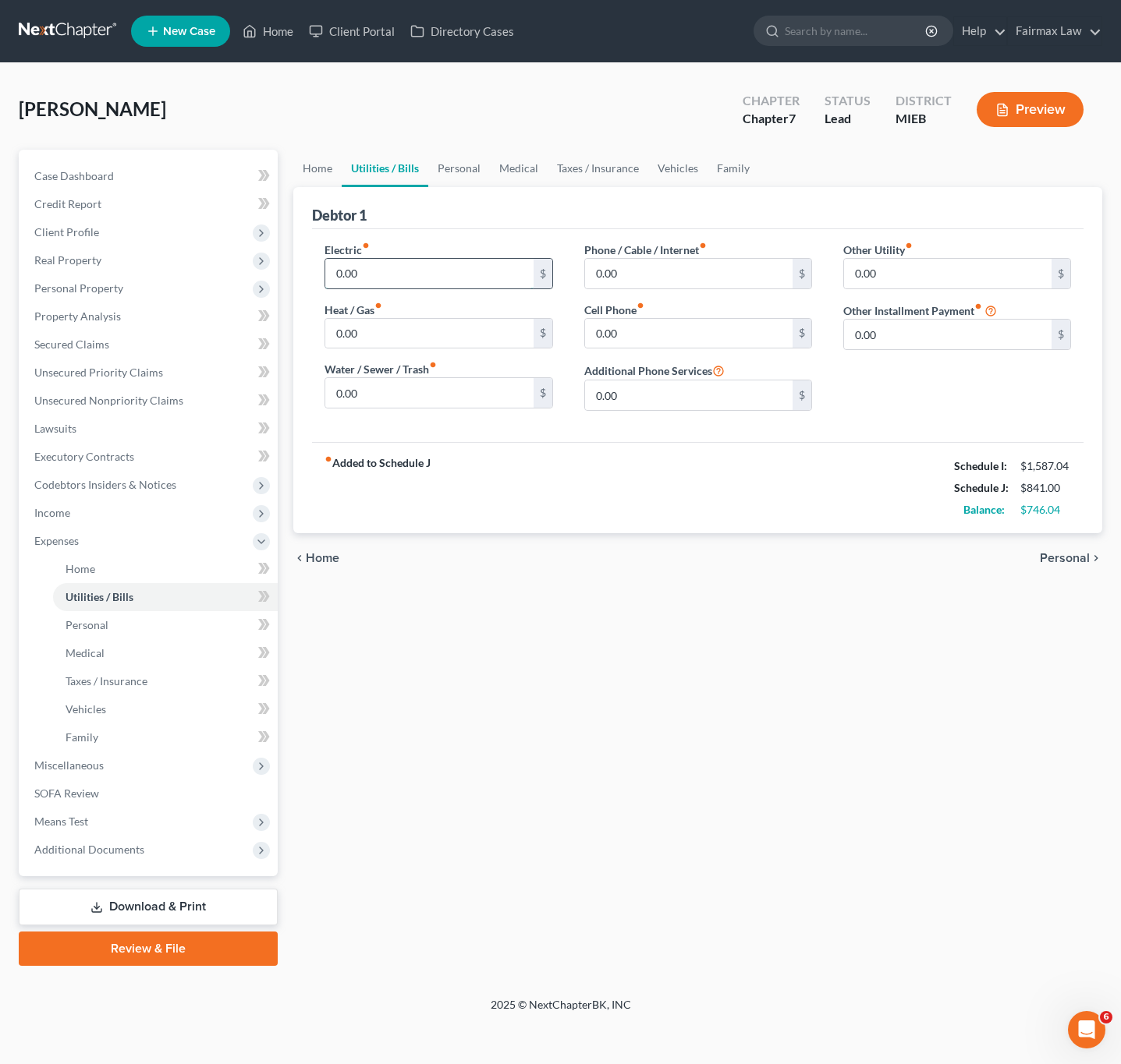
click at [407, 267] on input "0.00" at bounding box center [429, 273] width 208 height 30
type input "62.50"
click at [467, 386] on input "0.00" at bounding box center [429, 393] width 208 height 30
type input "50"
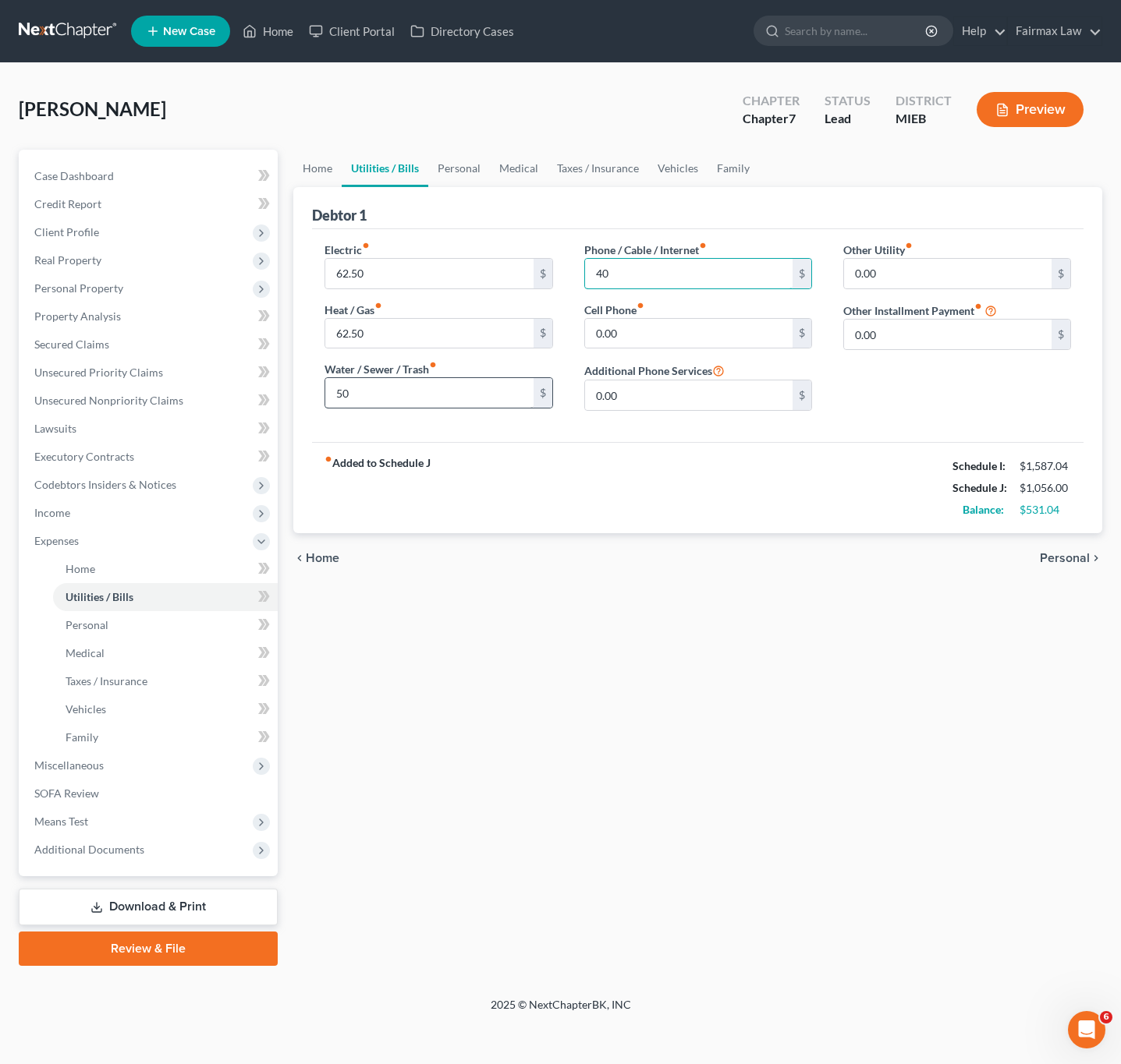
type input "40"
type input "5"
type input "60"
click at [464, 147] on div "[PERSON_NAME] Upgraded Chapter Chapter 7 Status Lead District MIEB Preview" at bounding box center [560, 116] width 1083 height 68
click at [468, 169] on link "Personal" at bounding box center [459, 168] width 61 height 37
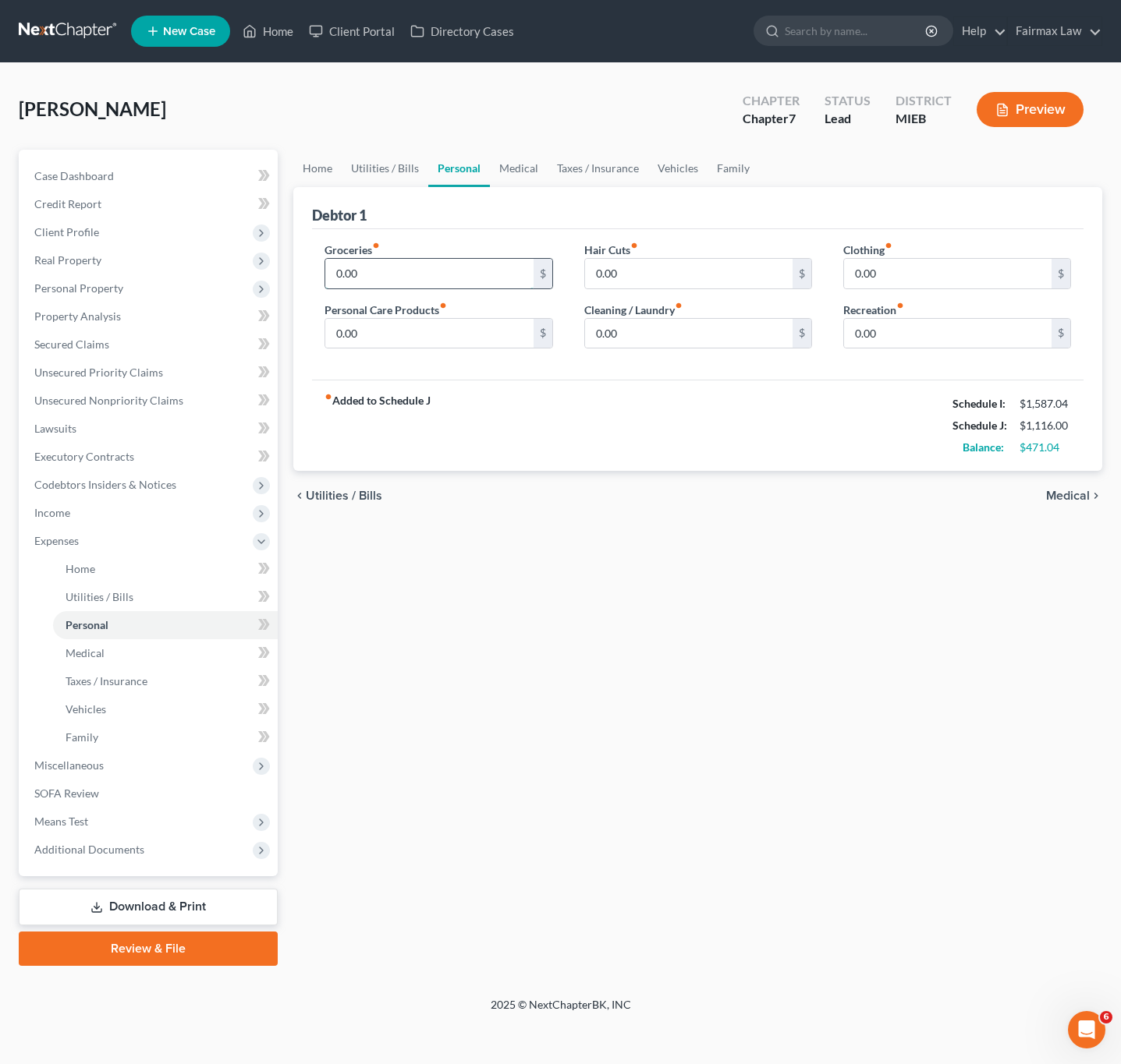
click at [400, 270] on input "0.00" at bounding box center [429, 273] width 208 height 30
type input "200"
click at [686, 326] on input "0.00" at bounding box center [689, 333] width 208 height 30
type input "40"
click at [724, 162] on link "Family" at bounding box center [733, 168] width 51 height 37
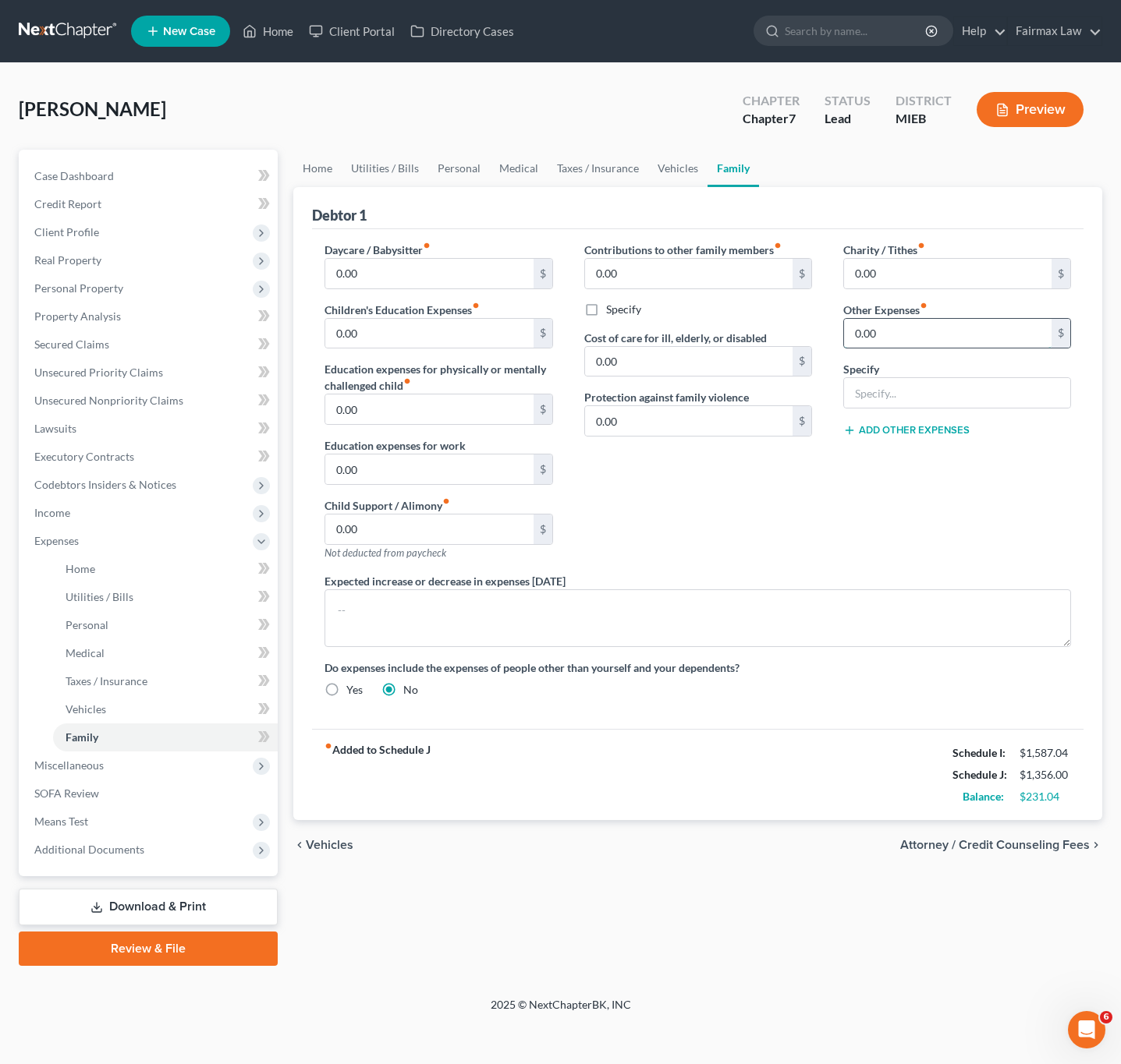
click at [915, 339] on input "0.00" at bounding box center [948, 333] width 208 height 30
type input "180.00"
click at [903, 393] on input "text" at bounding box center [957, 393] width 227 height 30
type input "Attorney Bankruptcy fee"
click at [887, 433] on button "Add Other Expenses" at bounding box center [906, 430] width 126 height 13
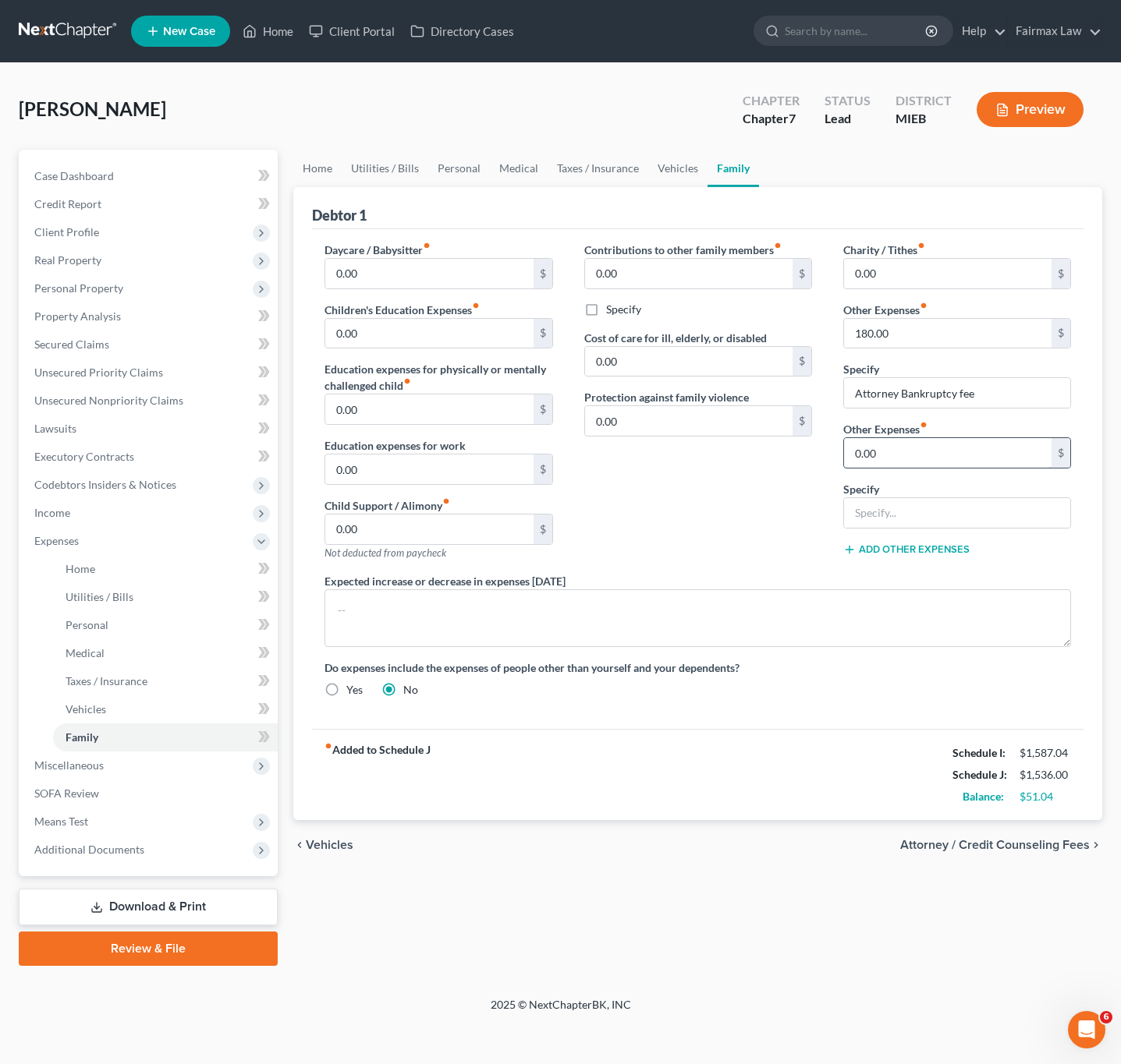
click at [894, 458] on input "0.00" at bounding box center [948, 453] width 208 height 30
type input "40"
click at [903, 519] on input "text" at bounding box center [957, 513] width 227 height 30
type input "Pet care"
click at [723, 527] on div "Contributions to other family members fiber_manual_record 0.00 $ Specify Cost o…" at bounding box center [698, 407] width 259 height 331
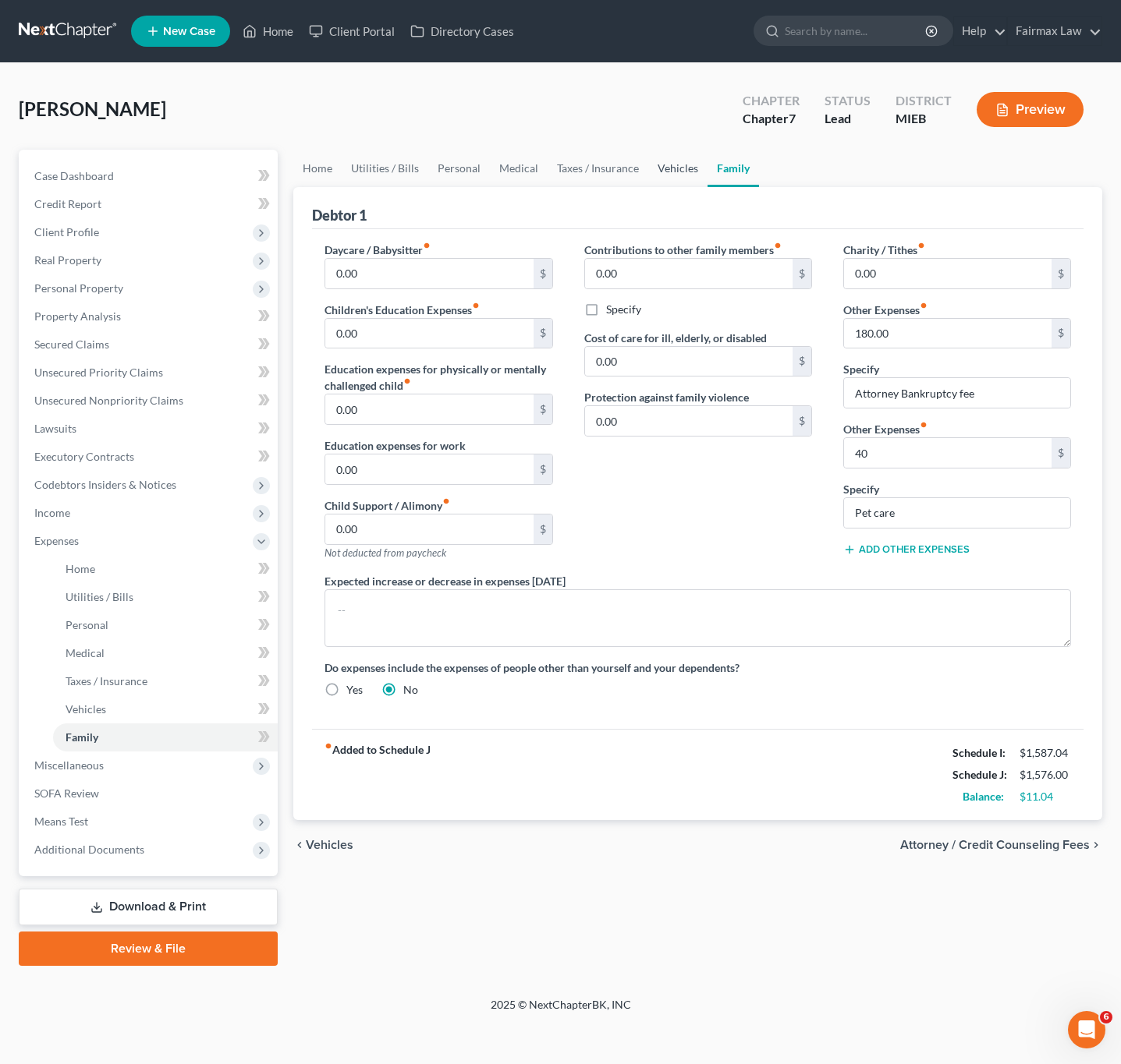
click at [669, 169] on link "Vehicles" at bounding box center [678, 168] width 60 height 37
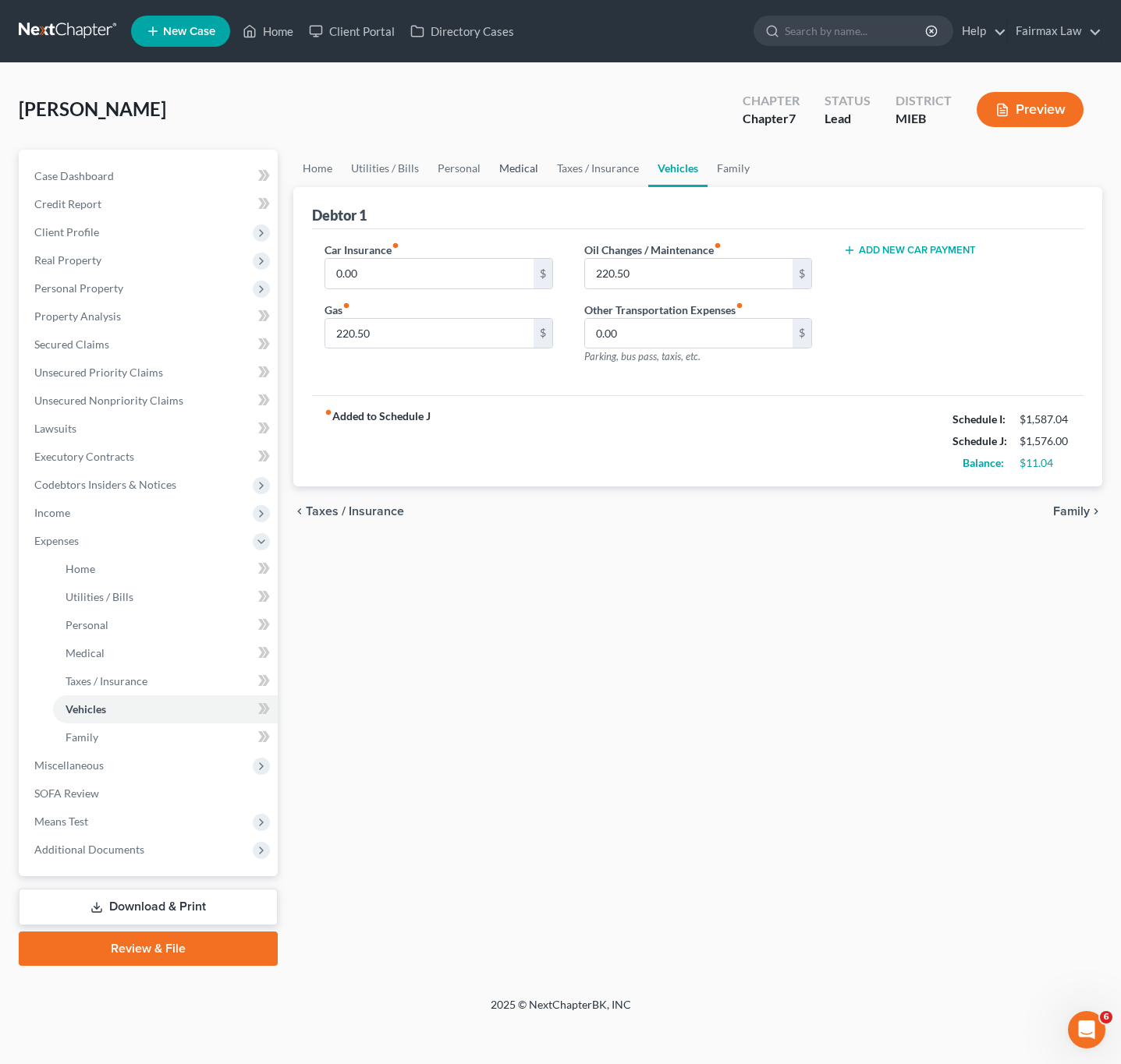
click at [533, 173] on link "Medical" at bounding box center [519, 168] width 58 height 37
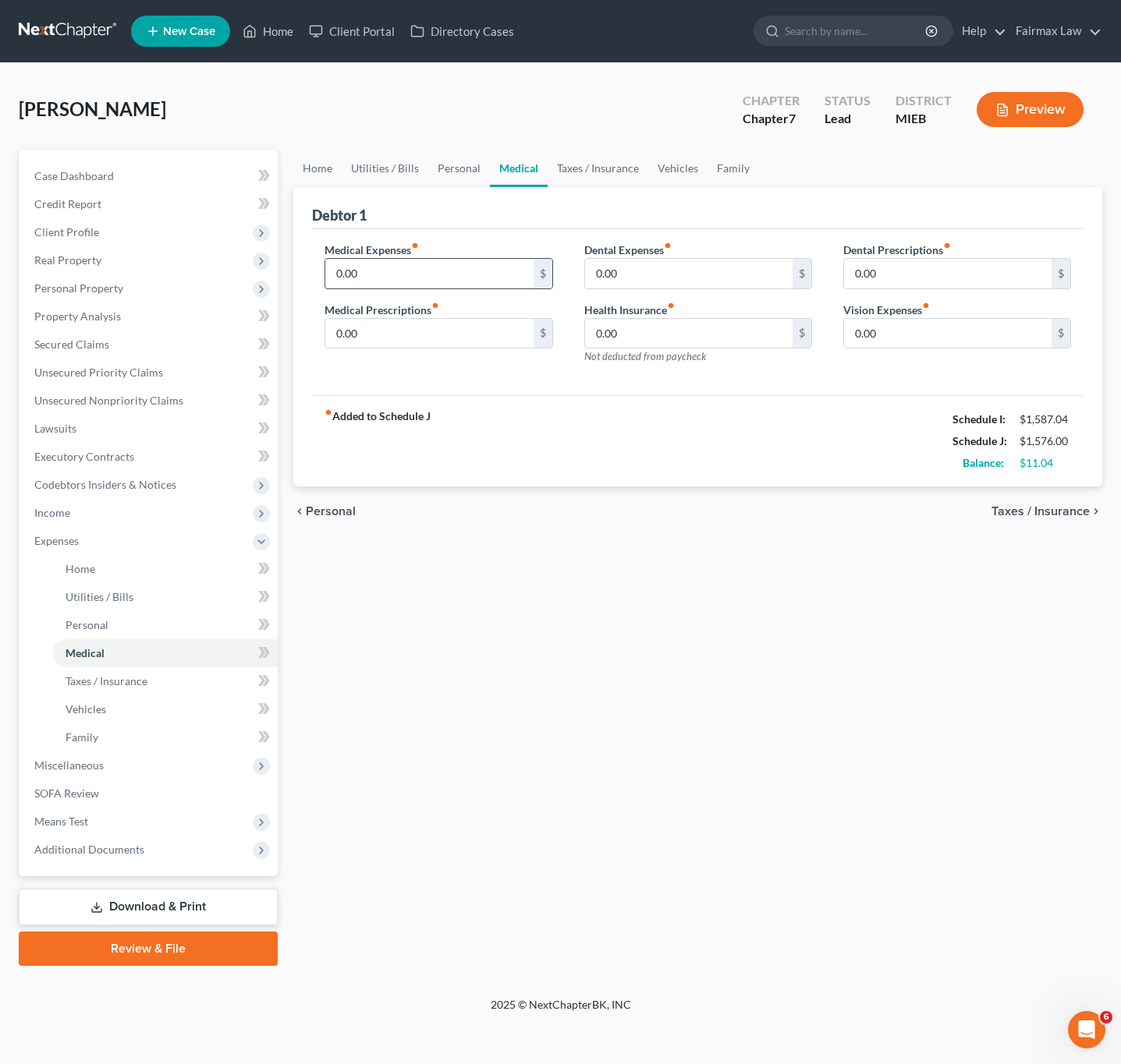
click at [389, 273] on input "0.00" at bounding box center [429, 273] width 208 height 30
type input "75"
click at [683, 457] on div "fiber_manual_record Added to Schedule J Schedule I: $1,587.04 Schedule J: $1,72…" at bounding box center [698, 440] width 771 height 91
click at [674, 171] on link "Vehicles" at bounding box center [678, 168] width 60 height 37
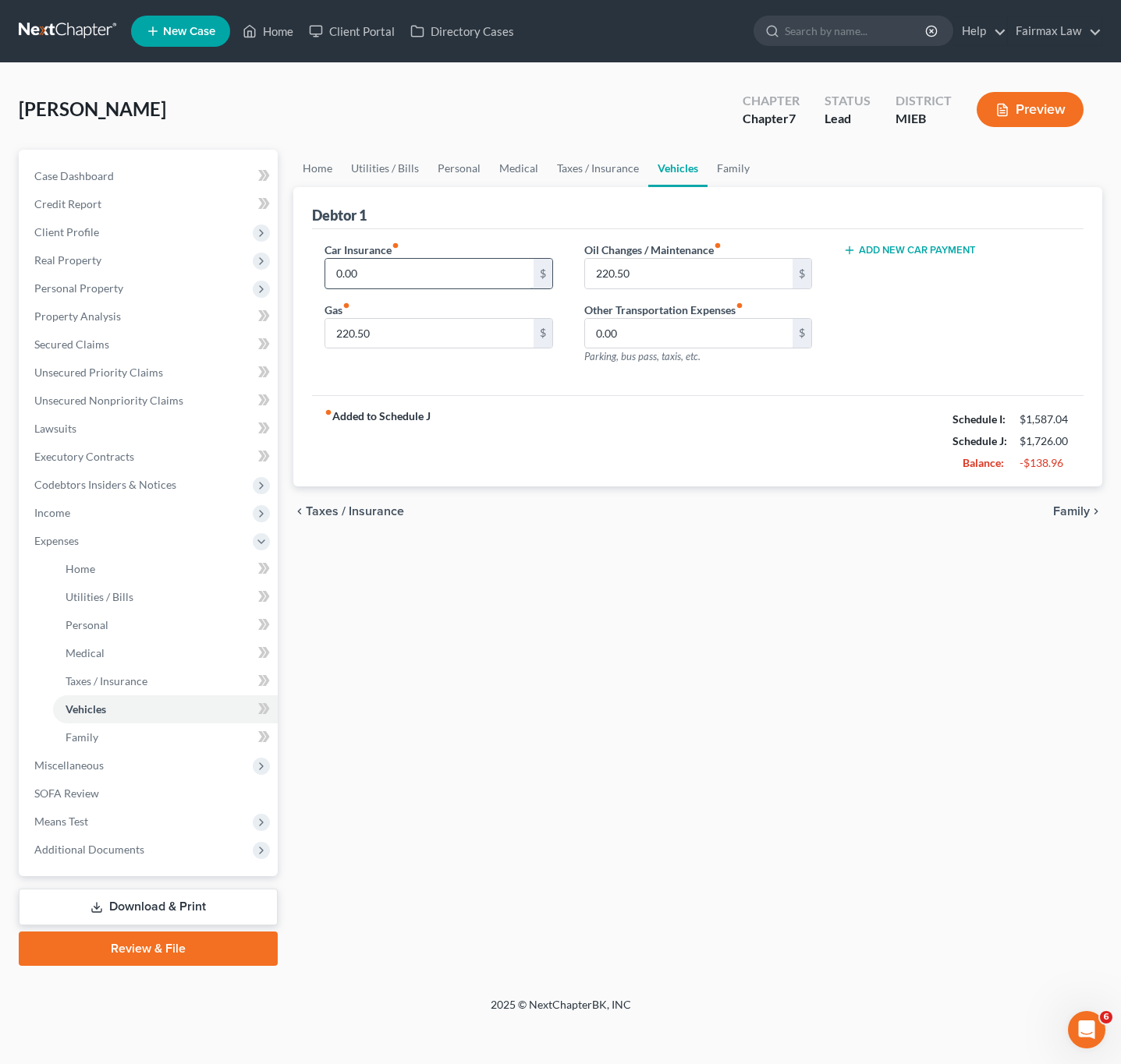
click at [461, 273] on input "0.00" at bounding box center [429, 273] width 208 height 30
type input "438"
click at [508, 175] on link "Medical" at bounding box center [519, 168] width 58 height 37
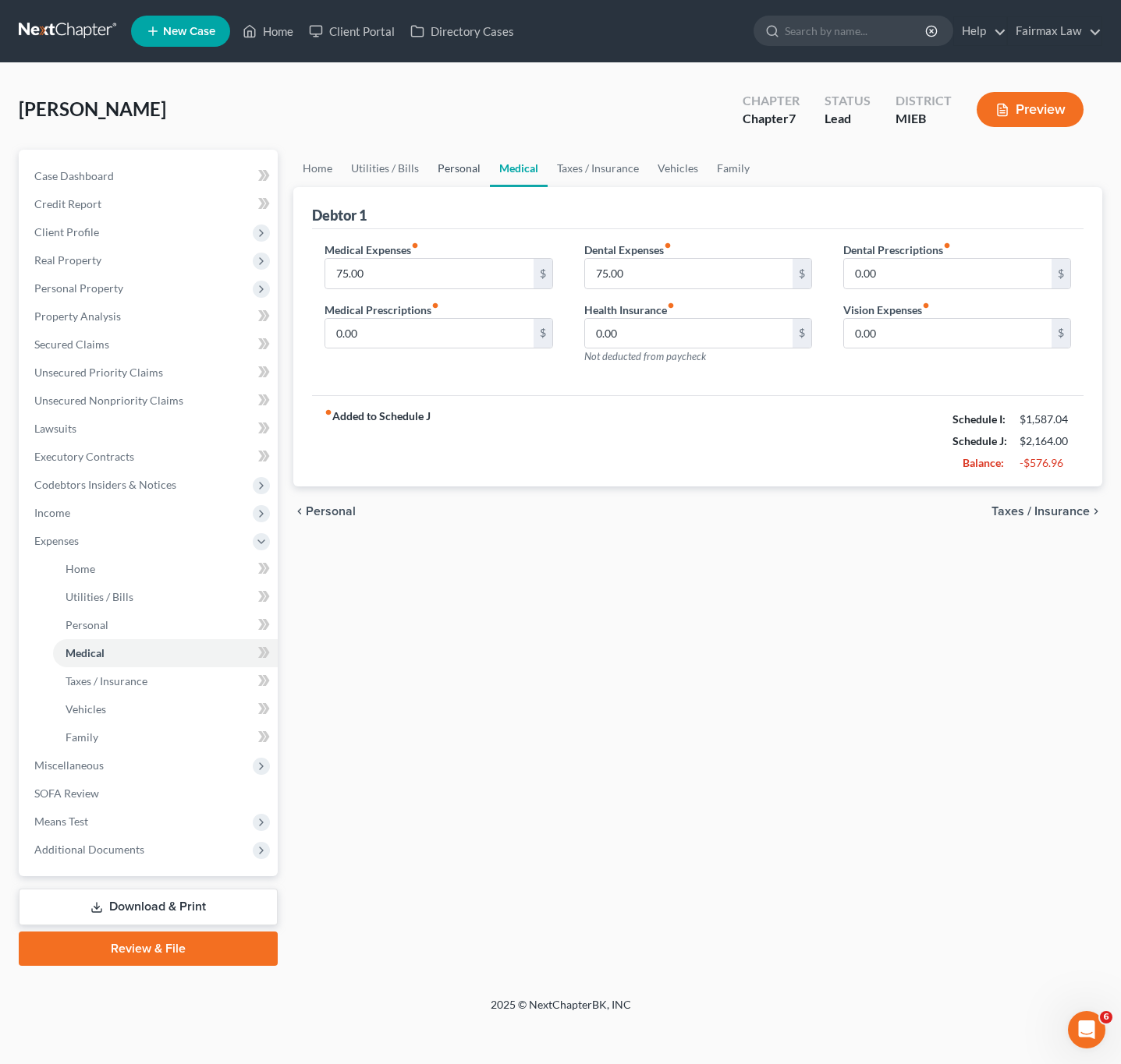
click at [459, 167] on link "Personal" at bounding box center [459, 168] width 61 height 37
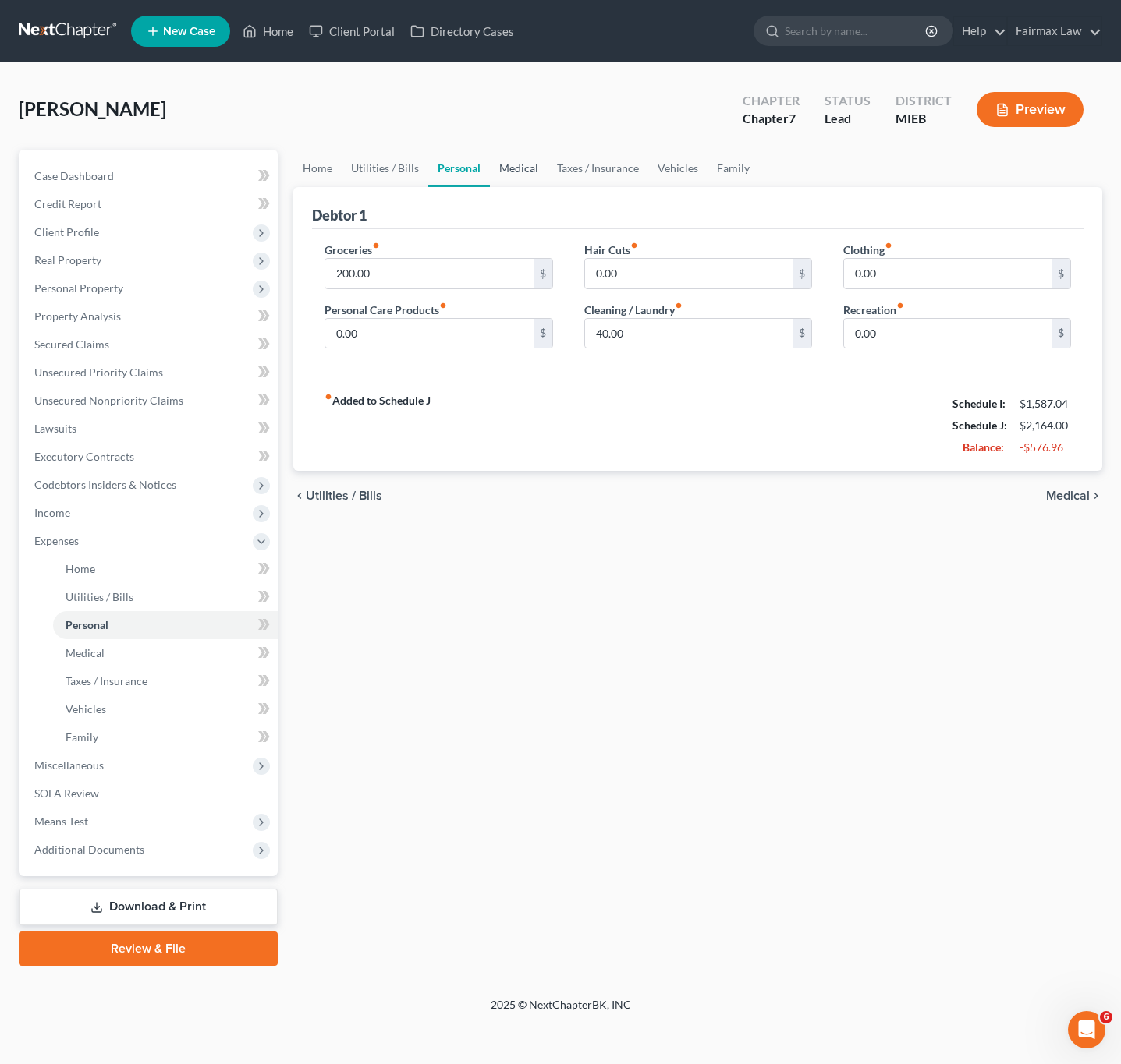
click at [513, 164] on link "Medical" at bounding box center [519, 168] width 58 height 37
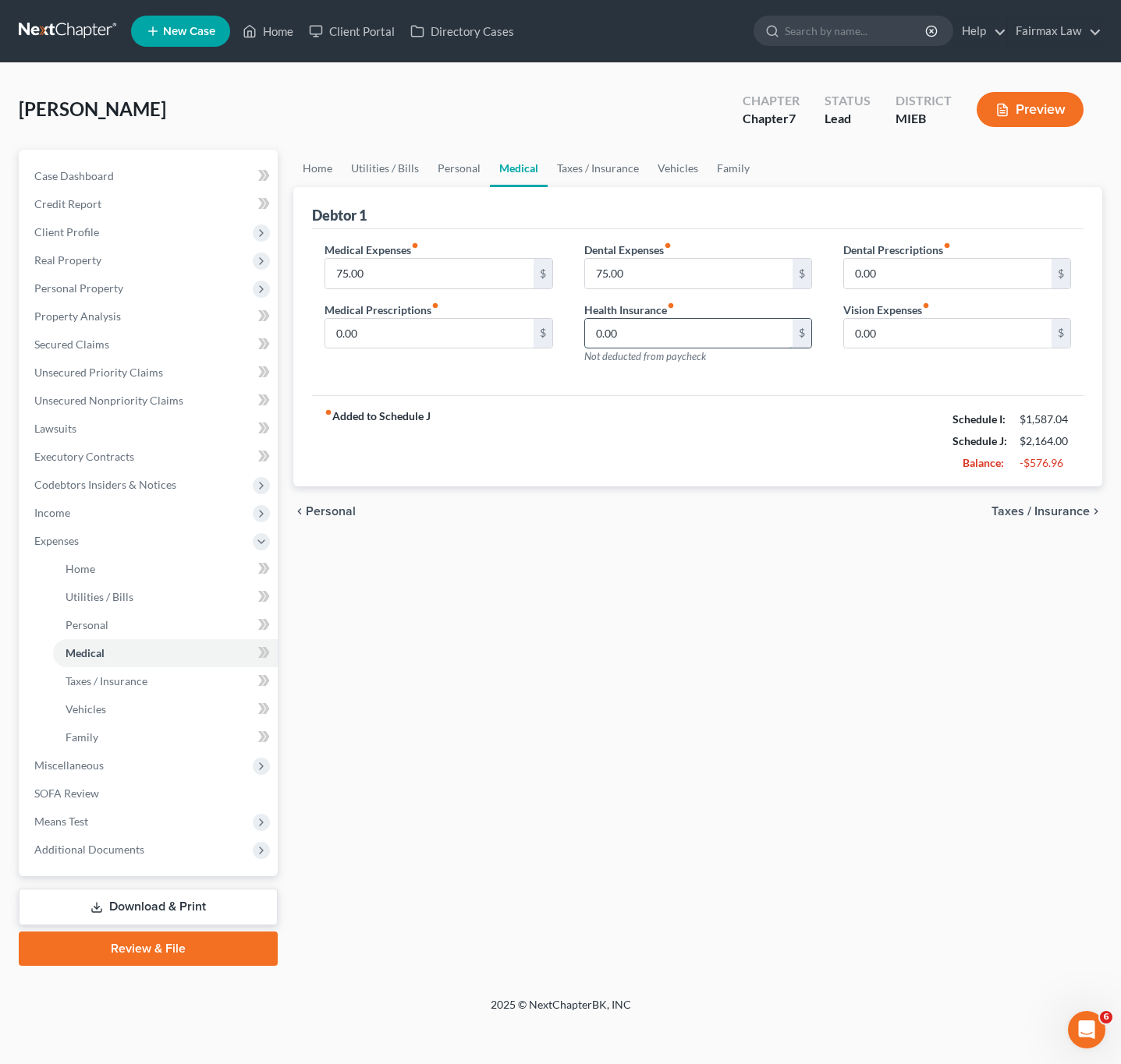
click at [693, 337] on input "0.00" at bounding box center [689, 333] width 208 height 30
type input "150"
click at [726, 179] on link "Family" at bounding box center [733, 168] width 51 height 37
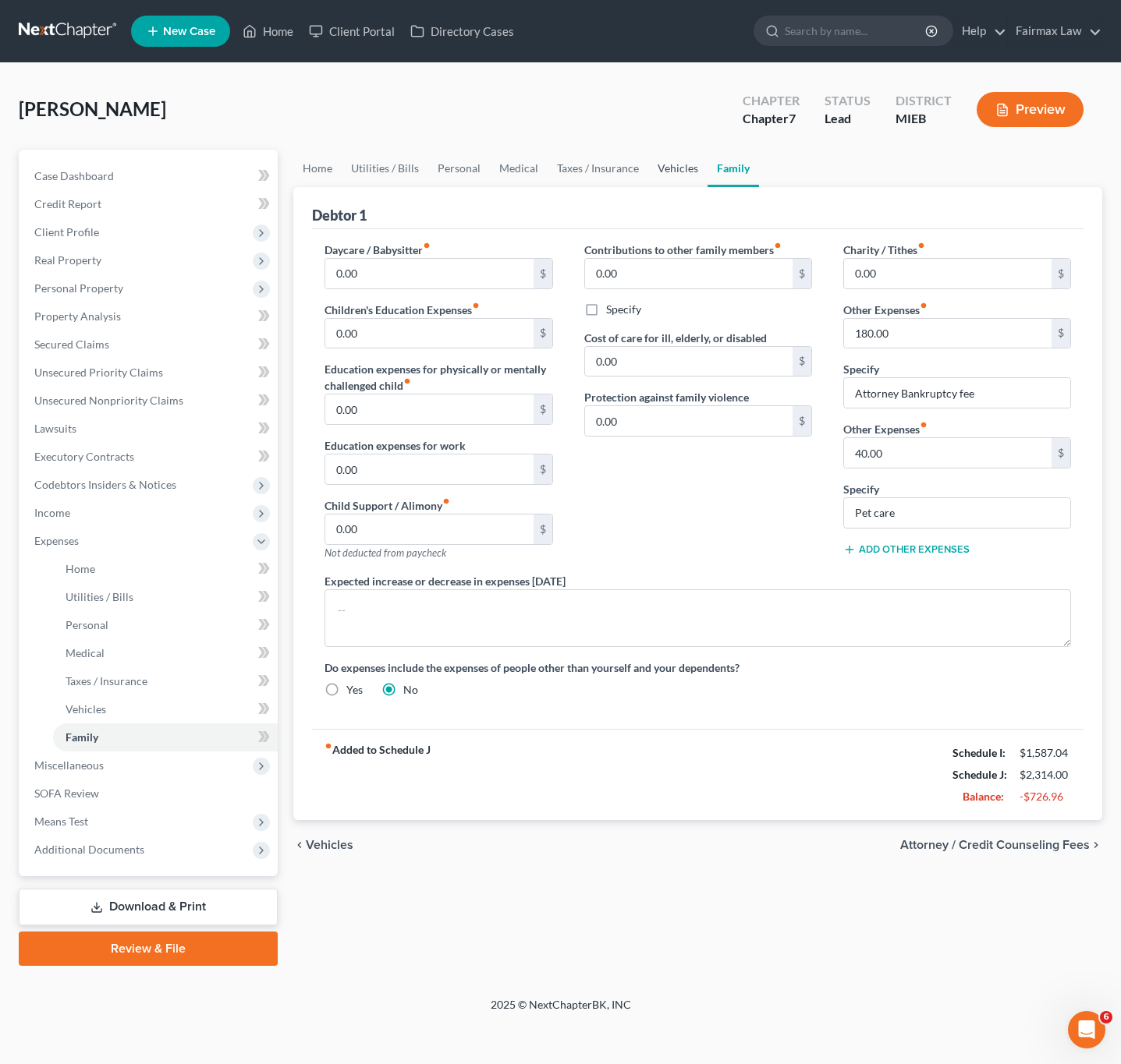
click at [662, 180] on link "Vehicles" at bounding box center [678, 168] width 60 height 37
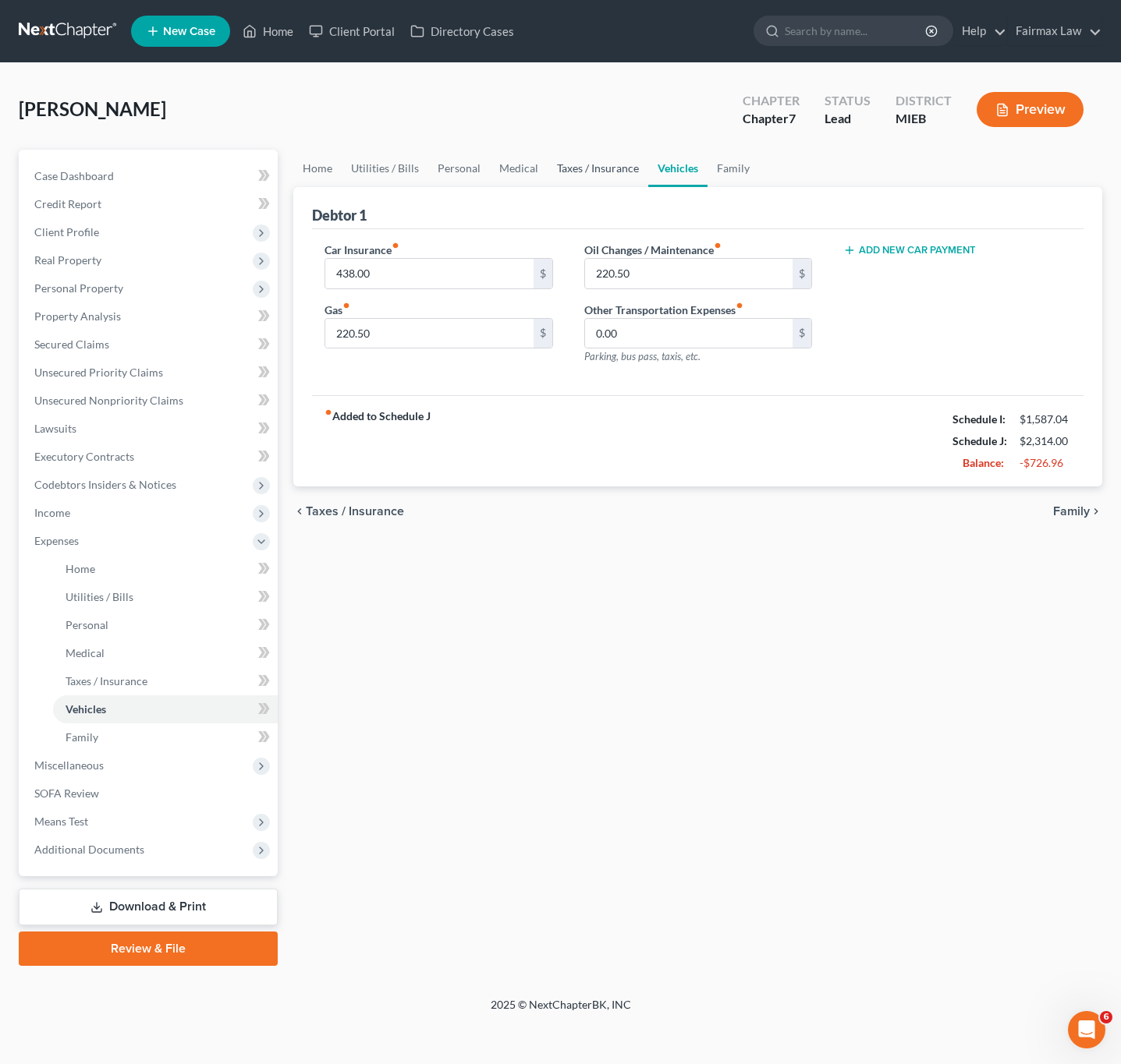
click at [627, 175] on link "Taxes / Insurance" at bounding box center [598, 168] width 100 height 37
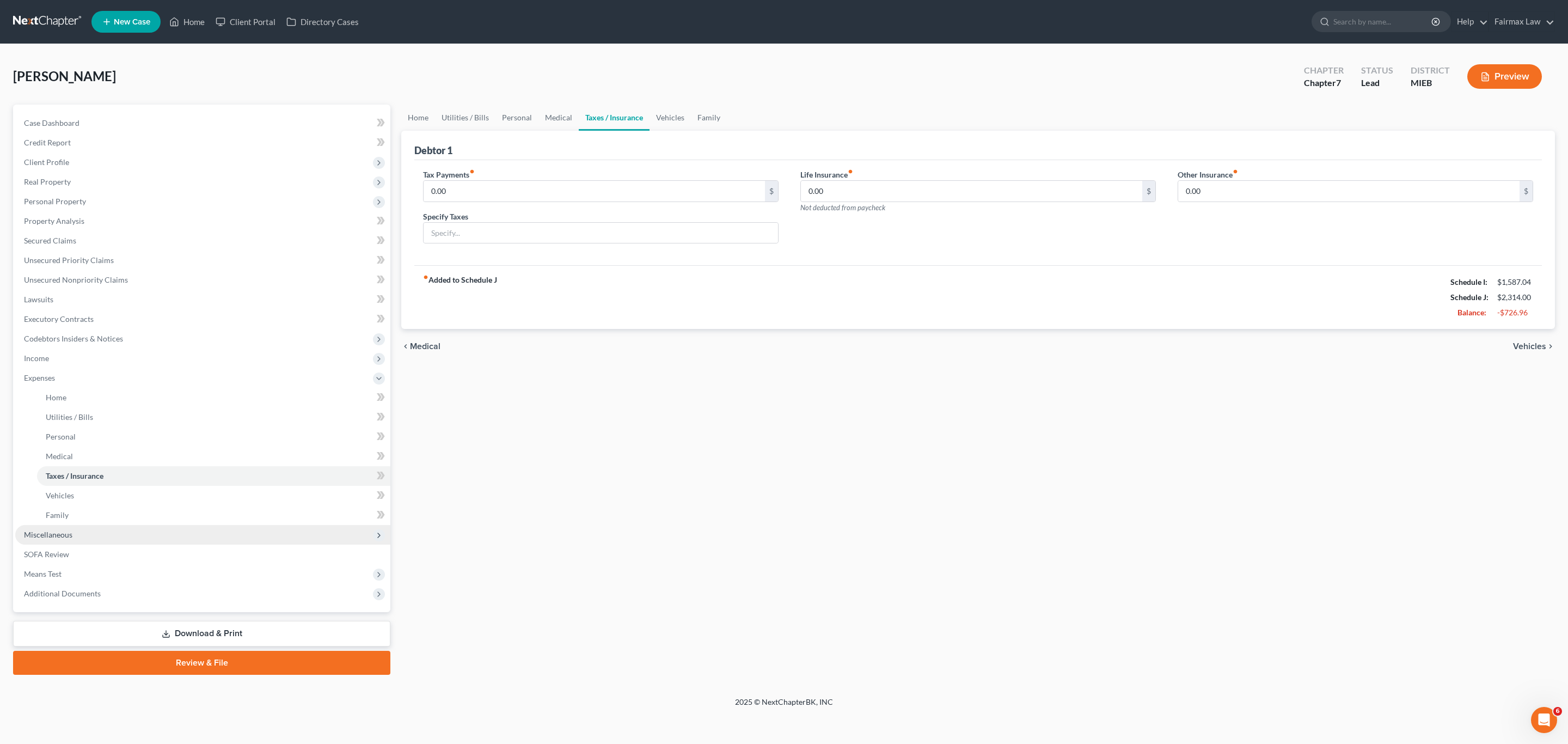
click at [87, 533] on span "Miscellaneous" at bounding box center [202, 535] width 375 height 20
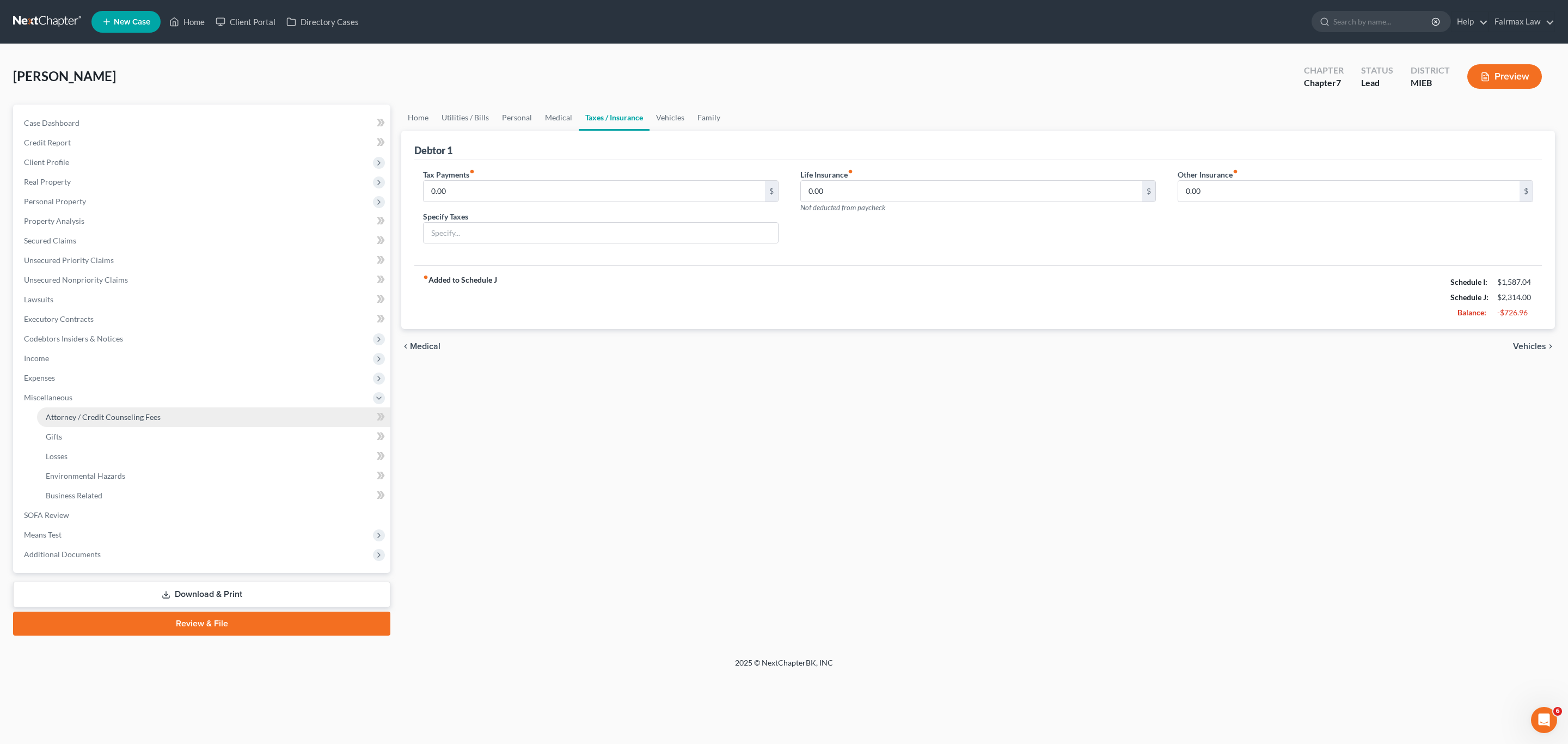
click at [103, 419] on span "Attorney / Credit Counseling Fees" at bounding box center [103, 417] width 115 height 9
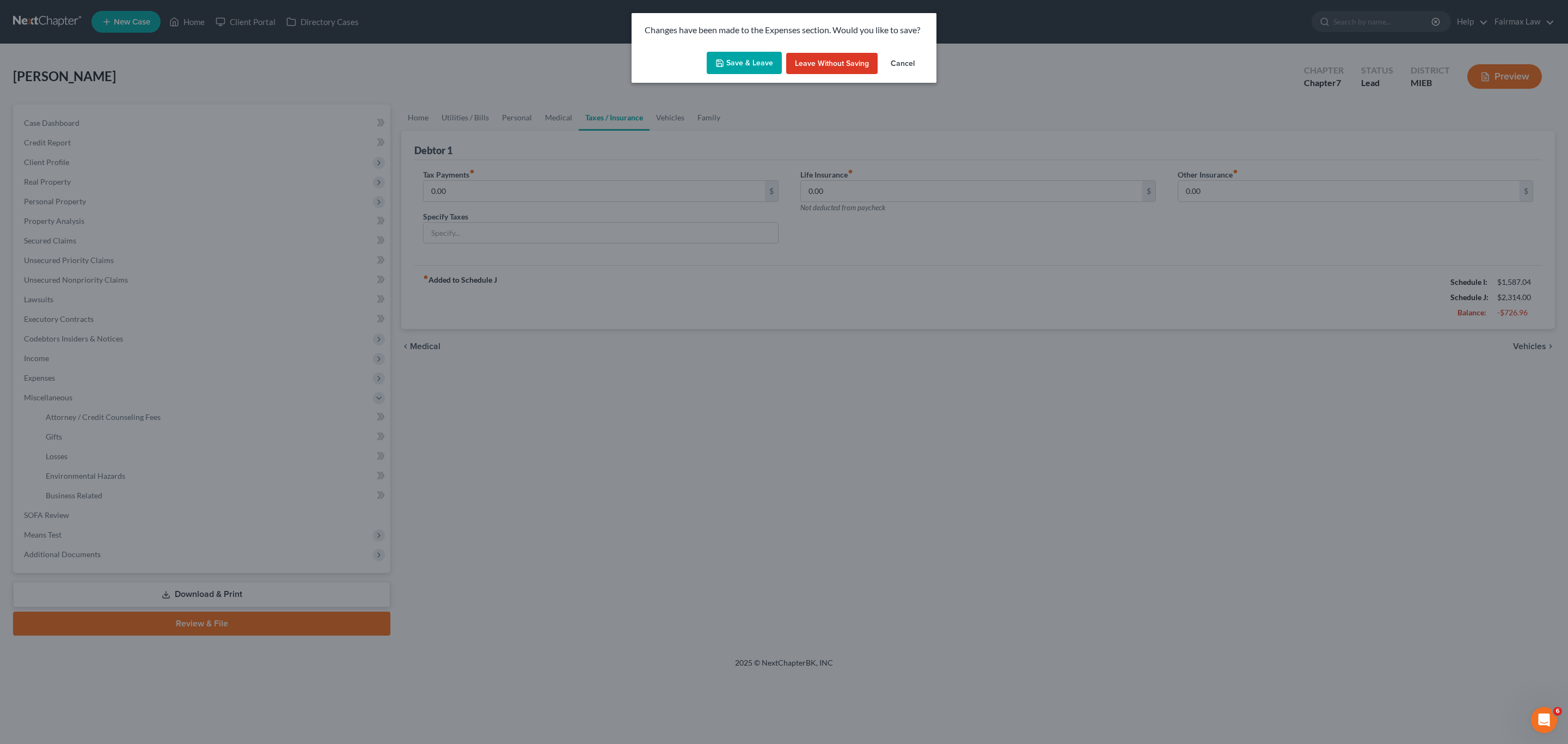
click at [730, 62] on button "Save & Leave" at bounding box center [744, 63] width 75 height 23
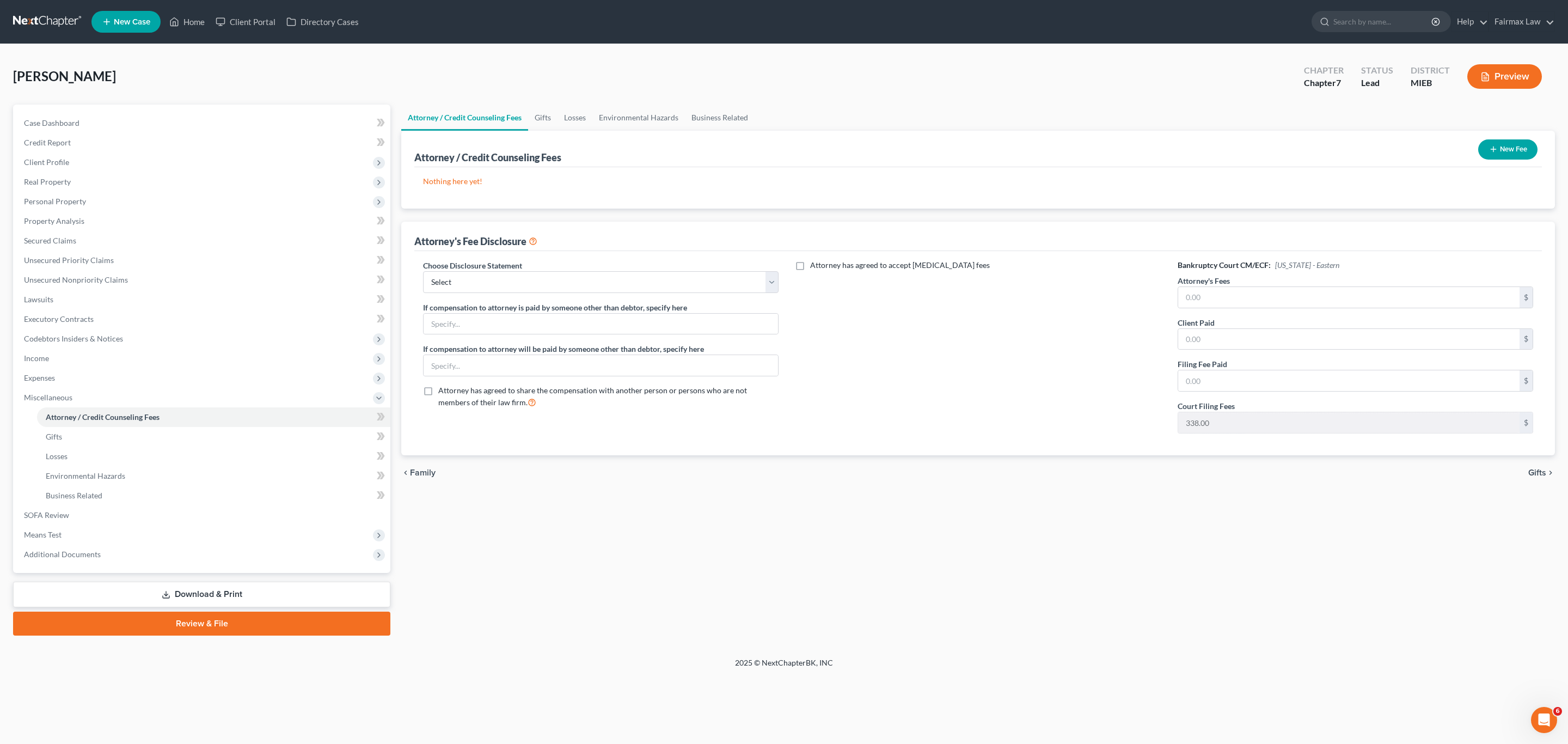
click at [1485, 149] on button "New Fee" at bounding box center [1508, 149] width 59 height 20
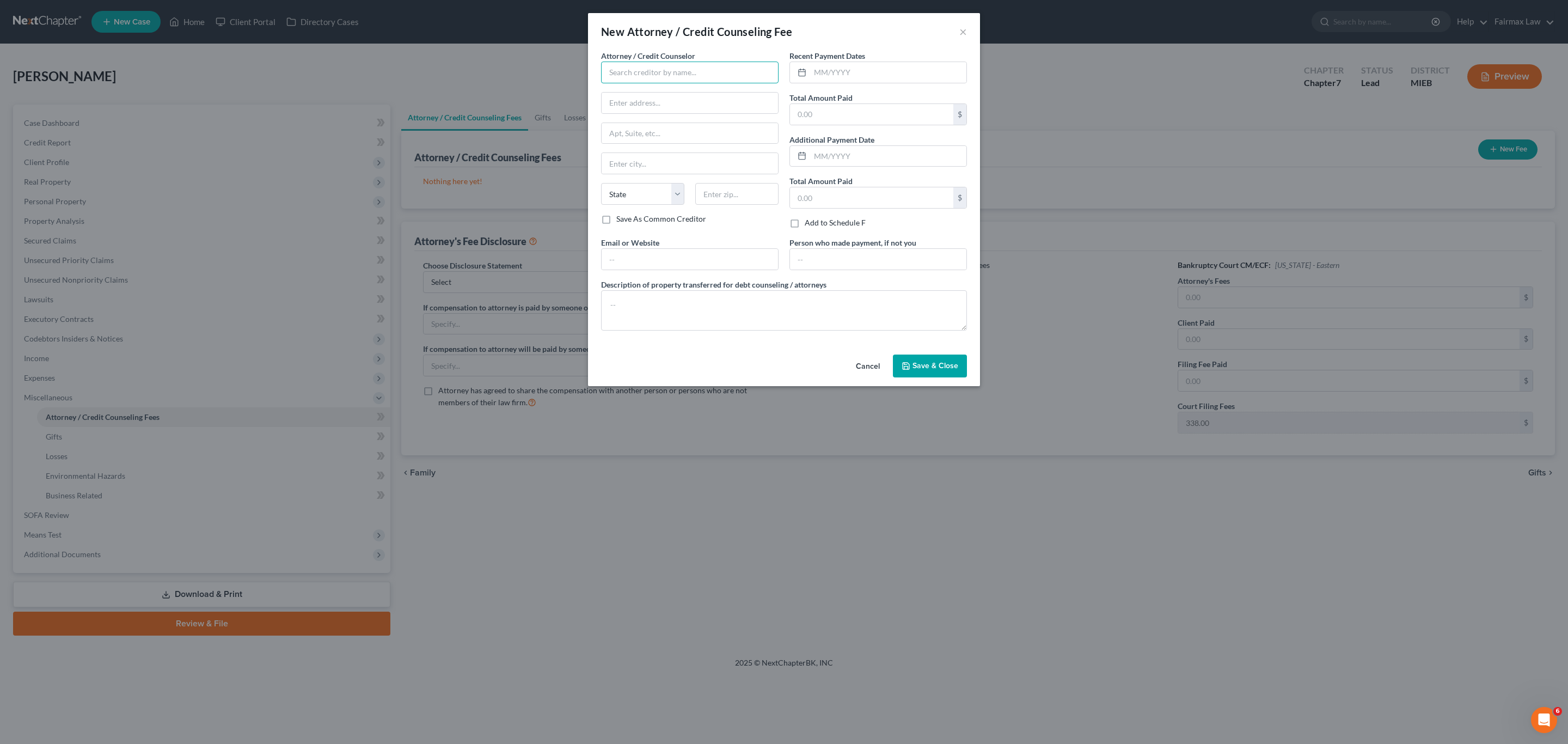
click at [714, 64] on input "text" at bounding box center [690, 73] width 178 height 22
click at [649, 108] on div "Summit Financial Education" at bounding box center [667, 107] width 113 height 11
type input "Summit Financial Education"
type input "Attn: Customer Service"
type input "[STREET_ADDRESS]"
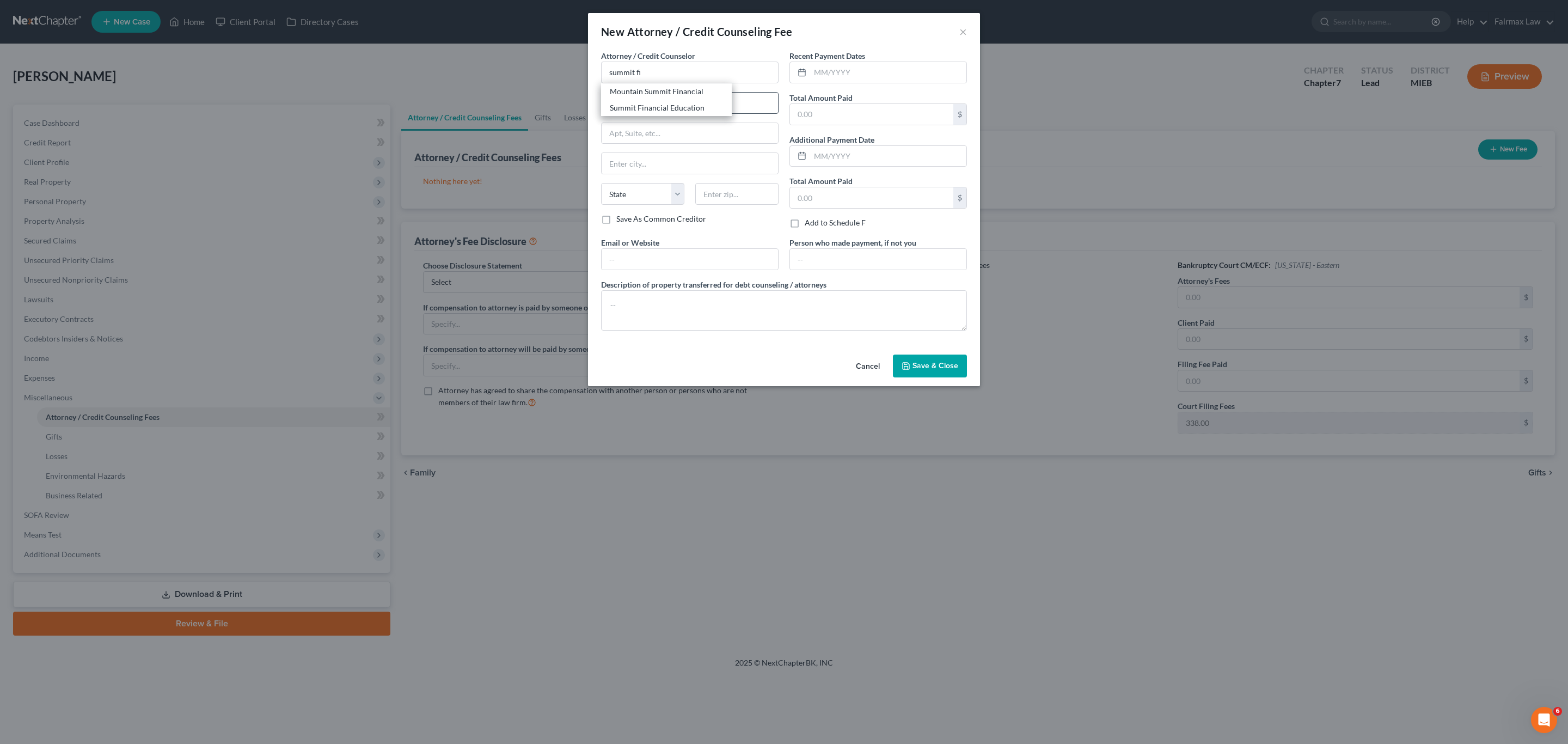
type input "[GEOGRAPHIC_DATA]"
select select "3"
type input "85712"
click at [871, 75] on input "text" at bounding box center [889, 72] width 156 height 21
click at [835, 108] on input "text" at bounding box center [872, 114] width 163 height 21
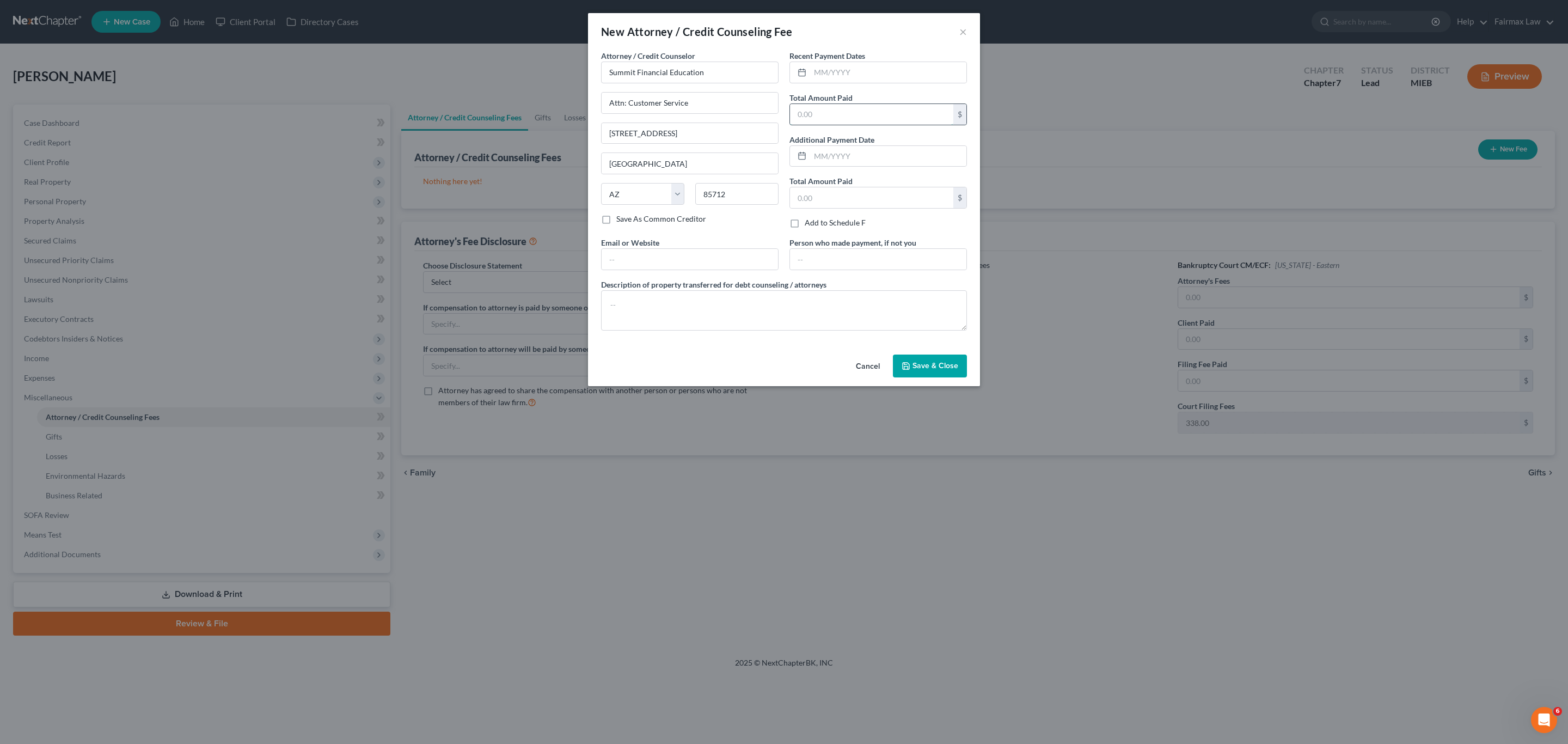
type input "14.95"
click at [843, 55] on label "Recent Payment Dates" at bounding box center [827, 55] width 76 height 11
click at [848, 66] on input "text" at bounding box center [889, 72] width 156 height 21
type input "0"
type input "09/2025"
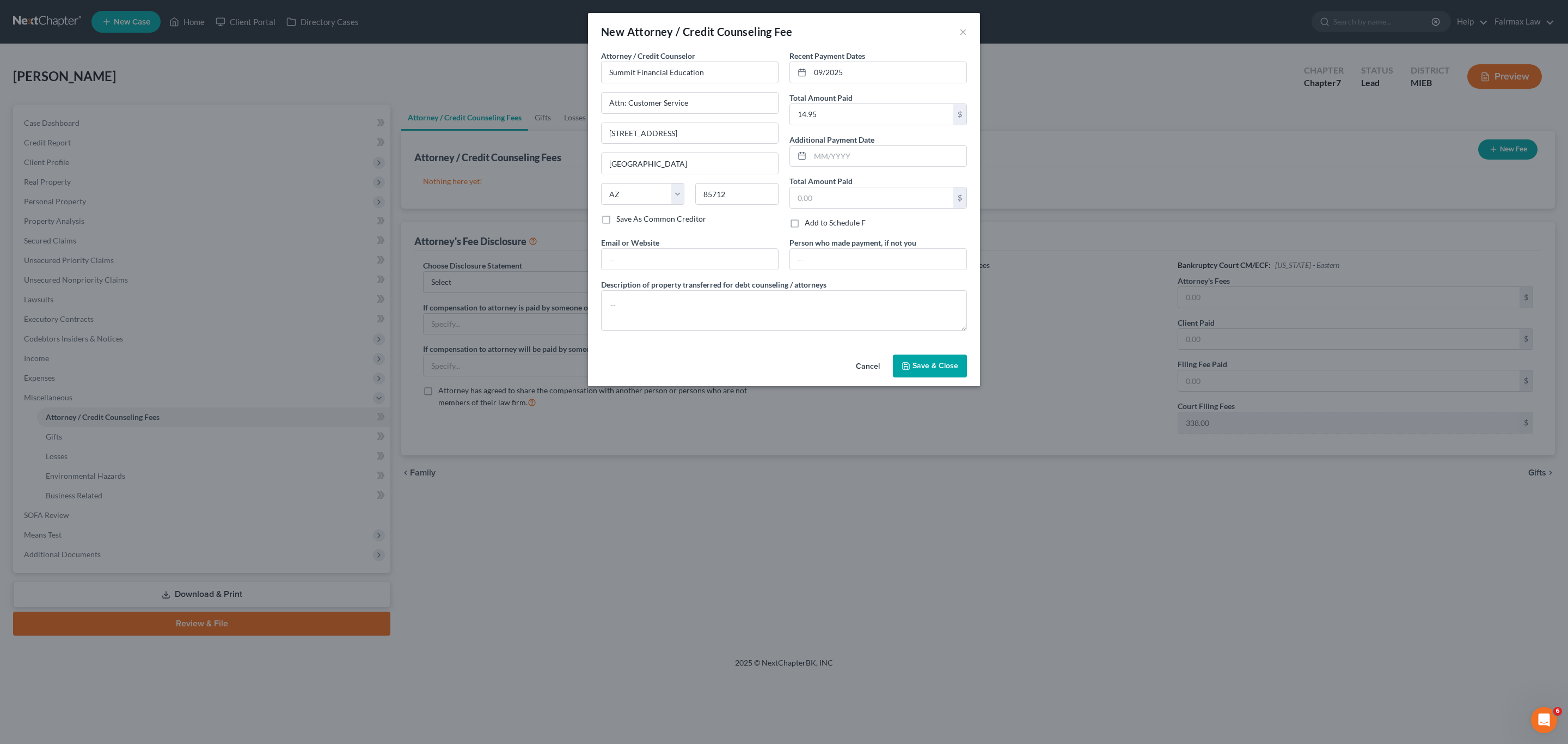
click at [923, 42] on div "New Attorney / Credit Counseling Fee ×" at bounding box center [784, 32] width 392 height 37
click at [930, 228] on div "Add to Schedule F" at bounding box center [879, 223] width 178 height 11
drag, startPoint x: 939, startPoint y: 371, endPoint x: 955, endPoint y: 365, distance: 17.1
click at [939, 371] on span "Save & Close" at bounding box center [935, 366] width 46 height 9
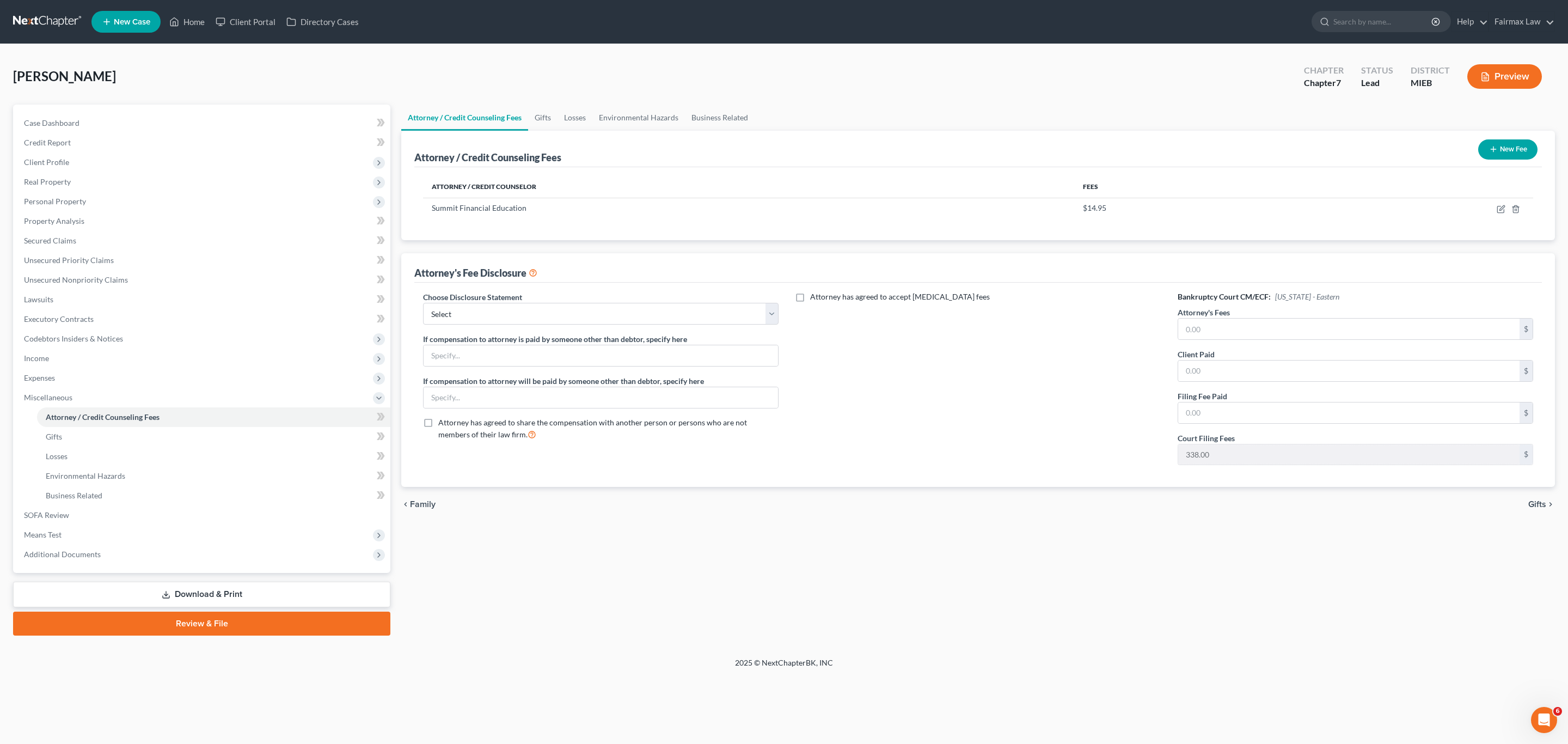
click at [1502, 144] on button "New Fee" at bounding box center [1508, 149] width 59 height 20
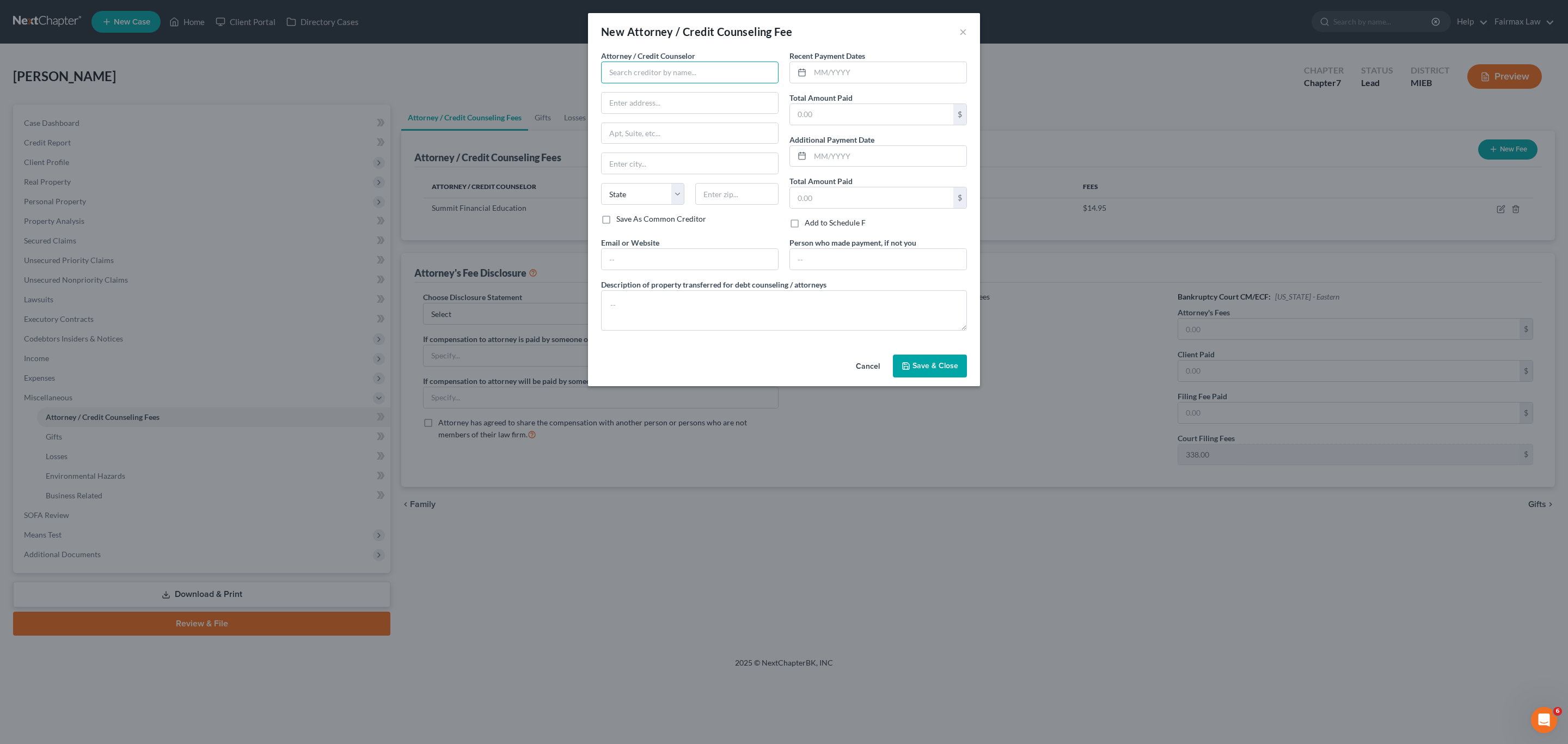
click at [670, 76] on input "text" at bounding box center [690, 73] width 178 height 22
click at [654, 155] on div "Fairmax Law PLLC" at bounding box center [667, 156] width 113 height 11
type input "Fairmax Law PLLC"
type input "[STREET_ADDRESS]"
type input "Suite 201"
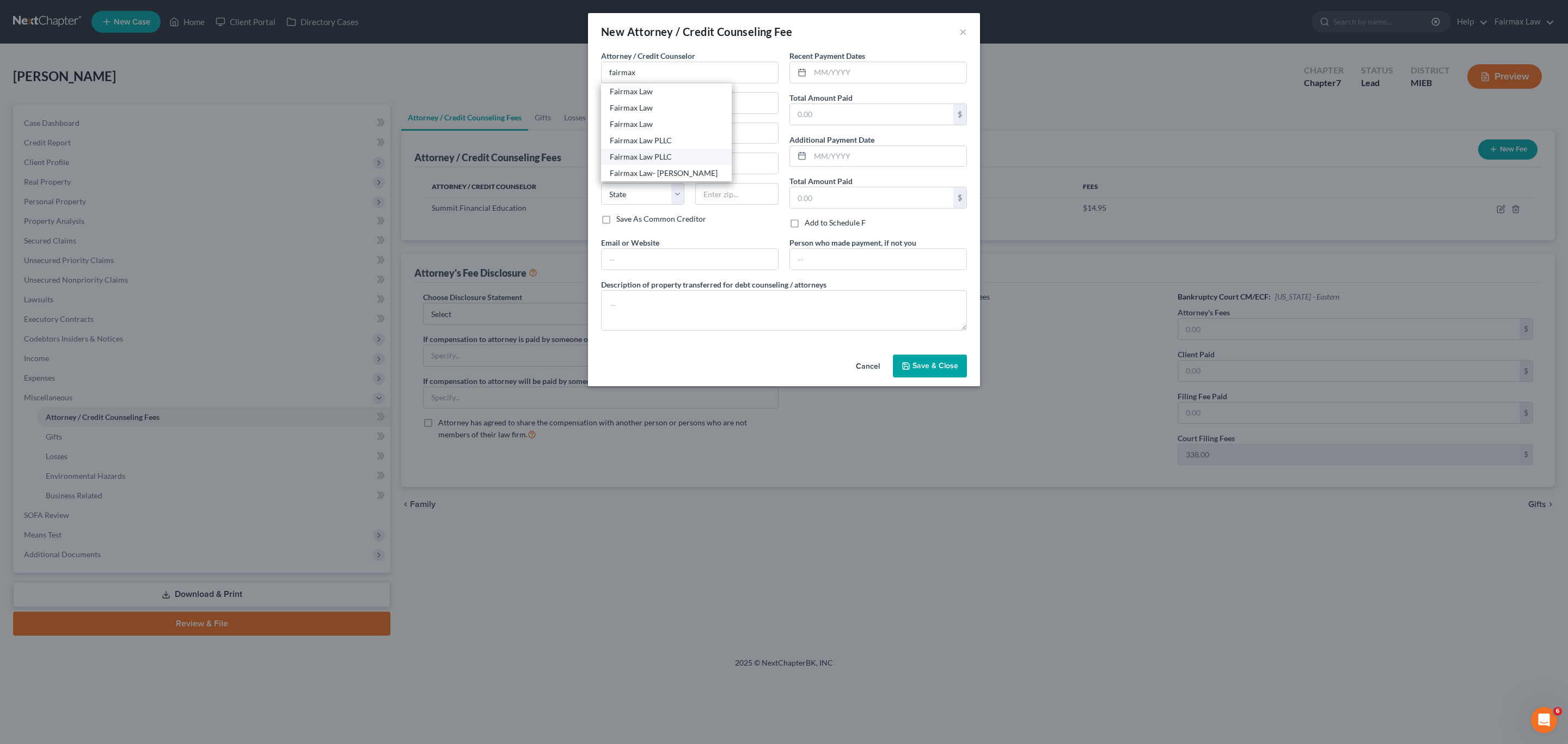
type input "[GEOGRAPHIC_DATA]"
select select "23"
type input "48127"
click at [846, 118] on input "text" at bounding box center [872, 114] width 163 height 21
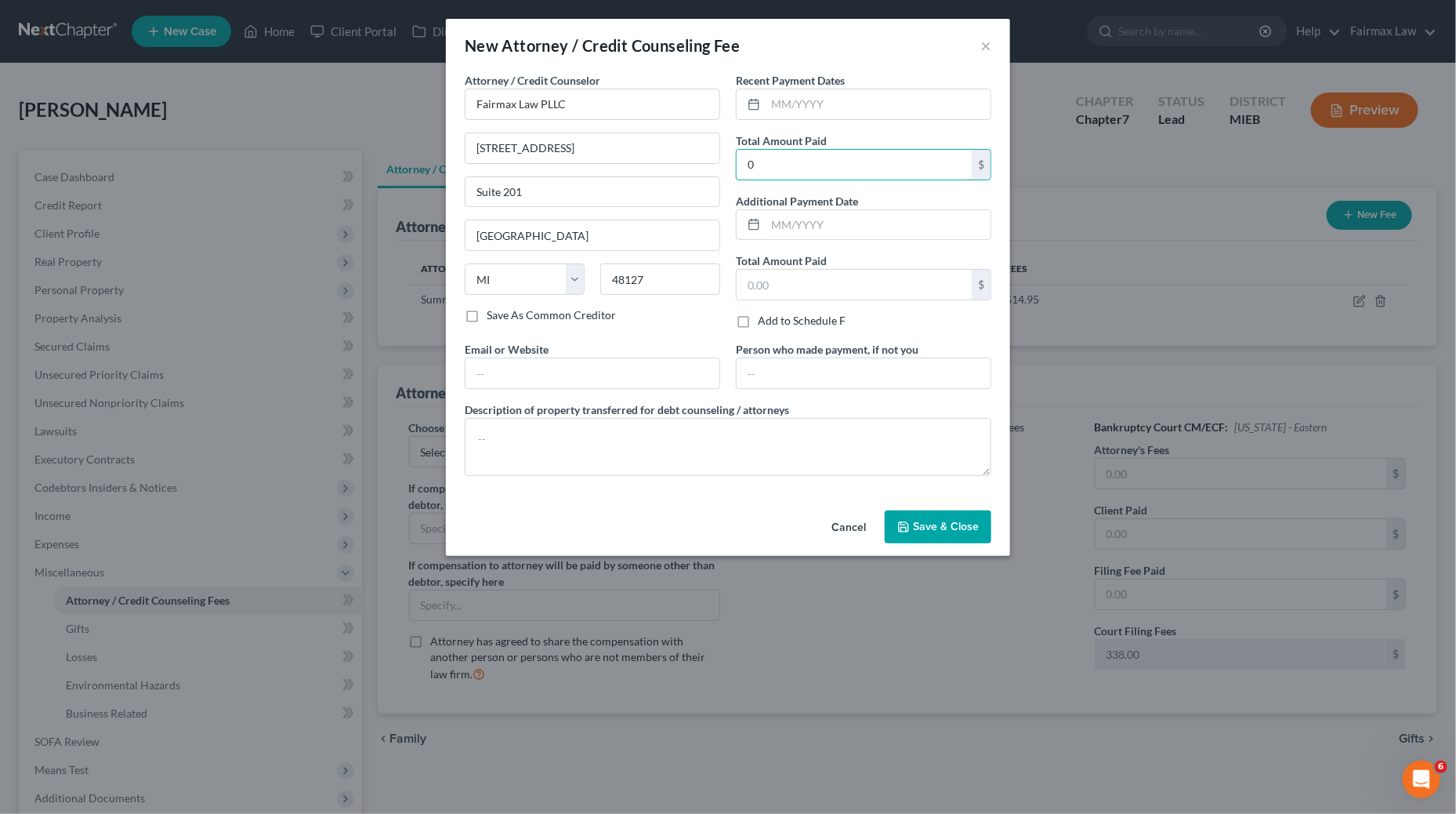
type input "0"
click at [781, 449] on textarea at bounding box center [728, 447] width 527 height 58
paste textarea "Due to the debtor’s limited monthly budget surplus, they are unable to reasonab…"
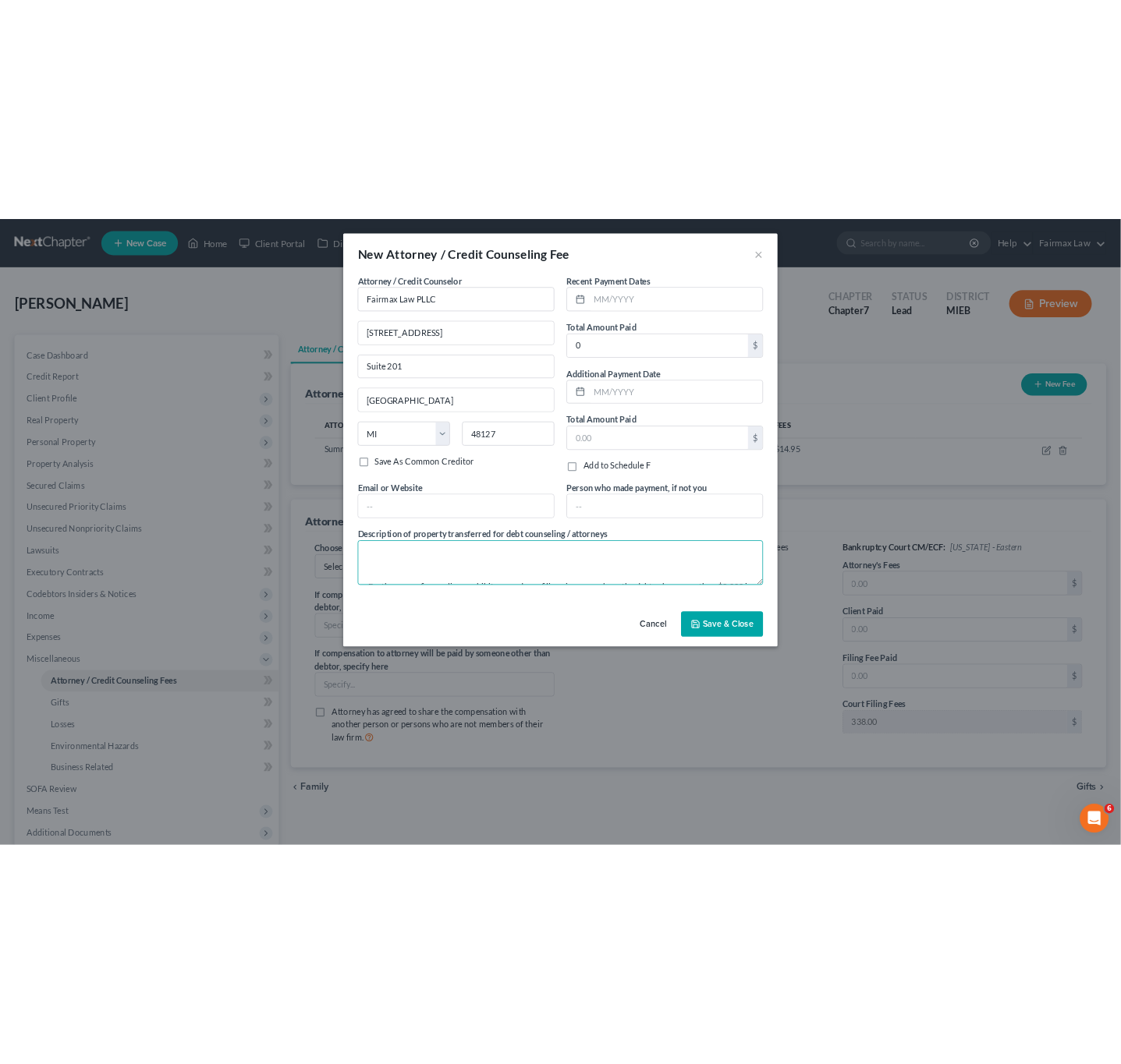
scroll to position [115, 0]
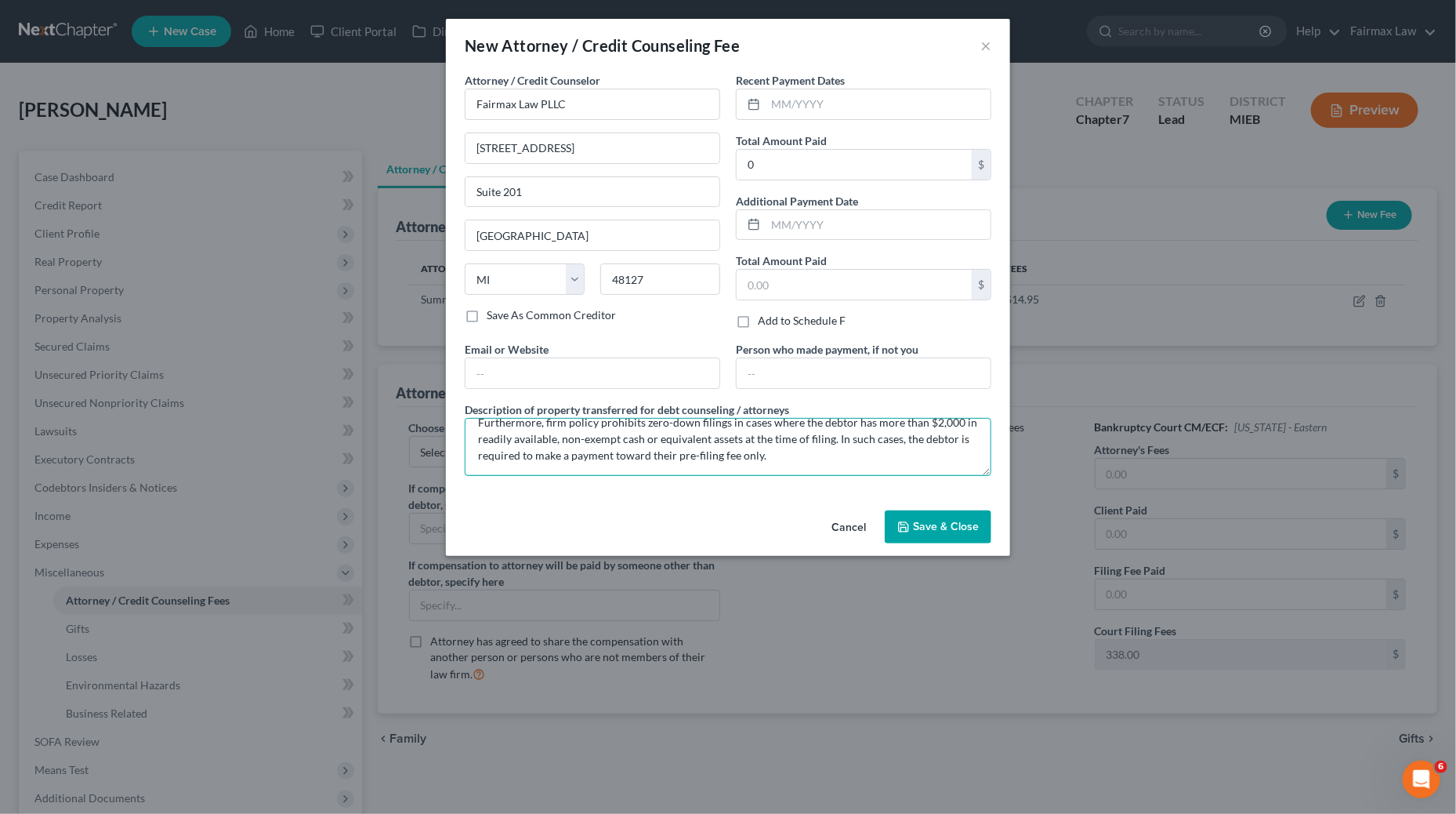
type textarea "Due to the debtor’s limited monthly budget surplus, they are unable to reasonab…"
click at [953, 525] on span "Save & Close" at bounding box center [946, 526] width 66 height 14
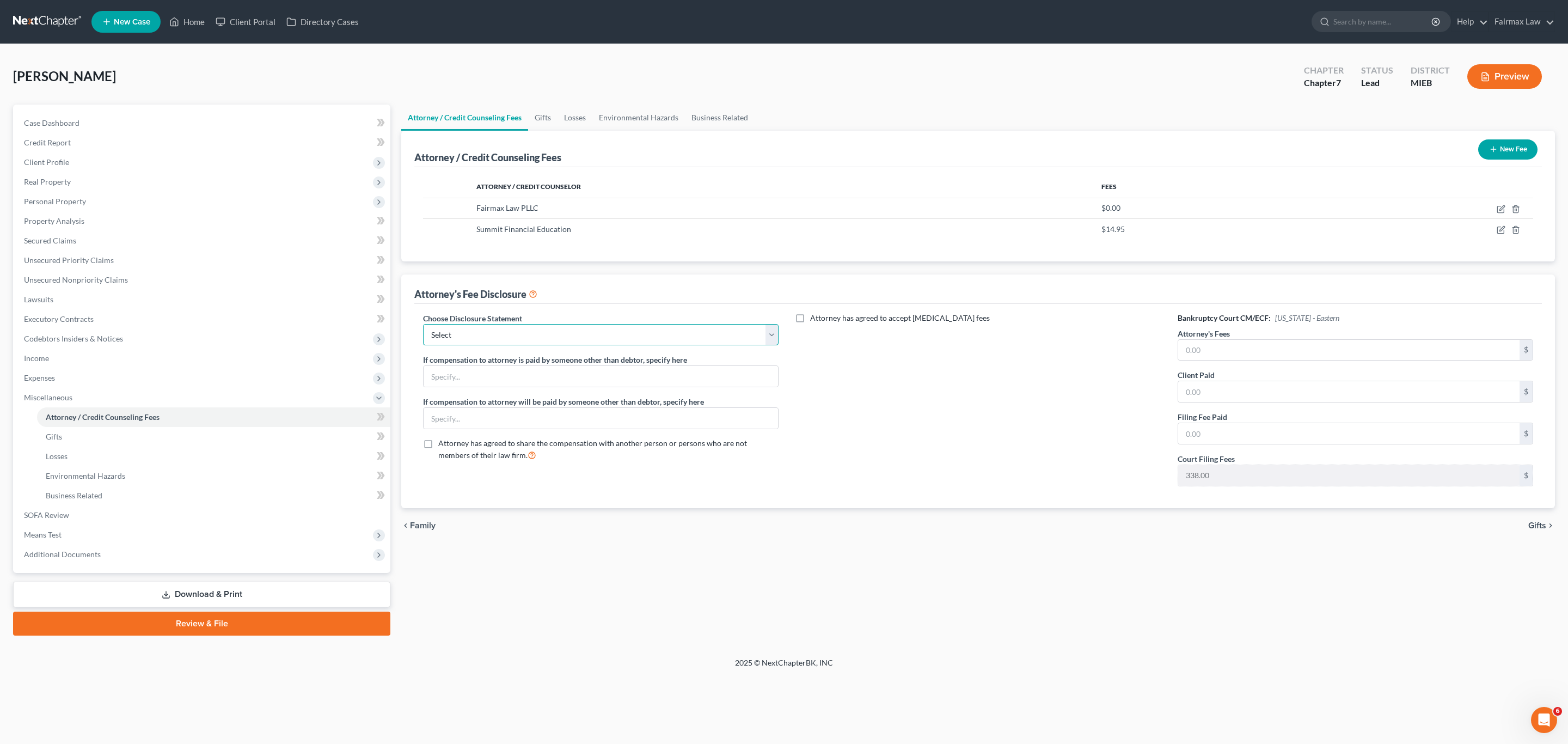
click at [670, 337] on select "Select WDMI - Chapter 13 - Disclosure of Attorney Compensation OHNB & MIWB Disc…" at bounding box center [601, 335] width 355 height 22
select select "2"
click at [423, 325] on select "Select WDMI - Chapter 13 - Disclosure of Attorney Compensation OHNB & MIWB Disc…" at bounding box center [601, 335] width 355 height 22
click at [1180, 354] on input "text" at bounding box center [1349, 350] width 342 height 21
type input "1,498"
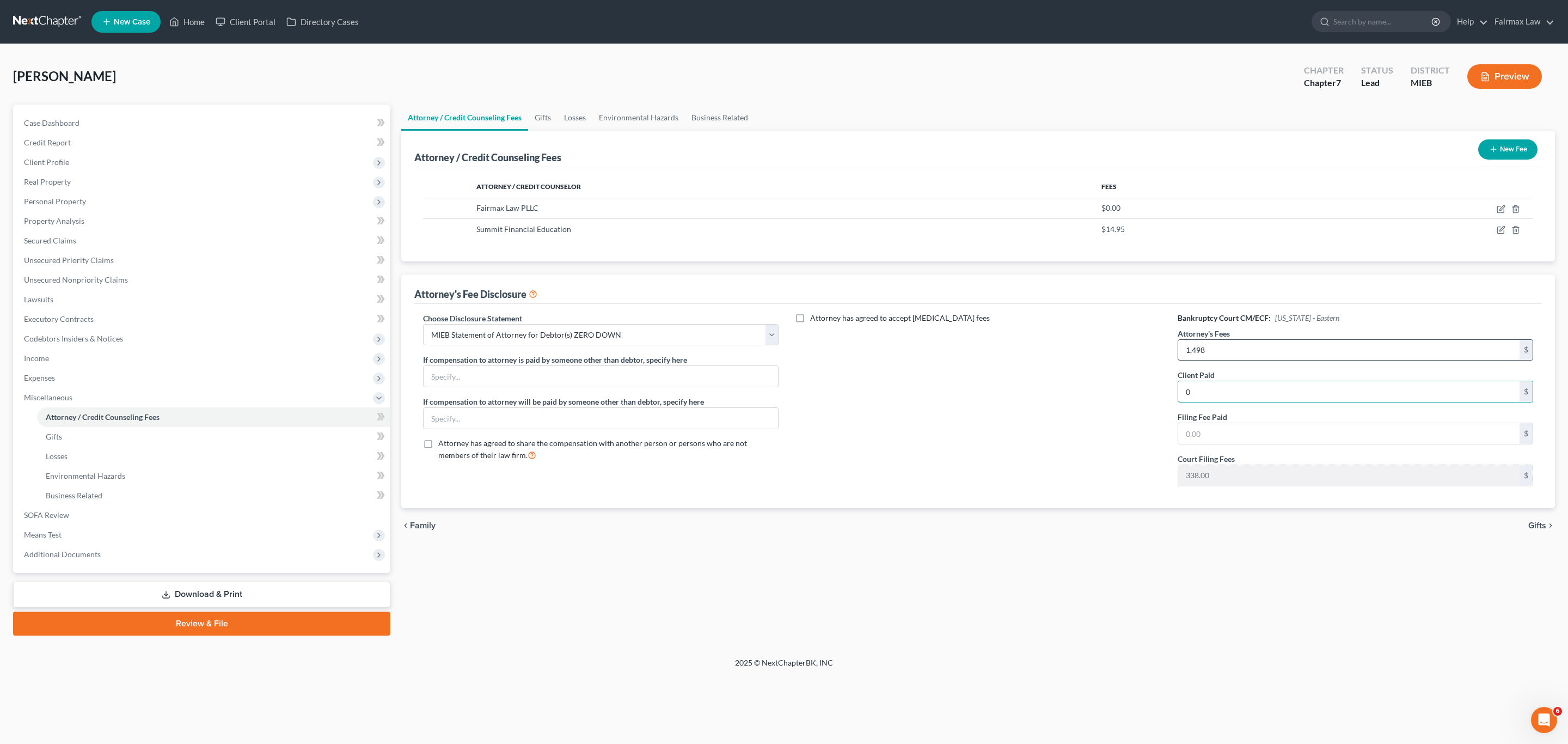
type input "0"
click at [1001, 433] on div "Attorney has agreed to accept [MEDICAL_DATA] fees" at bounding box center [978, 404] width 378 height 182
click at [62, 532] on span "Means Test" at bounding box center [202, 535] width 375 height 20
click at [70, 545] on span "Additional Documents" at bounding box center [202, 554] width 375 height 20
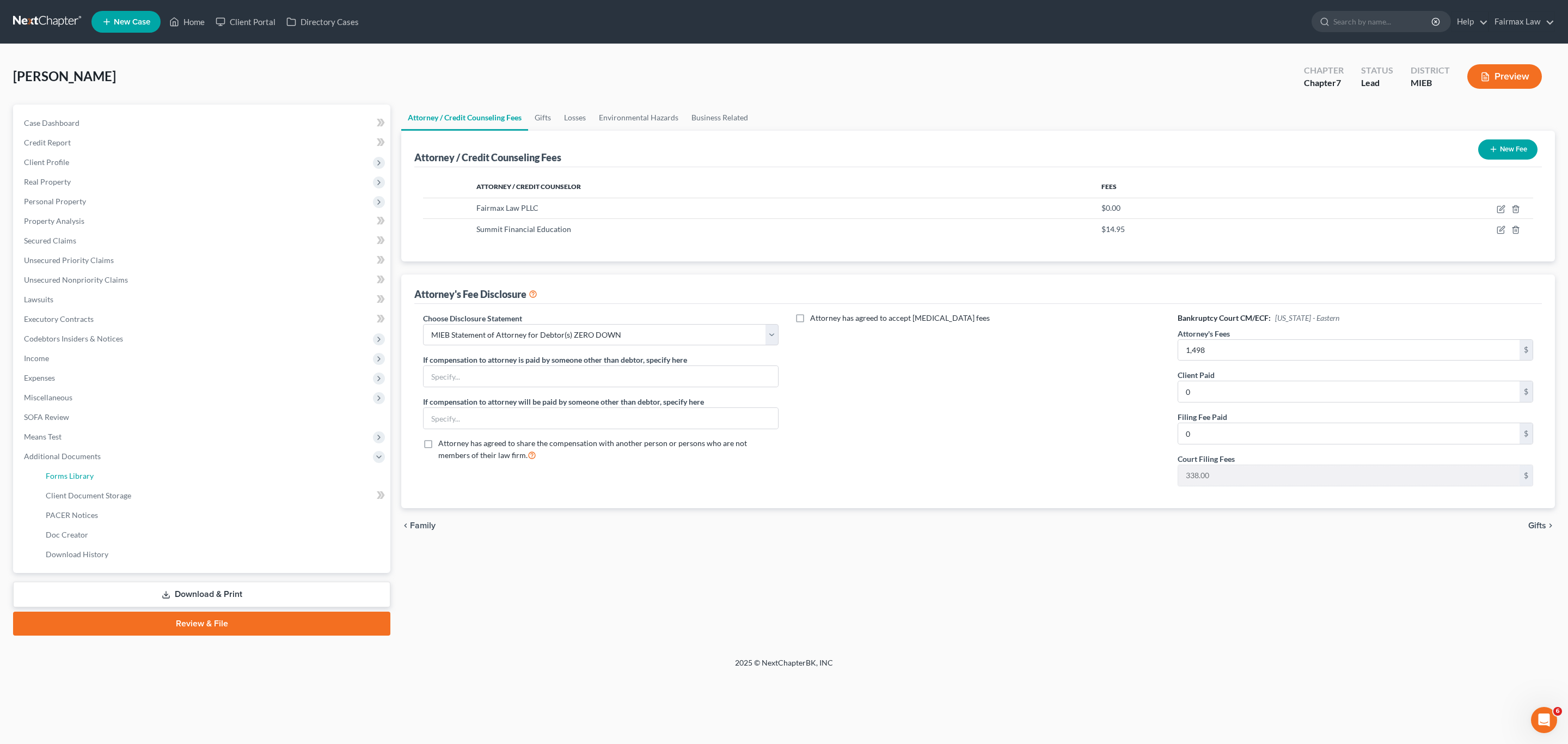
click at [57, 475] on span "Forms Library" at bounding box center [70, 475] width 48 height 9
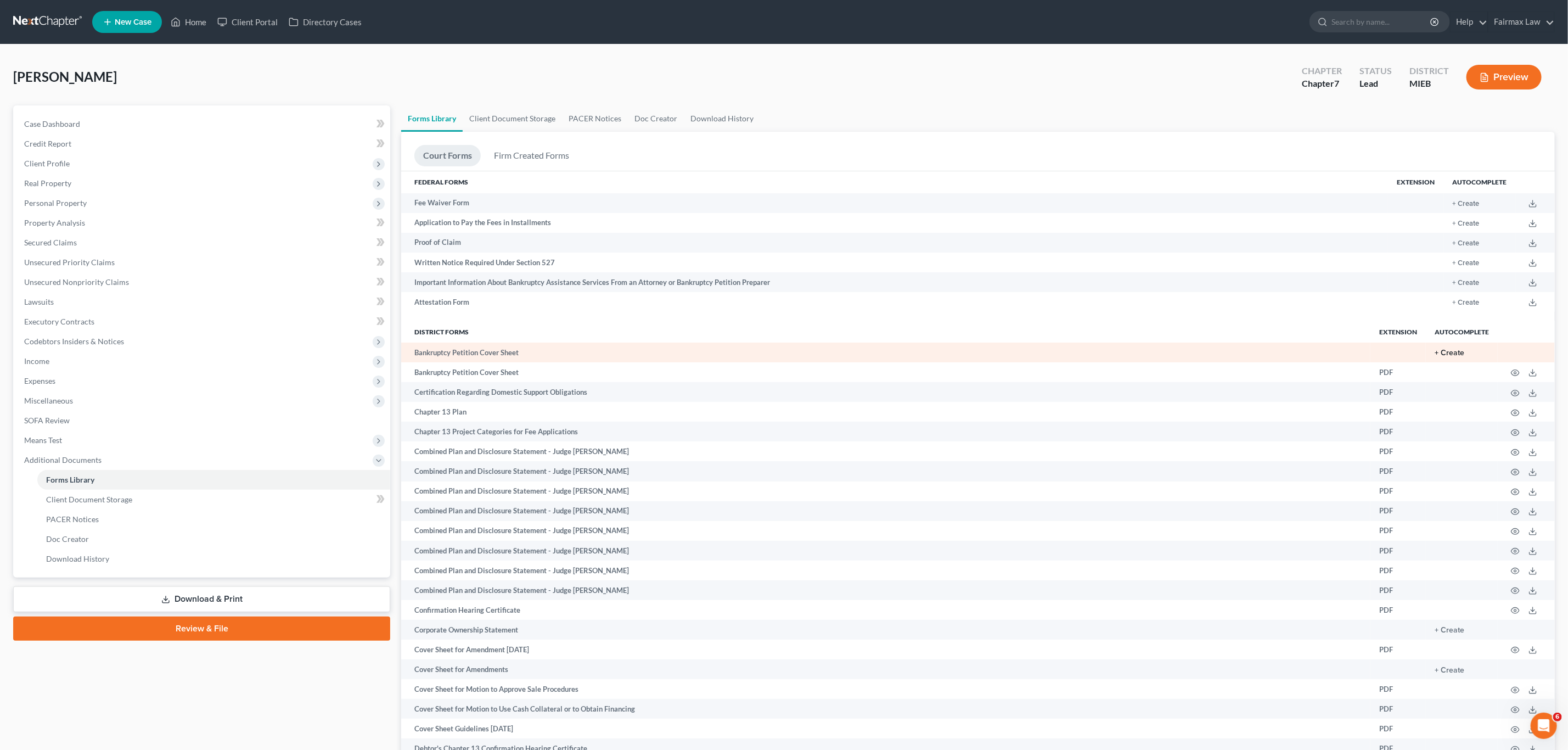
click at [1447, 353] on button "+ Create" at bounding box center [1449, 353] width 30 height 8
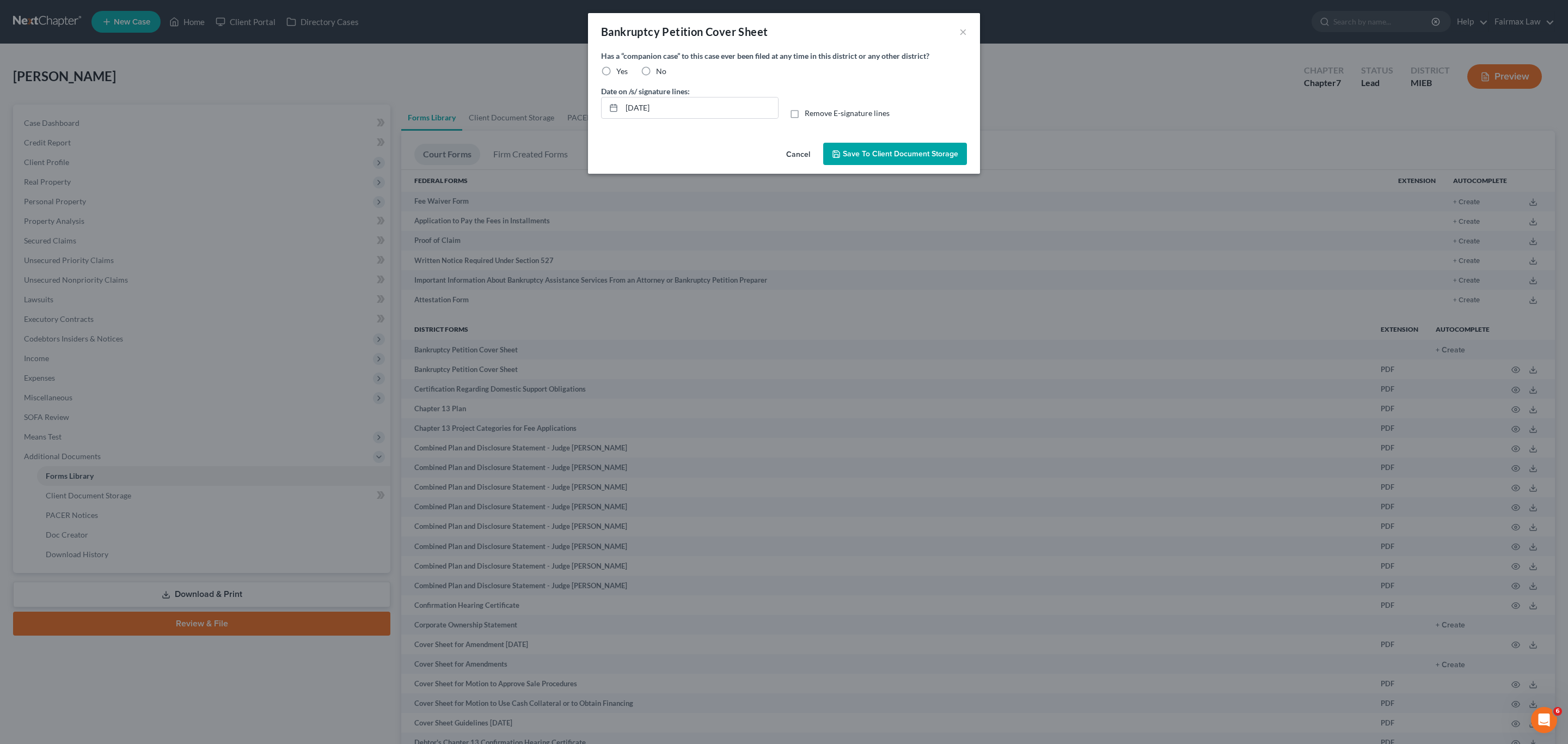
click at [656, 66] on label "No" at bounding box center [661, 71] width 10 height 11
click at [660, 66] on input "No" at bounding box center [664, 69] width 7 height 7
radio input "true"
click at [915, 156] on span "Save to Client Document Storage" at bounding box center [900, 154] width 115 height 9
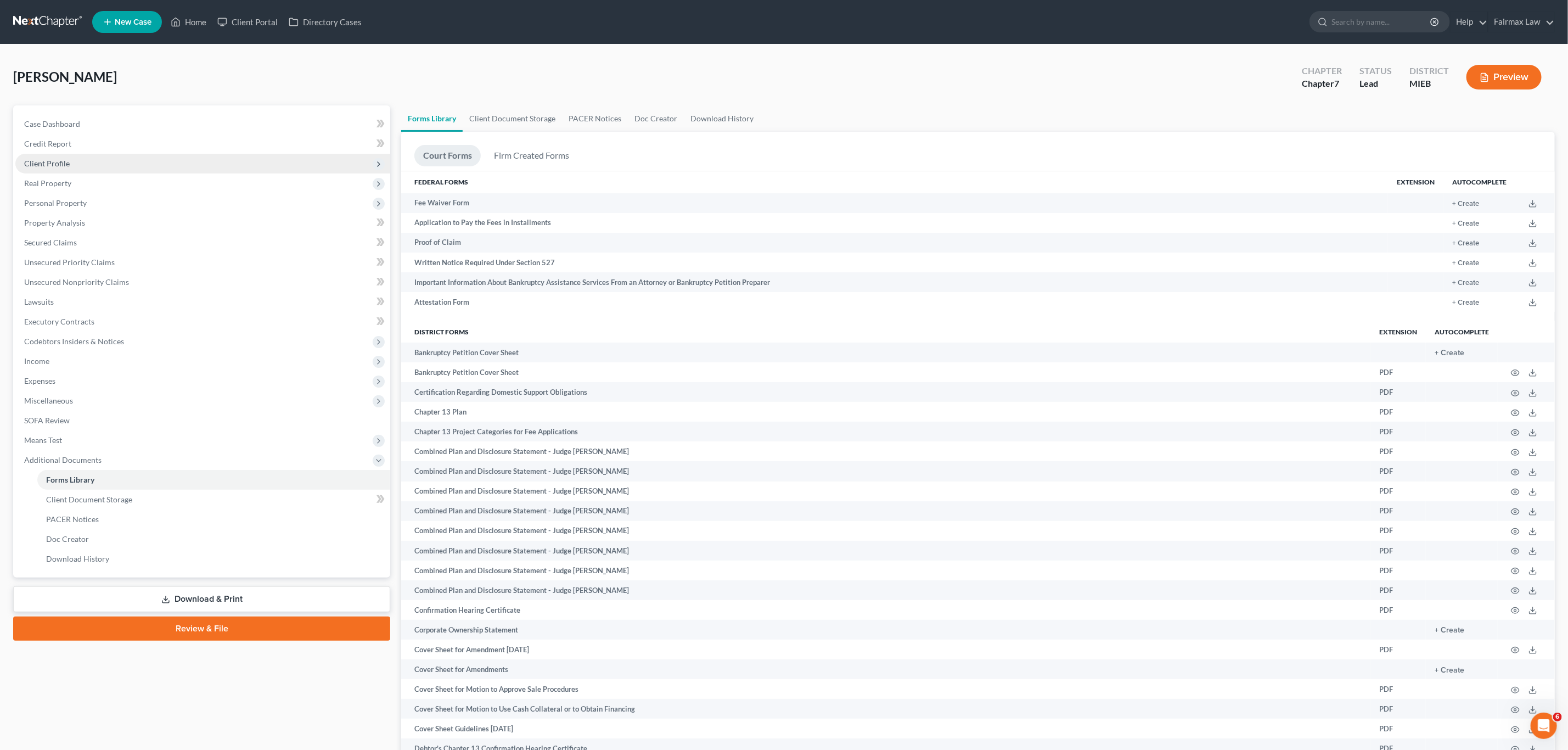
click at [114, 163] on span "Client Profile" at bounding box center [203, 163] width 375 height 20
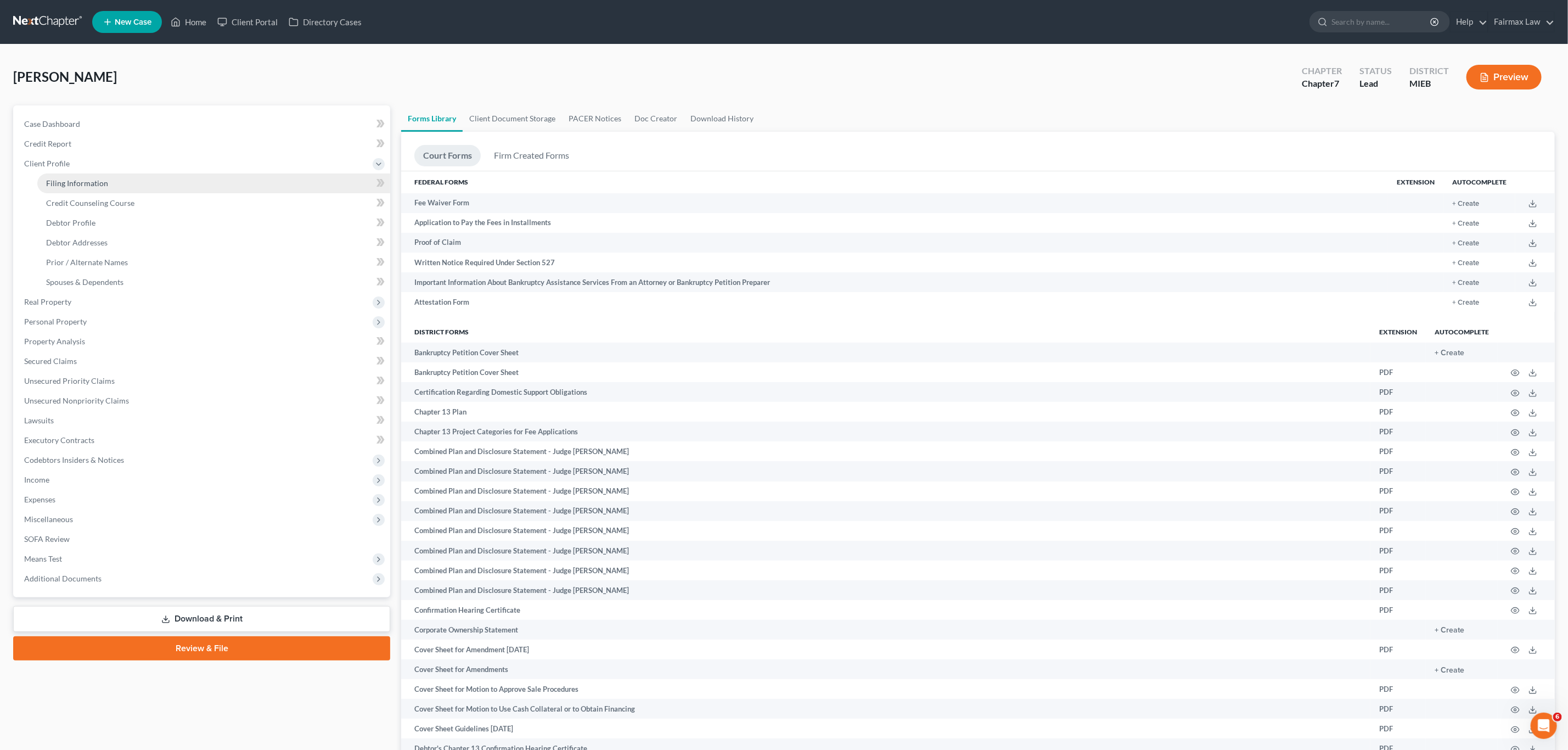
click at [119, 180] on link "Filing Information" at bounding box center [214, 183] width 353 height 20
select select "1"
select select "0"
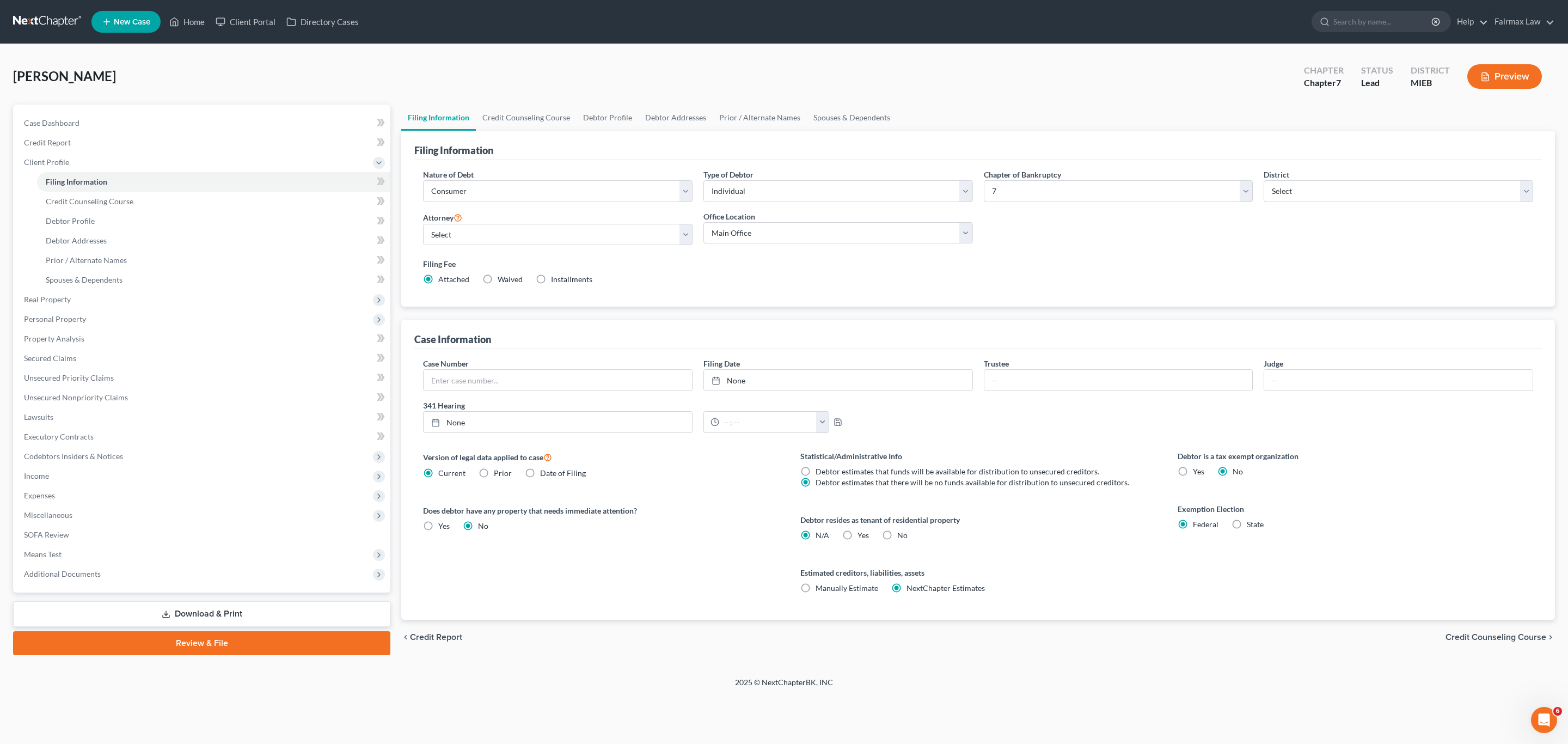
click at [570, 278] on span "Installments" at bounding box center [572, 279] width 42 height 9
click at [562, 278] on input "Installments Installments" at bounding box center [558, 277] width 7 height 7
radio input "true"
radio input "false"
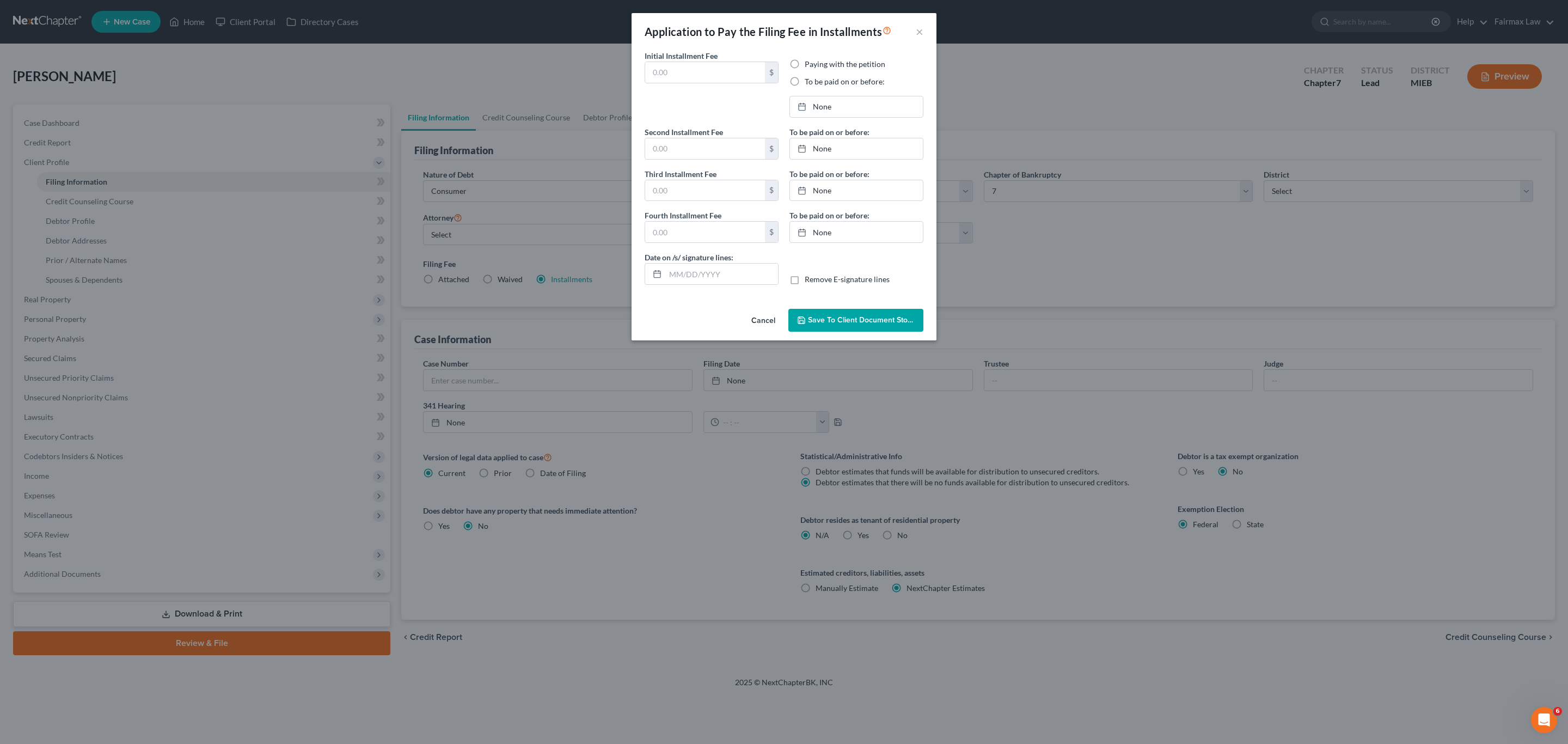
type input "0.00"
radio input "true"
type input "0.00"
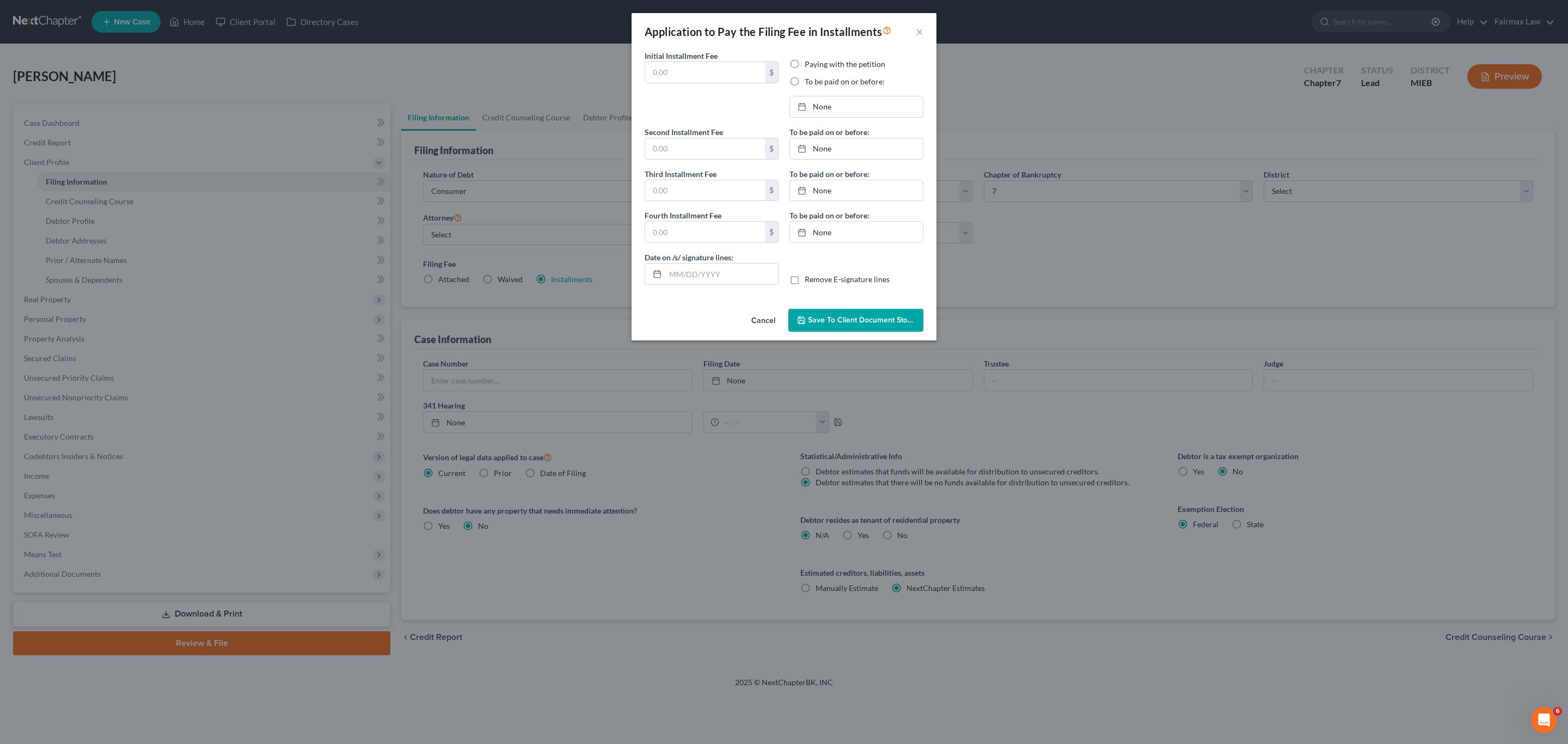
type input "[DATE]"
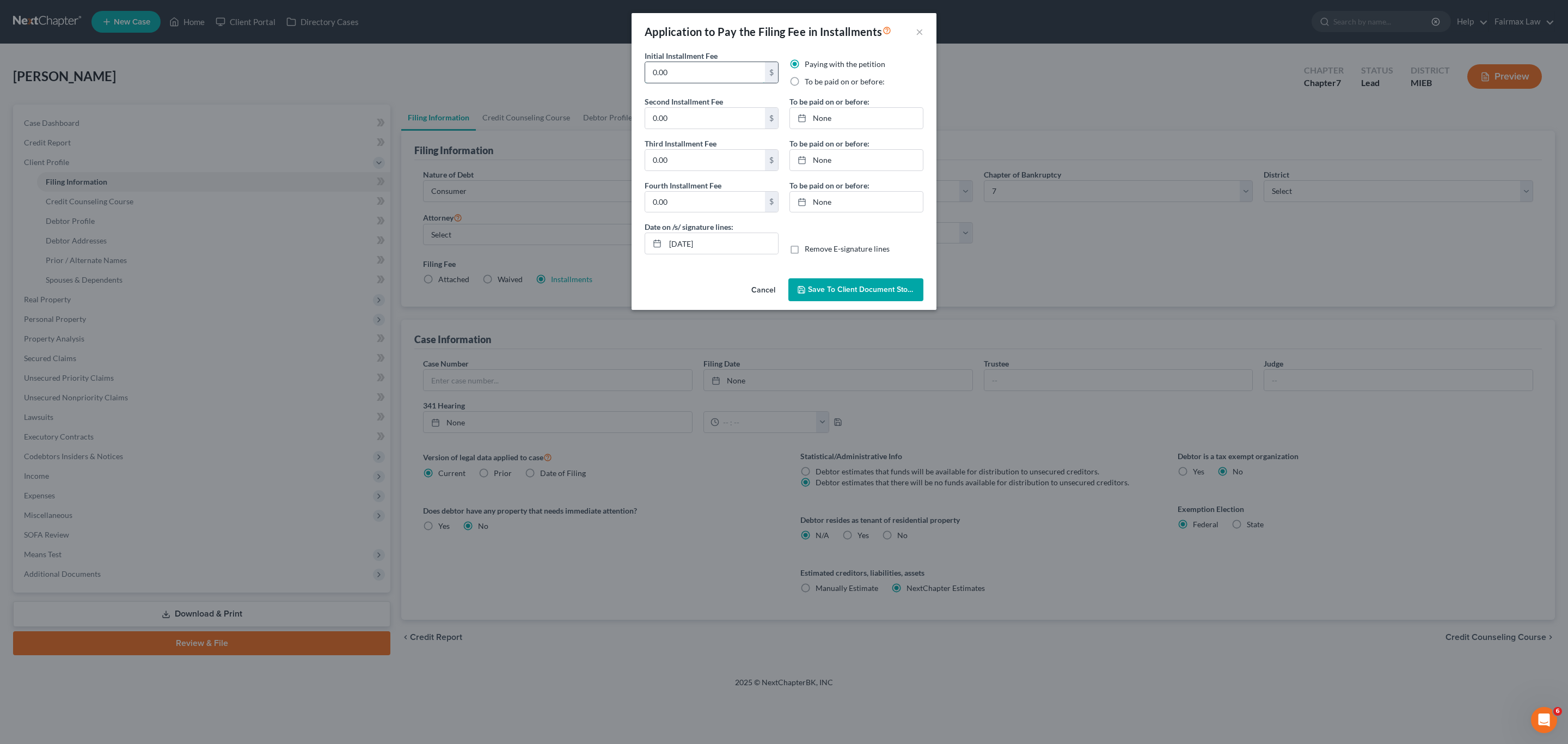
click at [683, 72] on input "0.00" at bounding box center [705, 72] width 120 height 21
type input "84.50"
click at [696, 126] on input "0.00" at bounding box center [705, 118] width 120 height 21
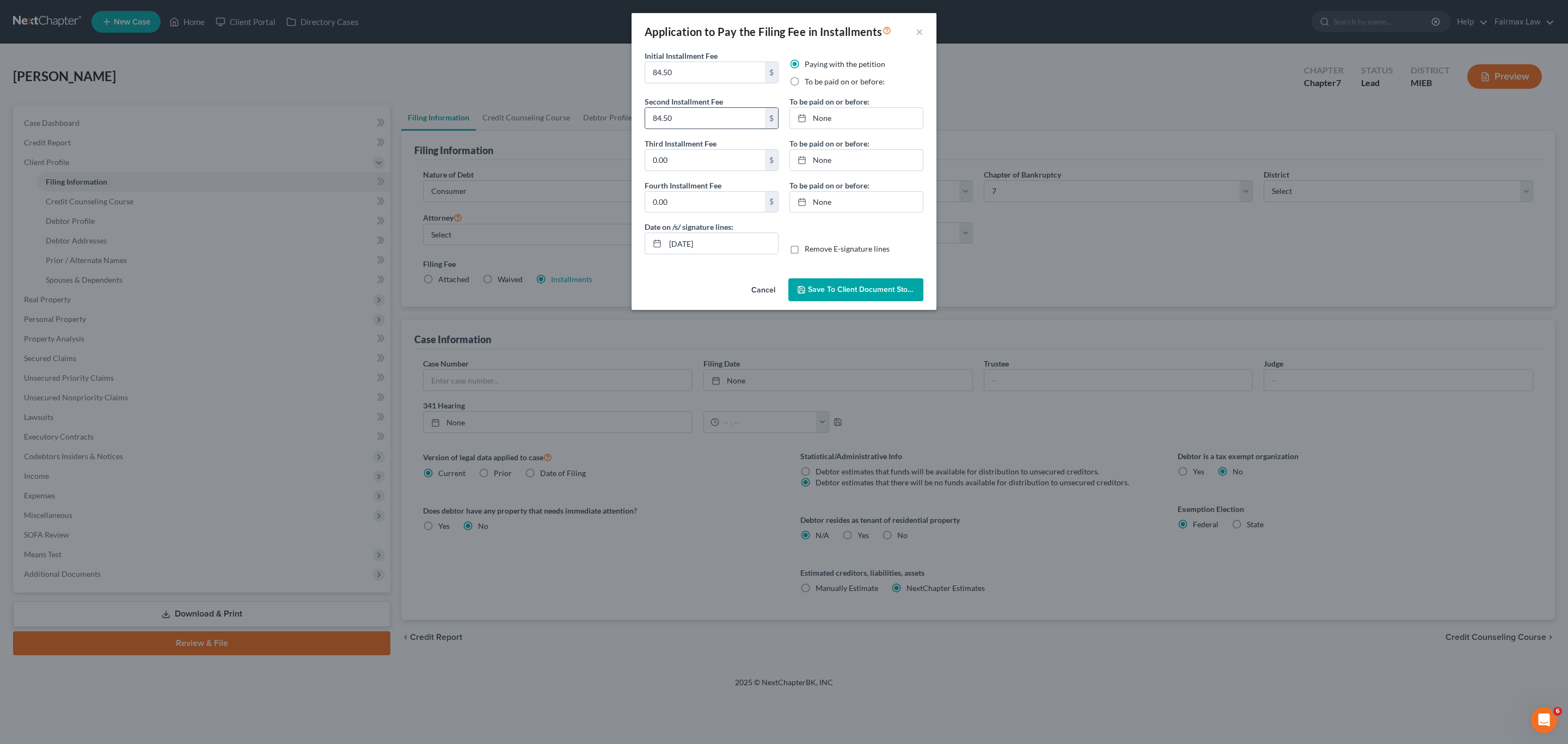
type input "84.50"
click at [805, 85] on label "To be paid on or before:" at bounding box center [845, 81] width 80 height 11
click at [809, 83] on input "To be paid on or before:" at bounding box center [812, 79] width 7 height 7
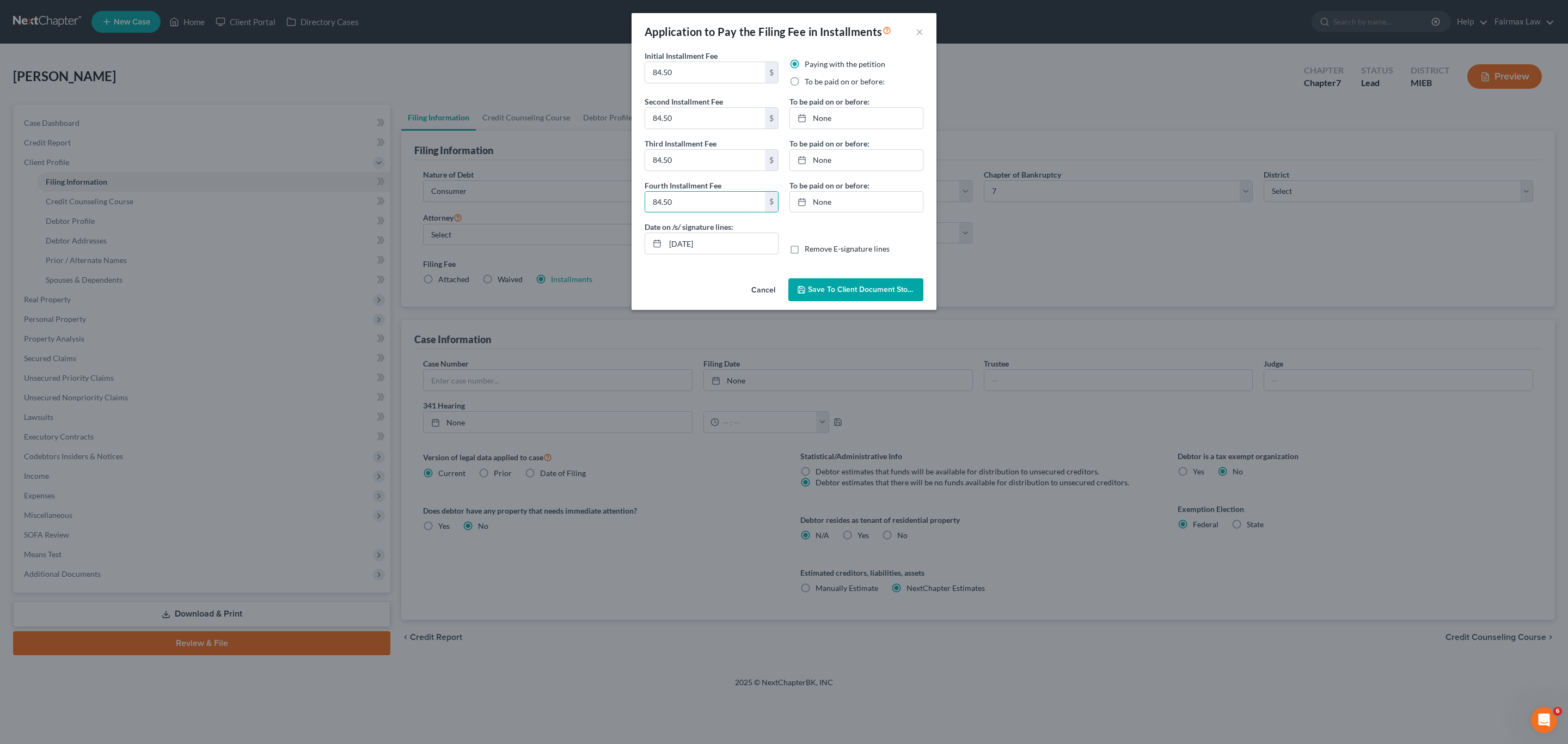
radio input "true"
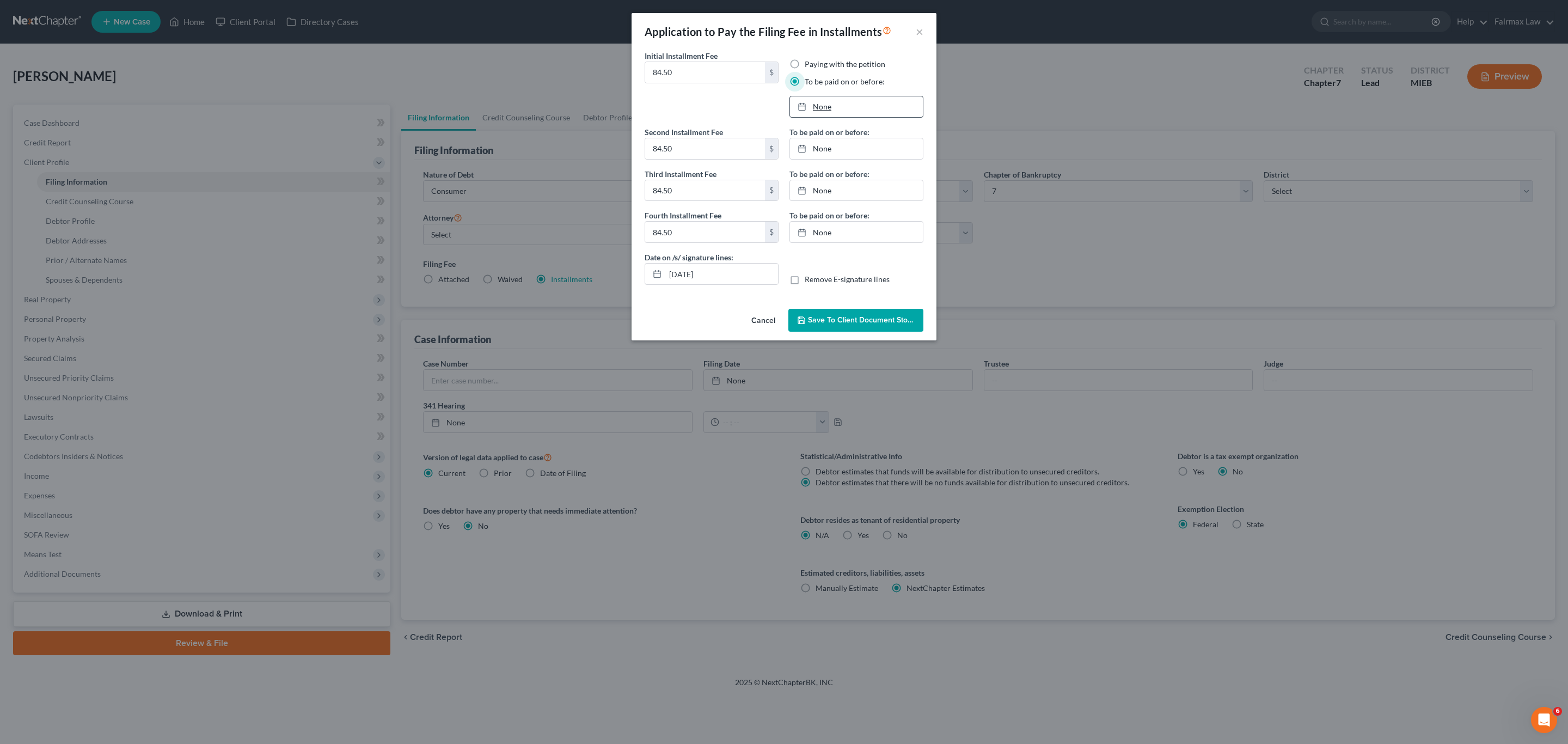
click at [814, 108] on link "None" at bounding box center [856, 107] width 133 height 21
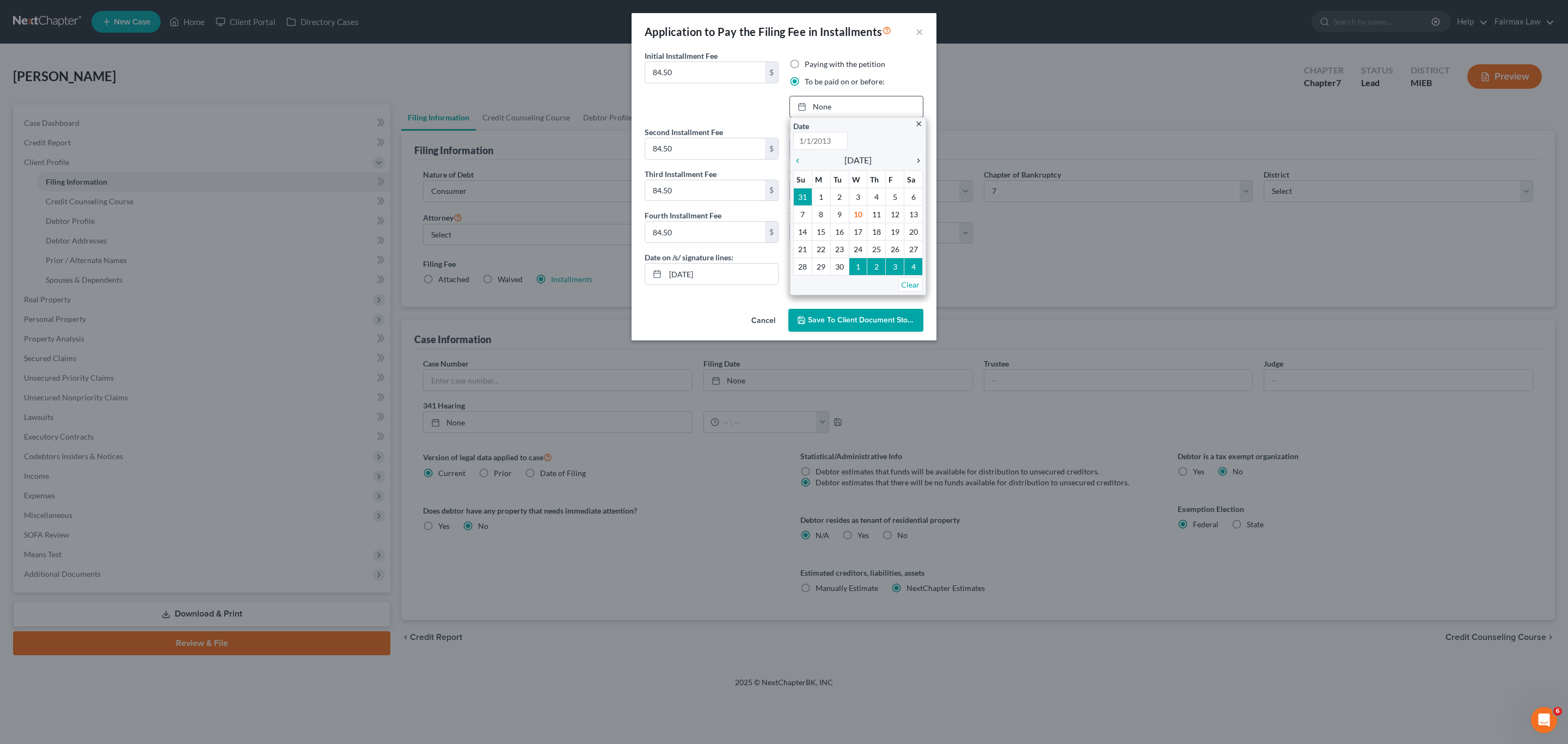
click at [919, 160] on icon "chevron_right" at bounding box center [916, 161] width 14 height 9
type input "[DATE]"
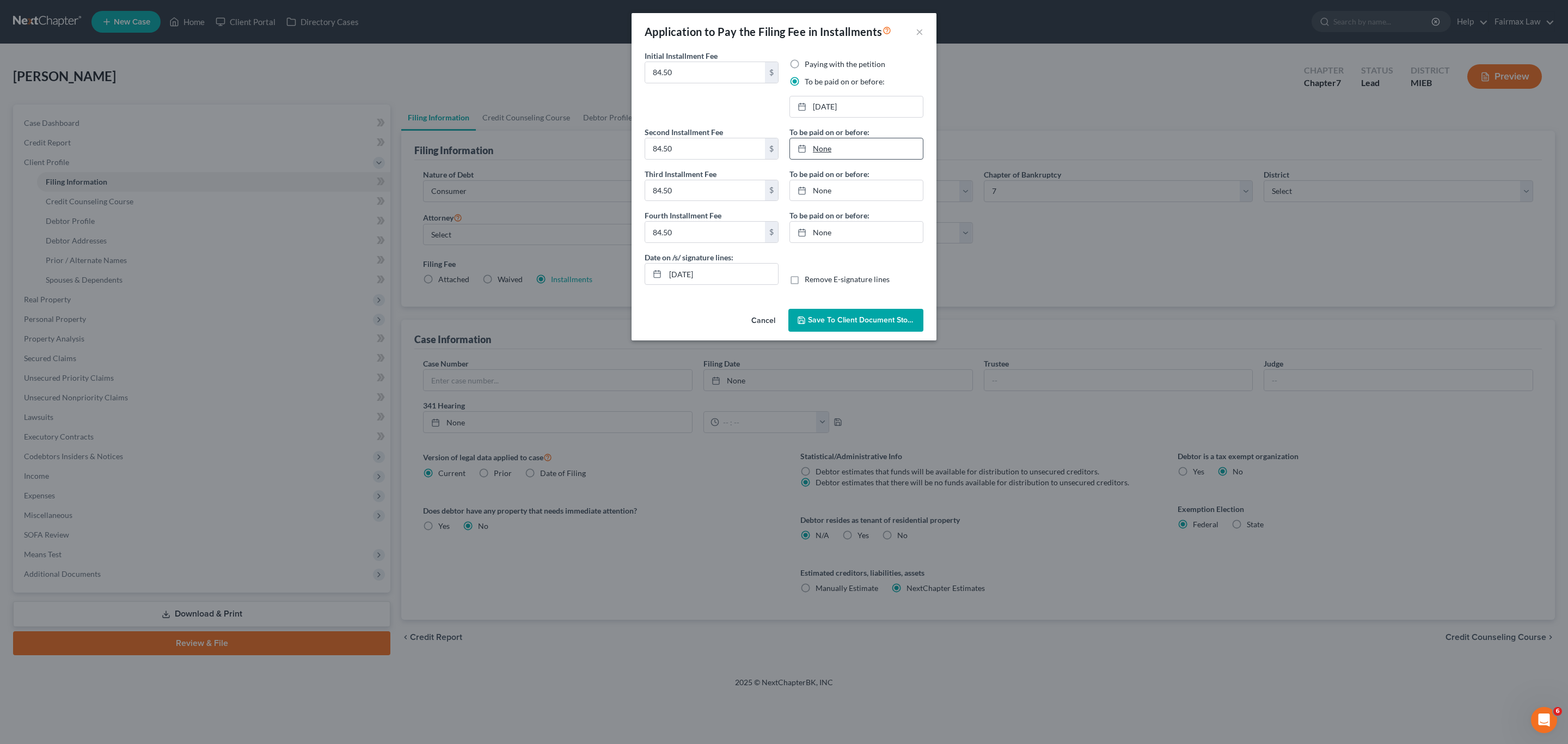
click at [858, 144] on link "None" at bounding box center [856, 148] width 133 height 21
type input "[DATE]"
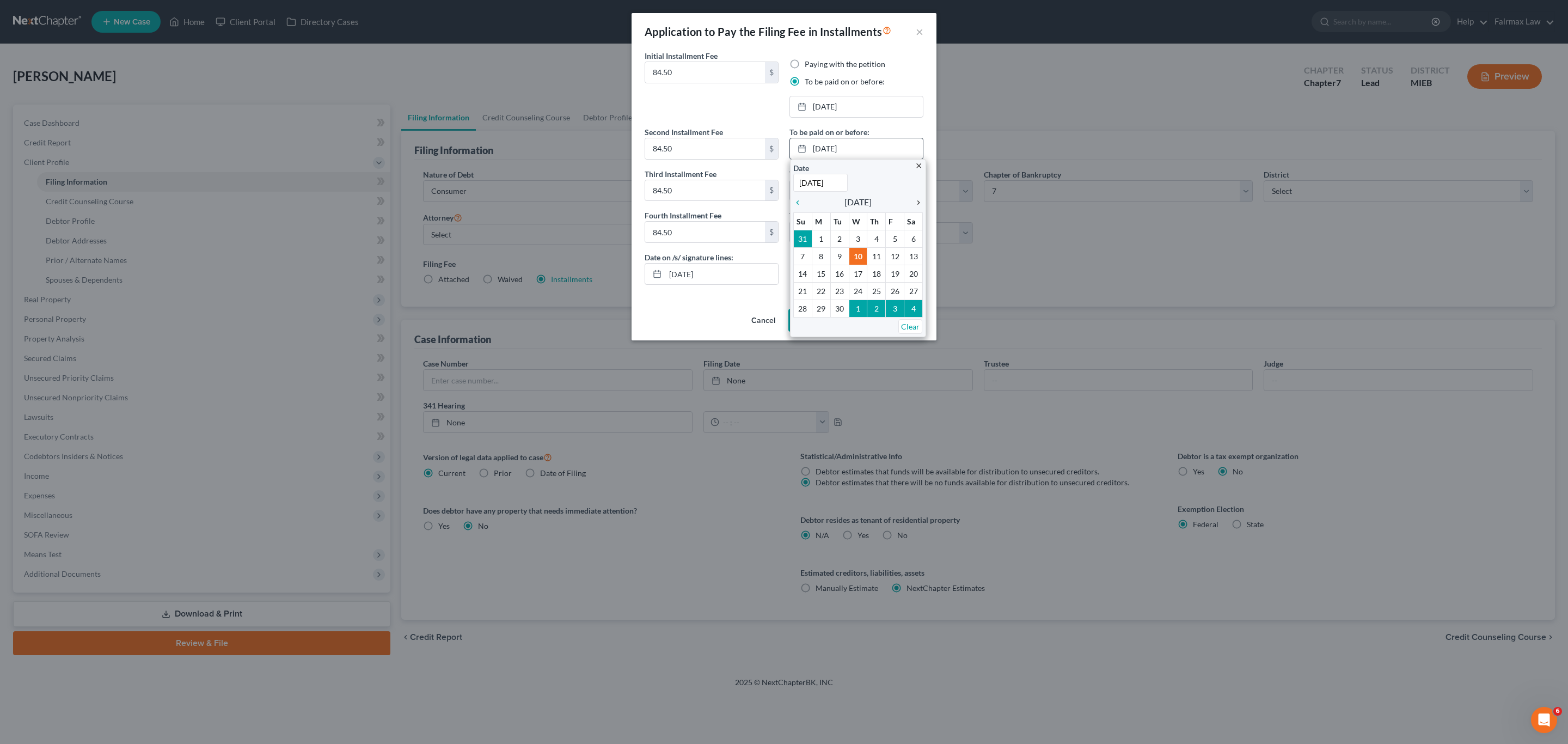
click at [916, 197] on link "chevron_right" at bounding box center [916, 202] width 14 height 13
click at [916, 196] on link "chevron_right" at bounding box center [916, 202] width 14 height 13
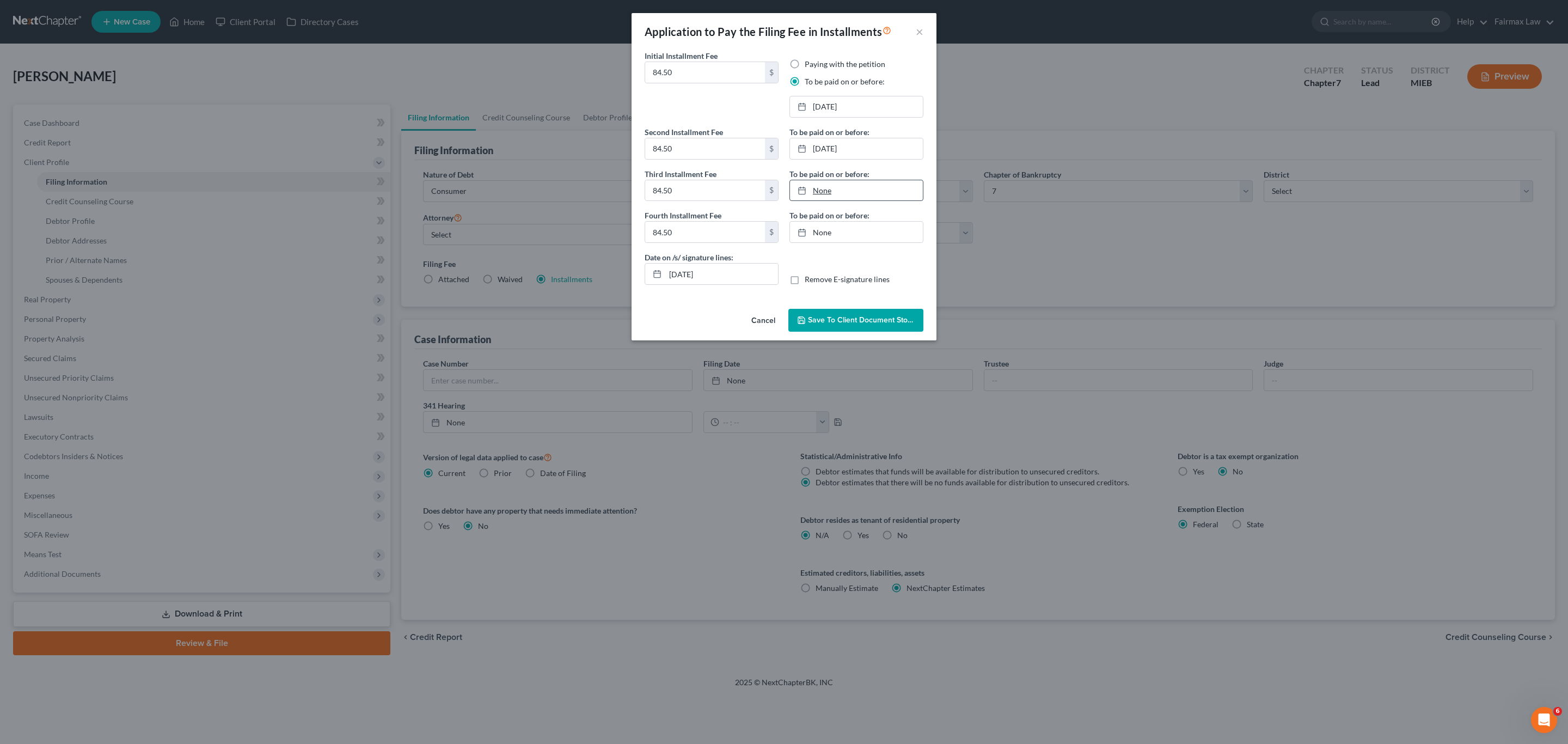
click at [826, 190] on link "None" at bounding box center [856, 190] width 133 height 21
type input "[DATE]"
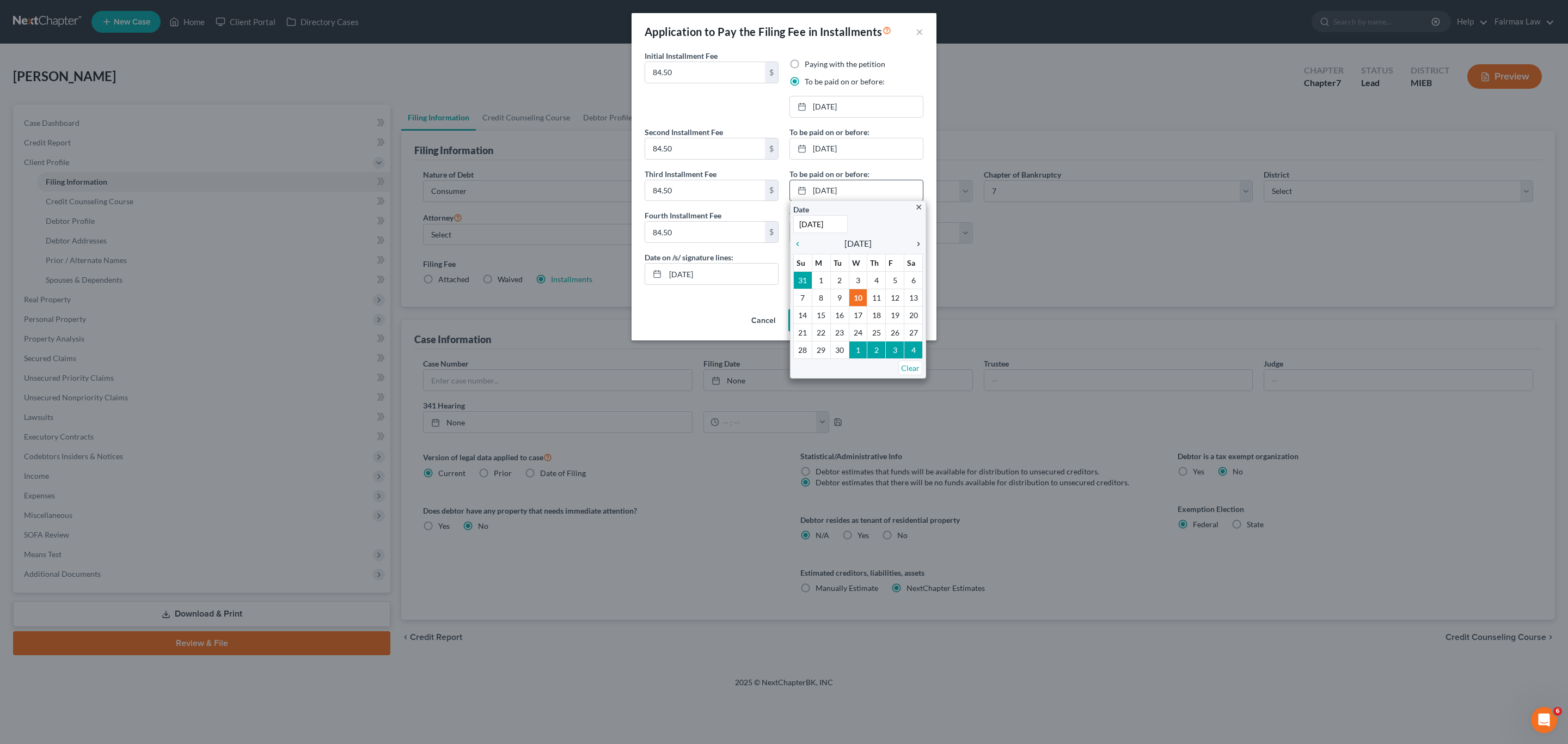
click at [913, 242] on icon "chevron_right" at bounding box center [916, 244] width 14 height 9
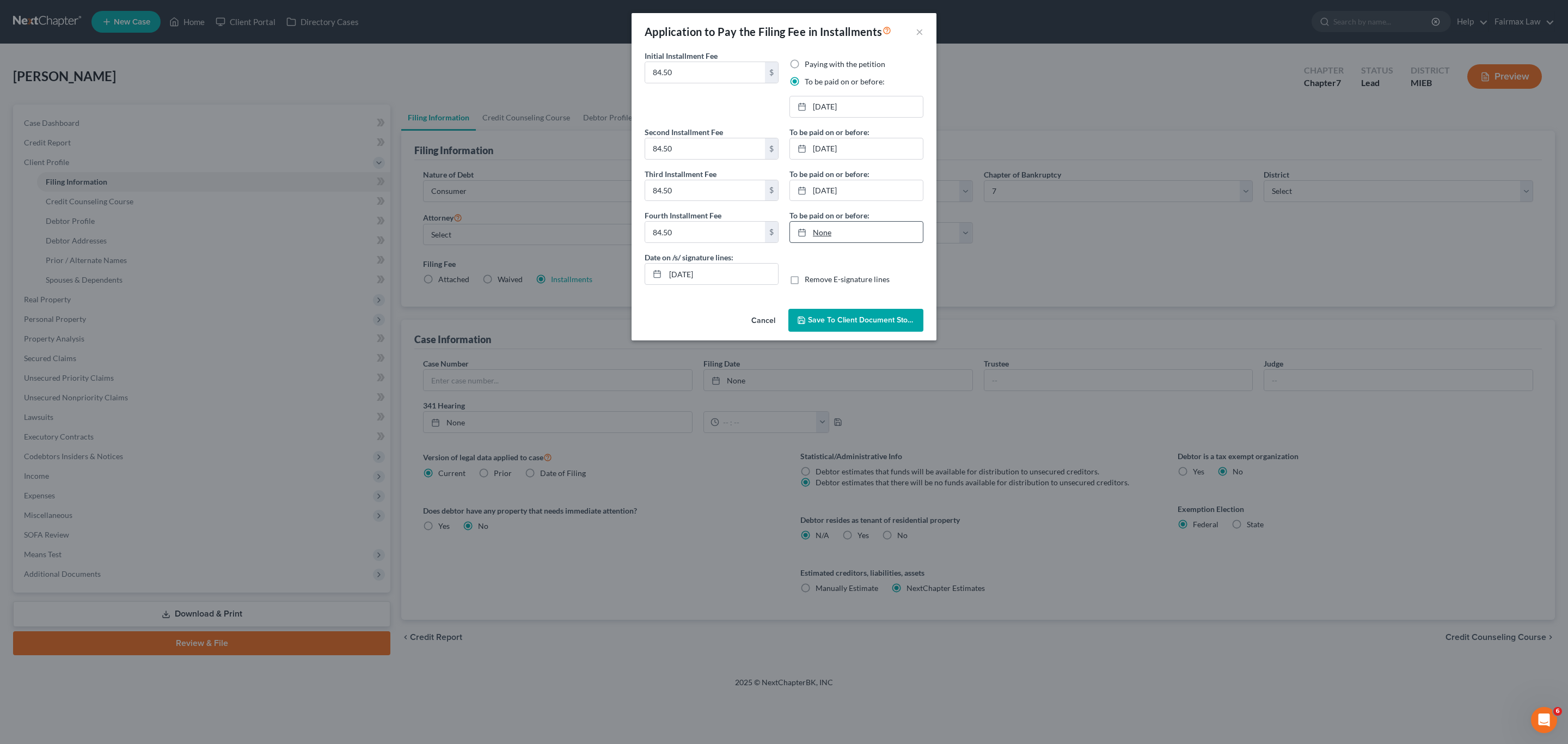
click at [839, 235] on link "None" at bounding box center [856, 232] width 133 height 21
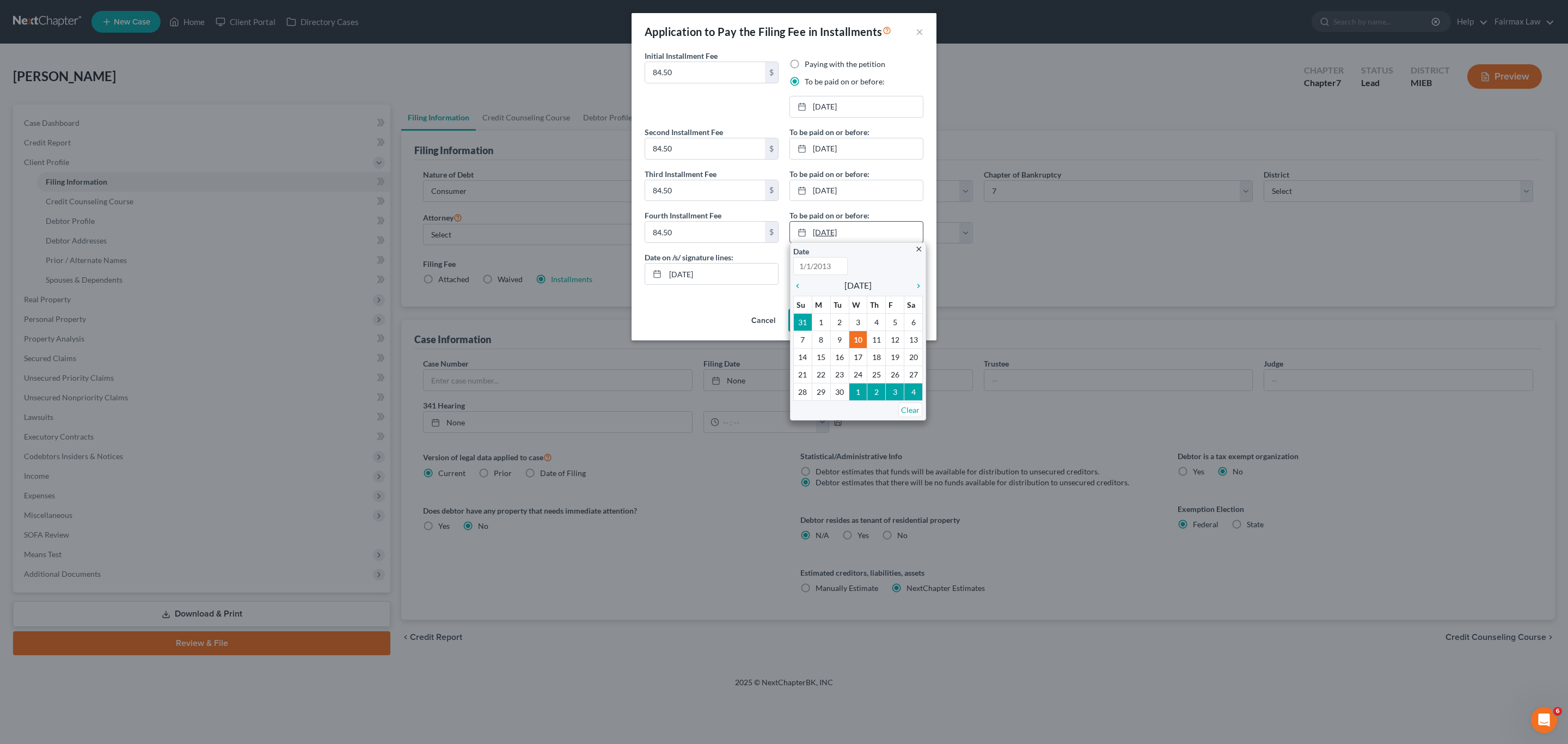
type input "[DATE]"
click at [916, 288] on icon "chevron_right" at bounding box center [916, 286] width 14 height 9
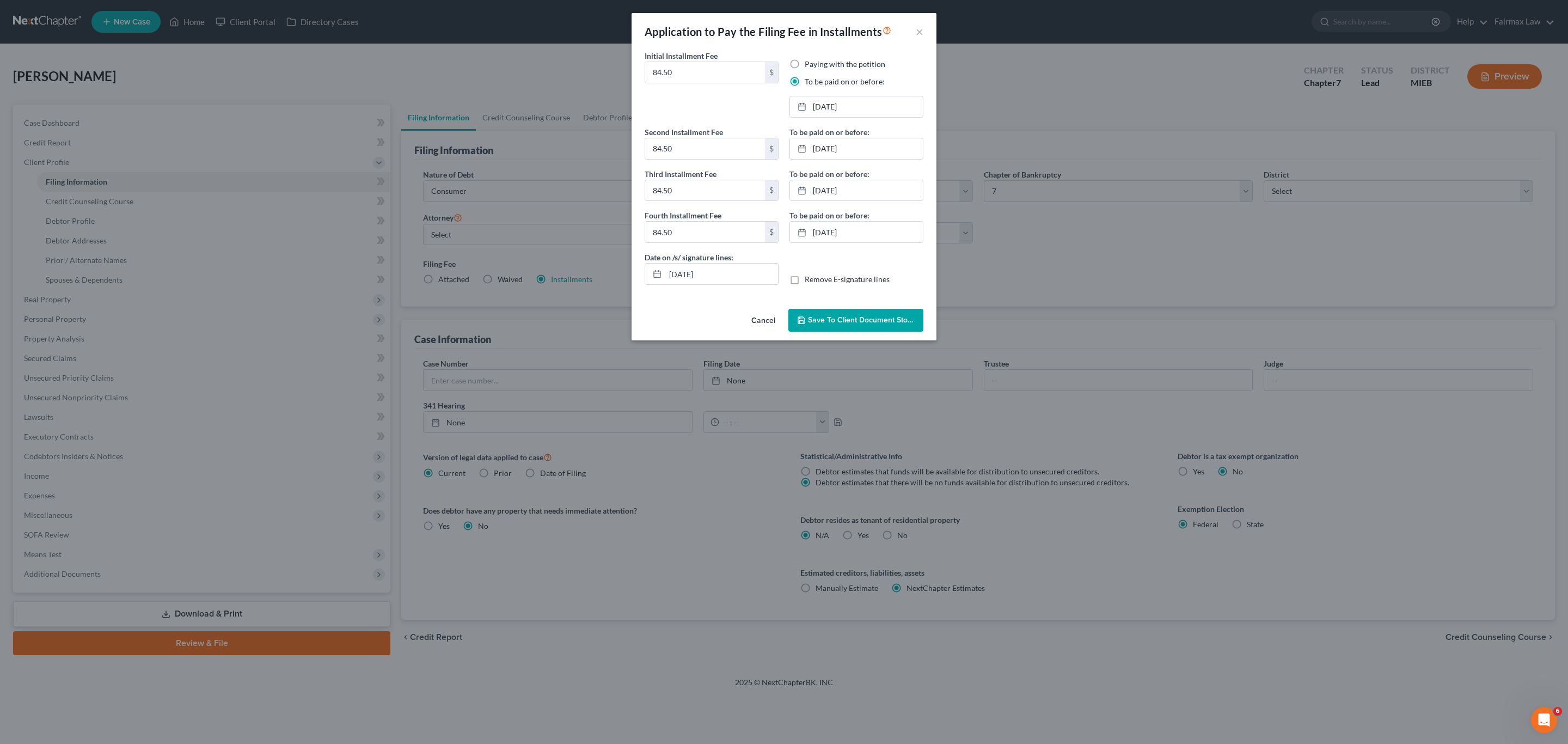
click at [904, 320] on span "Save to Client Document Storage" at bounding box center [865, 320] width 115 height 9
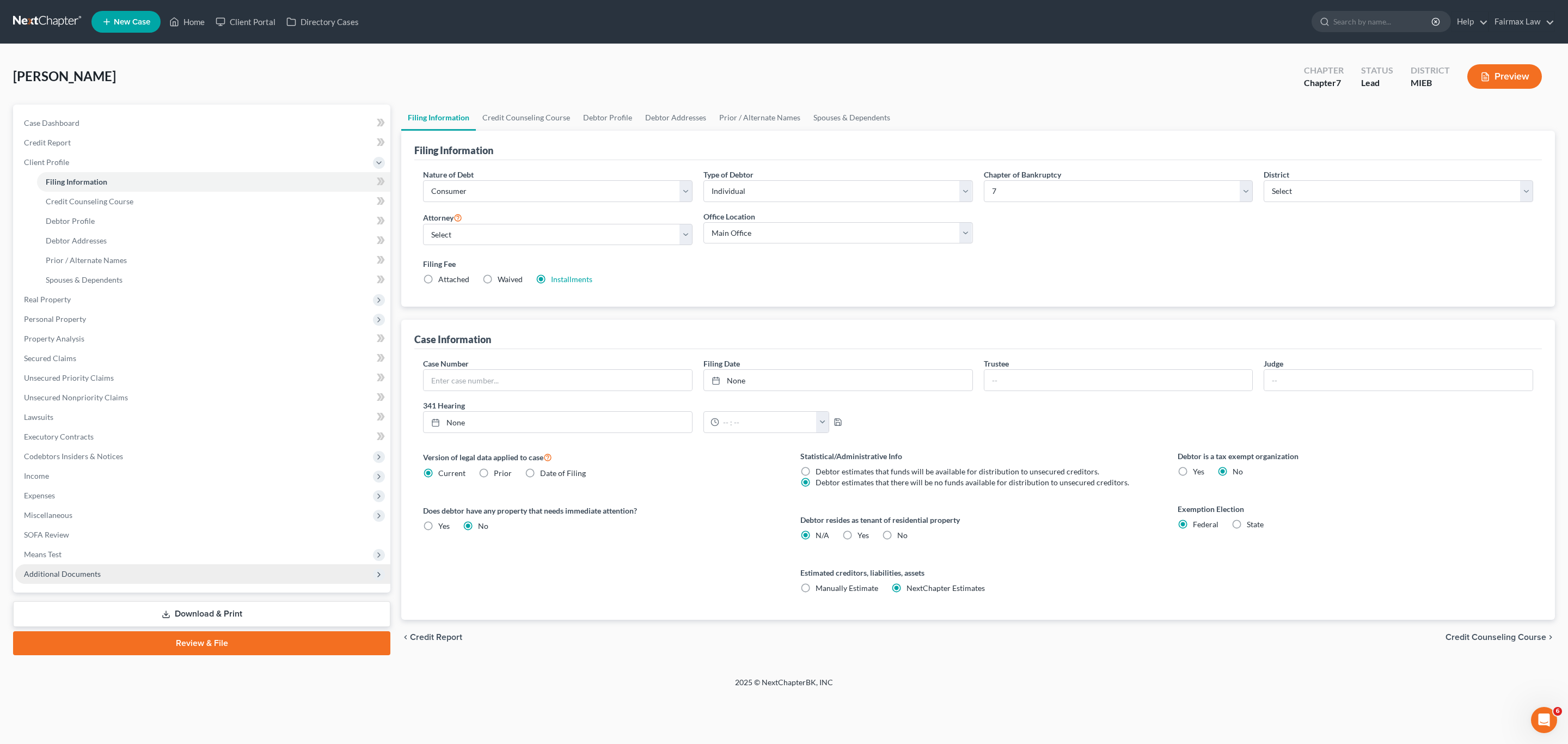
click at [59, 576] on span "Additional Documents" at bounding box center [62, 574] width 77 height 9
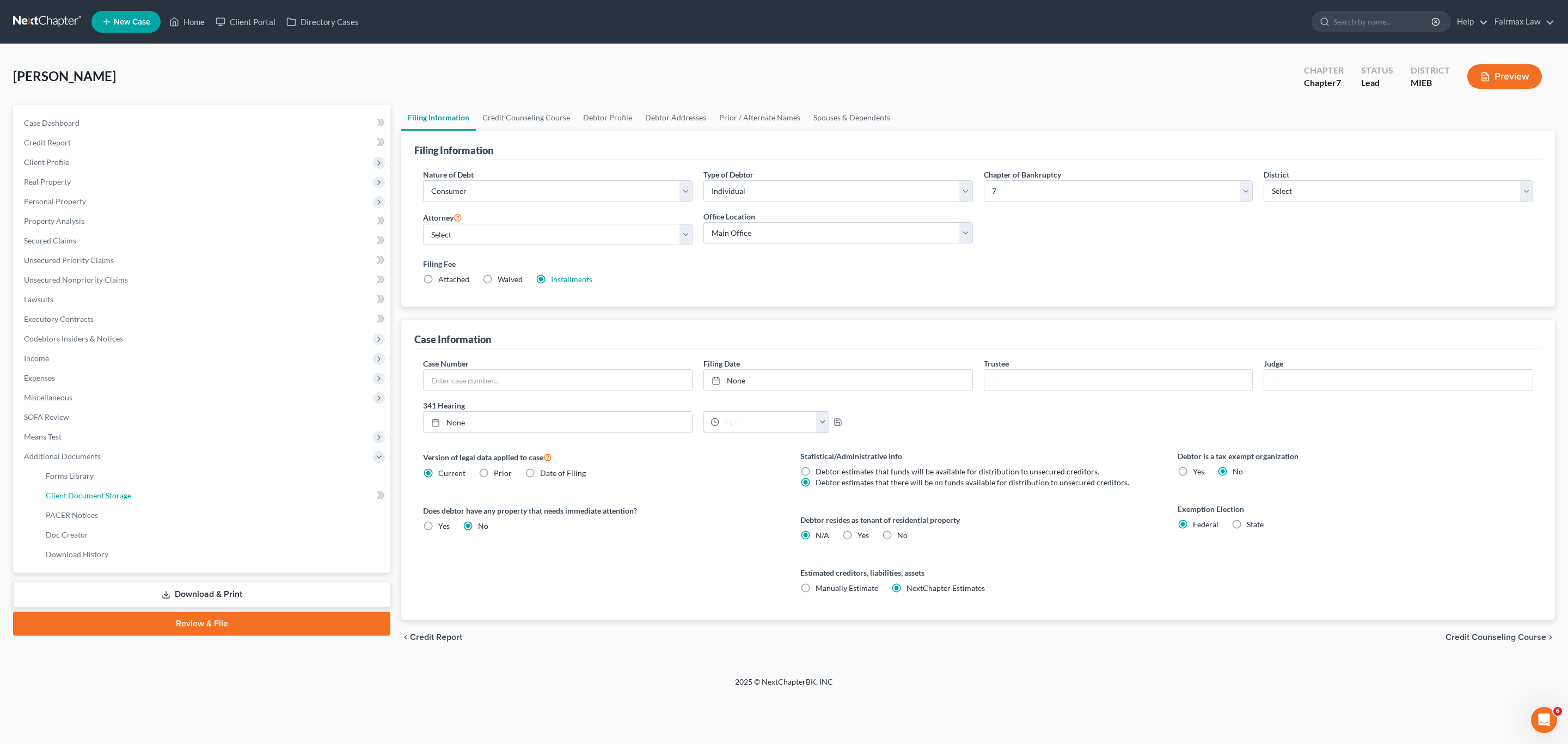
click at [103, 502] on link "Client Document Storage" at bounding box center [214, 496] width 354 height 20
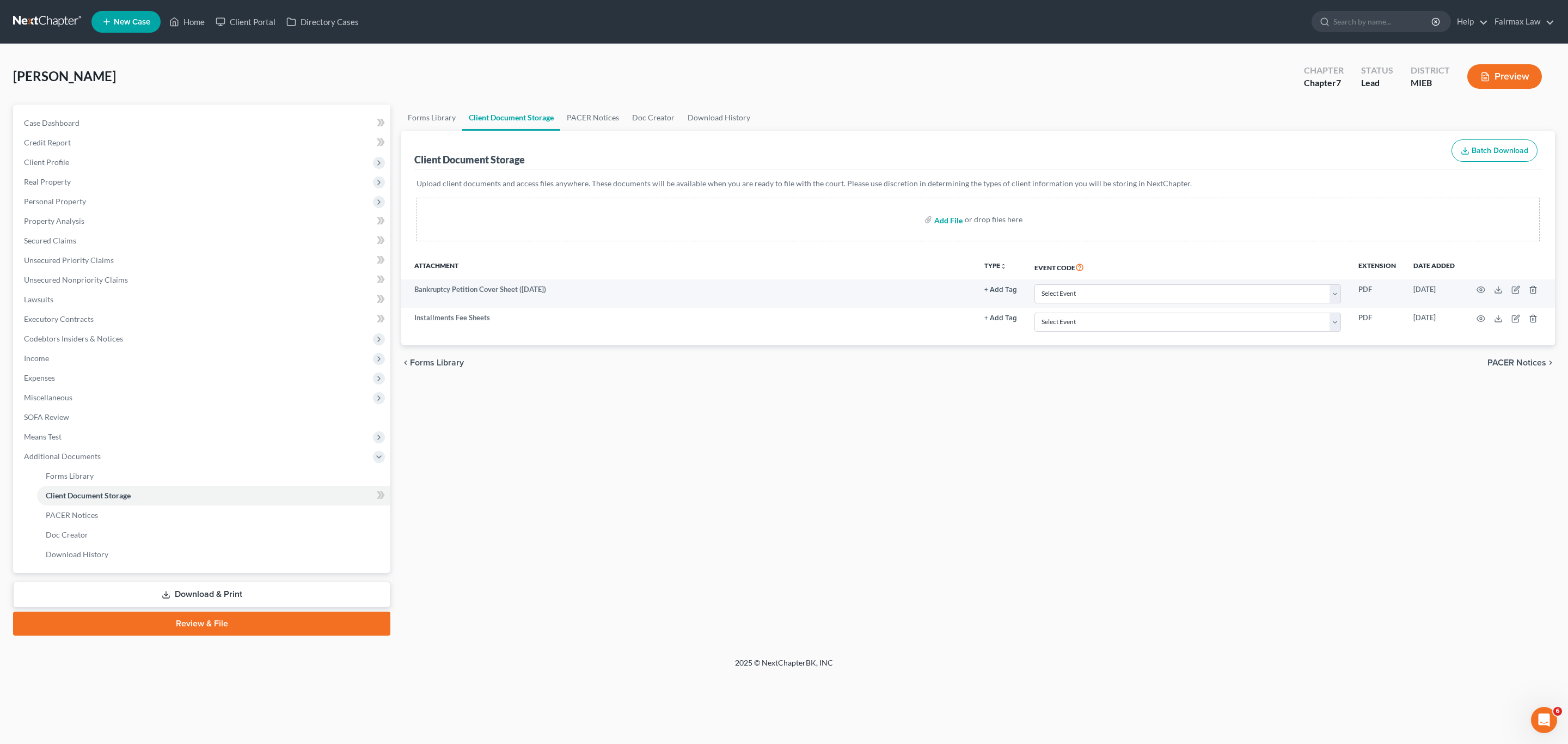
click at [953, 224] on input "file" at bounding box center [947, 219] width 26 height 20
type input "C:\fakepath\CCC.pdf"
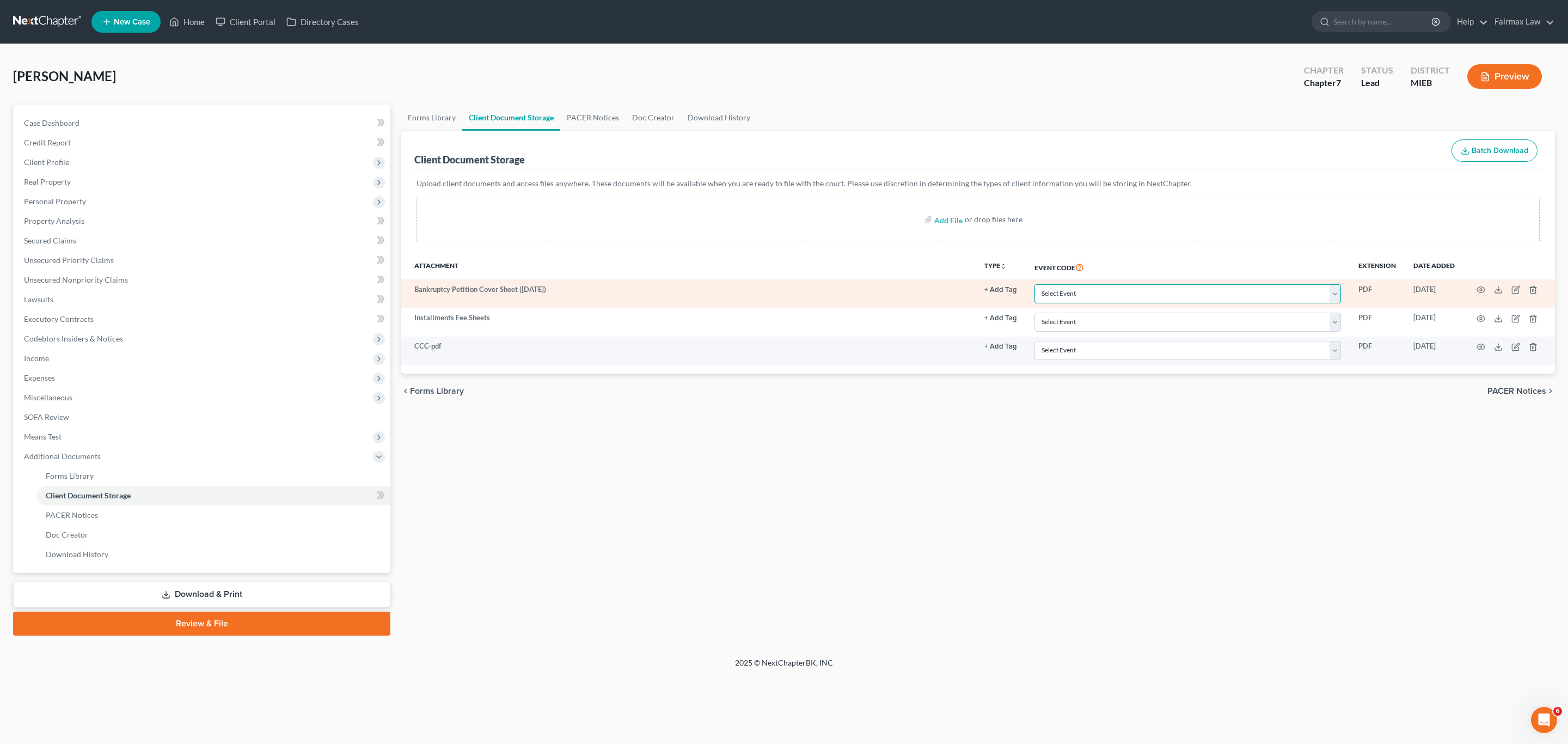
click at [1087, 298] on select "Select Event 20 Largest Unsecured Creditors Amended Chapter 11 Plan Amended Cha…" at bounding box center [1188, 294] width 306 height 19
select select "6"
click at [1035, 285] on select "Select Event 20 Largest Unsecured Creditors Amended Chapter 11 Plan Amended Cha…" at bounding box center [1188, 294] width 306 height 19
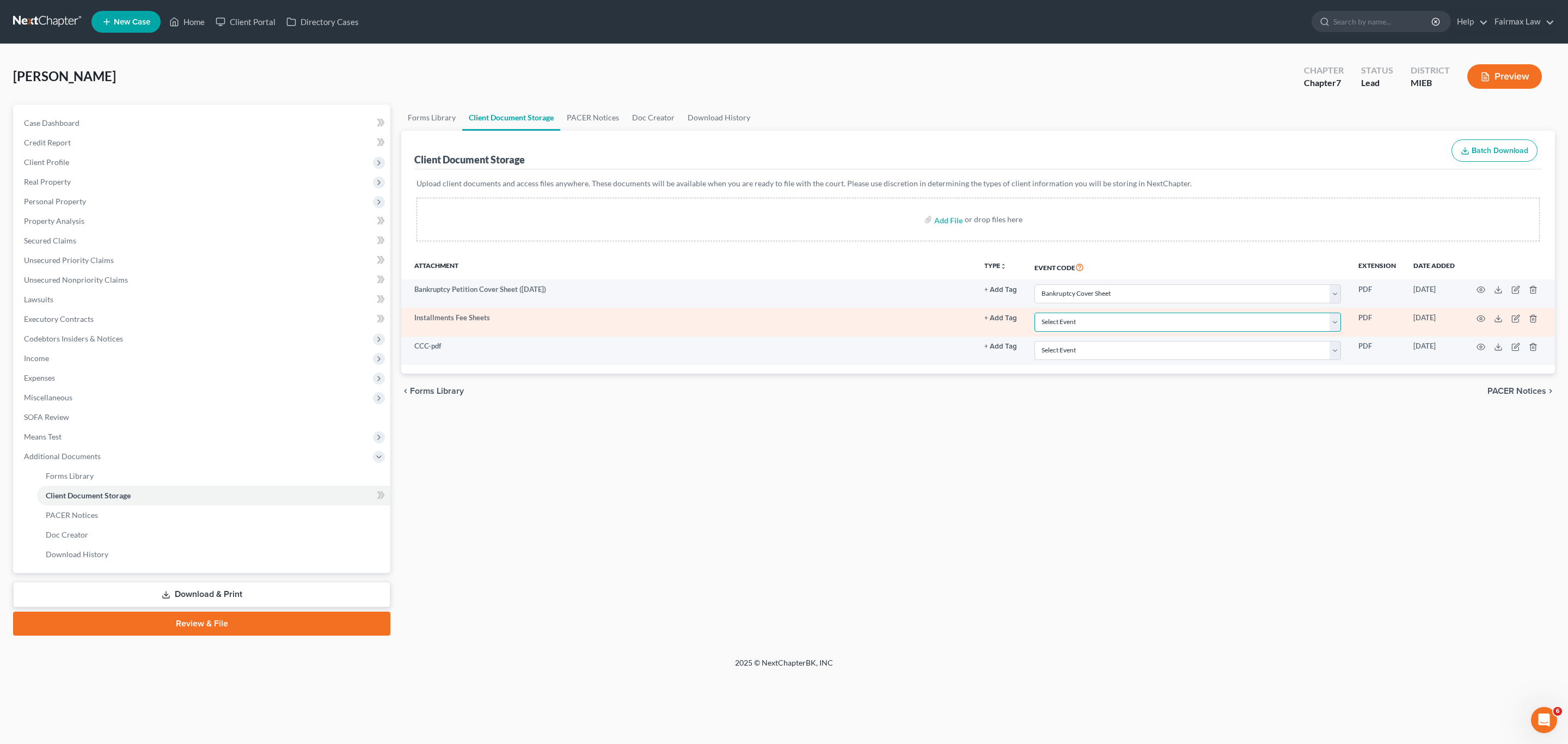
click at [1082, 318] on select "Select Event 20 Largest Unsecured Creditors Amended Chapter 11 Plan Amended Cha…" at bounding box center [1188, 322] width 306 height 19
select select "32"
click at [1035, 315] on select "Select Event 20 Largest Unsecured Creditors Amended Chapter 11 Plan Amended Cha…" at bounding box center [1188, 322] width 306 height 19
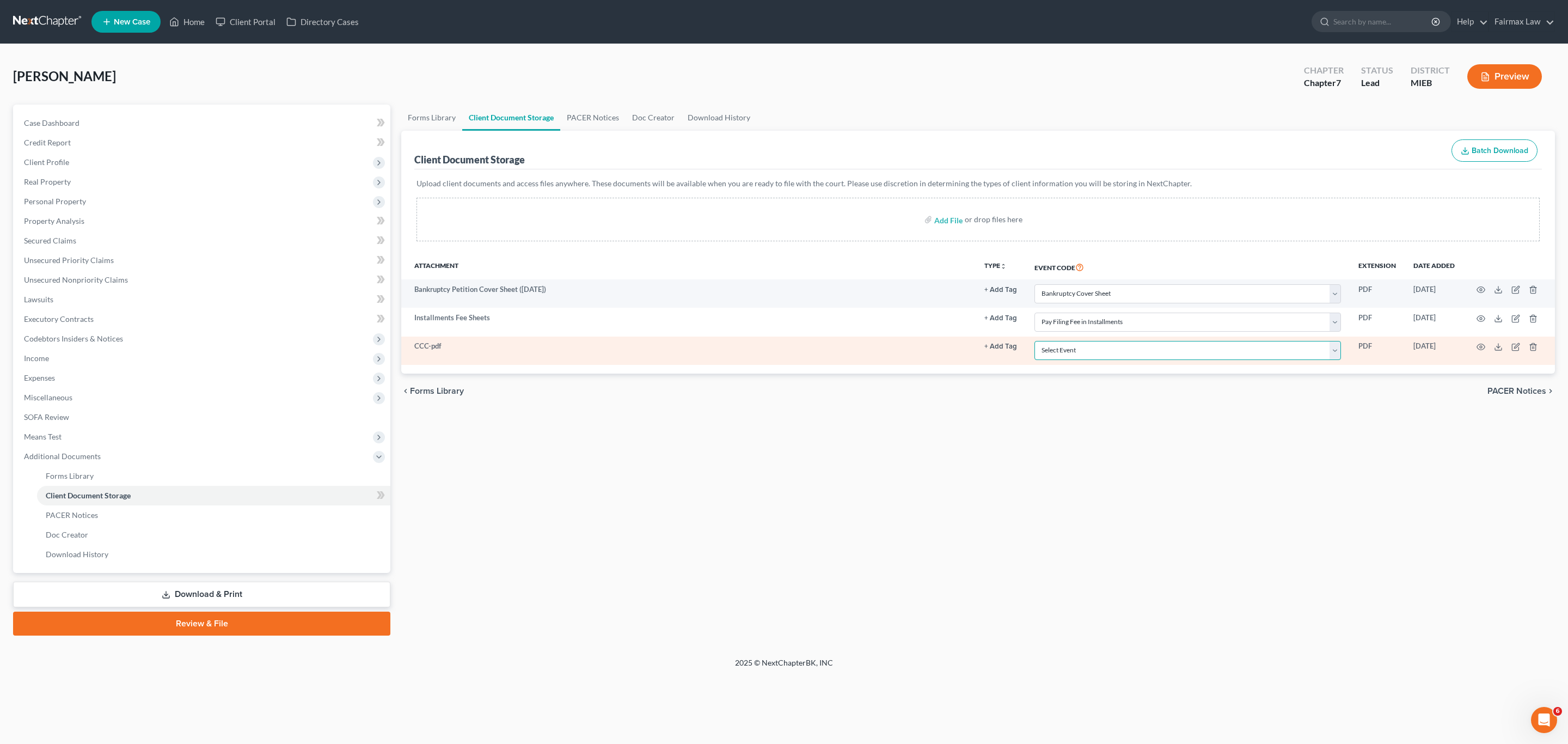
click at [1069, 344] on select "Select Event 20 Largest Unsecured Creditors Amended Chapter 11 Plan Amended Cha…" at bounding box center [1188, 351] width 306 height 19
select select "7"
click at [1035, 343] on select "Select Event 20 Largest Unsecured Creditors Amended Chapter 11 Plan Amended Cha…" at bounding box center [1188, 351] width 306 height 19
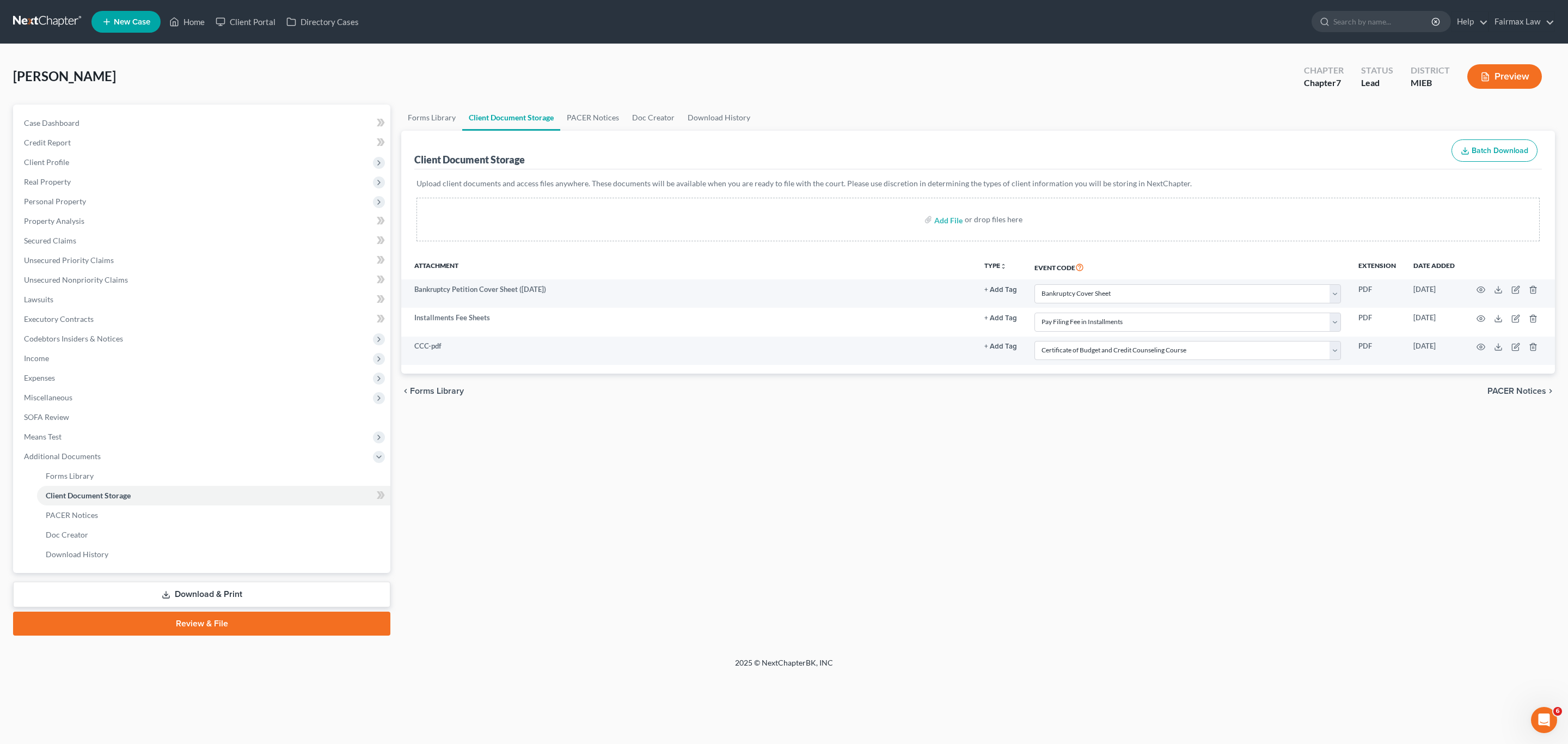
click at [1018, 450] on div "Forms Library Client Document Storage PACER Notices Doc Creator Download Histor…" at bounding box center [978, 370] width 1165 height 531
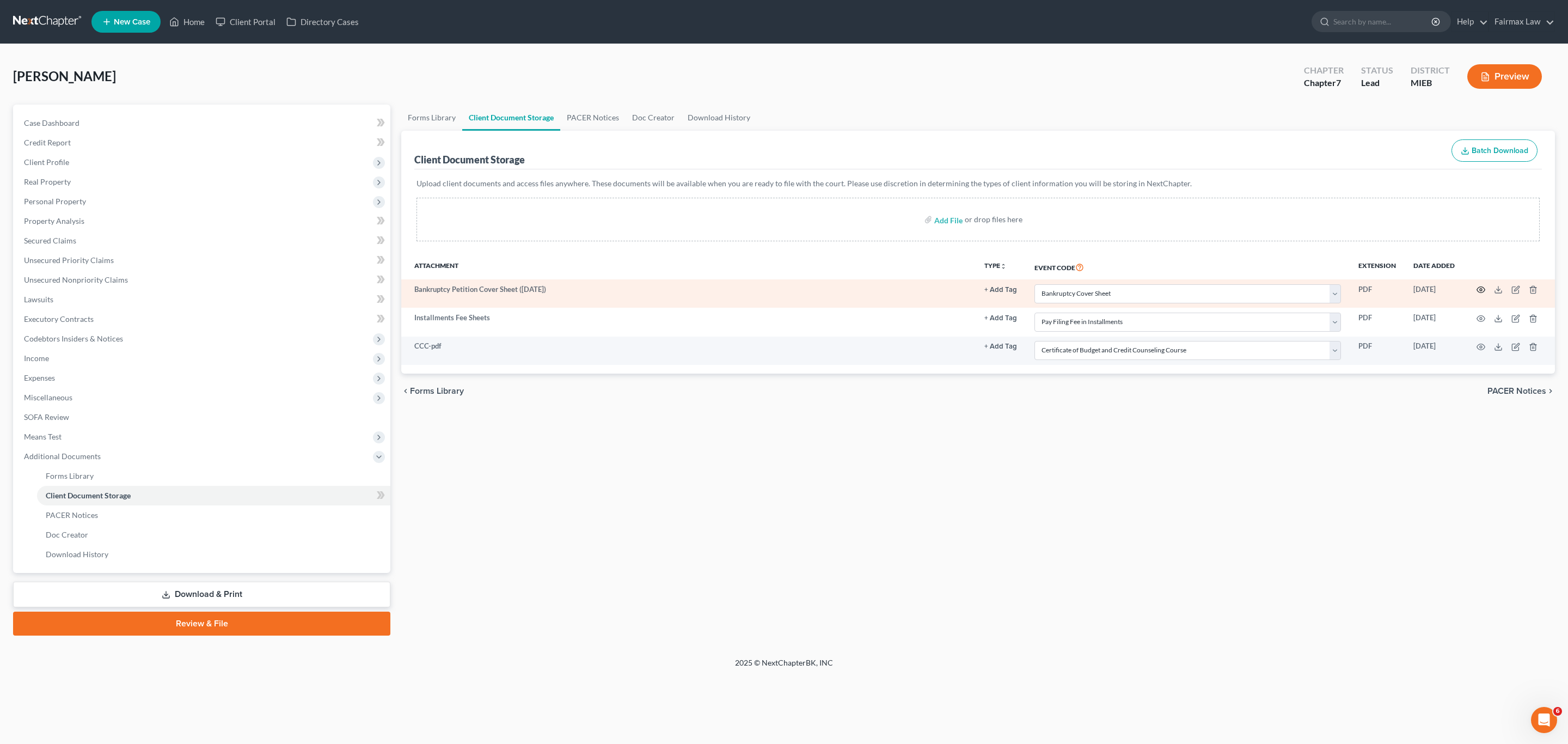
click at [1480, 286] on icon "button" at bounding box center [1481, 290] width 9 height 9
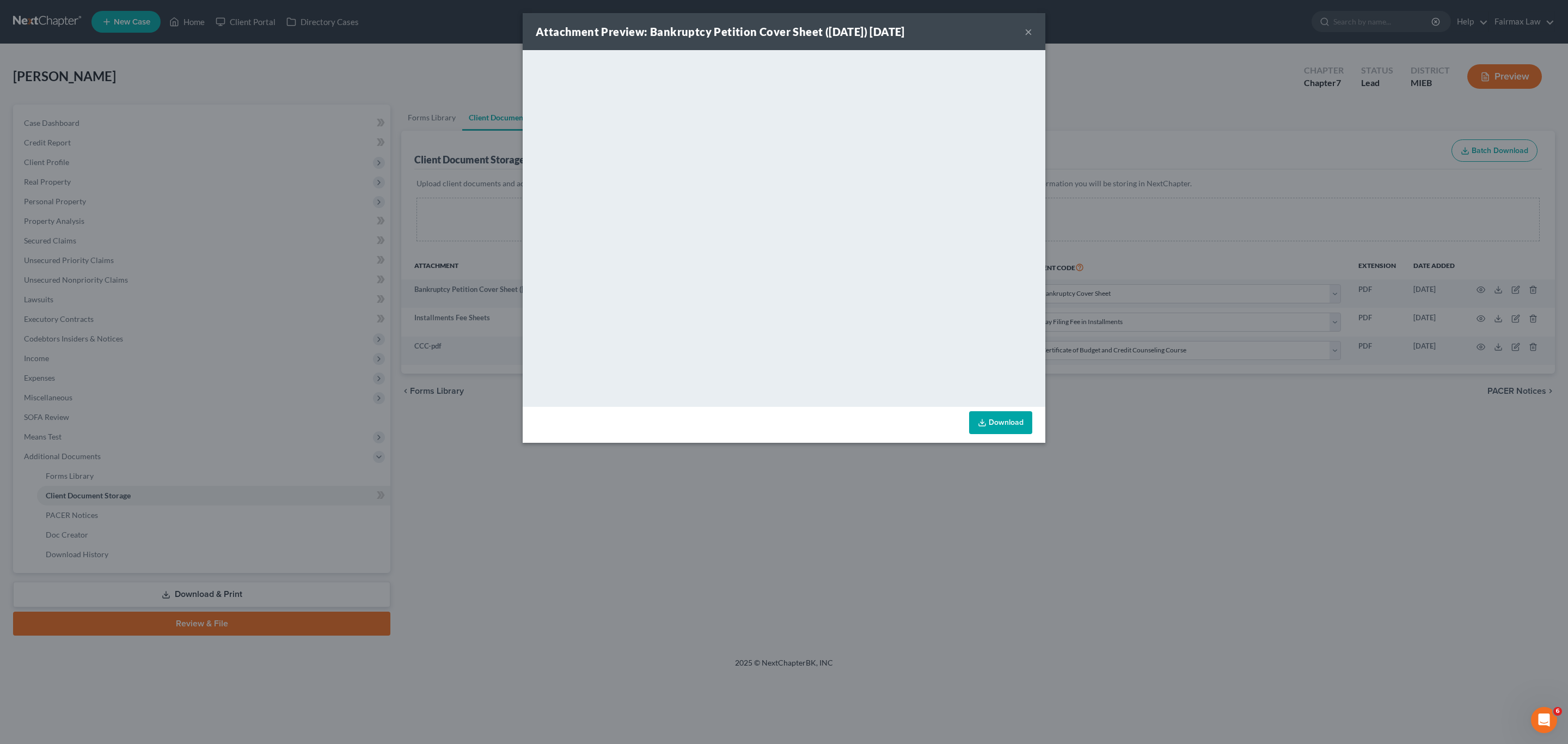
click at [1023, 35] on div "Attachment Preview: Bankruptcy Petition Cover Sheet ([DATE]) [DATE] ×" at bounding box center [783, 32] width 522 height 37
click at [1023, 33] on div "Attachment Preview: Bankruptcy Petition Cover Sheet ([DATE]) [DATE] ×" at bounding box center [783, 32] width 522 height 37
click at [1027, 31] on button "×" at bounding box center [1029, 32] width 8 height 13
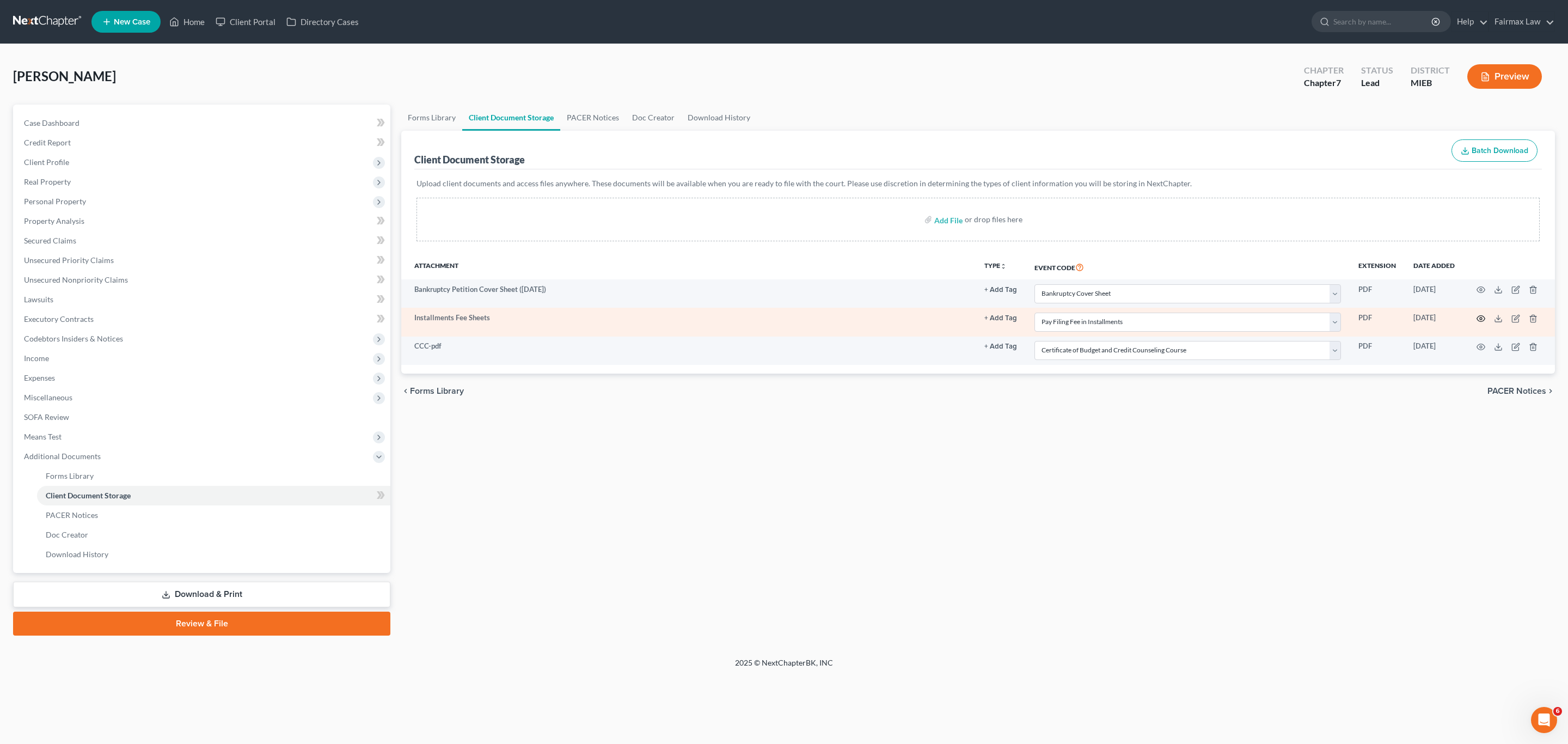
click at [1479, 319] on icon "button" at bounding box center [1481, 319] width 9 height 9
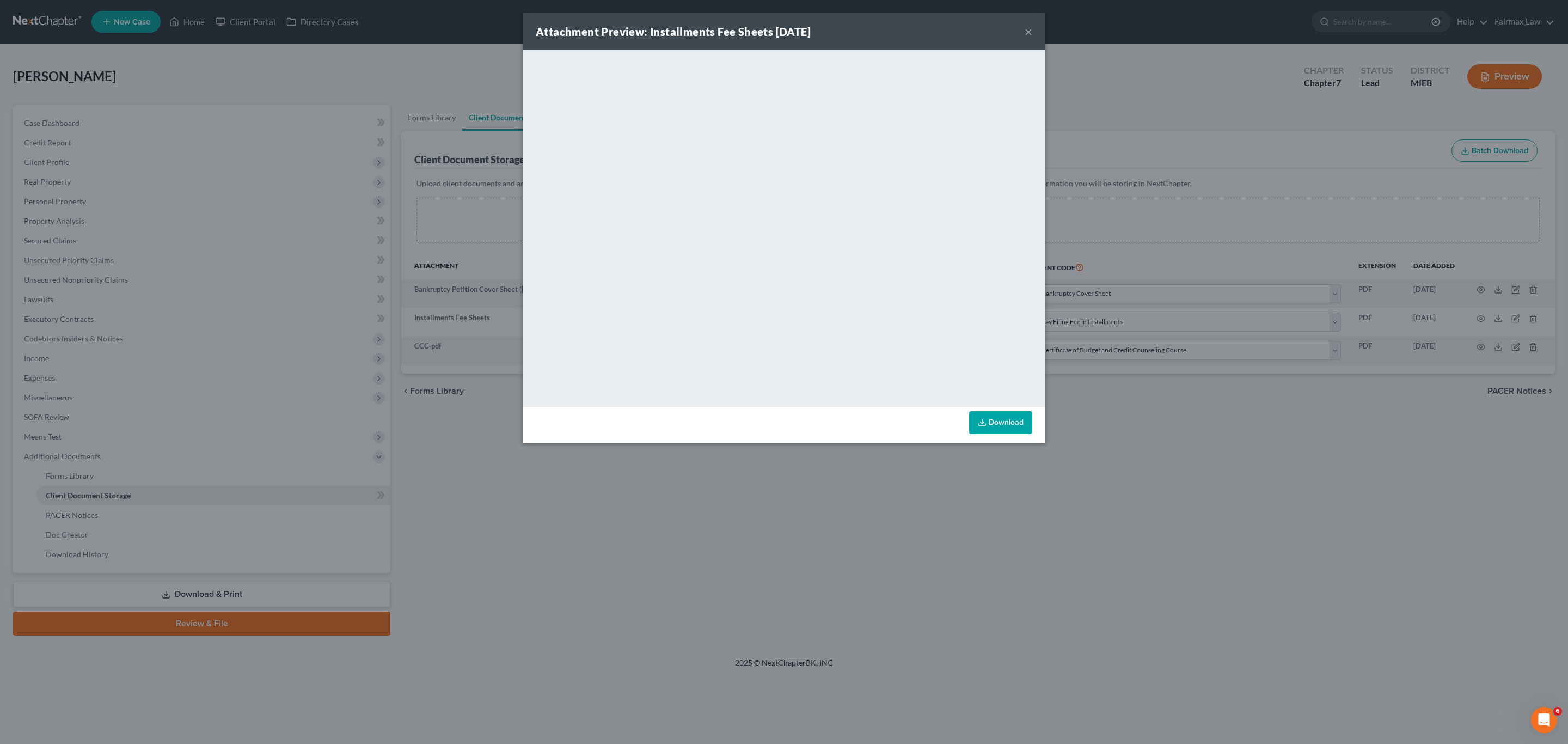
click at [1029, 28] on button "×" at bounding box center [1029, 32] width 8 height 13
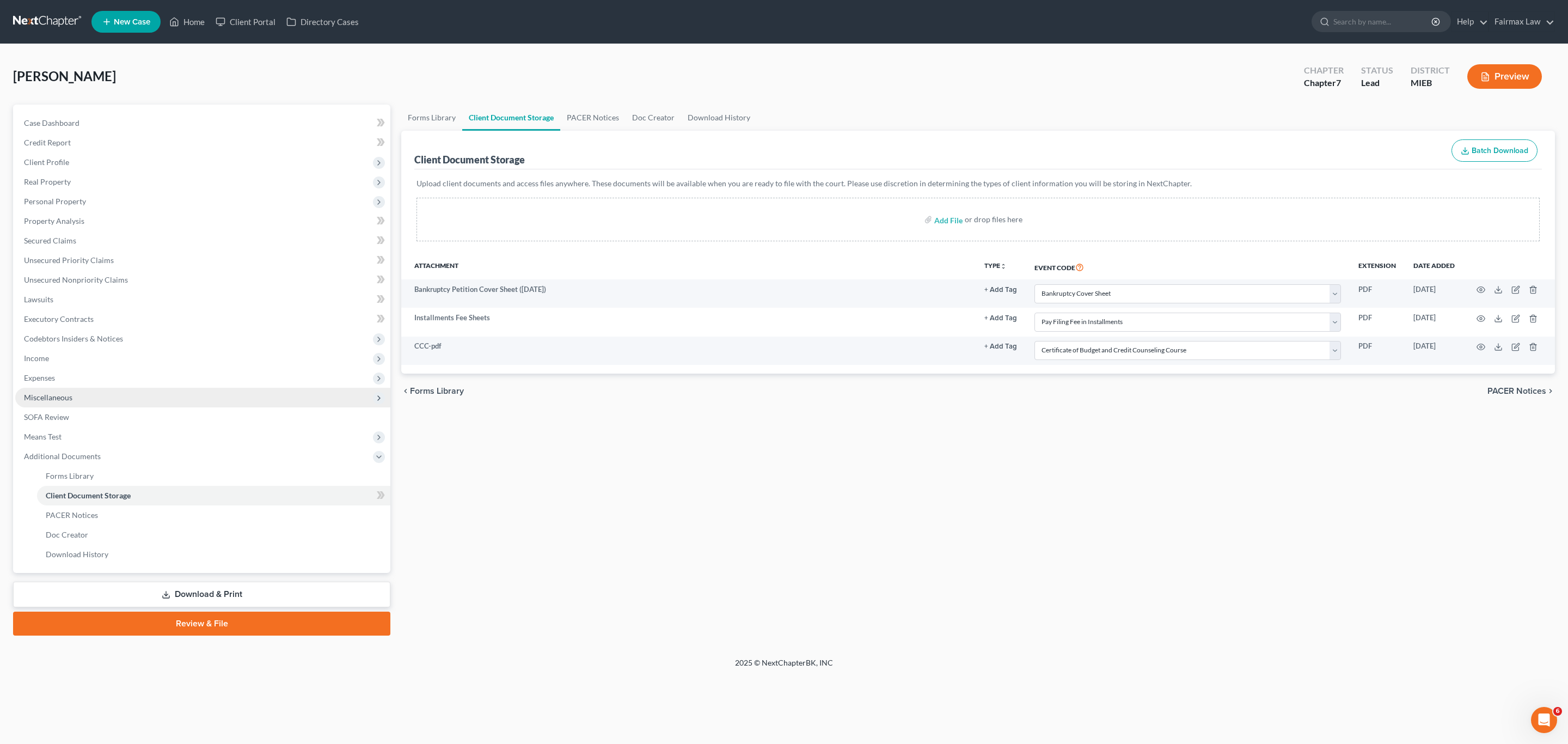
click at [58, 393] on span "Miscellaneous" at bounding box center [48, 397] width 49 height 9
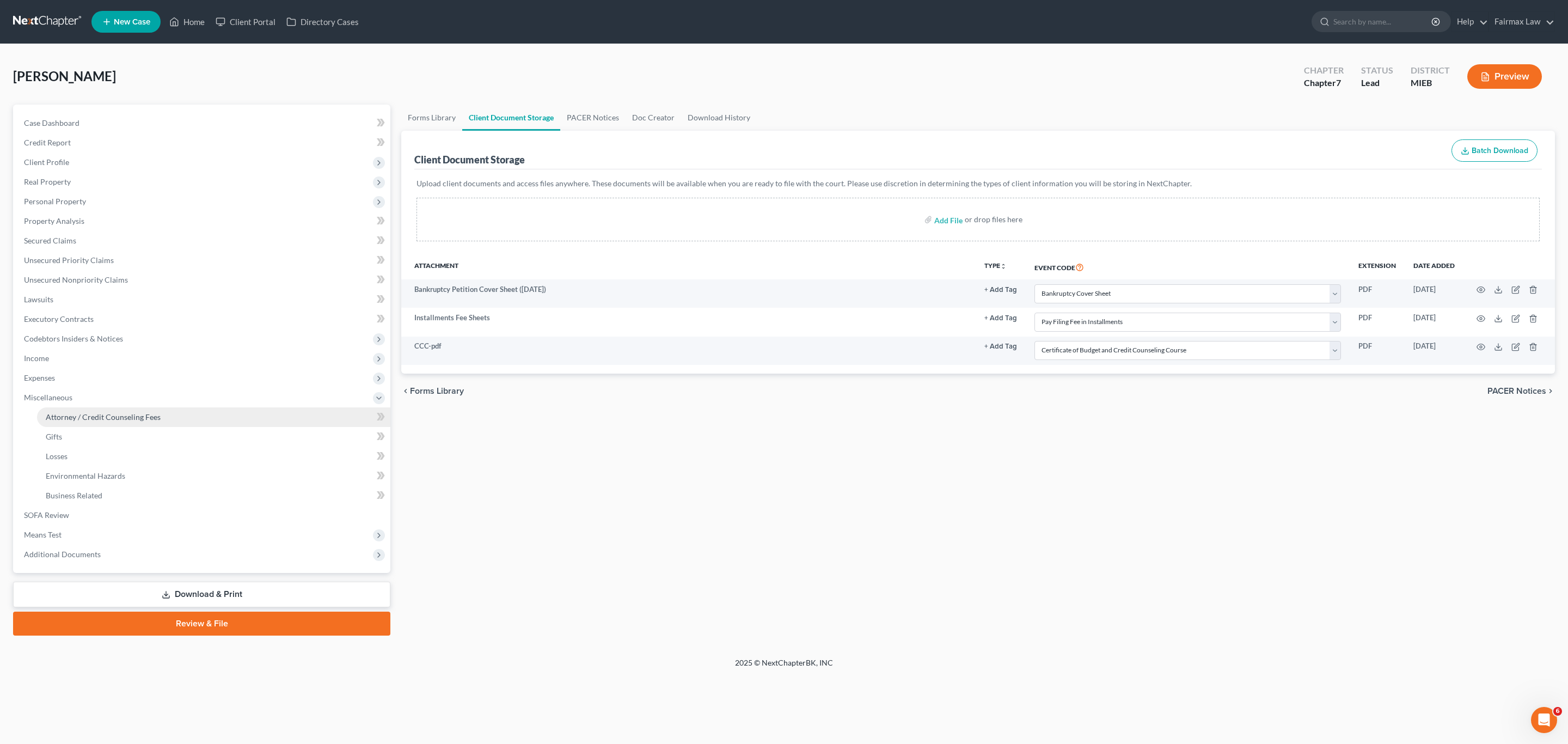
click at [76, 414] on span "Attorney / Credit Counseling Fees" at bounding box center [103, 417] width 115 height 9
select select "2"
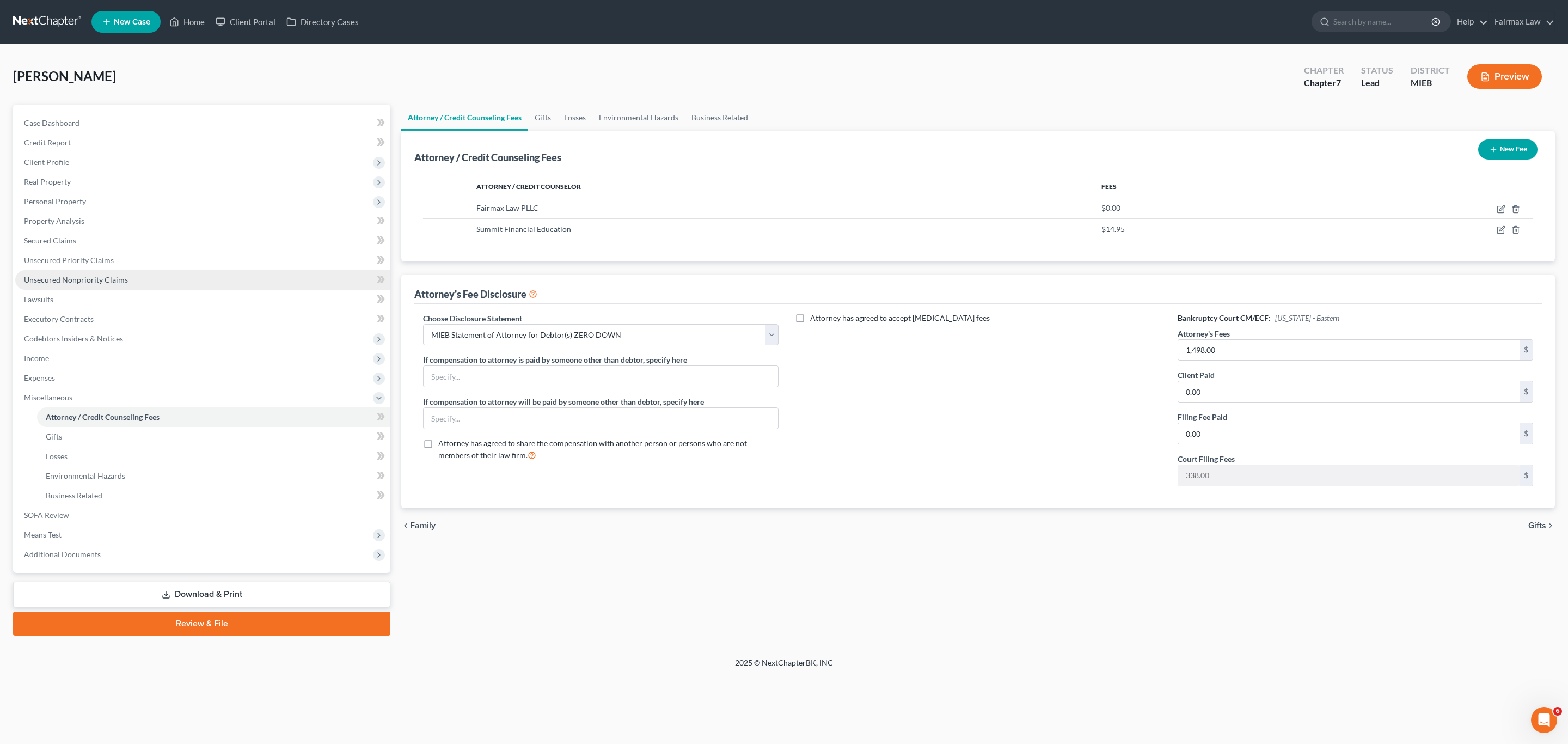
click at [98, 281] on span "Unsecured Nonpriority Claims" at bounding box center [76, 279] width 104 height 9
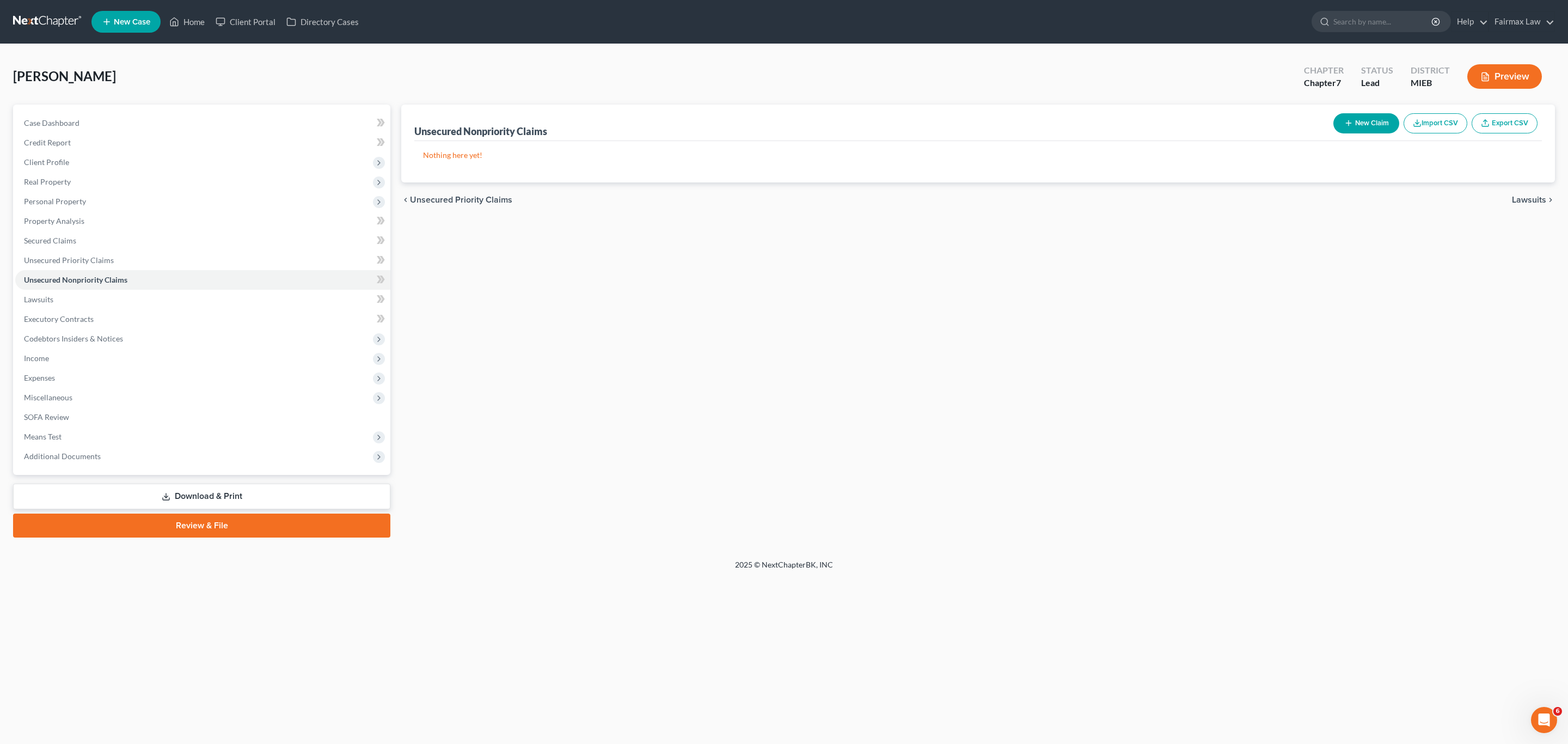
click at [1425, 126] on button "Import CSV" at bounding box center [1435, 124] width 64 height 20
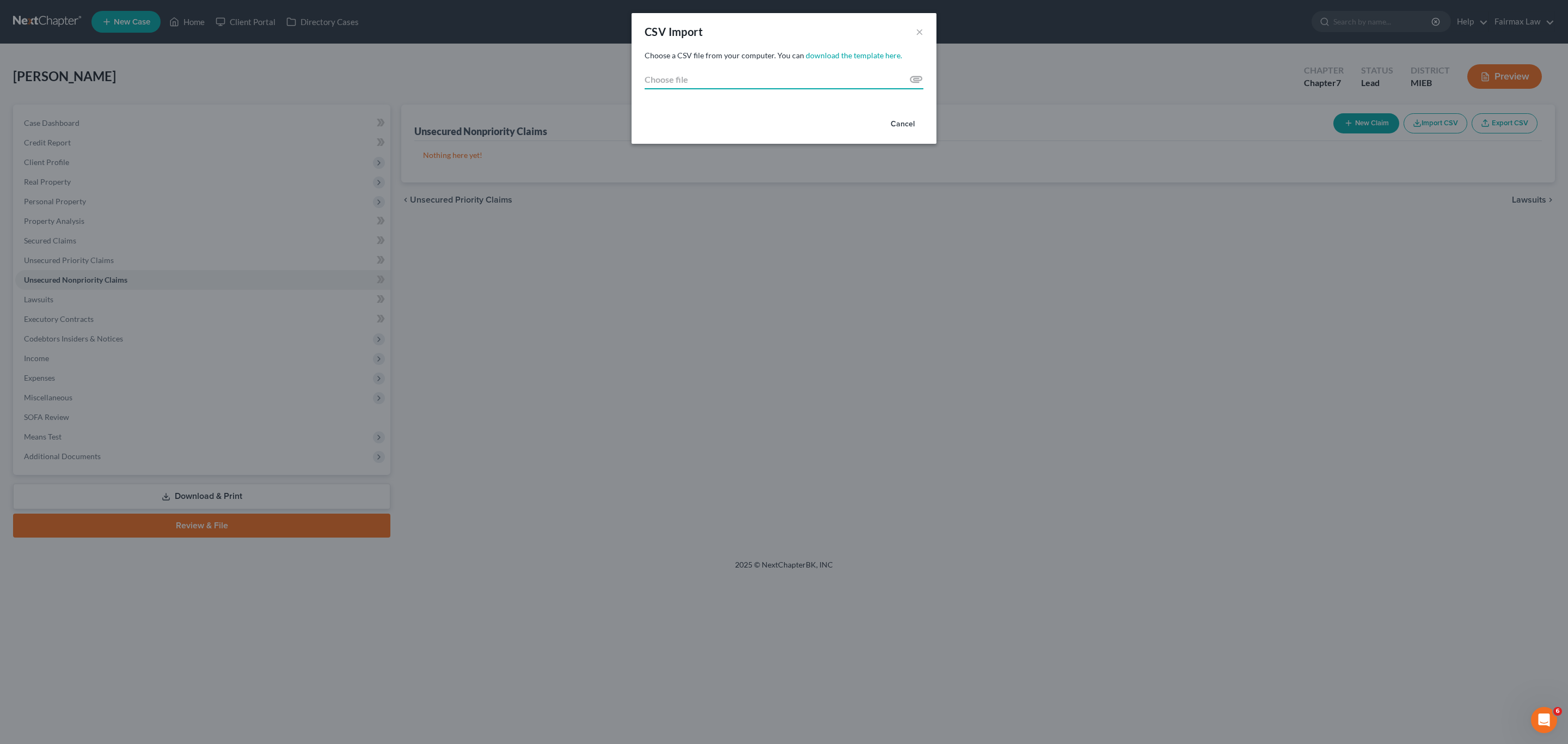
click at [730, 74] on input "Choose file" at bounding box center [784, 79] width 279 height 20
type input "C:\fakepath\2025.csv"
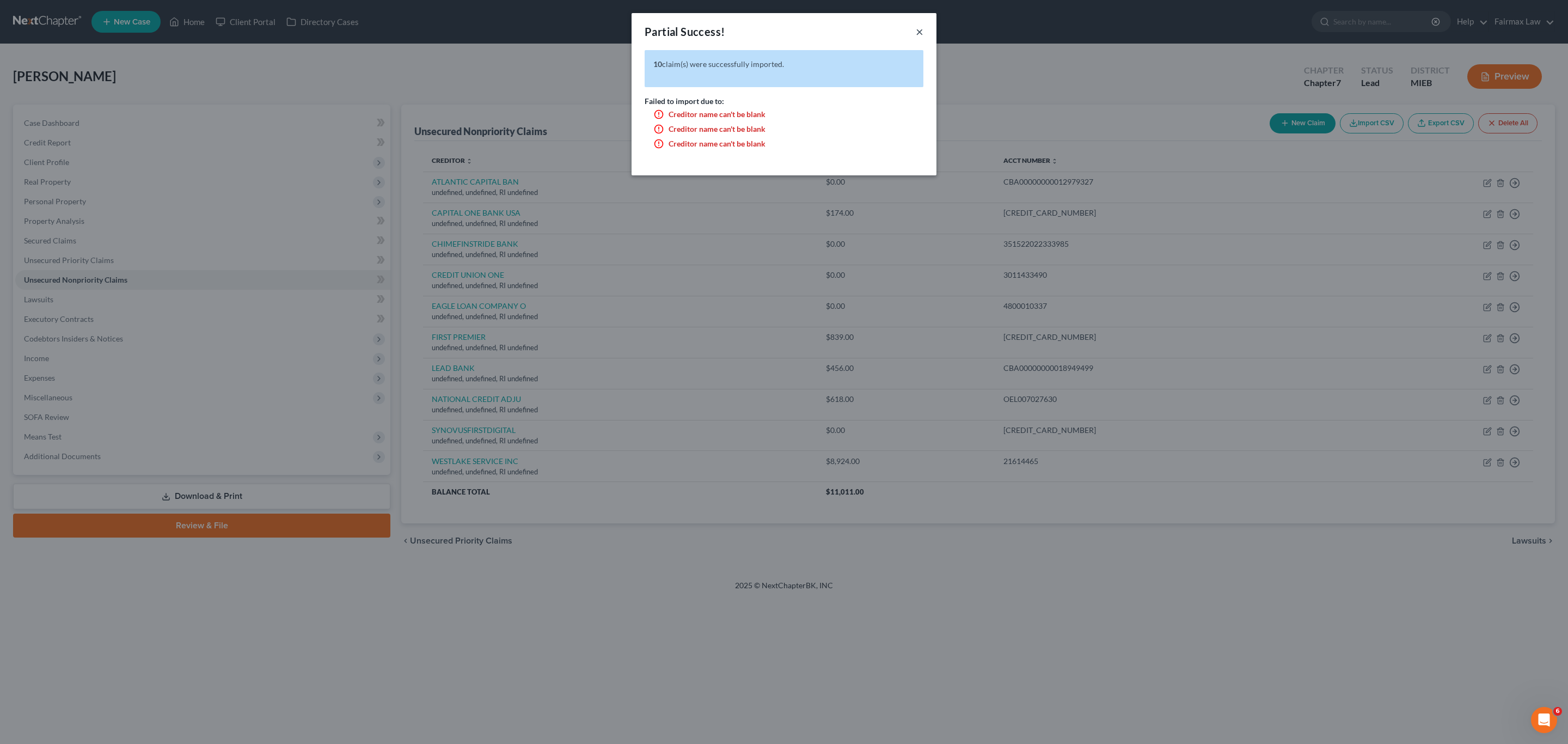
click at [919, 31] on button "×" at bounding box center [919, 32] width 8 height 13
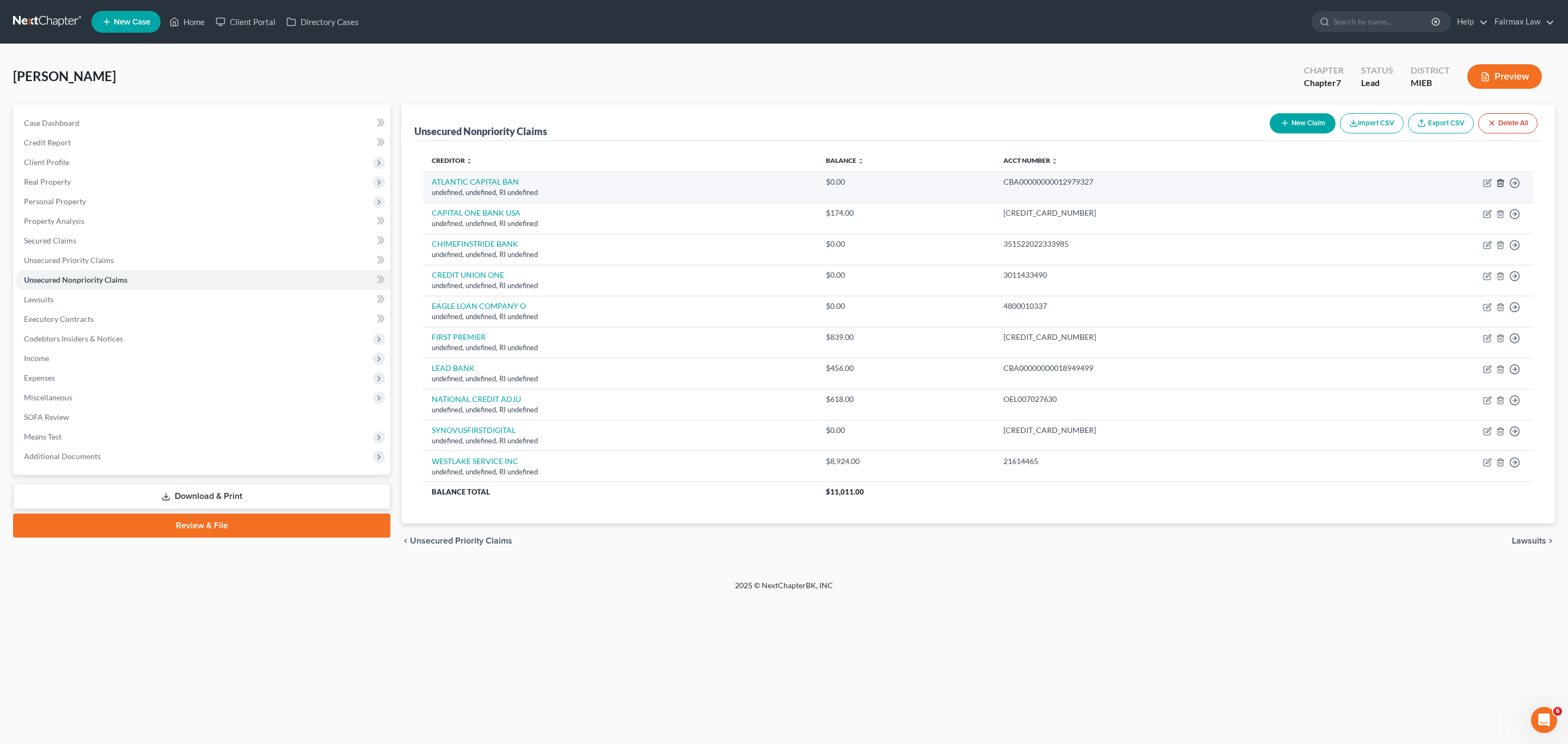
click at [1497, 185] on icon "button" at bounding box center [1501, 183] width 9 height 9
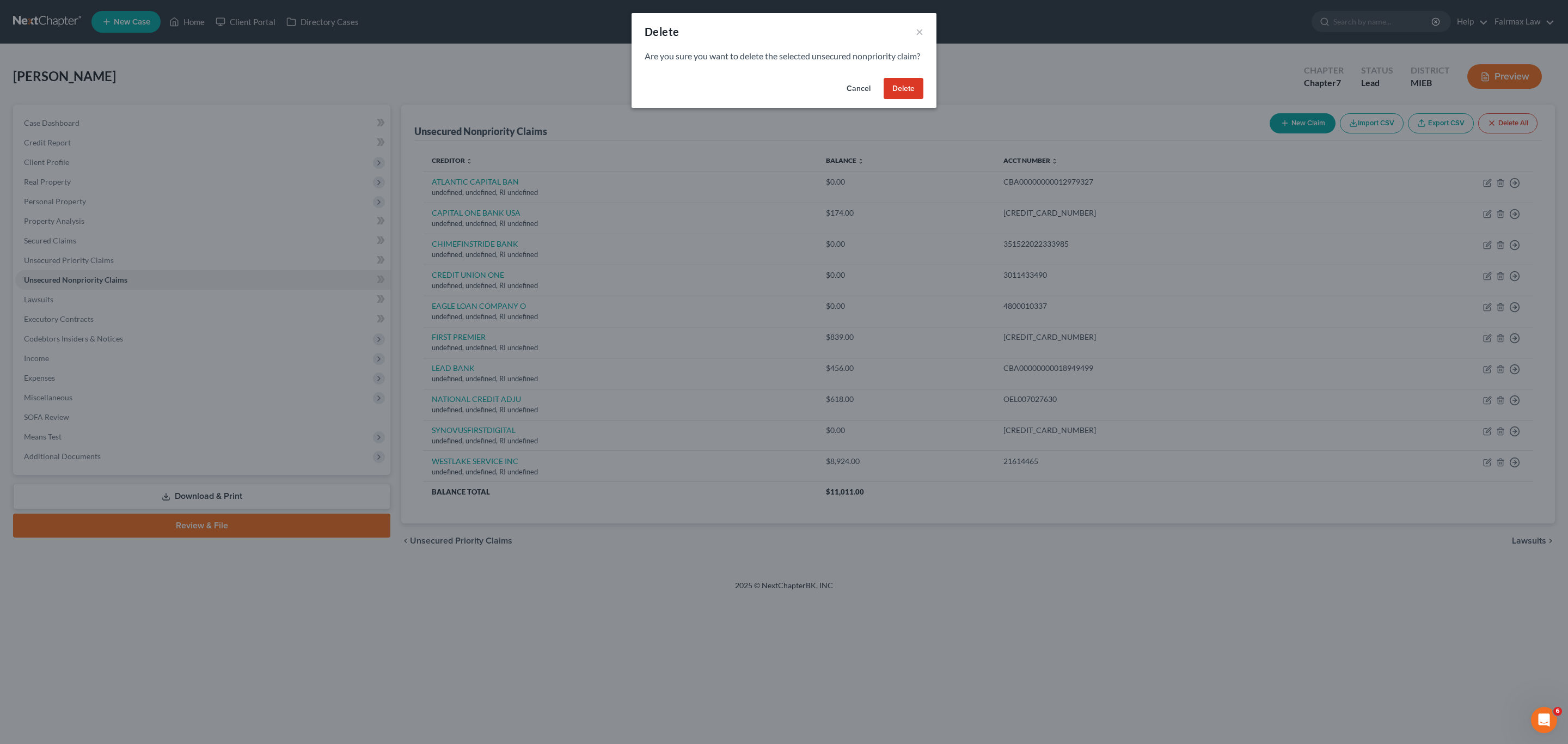
click at [907, 100] on button "Delete" at bounding box center [903, 89] width 40 height 22
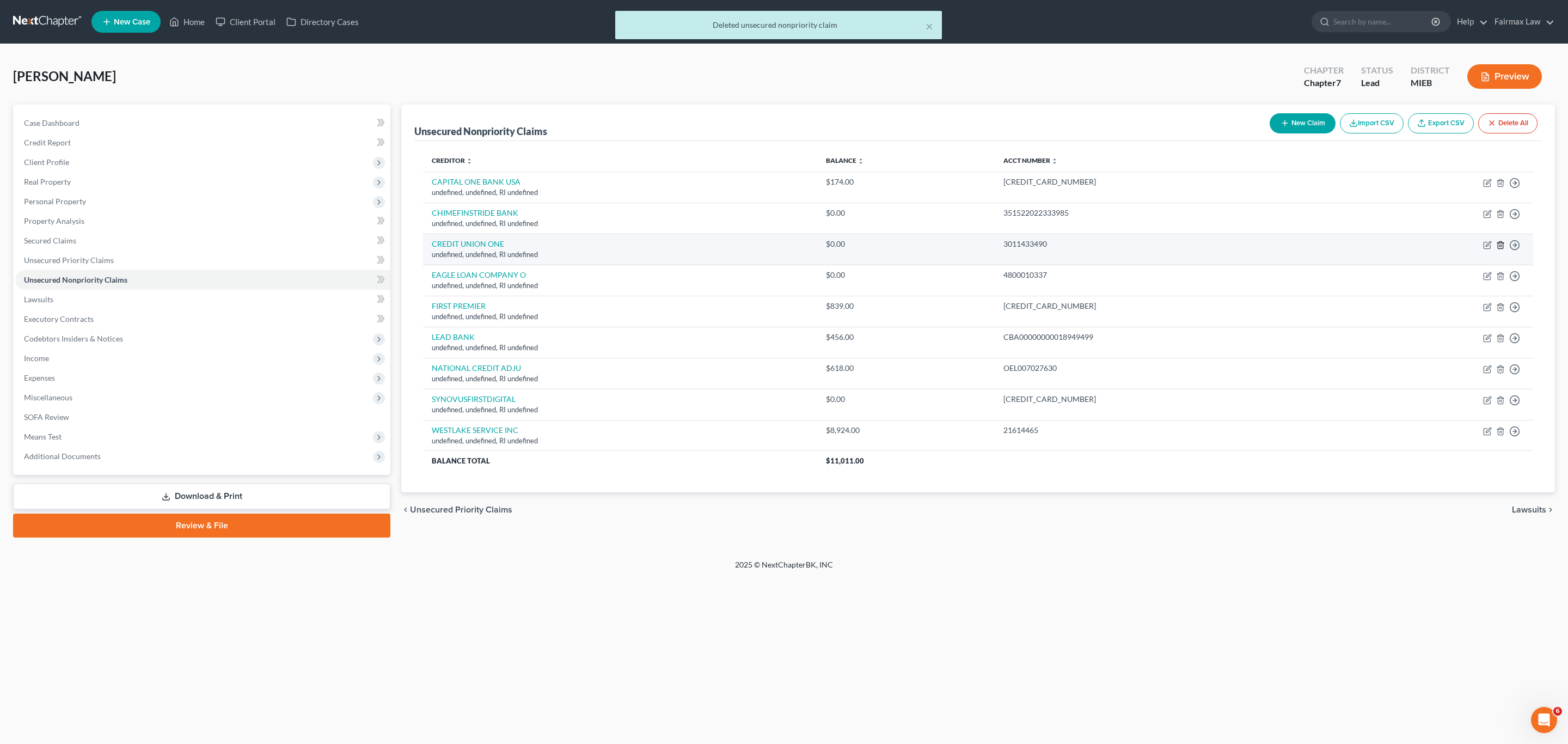
click at [1500, 247] on icon "button" at bounding box center [1501, 245] width 9 height 9
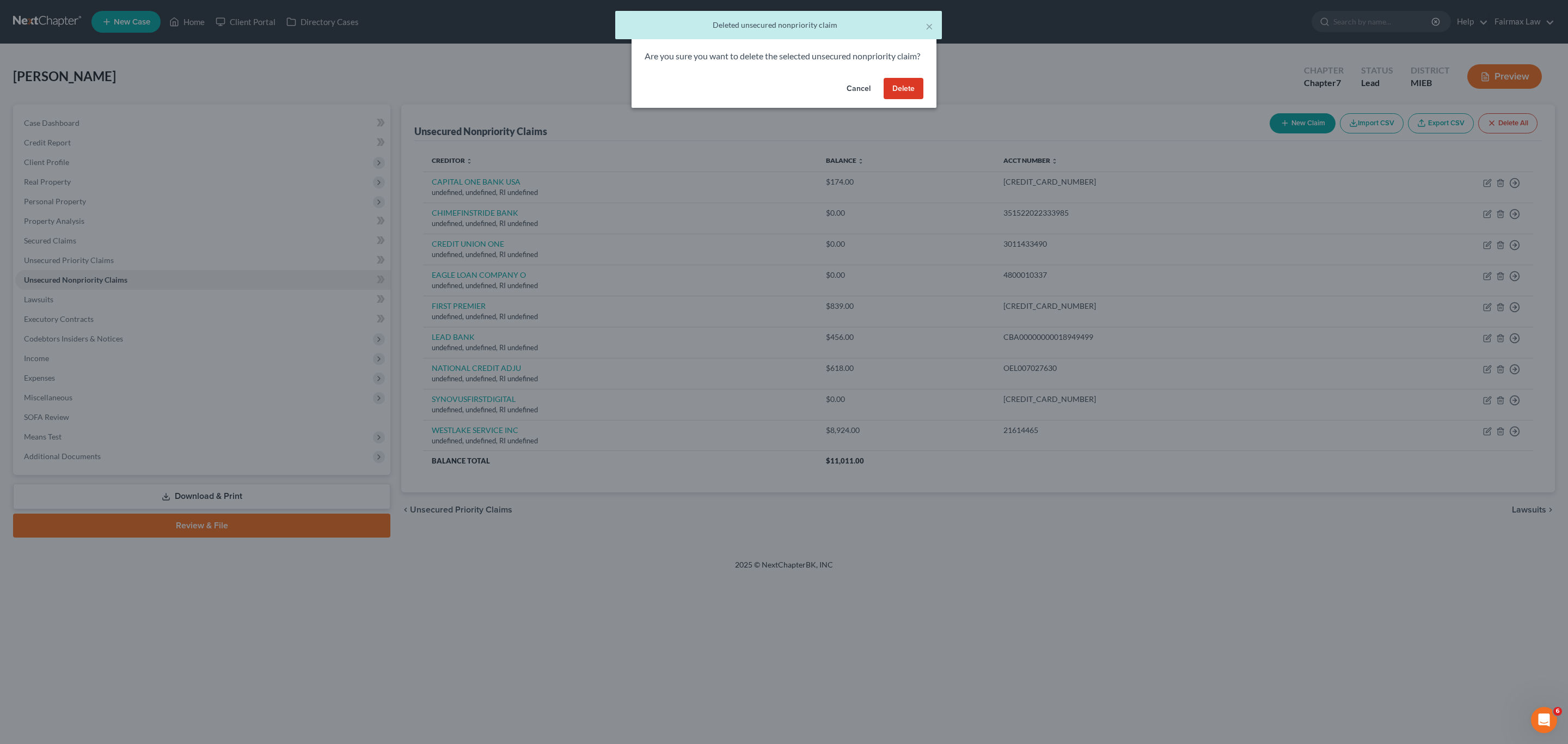
click at [910, 94] on button "Delete" at bounding box center [903, 89] width 40 height 22
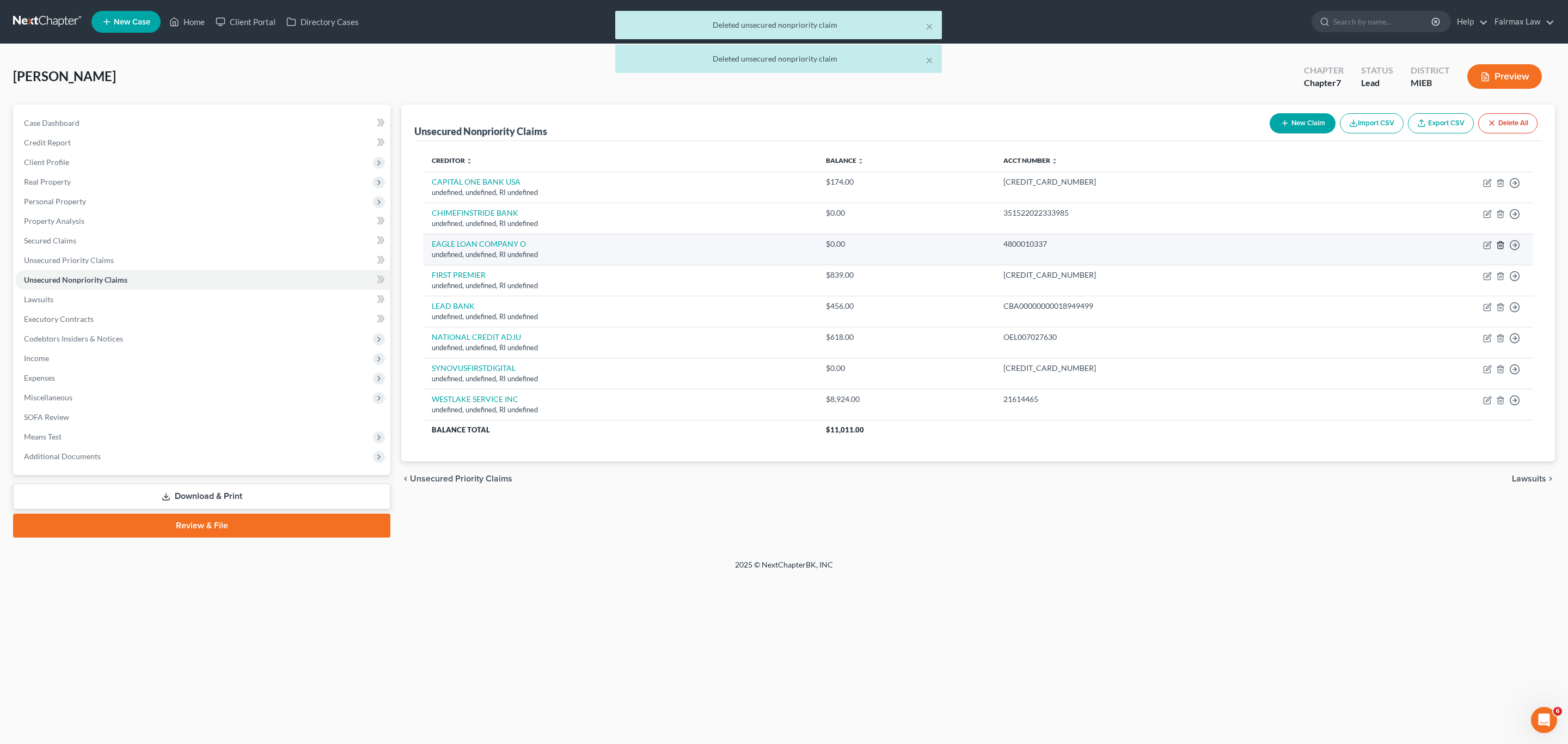
click at [1500, 243] on icon "button" at bounding box center [1501, 245] width 5 height 7
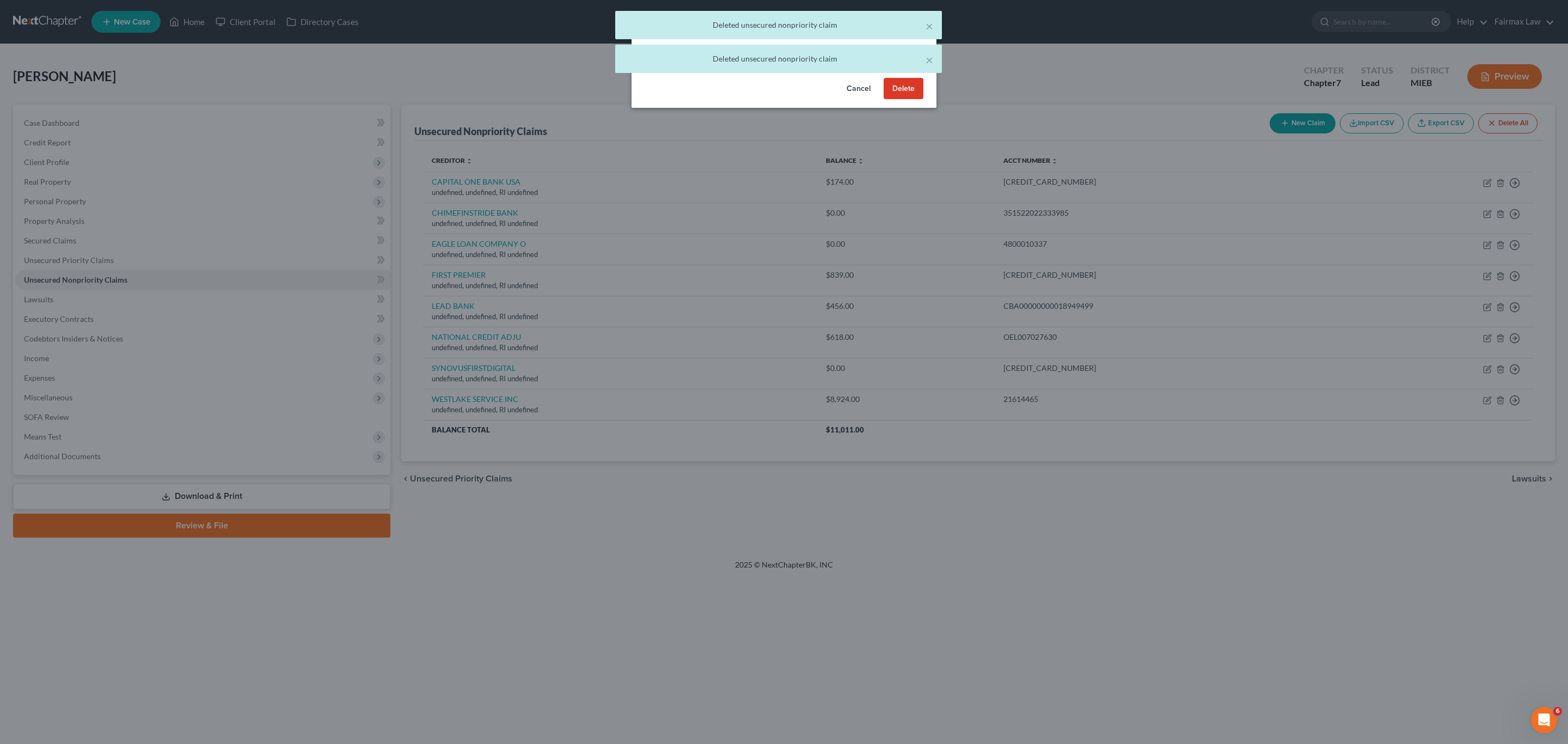
click at [905, 98] on button "Delete" at bounding box center [903, 89] width 40 height 22
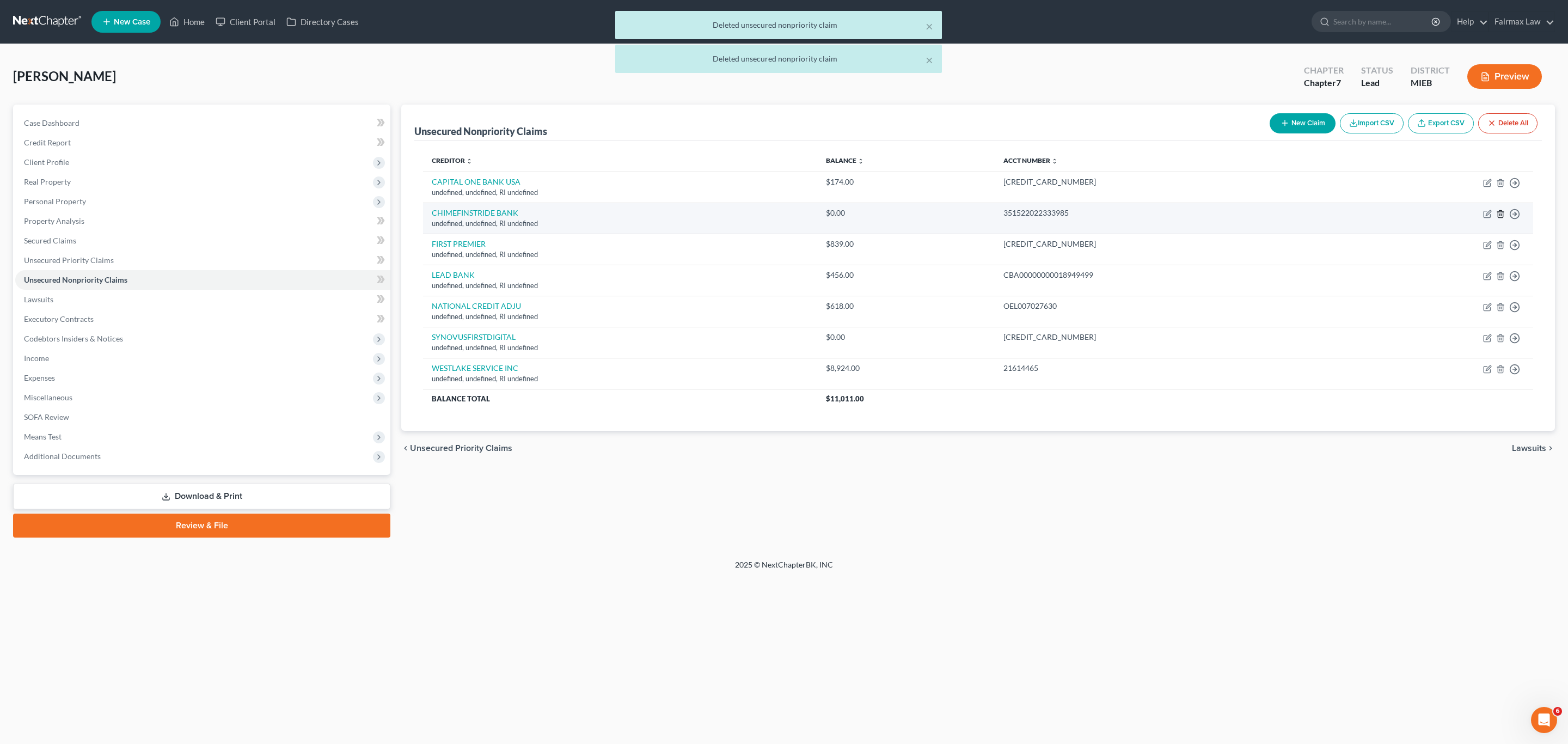
click at [1499, 216] on icon "button" at bounding box center [1501, 214] width 9 height 9
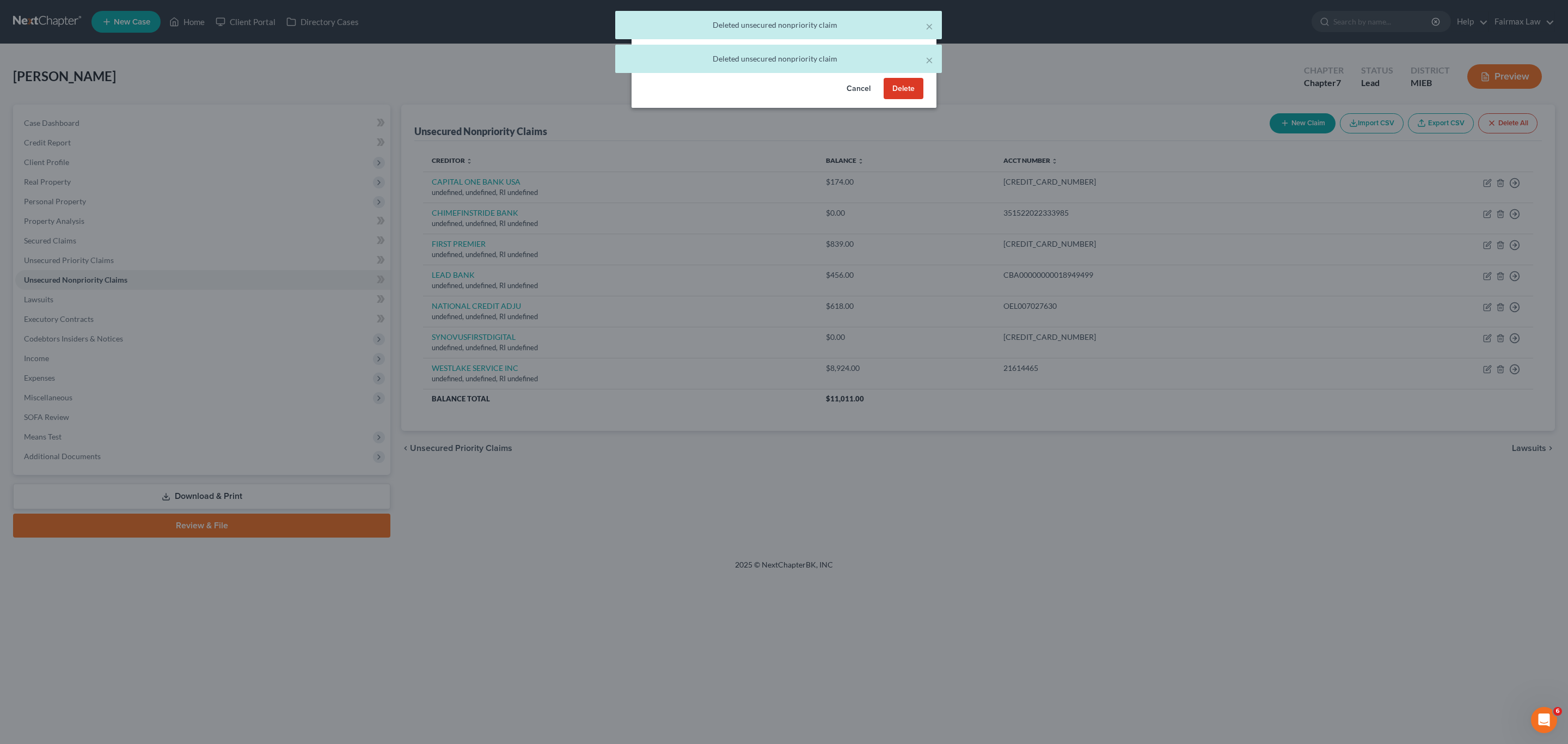
click at [894, 98] on button "Delete" at bounding box center [903, 89] width 40 height 22
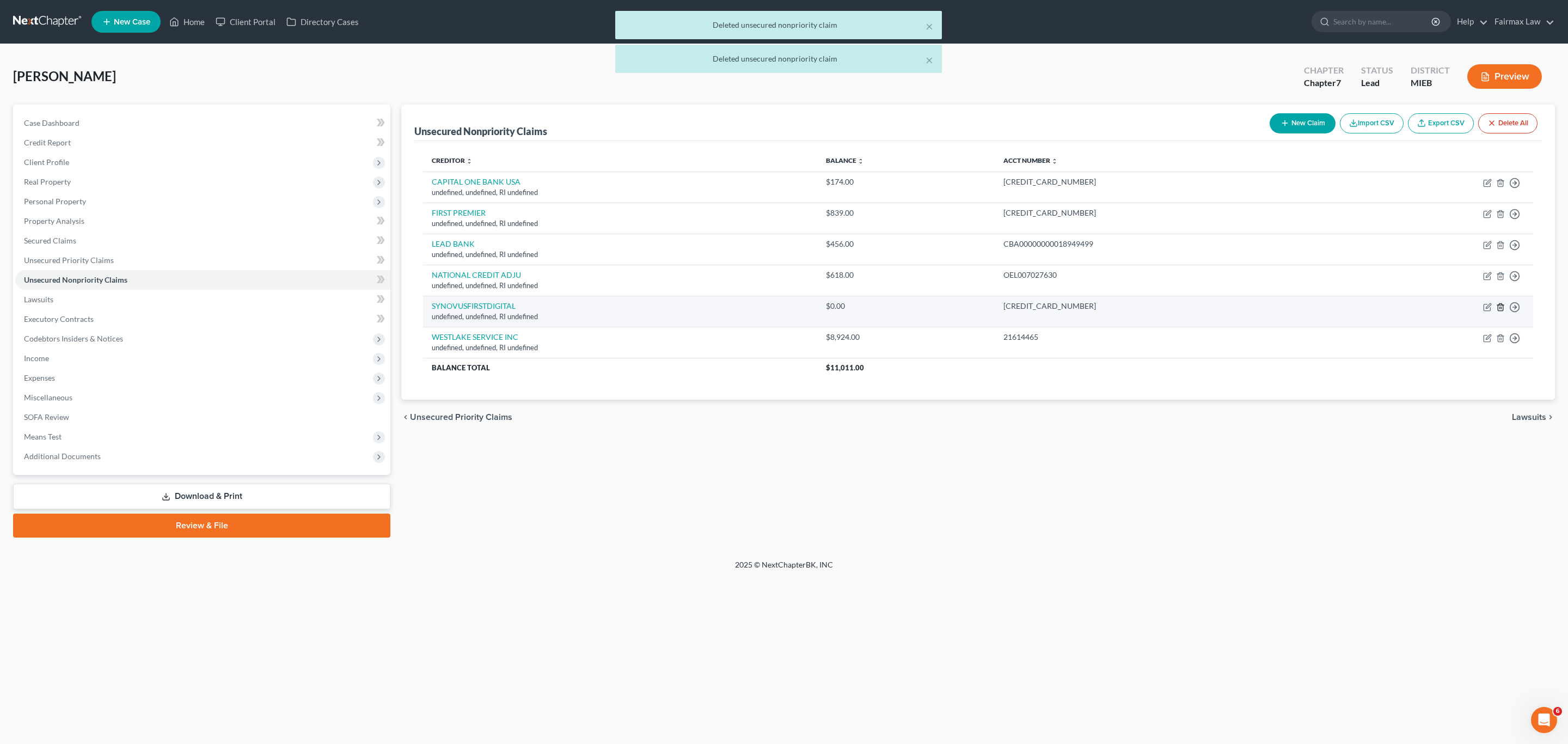
click at [1499, 307] on icon "button" at bounding box center [1501, 307] width 9 height 9
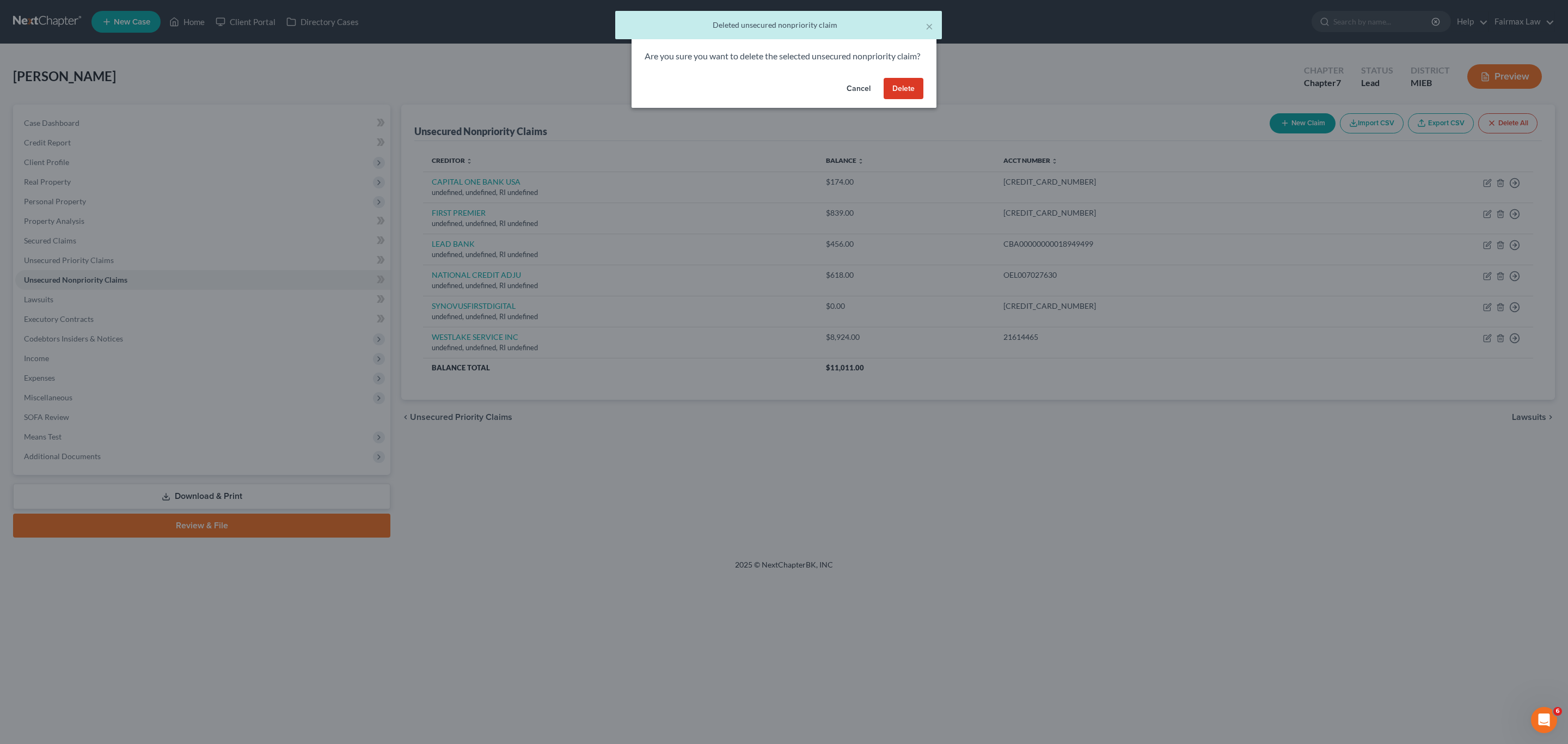
click at [891, 100] on button "Delete" at bounding box center [903, 89] width 40 height 22
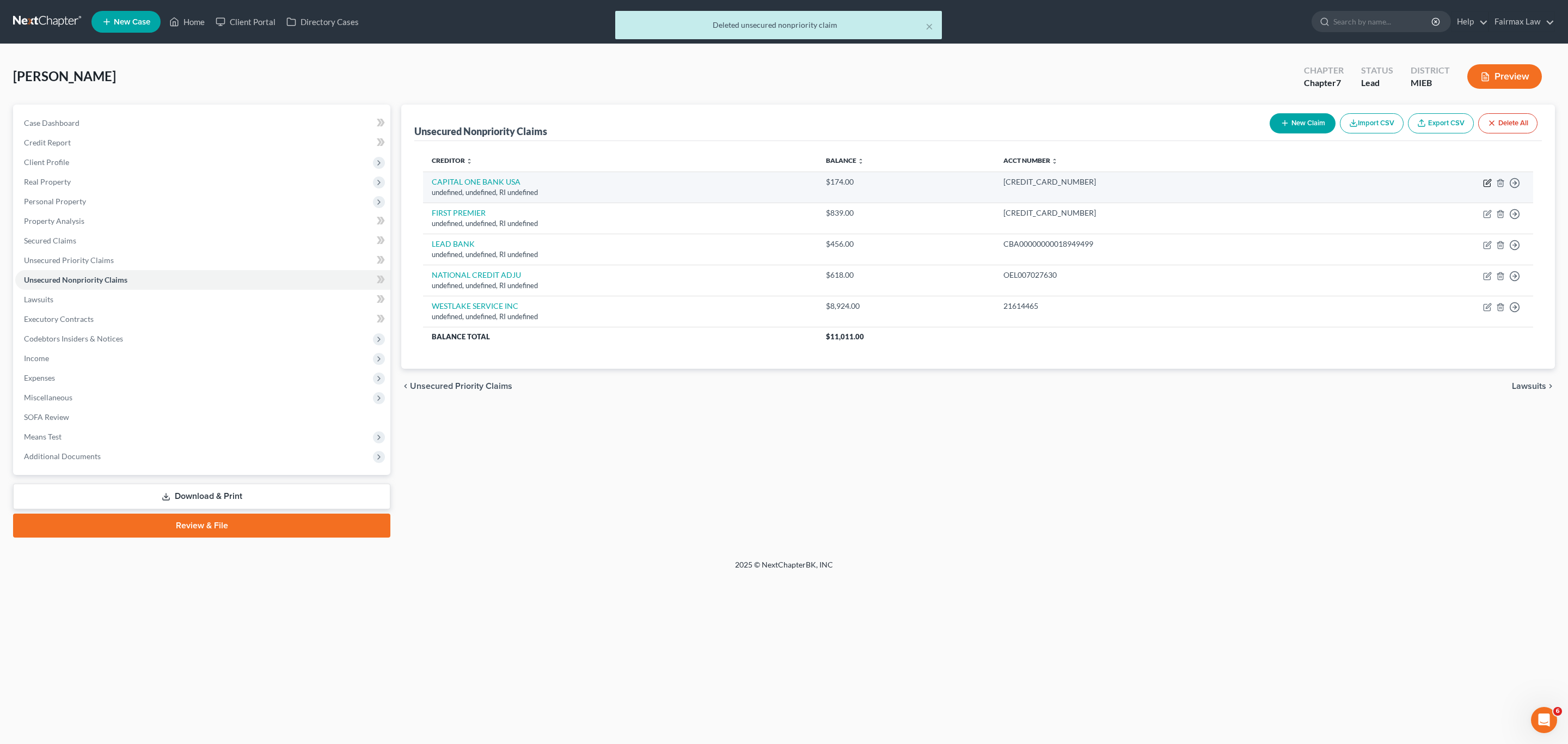
click at [1485, 186] on icon "button" at bounding box center [1487, 183] width 9 height 9
select select "41"
select select "14"
select select "0"
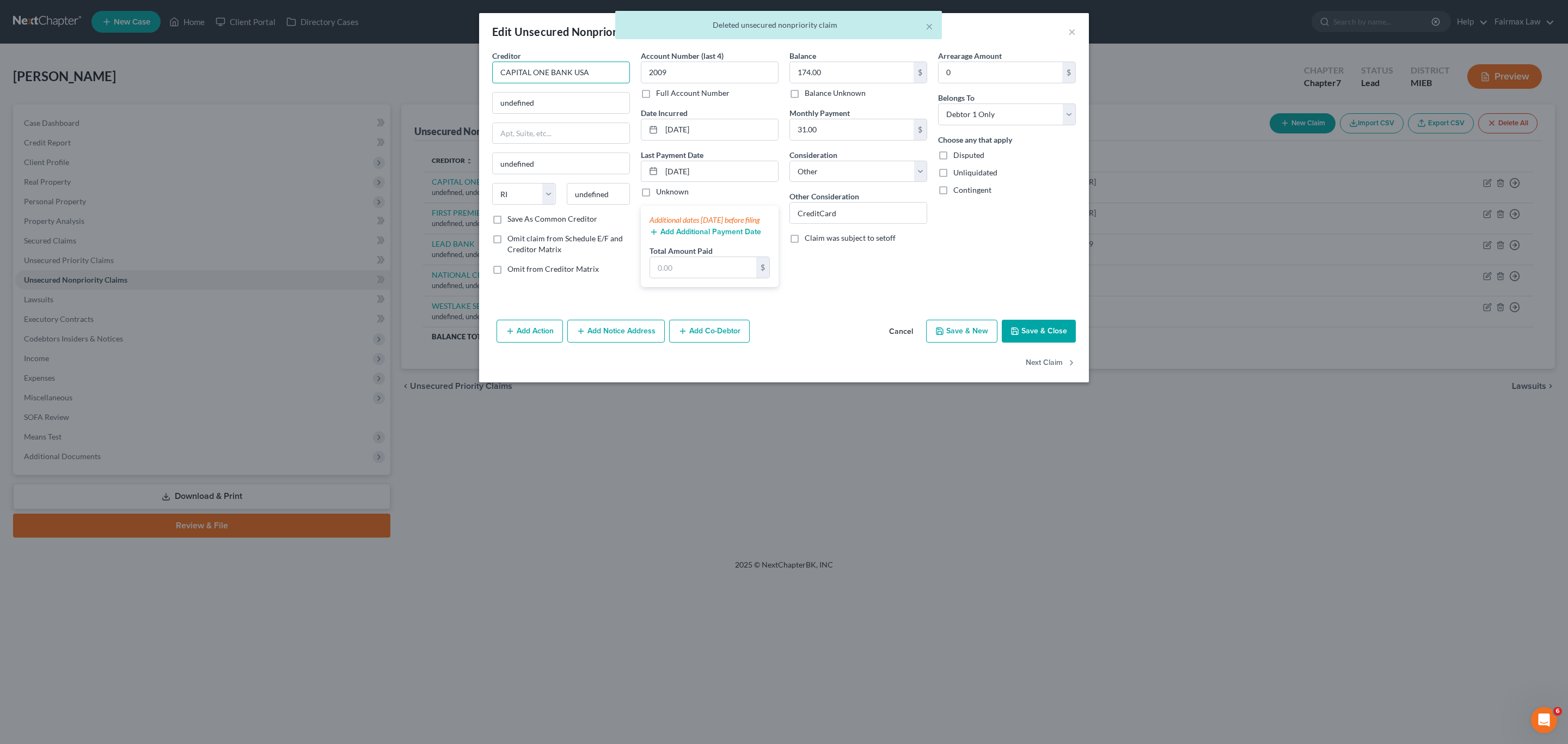
click at [572, 62] on input "CAPITAL ONE BANK USA" at bounding box center [561, 73] width 138 height 22
click at [599, 78] on input "CAPITAL ONE BANK USA" at bounding box center [561, 73] width 138 height 22
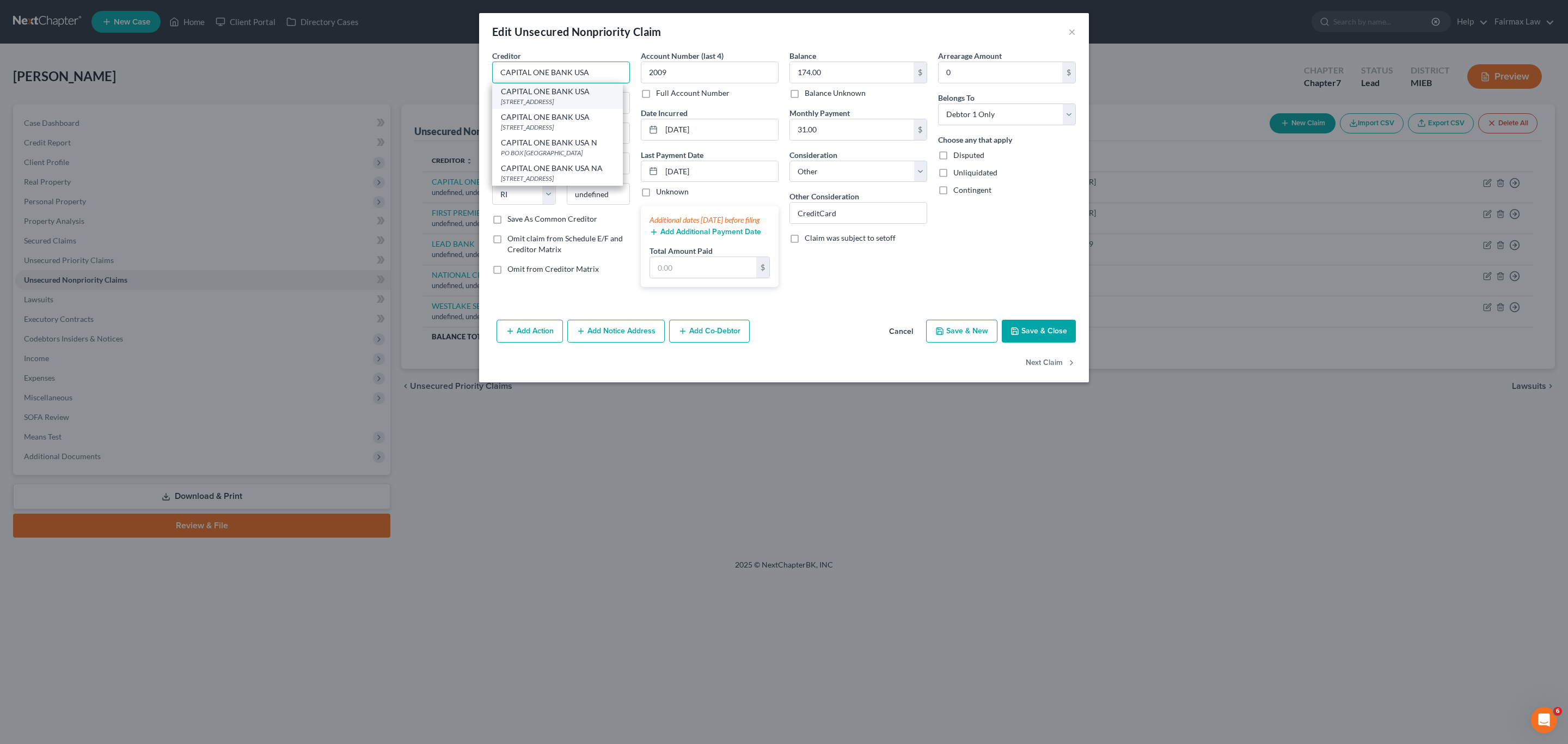
type input "CAPITAL ONE BANK USA"
click at [575, 97] on div "[STREET_ADDRESS]" at bounding box center [558, 102] width 113 height 9
type input "PO BOX 31293"
type input "[GEOGRAPHIC_DATA]"
select select "46"
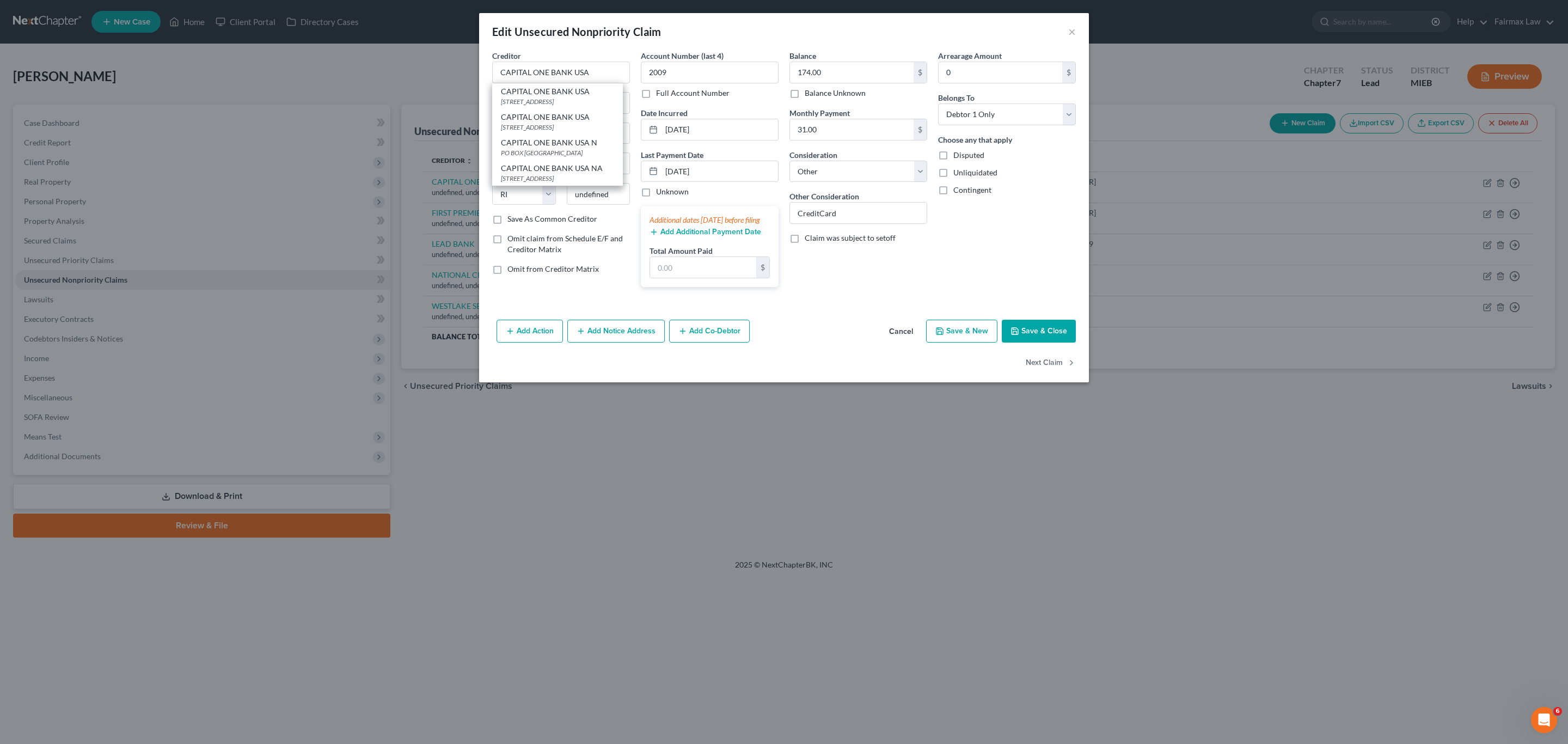
type input "84131"
click at [1032, 342] on button "Save & Close" at bounding box center [1039, 331] width 74 height 23
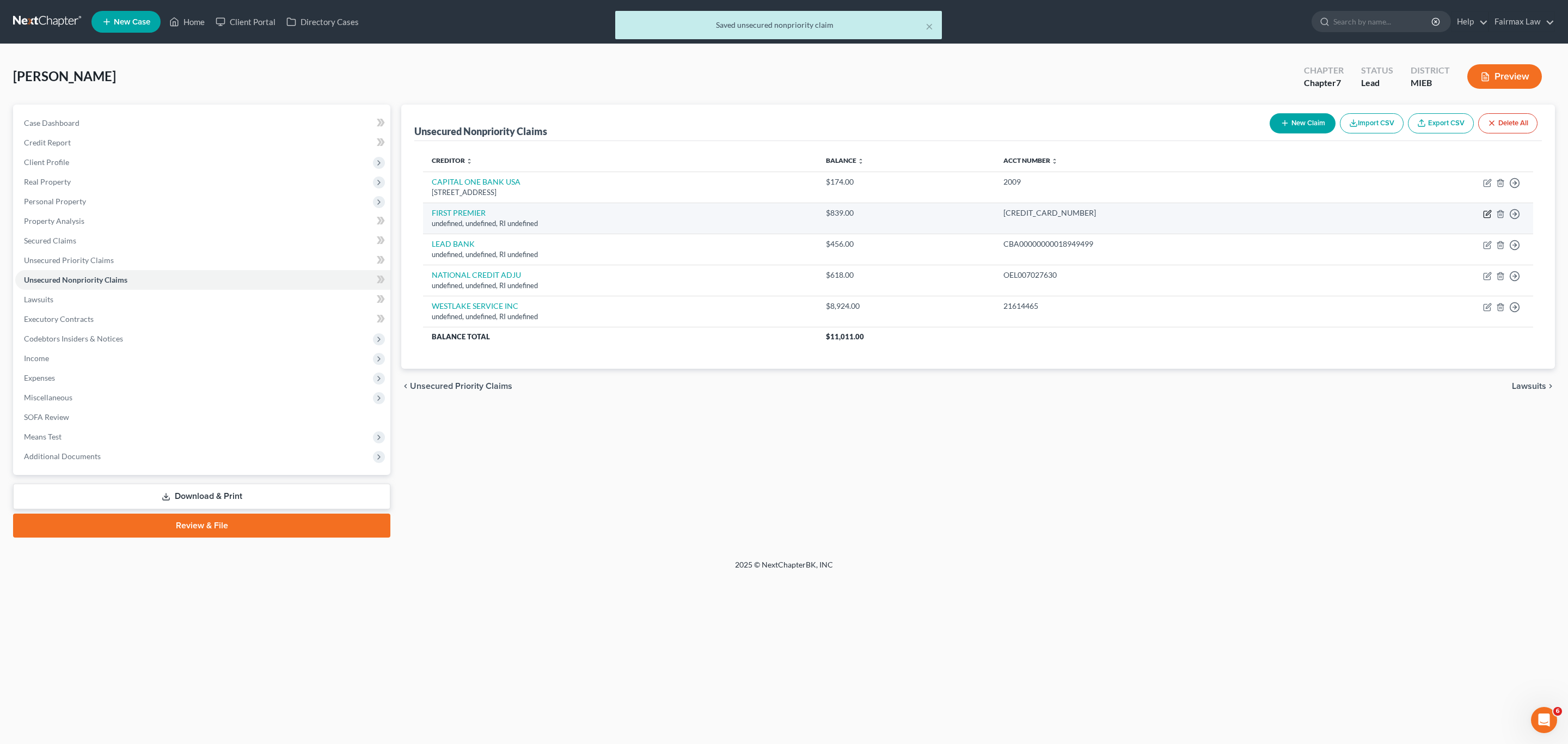
click at [1483, 212] on icon "button" at bounding box center [1487, 214] width 9 height 9
select select "41"
select select "14"
select select "0"
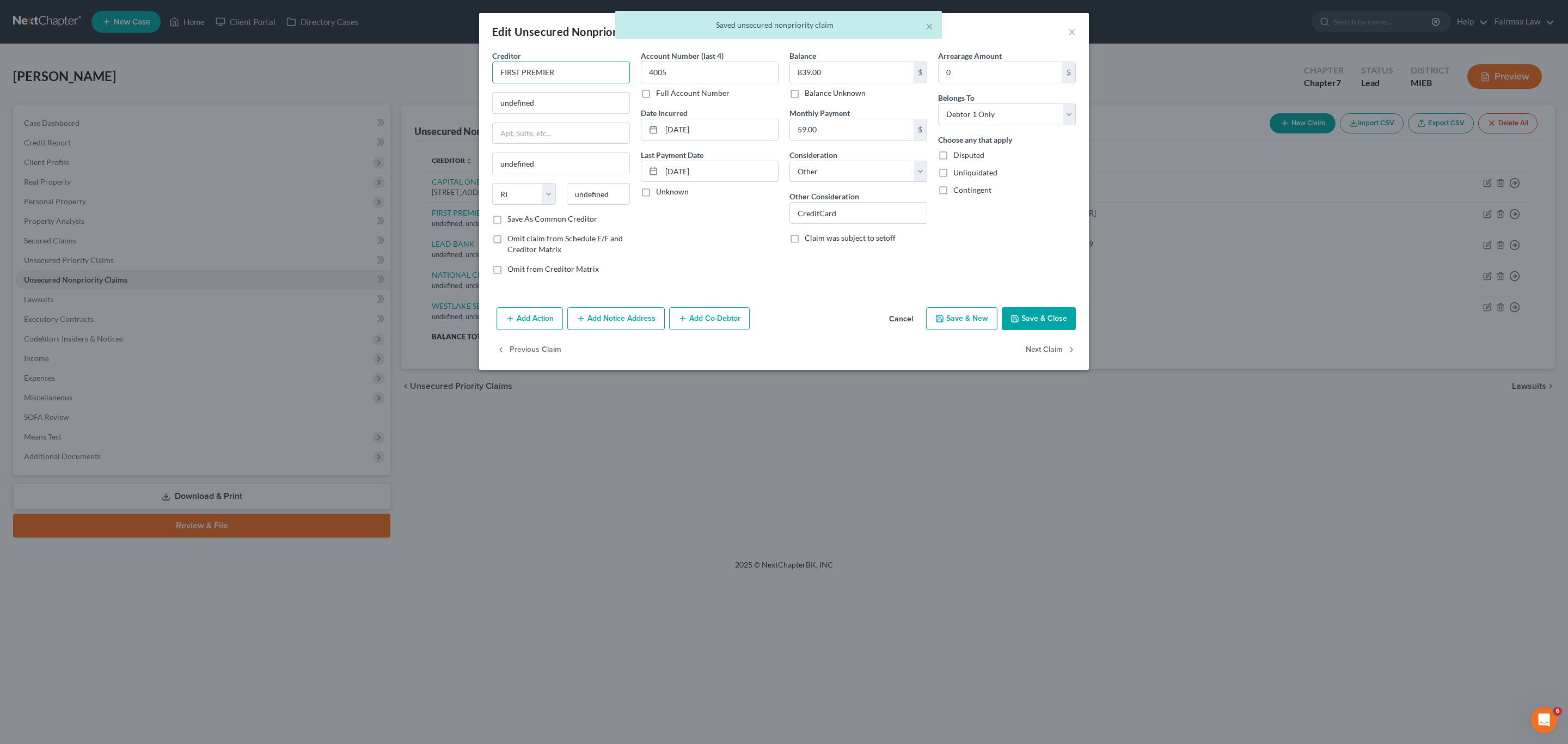
click at [600, 69] on input "FIRST PREMIER" at bounding box center [561, 73] width 138 height 22
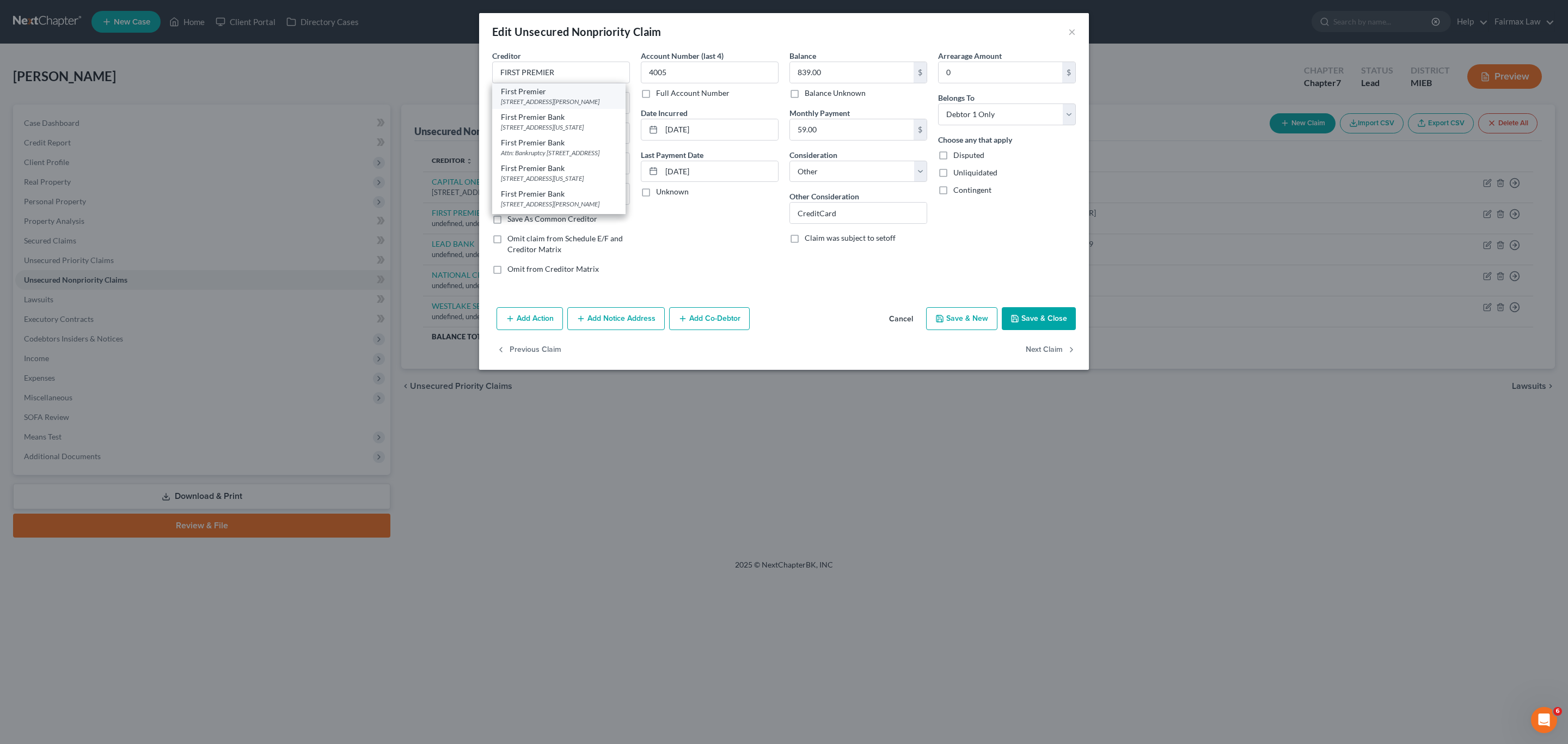
click at [560, 97] on div "[STREET_ADDRESS][PERSON_NAME]" at bounding box center [559, 102] width 116 height 9
type input "First Premier"
type input "[STREET_ADDRESS][PERSON_NAME]"
type input "[GEOGRAPHIC_DATA]"
select select "43"
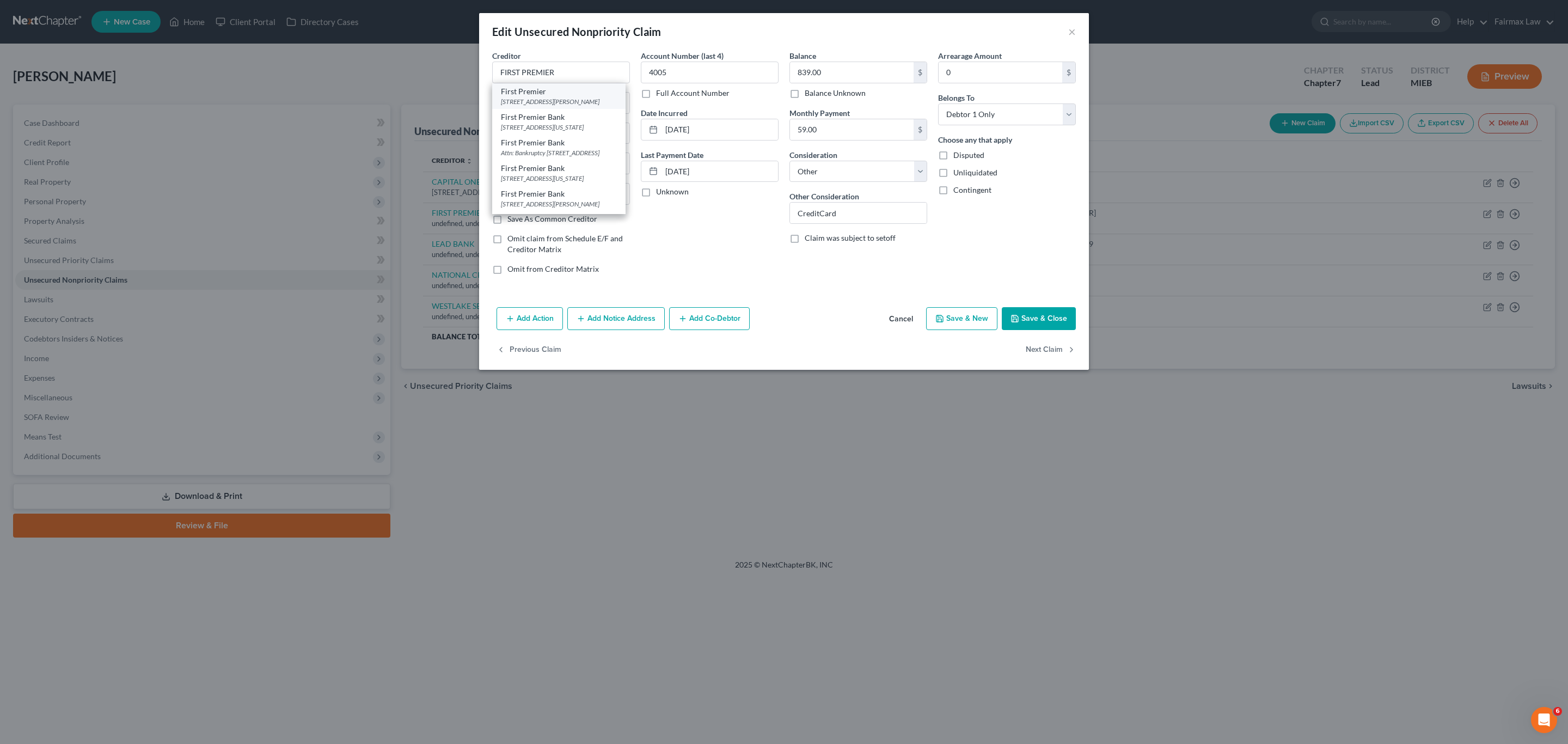
type input "57107"
click at [1049, 318] on button "Save & Close" at bounding box center [1039, 318] width 74 height 23
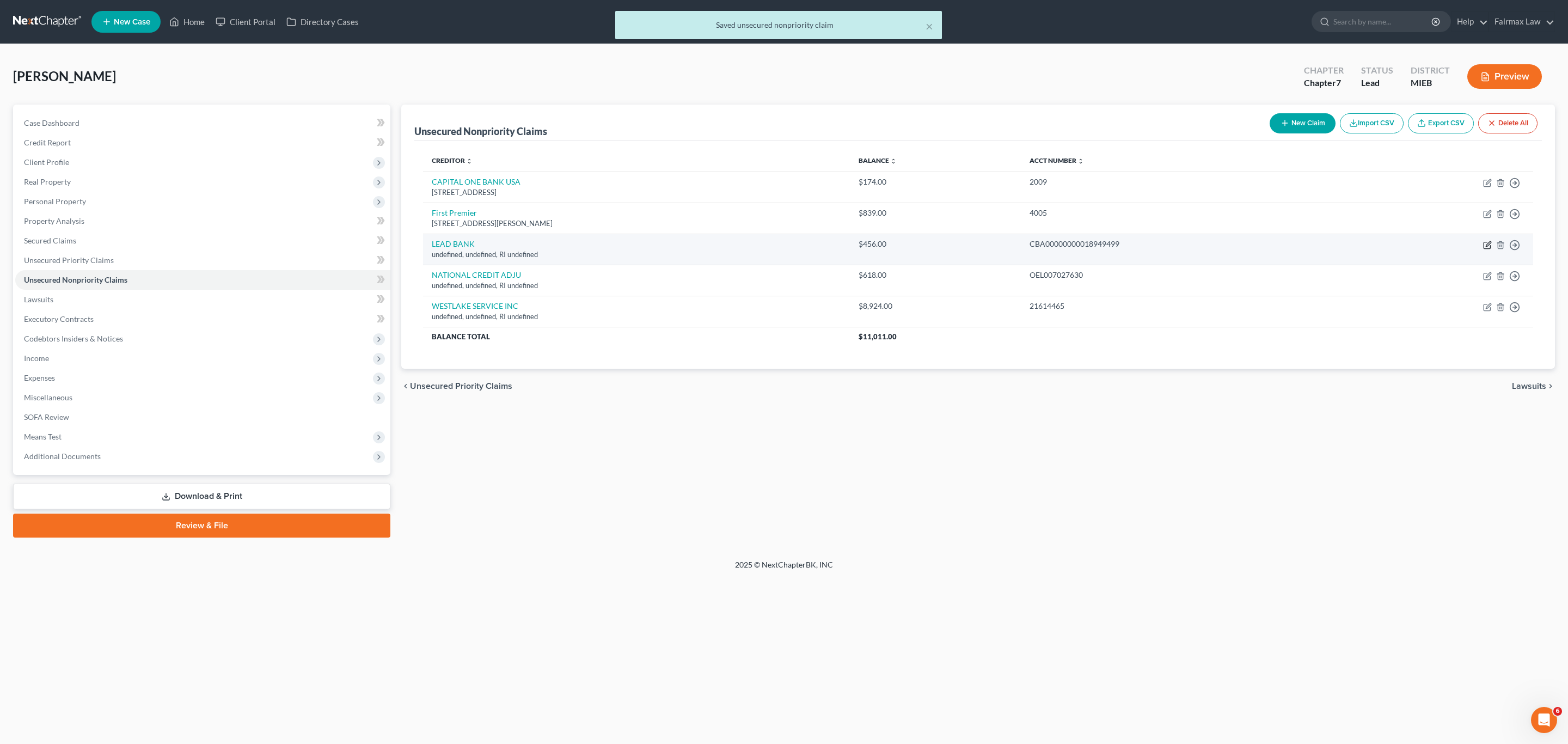
click at [1485, 246] on icon "button" at bounding box center [1487, 245] width 9 height 9
select select "41"
select select "14"
select select "0"
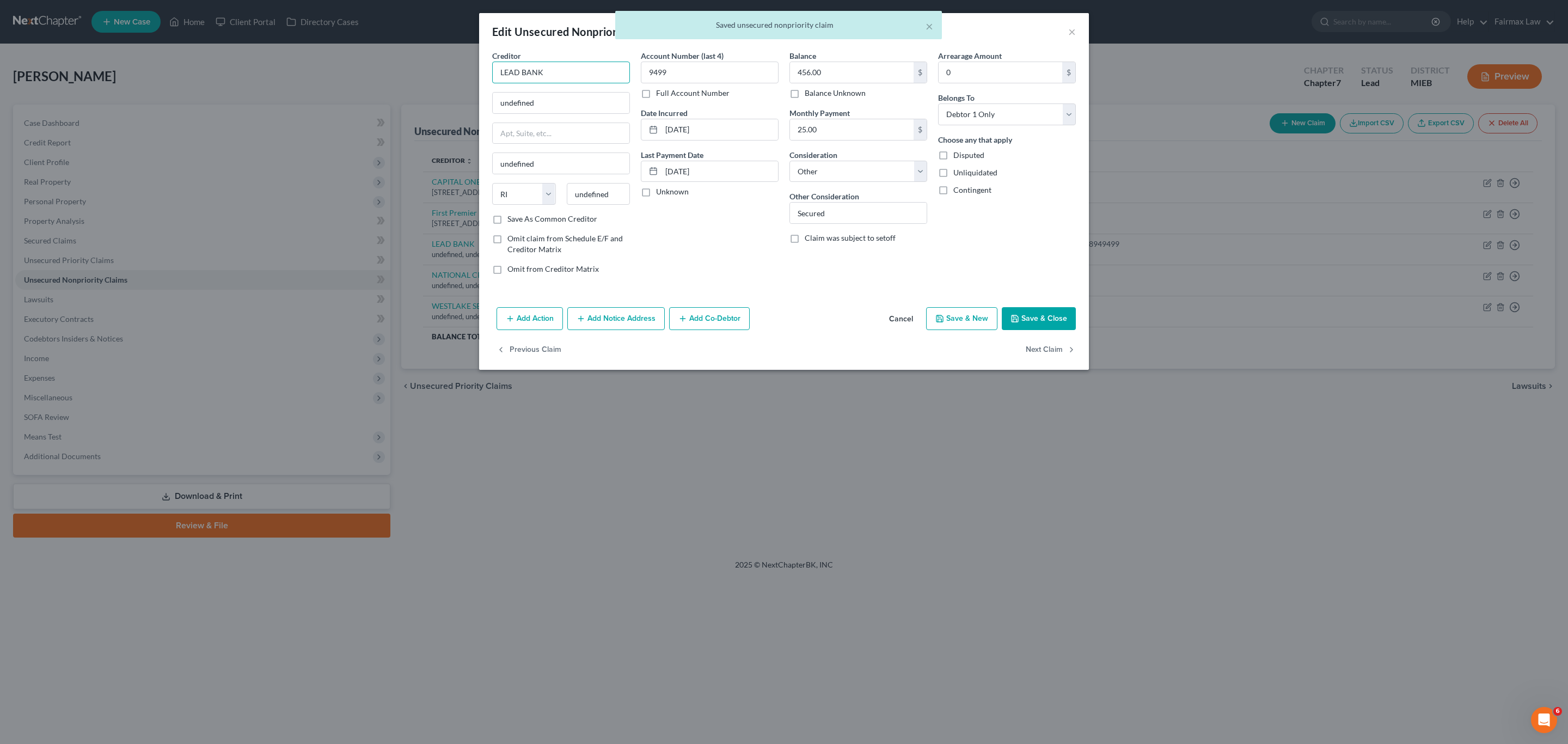
click at [600, 78] on input "LEAD BANK" at bounding box center [561, 73] width 138 height 22
click at [583, 90] on div "Lead Bank" at bounding box center [558, 91] width 113 height 11
type input "Lead Bank"
type input "[STREET_ADDRESS]"
type input "Suite 2200"
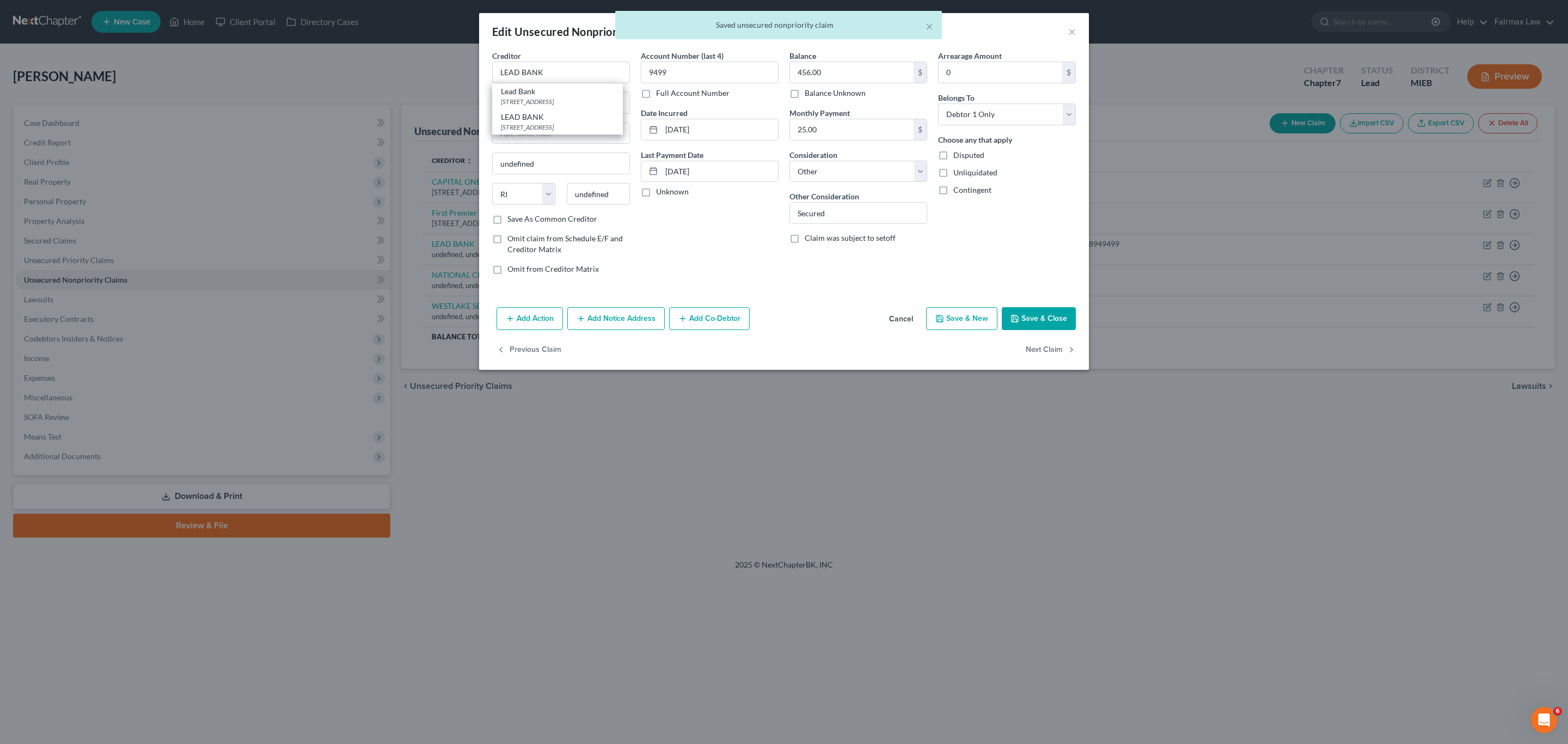
type input "Austin"
select select "45"
type input "78701"
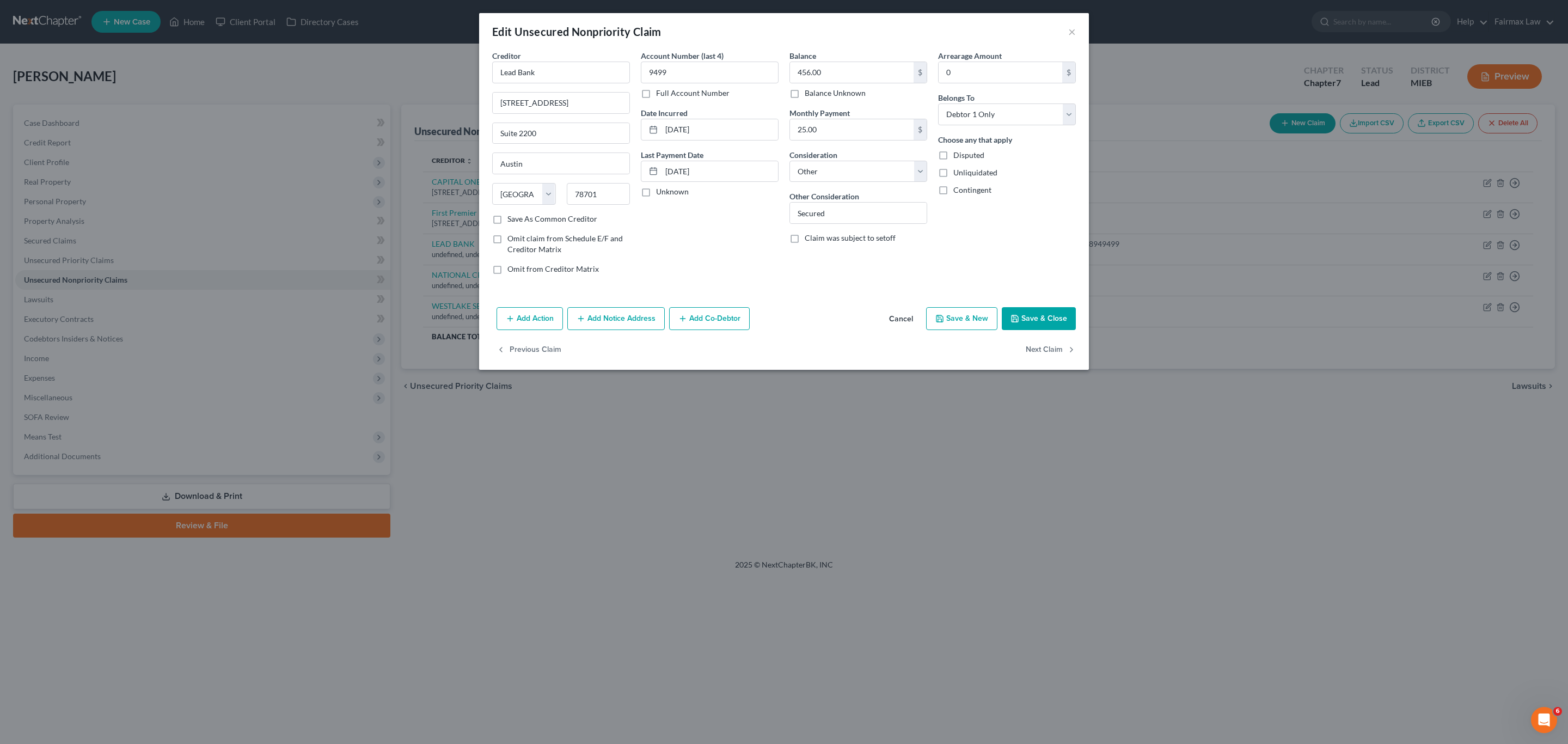
click at [1044, 327] on button "Save & Close" at bounding box center [1039, 318] width 74 height 23
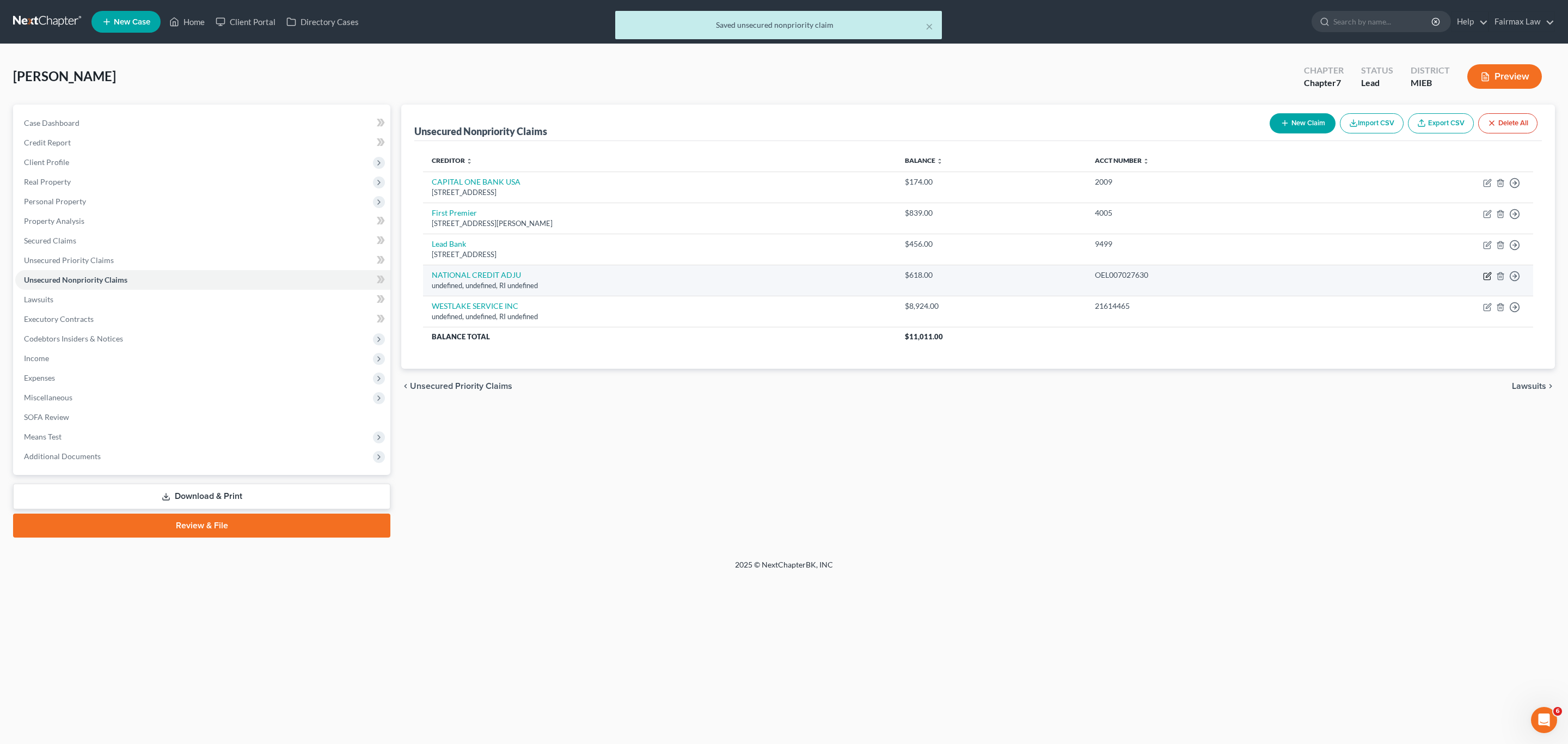
click at [1489, 277] on icon "button" at bounding box center [1487, 276] width 9 height 9
select select "41"
select select "14"
select select "0"
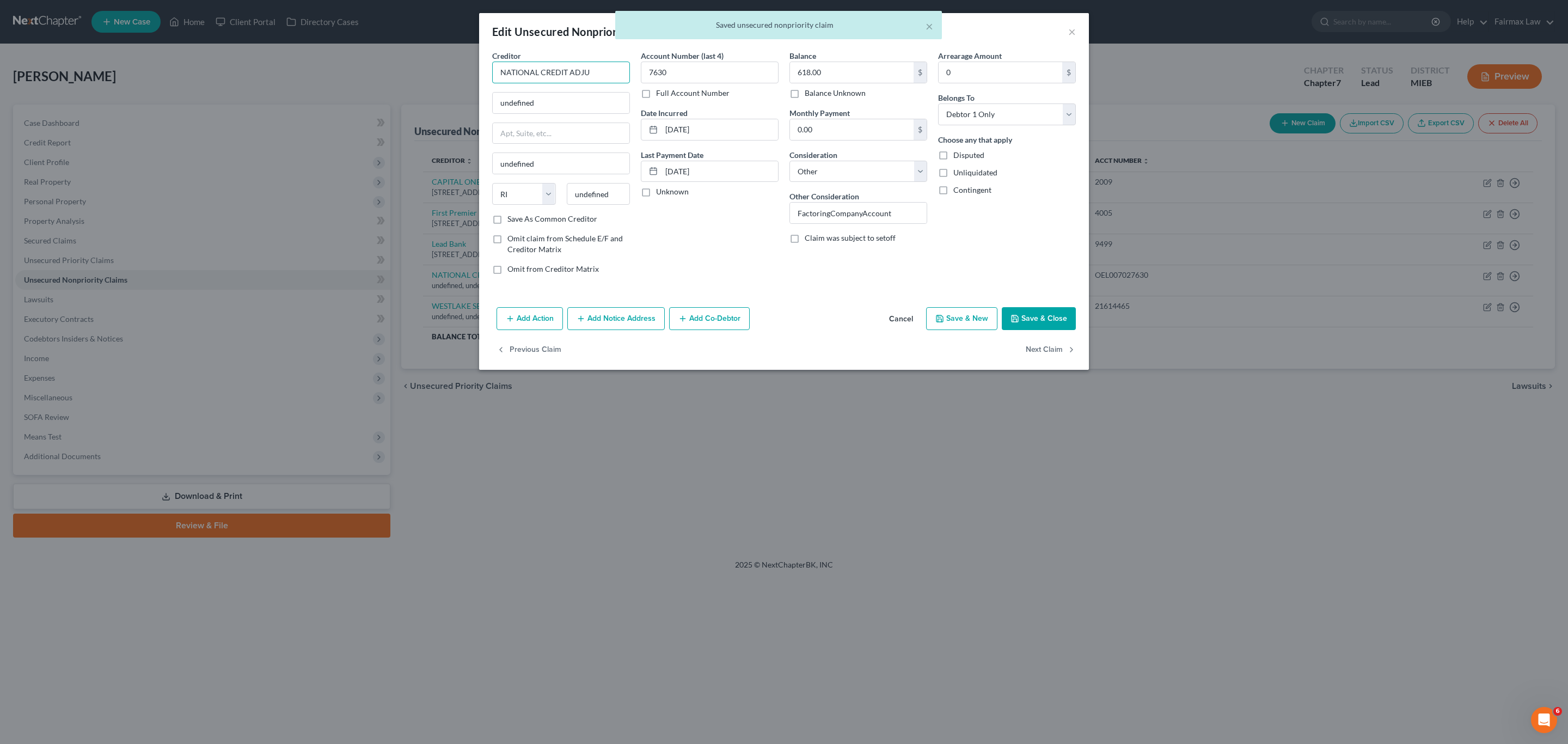
click at [603, 73] on input "NATIONAL CREDIT ADJU" at bounding box center [561, 73] width 138 height 22
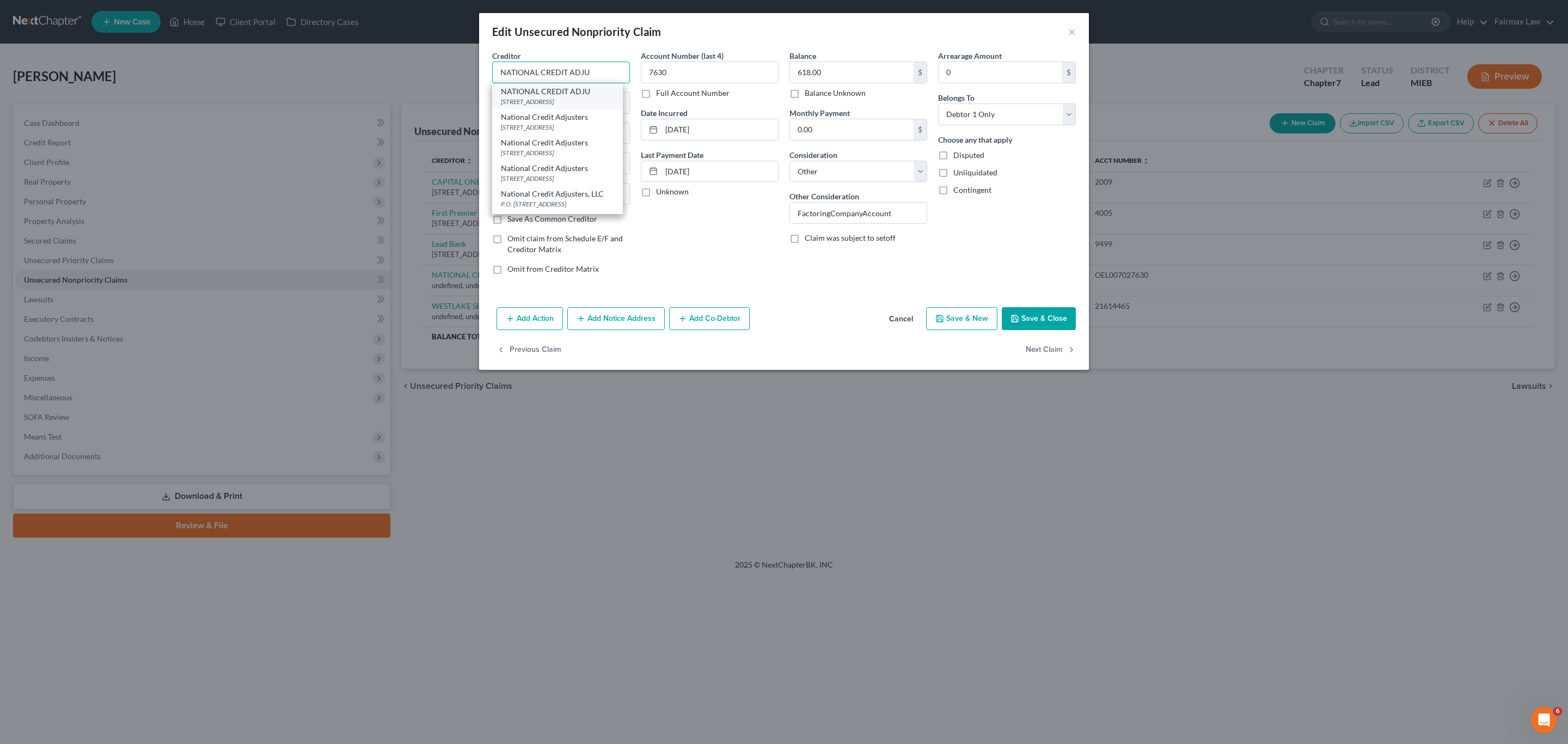
type input "NATIONAL CREDIT ADJU"
click at [574, 90] on div "NATIONAL CREDIT ADJU" at bounding box center [558, 91] width 113 height 11
type input "[STREET_ADDRESS]"
type input "[PERSON_NAME]"
select select "17"
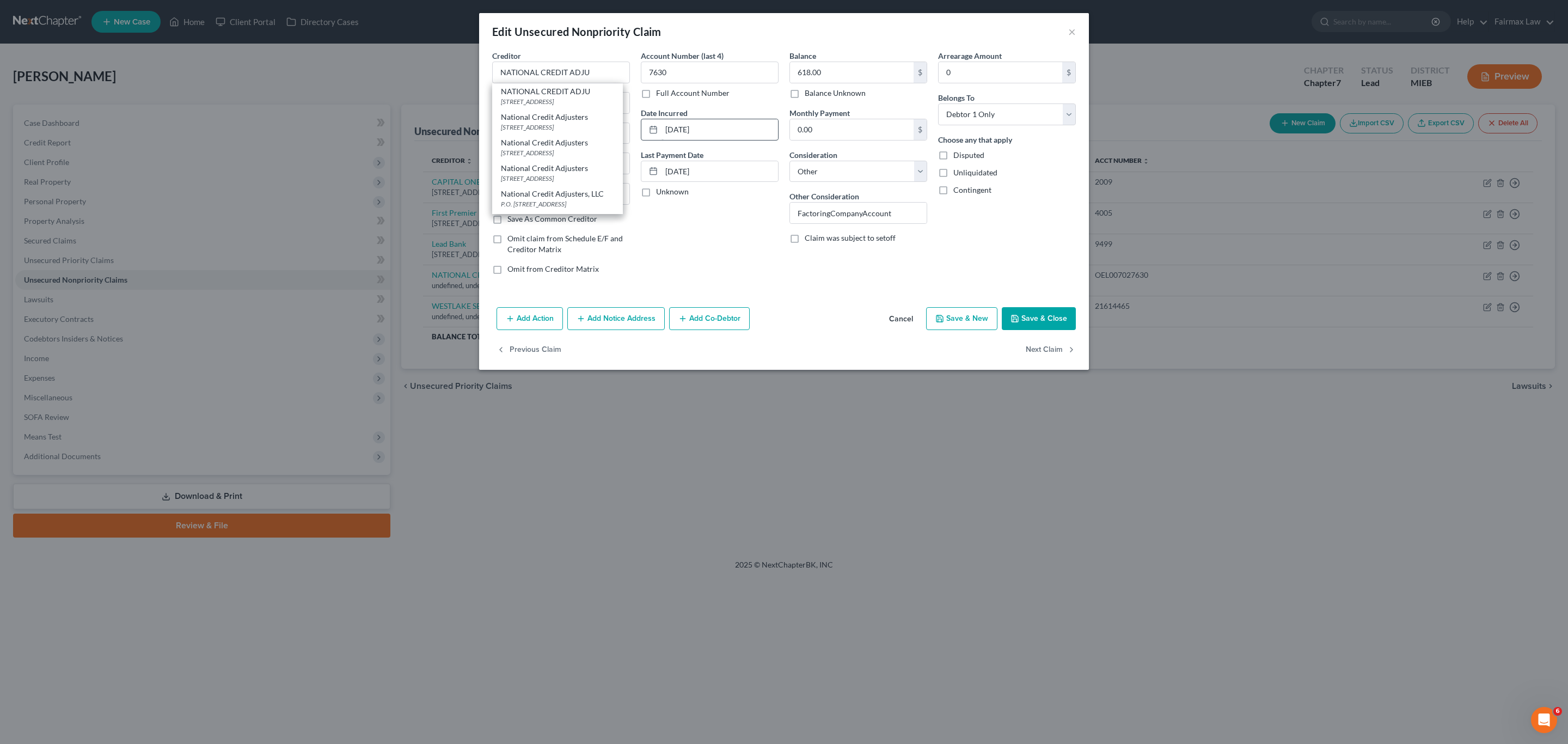
type input "67501"
click at [1054, 323] on button "Save & Close" at bounding box center [1039, 318] width 74 height 23
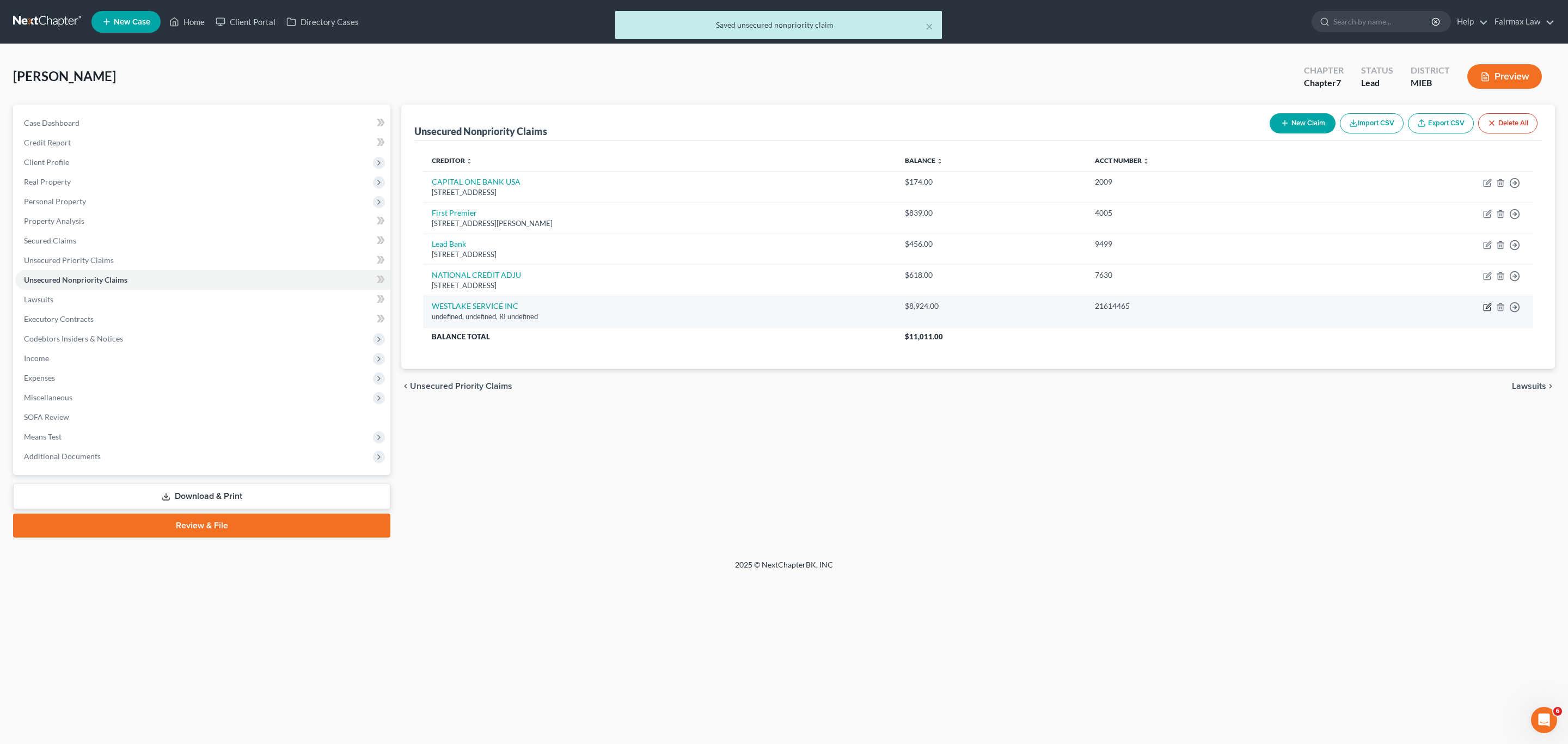
click at [1485, 308] on icon "button" at bounding box center [1487, 307] width 9 height 9
select select "41"
select select "14"
select select "0"
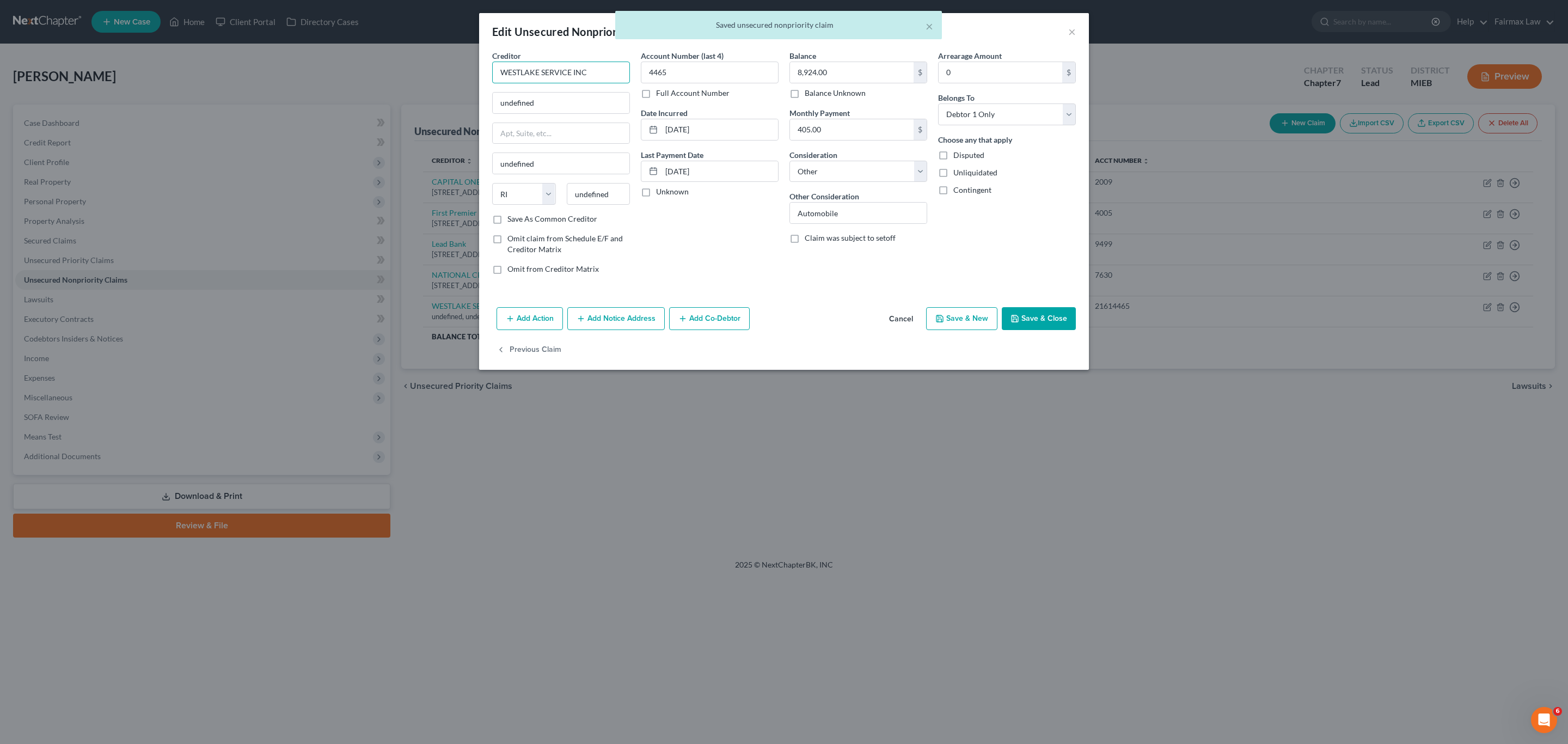
click at [589, 66] on input "WESTLAKE SERVICE INC" at bounding box center [561, 73] width 138 height 22
type input "WESTLAKE SERVICE INC"
click at [569, 88] on div "WESTLAKE SERVICE INC" at bounding box center [558, 91] width 113 height 11
type input "[STREET_ADDRESS]"
type input "Blvd 100"
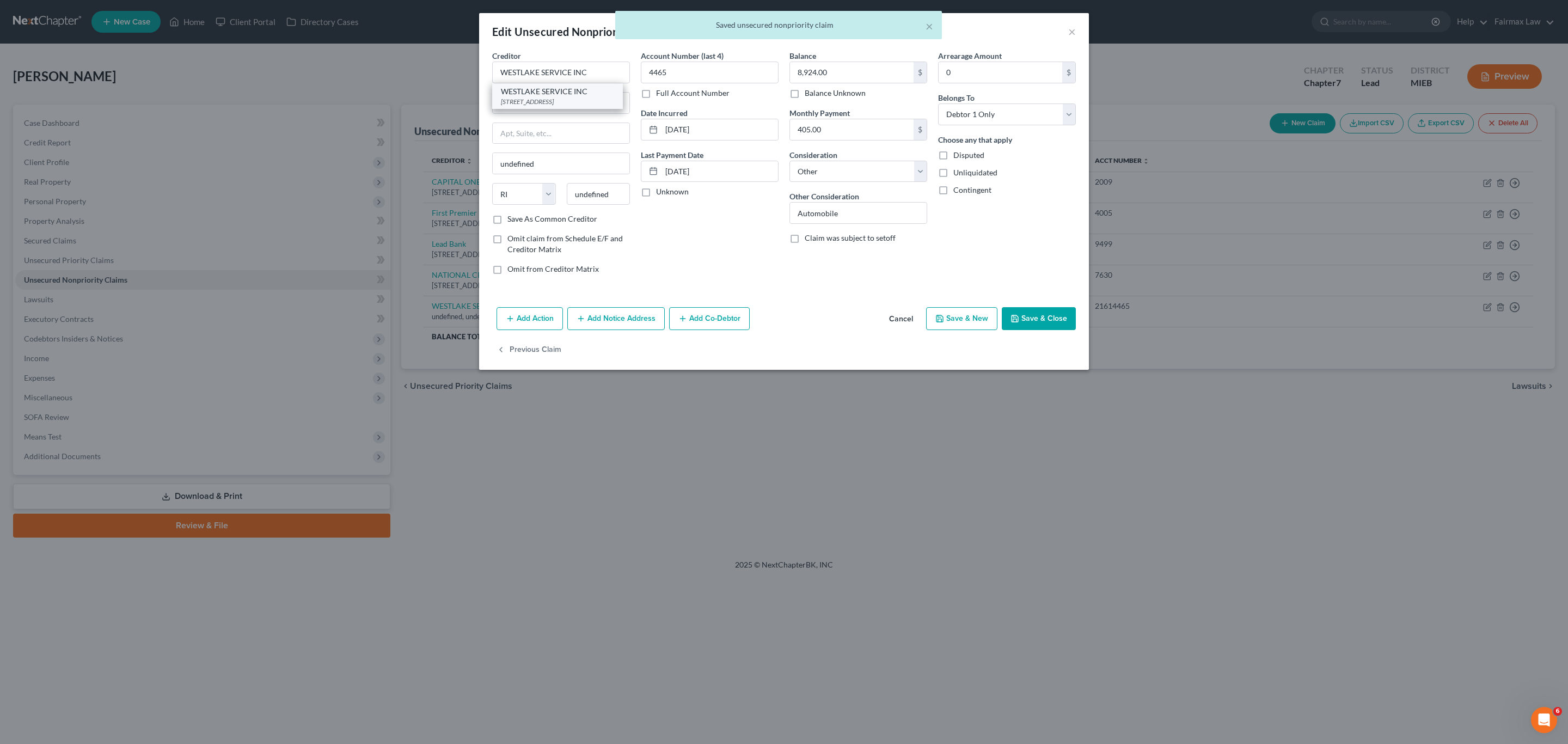
type input "[GEOGRAPHIC_DATA]"
select select "4"
type input "90010"
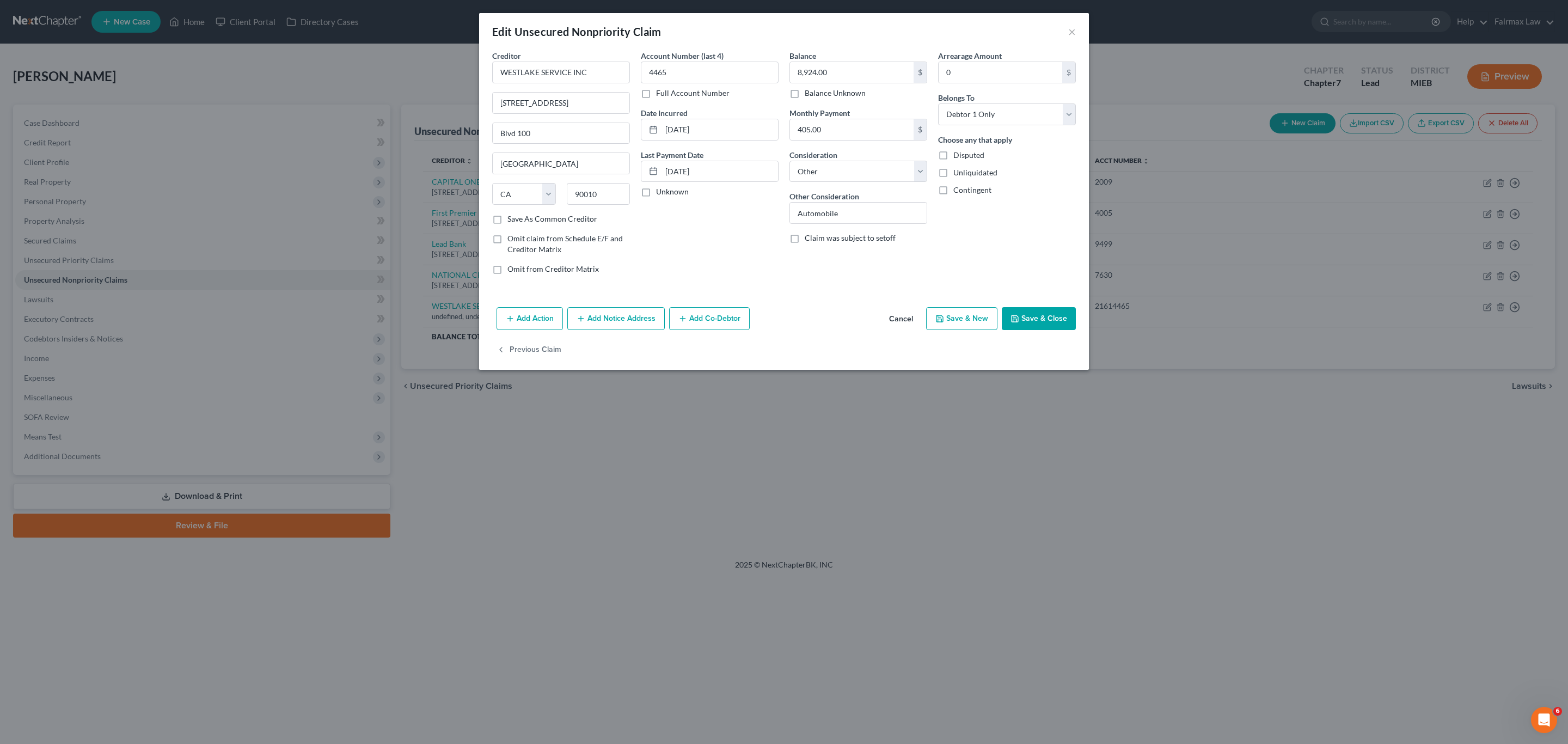
click at [1060, 317] on button "Save & Close" at bounding box center [1039, 318] width 74 height 23
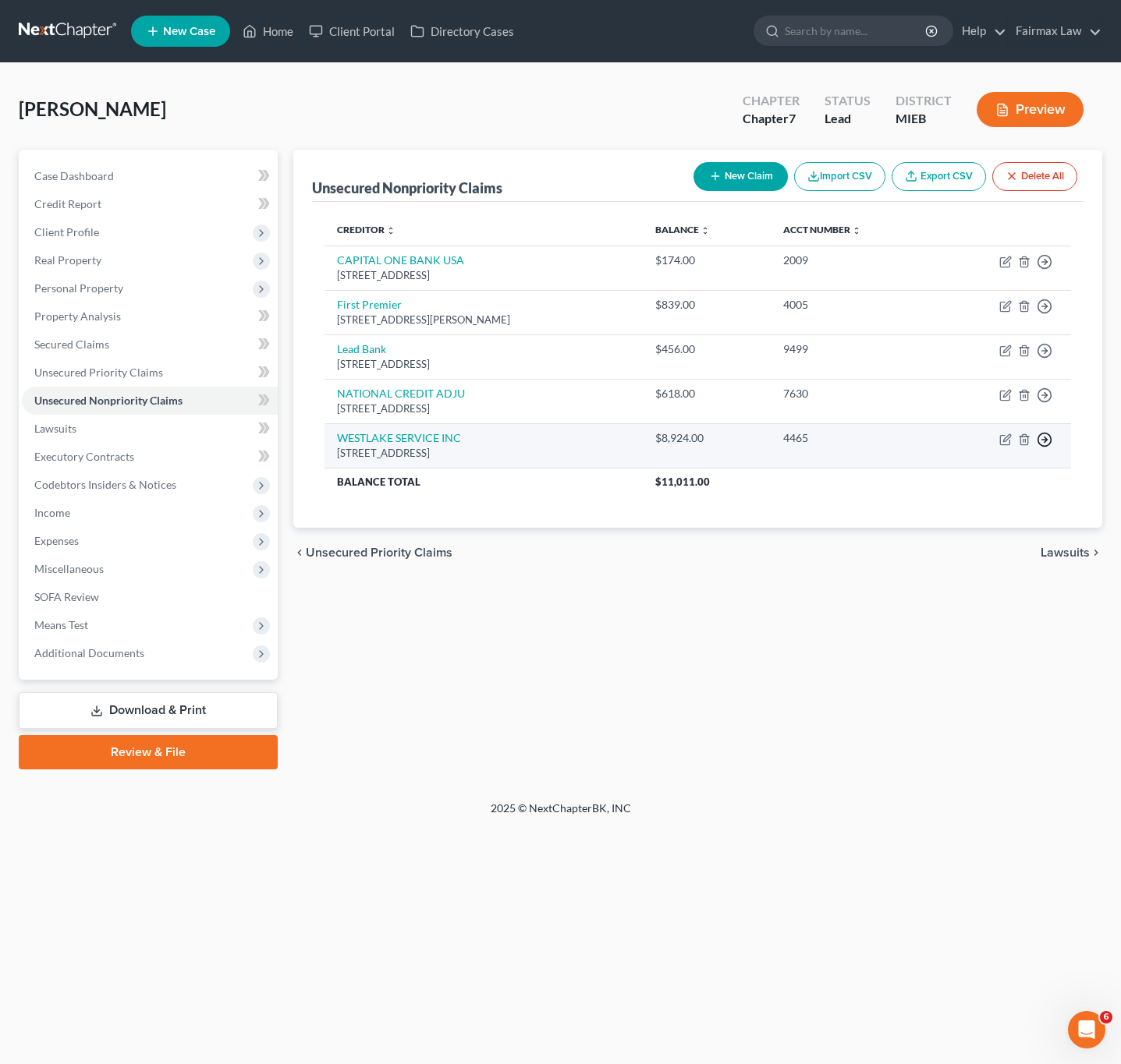
click at [1046, 439] on icon "button" at bounding box center [1043, 439] width 15 height 15
click at [949, 455] on link "Move to D" at bounding box center [973, 450] width 130 height 26
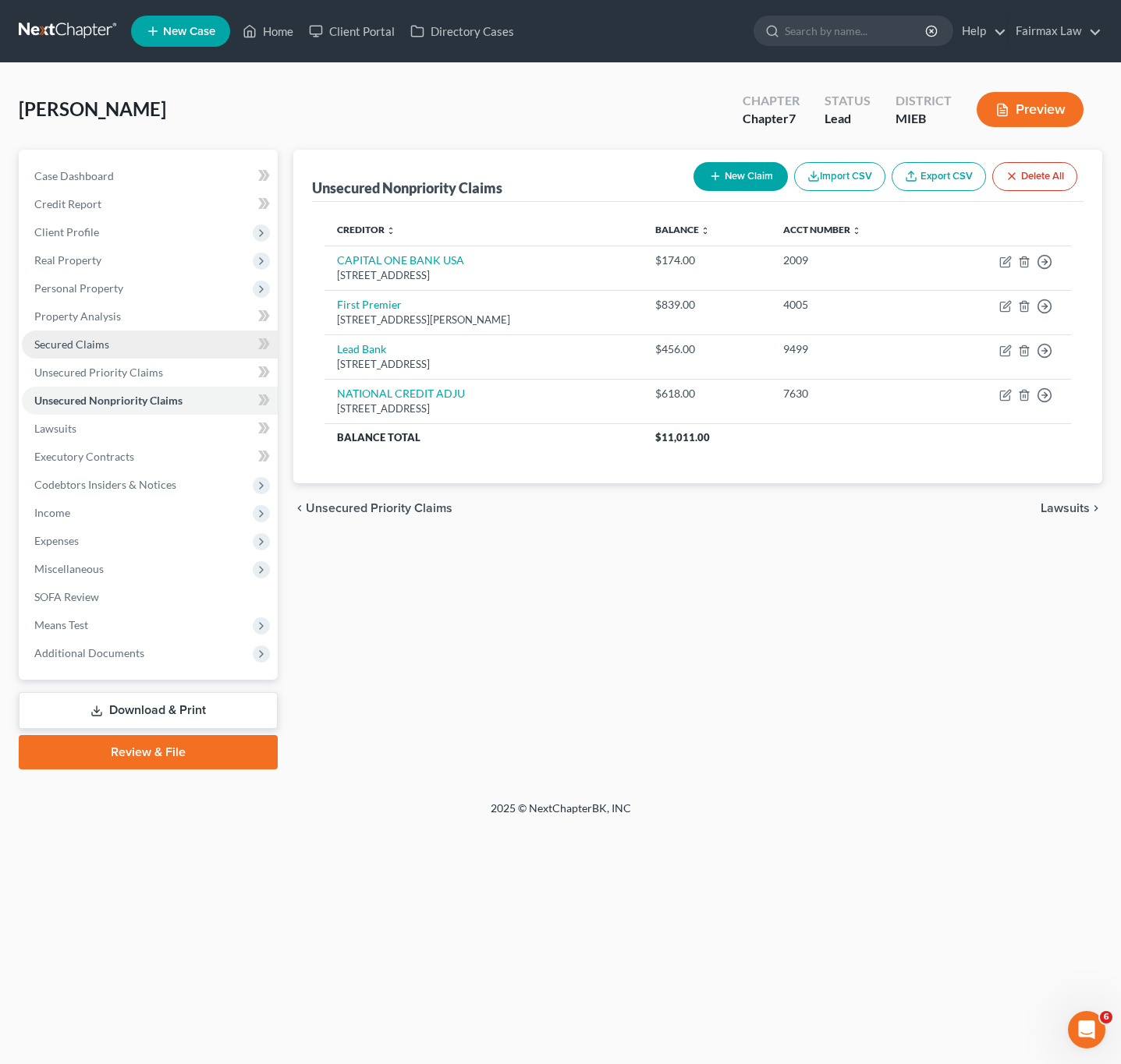
click at [51, 347] on span "Secured Claims" at bounding box center [71, 344] width 75 height 14
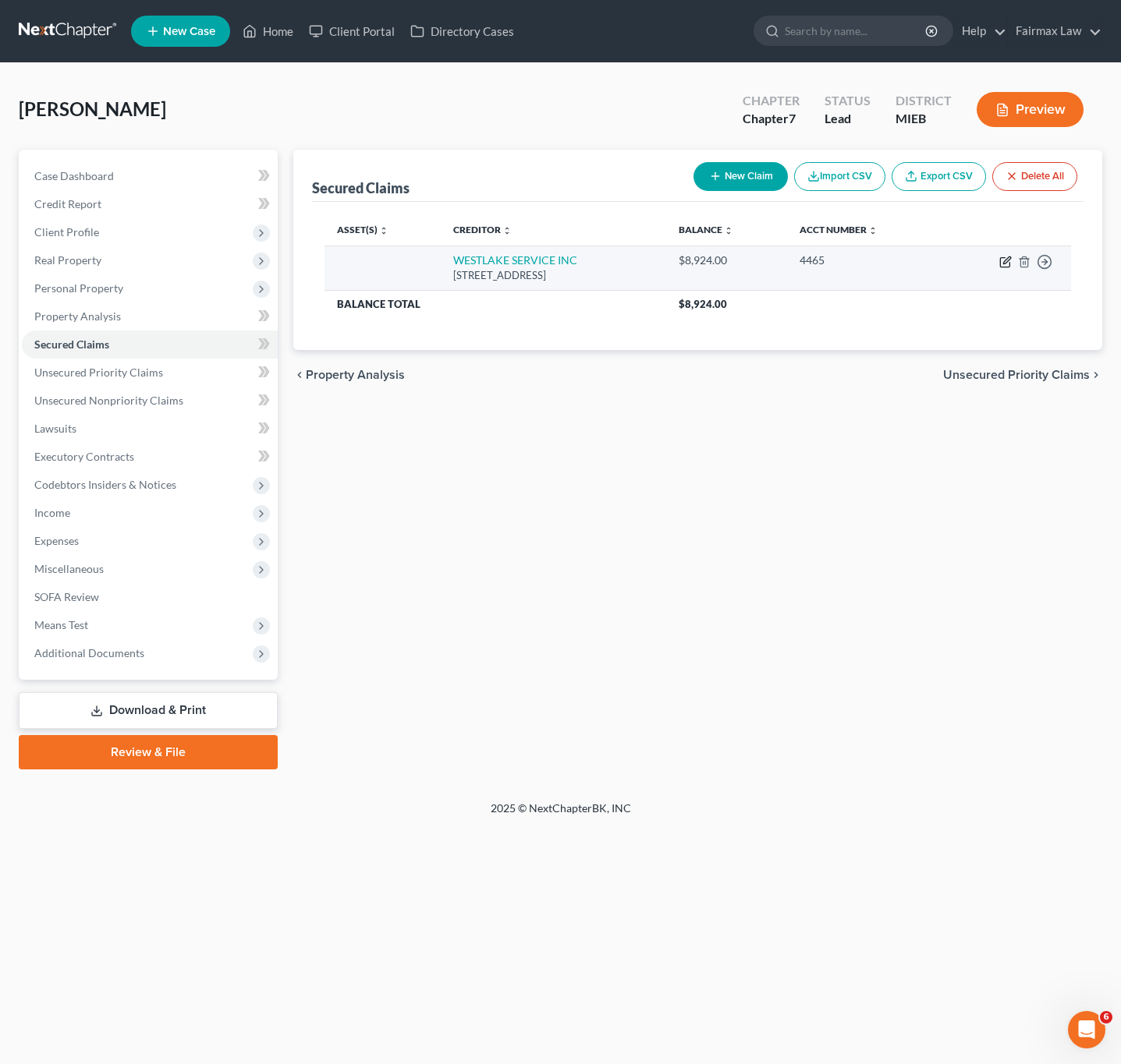
click at [1001, 266] on icon "button" at bounding box center [1005, 262] width 13 height 13
select select "4"
select select "0"
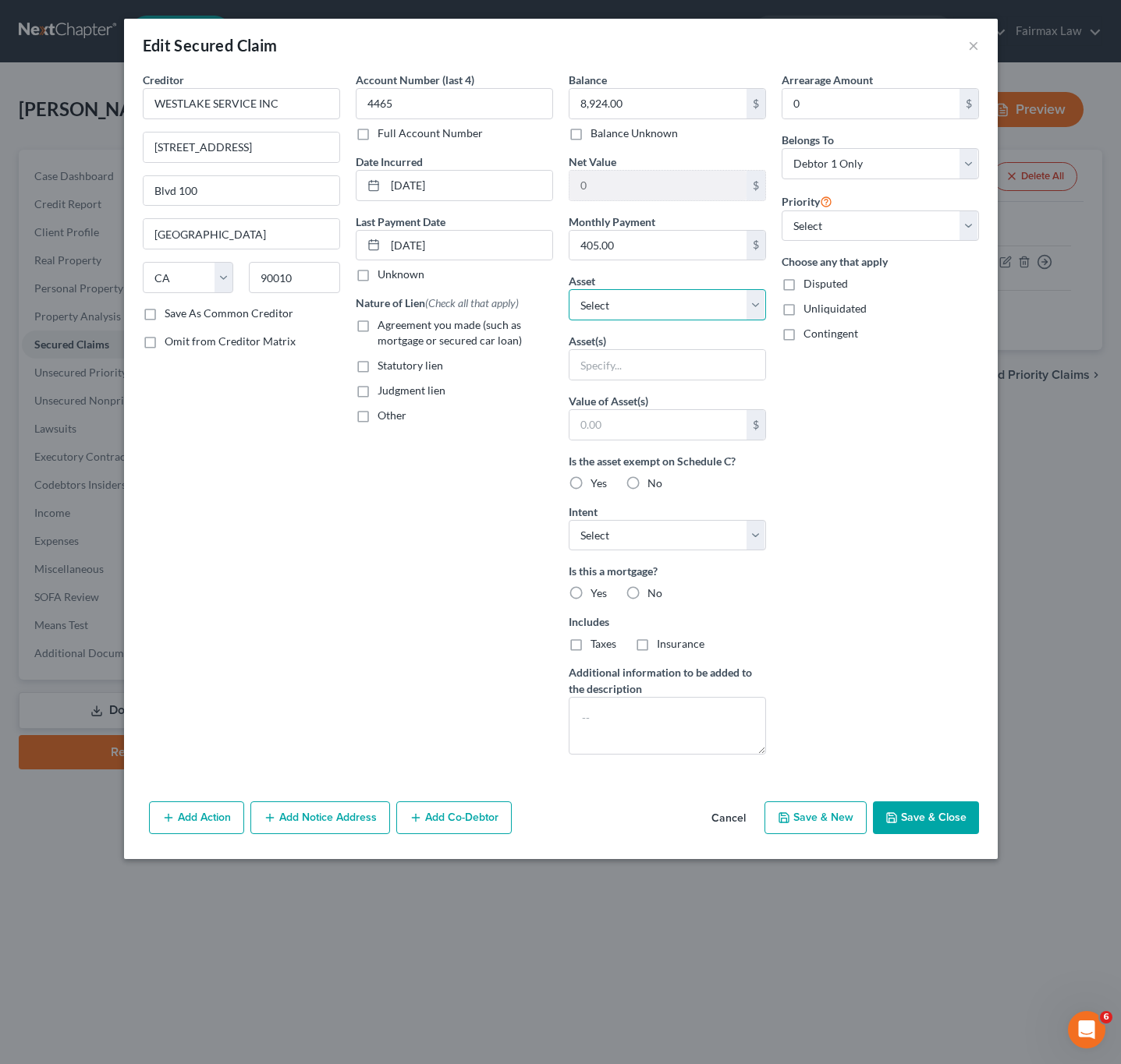
click at [648, 311] on select "Select Other Multiple Assets Cash App (Other (Credit Union, Health Savings Acco…" at bounding box center [667, 305] width 198 height 32
select select "4"
click at [569, 291] on select "Select Other Multiple Assets Cash App (Other (Credit Union, Health Savings Acco…" at bounding box center [667, 305] width 198 height 32
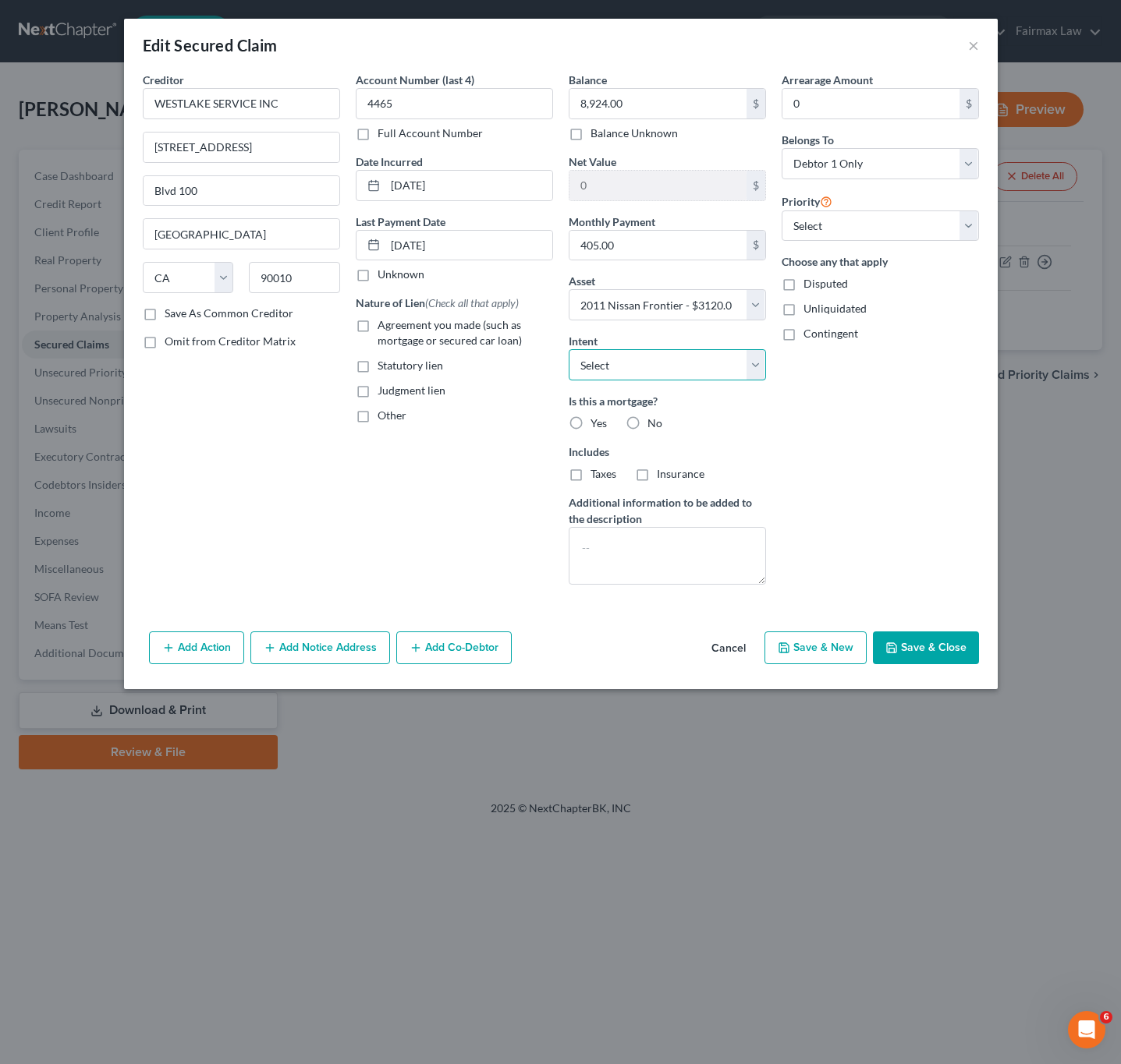
click at [627, 367] on select "Select Surrender Redeem Reaffirm Avoid Other" at bounding box center [667, 365] width 198 height 32
select select "2"
click at [569, 352] on select "Select Surrender Redeem Reaffirm Avoid Other" at bounding box center [667, 365] width 198 height 32
click at [926, 657] on button "Save & Close" at bounding box center [926, 648] width 107 height 32
select select
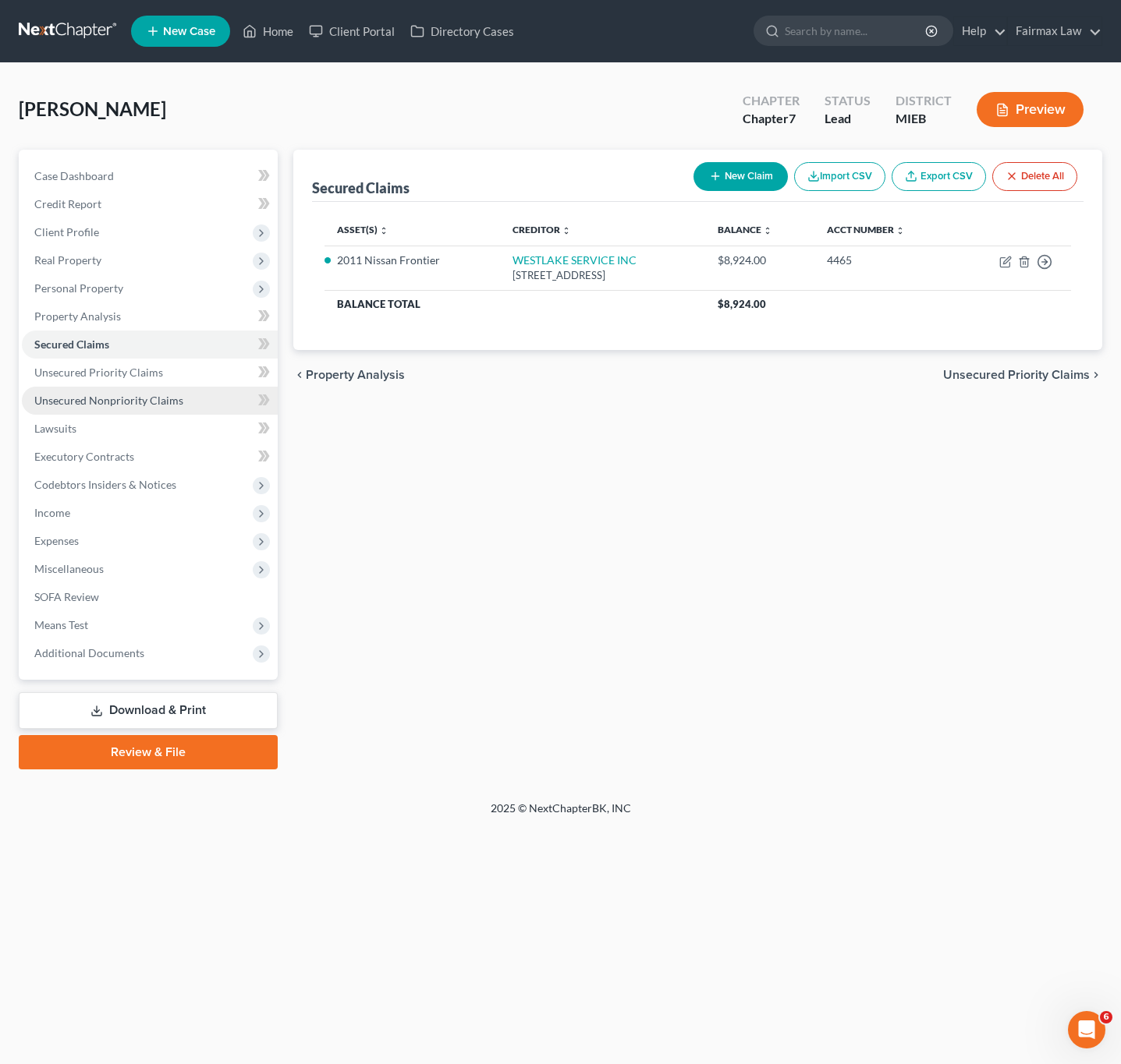
drag, startPoint x: 123, startPoint y: 403, endPoint x: 260, endPoint y: 424, distance: 138.6
click at [123, 403] on span "Unsecured Nonpriority Claims" at bounding box center [108, 400] width 149 height 14
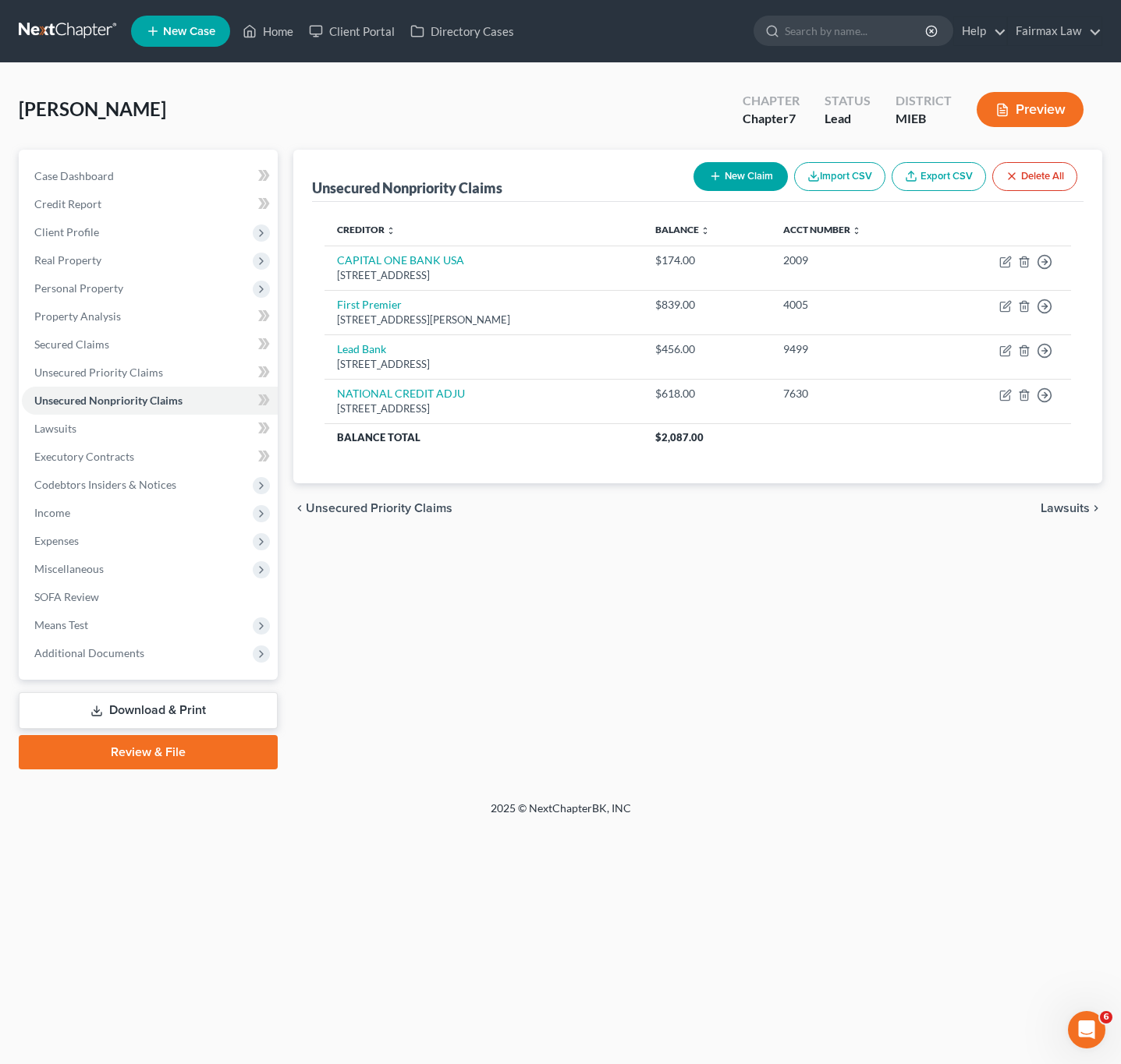
click at [728, 179] on button "New Claim" at bounding box center [740, 177] width 95 height 29
select select "0"
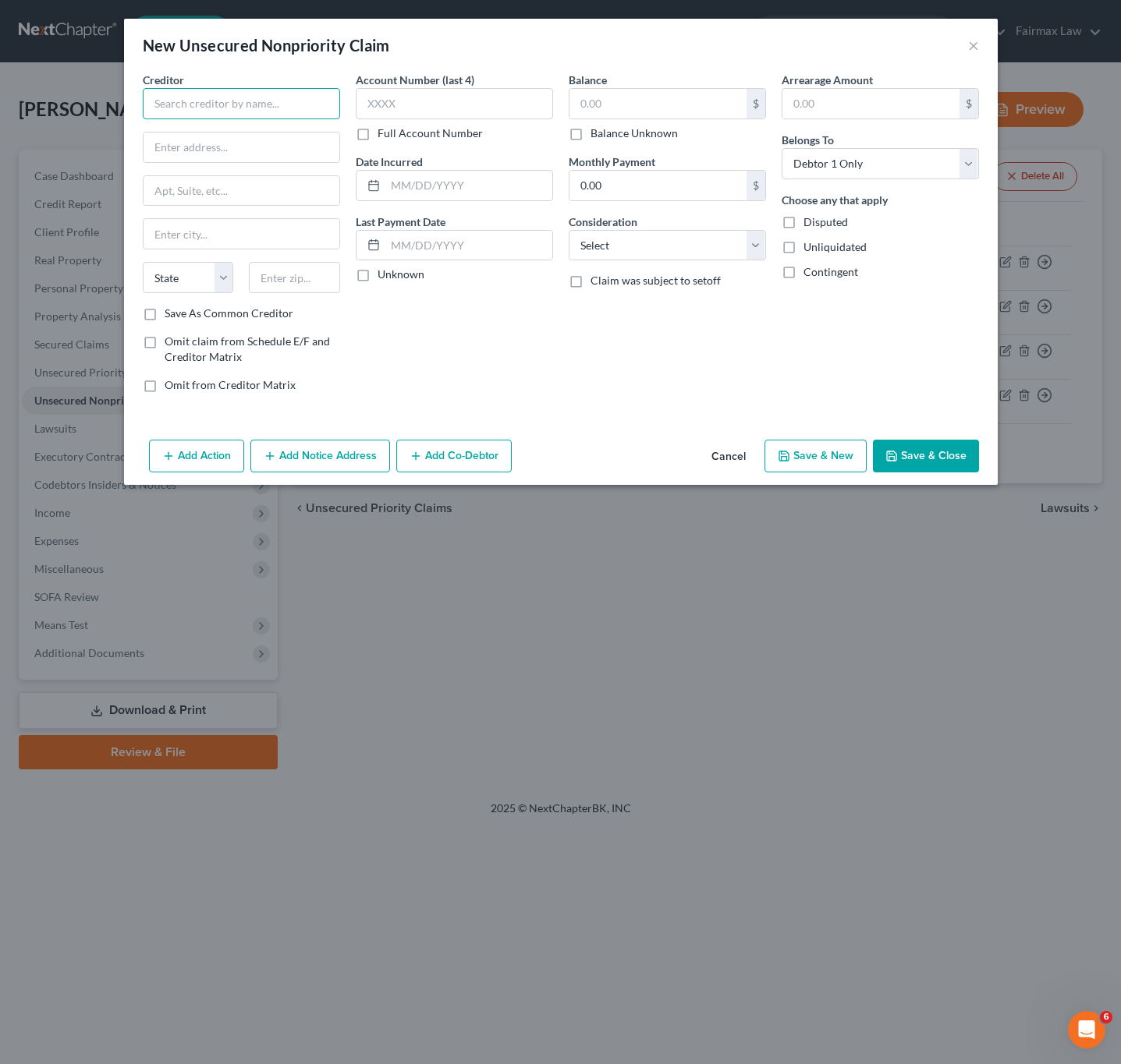
click at [276, 88] on input "text" at bounding box center [241, 104] width 198 height 32
paste input "Online information services"
click at [238, 148] on div "[STREET_ADDRESS]" at bounding box center [236, 145] width 162 height 14
type input "Online Information Services"
type input "PO Box 1489"
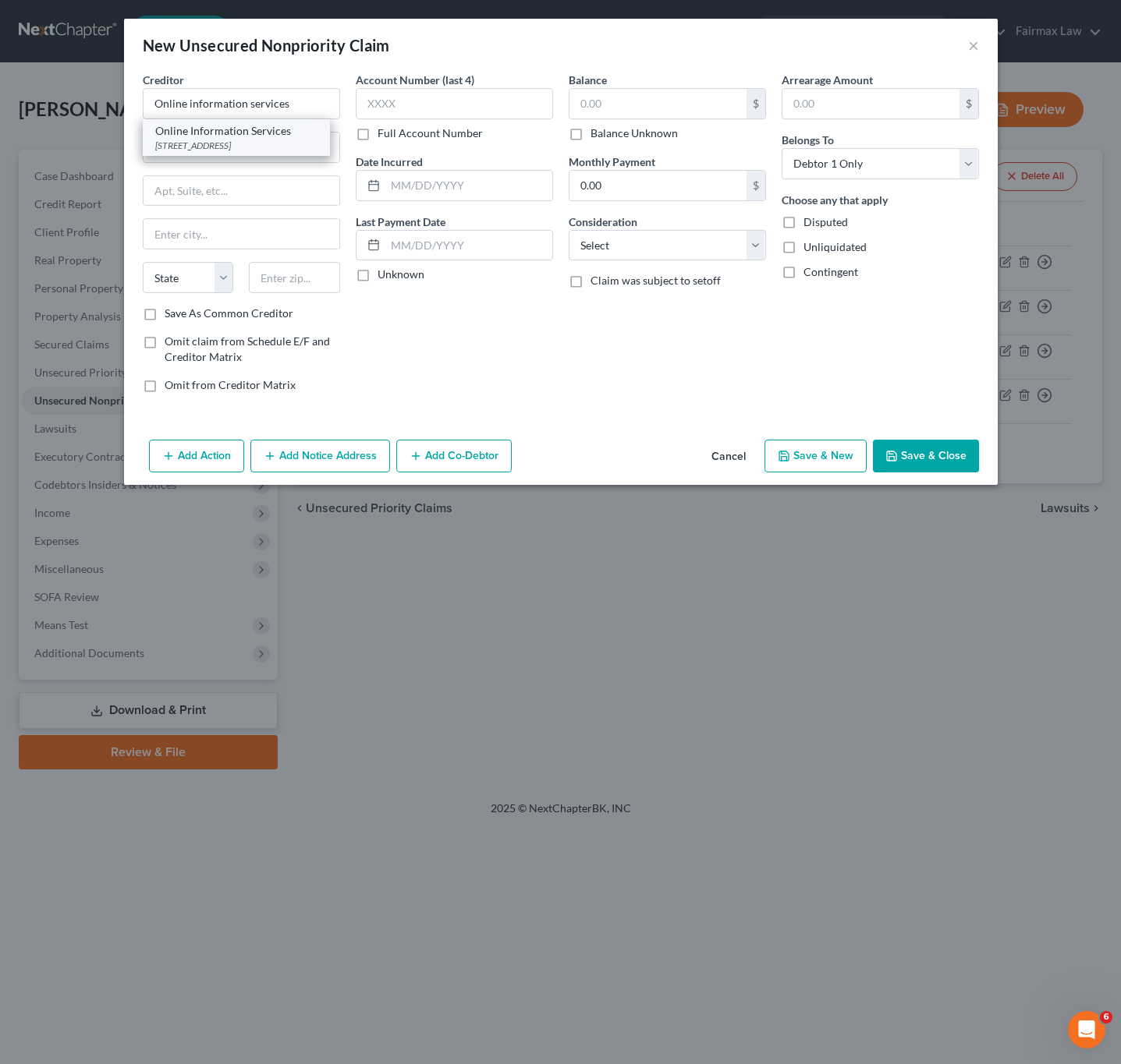
type input "[GEOGRAPHIC_DATA]"
select select "28"
type input "28590"
click at [454, 188] on input "text" at bounding box center [468, 185] width 167 height 30
paste input "[DATE]"
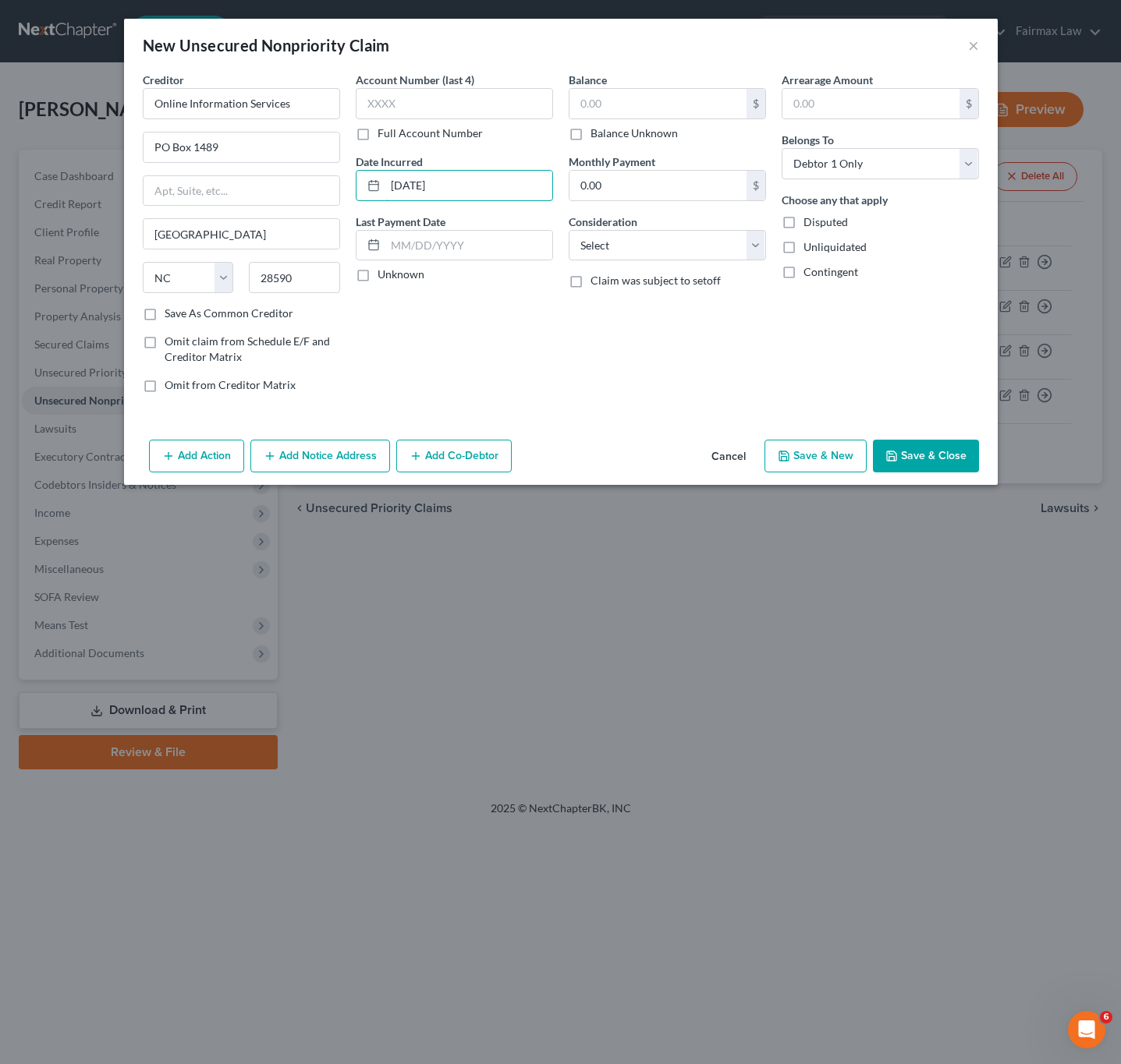
type input "[DATE]"
click at [410, 107] on input "text" at bounding box center [454, 104] width 198 height 32
paste input "1550"
type input "1550"
click at [651, 101] on input "text" at bounding box center [658, 103] width 177 height 30
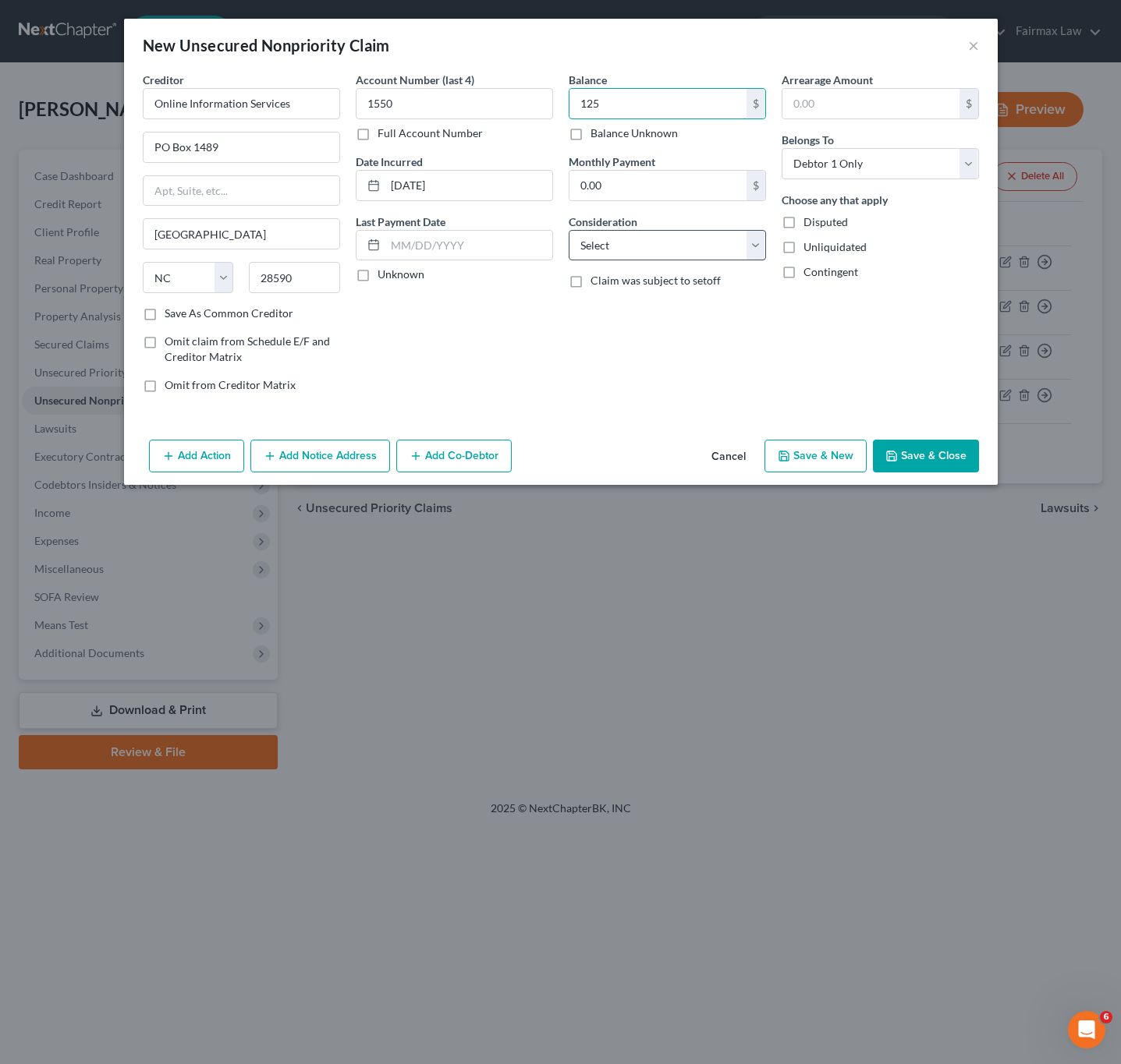
type input "125"
click at [685, 246] on select "Select Cable / Satellite Services Collection Agency Credit Card Debt Debt Couns…" at bounding box center [667, 245] width 198 height 32
select select "2"
click at [569, 231] on select "Select Cable / Satellite Services Collection Agency Credit Card Debt Debt Couns…" at bounding box center [667, 245] width 198 height 32
click at [943, 455] on button "Save & Close" at bounding box center [926, 456] width 107 height 32
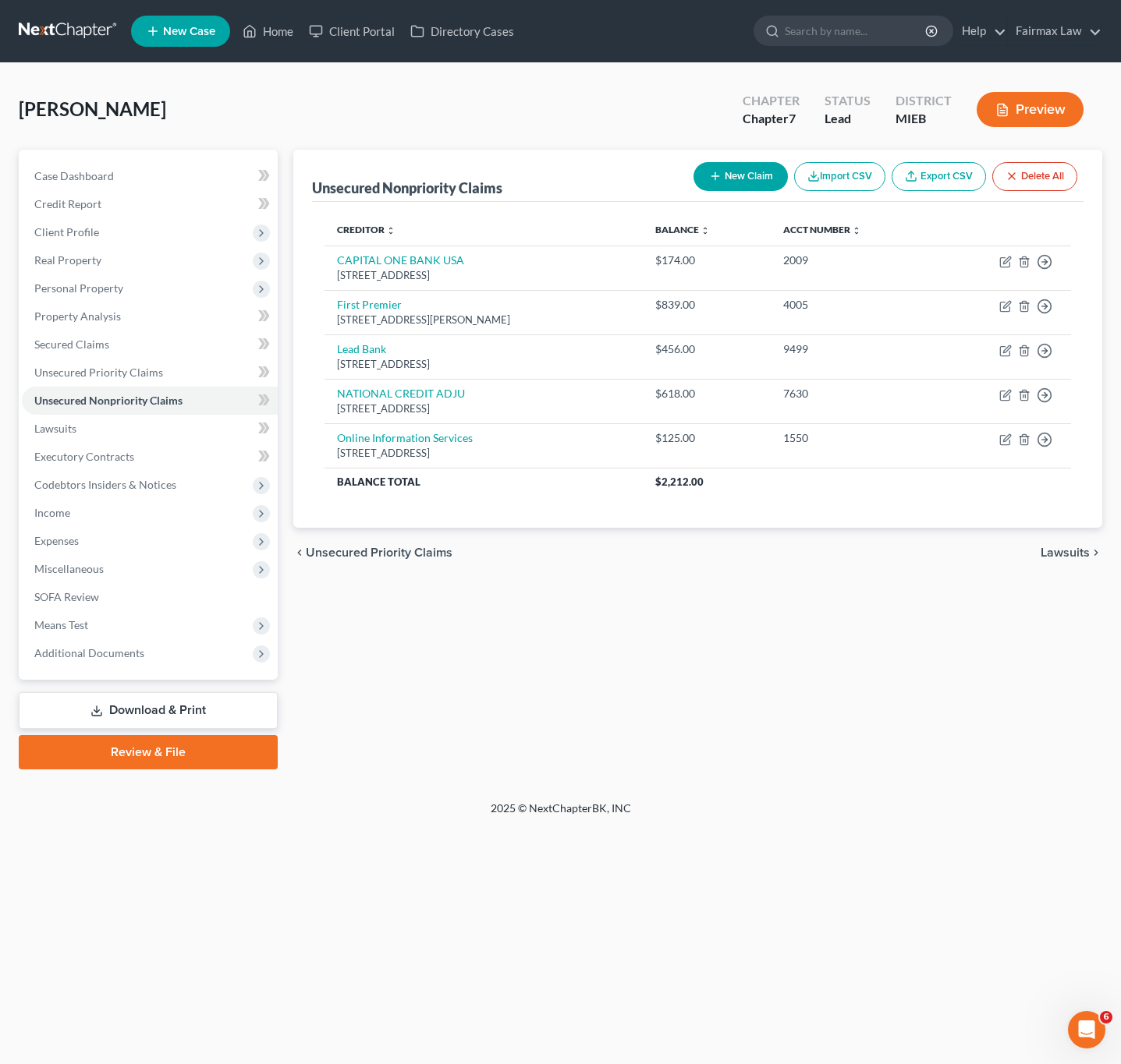
click at [742, 169] on button "New Claim" at bounding box center [740, 177] width 95 height 29
select select "0"
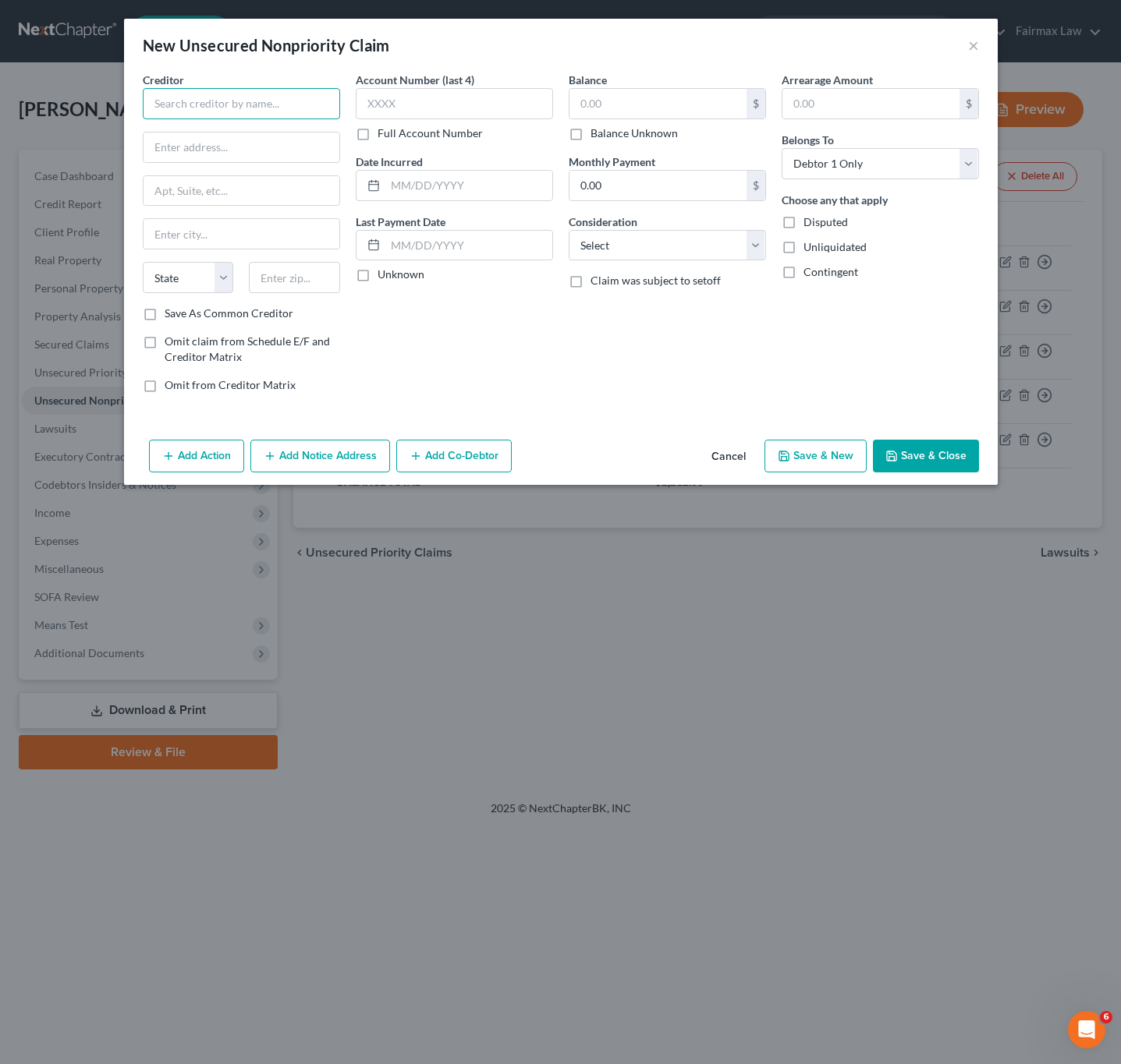
click at [310, 97] on input "text" at bounding box center [241, 104] width 198 height 32
paste input "CHIMEFIN/STRIDE BANK"
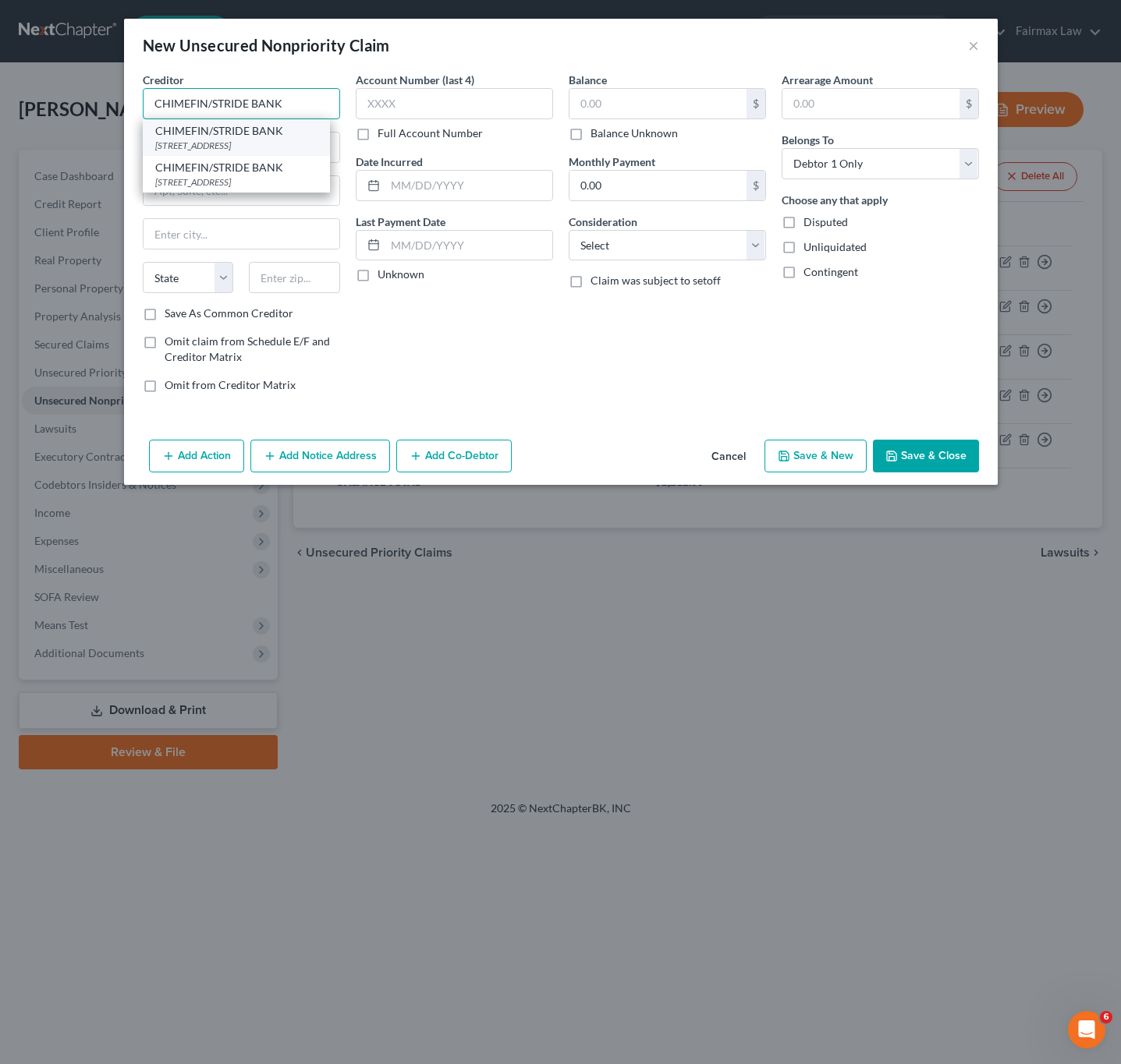
type input "CHIMEFIN/STRIDE BANK"
click at [255, 138] on div "CHIMEFIN/STRIDE BANK" at bounding box center [236, 131] width 162 height 15
type input "PO BOX 417"
type input "[GEOGRAPHIC_DATA]"
select select "4"
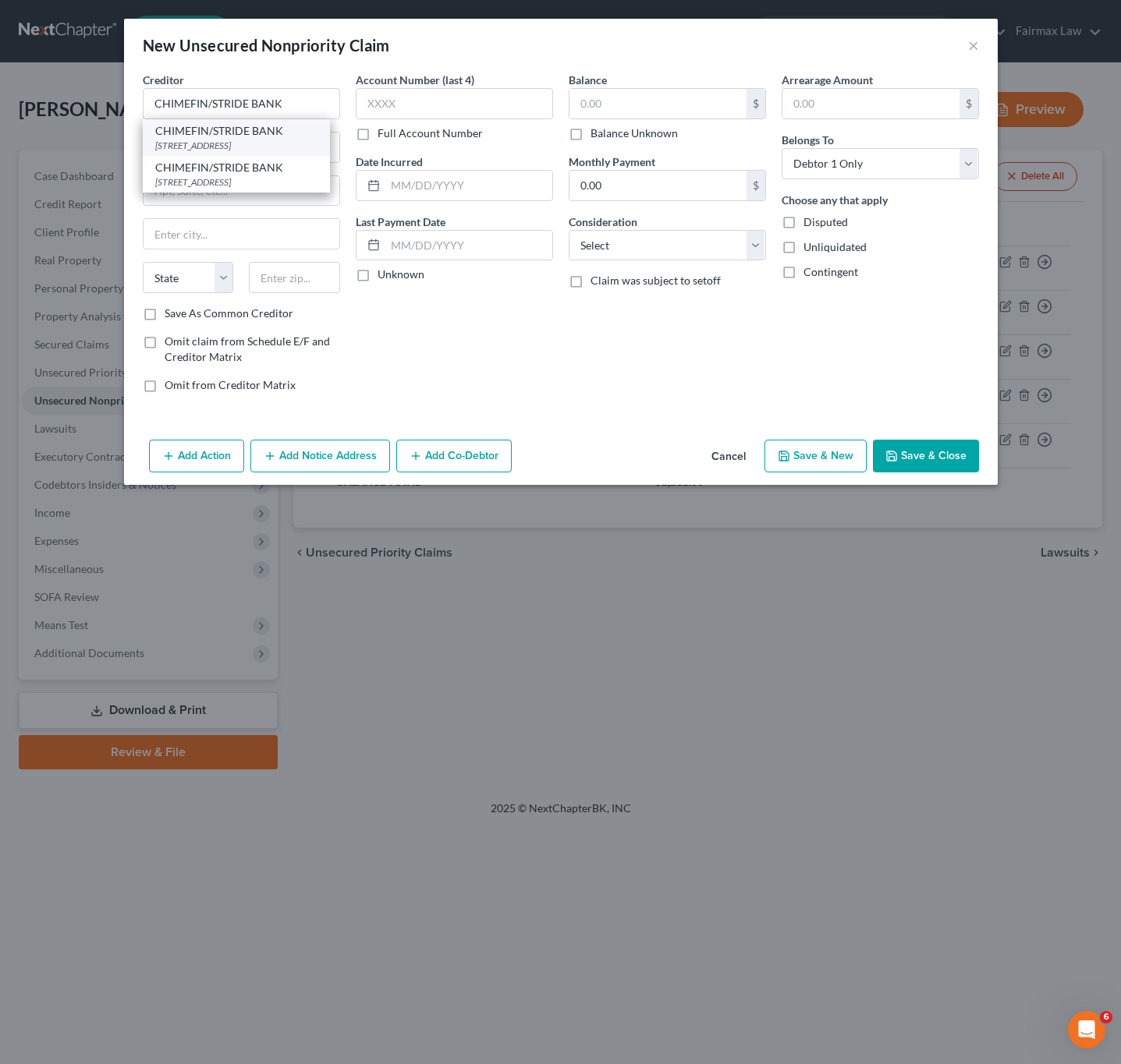
type input "94104"
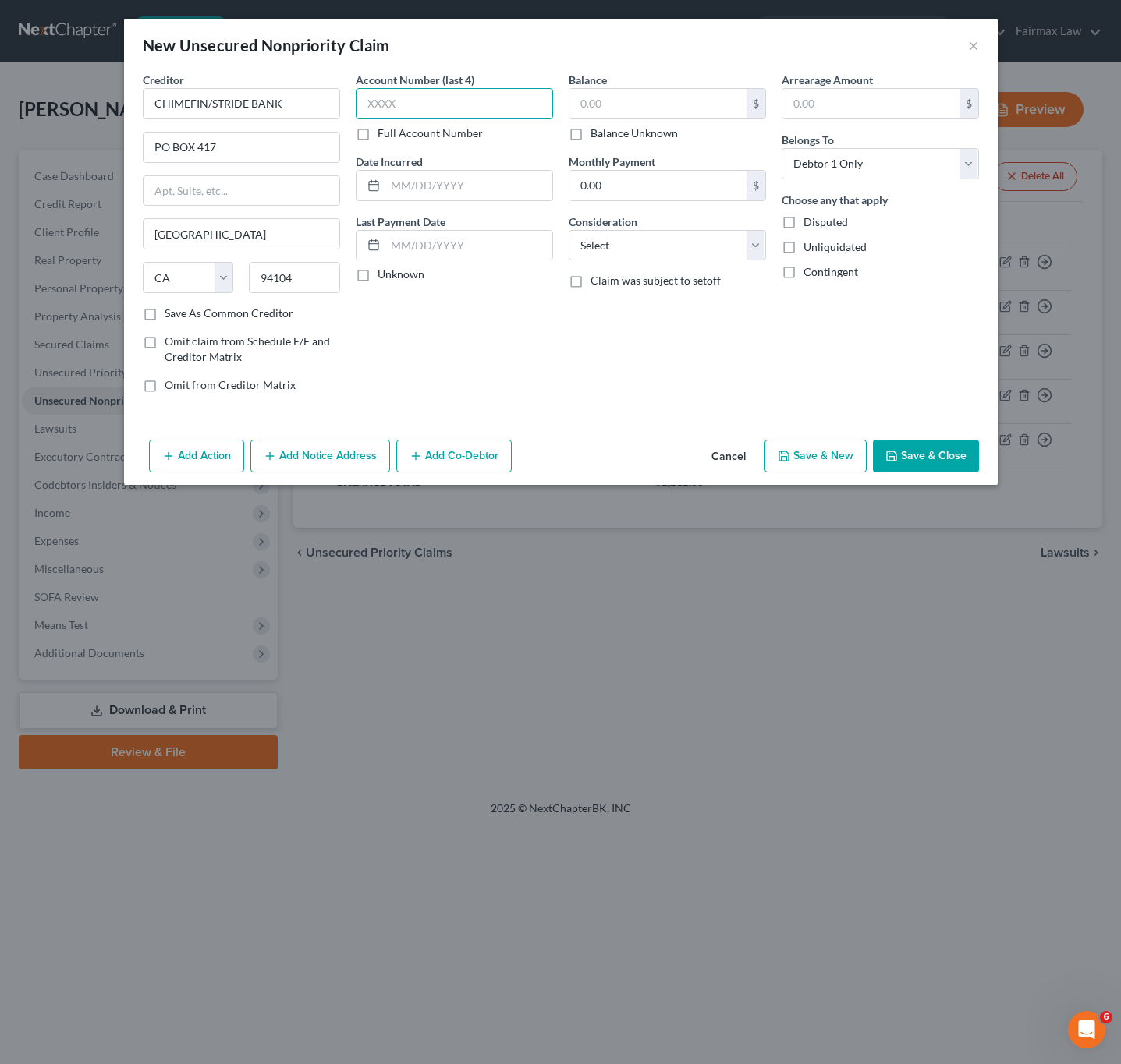
click at [435, 104] on input "text" at bounding box center [454, 104] width 198 height 32
type input "3985"
click at [507, 179] on input "text" at bounding box center [468, 185] width 167 height 30
type input "[DATE]"
click at [513, 246] on input "text" at bounding box center [468, 245] width 167 height 30
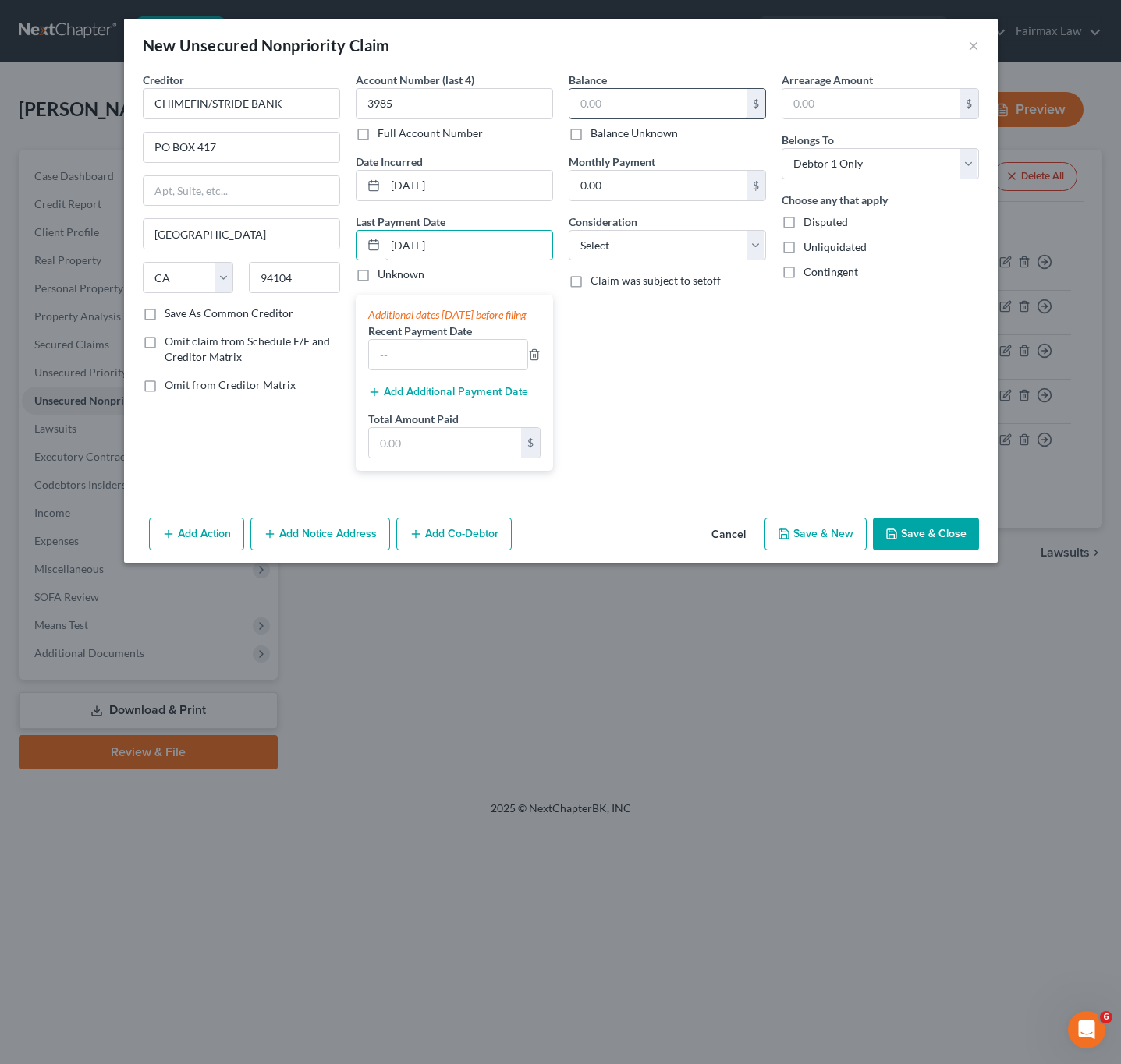
type input "[DATE]"
click at [634, 91] on input "text" at bounding box center [658, 103] width 177 height 30
type input "423.90"
click at [673, 236] on select "Select Cable / Satellite Services Collection Agency Credit Card Debt Debt Couns…" at bounding box center [667, 245] width 198 height 32
select select "2"
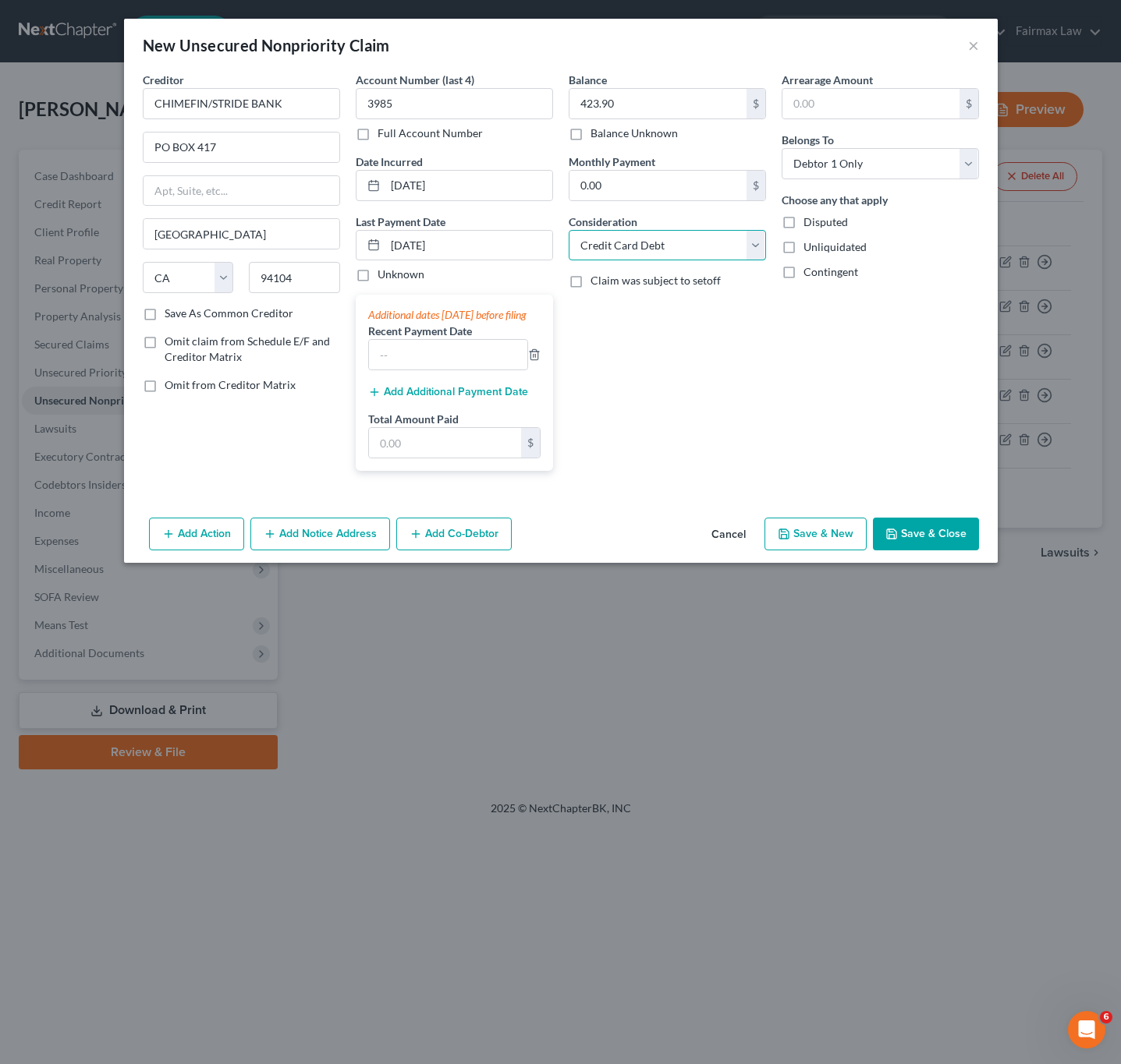
click at [569, 231] on select "Select Cable / Satellite Services Collection Agency Credit Card Debt Debt Couns…" at bounding box center [667, 245] width 198 height 32
click at [685, 187] on input "0.00" at bounding box center [658, 185] width 177 height 30
type input "26.20"
click at [866, 372] on div "Arrearage Amount $ Belongs To * Select Debtor 1 Only Debtor 2 Only Debtor 1 And…" at bounding box center [880, 277] width 213 height 412
click at [941, 551] on button "Save & Close" at bounding box center [926, 534] width 107 height 32
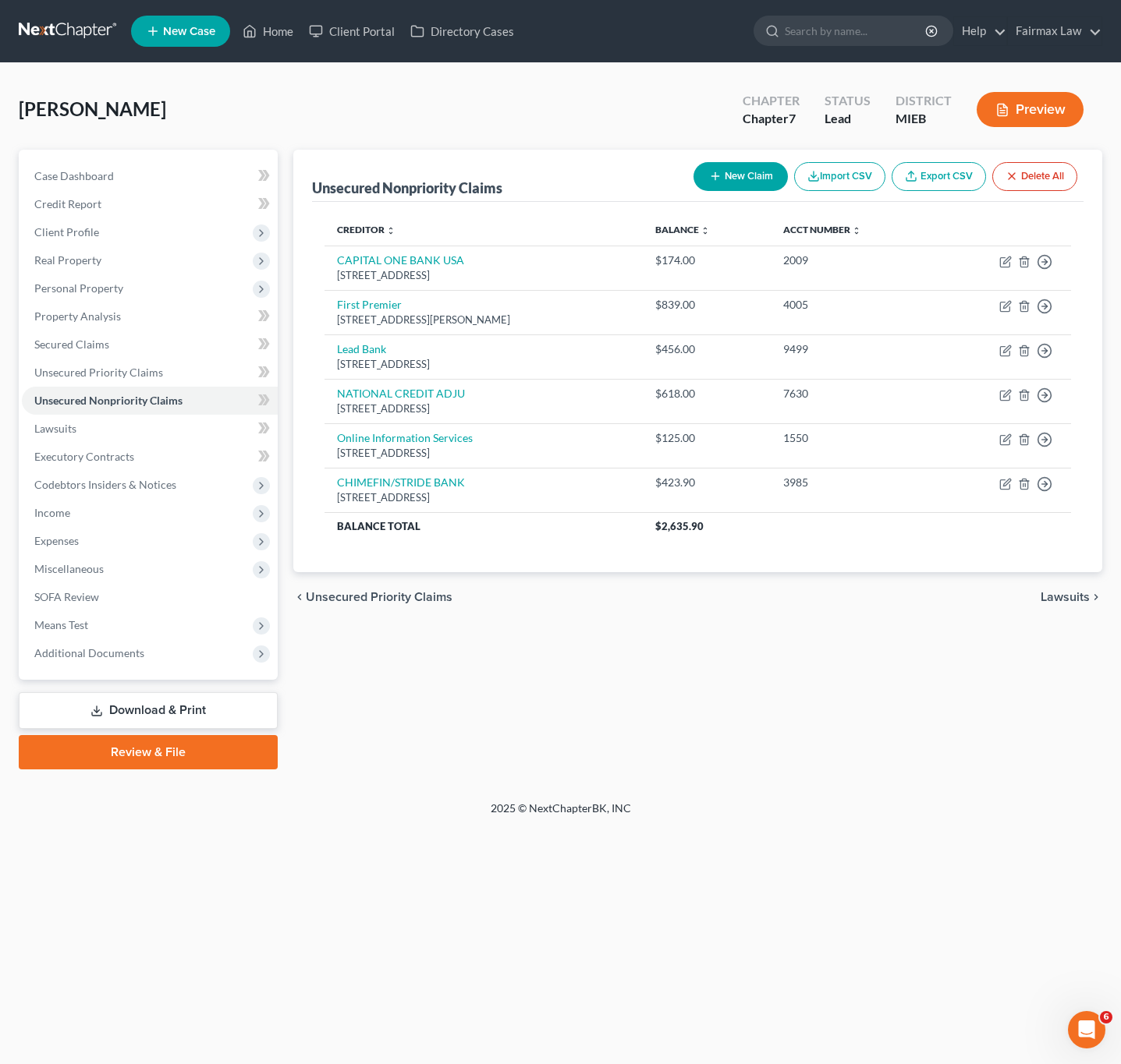
click at [743, 185] on button "New Claim" at bounding box center [740, 177] width 95 height 29
select select "0"
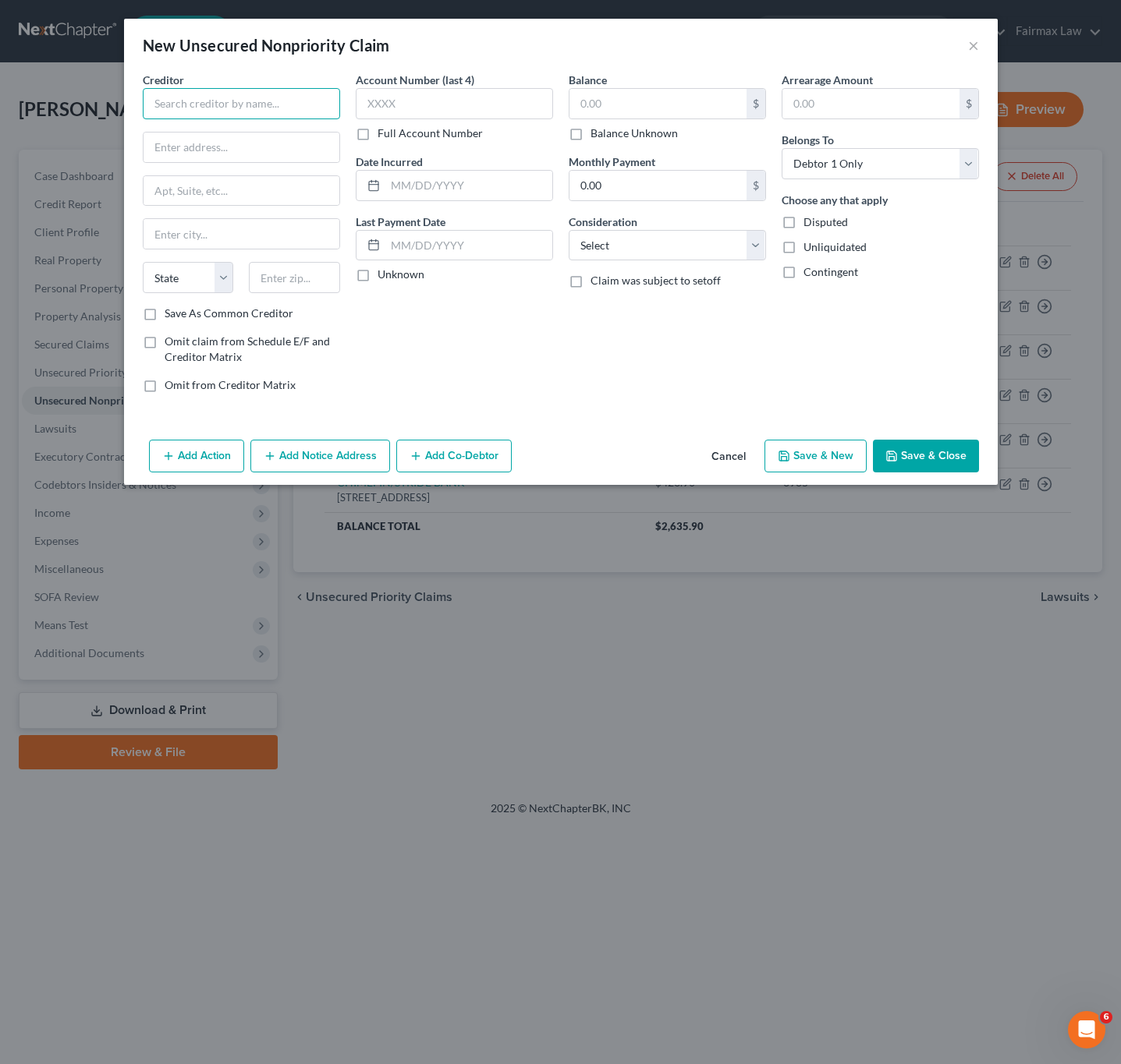
click at [246, 103] on input "text" at bounding box center [241, 104] width 198 height 32
paste input "COLUMBIA GAS OF [US_STATE]"
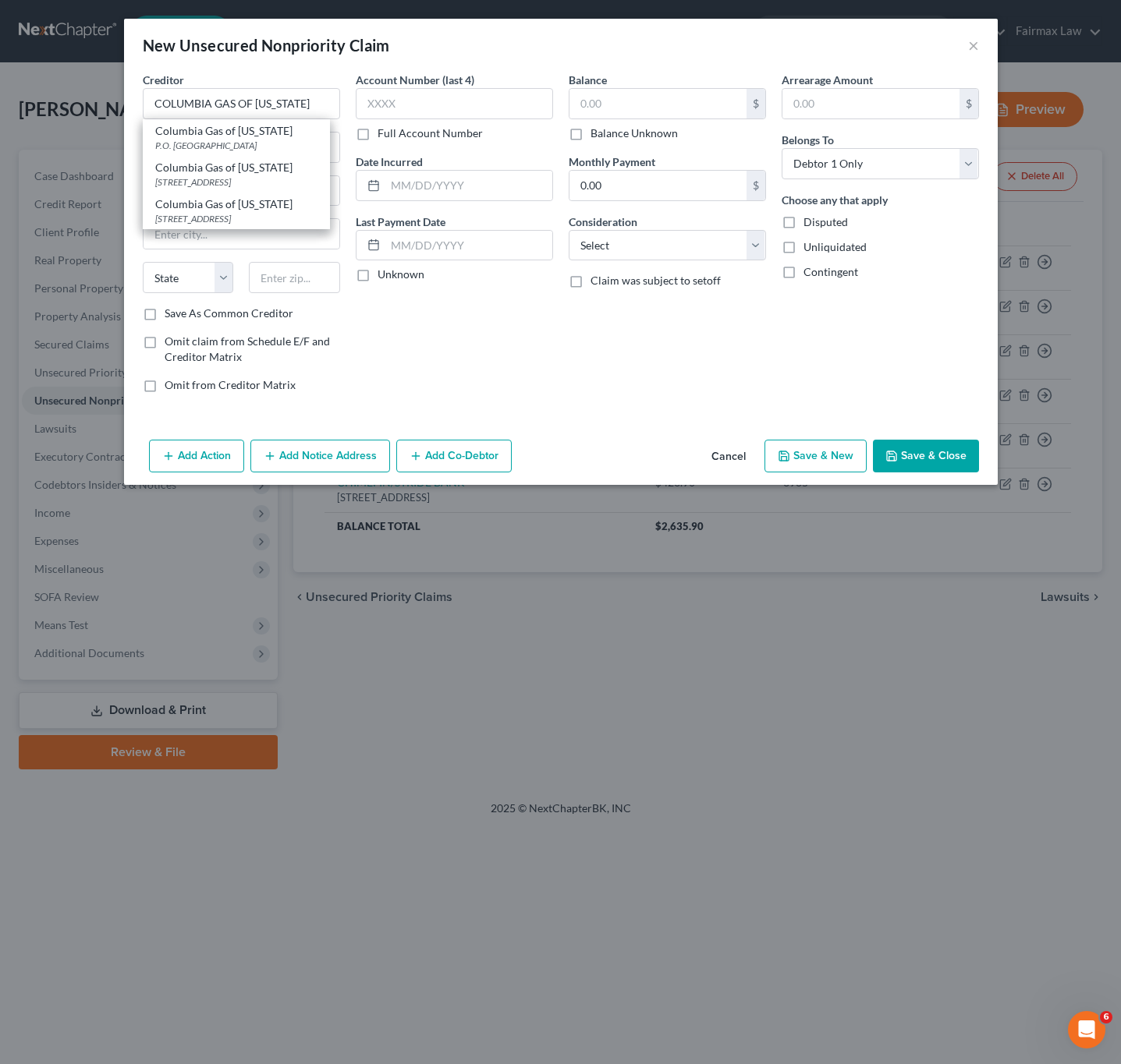
drag, startPoint x: 202, startPoint y: 138, endPoint x: 286, endPoint y: 124, distance: 85.2
click at [202, 136] on div "Columbia Gas of [US_STATE]" at bounding box center [236, 131] width 162 height 15
type input "Columbia Gas of [US_STATE]"
type input "P.O. Box 742510"
type input "[GEOGRAPHIC_DATA]"
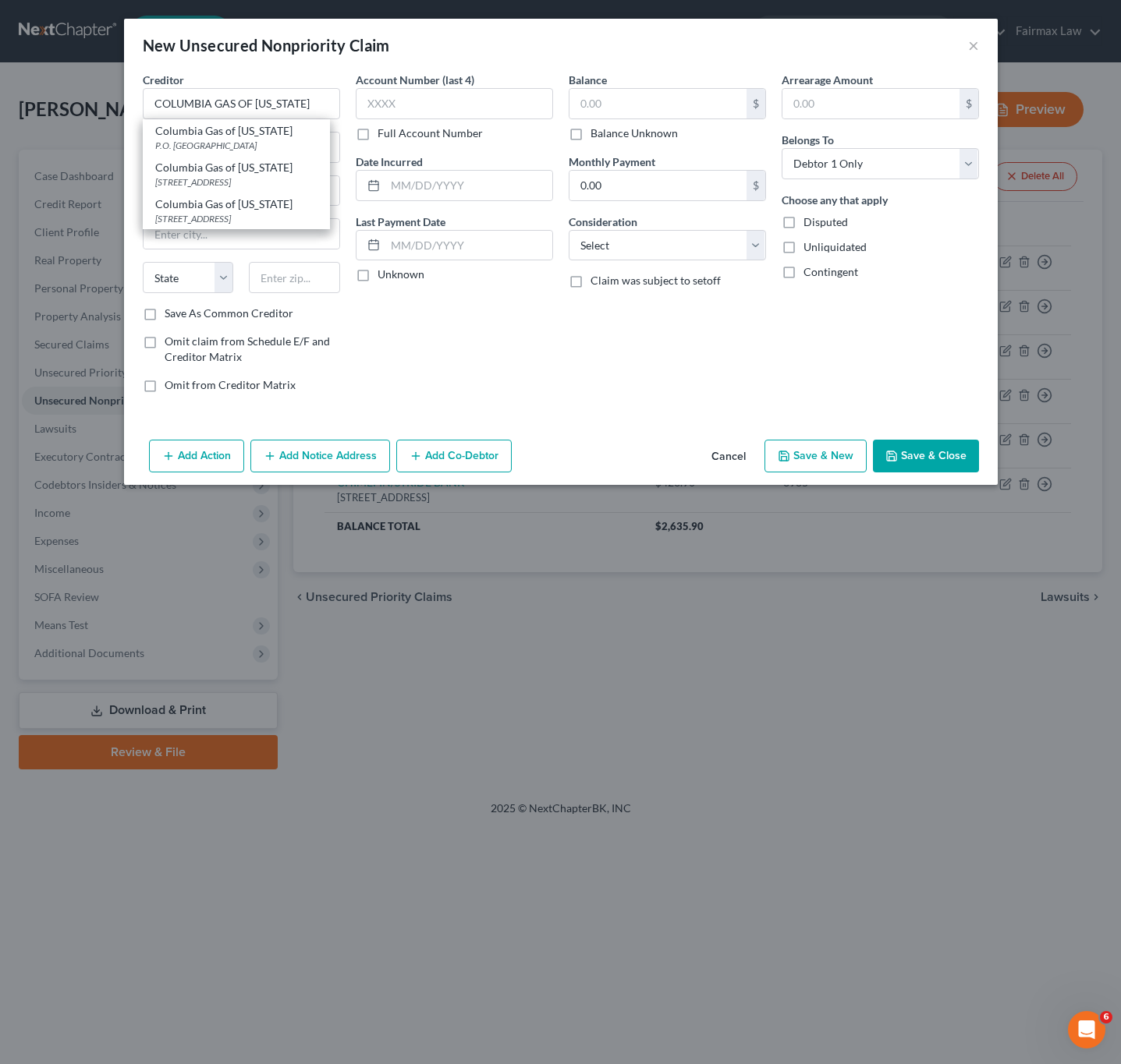
select select "36"
type input "45274"
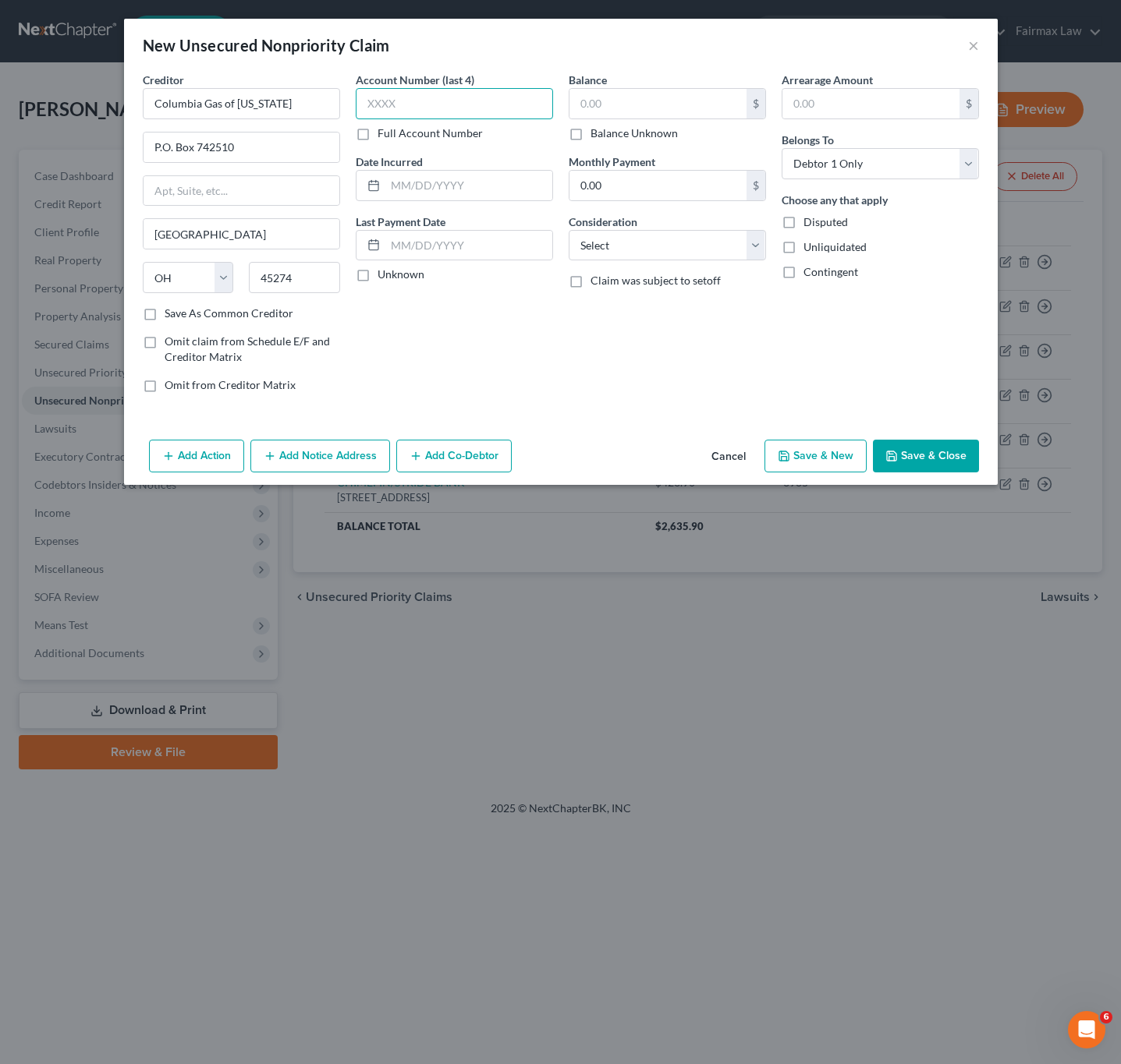
click at [433, 107] on input "text" at bounding box center [454, 104] width 198 height 32
type input "1550"
click at [451, 179] on input "text" at bounding box center [468, 185] width 167 height 30
click at [398, 187] on input "0324/2025" at bounding box center [468, 185] width 167 height 30
type input "[DATE]"
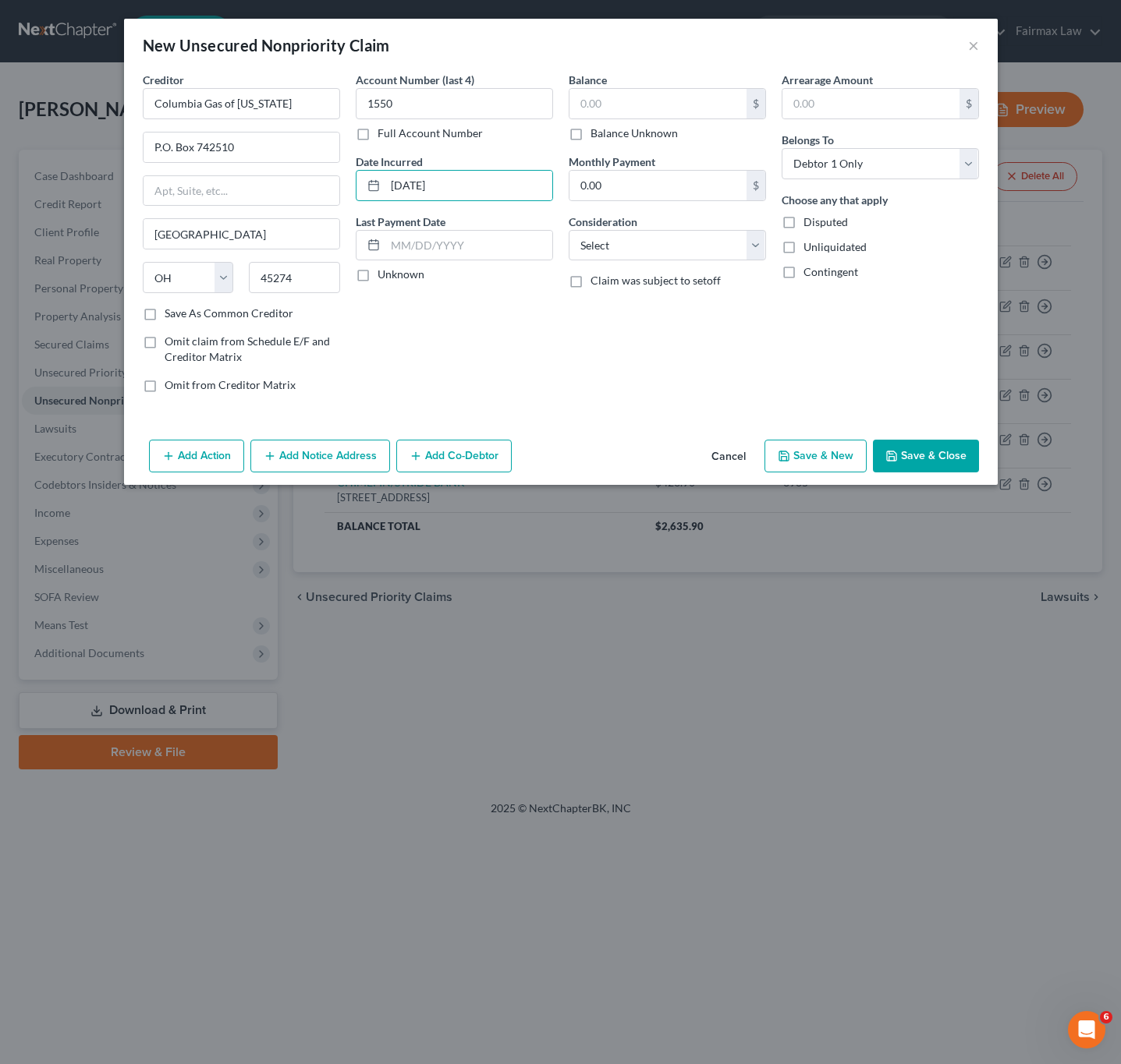
click at [494, 227] on div "Last Payment Date Unknown" at bounding box center [454, 248] width 198 height 69
click at [495, 238] on input "text" at bounding box center [468, 245] width 167 height 30
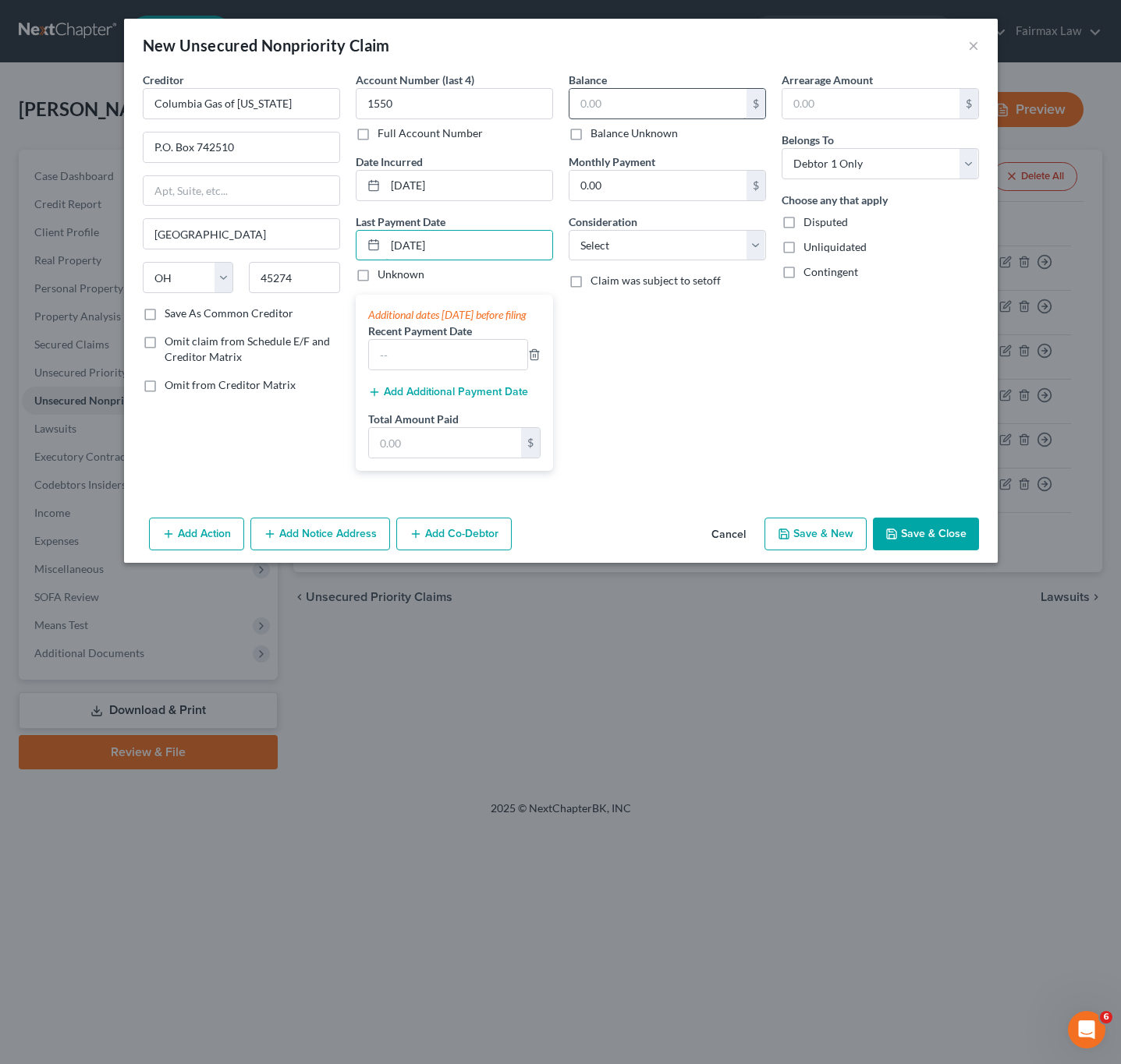
type input "[DATE]"
click at [676, 104] on input "text" at bounding box center [658, 103] width 177 height 30
type input "125"
click at [676, 253] on select "Select Cable / Satellite Services Collection Agency Credit Card Debt Debt Couns…" at bounding box center [667, 245] width 198 height 32
select select "20"
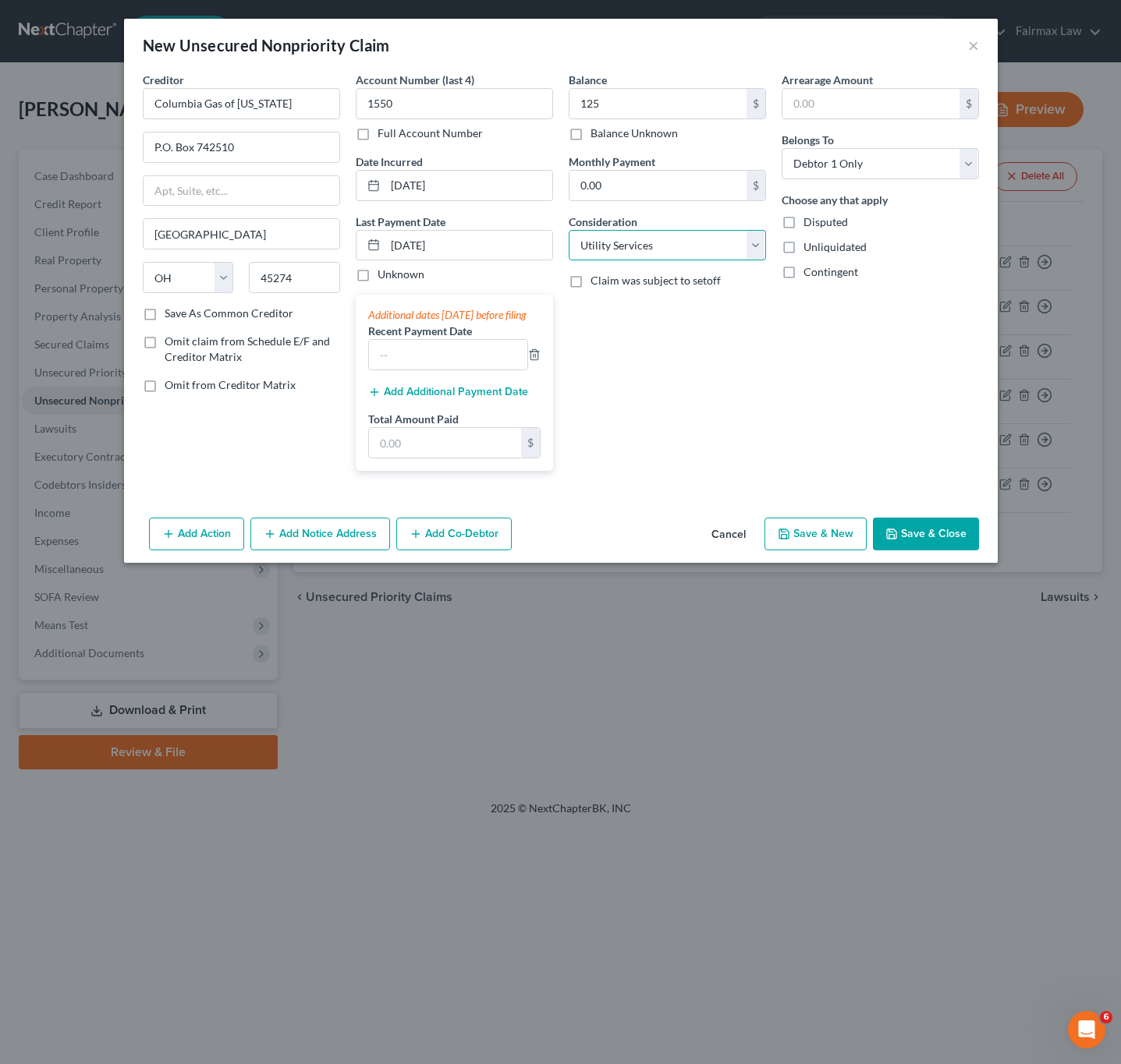
click at [569, 231] on select "Select Cable / Satellite Services Collection Agency Credit Card Debt Debt Couns…" at bounding box center [667, 245] width 198 height 32
click at [913, 542] on button "Save & Close" at bounding box center [926, 534] width 107 height 32
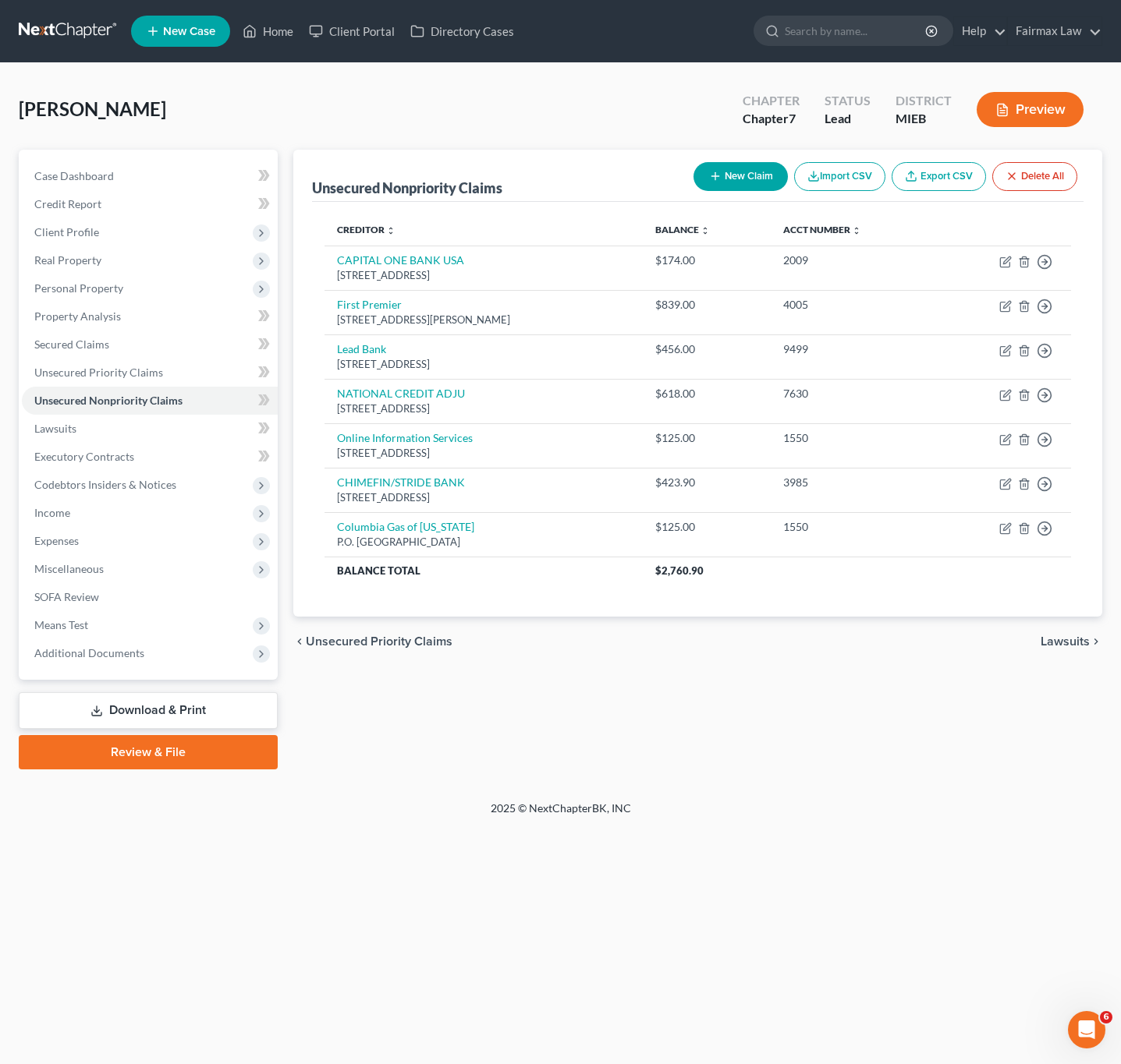
click at [898, 805] on div "2025 © NextChapterBK, INC" at bounding box center [560, 814] width 889 height 28
click at [733, 179] on button "New Claim" at bounding box center [740, 177] width 95 height 29
select select "0"
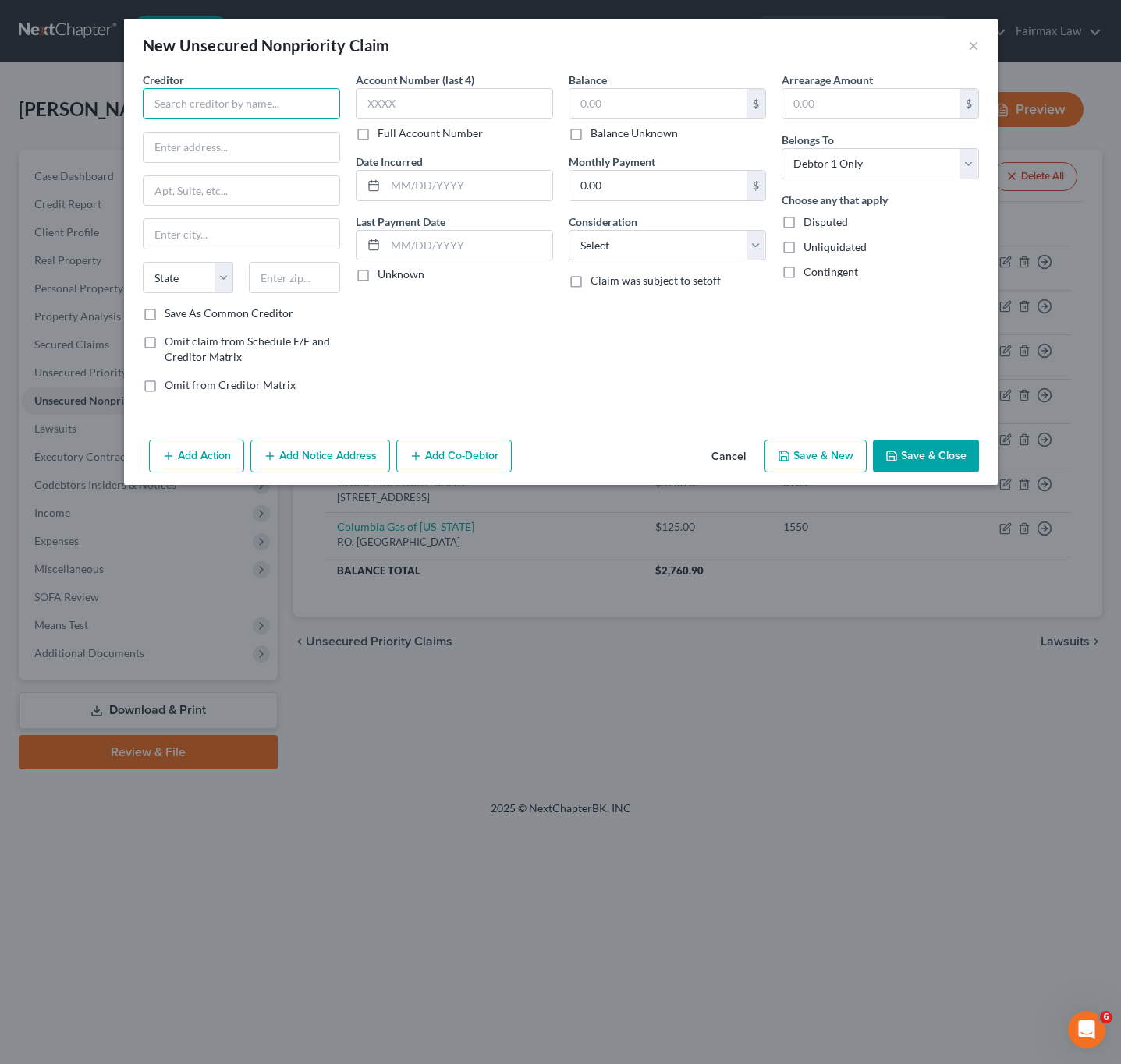
click at [310, 106] on input "text" at bounding box center [241, 104] width 198 height 32
click at [267, 115] on input "text" at bounding box center [241, 104] width 198 height 32
click at [310, 113] on input "Midland Credit Management" at bounding box center [241, 104] width 198 height 32
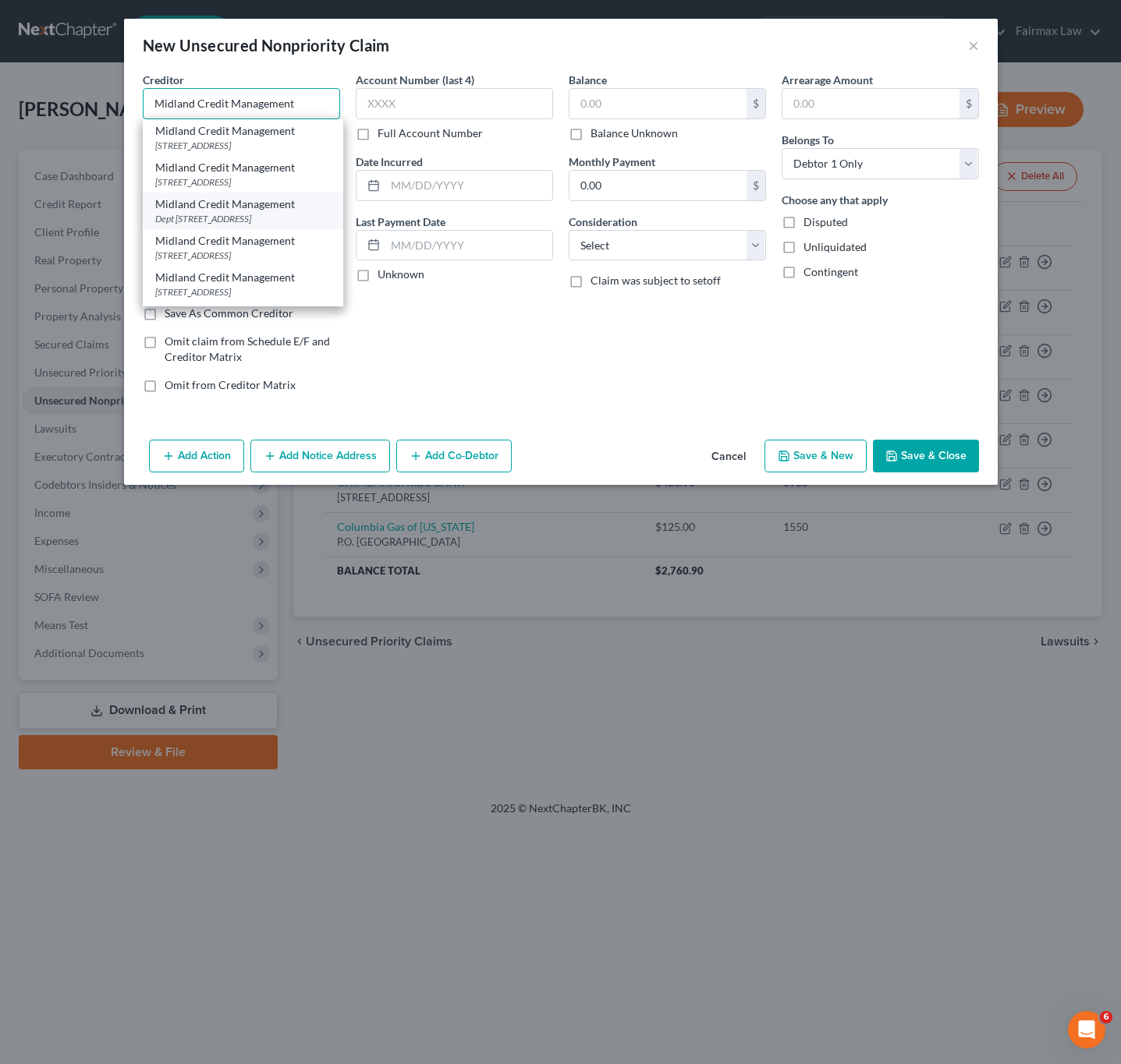
scroll to position [117, 0]
type input "Midland Credit Management"
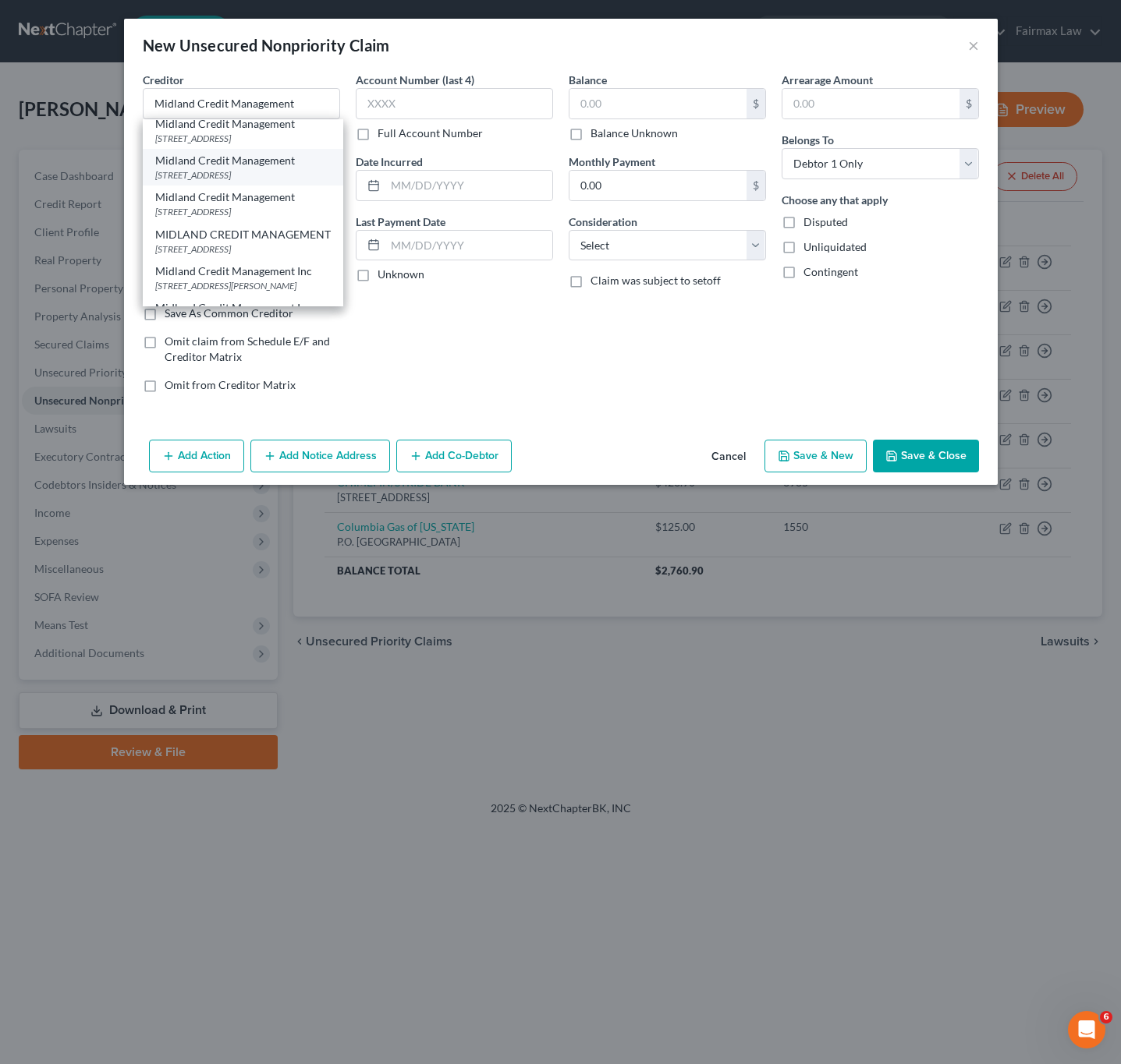
click at [251, 181] on div "[STREET_ADDRESS]" at bounding box center [243, 175] width 175 height 14
type input "350 Camino De La Reina"
type input "Suite 100"
type input "[GEOGRAPHIC_DATA]"
select select "4"
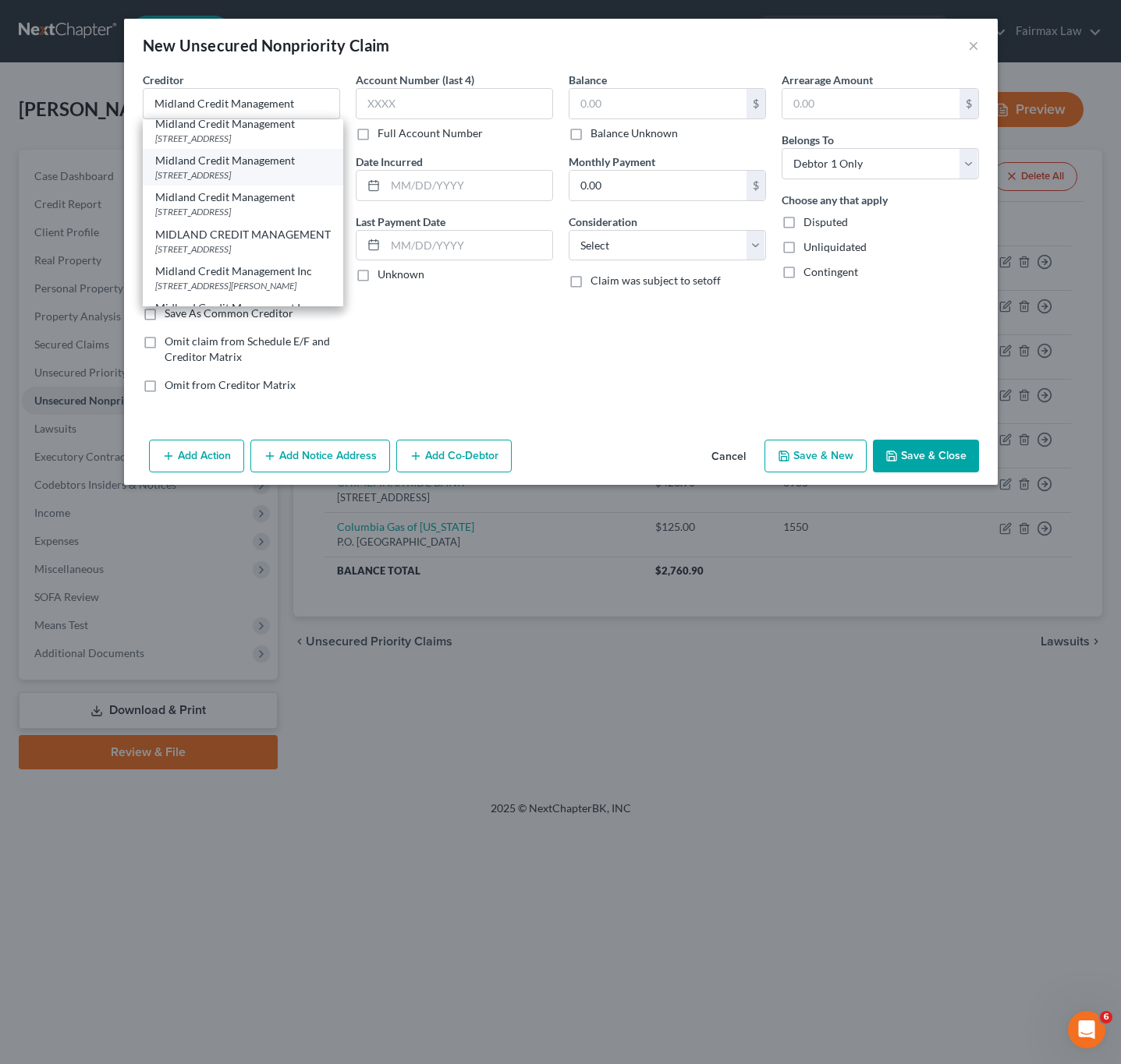
type input "92108"
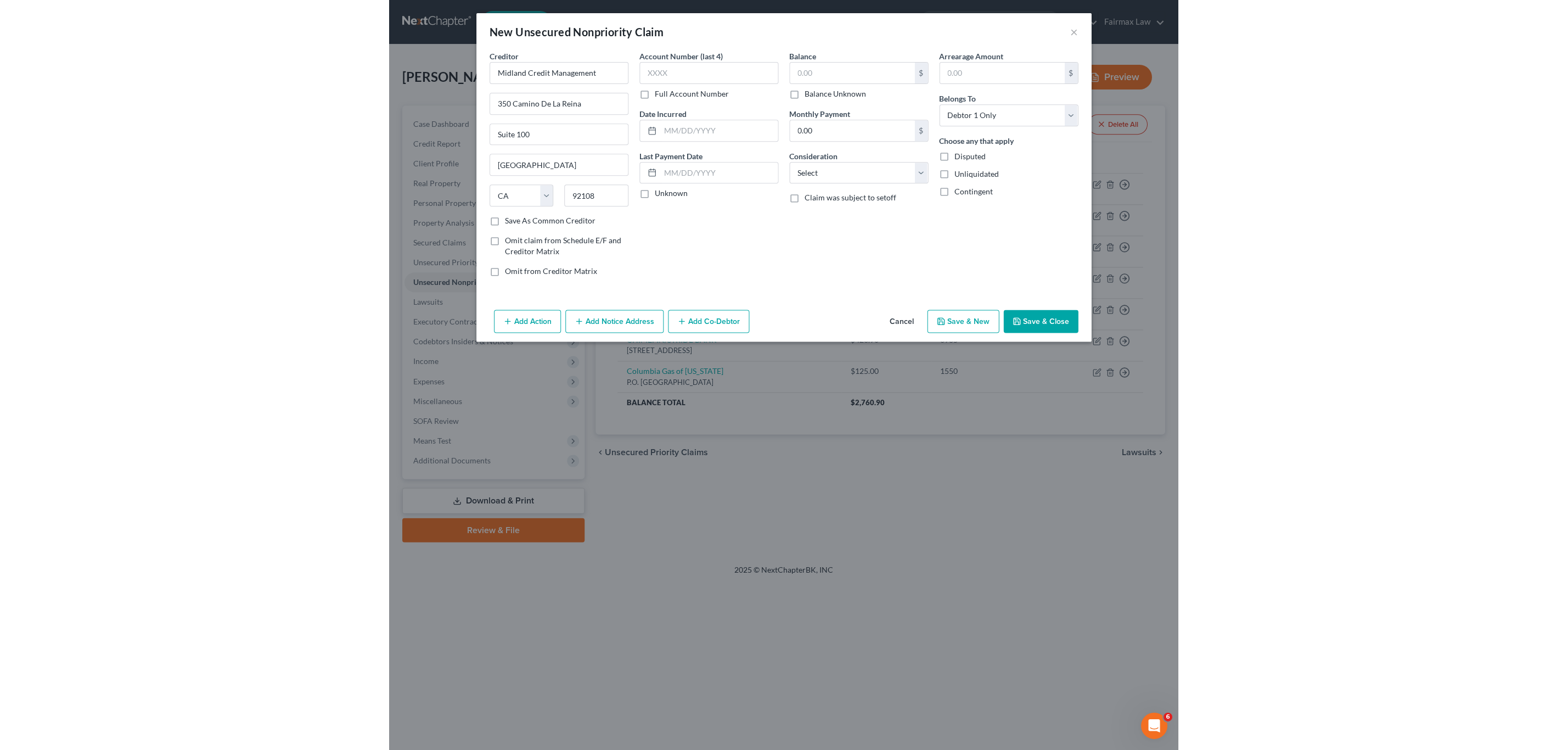
scroll to position [0, 0]
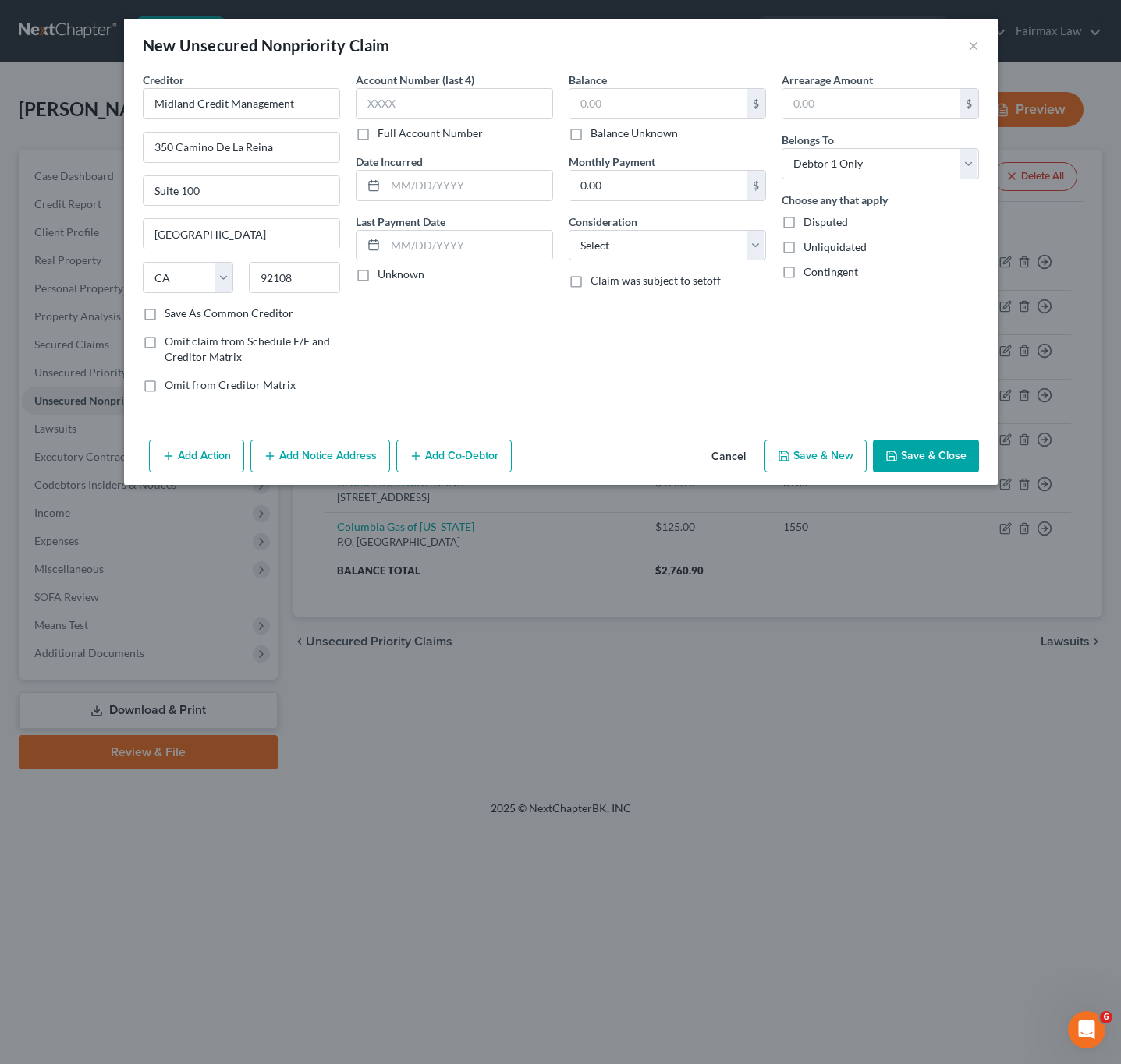
click at [667, 339] on div "Balance $ Balance Unknown Balance Undetermined $ Balance Unknown Monthly Paymen…" at bounding box center [667, 238] width 213 height 334
click at [454, 101] on input "text" at bounding box center [454, 104] width 198 height 32
type input "4567"
click at [530, 186] on input "text" at bounding box center [468, 185] width 167 height 30
type input "[DATE]"
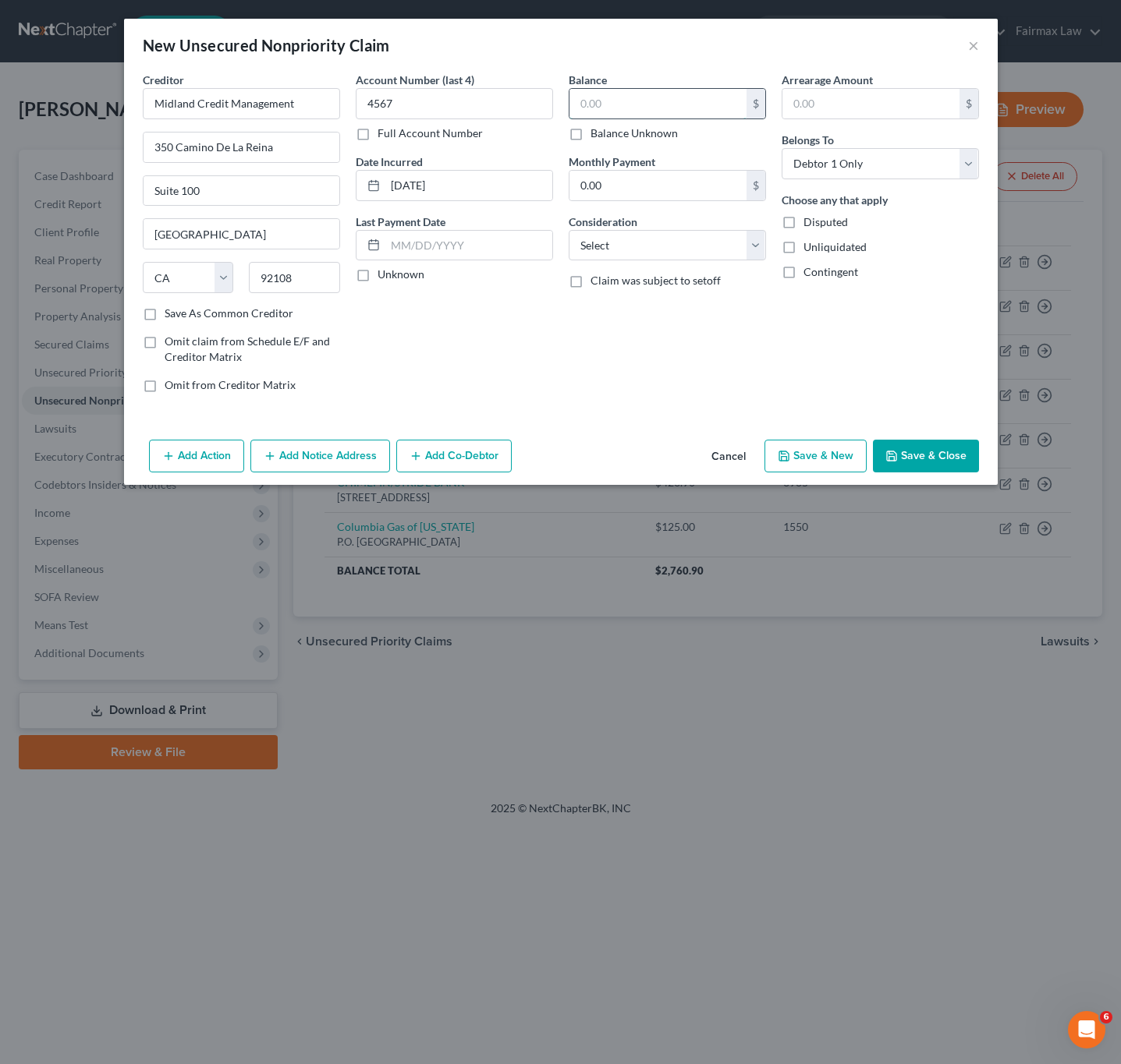
click at [684, 100] on input "text" at bounding box center [658, 103] width 177 height 30
click at [698, 246] on select "Select Cable / Satellite Services Collection Agency Credit Card Debt Debt Couns…" at bounding box center [667, 245] width 198 height 32
click at [569, 231] on select "Select Cable / Satellite Services Collection Agency Credit Card Debt Debt Couns…" at bounding box center [667, 245] width 198 height 32
click at [926, 450] on button "Save & Close" at bounding box center [926, 456] width 107 height 32
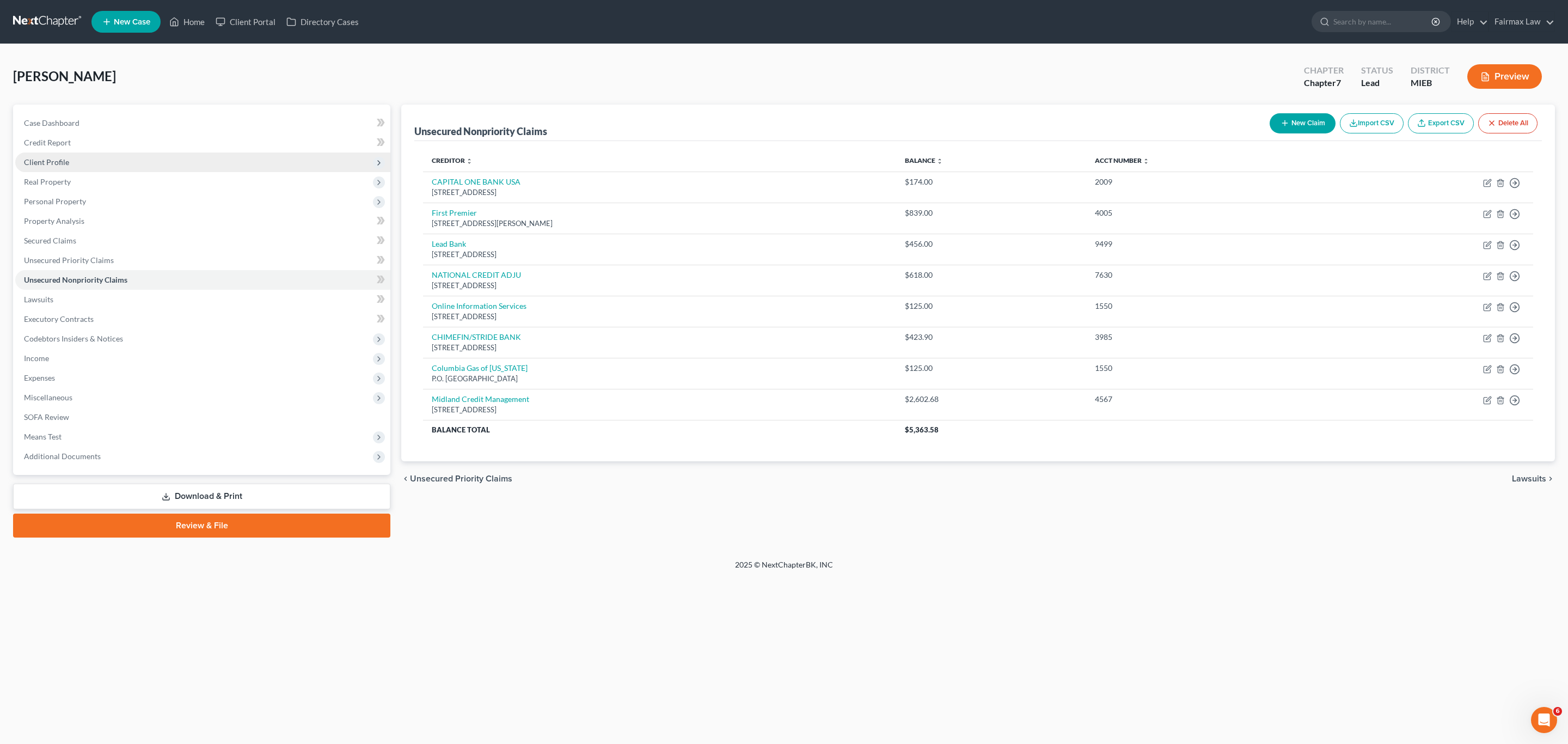
click at [110, 162] on span "Client Profile" at bounding box center [202, 162] width 375 height 20
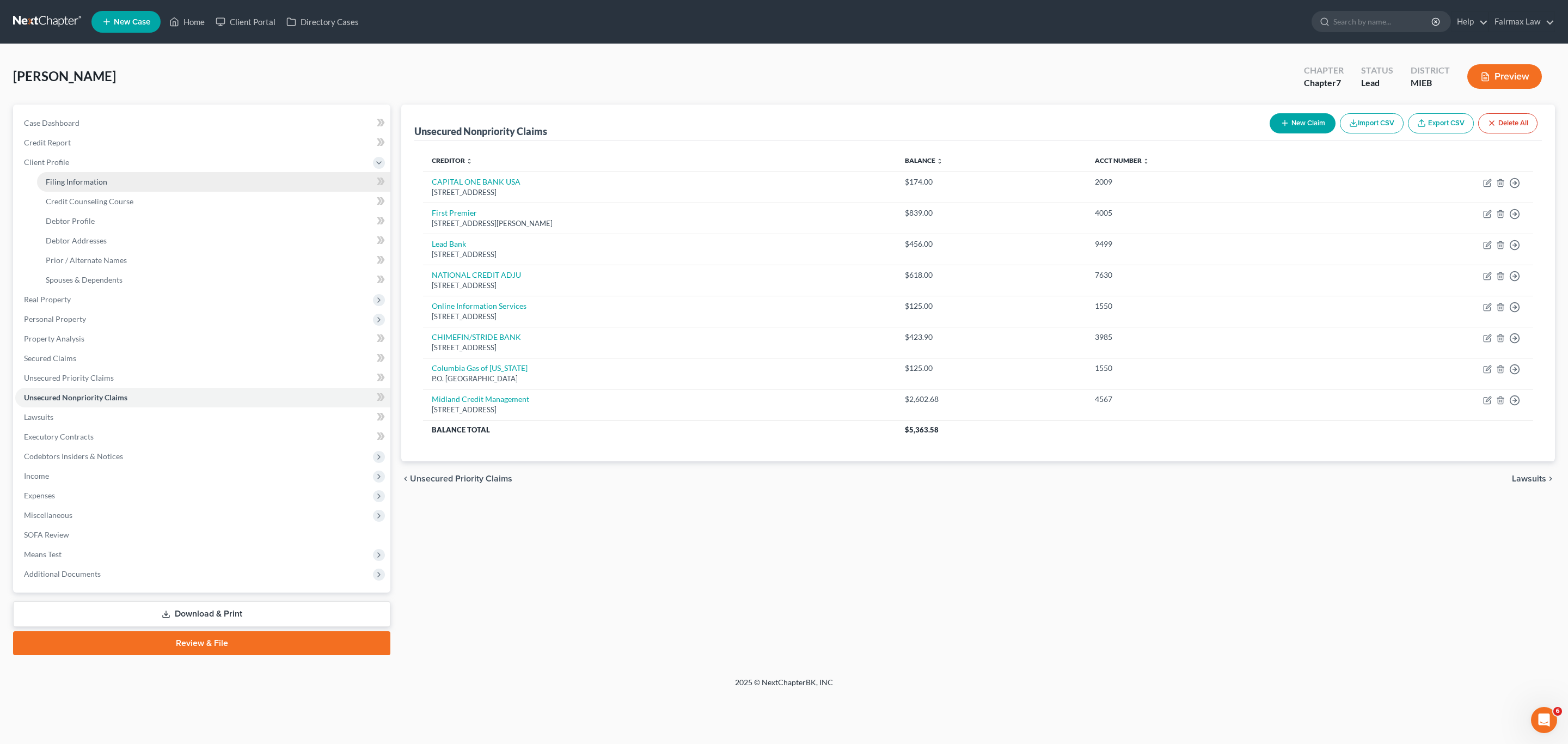
click at [123, 187] on link "Filing Information" at bounding box center [214, 182] width 354 height 20
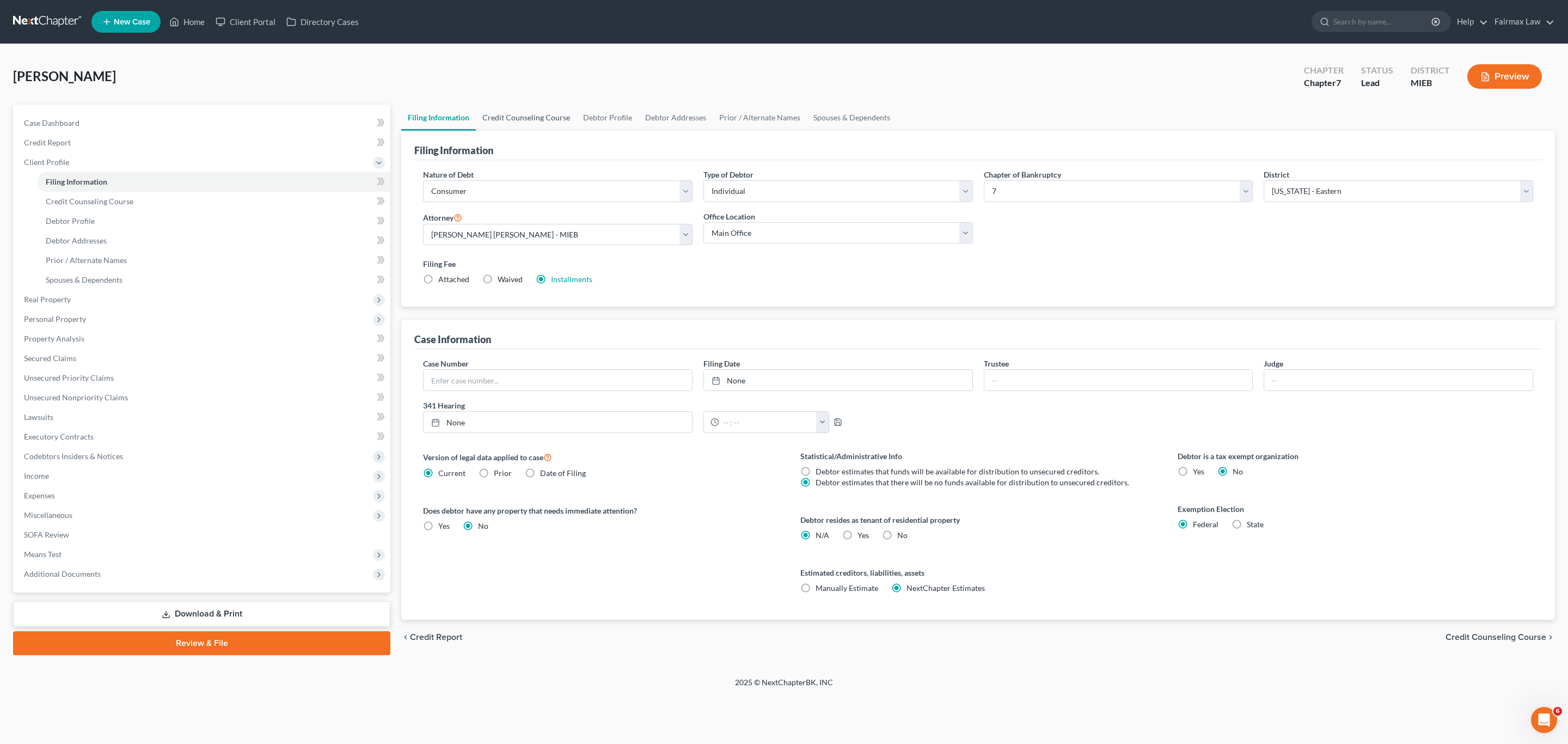
click at [517, 113] on link "Credit Counseling Course" at bounding box center [526, 117] width 101 height 26
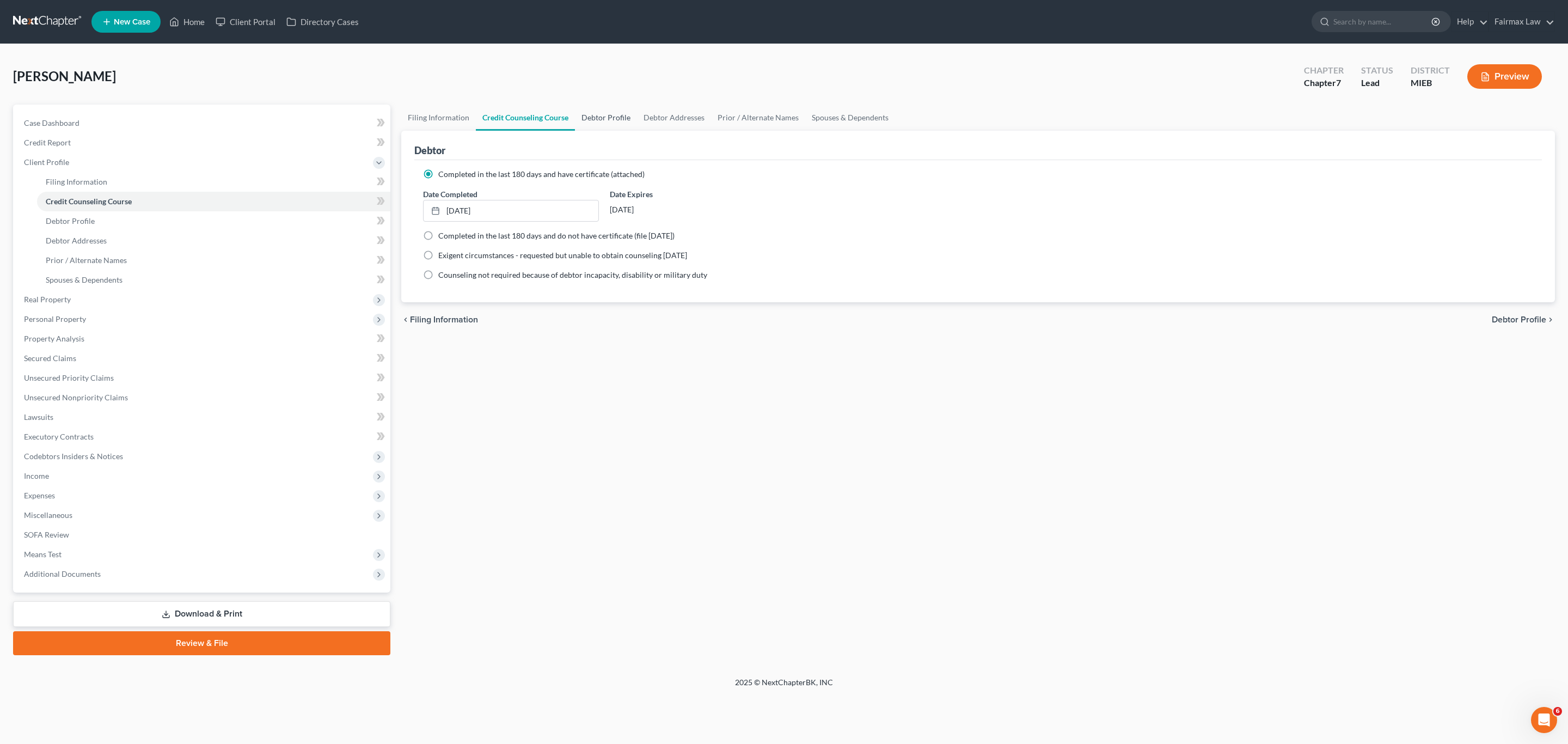
click at [600, 118] on link "Debtor Profile" at bounding box center [606, 117] width 62 height 26
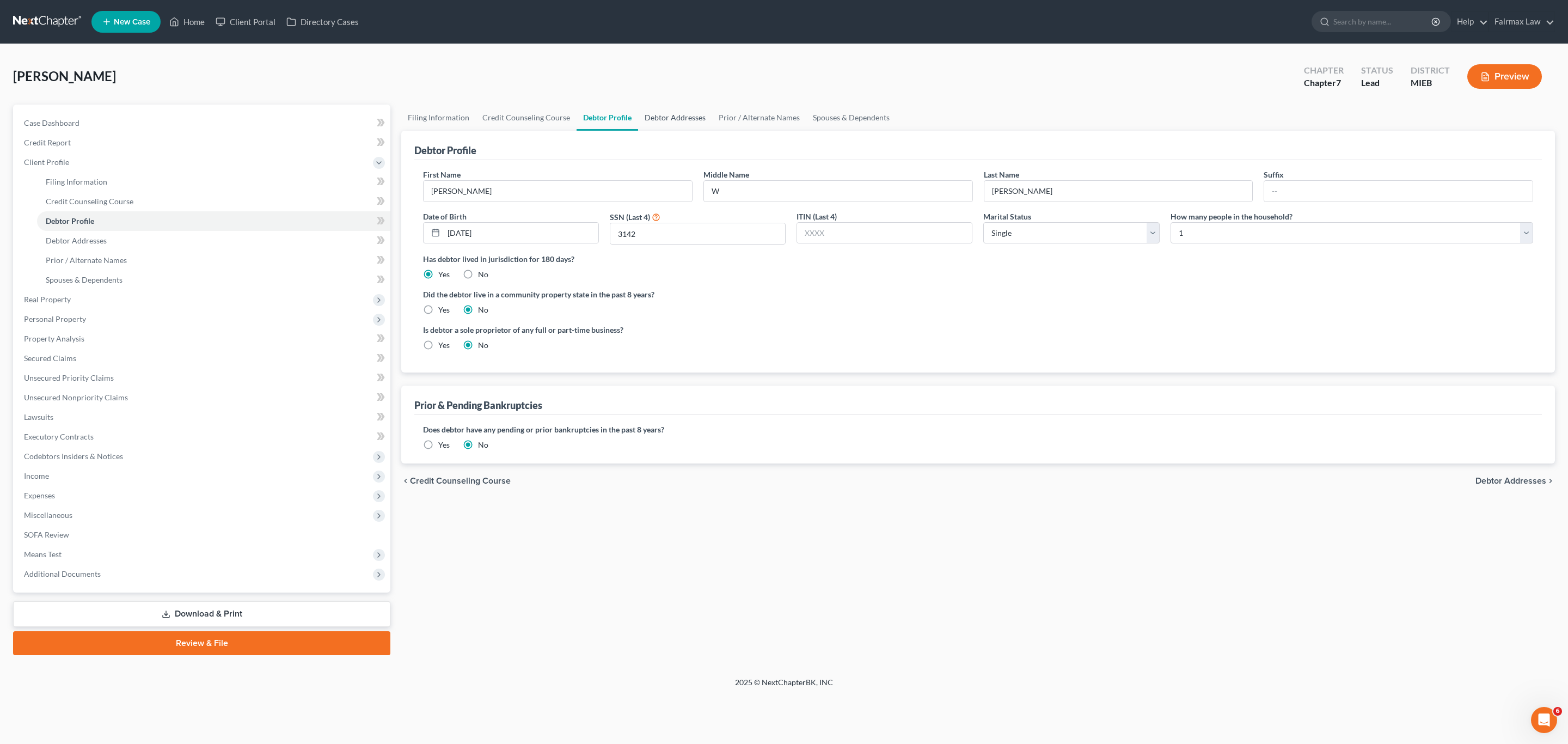
click at [657, 113] on link "Debtor Addresses" at bounding box center [676, 117] width 74 height 26
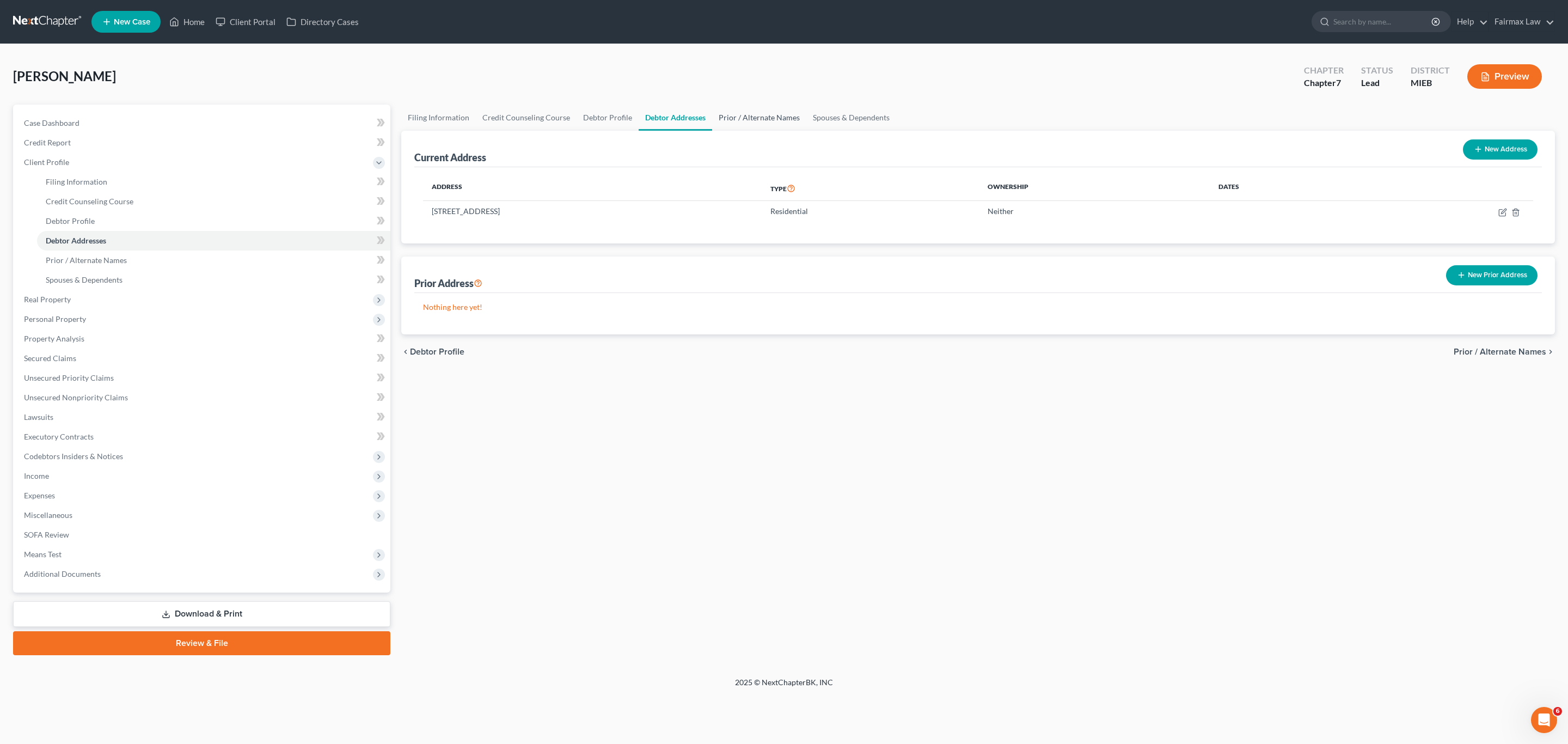
click at [762, 117] on link "Prior / Alternate Names" at bounding box center [759, 117] width 94 height 26
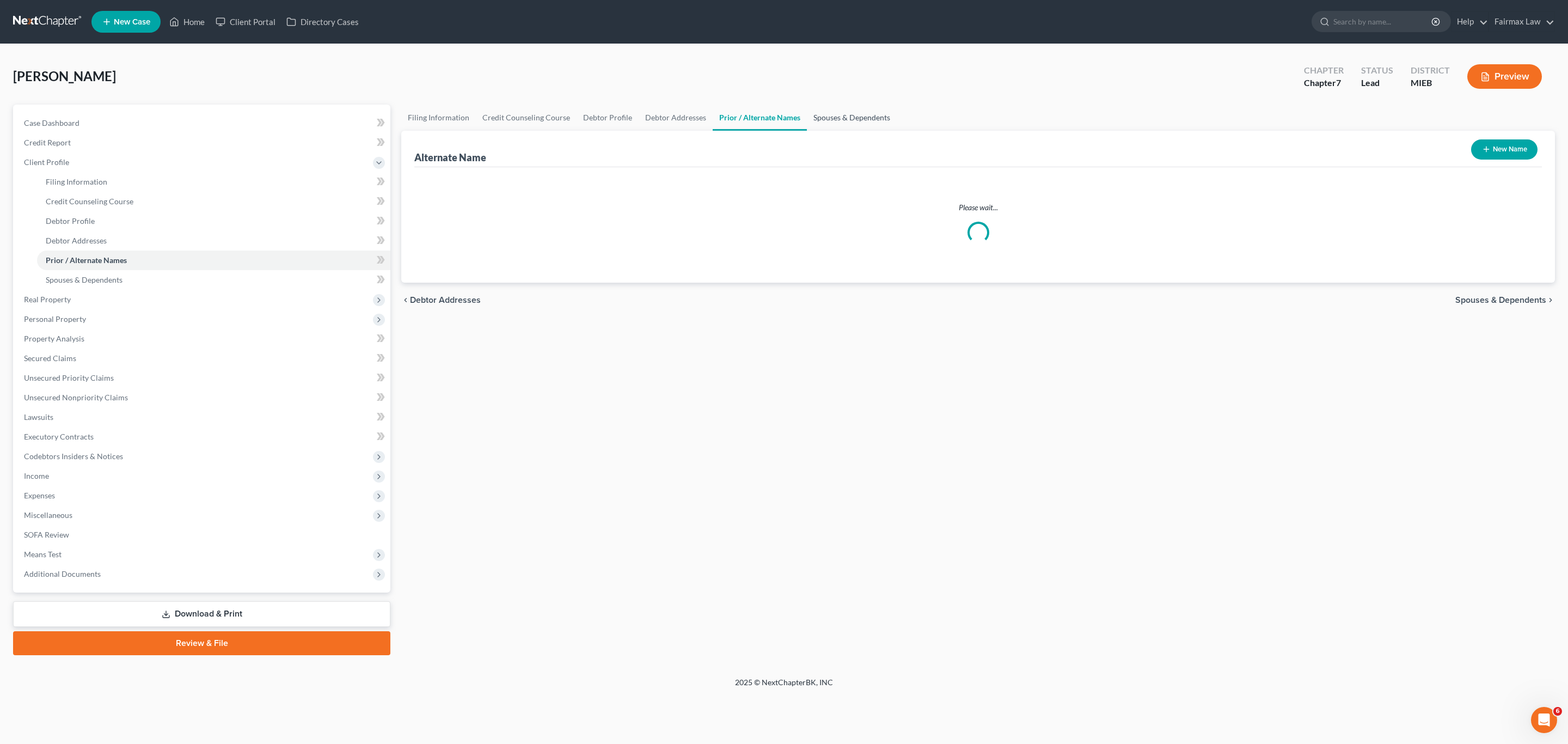
click at [856, 118] on link "Spouses & Dependents" at bounding box center [851, 117] width 90 height 26
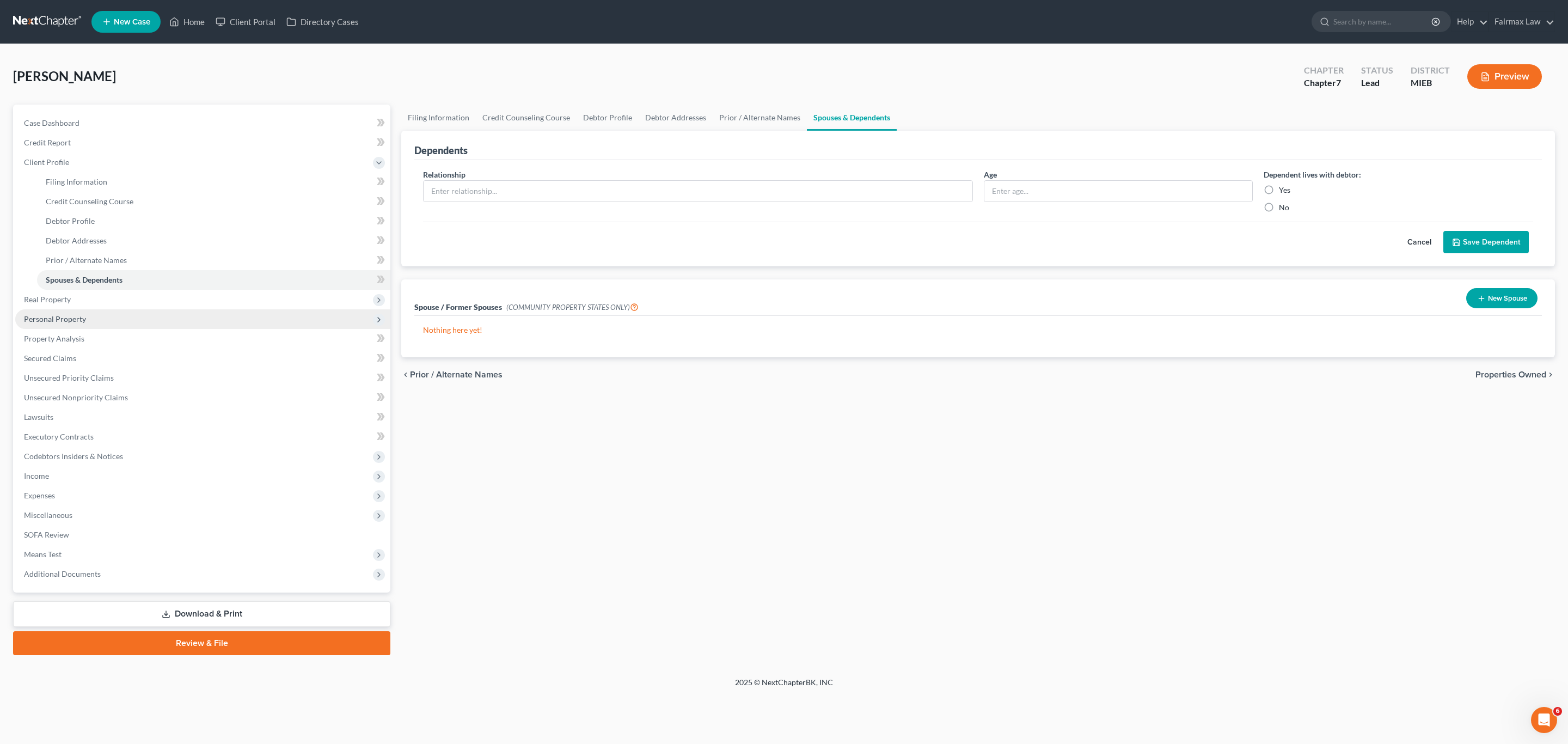
click at [103, 324] on span "Personal Property" at bounding box center [202, 319] width 375 height 20
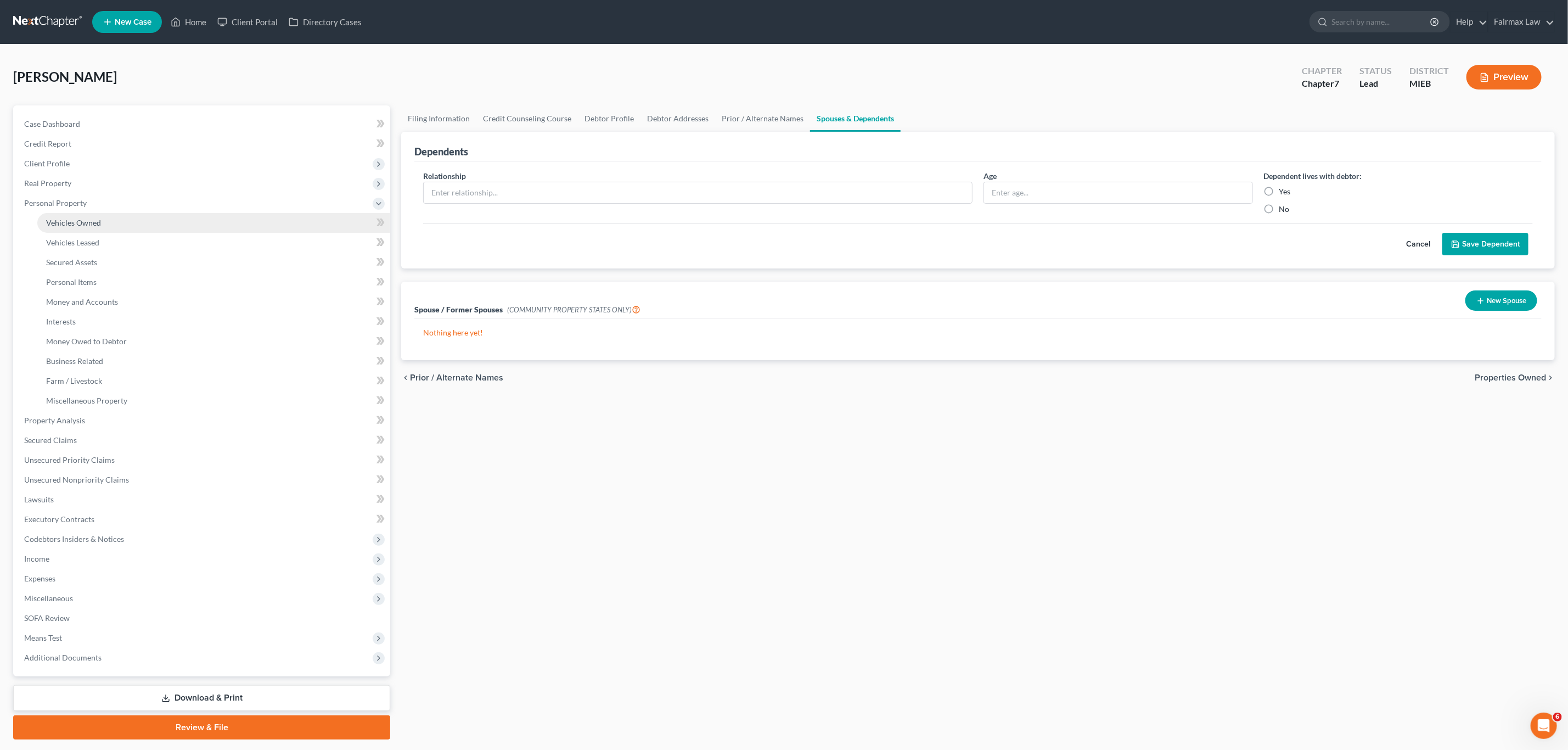
click at [94, 221] on span "Vehicles Owned" at bounding box center [74, 222] width 55 height 10
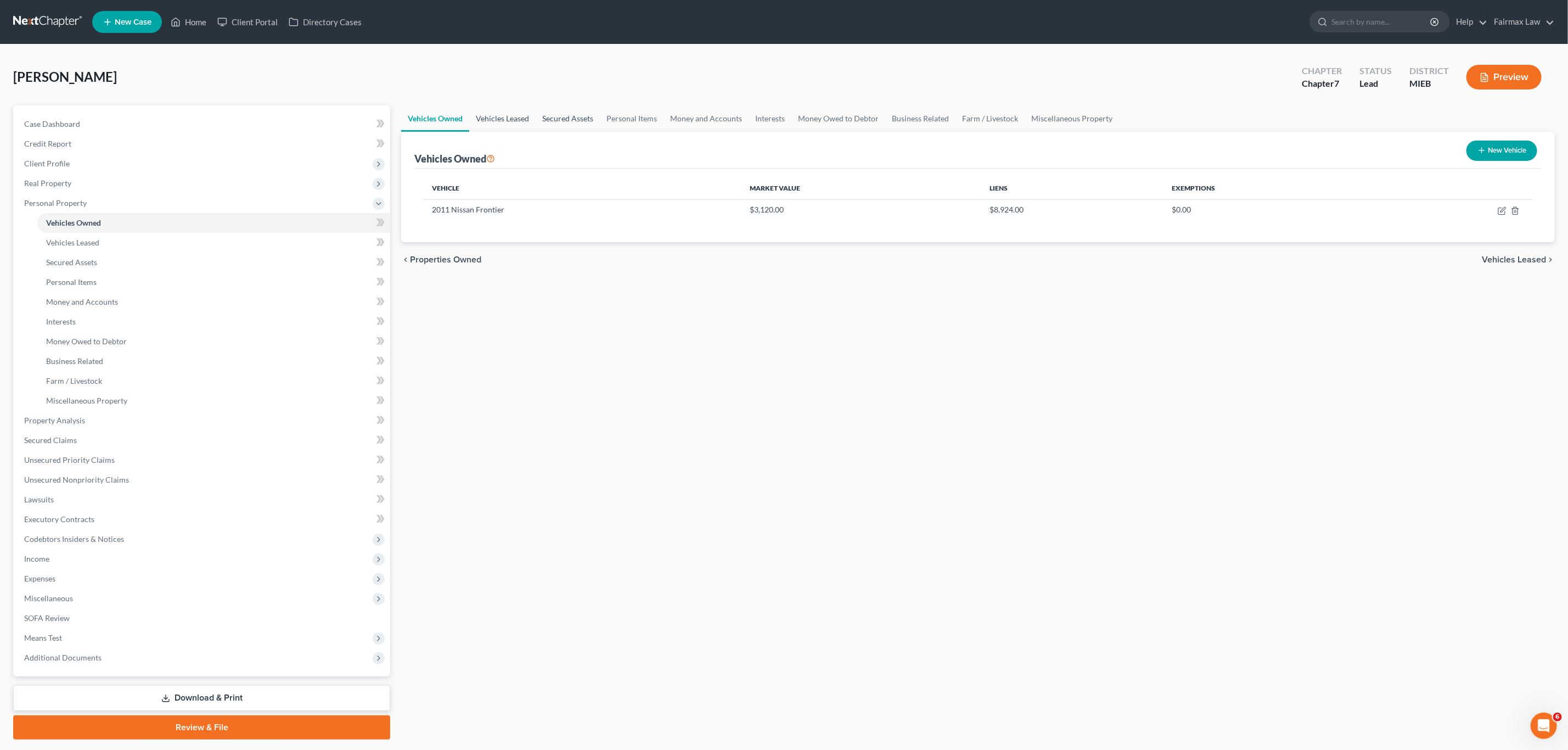
drag, startPoint x: 504, startPoint y: 119, endPoint x: 552, endPoint y: 114, distance: 48.3
click at [504, 119] on link "Vehicles Leased" at bounding box center [503, 118] width 67 height 26
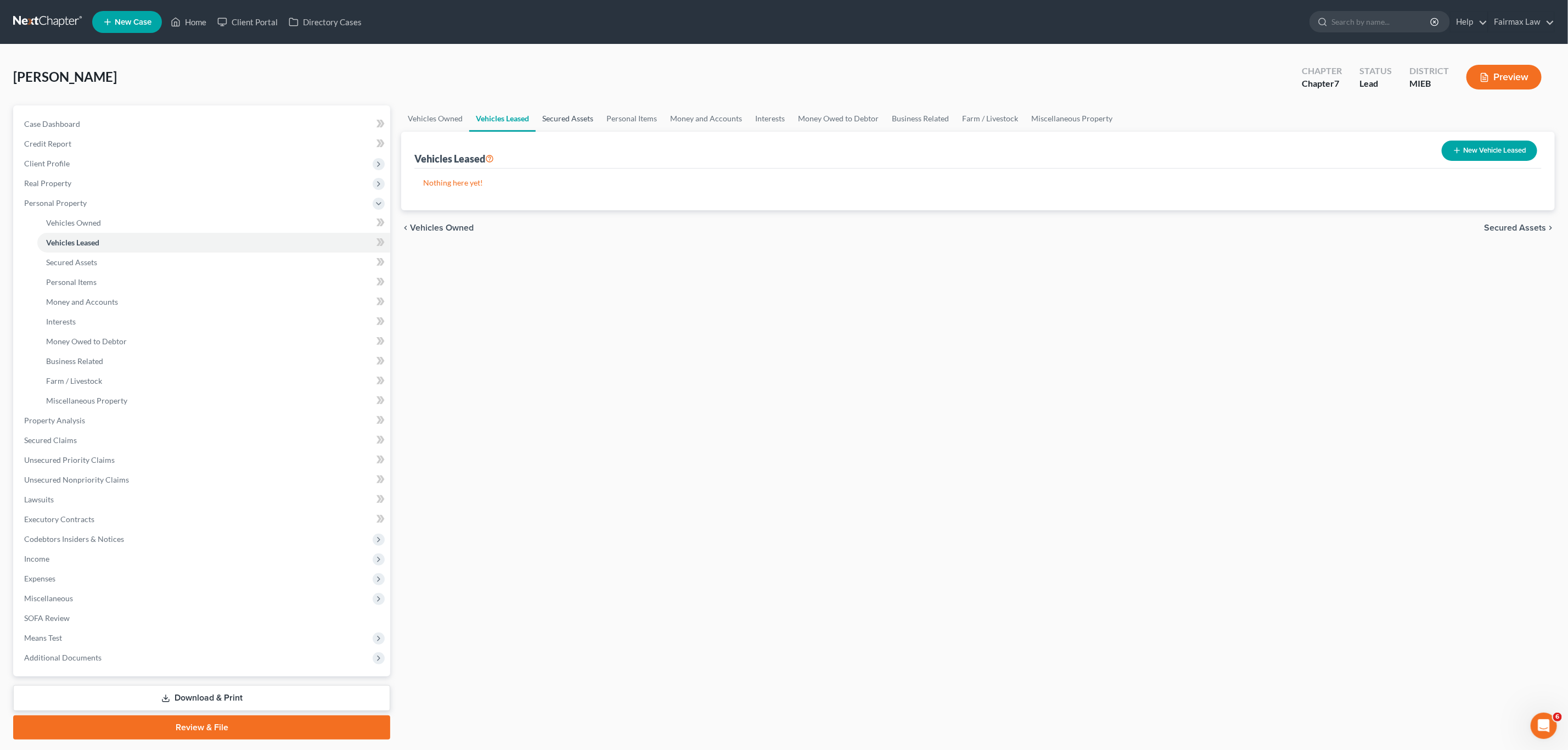
click at [562, 115] on link "Secured Assets" at bounding box center [567, 118] width 64 height 26
click at [635, 117] on link "Personal Items" at bounding box center [632, 118] width 64 height 26
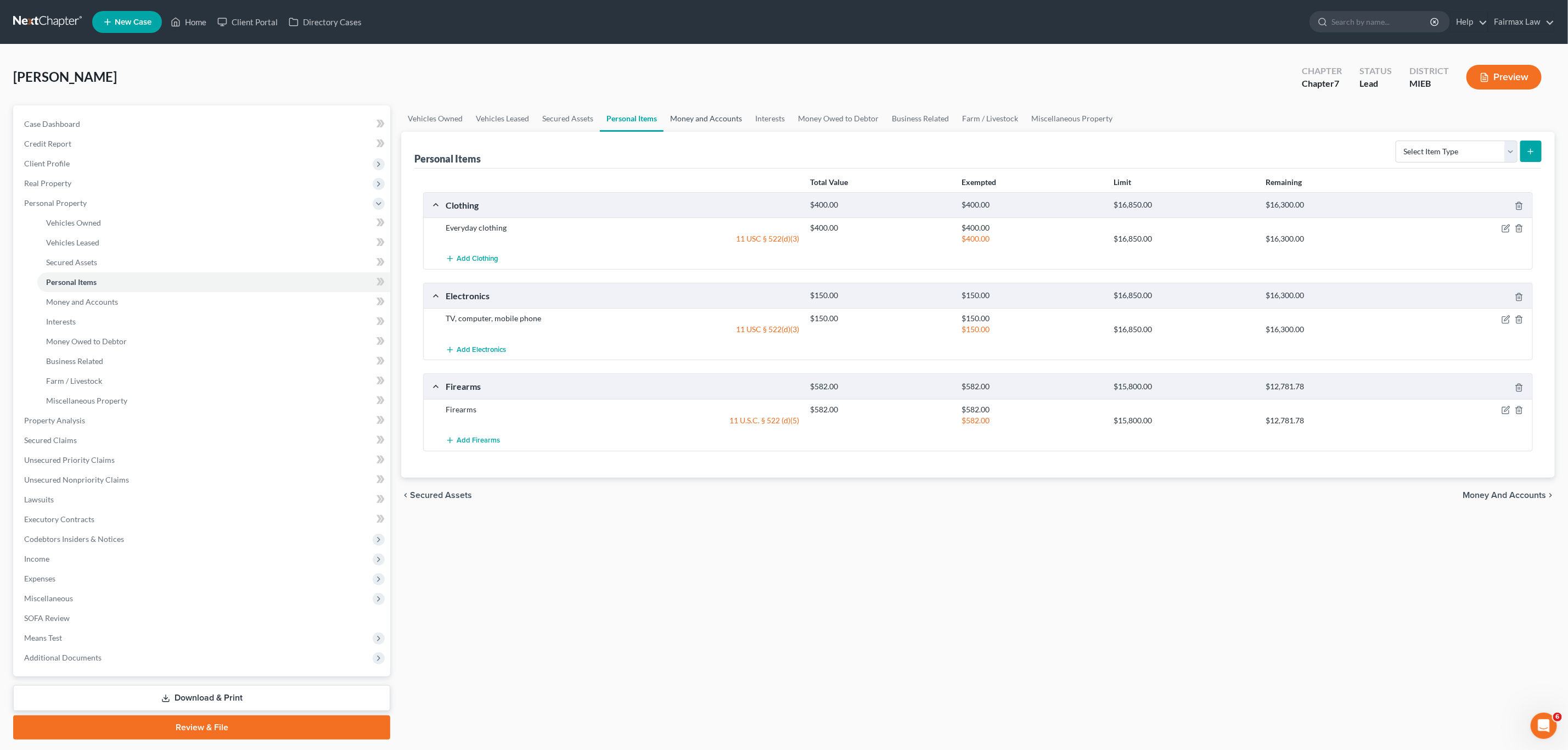
click at [692, 118] on link "Money and Accounts" at bounding box center [706, 118] width 85 height 26
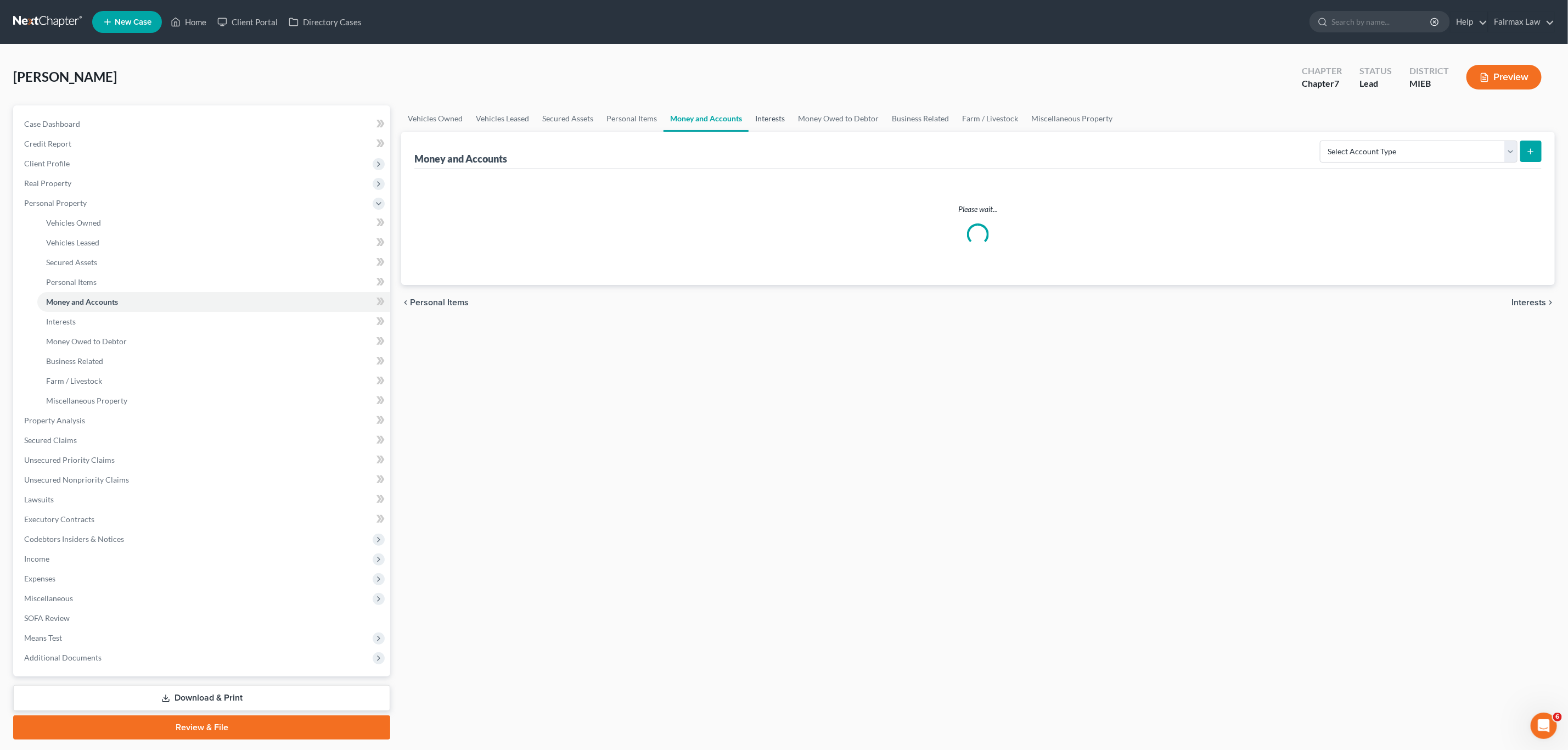
click at [755, 117] on link "Interests" at bounding box center [769, 118] width 43 height 26
click at [814, 117] on link "Money Owed to Debtor" at bounding box center [839, 118] width 94 height 26
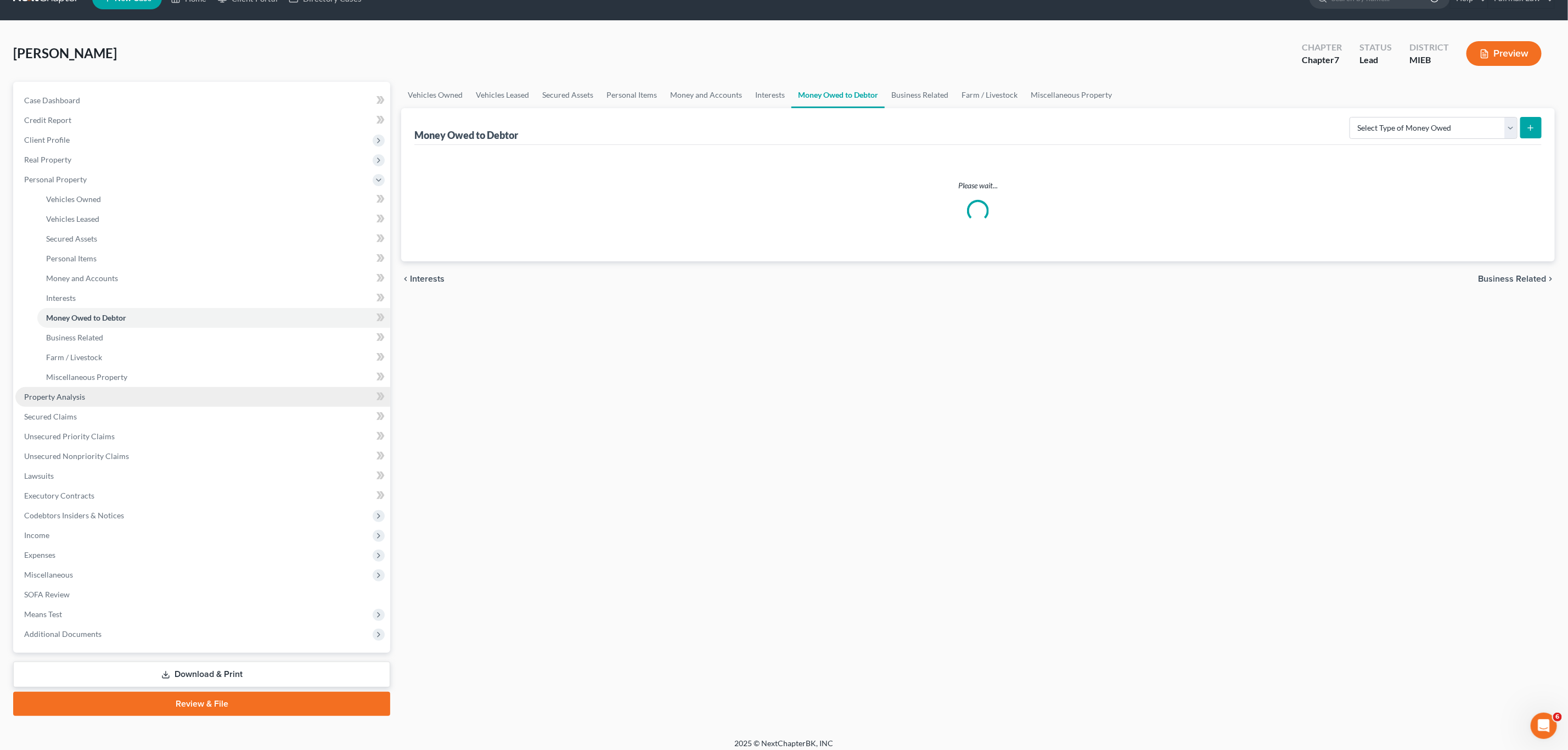
scroll to position [31, 0]
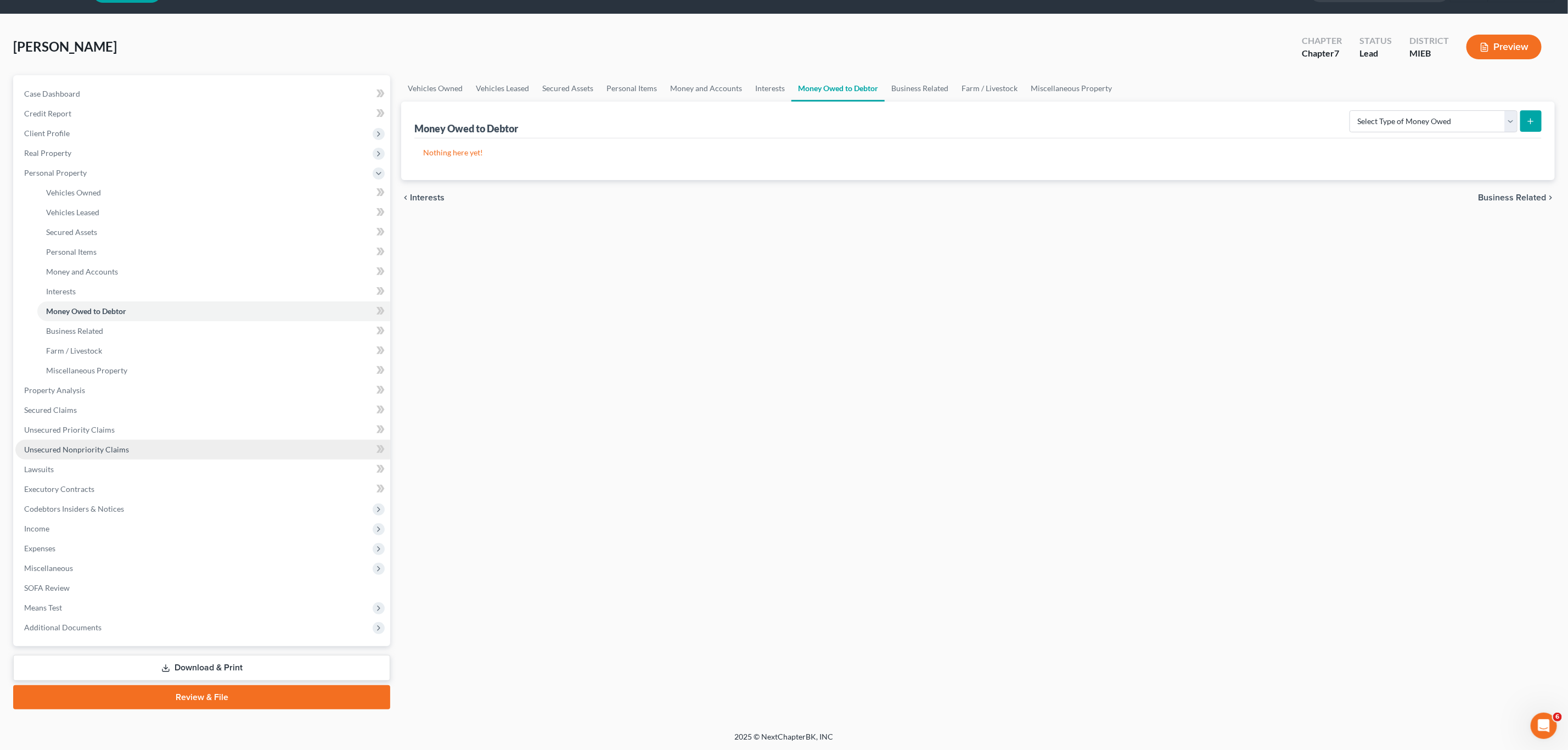
click at [76, 451] on span "Unsecured Nonpriority Claims" at bounding box center [76, 449] width 105 height 10
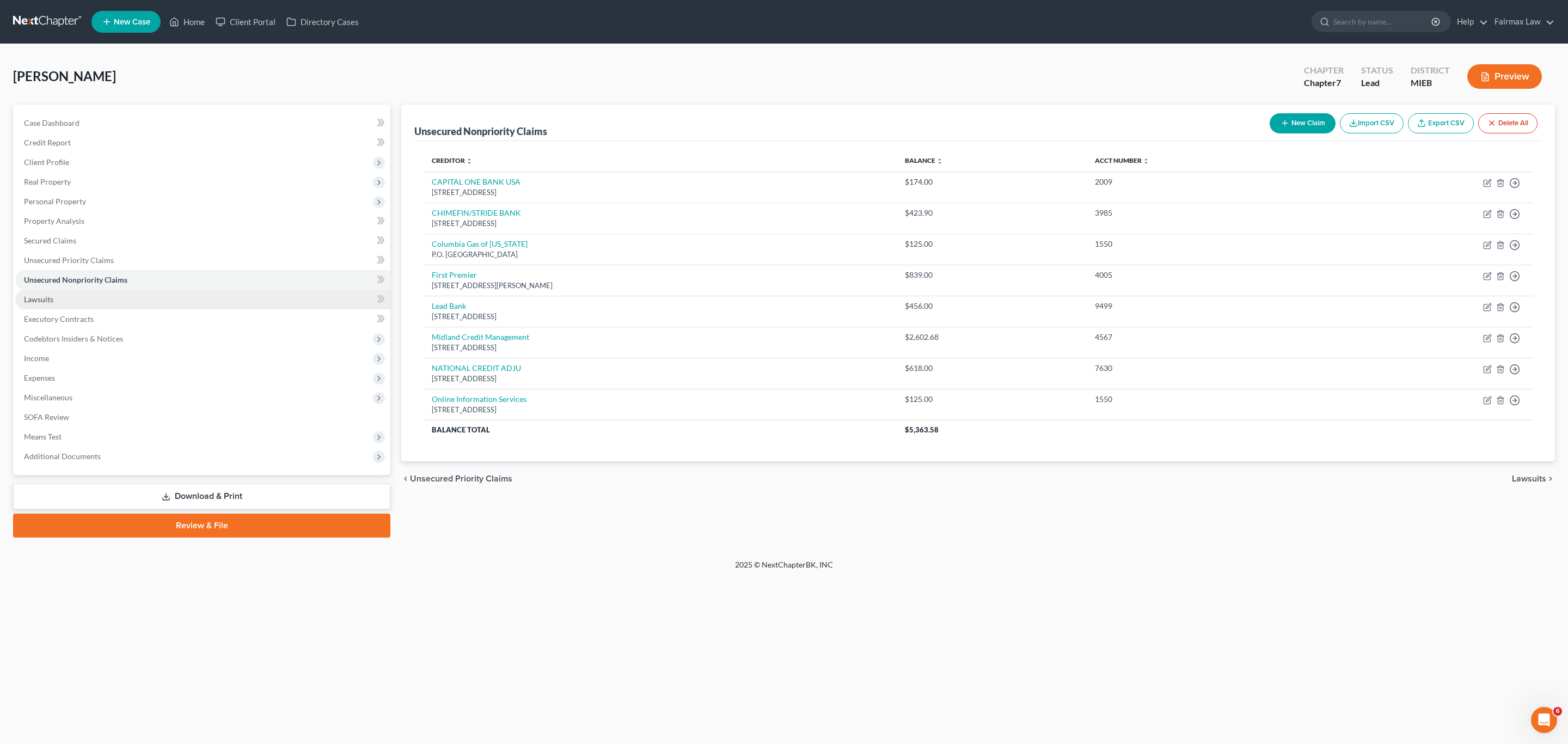
click at [46, 298] on span "Lawsuits" at bounding box center [38, 299] width 30 height 9
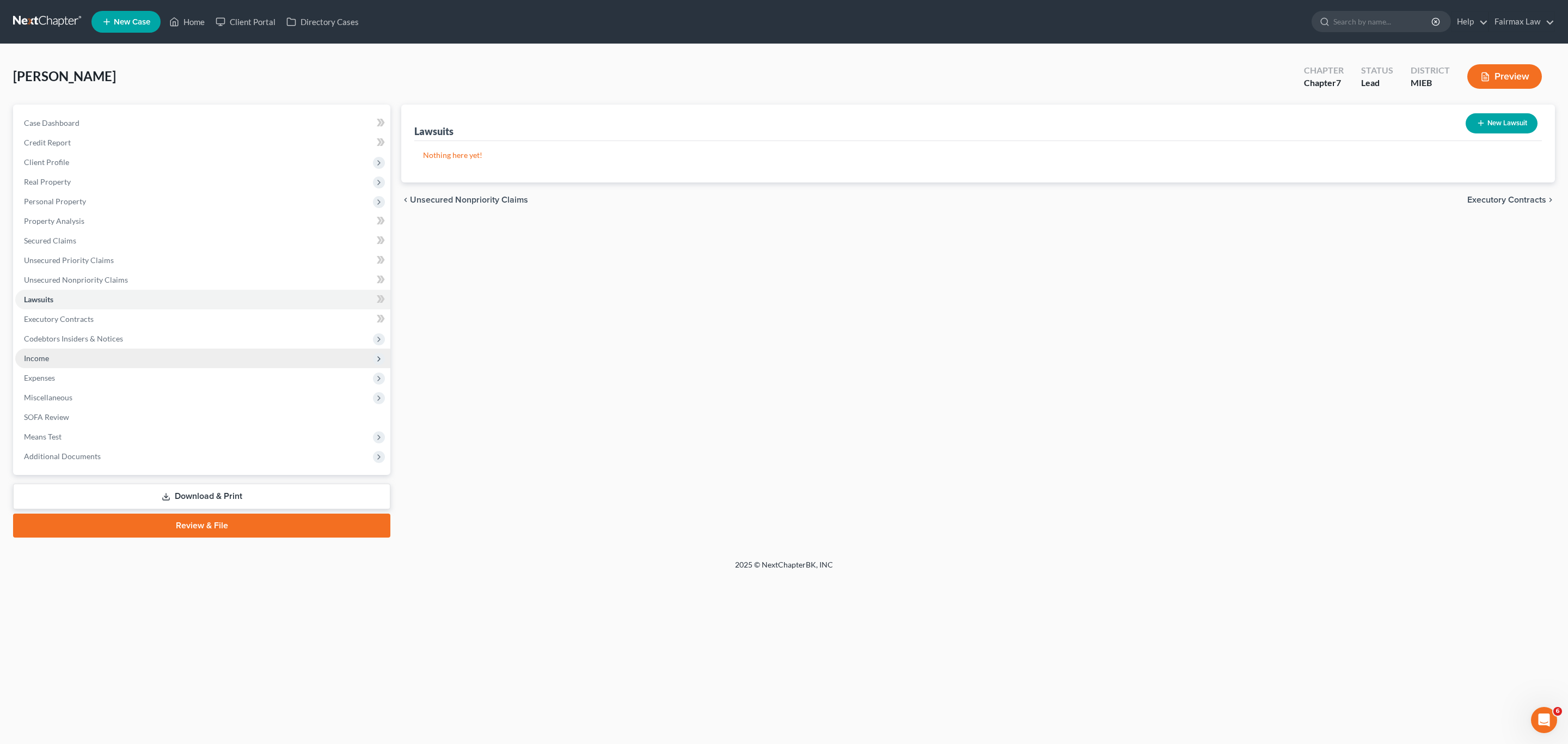
click at [61, 356] on span "Income" at bounding box center [202, 358] width 375 height 20
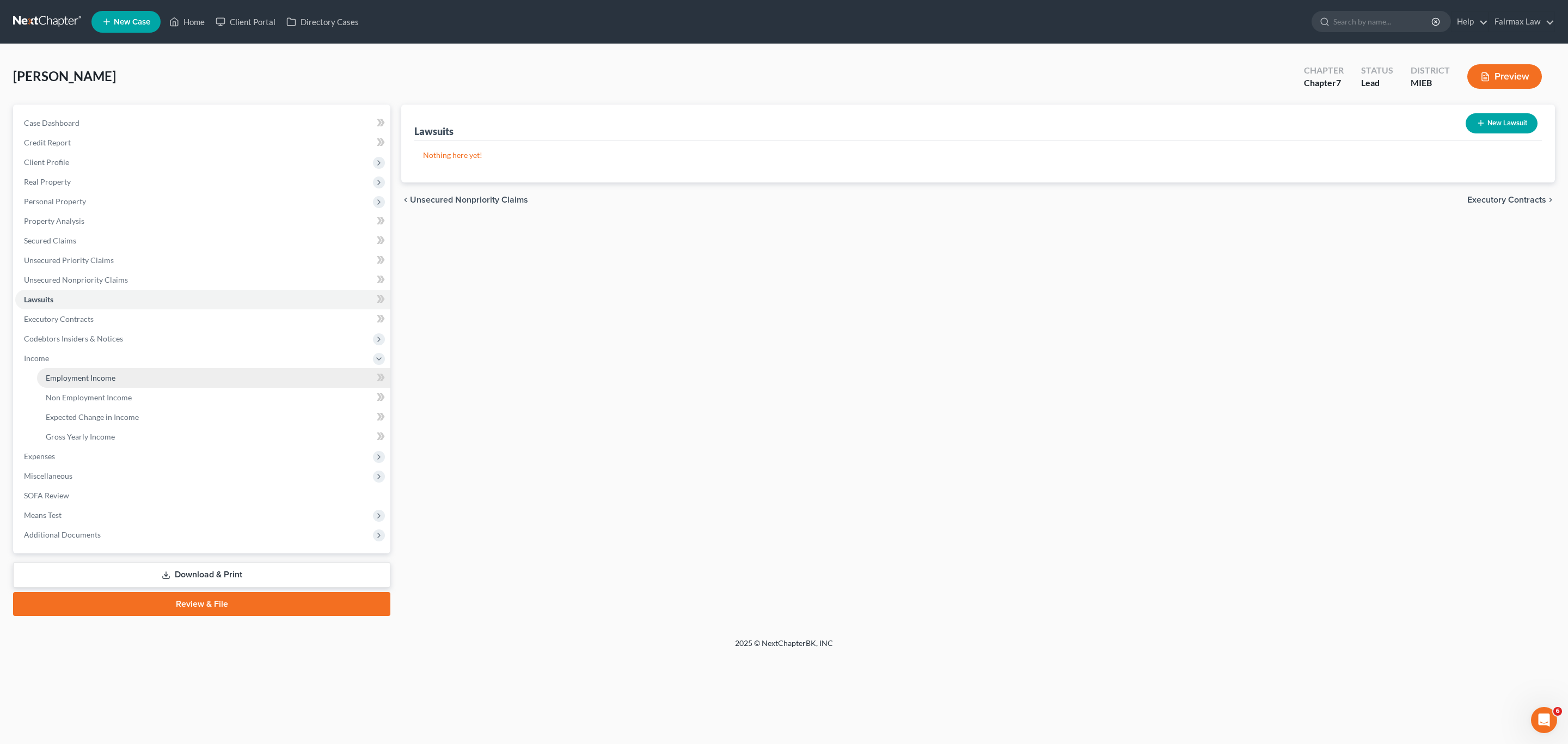
click at [69, 383] on link "Employment Income" at bounding box center [214, 378] width 354 height 20
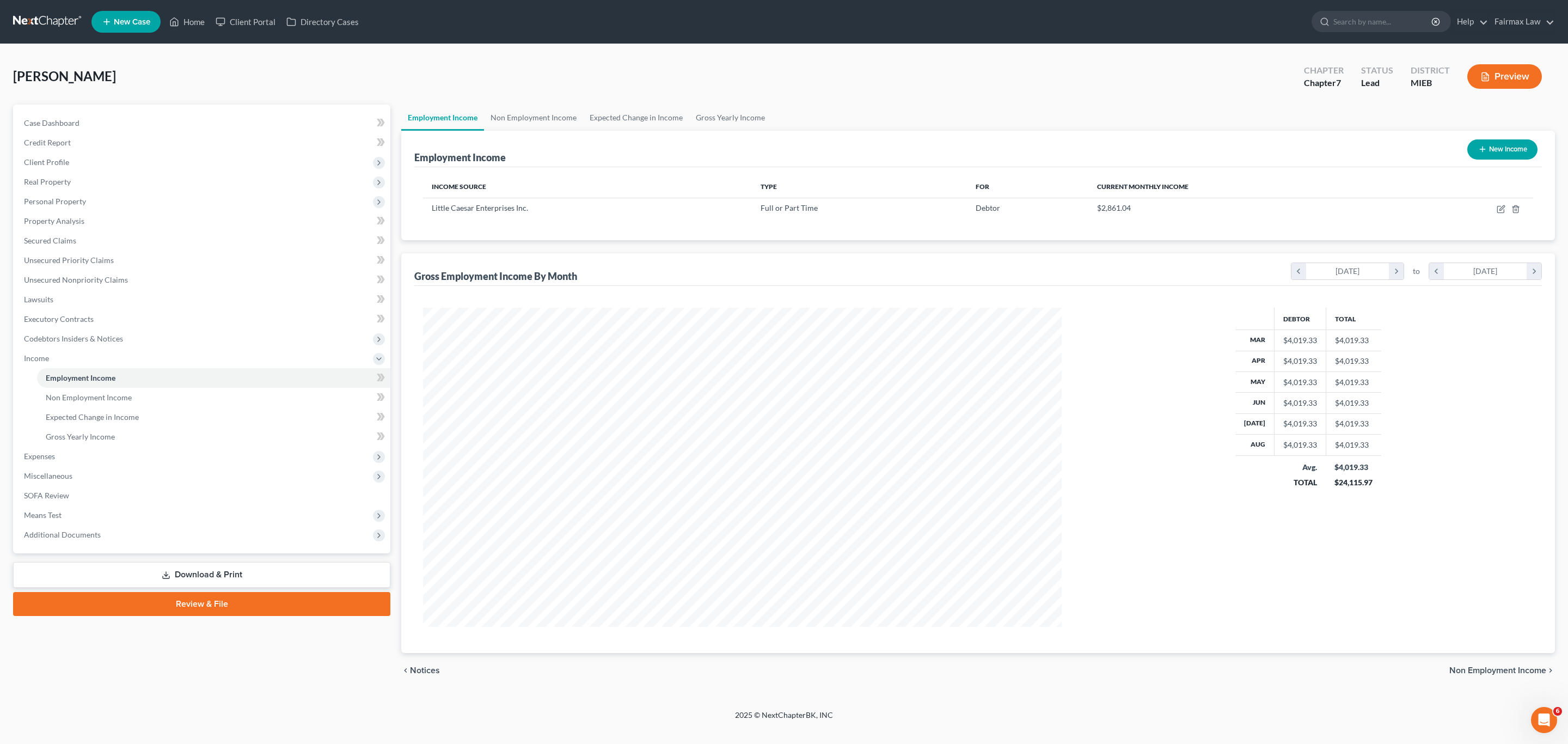
scroll to position [318, 660]
click at [723, 115] on link "Gross Yearly Income" at bounding box center [730, 117] width 82 height 26
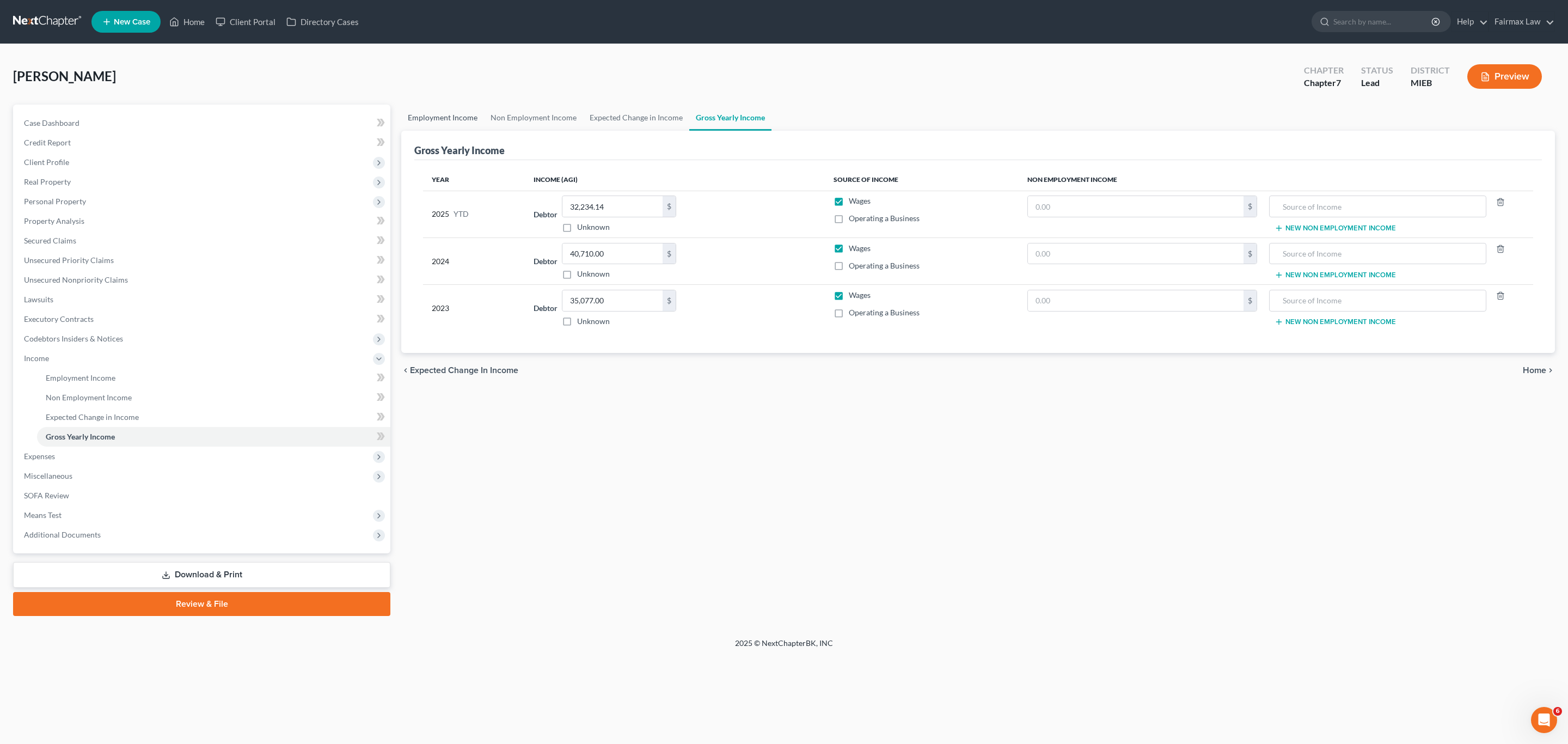
click at [428, 121] on link "Employment Income" at bounding box center [442, 117] width 83 height 26
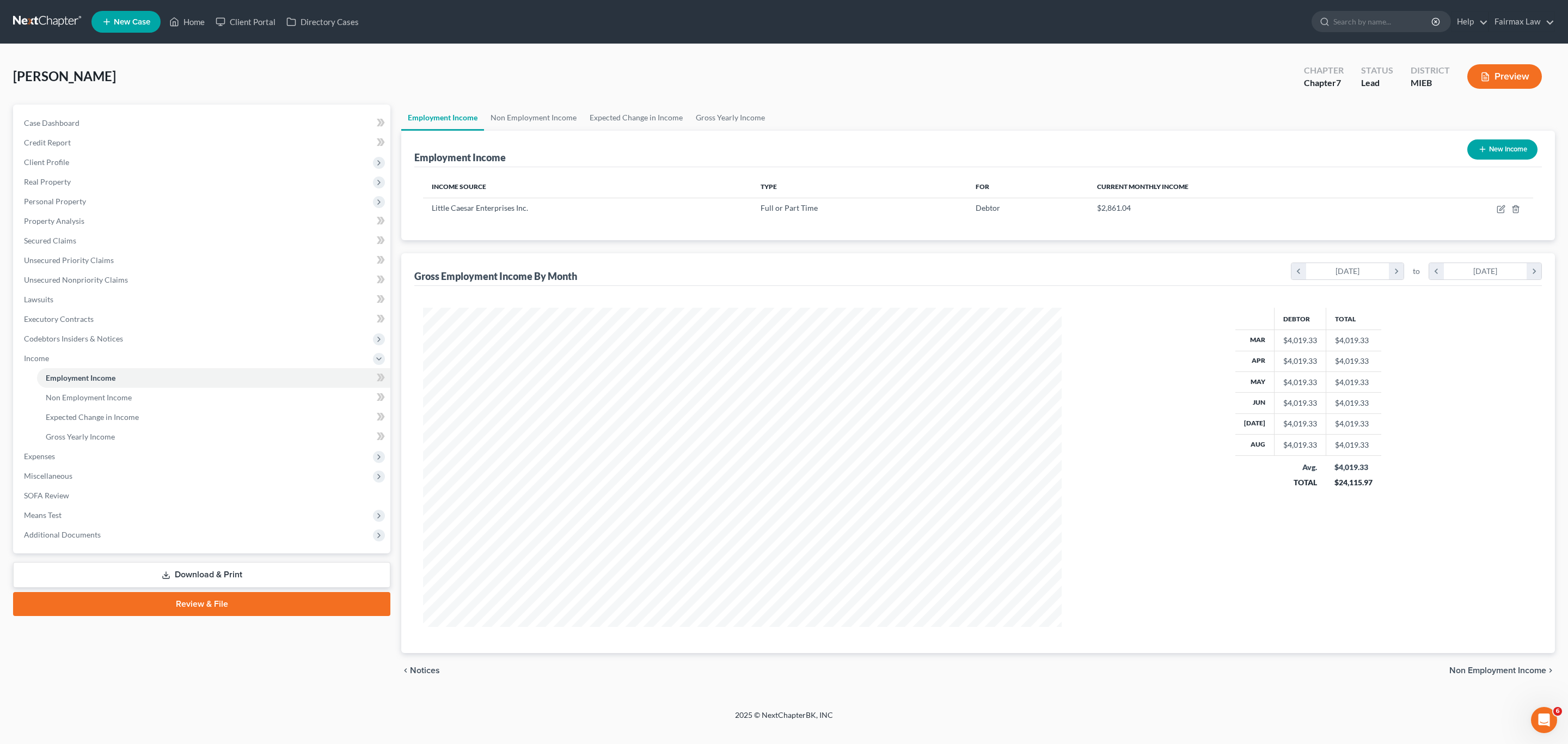
scroll to position [318, 660]
drag, startPoint x: 1110, startPoint y: 75, endPoint x: 678, endPoint y: 8, distance: 437.2
click at [1110, 74] on div "[PERSON_NAME] Upgraded Chapter Chapter 7 Status Lead District MIEB Preview" at bounding box center [784, 81] width 1542 height 47
